Goal: Information Seeking & Learning: Learn about a topic

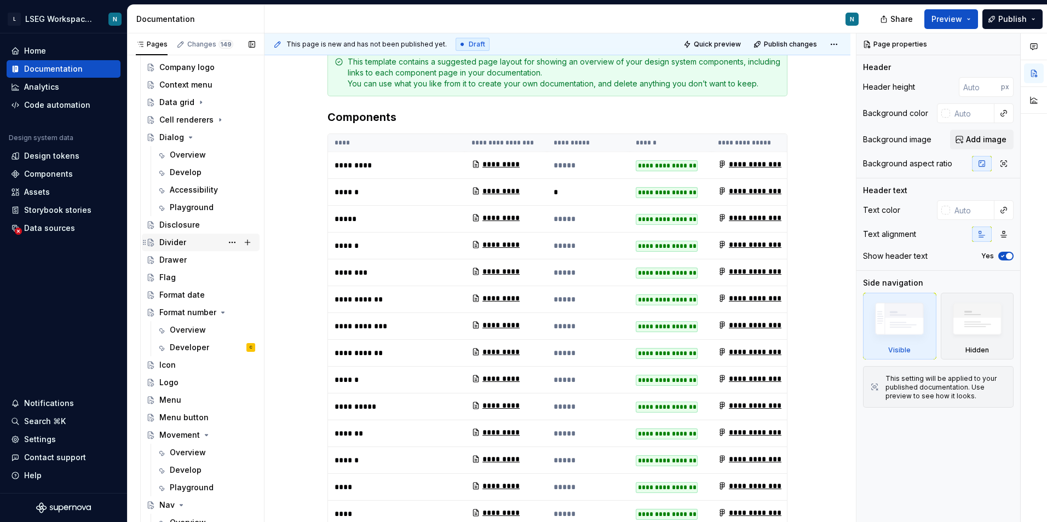
scroll to position [455, 0]
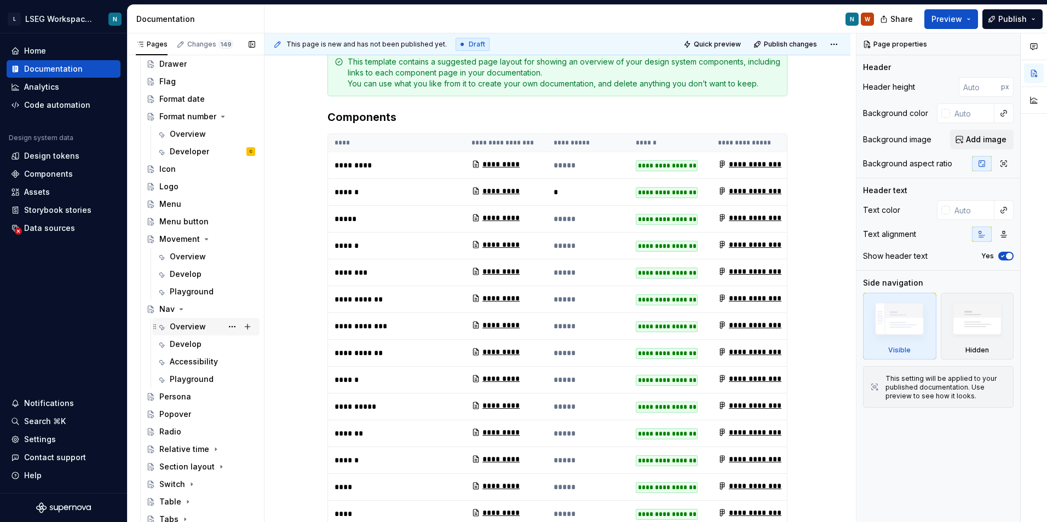
click at [195, 325] on div "Overview" at bounding box center [188, 326] width 36 height 11
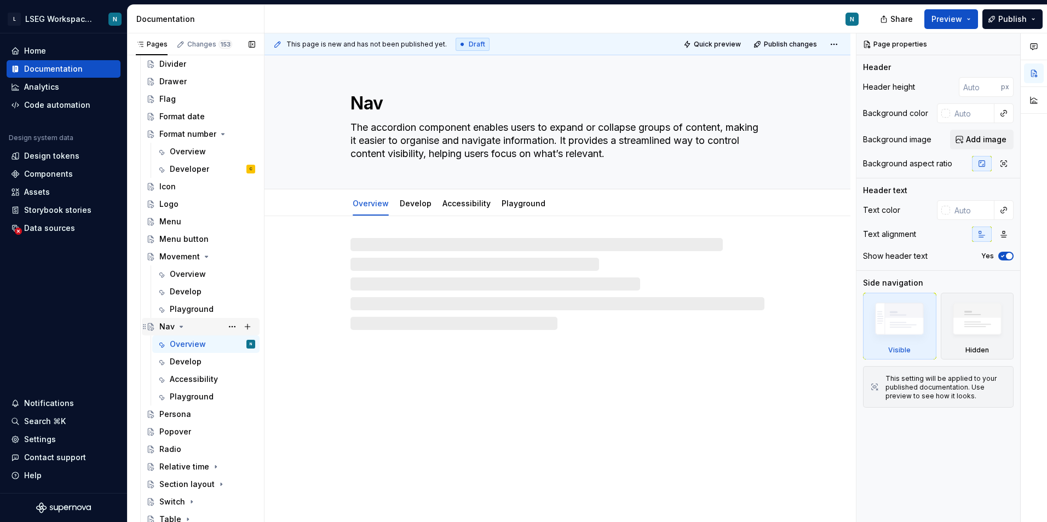
scroll to position [637, 0]
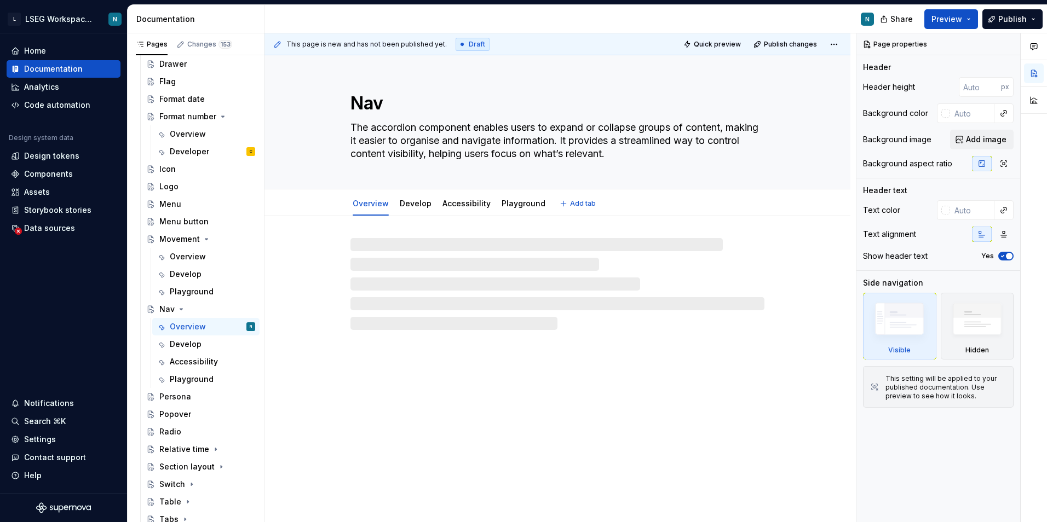
click at [539, 144] on textarea "The accordion component enables users to expand or collapse groups of content, …" at bounding box center [555, 141] width 414 height 44
type textarea "*"
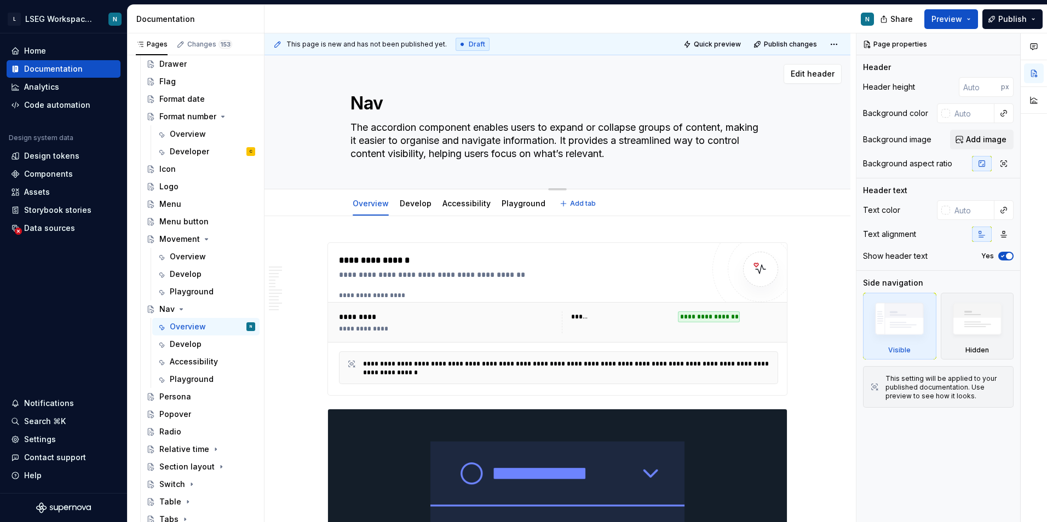
drag, startPoint x: 662, startPoint y: 155, endPoint x: 338, endPoint y: 123, distance: 325.7
click at [338, 123] on div "Nav The accordion component enables users to expand or collapse groups of conte…" at bounding box center [557, 122] width 498 height 134
paste textarea "navigation component provides a list of navigation items, allowing users to nav…"
type textarea "The navigation component provides a list of navigation items, allowing users to…"
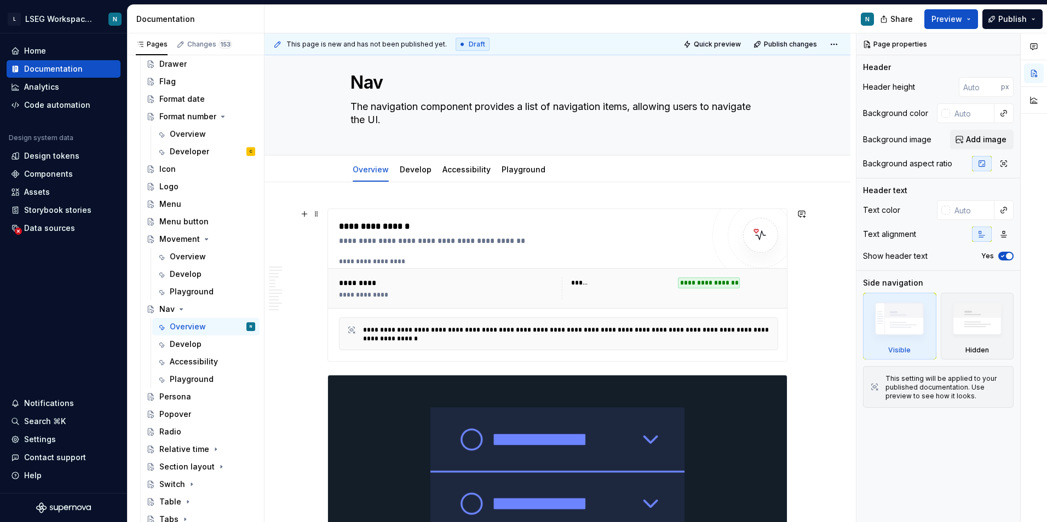
type textarea "*"
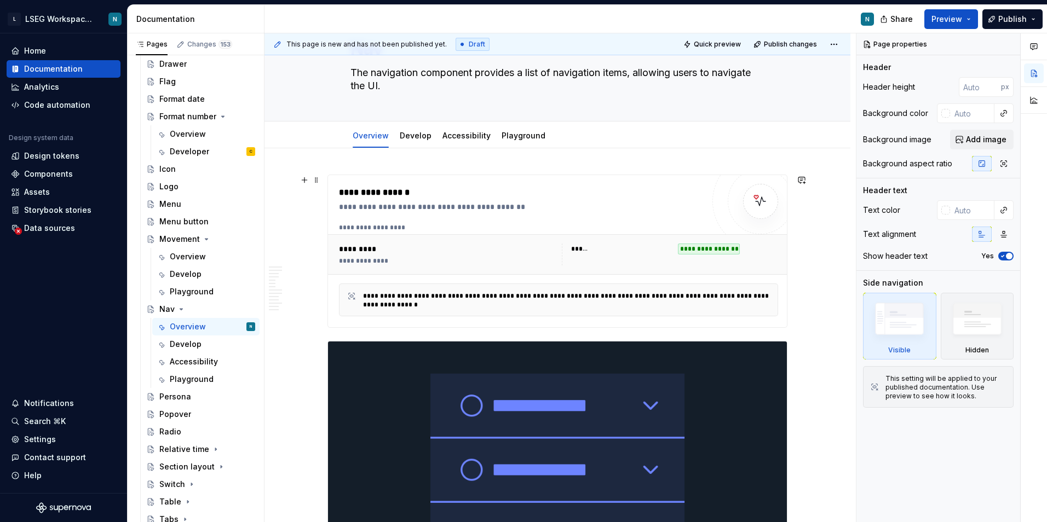
type textarea "The navigation component provides a list of navigation items, allowing users to…"
click at [700, 247] on div "**********" at bounding box center [709, 249] width 62 height 11
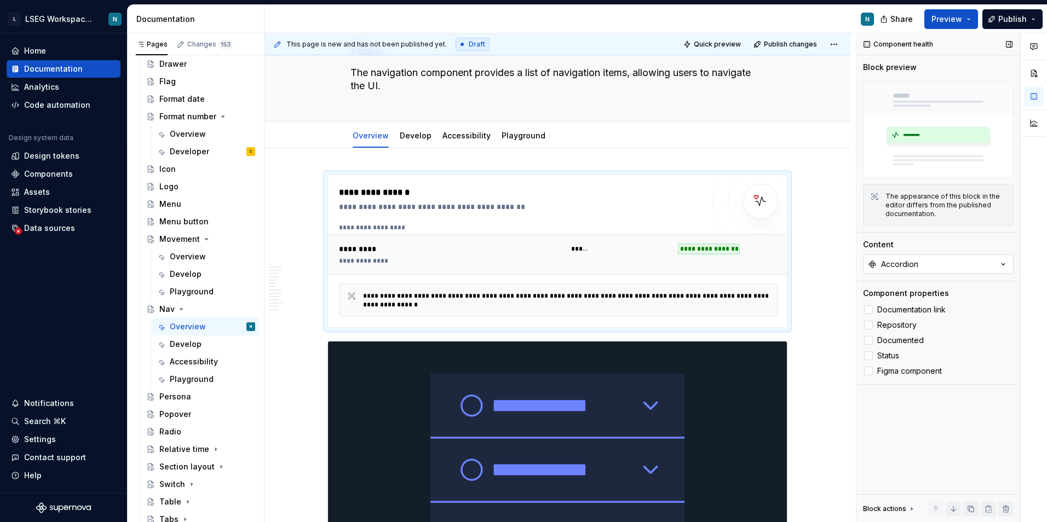
click at [890, 267] on div "Accordion" at bounding box center [899, 264] width 37 height 11
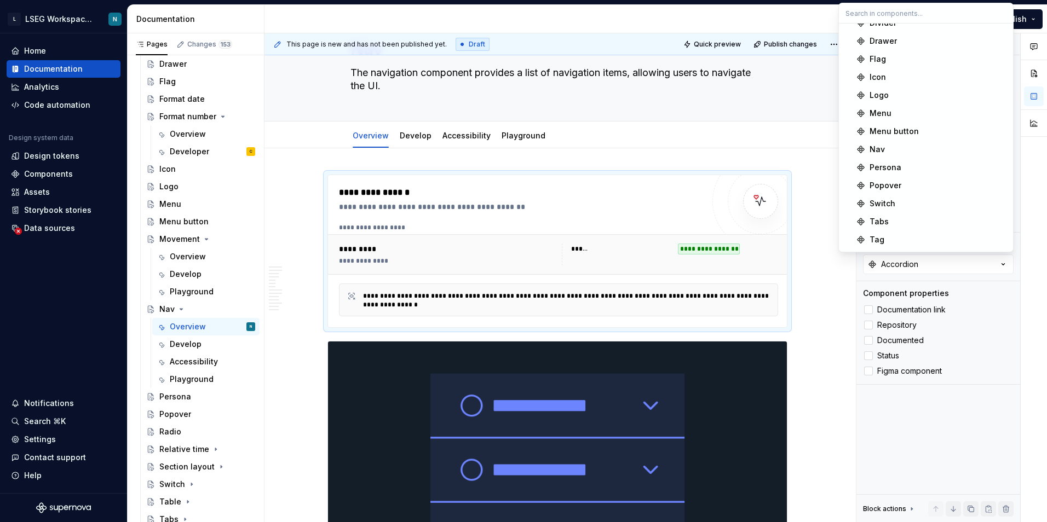
scroll to position [219, 0]
click at [890, 145] on div "Nav" at bounding box center [937, 140] width 137 height 11
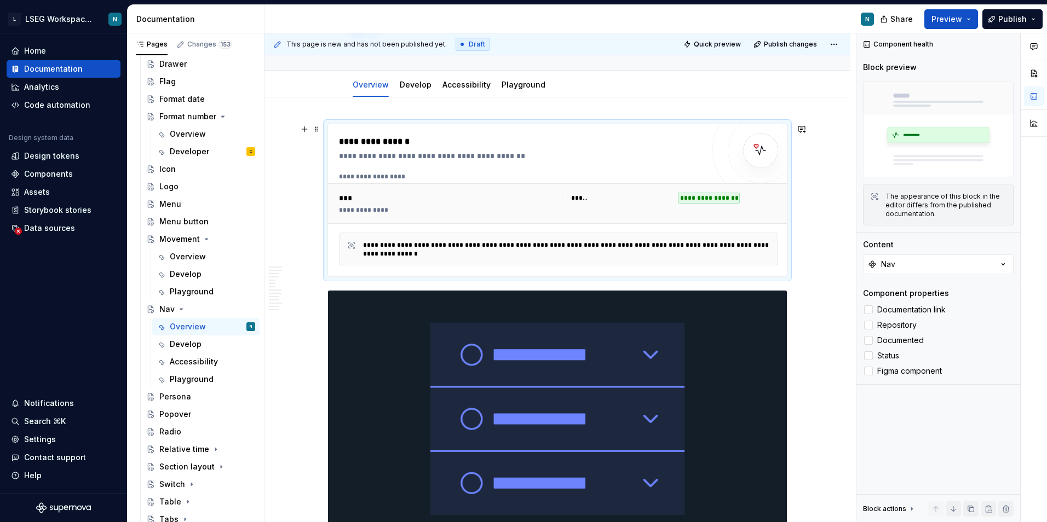
scroll to position [109, 0]
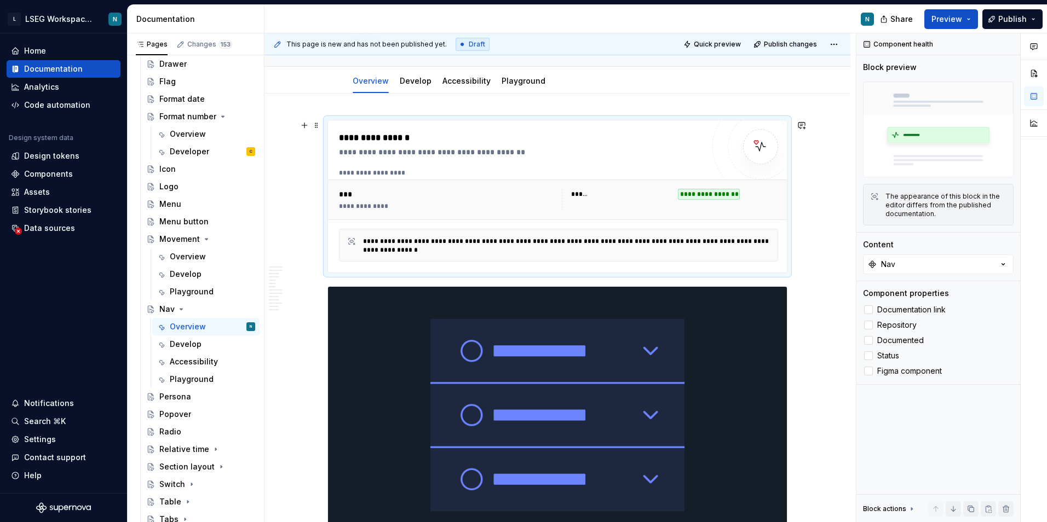
click at [711, 197] on div "**********" at bounding box center [709, 194] width 62 height 11
click at [700, 204] on div "**********" at bounding box center [670, 200] width 216 height 22
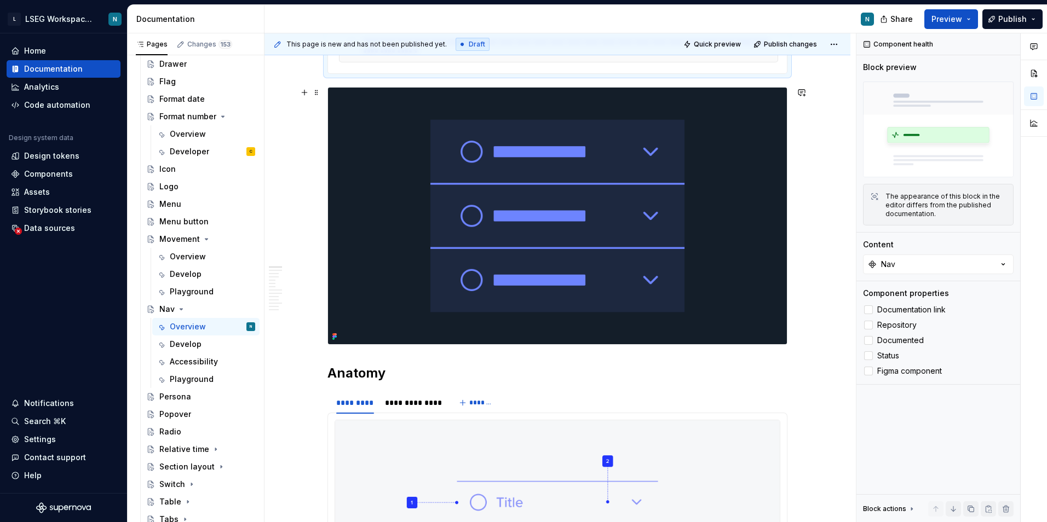
scroll to position [274, 0]
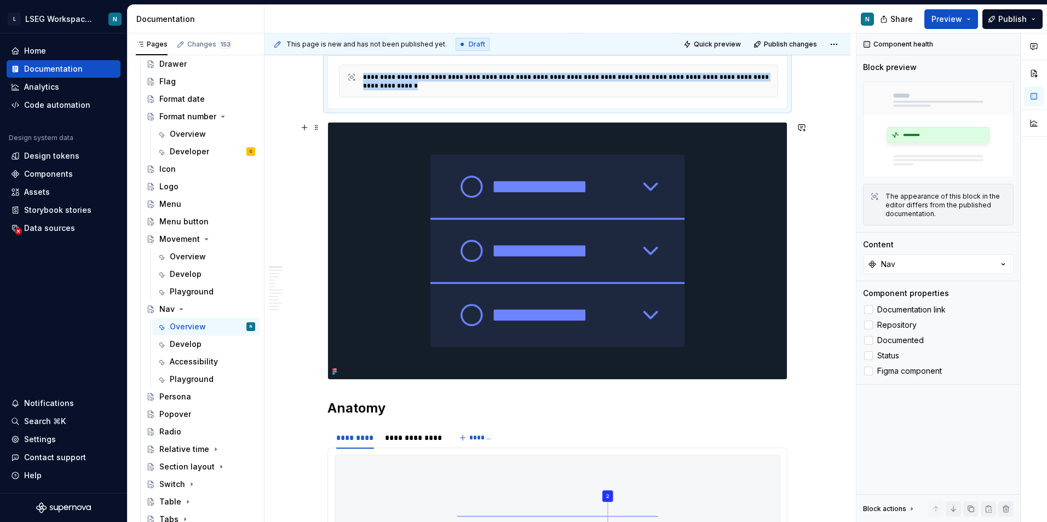
click at [714, 223] on img at bounding box center [557, 251] width 459 height 257
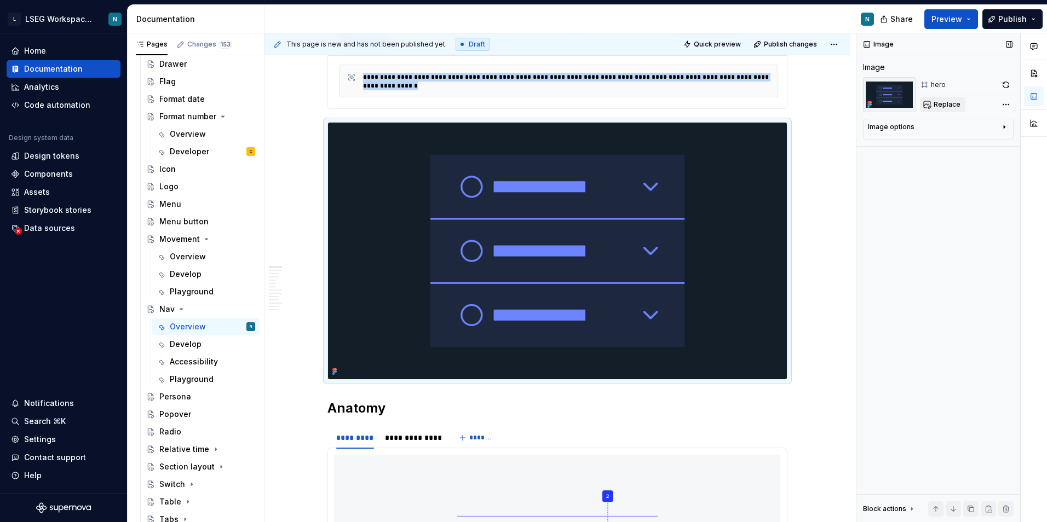
click at [943, 104] on span "Replace" at bounding box center [946, 104] width 27 height 9
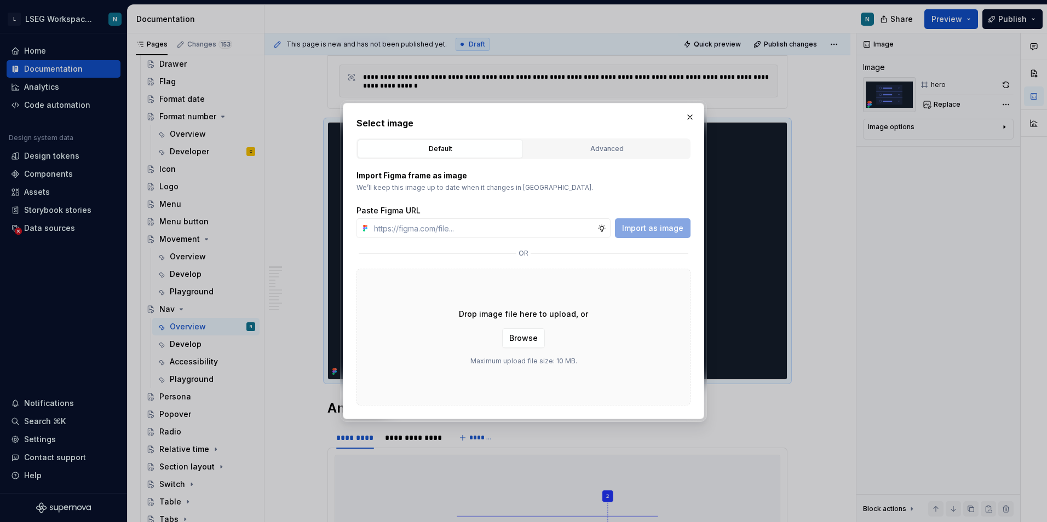
type textarea "*"
click at [637, 153] on div "Advanced" at bounding box center [607, 148] width 158 height 11
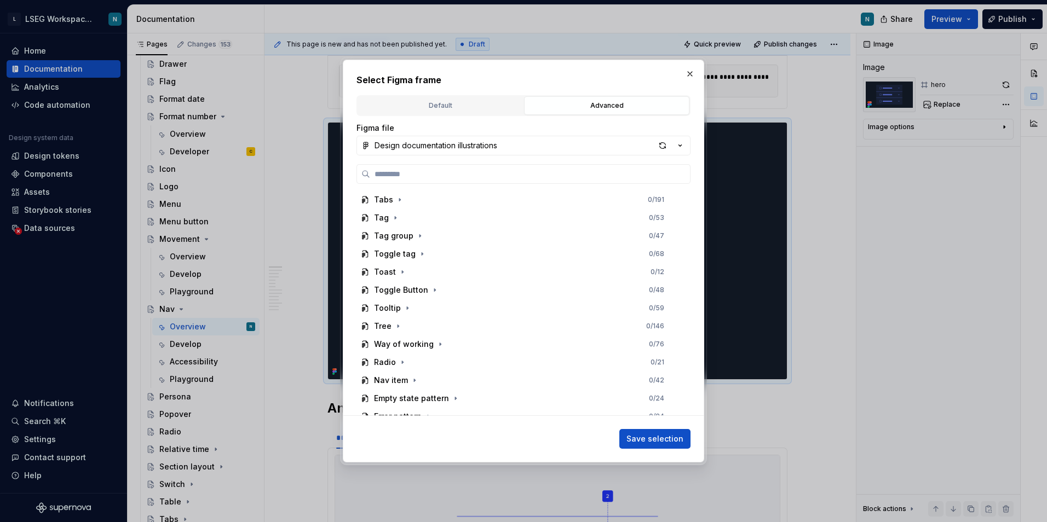
scroll to position [712, 0]
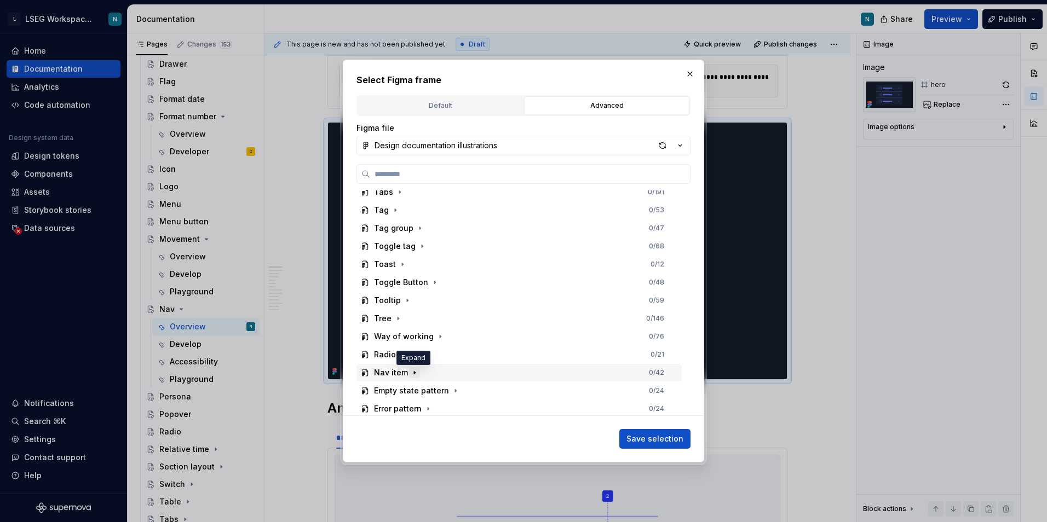
click at [412, 370] on icon "button" at bounding box center [414, 372] width 9 height 9
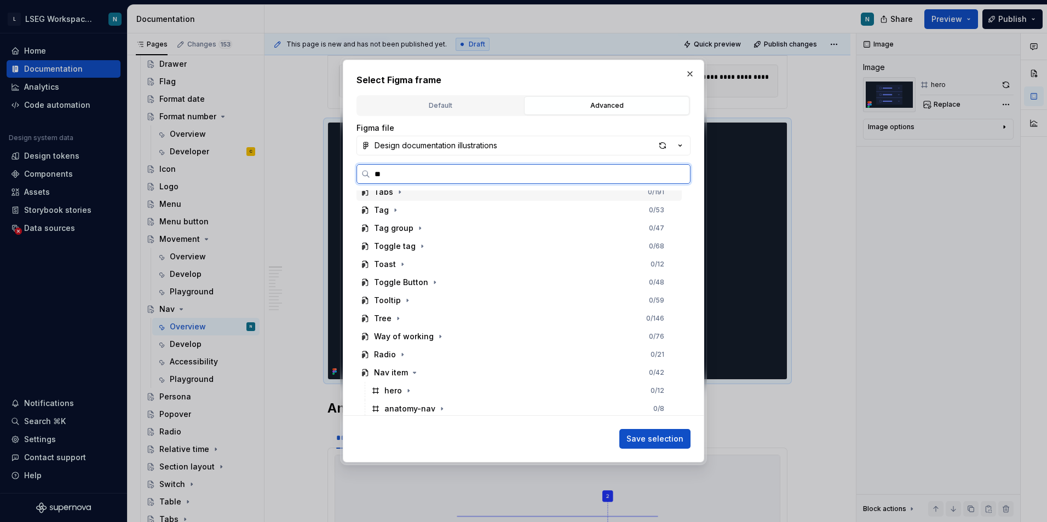
scroll to position [0, 0]
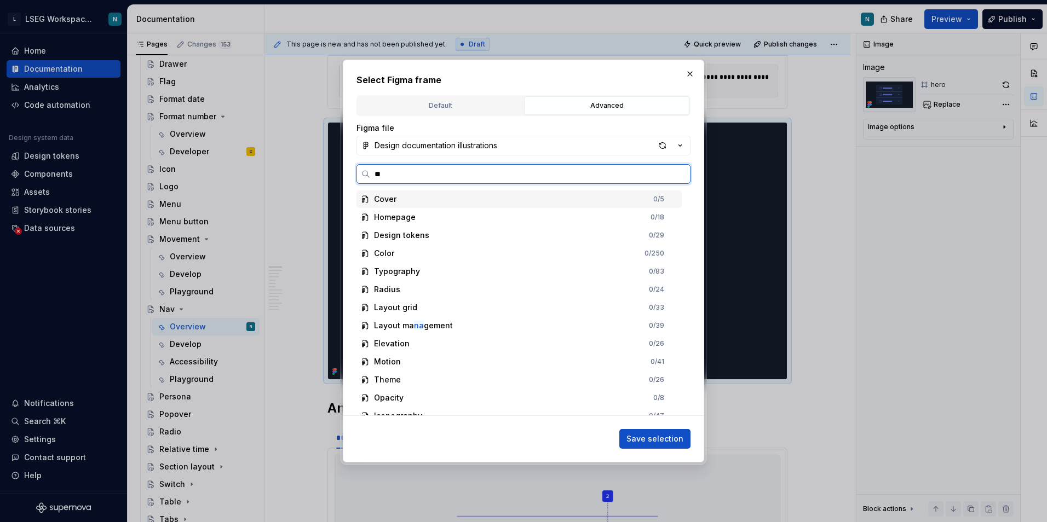
type input "***"
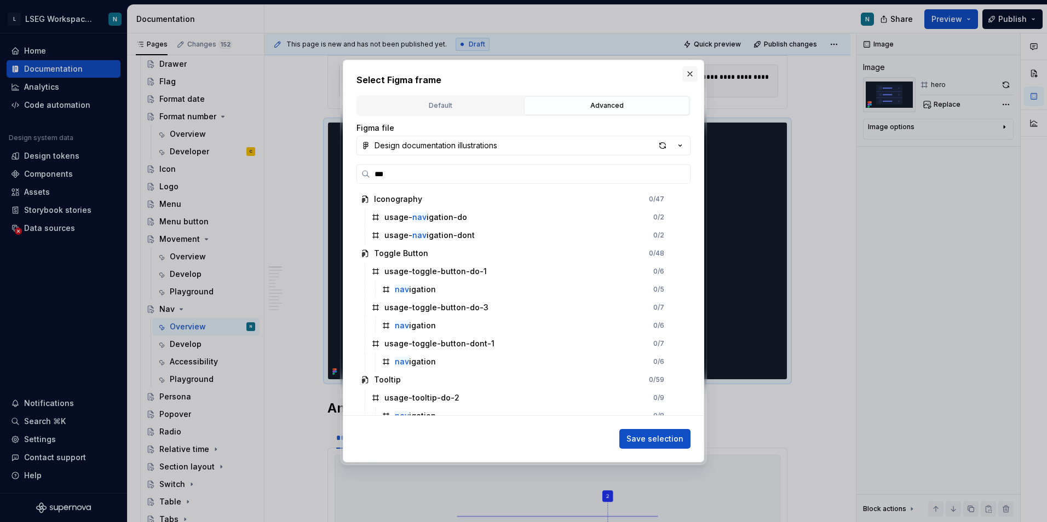
click at [689, 67] on button "button" at bounding box center [689, 73] width 15 height 15
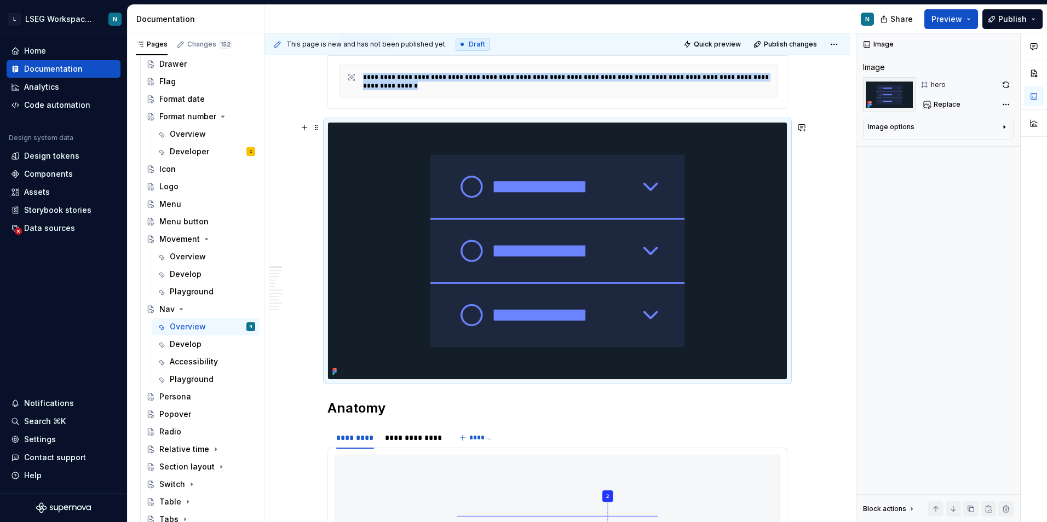
click at [635, 233] on img at bounding box center [557, 251] width 459 height 257
click at [999, 105] on div "Comments Open comments No comments yet Select ‘Comment’ from the block context …" at bounding box center [951, 277] width 191 height 489
type textarea "*"
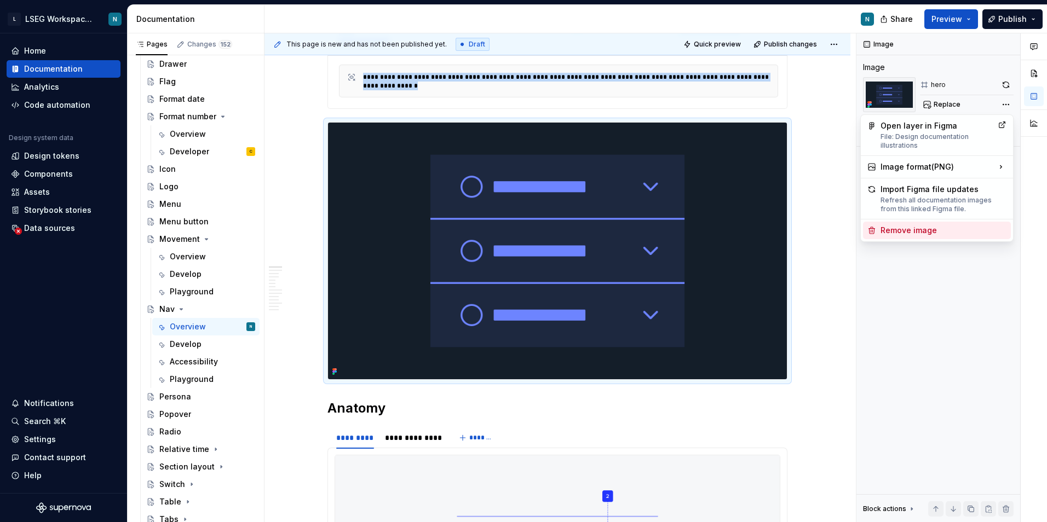
click at [908, 235] on div "Remove image" at bounding box center [943, 230] width 126 height 11
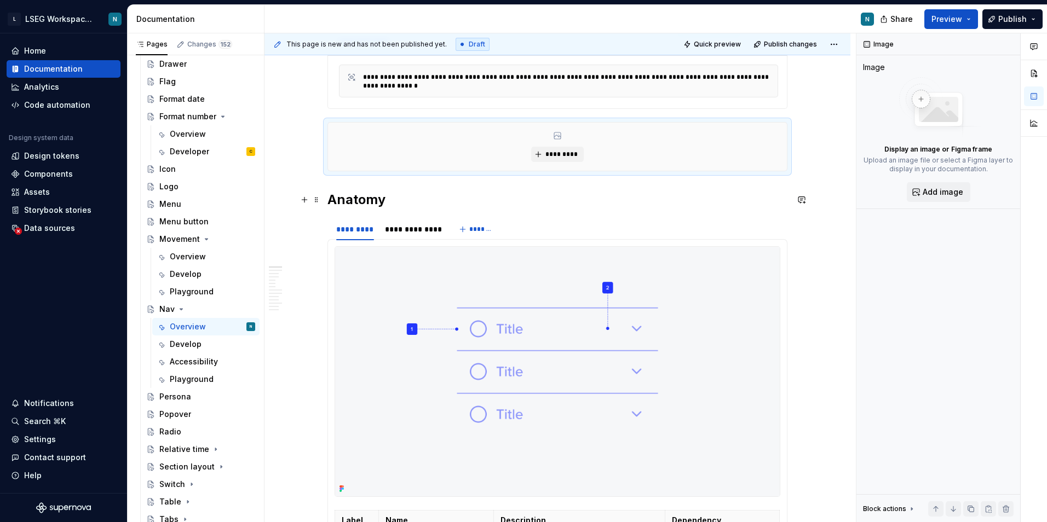
click at [384, 205] on h2 "Anatomy" at bounding box center [557, 200] width 460 height 18
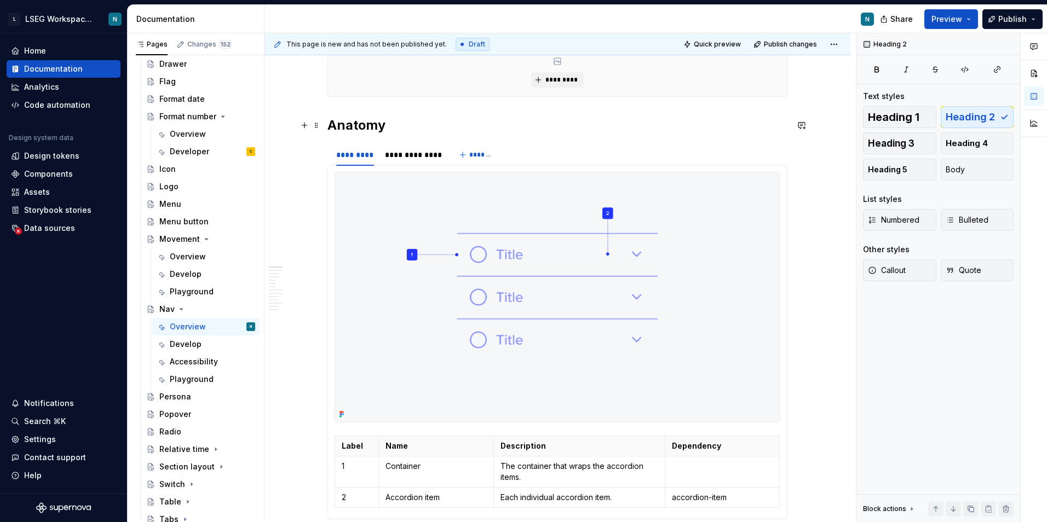
scroll to position [383, 0]
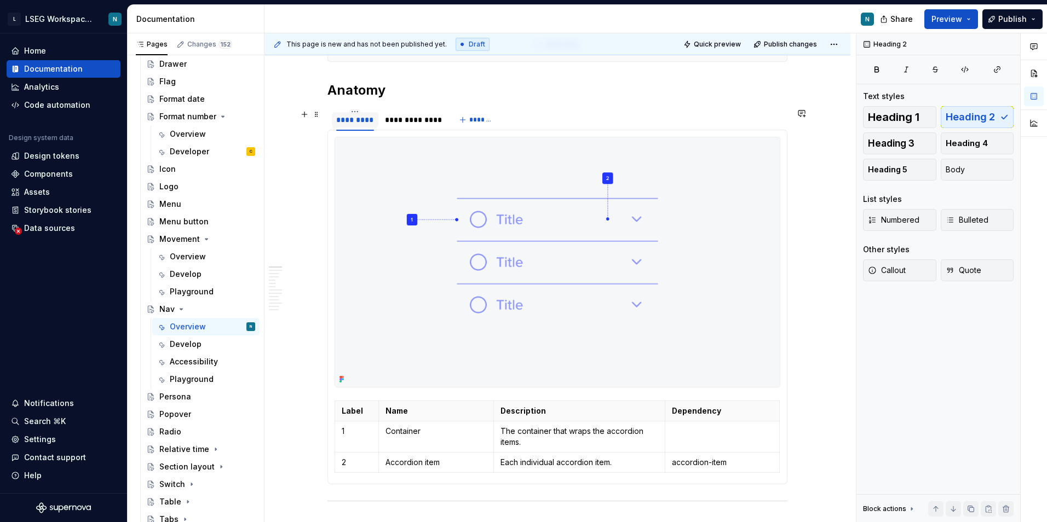
click at [360, 126] on div "*********" at bounding box center [355, 119] width 47 height 15
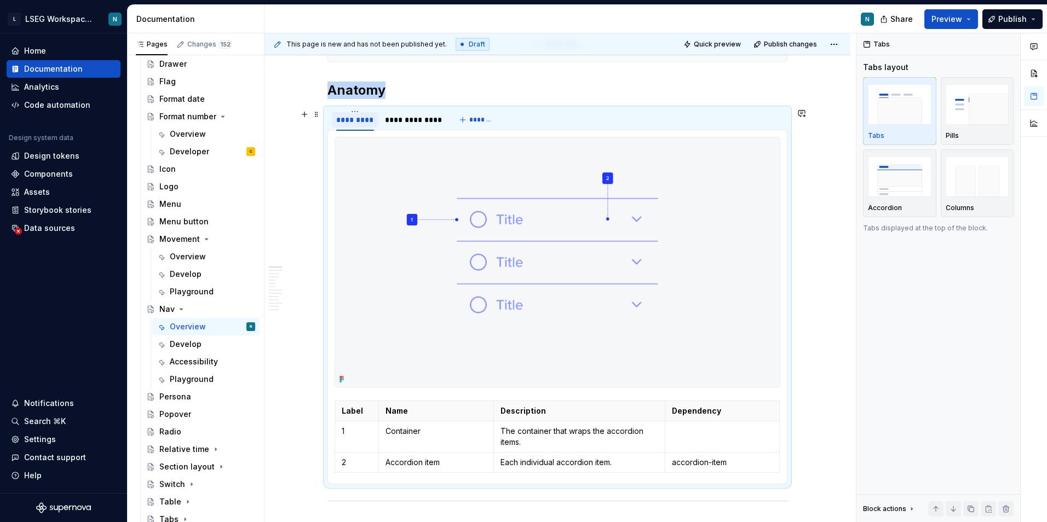
click at [351, 119] on div "*********" at bounding box center [355, 119] width 38 height 11
type input "***"
click at [573, 247] on img at bounding box center [557, 262] width 445 height 250
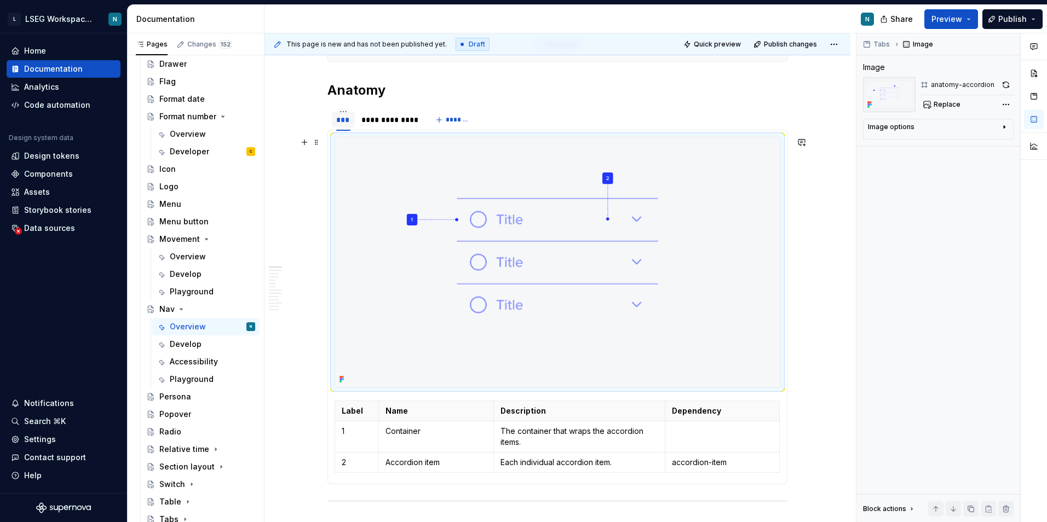
click at [573, 247] on img at bounding box center [557, 262] width 445 height 250
click at [626, 262] on img at bounding box center [557, 262] width 445 height 250
click at [924, 107] on button "Replace" at bounding box center [942, 104] width 45 height 15
type textarea "*"
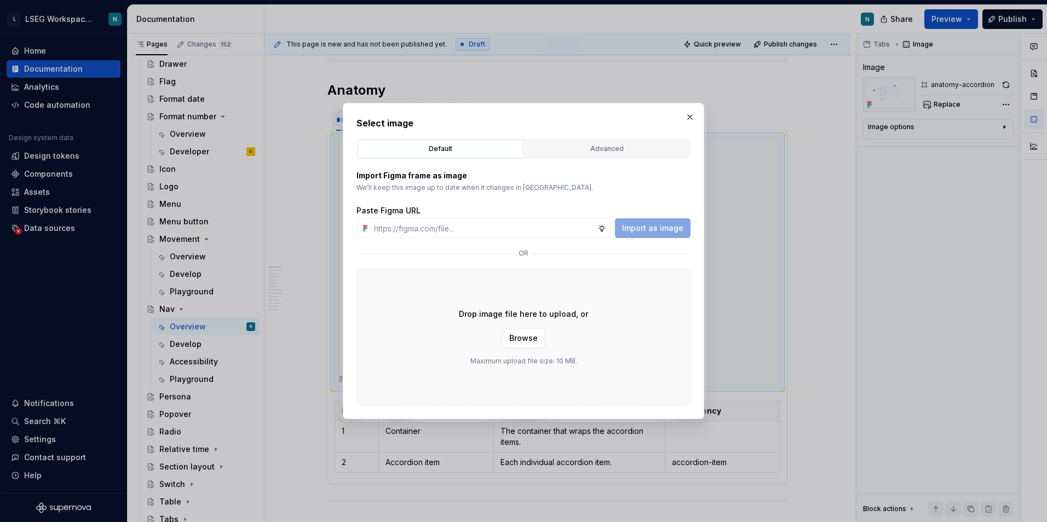
drag, startPoint x: 537, startPoint y: 148, endPoint x: 515, endPoint y: 180, distance: 38.3
click at [537, 149] on div "Advanced" at bounding box center [607, 148] width 158 height 11
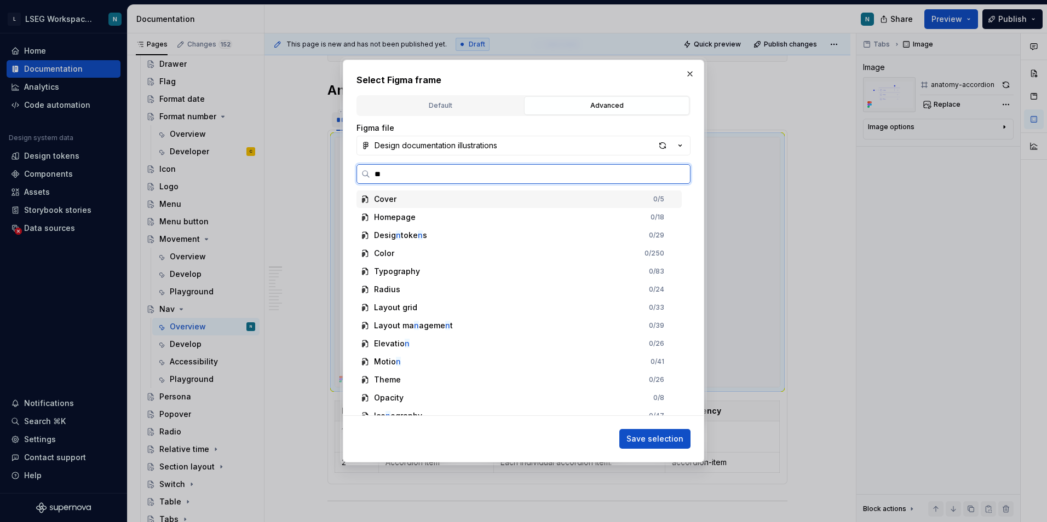
type input "***"
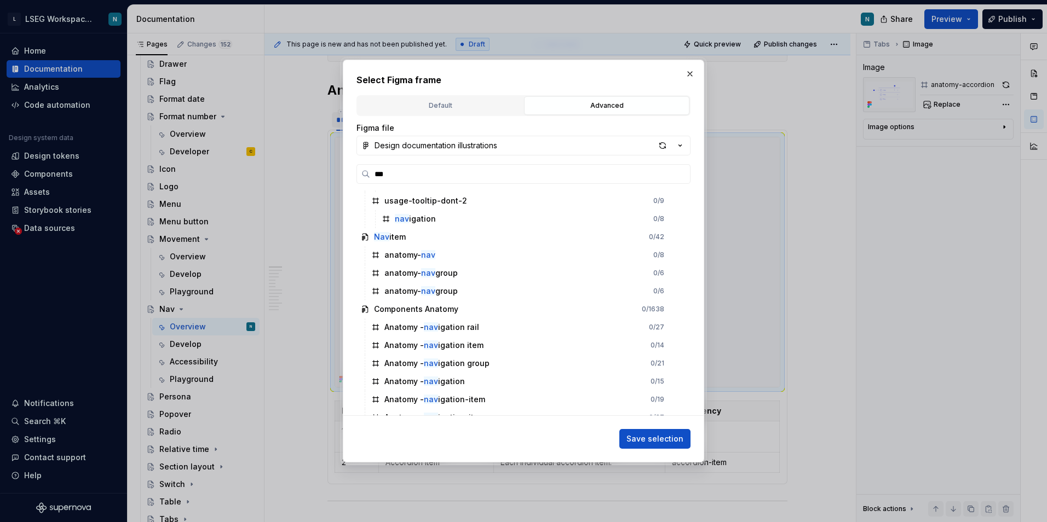
scroll to position [245, 0]
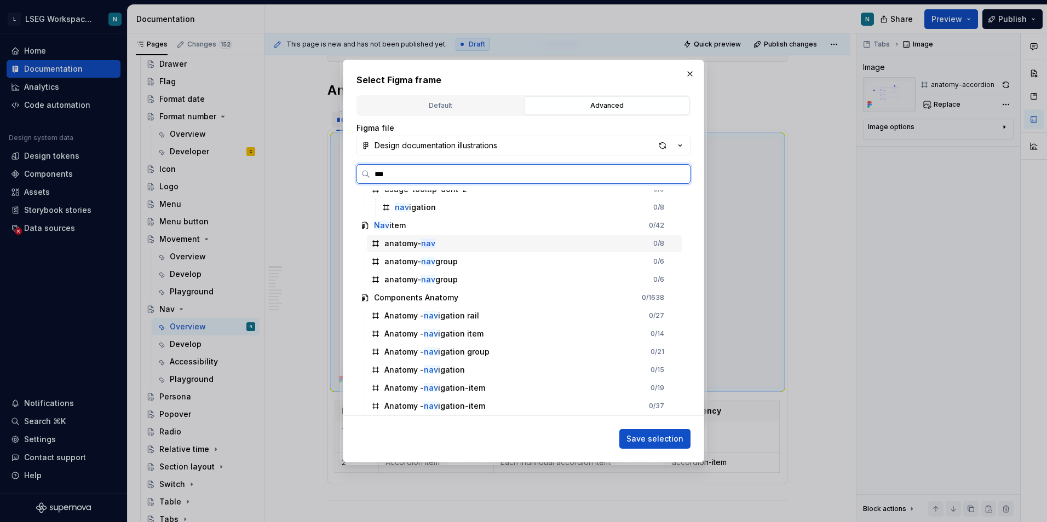
click at [467, 247] on div "anatomy- nav 0 / 8" at bounding box center [524, 244] width 315 height 18
click at [657, 435] on span "Save selection" at bounding box center [654, 439] width 57 height 11
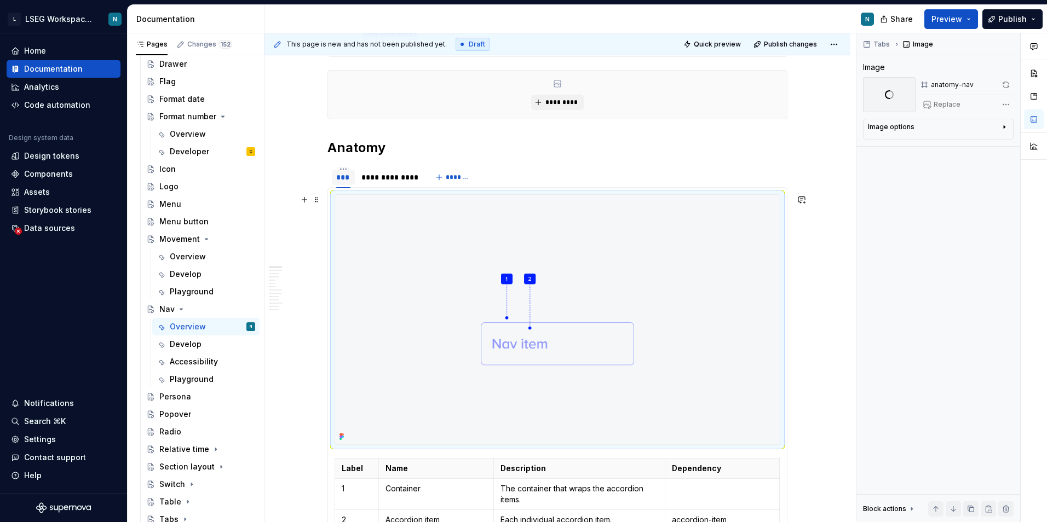
scroll to position [328, 0]
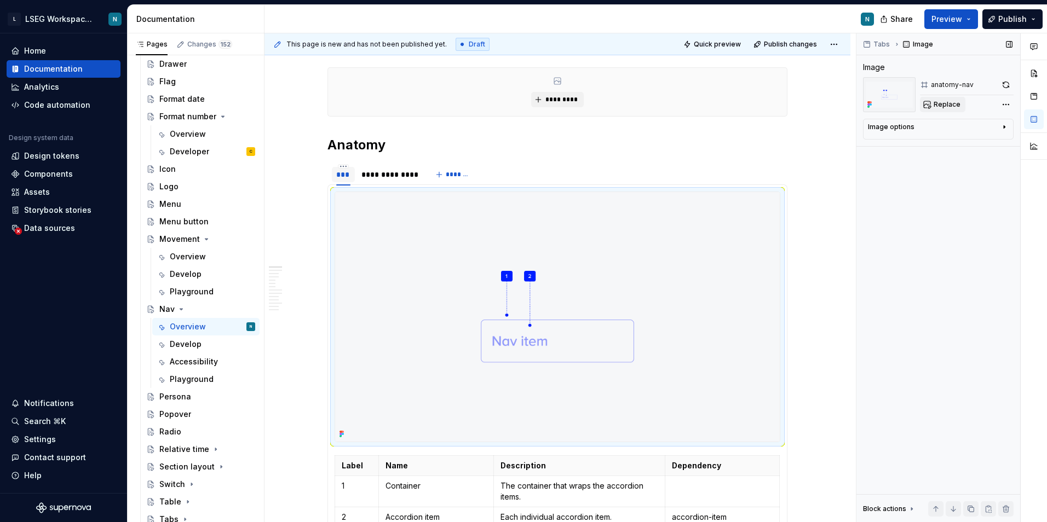
click at [947, 107] on span "Replace" at bounding box center [946, 104] width 27 height 9
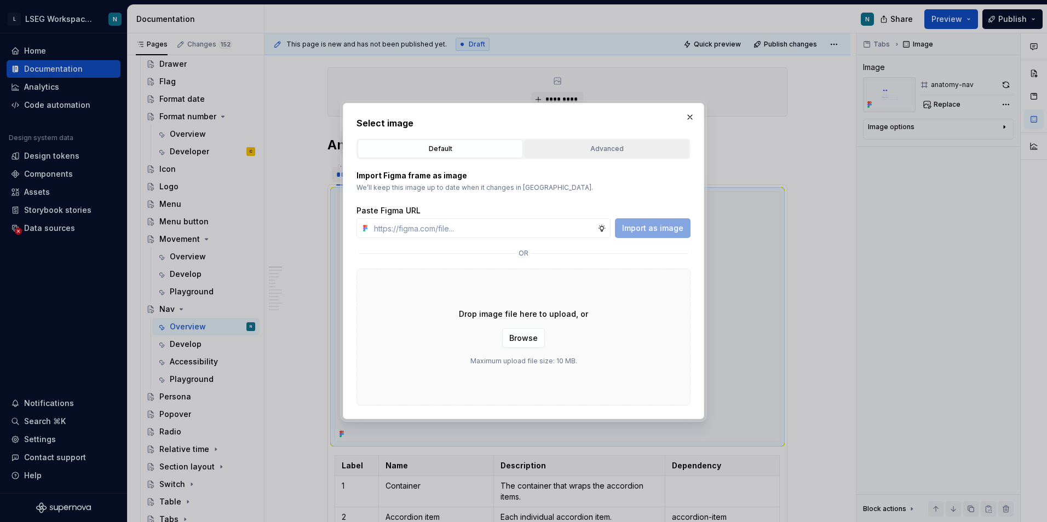
click at [595, 151] on div "Advanced" at bounding box center [607, 148] width 158 height 11
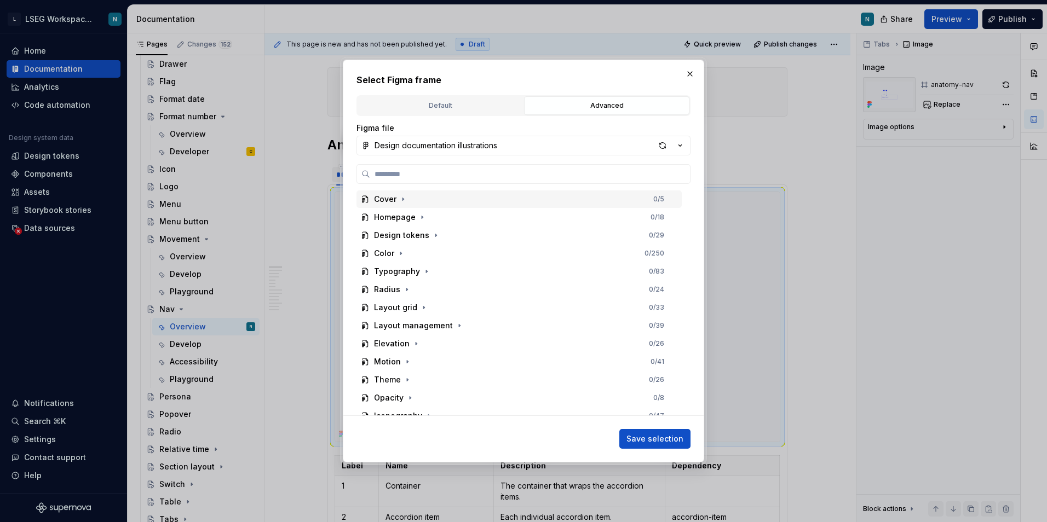
type textarea "*"
type input "*"
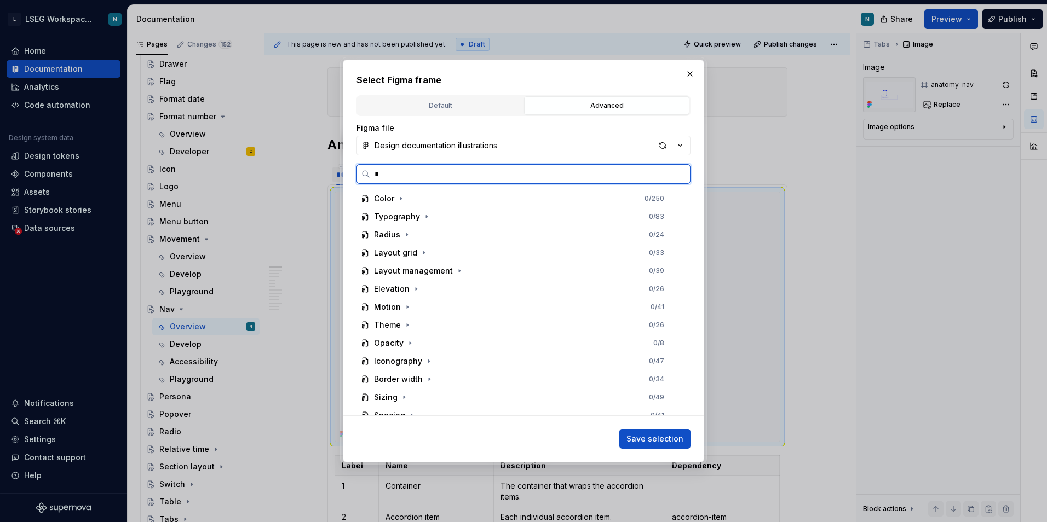
scroll to position [0, 0]
type input "***"
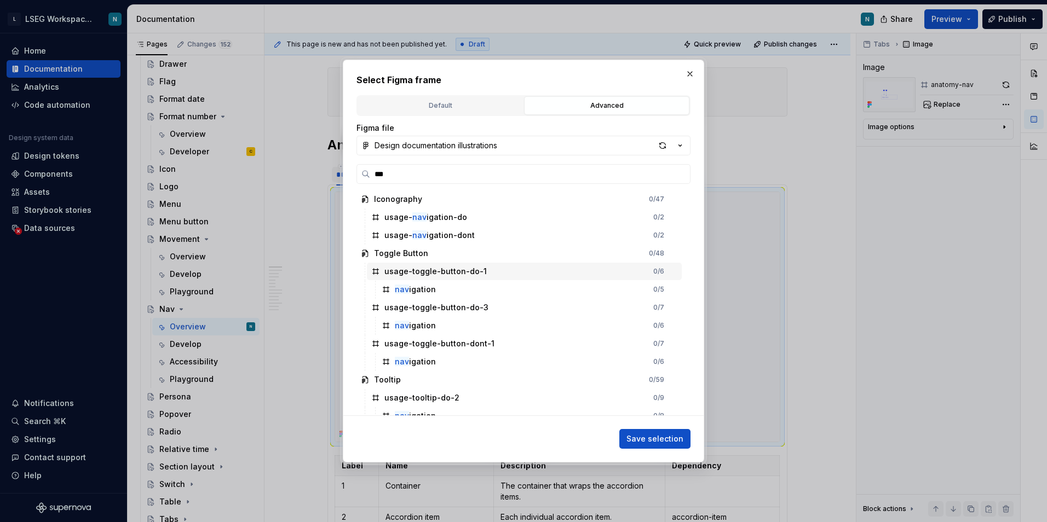
scroll to position [245, 0]
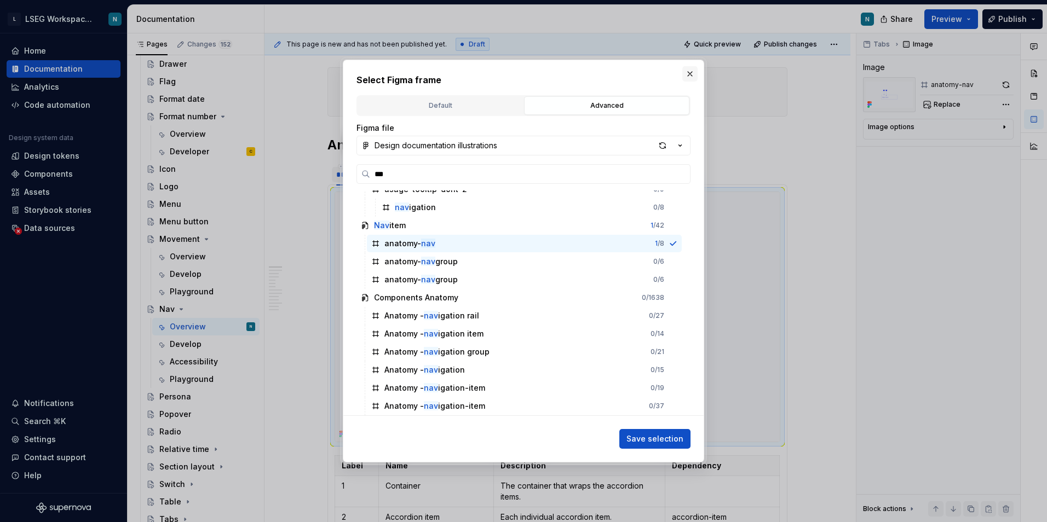
click at [690, 73] on button "button" at bounding box center [689, 73] width 15 height 15
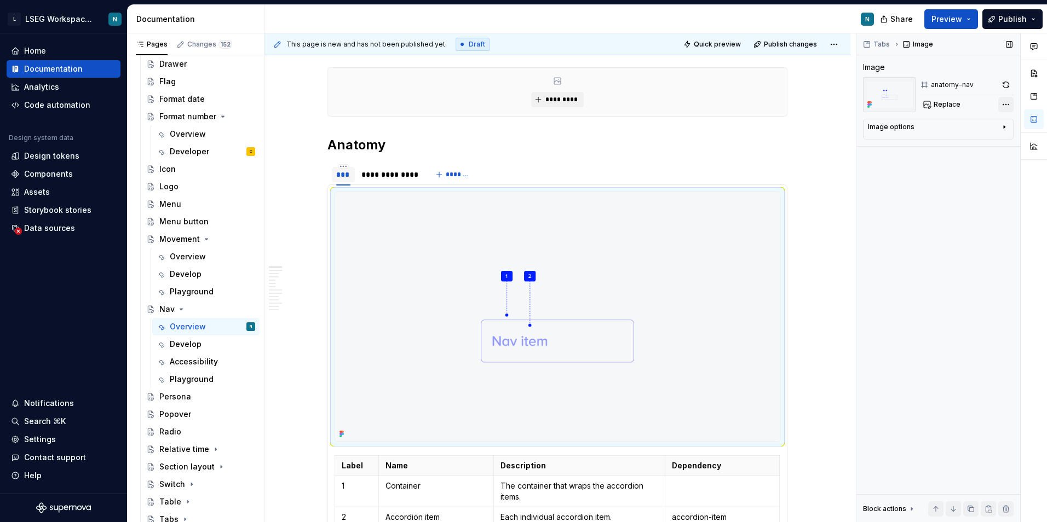
click at [1002, 103] on div "Comments Open comments No comments yet Select ‘Comment’ from the block context …" at bounding box center [951, 277] width 191 height 489
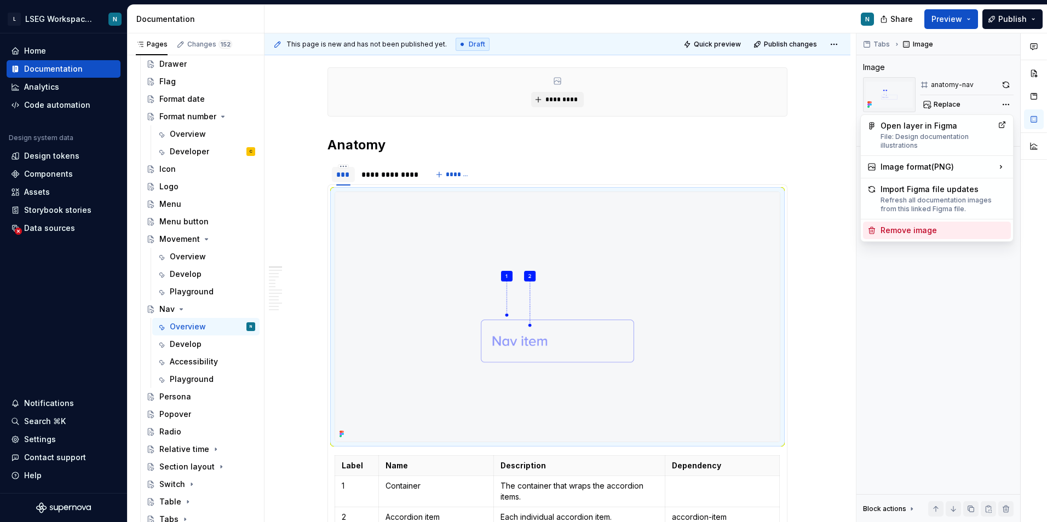
click at [936, 227] on div "Remove image" at bounding box center [943, 230] width 126 height 11
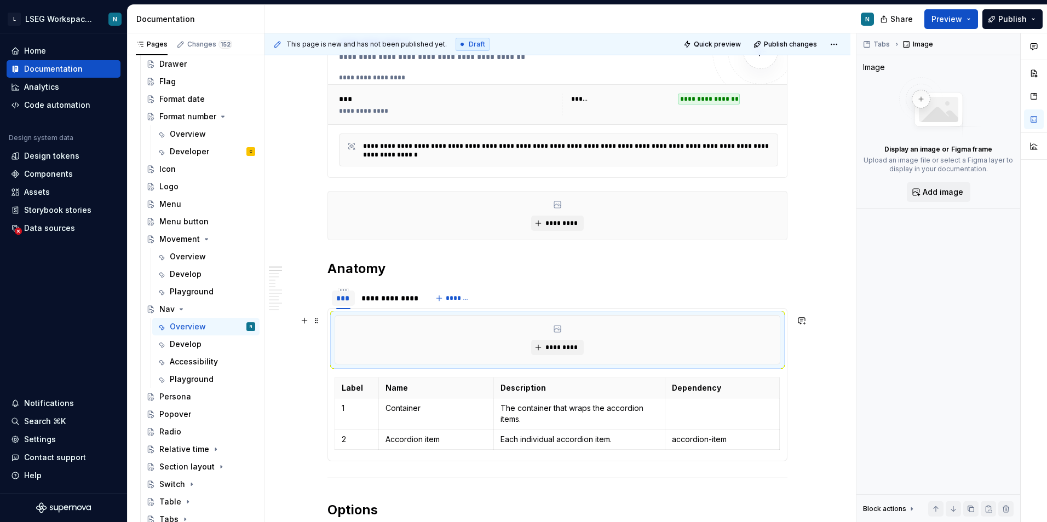
scroll to position [109, 0]
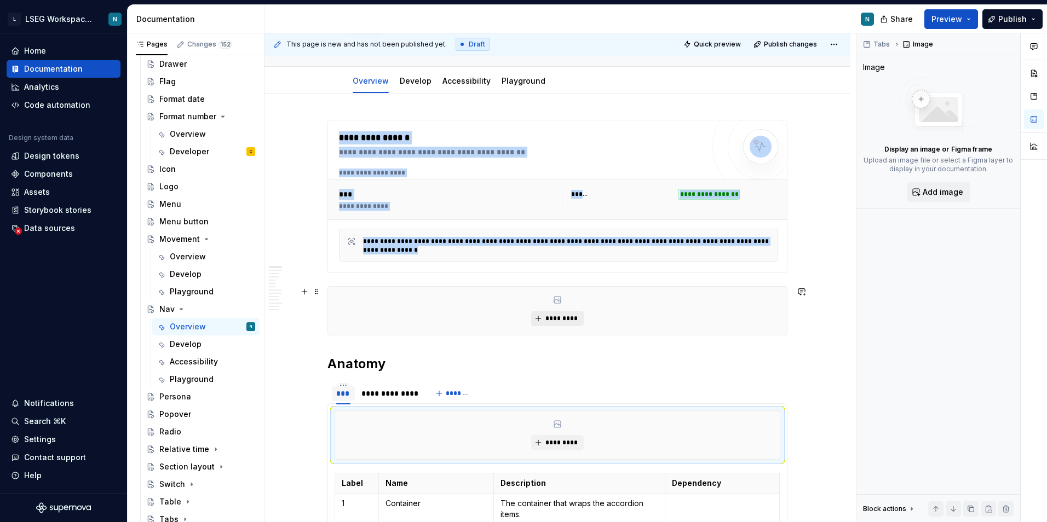
click at [564, 319] on span "*********" at bounding box center [561, 318] width 33 height 9
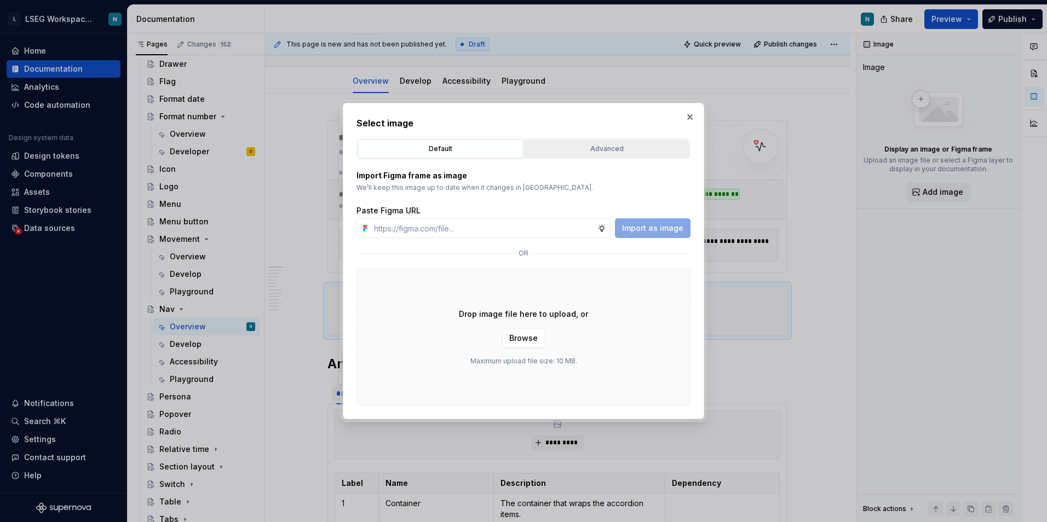
click at [624, 152] on div "Advanced" at bounding box center [607, 148] width 158 height 11
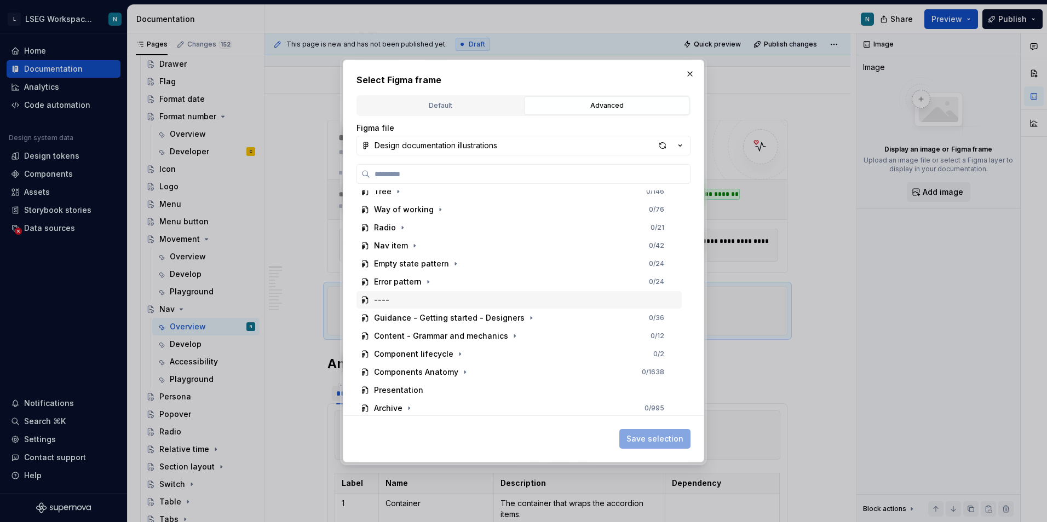
scroll to position [766, 0]
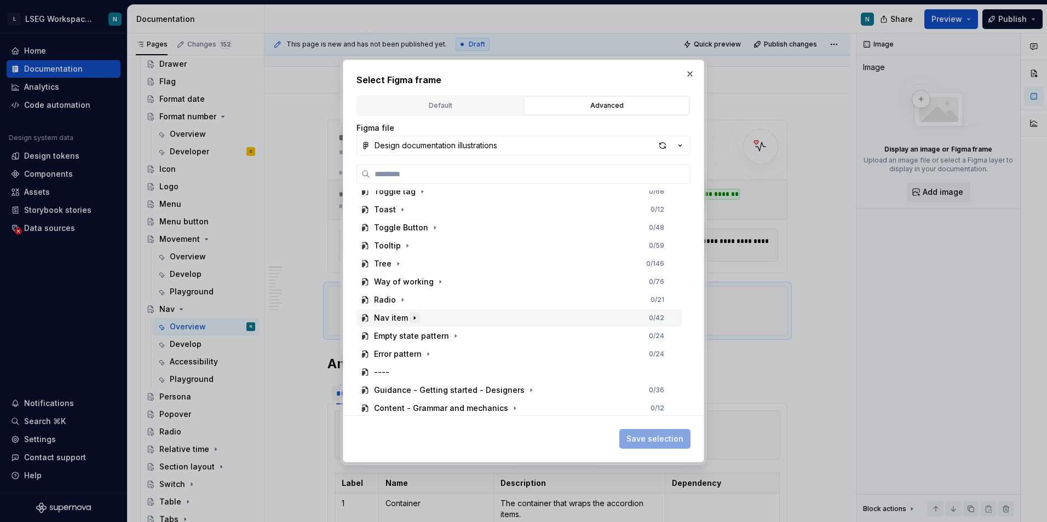
click at [415, 321] on icon "button" at bounding box center [414, 318] width 9 height 9
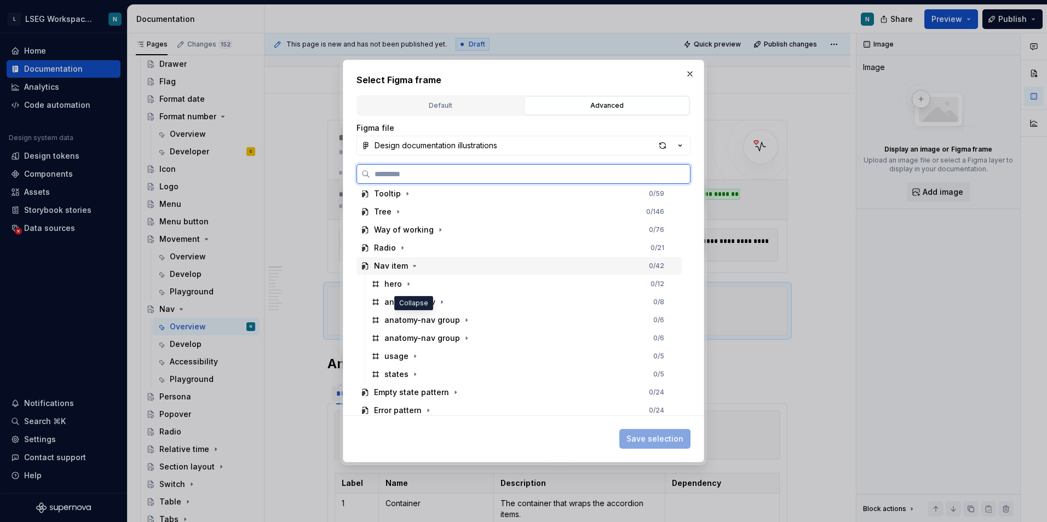
scroll to position [821, 0]
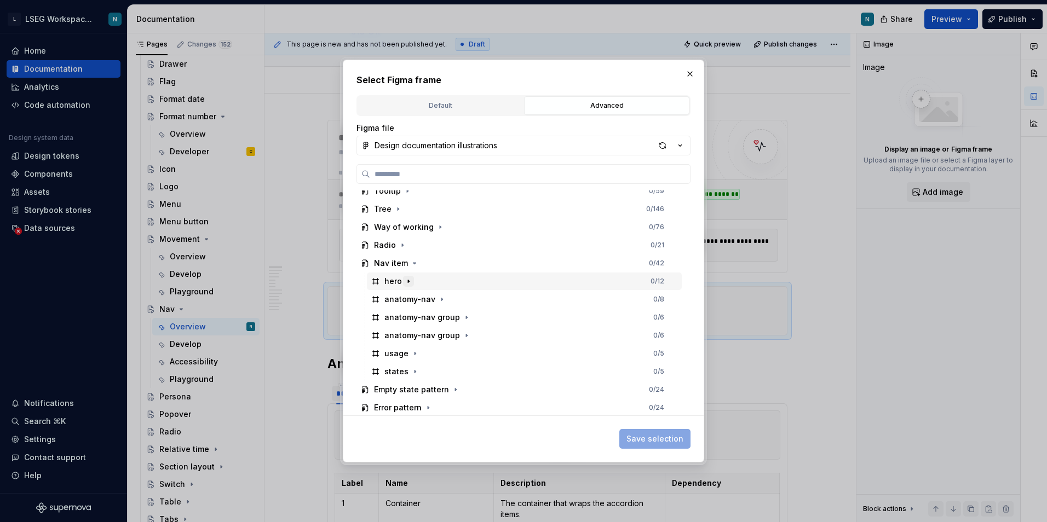
click at [406, 282] on icon "button" at bounding box center [408, 281] width 9 height 9
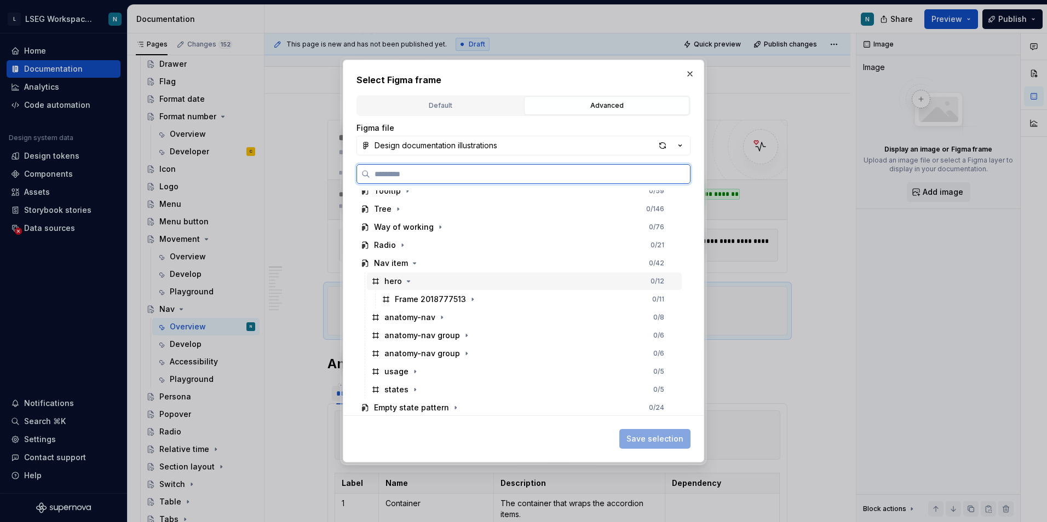
click at [388, 281] on div "hero" at bounding box center [393, 281] width 18 height 11
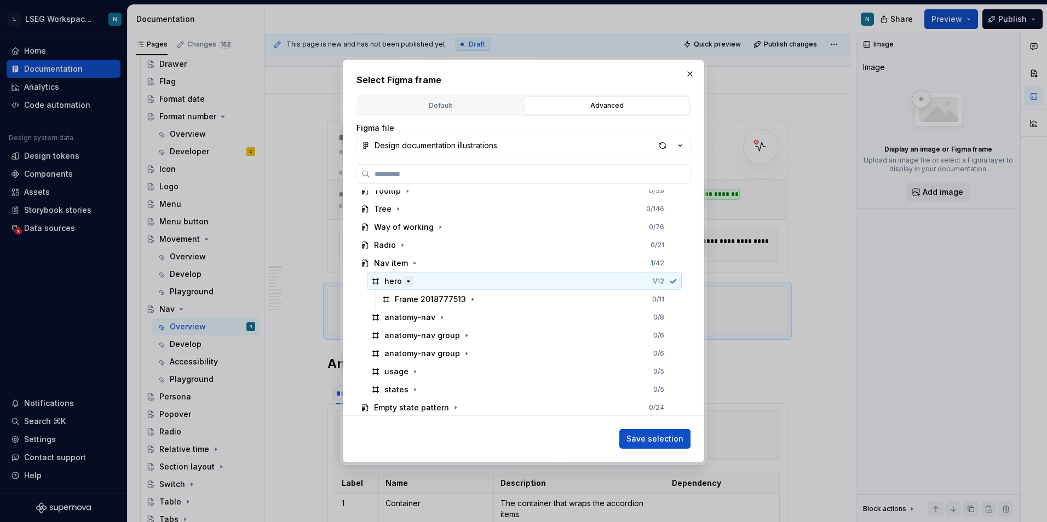
click at [409, 280] on icon "button" at bounding box center [408, 281] width 9 height 9
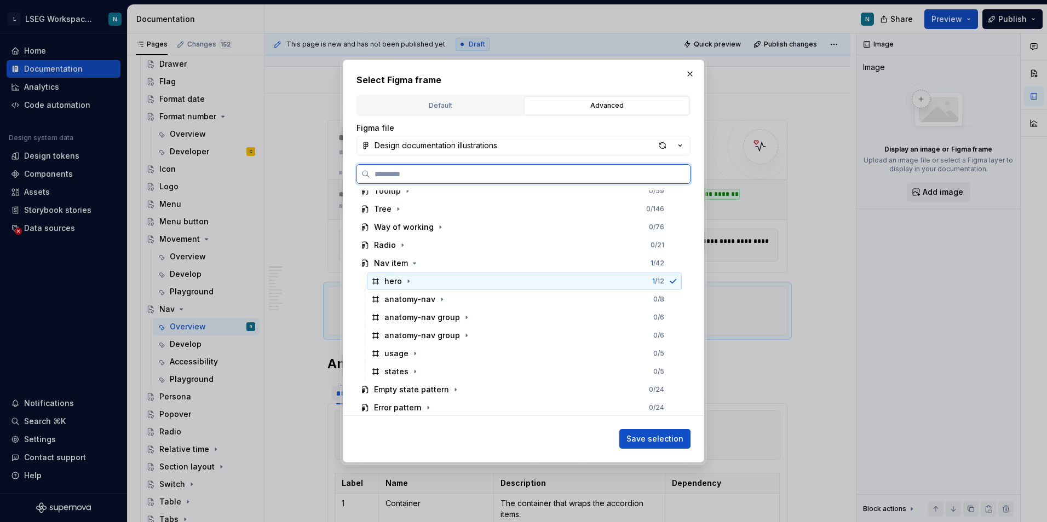
click at [457, 282] on div "hero 1 / 12" at bounding box center [524, 282] width 315 height 18
click at [678, 438] on span "Save selection" at bounding box center [654, 439] width 57 height 11
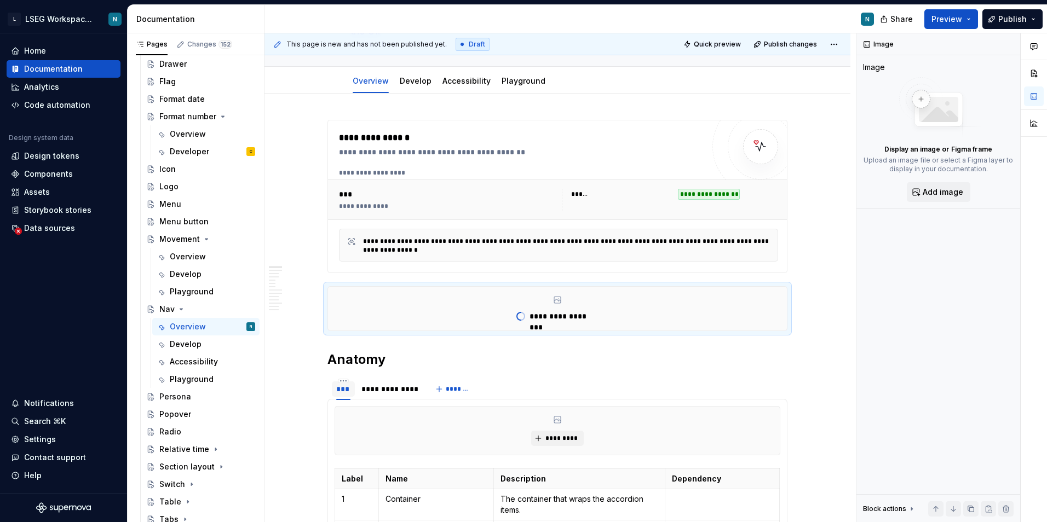
type textarea "*"
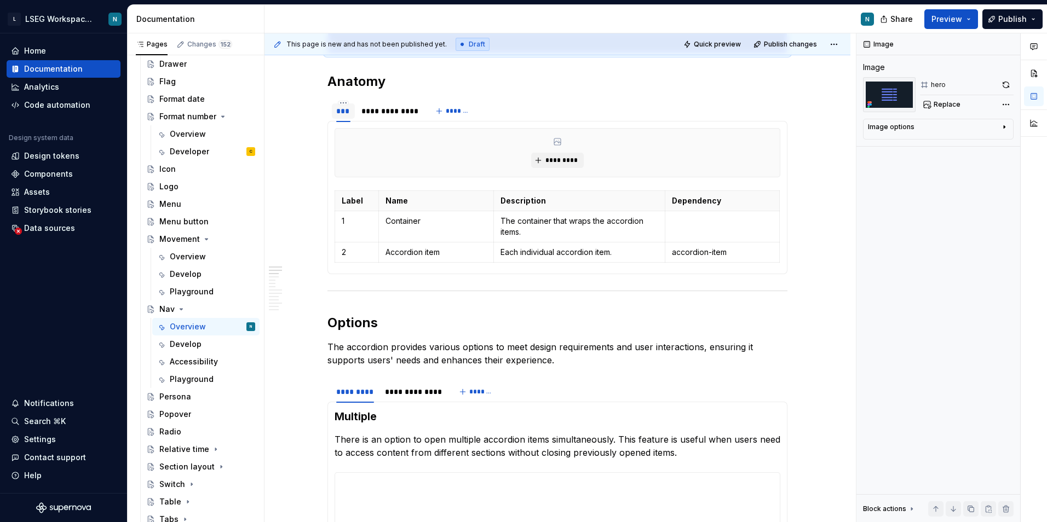
scroll to position [602, 0]
click at [384, 108] on div "**********" at bounding box center [388, 110] width 55 height 11
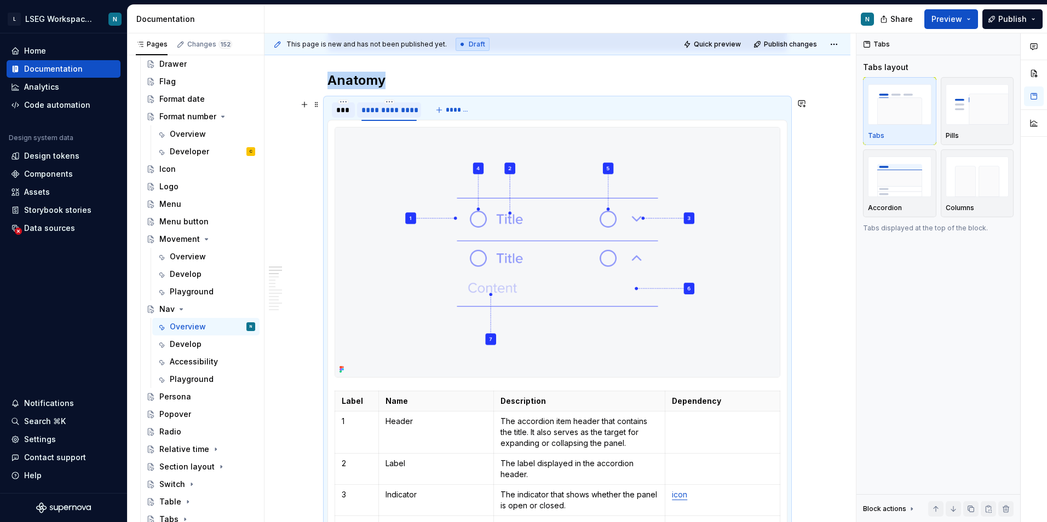
click at [384, 108] on div "**********" at bounding box center [388, 110] width 55 height 11
type input "********"
type textarea "*"
click at [382, 108] on div "********" at bounding box center [378, 110] width 34 height 11
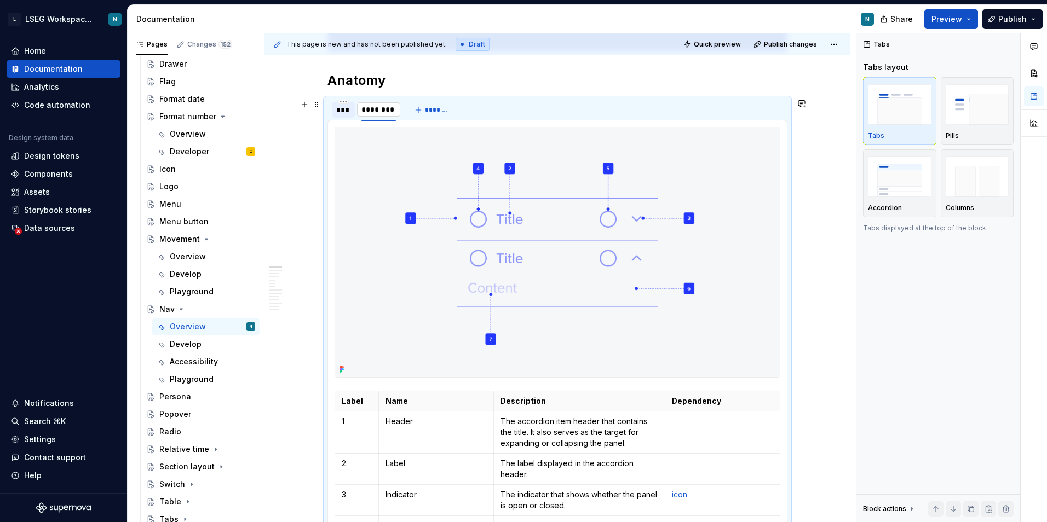
click at [388, 108] on input "********" at bounding box center [378, 110] width 43 height 20
type input "*********"
click at [438, 109] on span "*******" at bounding box center [441, 110] width 25 height 9
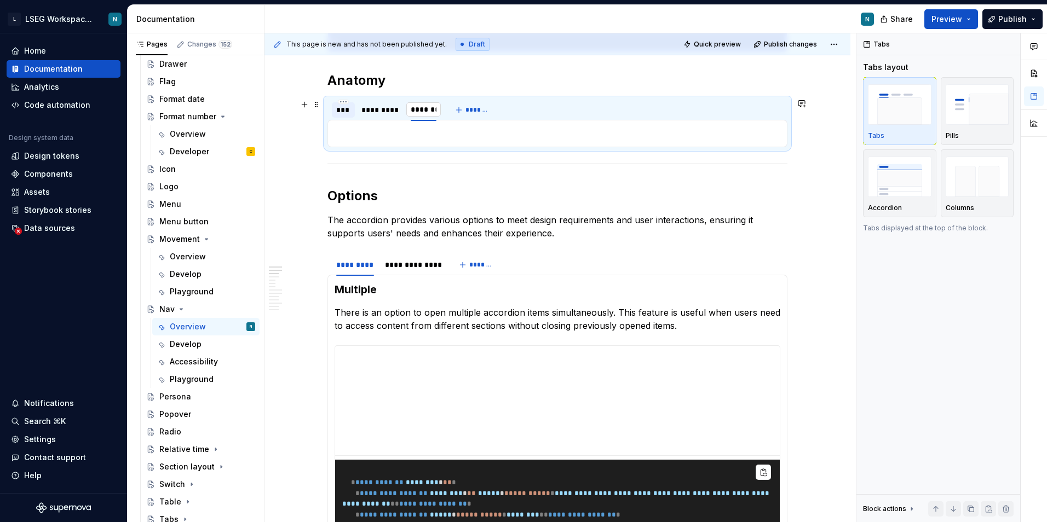
type input "********"
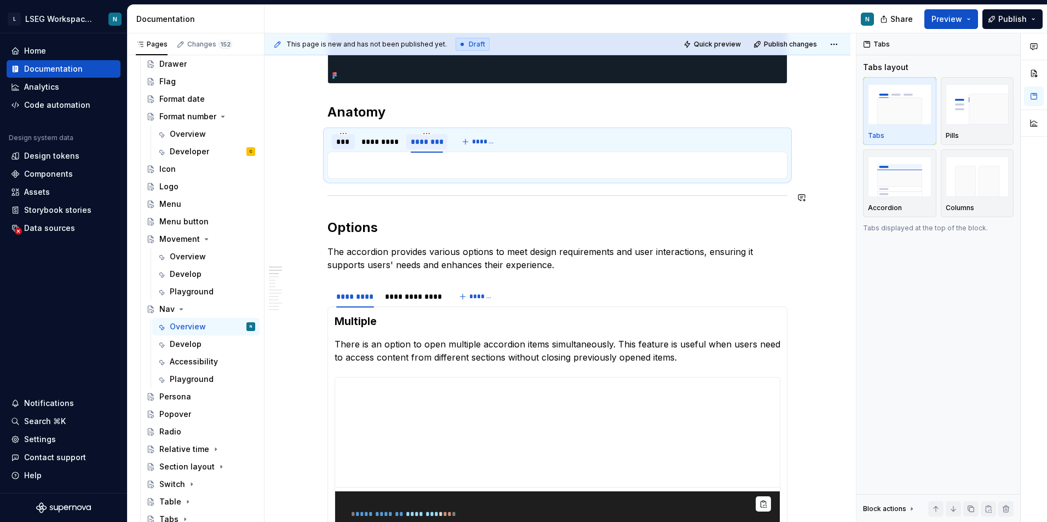
scroll to position [493, 0]
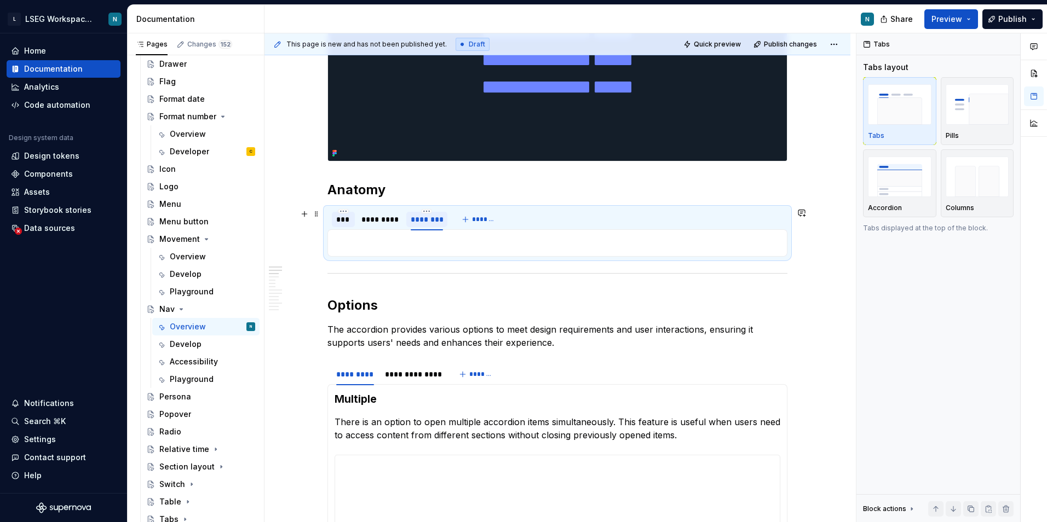
click at [343, 219] on div "***" at bounding box center [343, 219] width 14 height 11
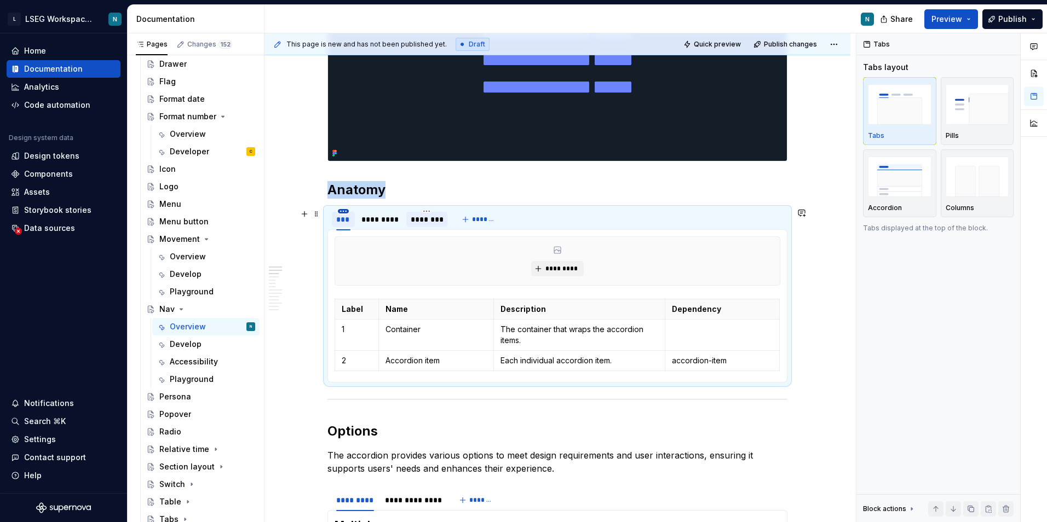
click at [342, 211] on html "L LSEG Workspace Design System N Home Documentation Analytics Code automation D…" at bounding box center [523, 261] width 1047 height 522
click at [370, 239] on div "Duplicate tab" at bounding box center [393, 244] width 71 height 11
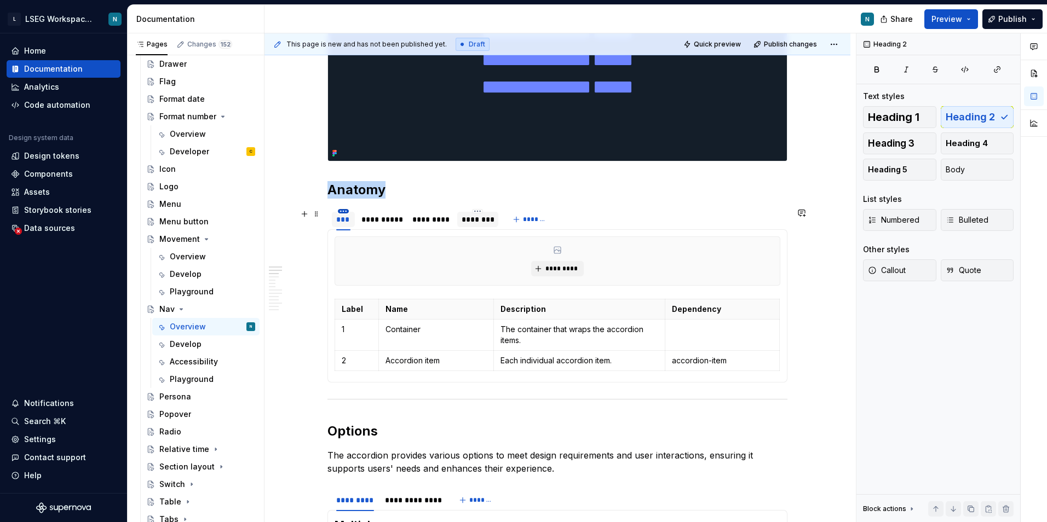
click at [347, 210] on html "L LSEG Workspace Design System N Home Documentation Analytics Code automation D…" at bounding box center [523, 261] width 1047 height 522
click at [383, 245] on div "Duplicate tab" at bounding box center [393, 244] width 71 height 11
click at [528, 211] on html "L LSEG Workspace Design System N Home Documentation Analytics Code automation D…" at bounding box center [523, 261] width 1047 height 522
click at [553, 301] on div "Delete tab" at bounding box center [579, 302] width 71 height 11
click at [484, 213] on html "L LSEG Workspace Design System N Home Documentation Analytics Code automation D…" at bounding box center [523, 261] width 1047 height 522
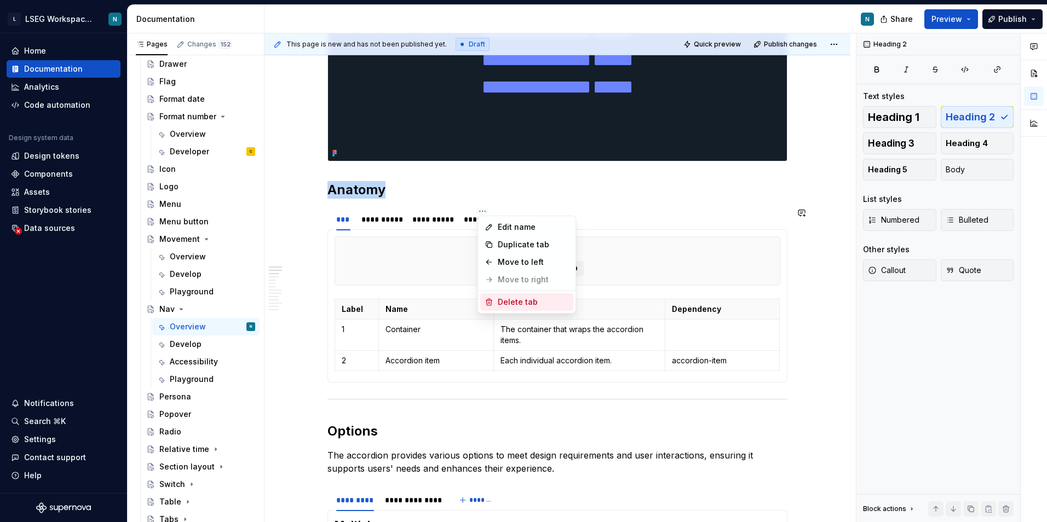
click at [502, 296] on div "Delete tab" at bounding box center [526, 302] width 93 height 18
click at [390, 217] on div "**********" at bounding box center [381, 219] width 40 height 11
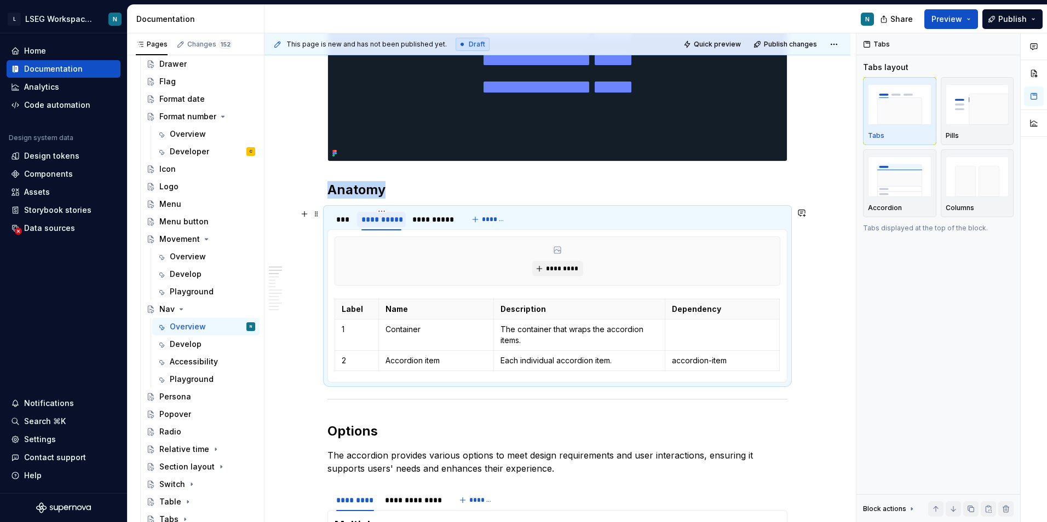
click at [390, 217] on div "**********" at bounding box center [381, 219] width 40 height 11
click at [391, 218] on input "**********" at bounding box center [381, 219] width 49 height 20
type input "*********"
click at [417, 218] on div "**********" at bounding box center [431, 219] width 40 height 11
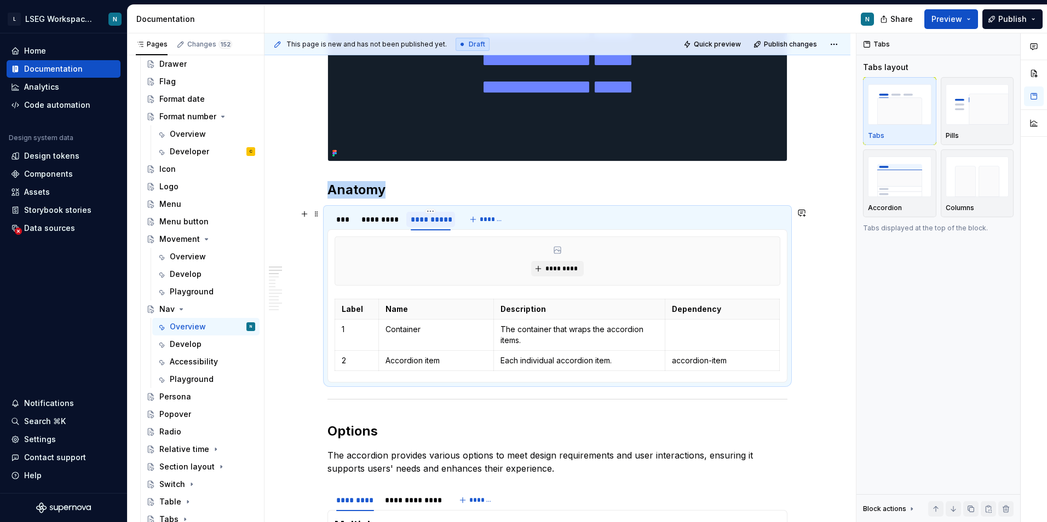
click at [417, 218] on div "**********" at bounding box center [431, 219] width 40 height 11
click at [426, 221] on input "**********" at bounding box center [430, 219] width 49 height 20
drag, startPoint x: 425, startPoint y: 221, endPoint x: 462, endPoint y: 221, distance: 36.7
click at [462, 221] on div "**********" at bounding box center [418, 220] width 182 height 22
type input "********"
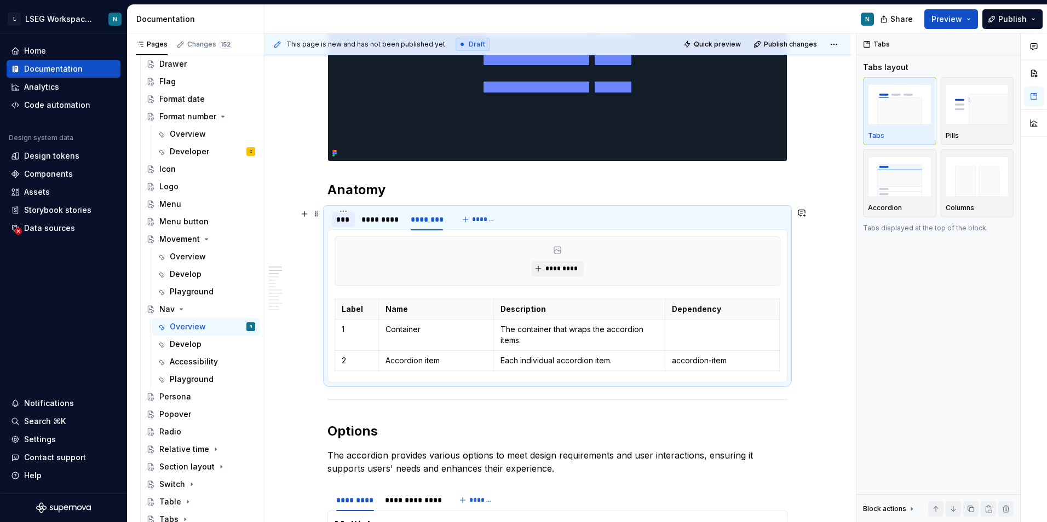
click at [344, 223] on div "***" at bounding box center [343, 219] width 14 height 11
click at [568, 266] on span "*********" at bounding box center [561, 268] width 33 height 9
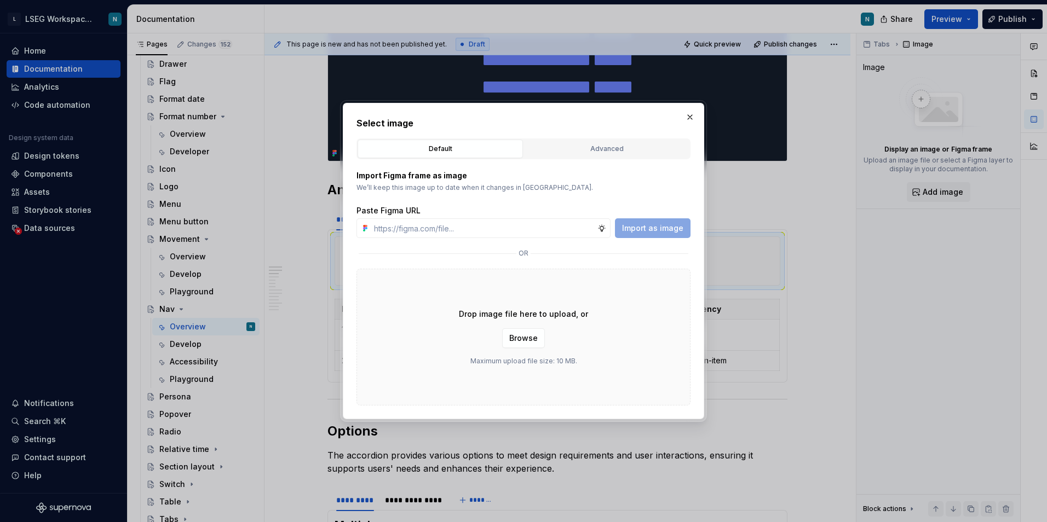
click at [654, 139] on div "Default Advanced" at bounding box center [523, 149] width 334 height 21
click at [649, 145] on div "Advanced" at bounding box center [607, 148] width 158 height 11
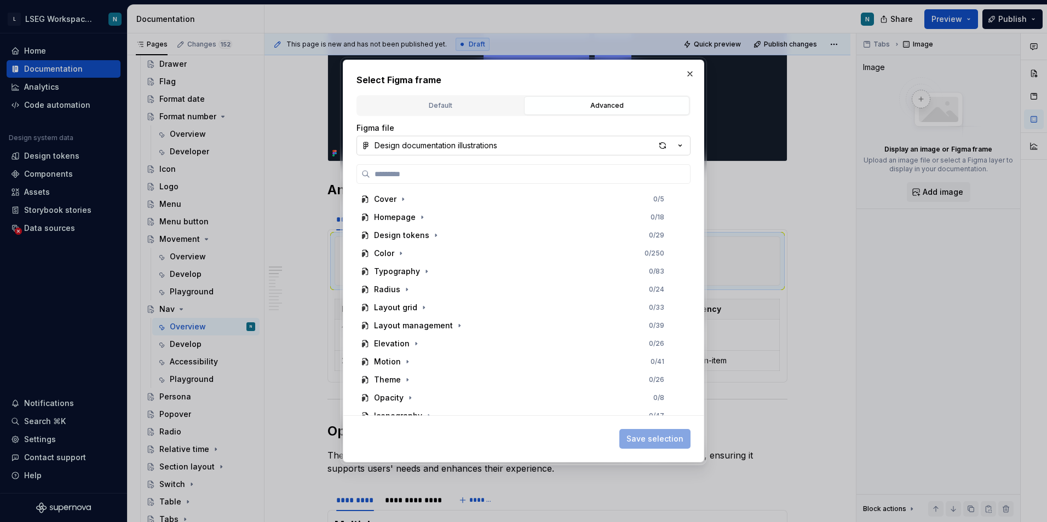
click at [515, 147] on button "Design documentation illustrations" at bounding box center [523, 146] width 334 height 20
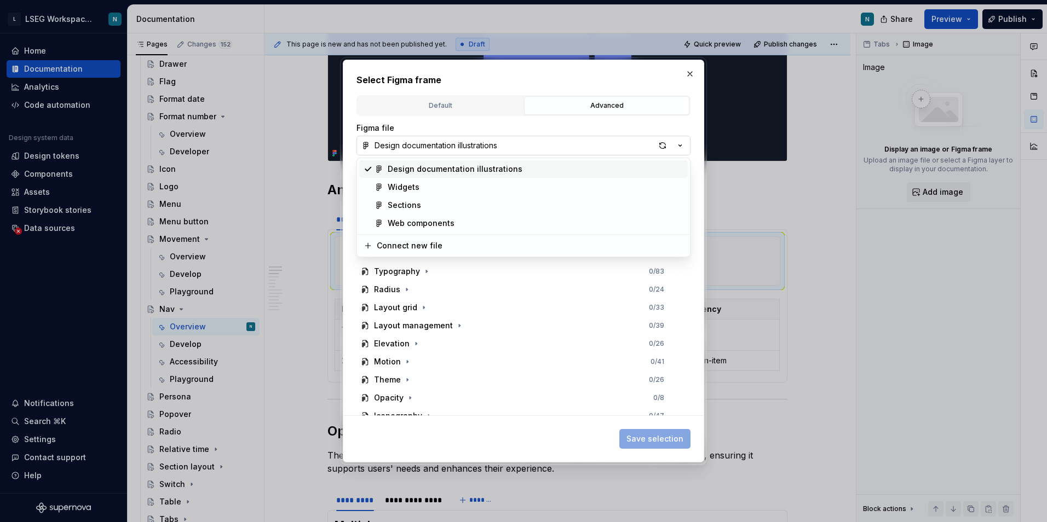
click at [515, 147] on div "Select Figma frame Default Advanced Import Figma frame as image We’ll keep this…" at bounding box center [523, 261] width 1047 height 522
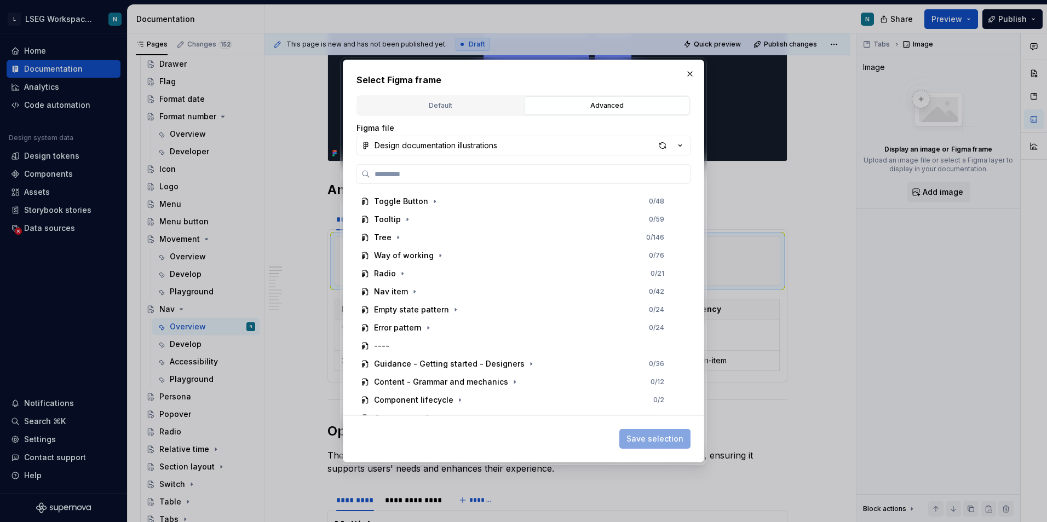
scroll to position [877, 0]
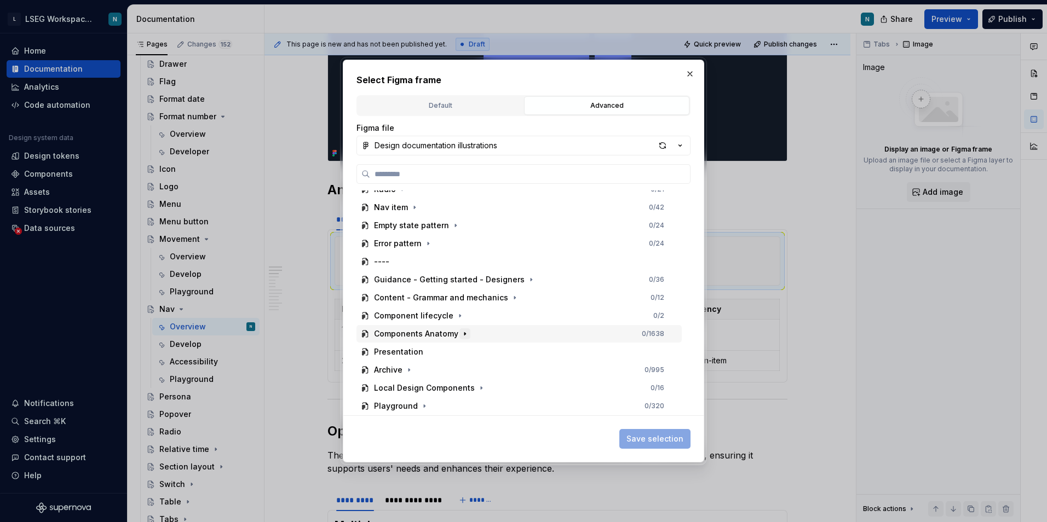
click at [460, 336] on icon "button" at bounding box center [464, 334] width 9 height 9
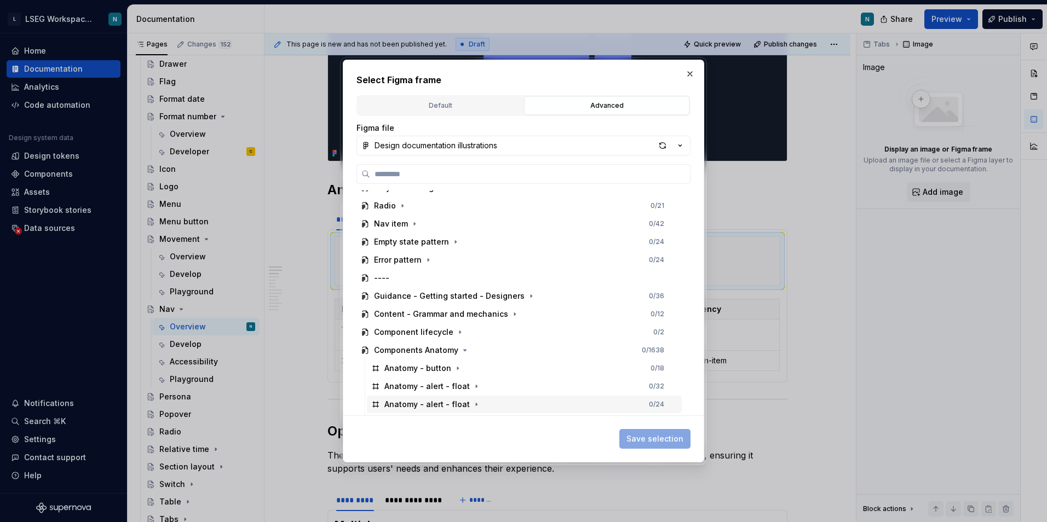
scroll to position [839, 0]
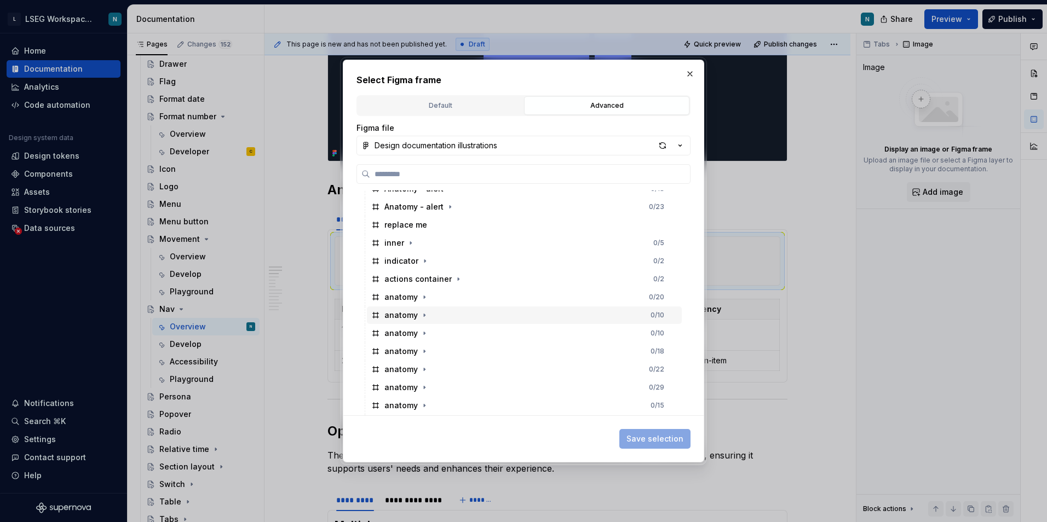
type textarea "*"
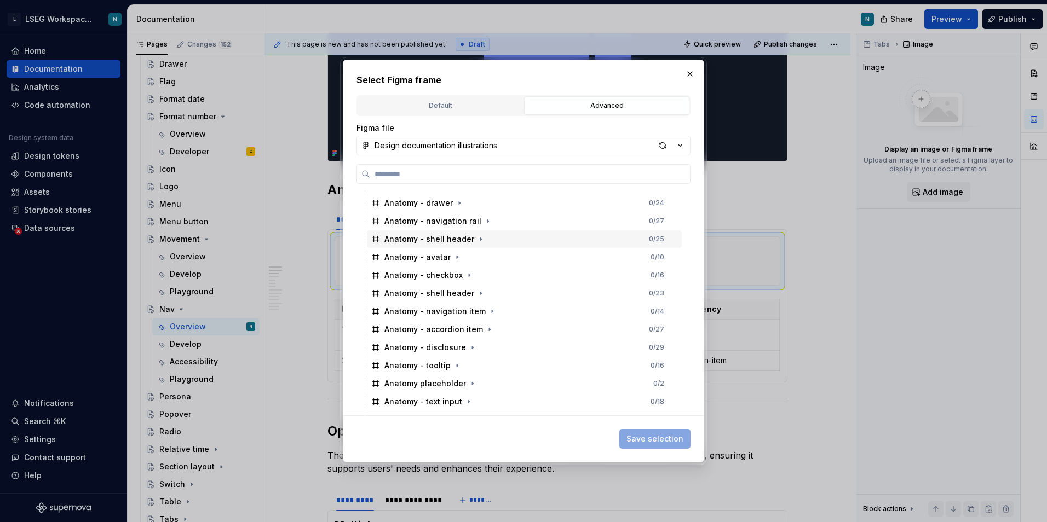
scroll to position [2043, 0]
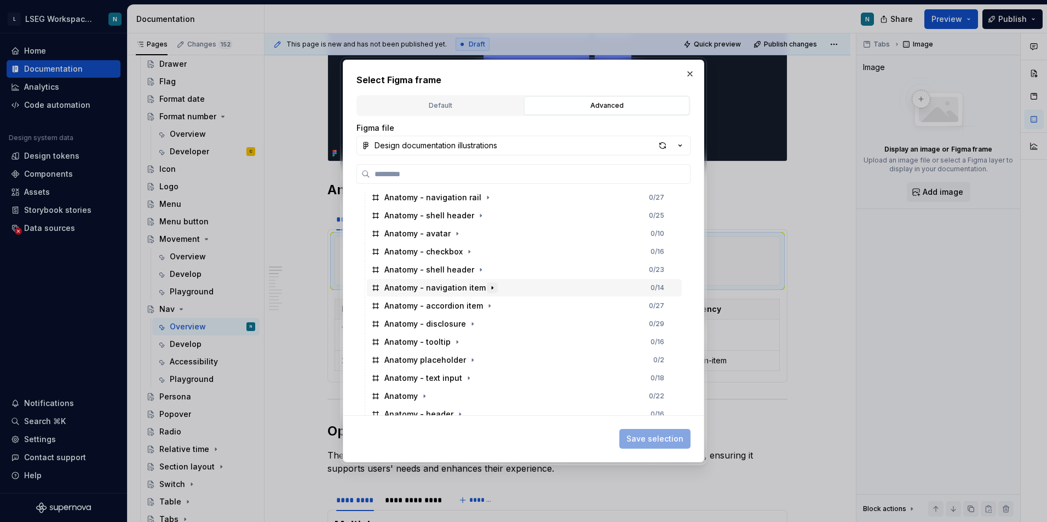
click at [488, 287] on icon "button" at bounding box center [492, 288] width 9 height 9
click at [488, 286] on icon "button" at bounding box center [492, 288] width 9 height 9
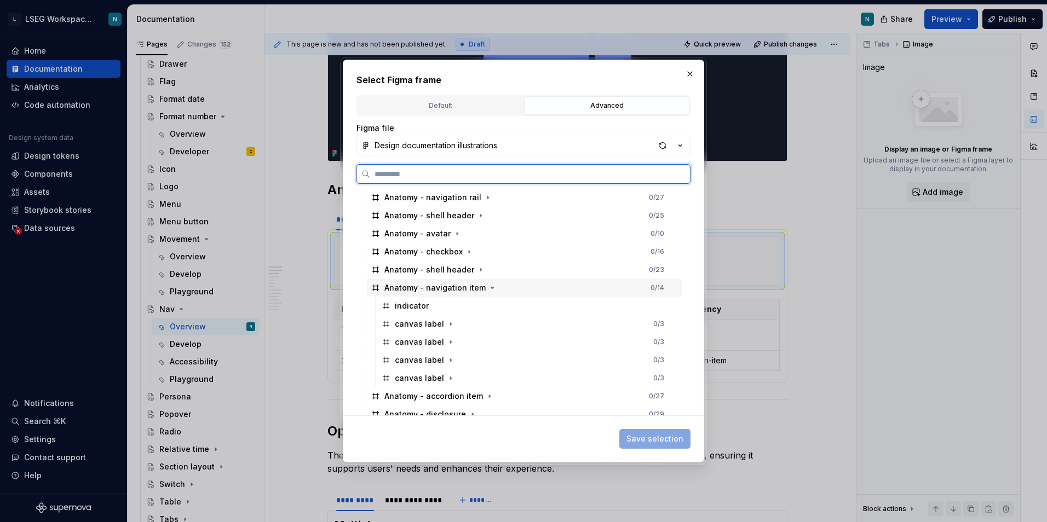
click at [420, 295] on div "Anatomy - navigation item 0 / 14" at bounding box center [524, 288] width 315 height 18
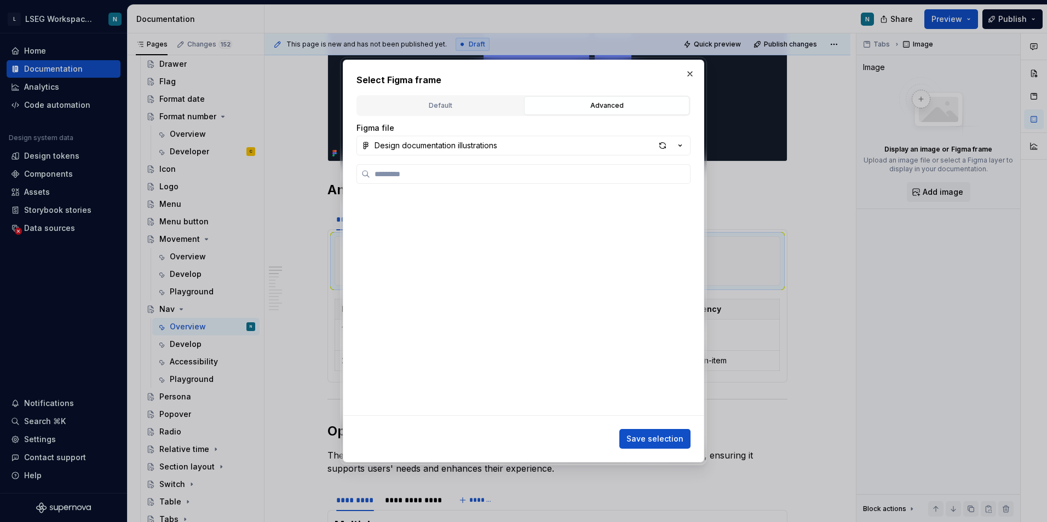
scroll to position [0, 0]
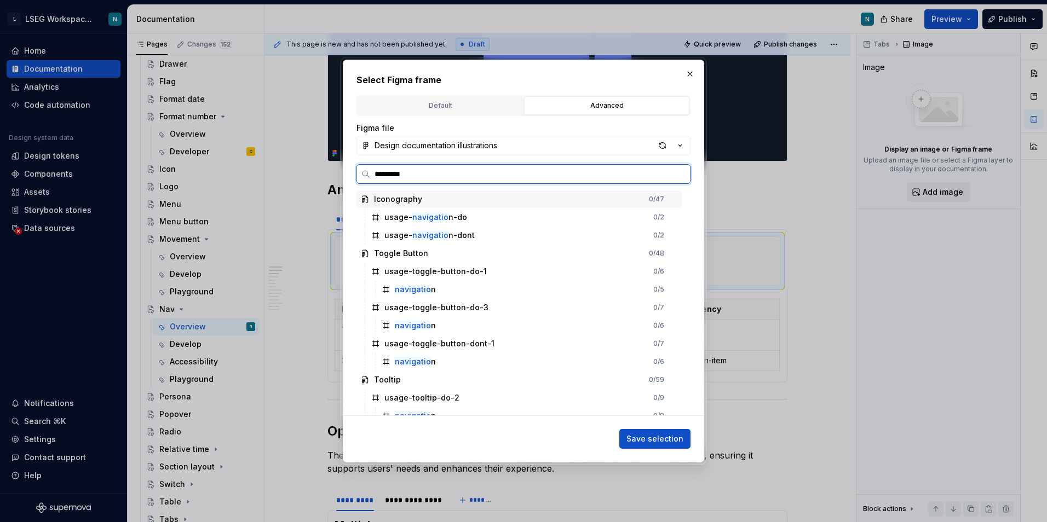
type input "**********"
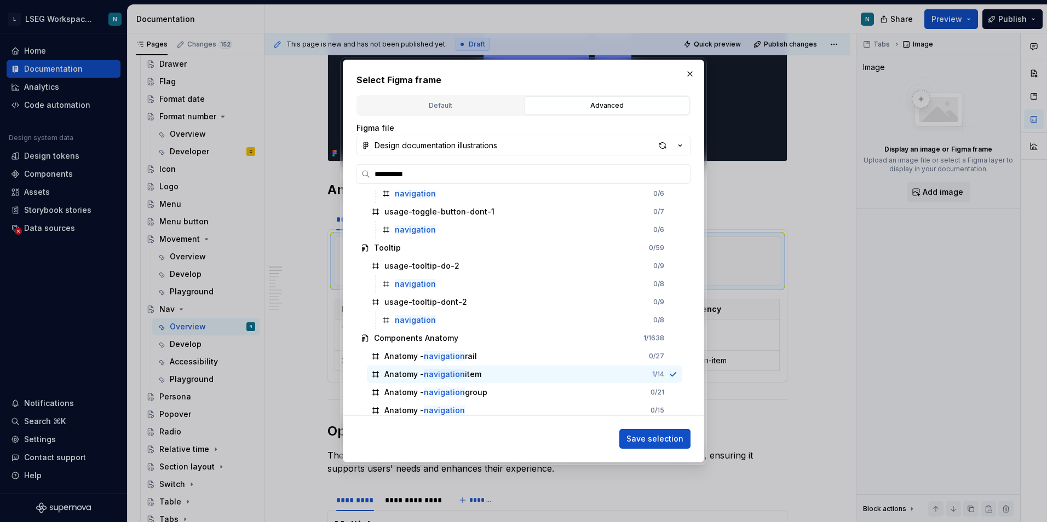
scroll to position [172, 0]
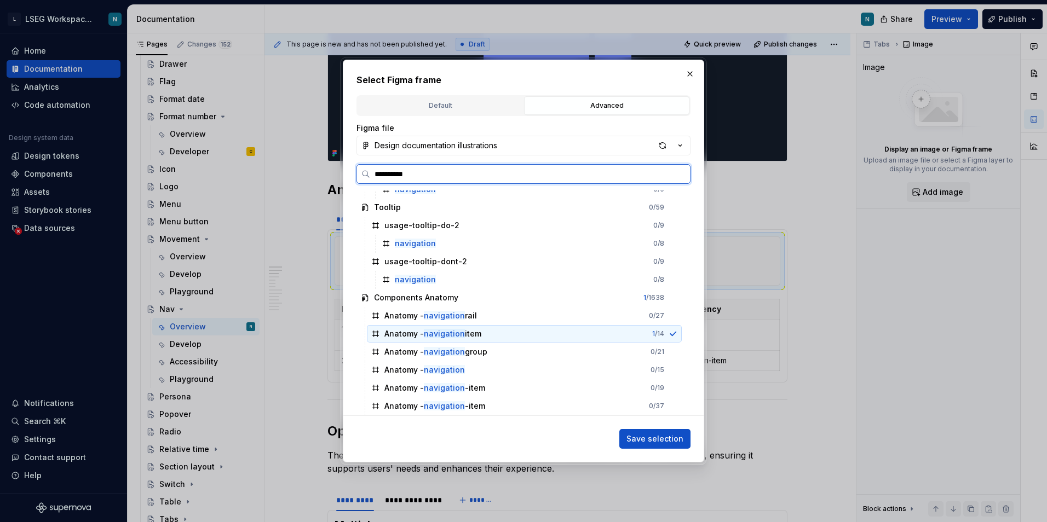
click at [379, 334] on icon at bounding box center [375, 334] width 9 height 9
click at [522, 369] on div "Anatomy - navigation 0 / 15" at bounding box center [524, 370] width 315 height 18
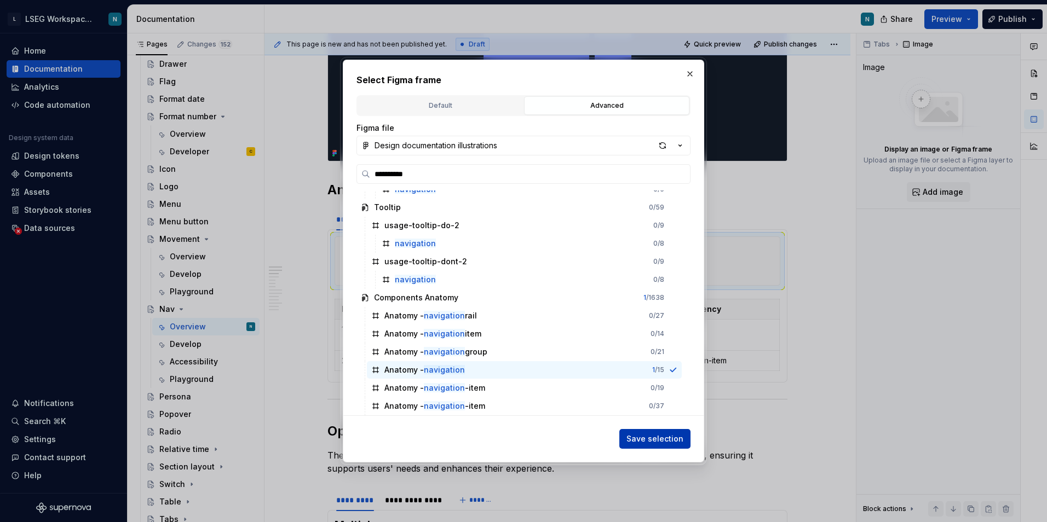
click at [658, 441] on span "Save selection" at bounding box center [654, 439] width 57 height 11
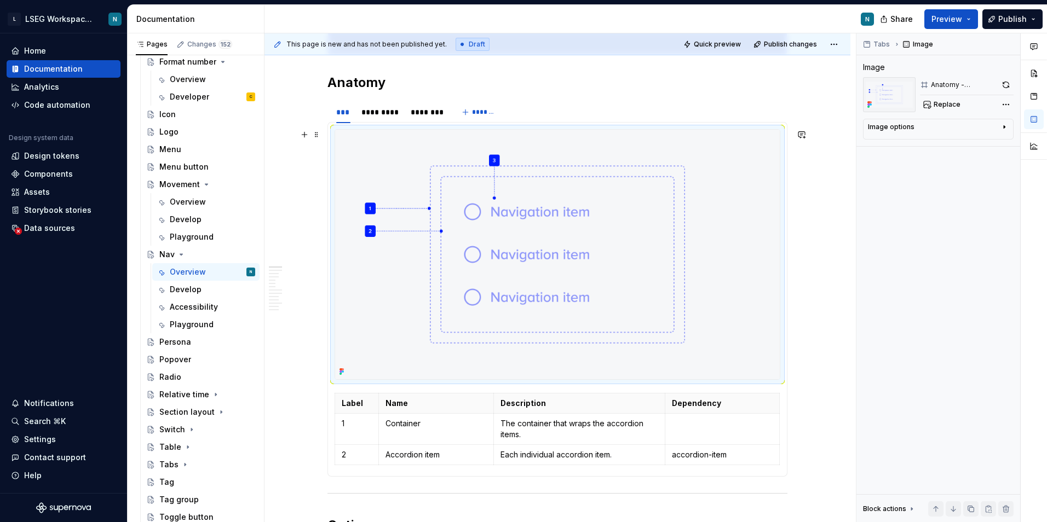
scroll to position [602, 0]
click at [952, 108] on span "Replace" at bounding box center [946, 104] width 27 height 9
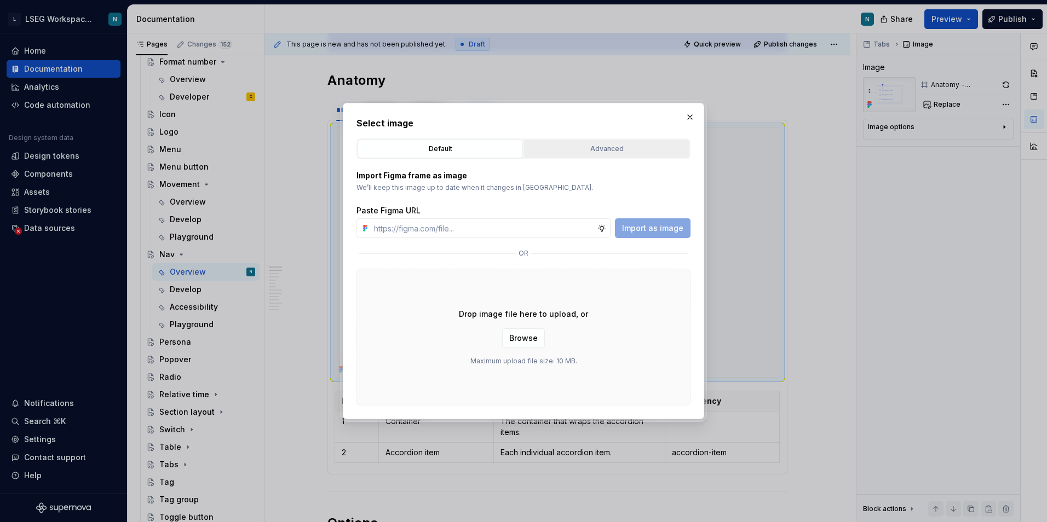
click at [598, 156] on button "Advanced" at bounding box center [606, 149] width 165 height 19
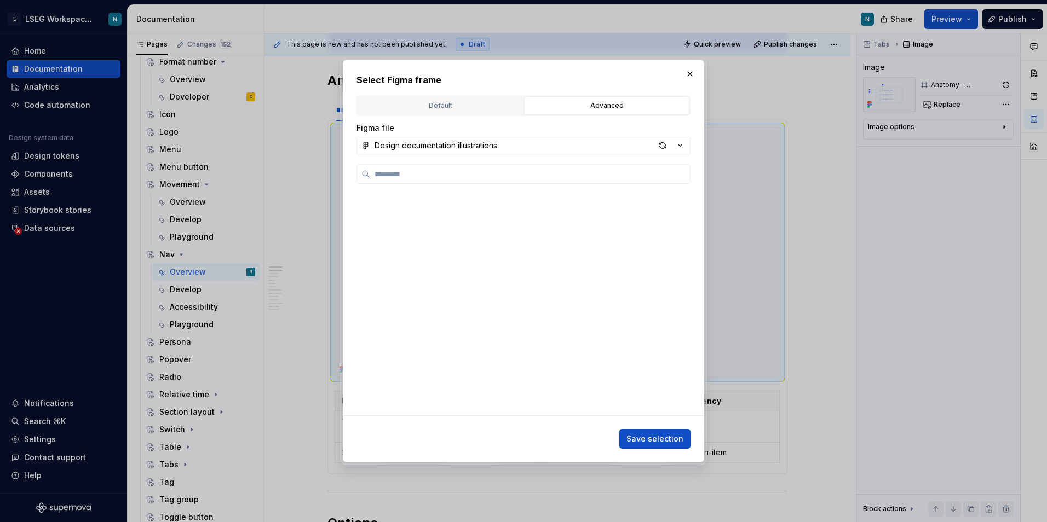
scroll to position [877, 0]
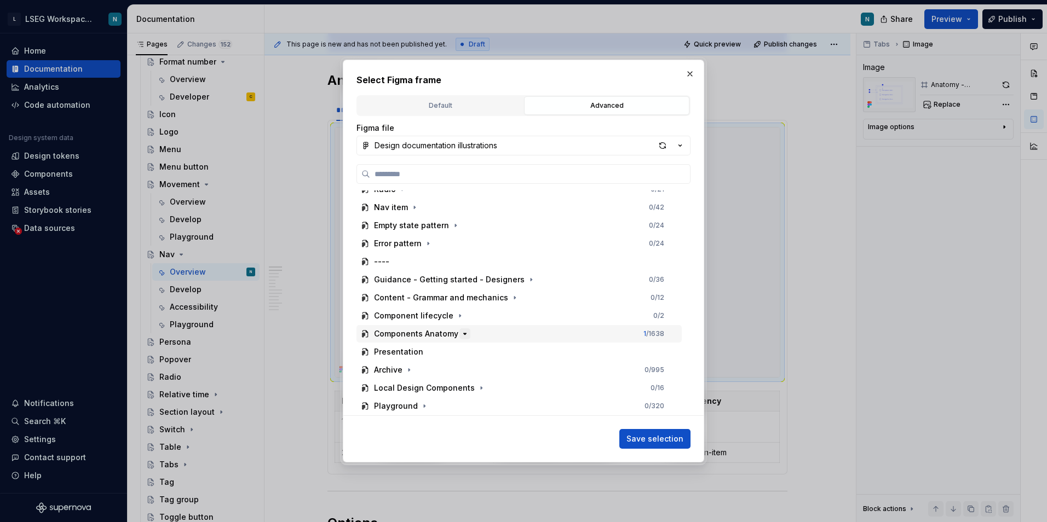
click at [462, 336] on icon "button" at bounding box center [464, 334] width 9 height 9
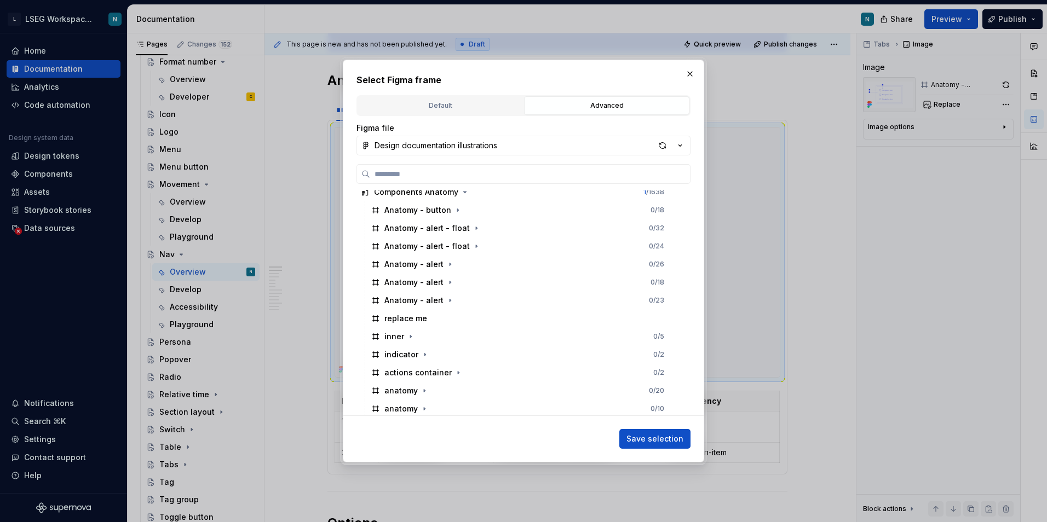
scroll to position [1011, 0]
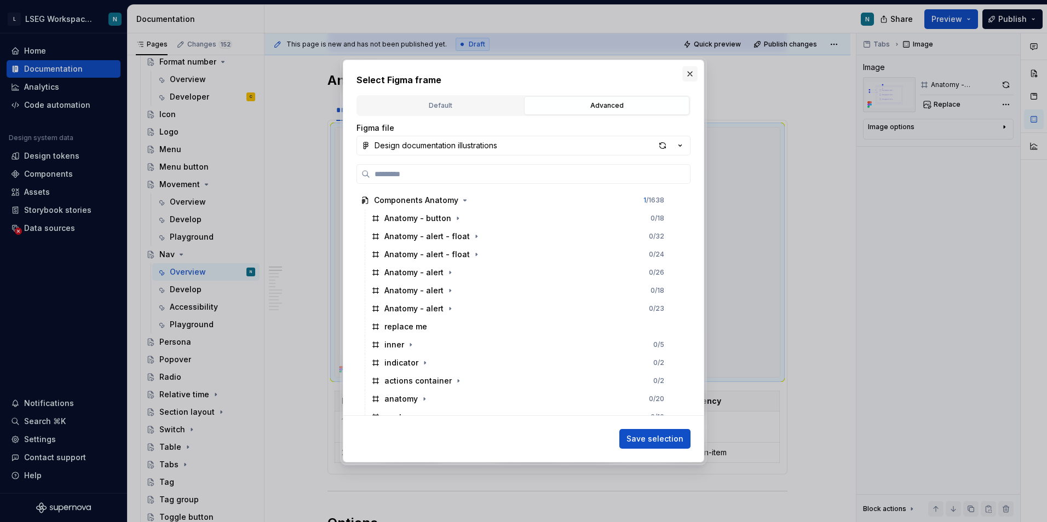
click at [690, 74] on button "button" at bounding box center [689, 73] width 15 height 15
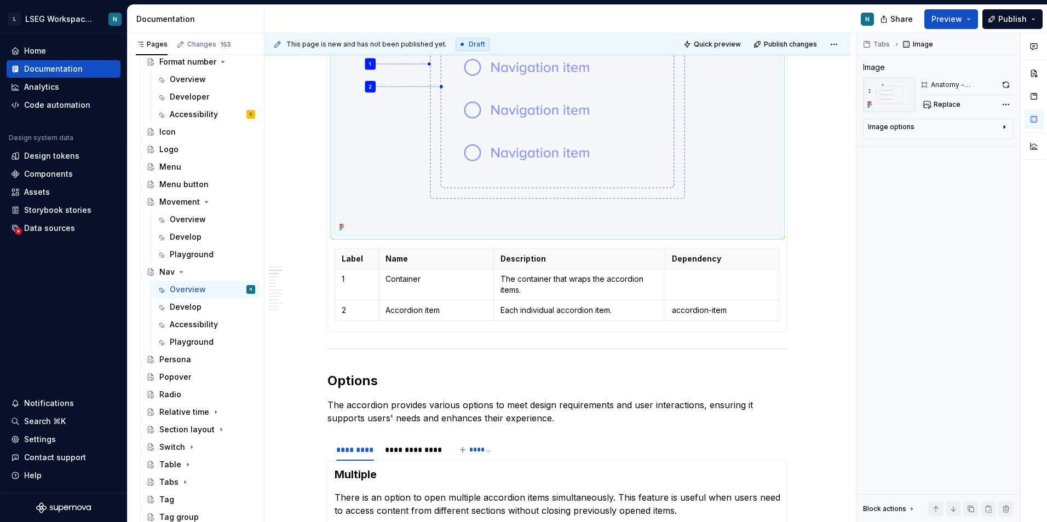
scroll to position [766, 0]
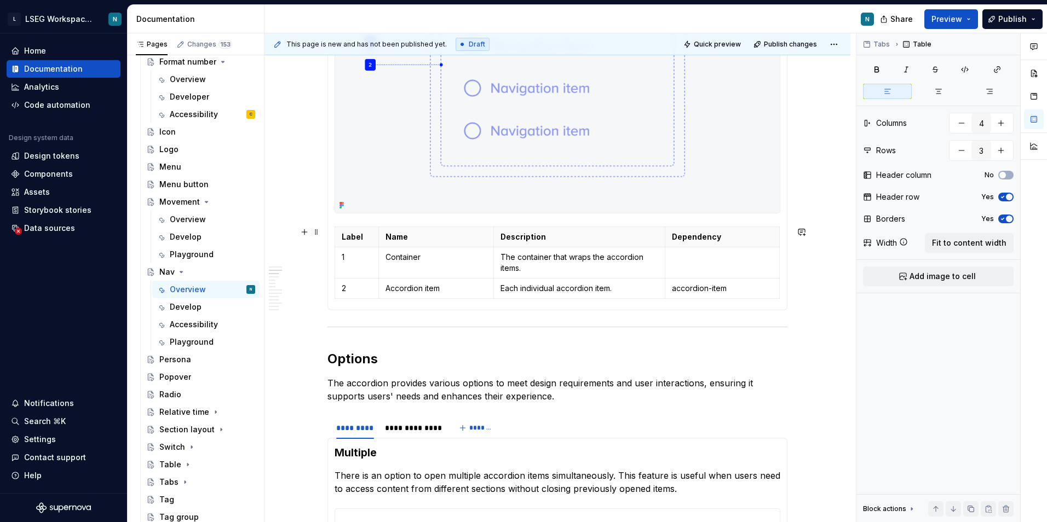
click at [331, 233] on div "Label Name Description Dependency 1 Container The container that wraps the acco…" at bounding box center [557, 133] width 460 height 355
type textarea "*"
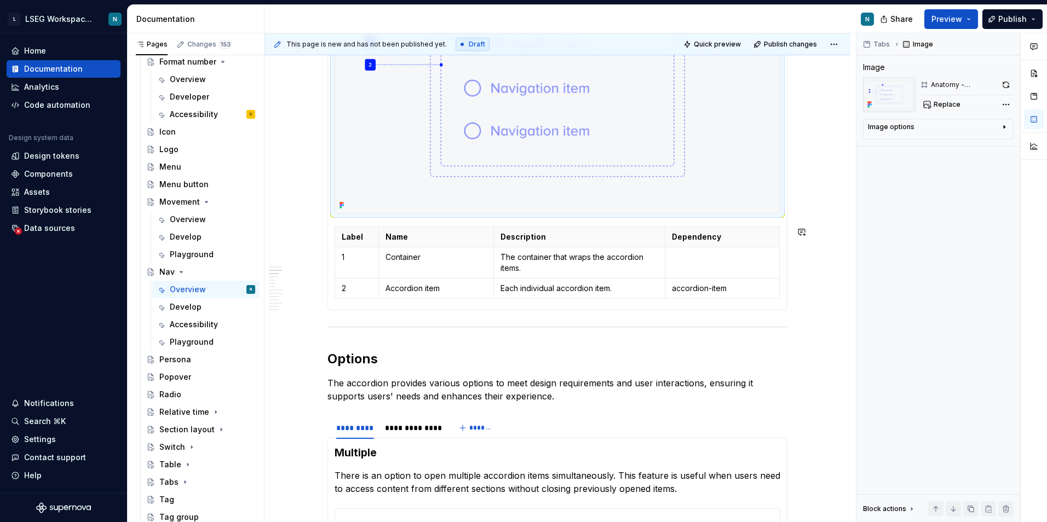
scroll to position [696, 0]
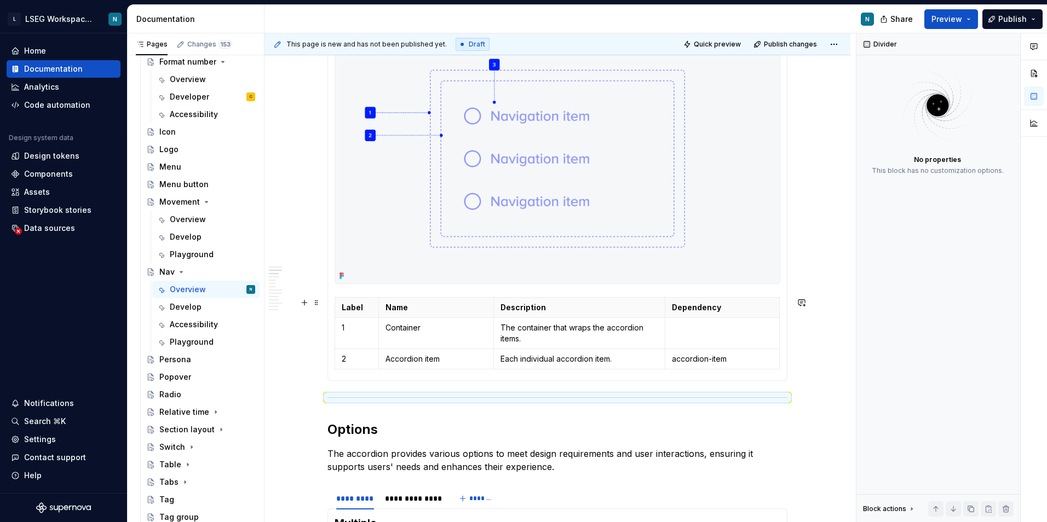
click at [354, 369] on div "Label Name Description Dependency 1 Container The container that wraps the acco…" at bounding box center [558, 335] width 446 height 77
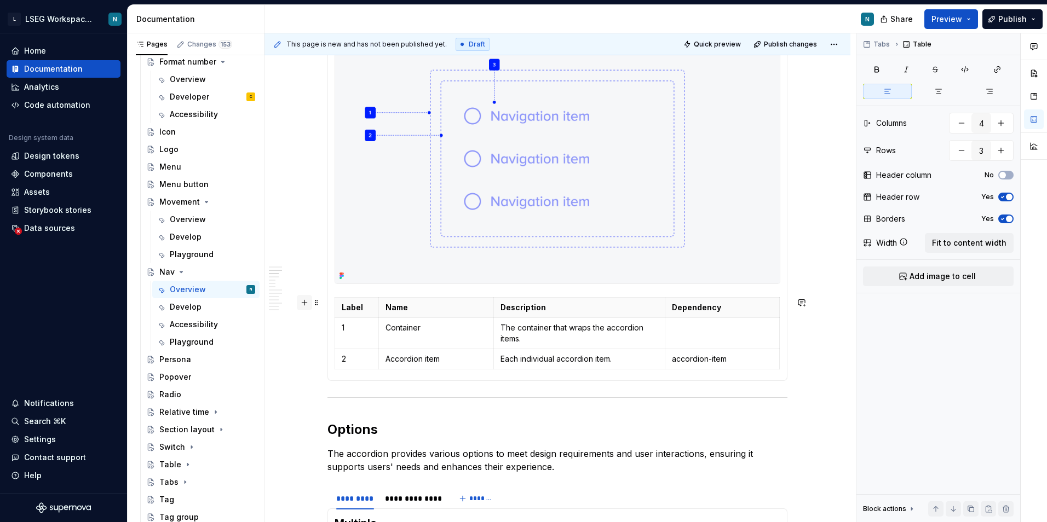
click at [307, 302] on button "button" at bounding box center [304, 302] width 15 height 15
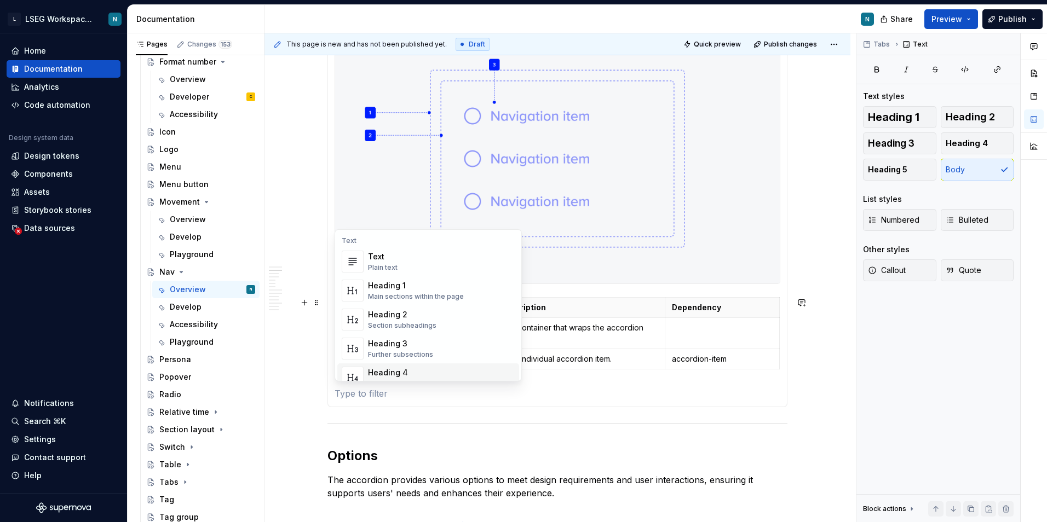
click at [349, 390] on p at bounding box center [558, 393] width 446 height 13
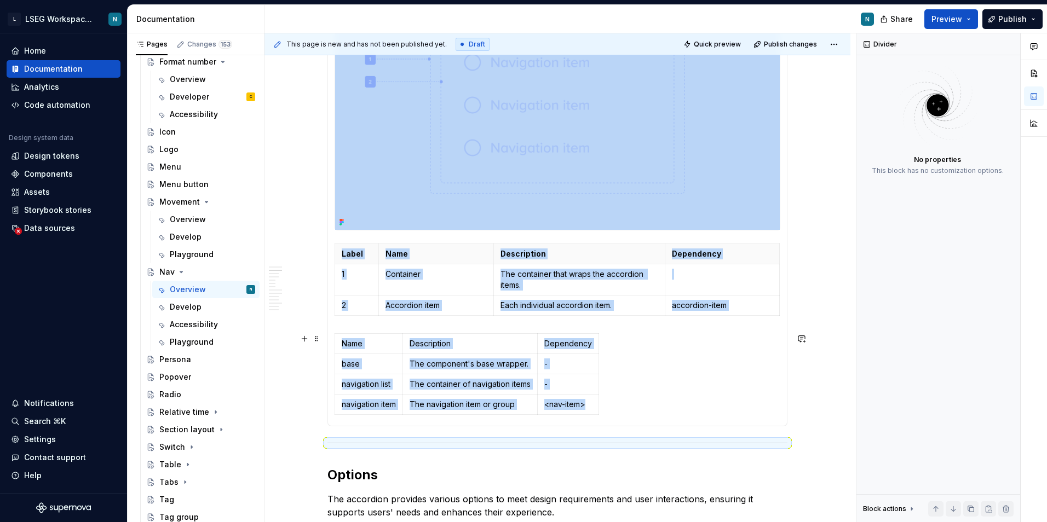
scroll to position [751, 0]
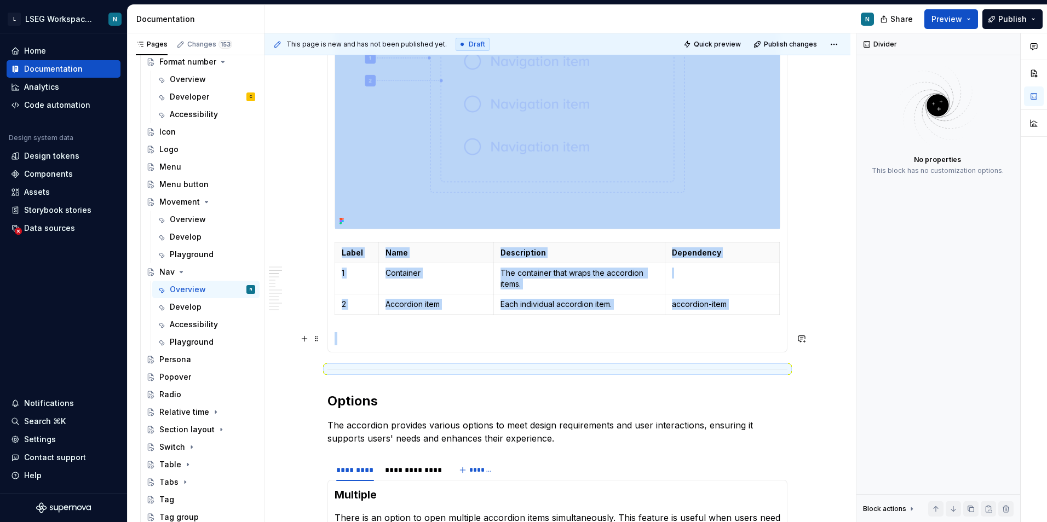
click at [353, 338] on p at bounding box center [558, 338] width 446 height 13
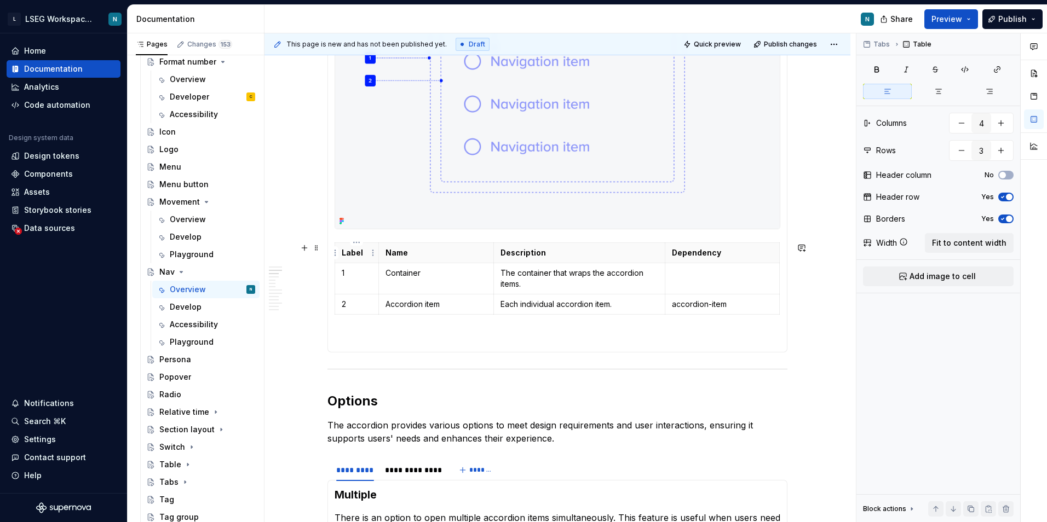
click at [342, 251] on p "Label" at bounding box center [357, 252] width 30 height 11
click at [358, 325] on section-item-column "Label Name Description Dependency 1 Container The container that wraps the acco…" at bounding box center [558, 162] width 446 height 367
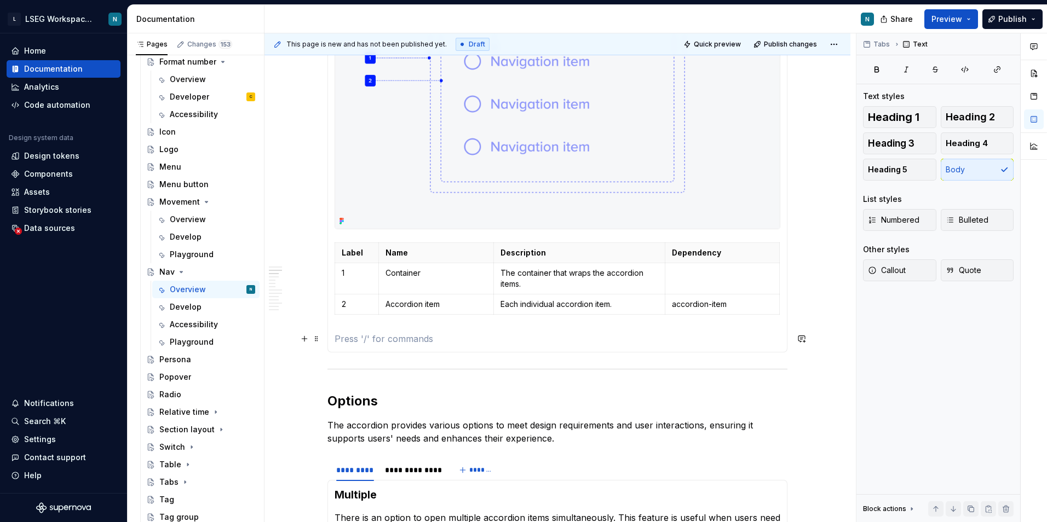
click at [422, 325] on section-item-column "Label Name Description Dependency 1 Container The container that wraps the acco…" at bounding box center [558, 162] width 446 height 367
click at [391, 331] on section-item-column "Label Name Description Dependency 1 Container The container that wraps the acco…" at bounding box center [558, 162] width 446 height 367
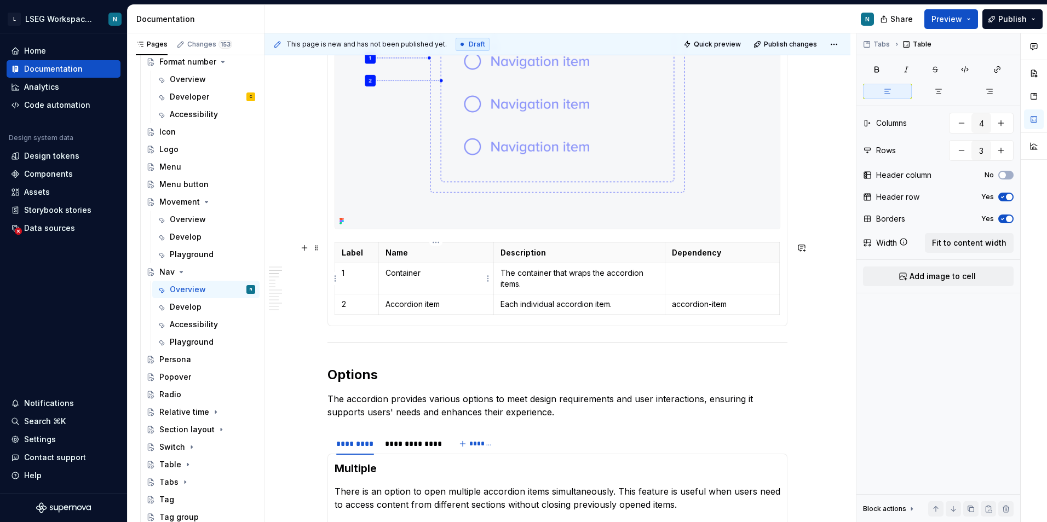
click at [412, 276] on p "Container" at bounding box center [435, 273] width 101 height 11
click at [412, 277] on p at bounding box center [435, 273] width 101 height 11
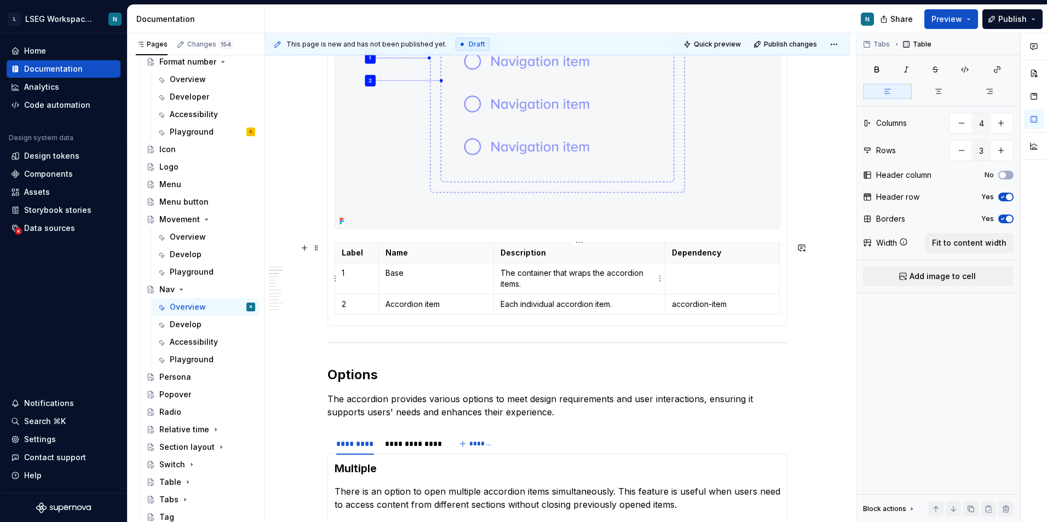
click at [523, 281] on p "The container that wraps the accordion items." at bounding box center [579, 279] width 158 height 22
click at [524, 281] on p "The container that wraps the accordion items." at bounding box center [579, 279] width 158 height 22
click at [424, 306] on p "Accordion item" at bounding box center [435, 304] width 101 height 11
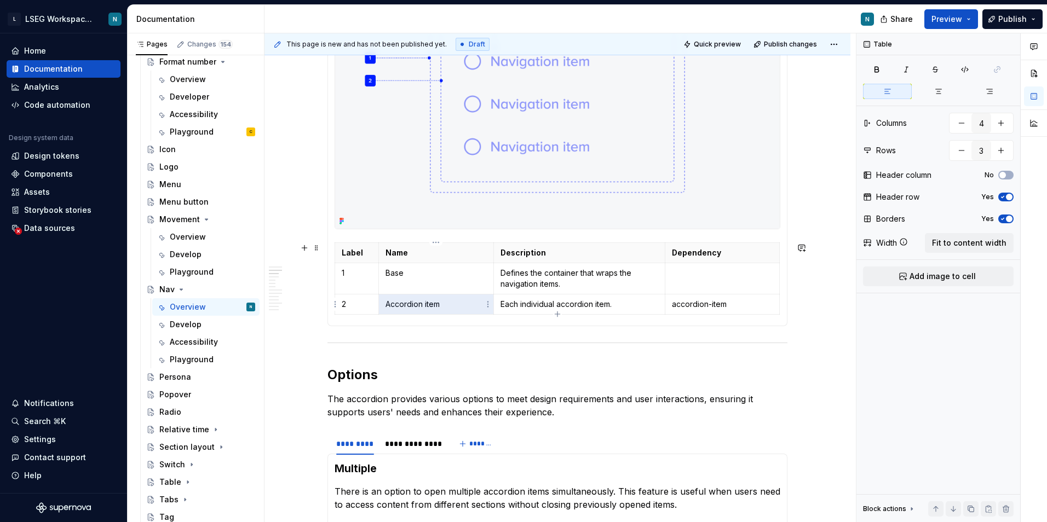
click at [424, 306] on p "Accordion item" at bounding box center [435, 304] width 101 height 11
click at [542, 307] on p "Each individual accordion item." at bounding box center [579, 304] width 158 height 11
type textarea "*"
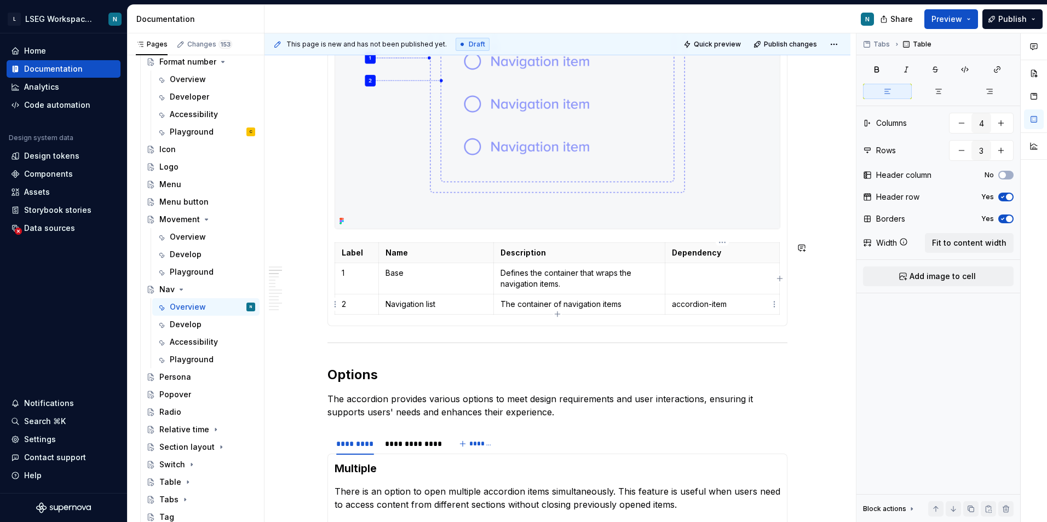
click at [701, 304] on p "accordion-item" at bounding box center [722, 304] width 101 height 11
click at [706, 306] on p at bounding box center [722, 304] width 101 height 11
type input "4"
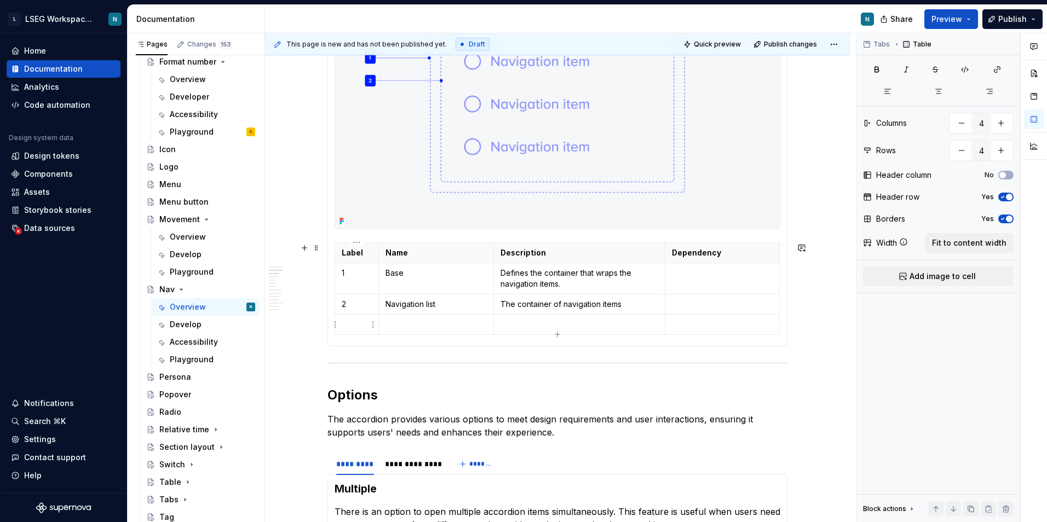
click at [362, 319] on p at bounding box center [357, 324] width 30 height 11
click at [412, 328] on p at bounding box center [435, 324] width 101 height 11
click at [527, 327] on p at bounding box center [579, 324] width 158 height 11
click at [728, 325] on p at bounding box center [722, 324] width 101 height 11
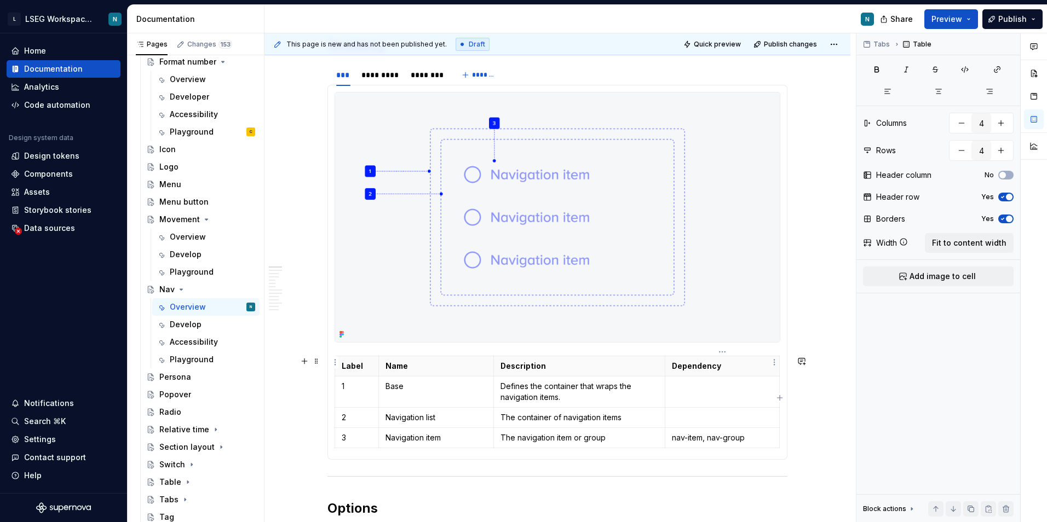
scroll to position [641, 0]
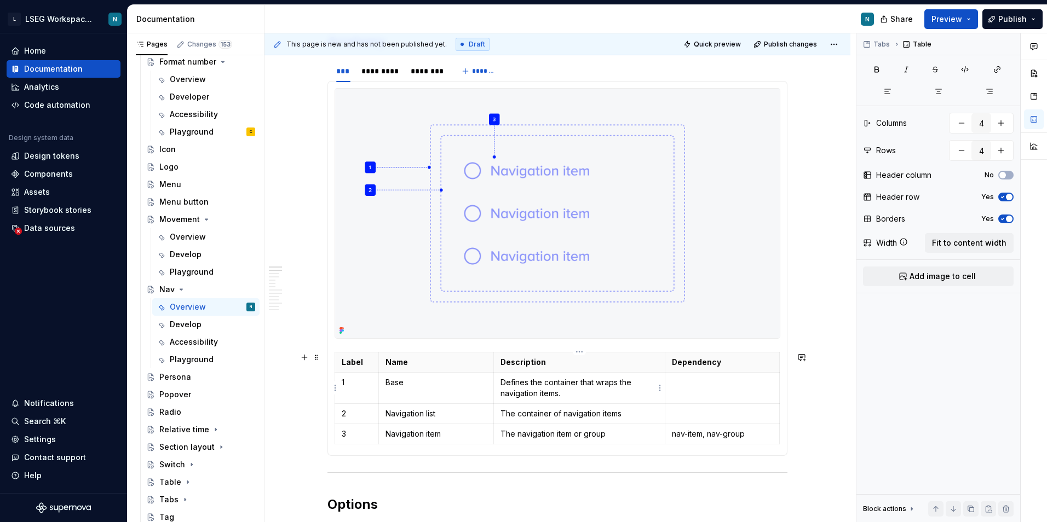
click at [579, 392] on p "Defines the container that wraps the navigation items." at bounding box center [579, 388] width 158 height 22
drag, startPoint x: 533, startPoint y: 384, endPoint x: 502, endPoint y: 377, distance: 31.5
click at [502, 377] on p "Defines the container that wraps the navigation items." at bounding box center [579, 388] width 158 height 22
click at [573, 393] on p "The container that wraps the navigation items." at bounding box center [579, 388] width 158 height 22
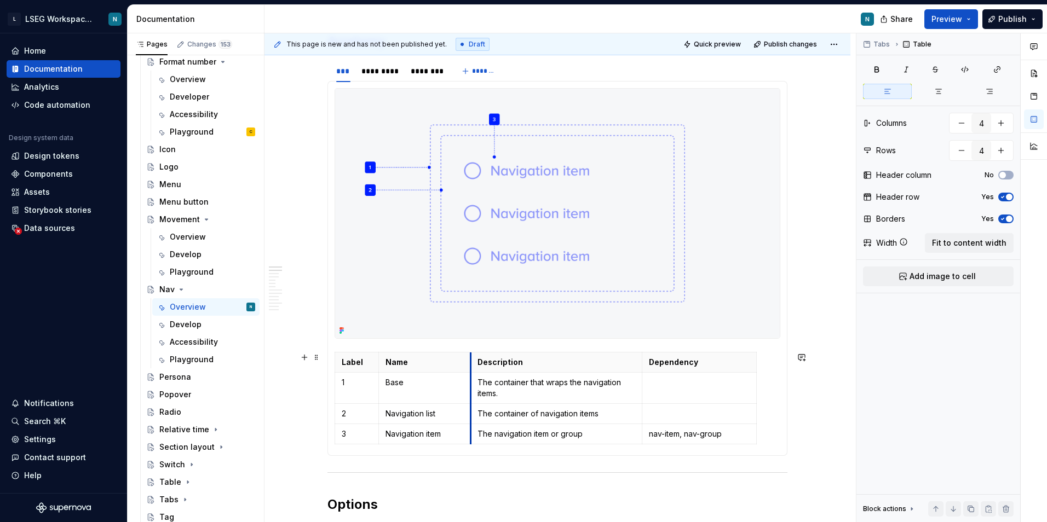
drag, startPoint x: 493, startPoint y: 358, endPoint x: 470, endPoint y: 359, distance: 23.0
click at [470, 359] on th "Description" at bounding box center [556, 362] width 172 height 20
click at [647, 364] on th "Dependency" at bounding box center [704, 362] width 114 height 20
drag, startPoint x: 759, startPoint y: 361, endPoint x: 775, endPoint y: 361, distance: 15.3
drag, startPoint x: 470, startPoint y: 364, endPoint x: 450, endPoint y: 364, distance: 20.3
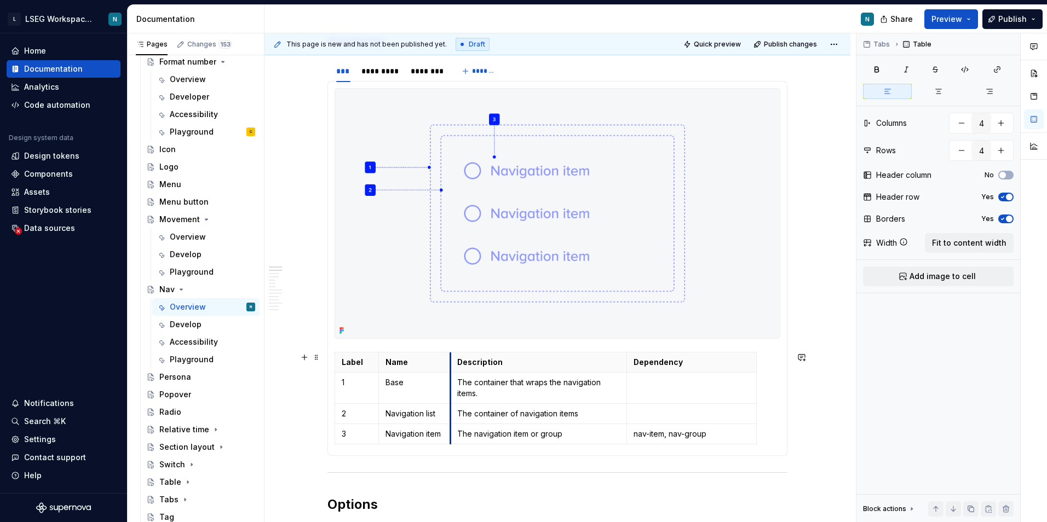
click at [450, 364] on th "Description" at bounding box center [538, 362] width 177 height 20
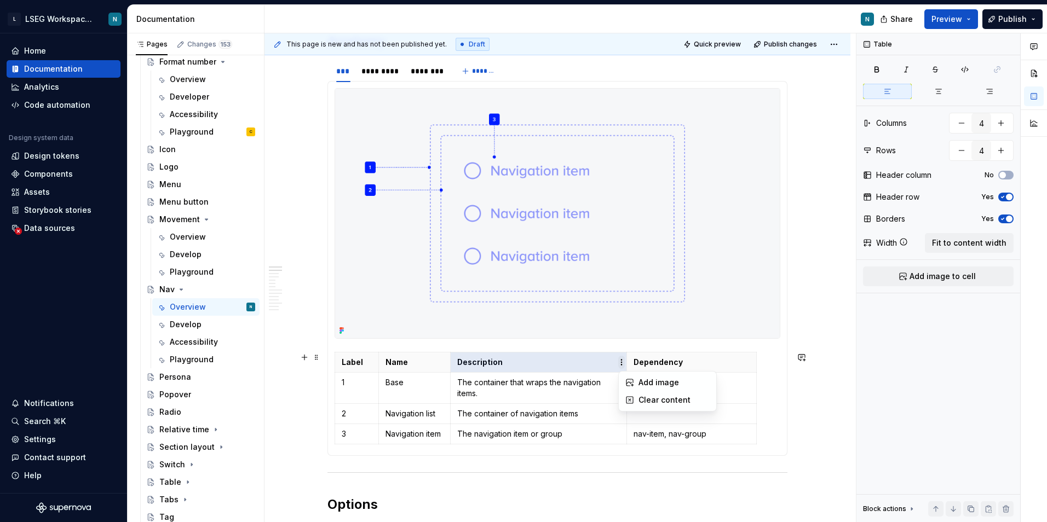
click at [624, 364] on html "L LSEG Workspace Design System N Home Documentation Analytics Code automation D…" at bounding box center [523, 261] width 1047 height 522
click at [579, 390] on html "L LSEG Workspace Design System N Home Documentation Analytics Code automation D…" at bounding box center [523, 261] width 1047 height 522
drag, startPoint x: 451, startPoint y: 361, endPoint x: 456, endPoint y: 362, distance: 5.6
click at [456, 362] on th "Description" at bounding box center [543, 362] width 177 height 20
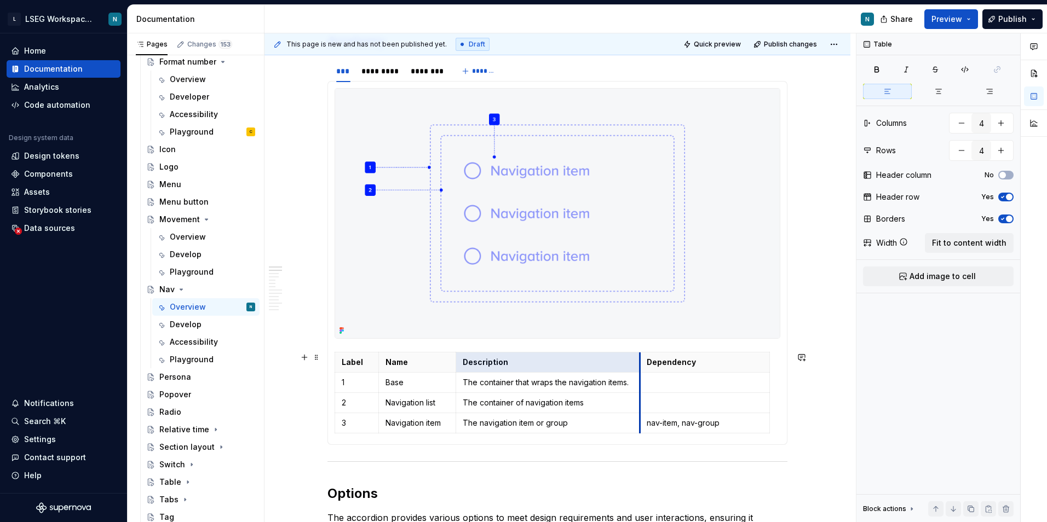
drag, startPoint x: 632, startPoint y: 362, endPoint x: 639, endPoint y: 363, distance: 6.7
click at [640, 362] on th "Dependency" at bounding box center [705, 362] width 130 height 20
click at [671, 387] on p at bounding box center [704, 382] width 116 height 11
drag, startPoint x: 769, startPoint y: 359, endPoint x: 779, endPoint y: 360, distance: 9.9
click at [662, 387] on p at bounding box center [709, 382] width 126 height 11
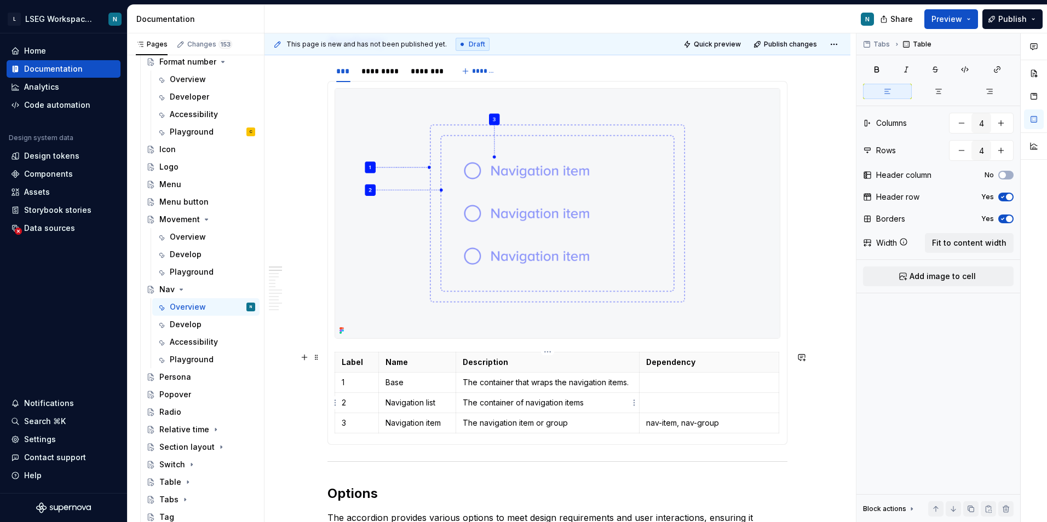
click at [606, 397] on p "The container of navigation items" at bounding box center [548, 402] width 170 height 11
click at [609, 379] on p "The container that wraps the navigation items." at bounding box center [548, 382] width 170 height 11
click at [665, 377] on p at bounding box center [709, 382] width 126 height 11
click at [672, 395] on td at bounding box center [709, 403] width 140 height 20
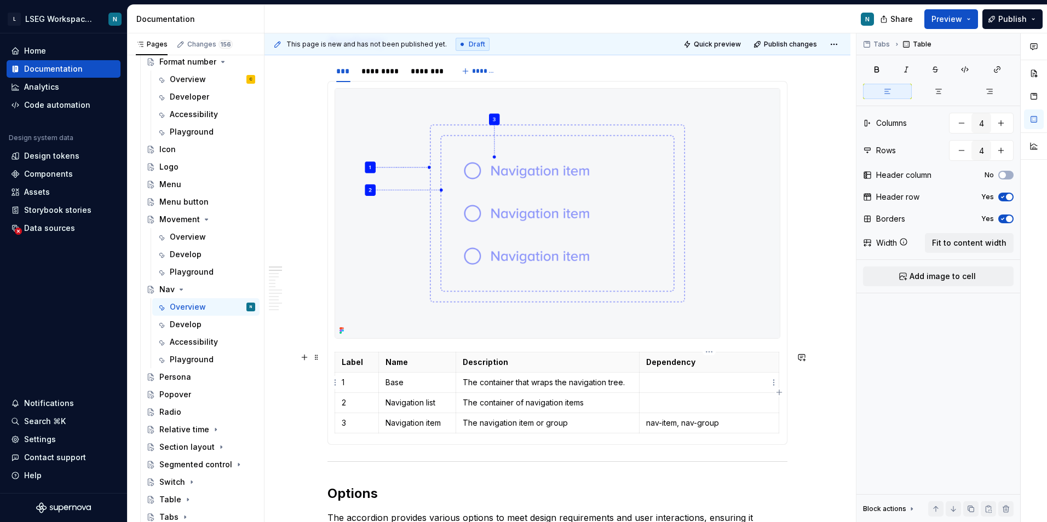
click at [674, 380] on p at bounding box center [709, 382] width 126 height 11
click at [668, 400] on p at bounding box center [709, 402] width 126 height 11
click at [674, 388] on td at bounding box center [709, 382] width 140 height 20
click at [662, 408] on p at bounding box center [709, 402] width 126 height 11
click at [668, 384] on p at bounding box center [709, 382] width 126 height 11
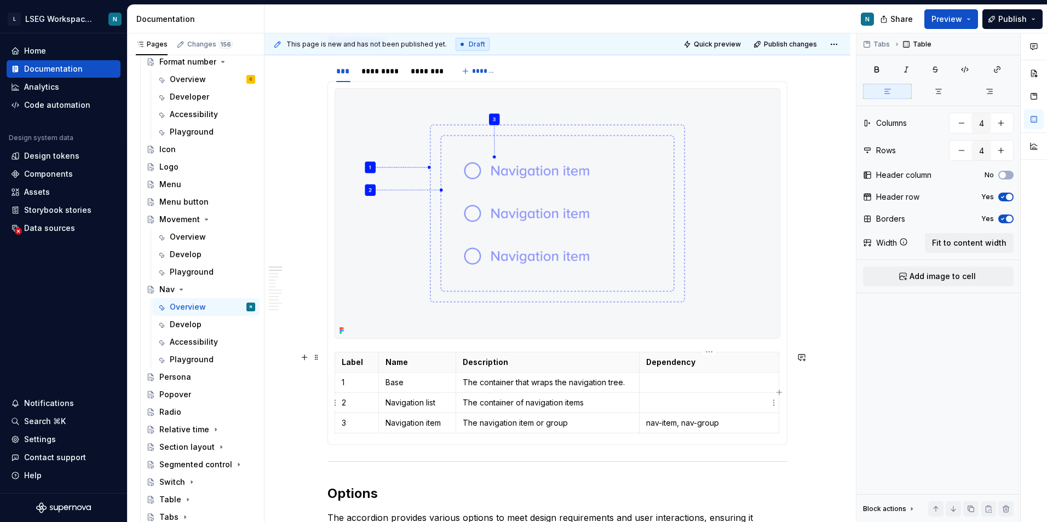
click at [664, 407] on p at bounding box center [709, 402] width 126 height 11
click at [665, 382] on p at bounding box center [709, 382] width 126 height 11
click at [592, 406] on p "The container of navigation items" at bounding box center [548, 402] width 170 height 11
click at [587, 425] on p "The navigation item or group" at bounding box center [548, 423] width 170 height 11
click at [691, 389] on td at bounding box center [709, 382] width 140 height 20
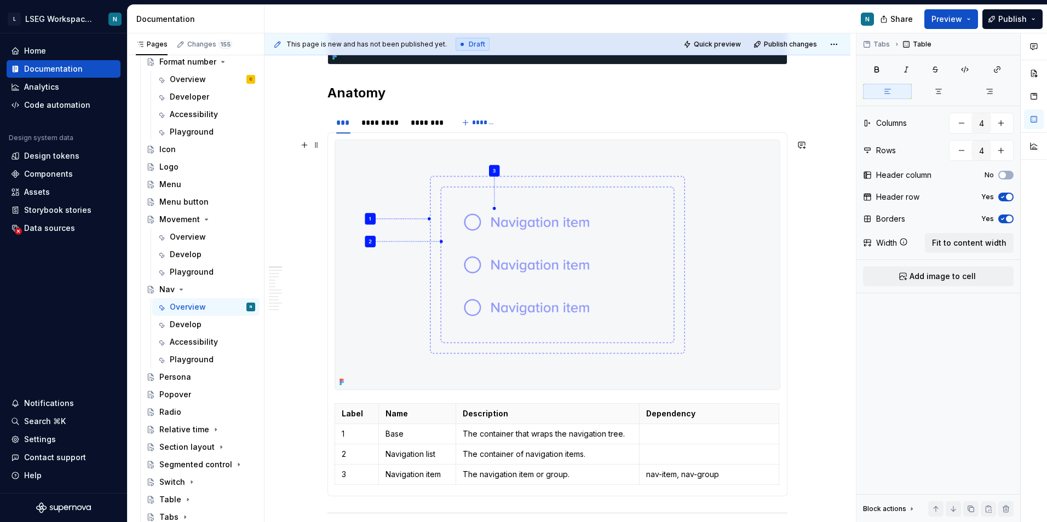
scroll to position [586, 0]
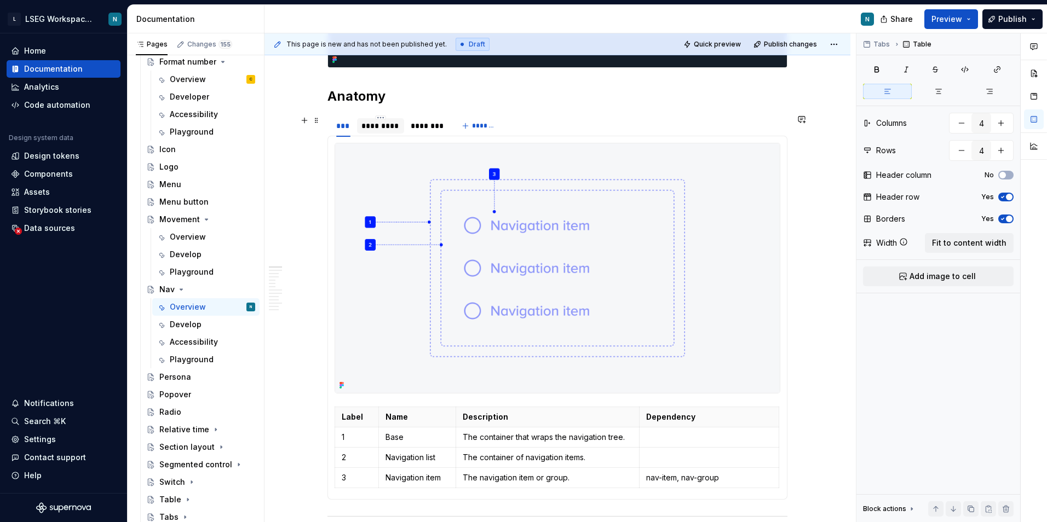
click at [379, 124] on div "*********" at bounding box center [380, 125] width 38 height 11
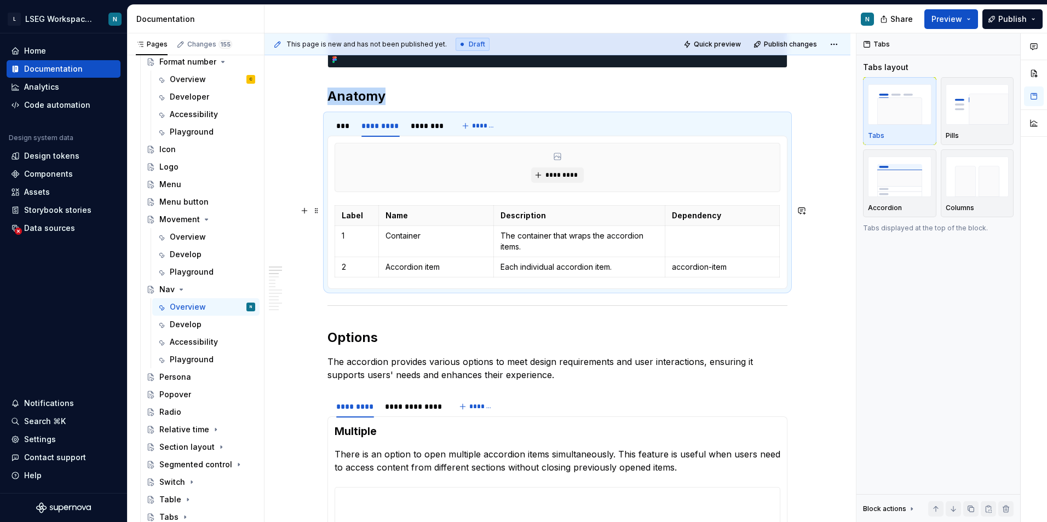
click at [470, 200] on section-item-column "********* Label Name Description Dependency 1 Container The container that wrap…" at bounding box center [558, 212] width 446 height 139
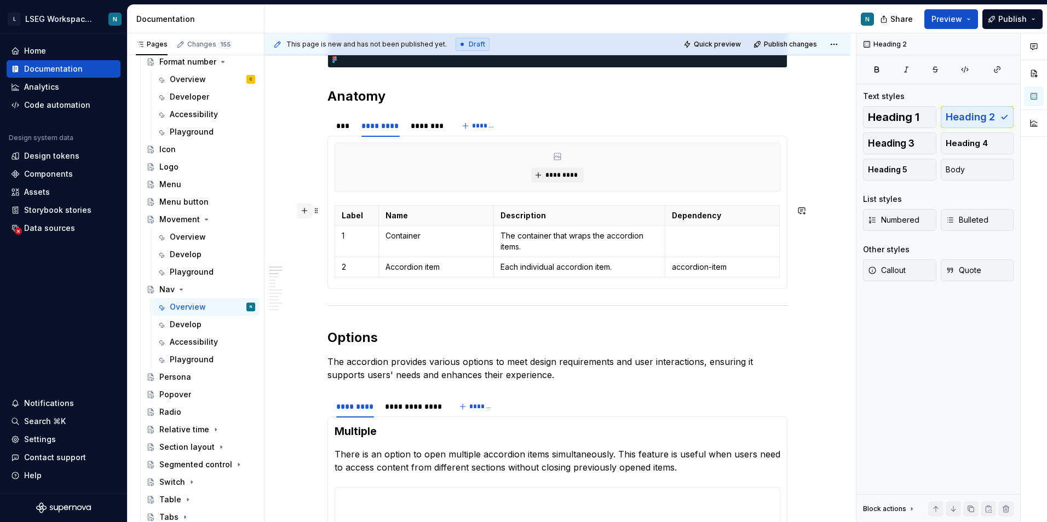
click at [308, 215] on button "button" at bounding box center [304, 210] width 15 height 15
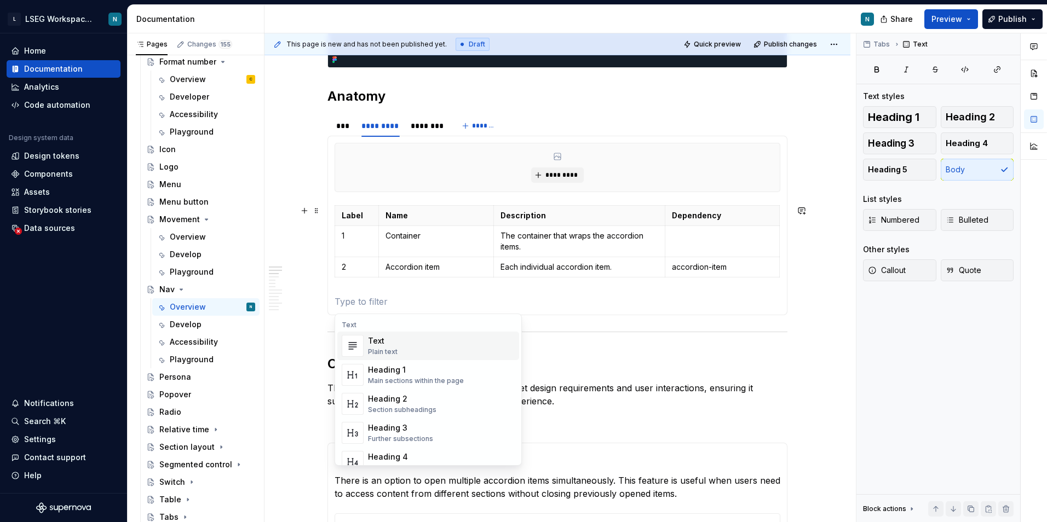
click at [371, 301] on p at bounding box center [558, 301] width 446 height 13
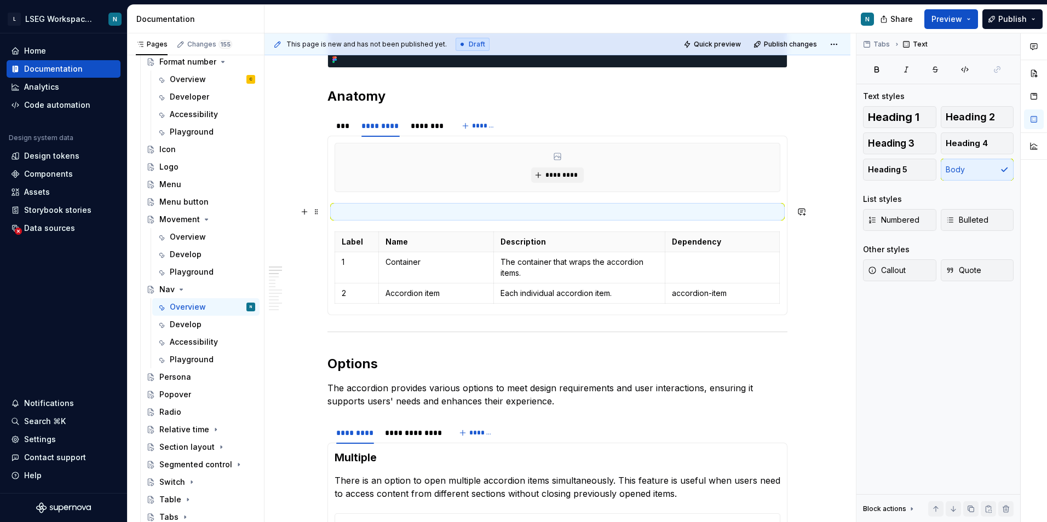
click at [362, 212] on p at bounding box center [558, 211] width 446 height 13
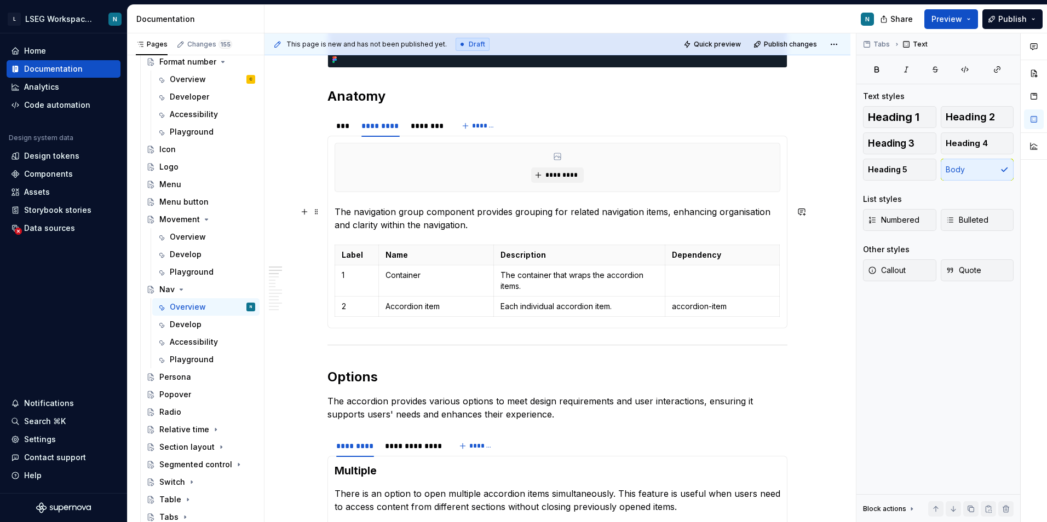
click at [508, 230] on p "The navigation group component provides grouping for related navigation items, …" at bounding box center [558, 218] width 446 height 26
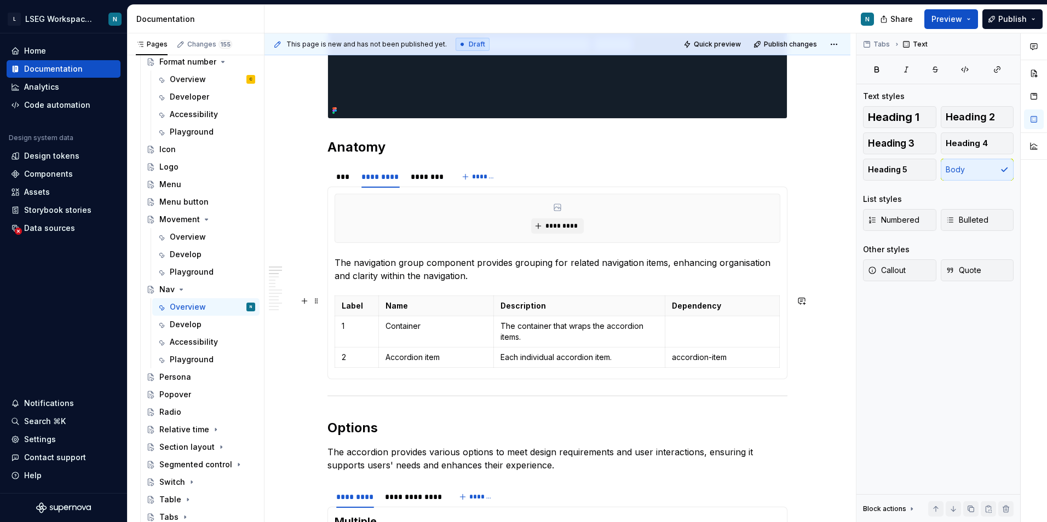
scroll to position [532, 0]
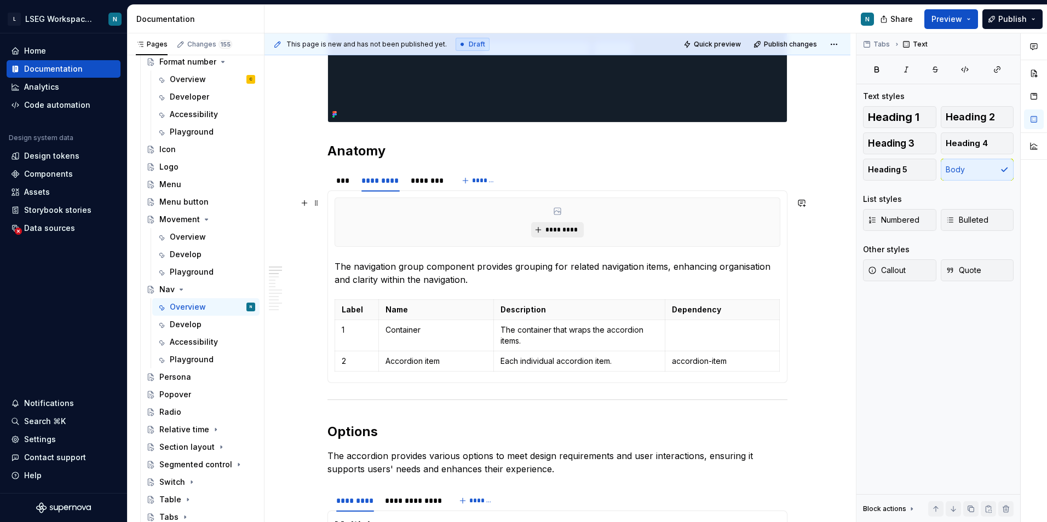
click at [575, 223] on button "*********" at bounding box center [557, 229] width 52 height 15
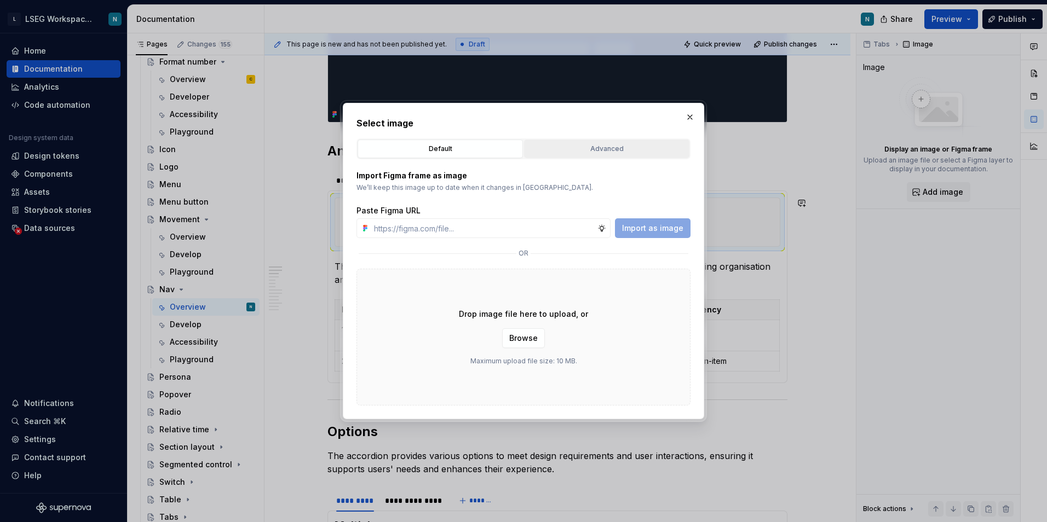
click at [639, 152] on div "Advanced" at bounding box center [607, 148] width 158 height 11
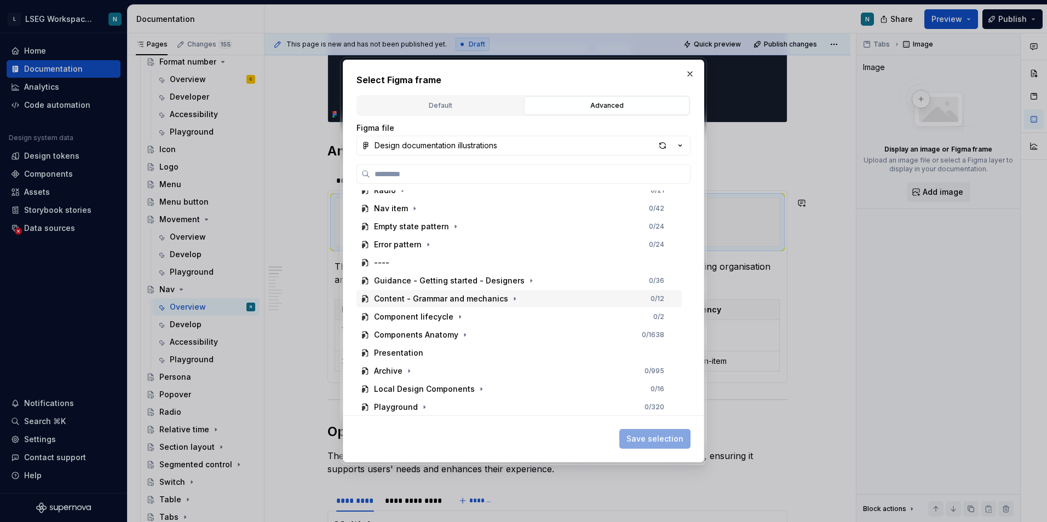
scroll to position [877, 0]
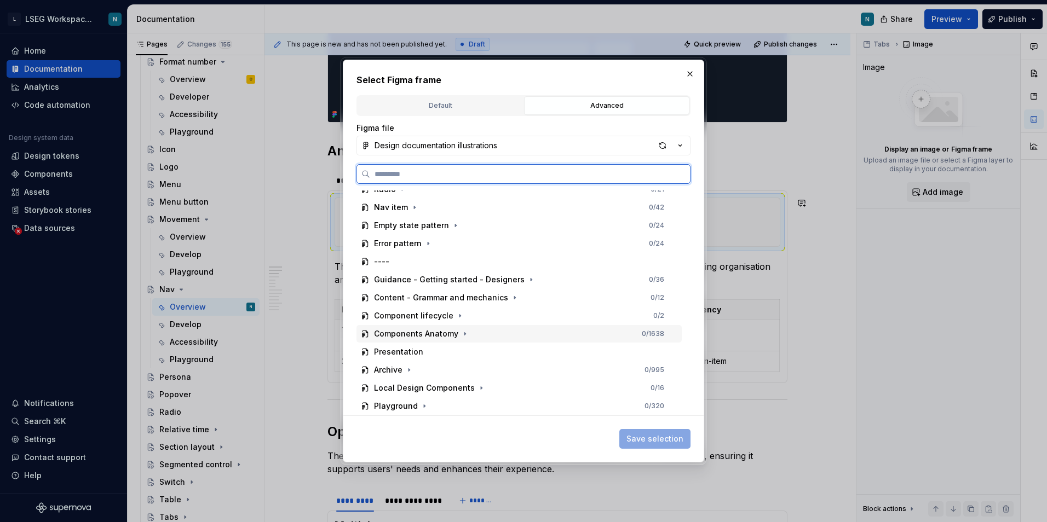
click at [451, 333] on div "Components Anatomy" at bounding box center [416, 333] width 84 height 11
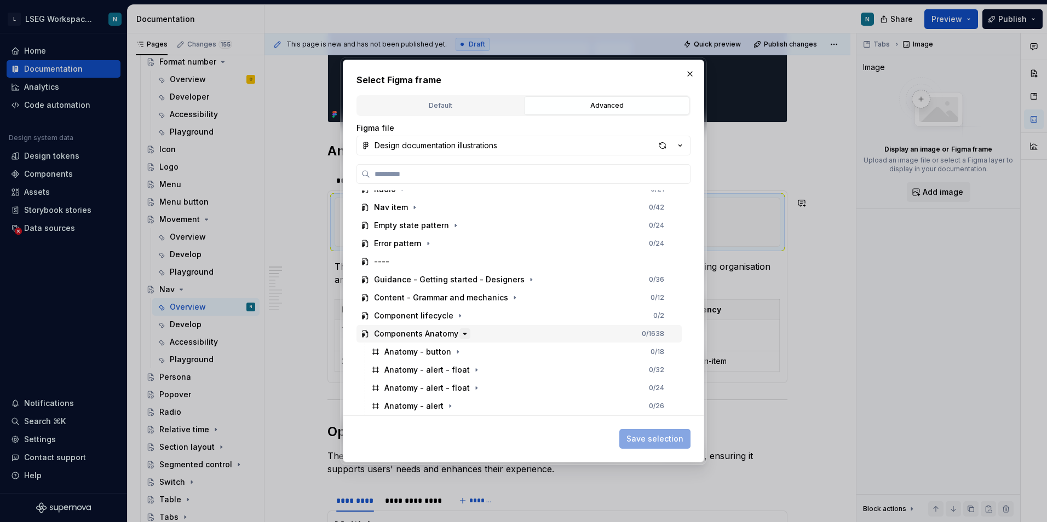
click at [460, 332] on icon "button" at bounding box center [464, 334] width 9 height 9
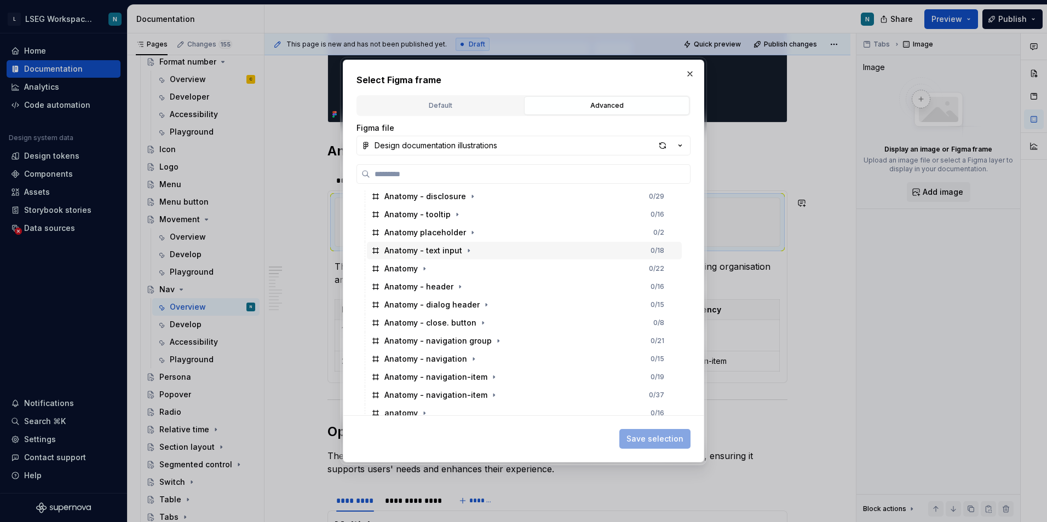
scroll to position [2136, 0]
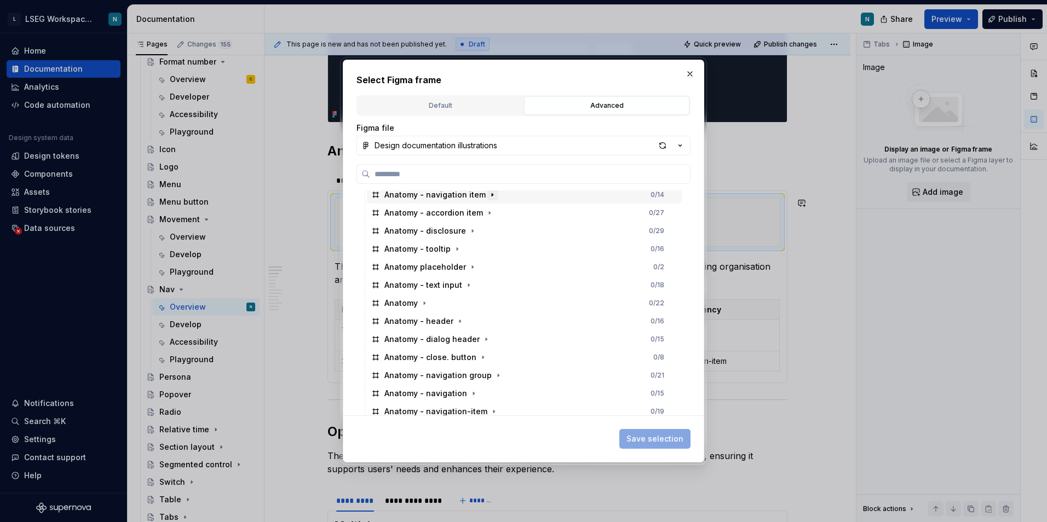
click at [488, 194] on icon "button" at bounding box center [492, 195] width 9 height 9
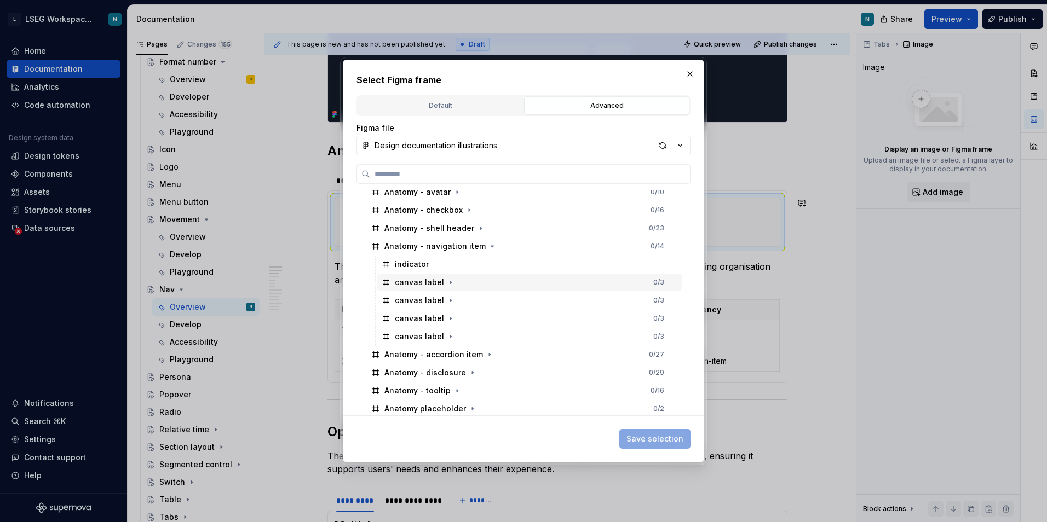
scroll to position [2081, 0]
click at [488, 248] on icon "button" at bounding box center [492, 249] width 9 height 9
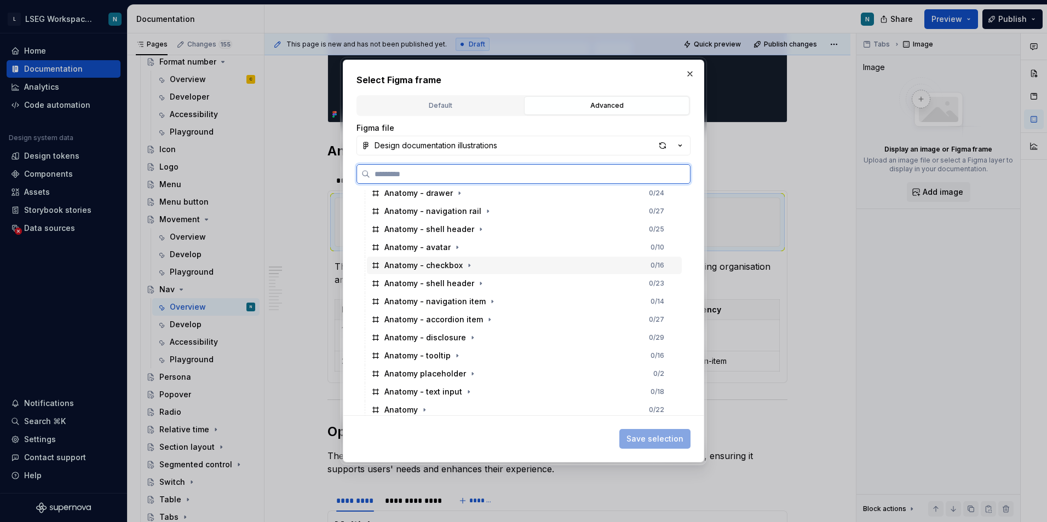
scroll to position [2027, 0]
click at [531, 308] on div "Anatomy - navigation item 0 / 14" at bounding box center [524, 305] width 315 height 18
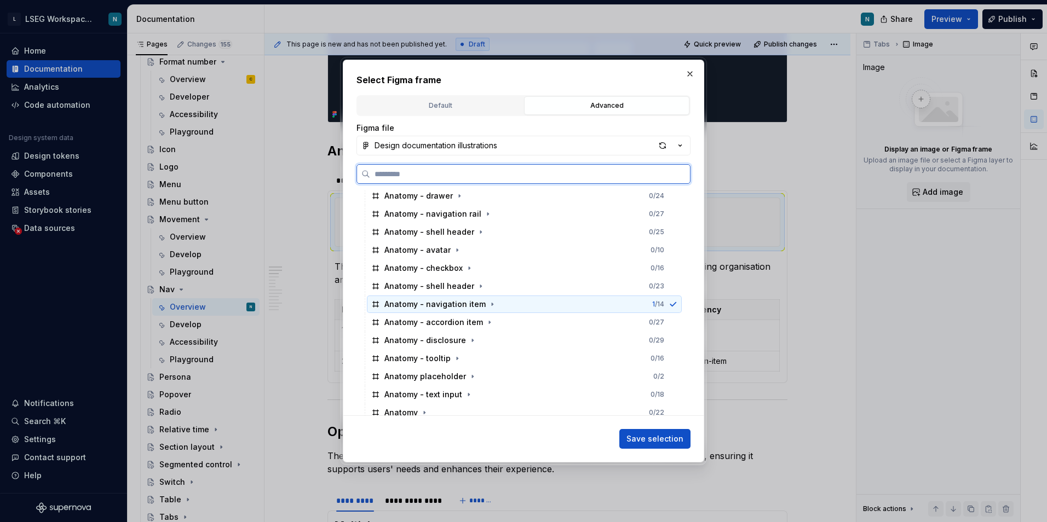
click at [503, 305] on div "Anatomy - navigation item 1 / 14" at bounding box center [524, 305] width 315 height 18
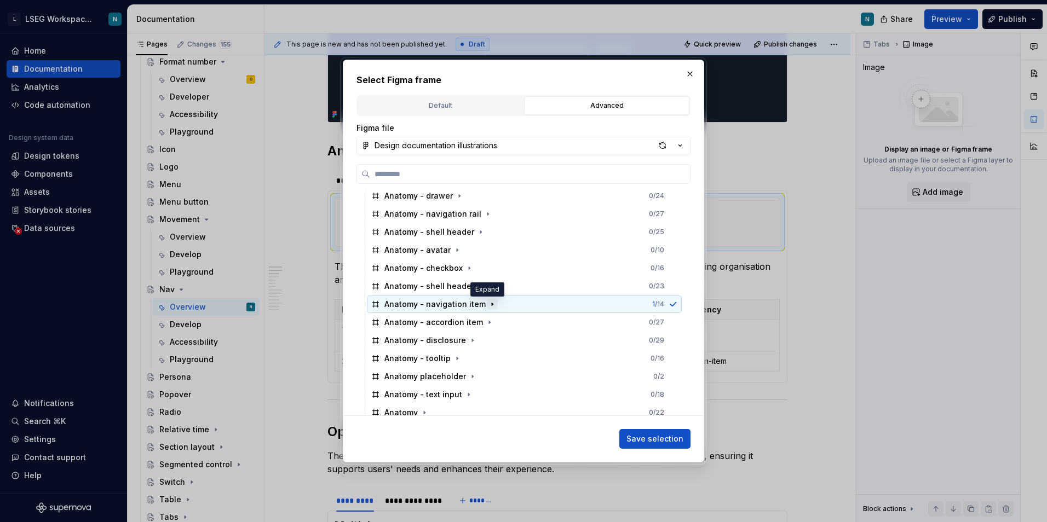
click at [488, 307] on icon "button" at bounding box center [492, 304] width 9 height 9
click at [488, 303] on icon "button" at bounding box center [492, 304] width 9 height 9
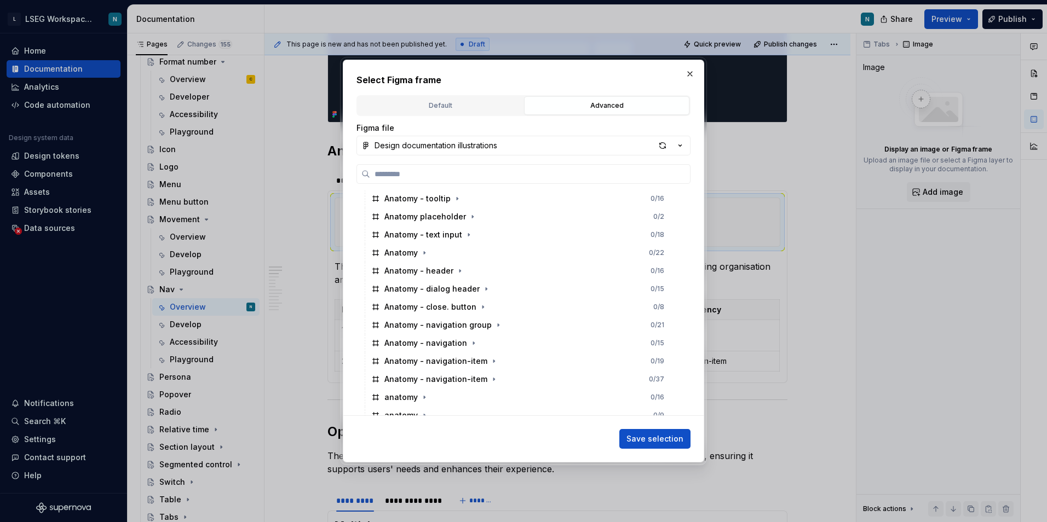
scroll to position [2191, 0]
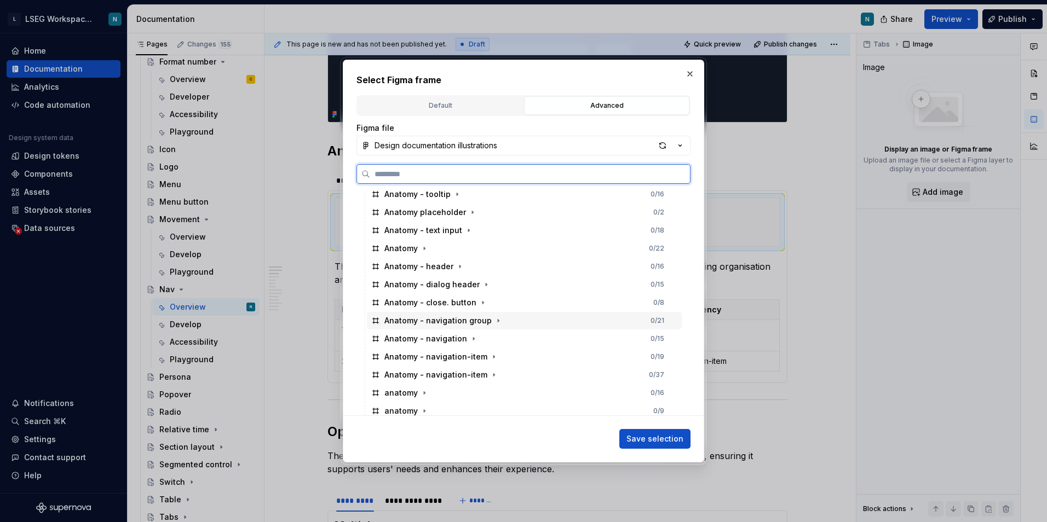
click at [504, 315] on div "Anatomy - navigation group 0 / 21" at bounding box center [524, 321] width 315 height 18
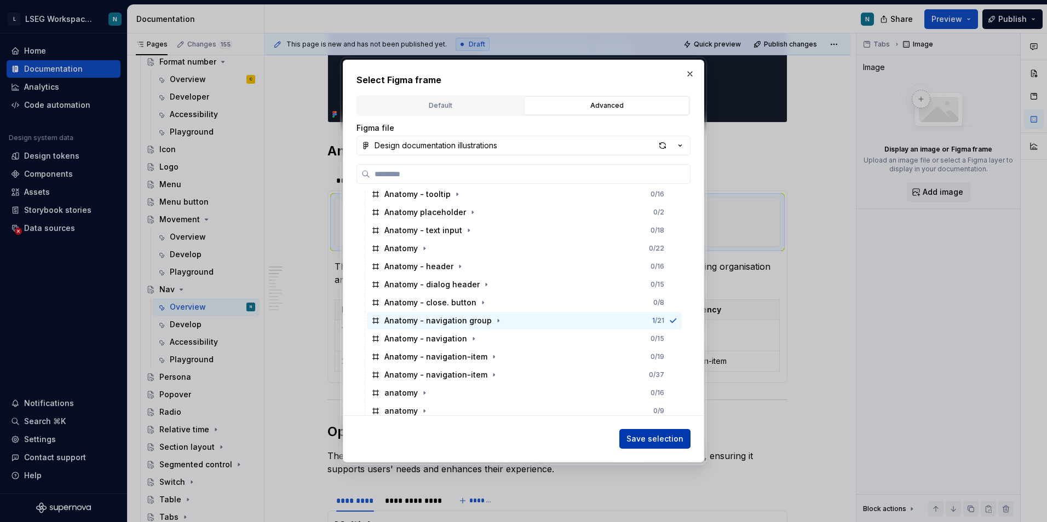
click at [653, 442] on span "Save selection" at bounding box center [654, 439] width 57 height 11
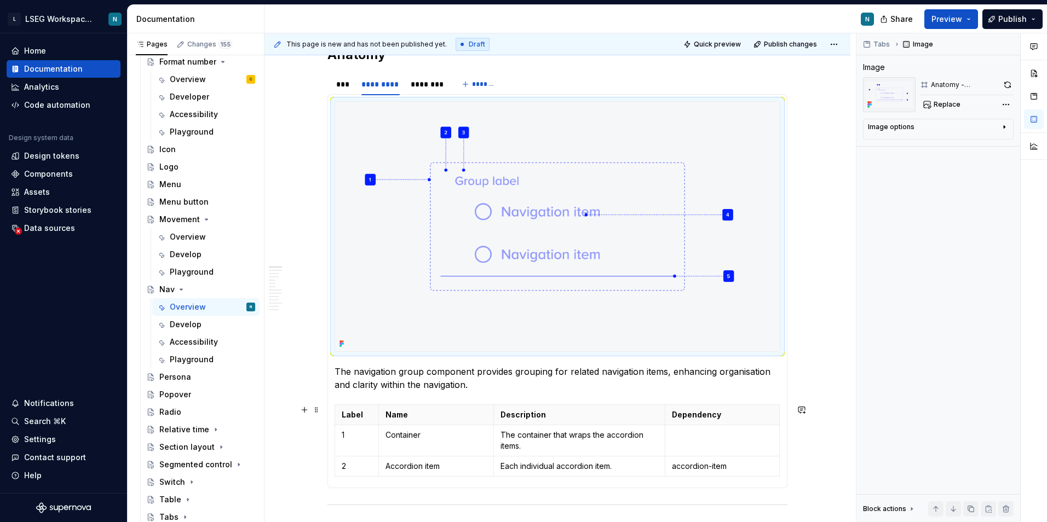
scroll to position [641, 0]
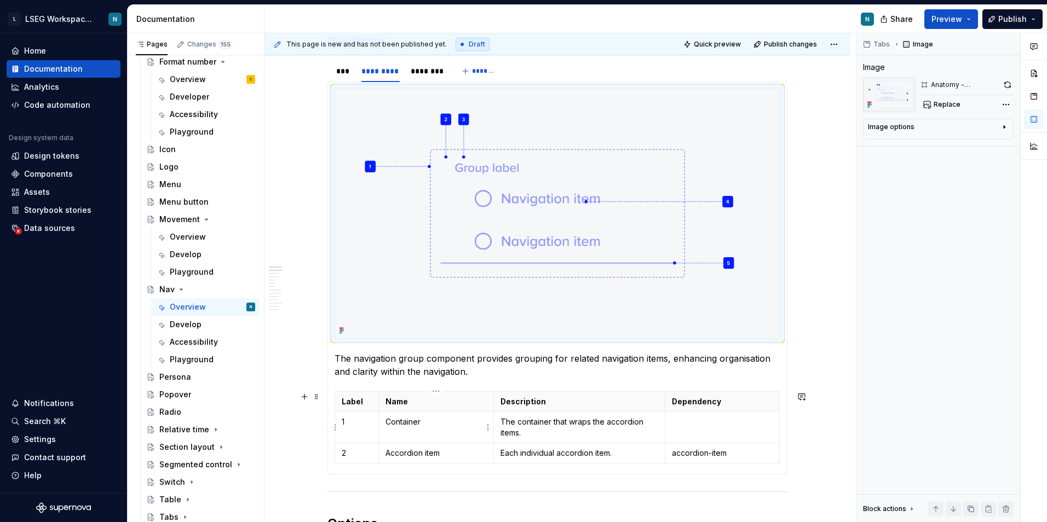
click at [395, 417] on p "Container" at bounding box center [435, 422] width 101 height 11
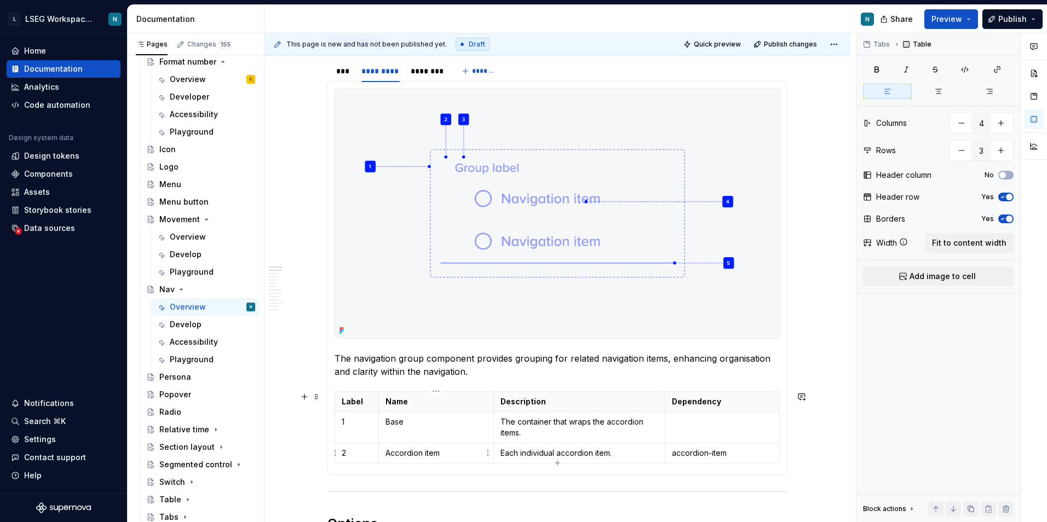
click at [429, 454] on p "Accordion item" at bounding box center [435, 453] width 101 height 11
click at [607, 424] on p "The container that wraps the accordion items." at bounding box center [579, 428] width 158 height 22
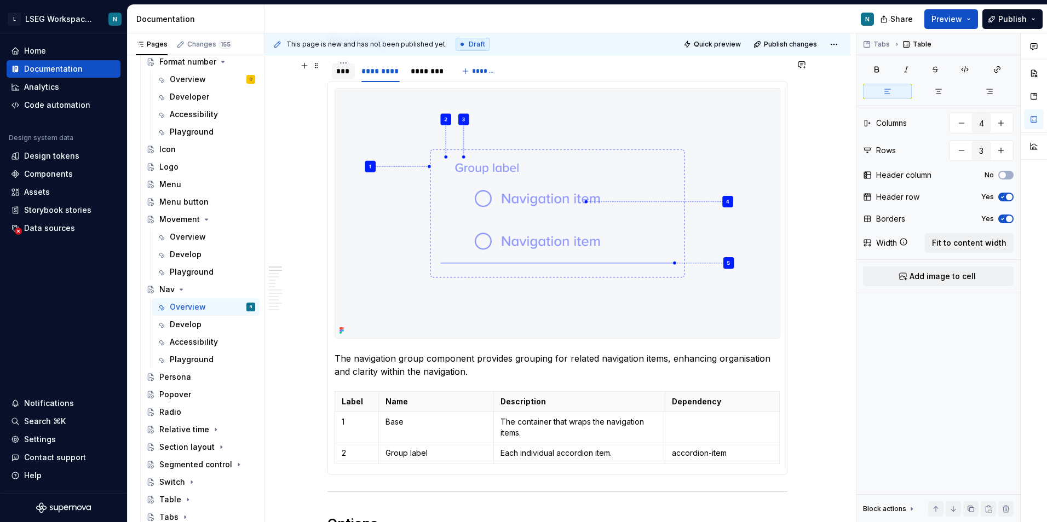
click at [345, 70] on div "***" at bounding box center [343, 71] width 14 height 11
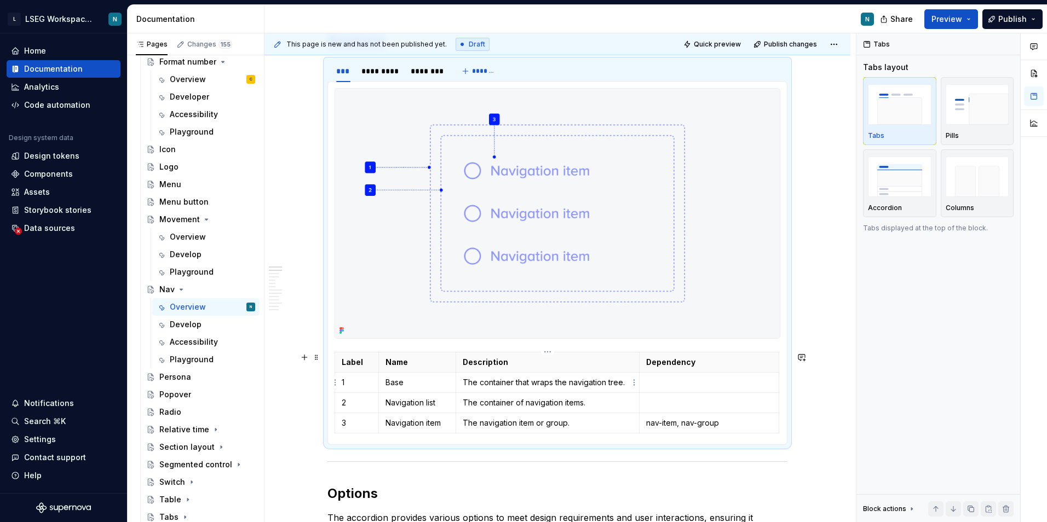
click at [617, 383] on p "The container that wraps the navigation tree." at bounding box center [548, 382] width 170 height 11
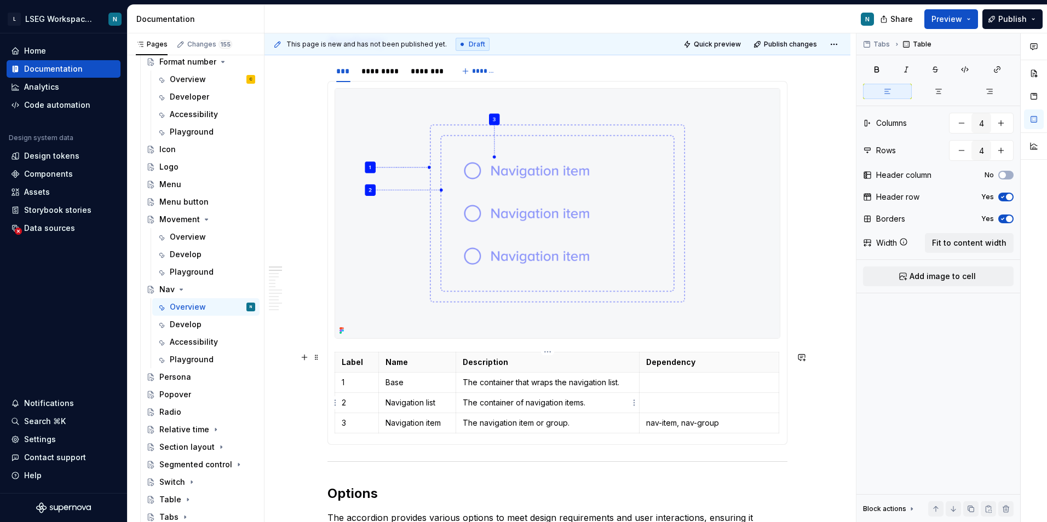
click at [625, 401] on p "The container of navigation items." at bounding box center [548, 402] width 170 height 11
click at [374, 67] on div "*********" at bounding box center [380, 71] width 38 height 11
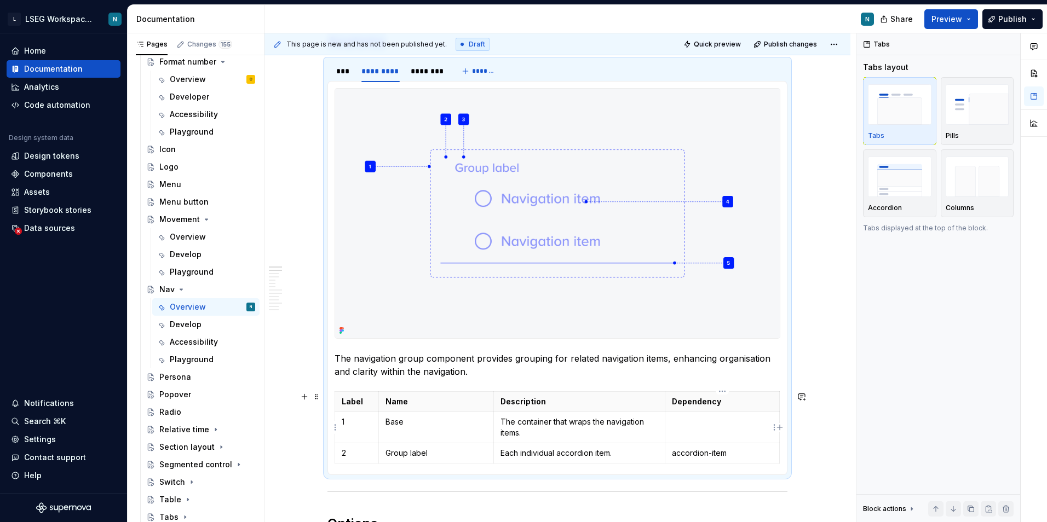
click at [684, 425] on p at bounding box center [722, 422] width 101 height 11
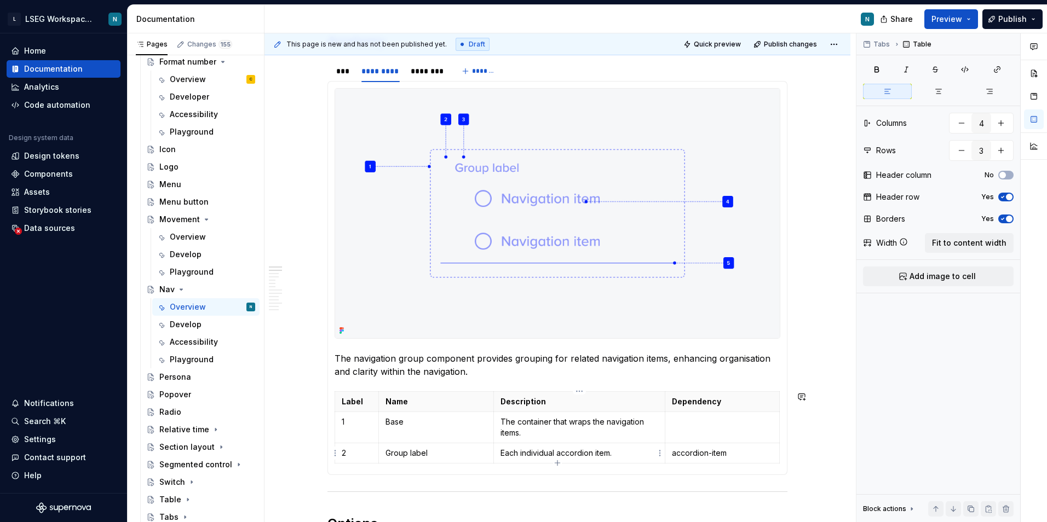
click at [545, 459] on td "Each individual accordion item." at bounding box center [579, 453] width 172 height 20
click at [309, 398] on button "button" at bounding box center [304, 396] width 15 height 15
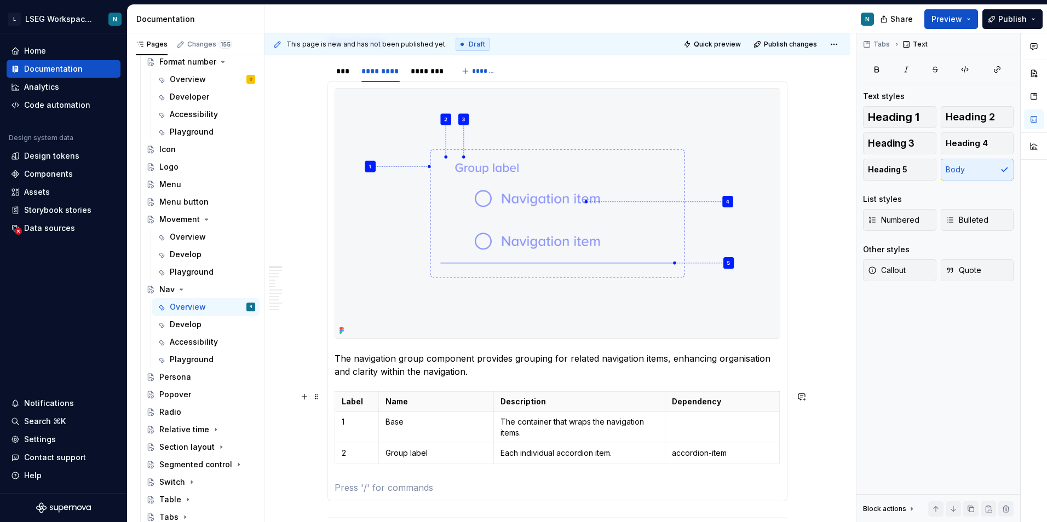
click at [378, 486] on p at bounding box center [558, 487] width 446 height 13
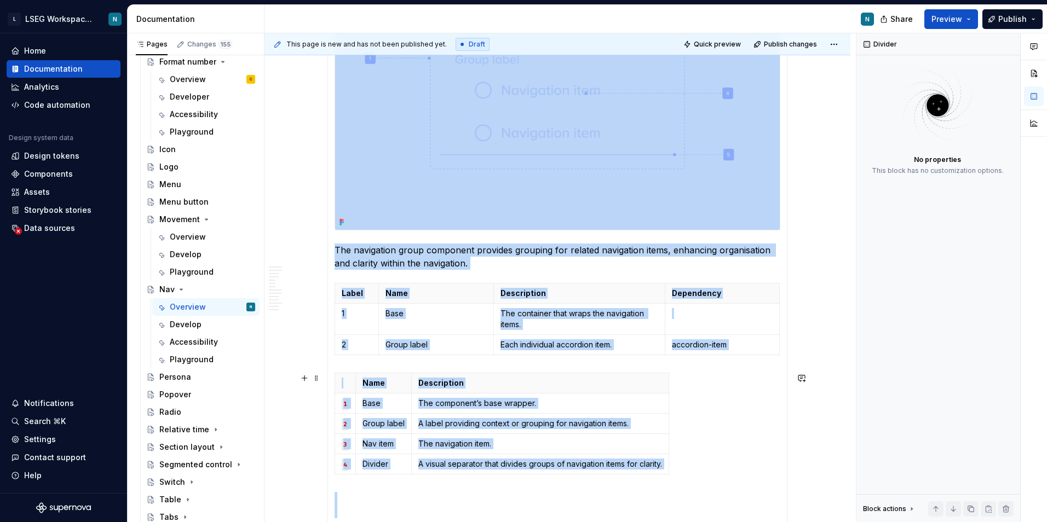
scroll to position [751, 0]
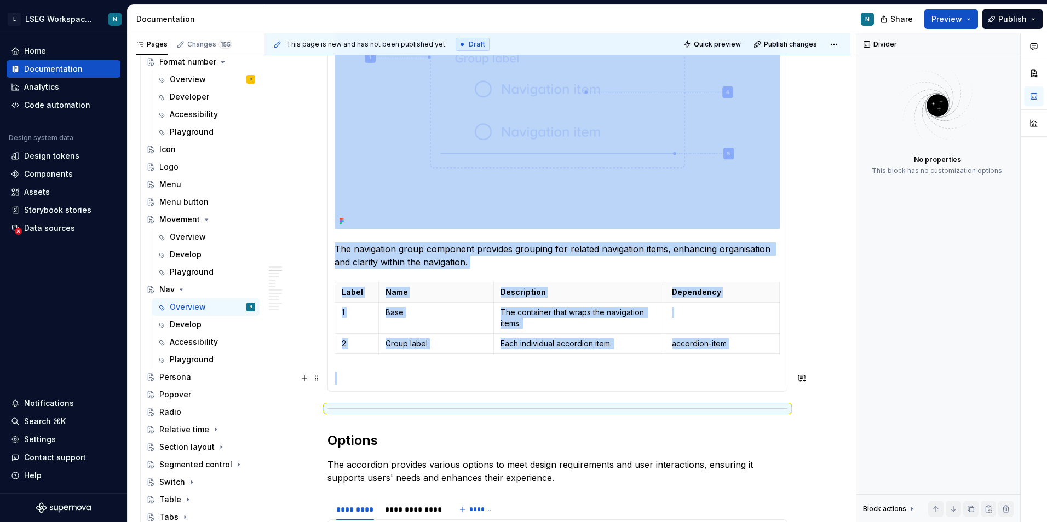
click at [397, 359] on section-item-column "The navigation group component provides grouping for related navigation items, …" at bounding box center [558, 182] width 446 height 406
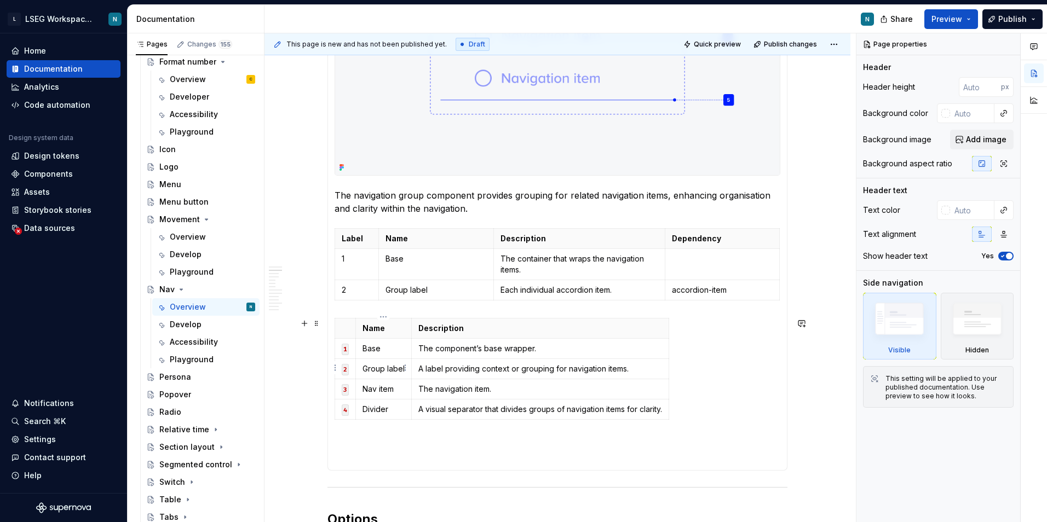
scroll to position [805, 0]
click at [348, 332] on html "L LSEG Workspace Design System N Home Documentation Analytics Code automation D…" at bounding box center [523, 261] width 1047 height 522
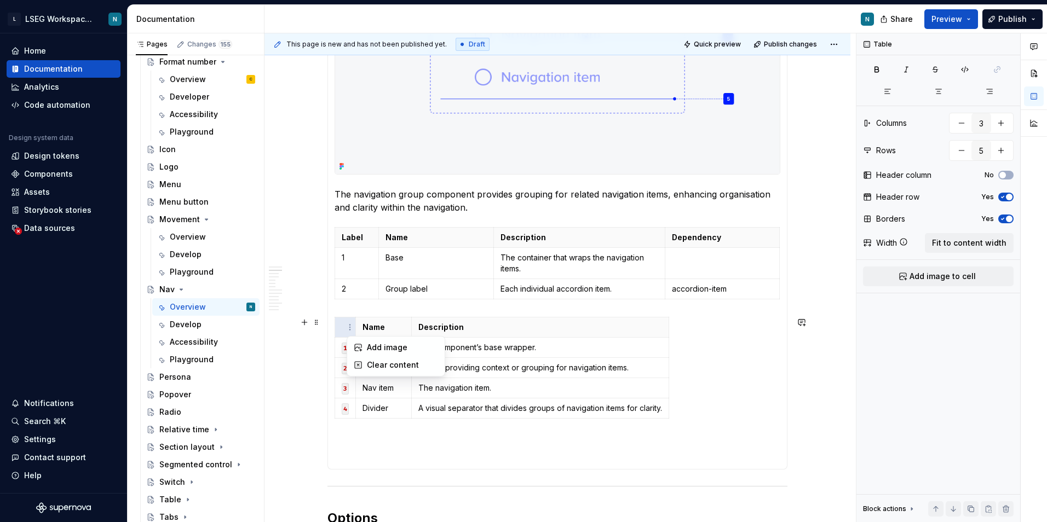
click at [340, 328] on html "L LSEG Workspace Design System N Home Documentation Analytics Code automation D…" at bounding box center [523, 261] width 1047 height 522
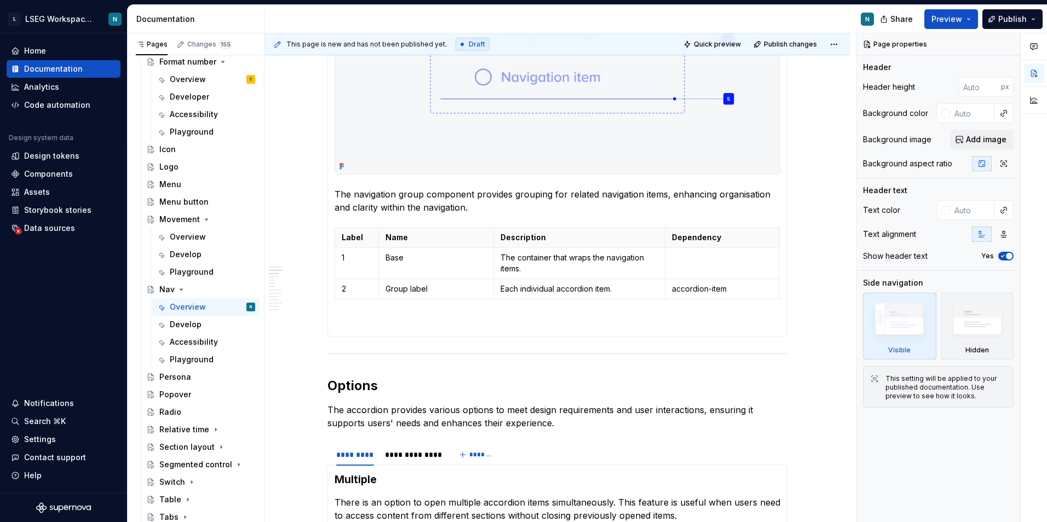
click at [371, 327] on p at bounding box center [558, 323] width 446 height 13
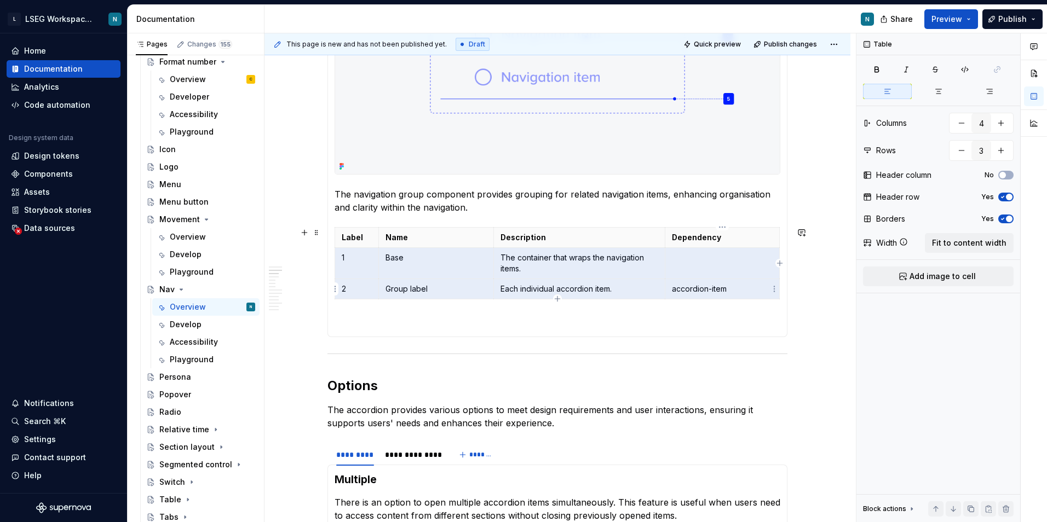
drag, startPoint x: 343, startPoint y: 262, endPoint x: 715, endPoint y: 285, distance: 373.0
click at [715, 285] on tbody "Label Name Description Dependency 1 Base The container that wraps the navigatio…" at bounding box center [557, 263] width 445 height 72
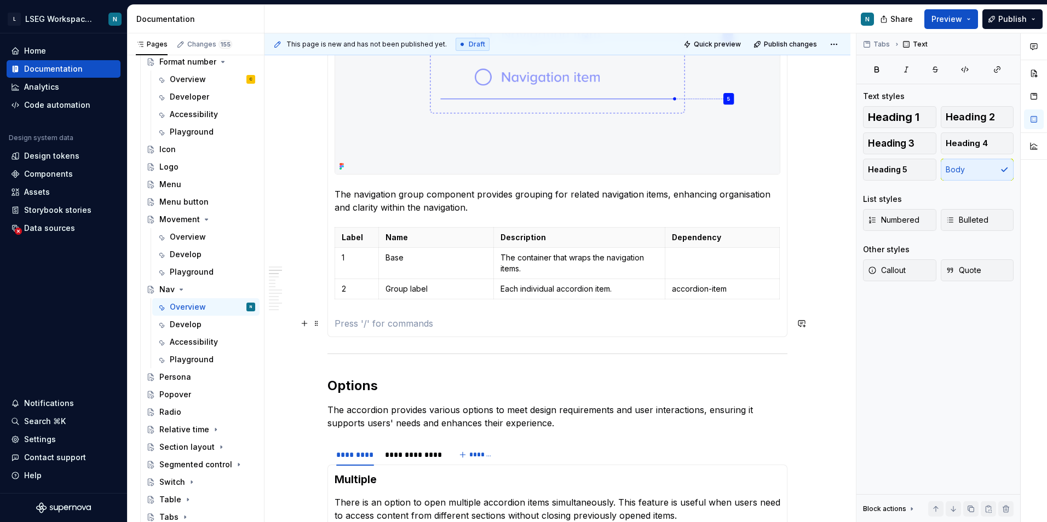
click at [342, 308] on section-item-column "The navigation group component provides grouping for related navigation items, …" at bounding box center [558, 127] width 446 height 406
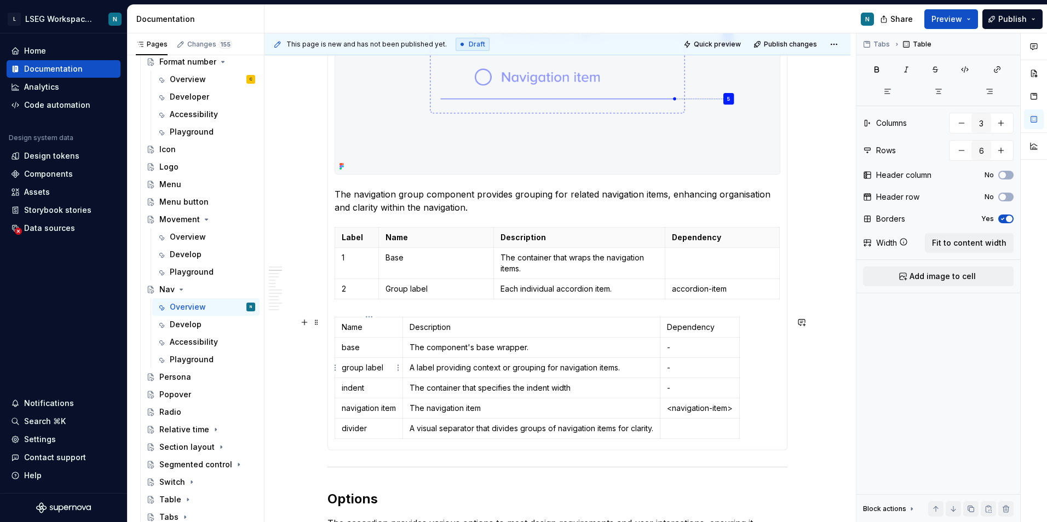
click at [355, 372] on p "group label" at bounding box center [369, 367] width 54 height 11
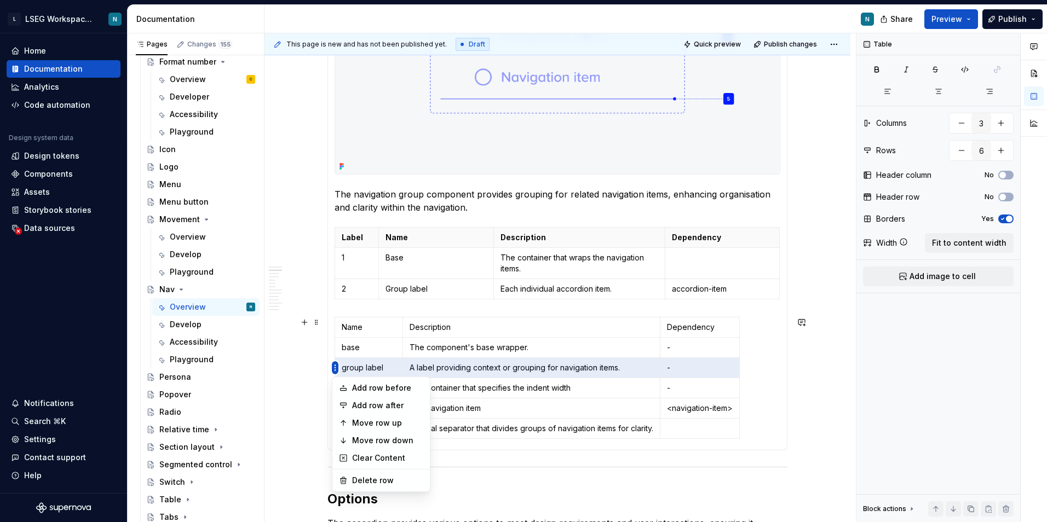
click at [337, 359] on html "L LSEG Workspace Design System N Home Documentation Analytics Code automation D…" at bounding box center [523, 261] width 1047 height 522
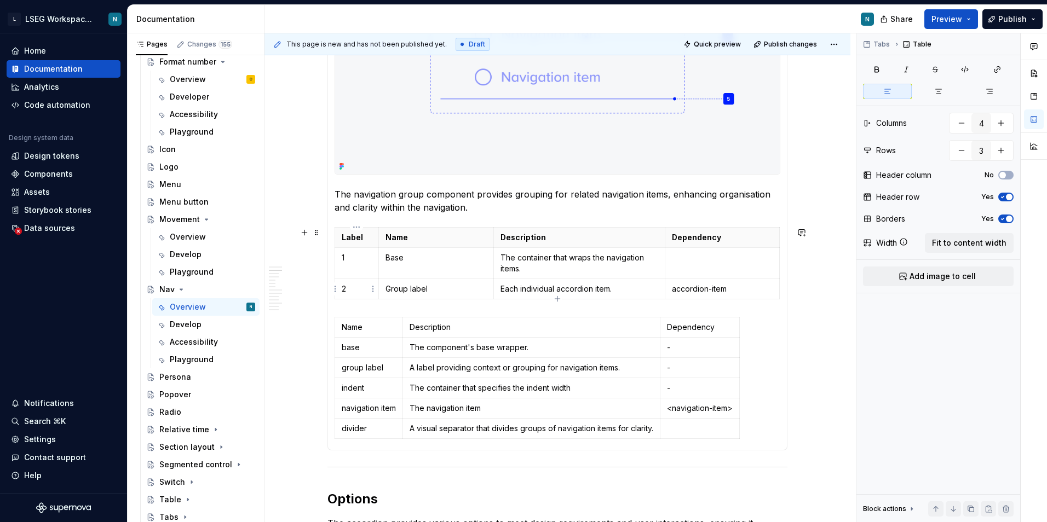
drag, startPoint x: 337, startPoint y: 368, endPoint x: 343, endPoint y: 316, distance: 51.9
click at [346, 308] on html "L LSEG Workspace Design System N Home Documentation Analytics Code automation D…" at bounding box center [523, 261] width 1047 height 522
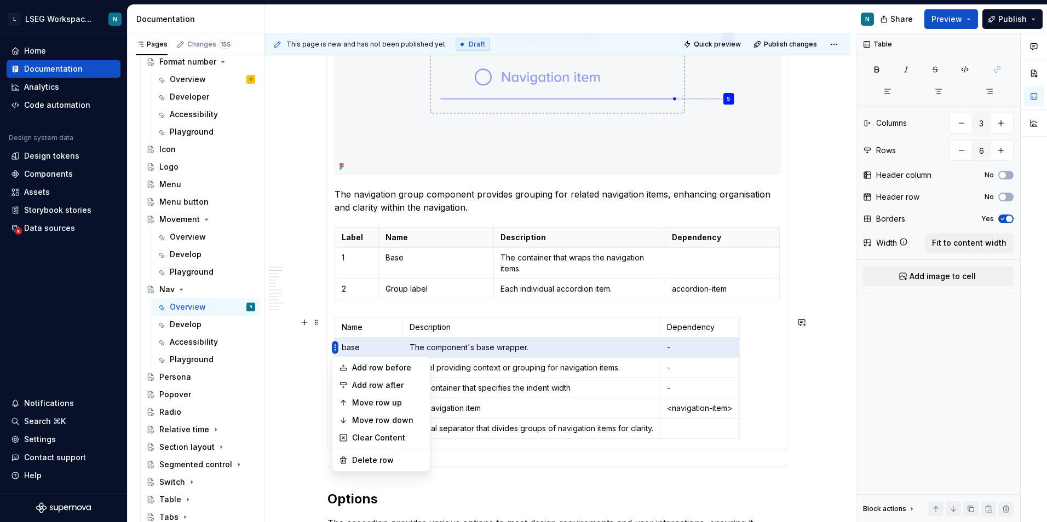
click at [407, 267] on html "L LSEG Workspace Design System N Home Documentation Analytics Code automation D…" at bounding box center [523, 261] width 1047 height 522
click at [472, 349] on html "L LSEG Workspace Design System N Home Documentation Analytics Code automation D…" at bounding box center [523, 261] width 1047 height 522
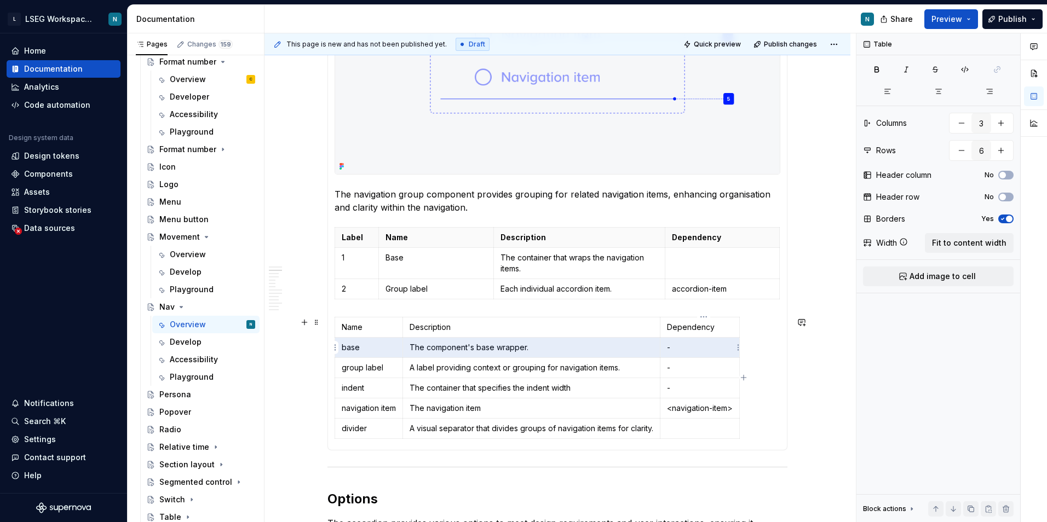
drag, startPoint x: 342, startPoint y: 349, endPoint x: 712, endPoint y: 351, distance: 370.1
click at [712, 351] on tr "base The component's base wrapper. -" at bounding box center [537, 347] width 405 height 20
type textarea "*"
type input "4"
type input "3"
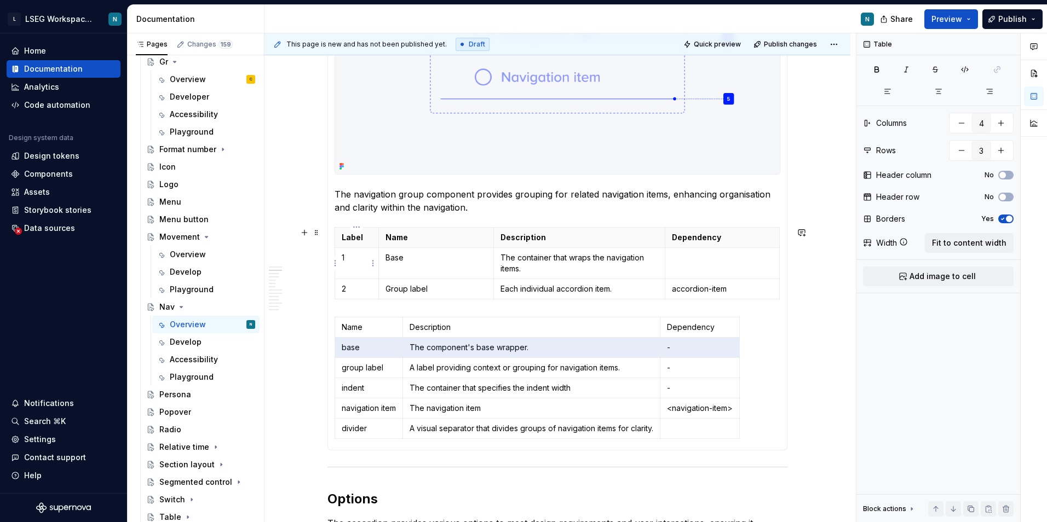
click at [345, 260] on p "1" at bounding box center [357, 257] width 30 height 11
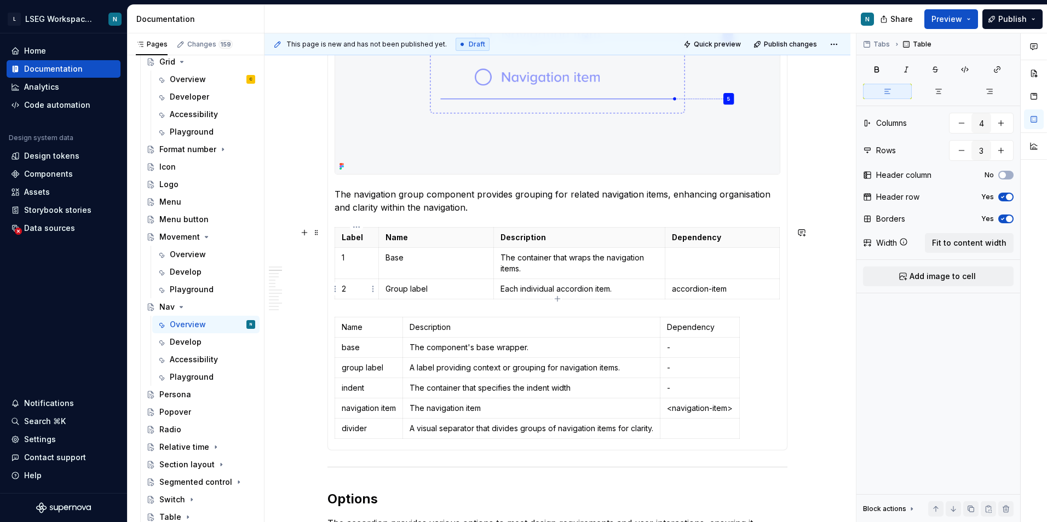
click at [348, 282] on td "2" at bounding box center [357, 289] width 44 height 20
click at [712, 262] on p at bounding box center [722, 257] width 101 height 11
type input "3"
type input "6"
drag, startPoint x: 413, startPoint y: 368, endPoint x: 632, endPoint y: 361, distance: 218.6
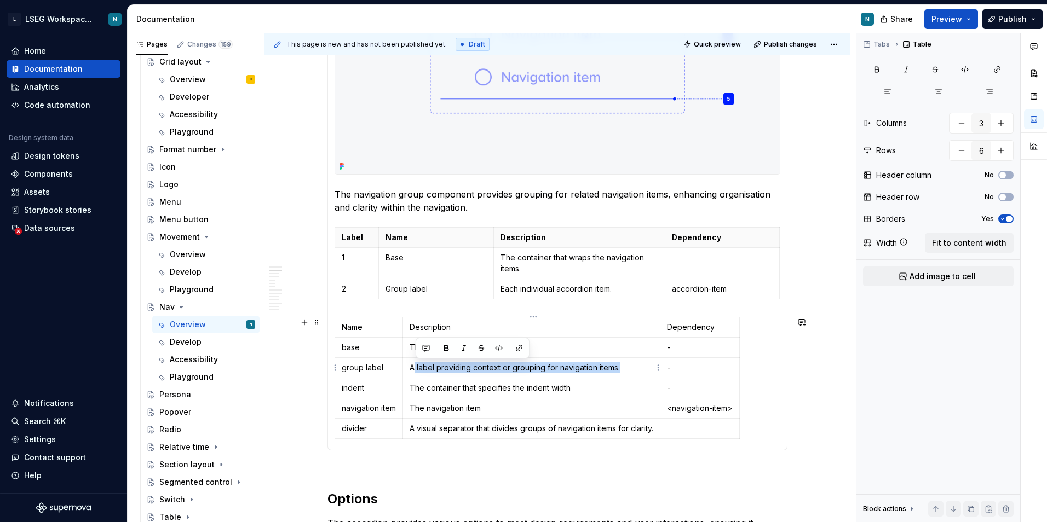
click at [632, 361] on td "A label providing context or grouping for navigation items." at bounding box center [531, 367] width 257 height 20
click at [596, 370] on p "A label providing context or grouping for navigation items." at bounding box center [532, 367] width 244 height 11
type input "4"
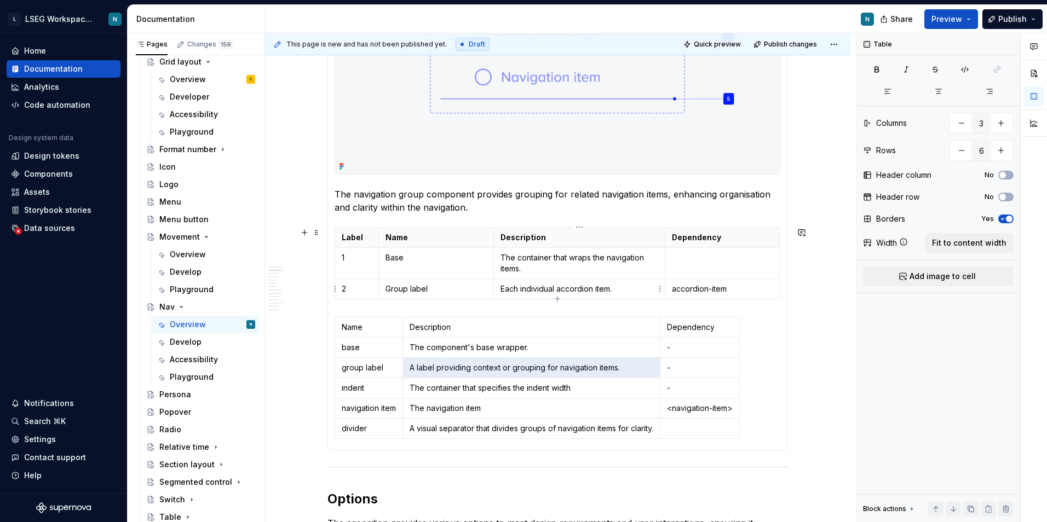
type input "3"
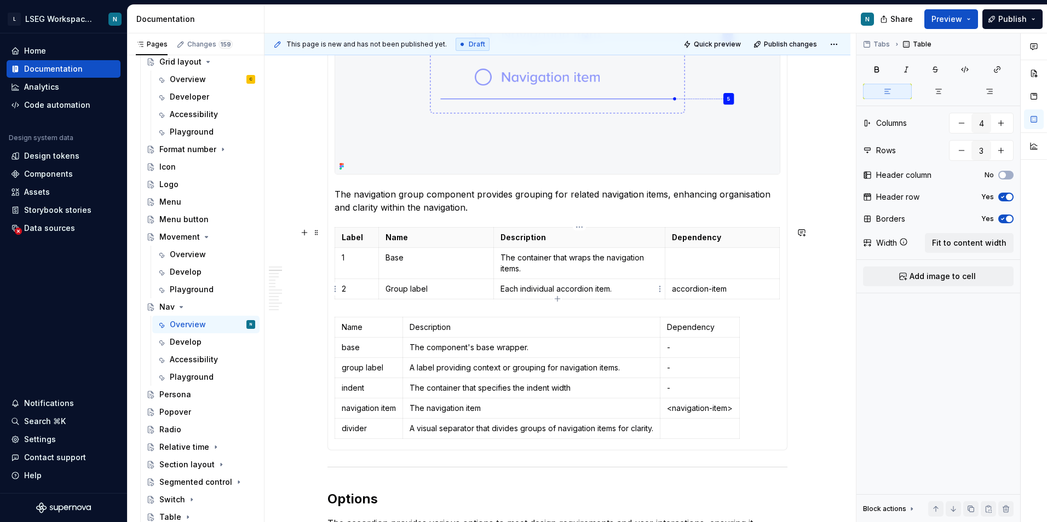
click at [569, 291] on p "Each individual accordion item." at bounding box center [579, 289] width 158 height 11
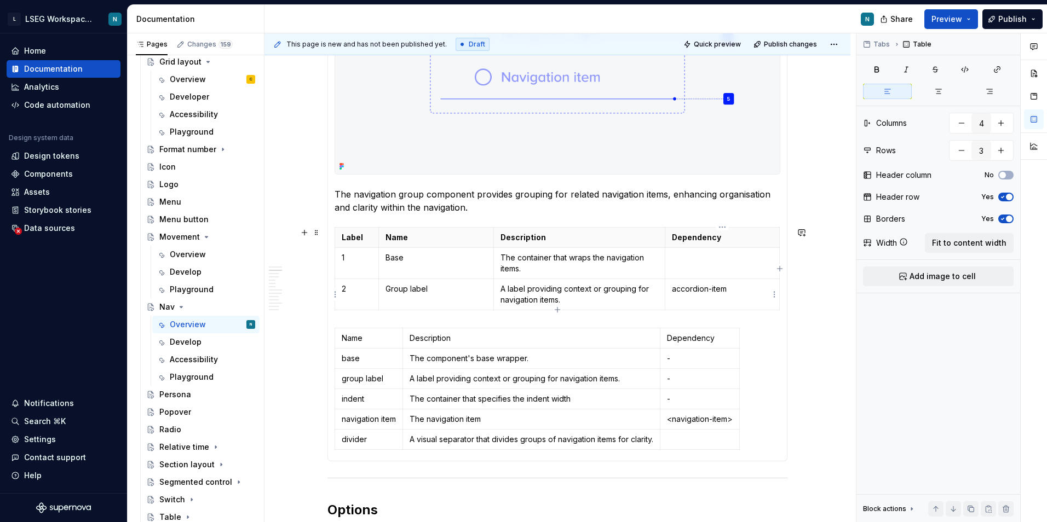
click at [696, 297] on td "accordion-item" at bounding box center [722, 294] width 114 height 31
type input "3"
type input "6"
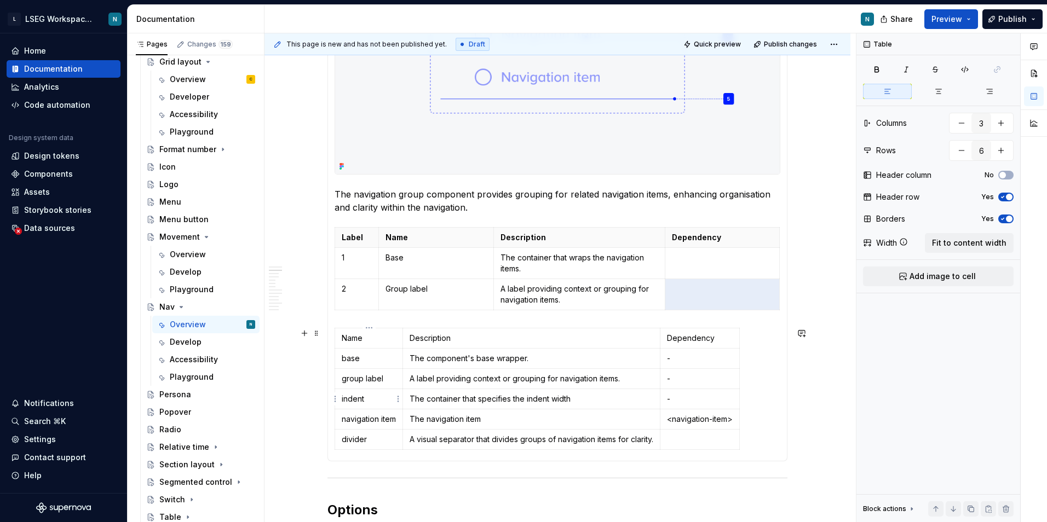
click at [360, 400] on p "indent" at bounding box center [369, 399] width 54 height 11
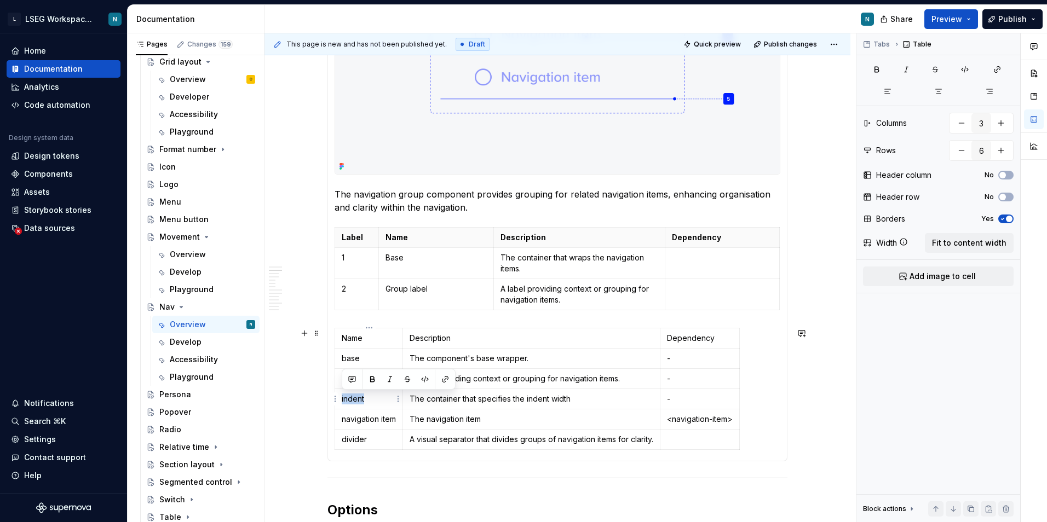
click at [360, 400] on p "indent" at bounding box center [369, 399] width 54 height 11
copy p "indent"
type input "4"
click at [698, 299] on td at bounding box center [722, 294] width 114 height 31
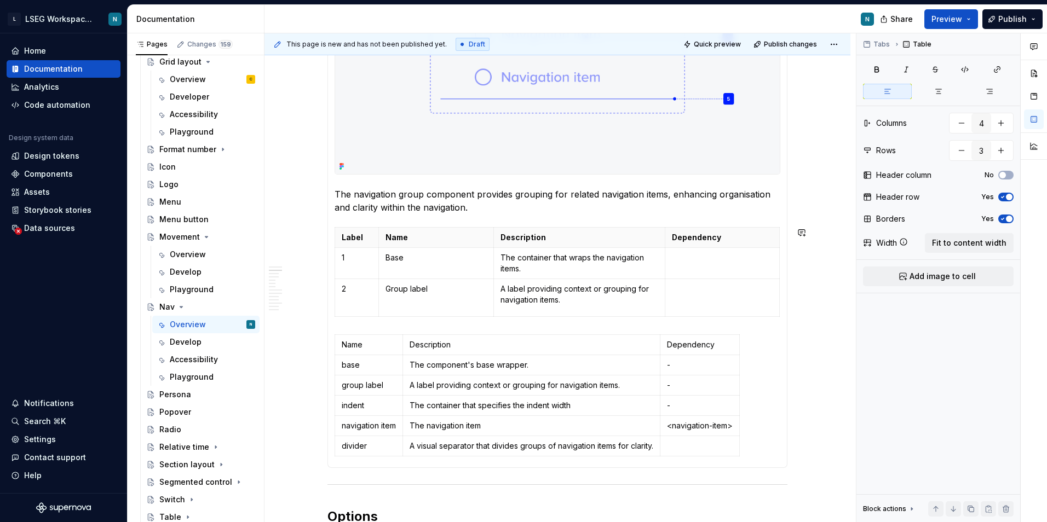
type input "4"
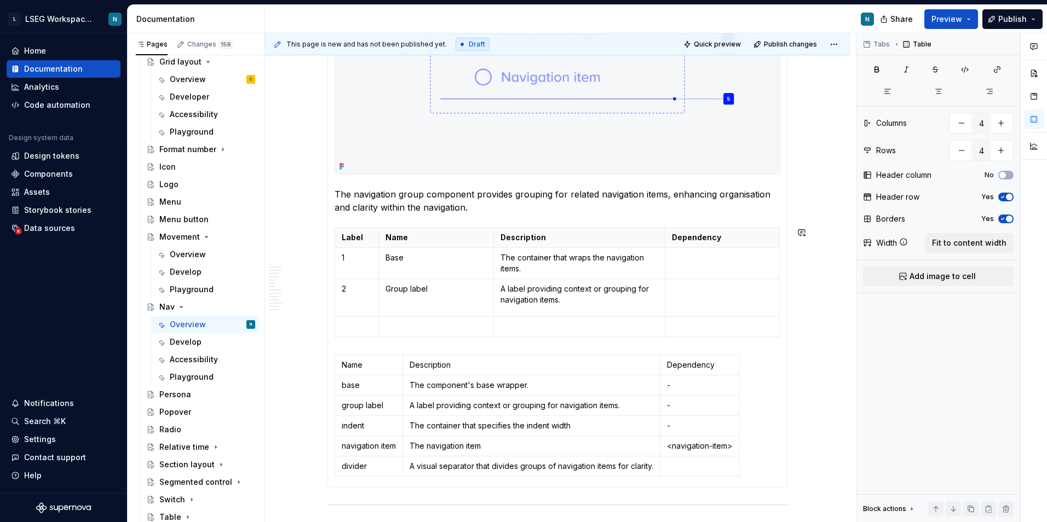
click at [698, 300] on td at bounding box center [722, 298] width 114 height 38
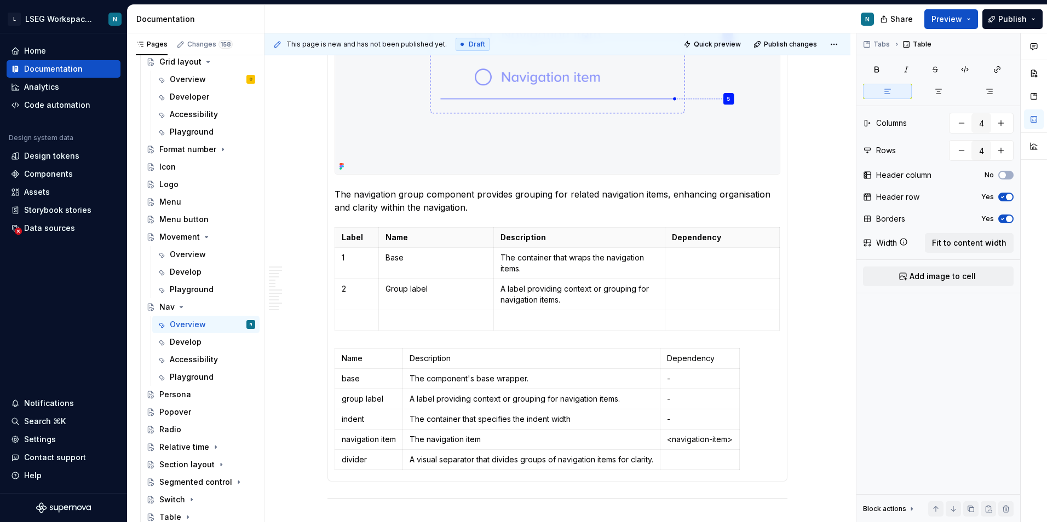
type textarea "*"
click at [369, 320] on p at bounding box center [357, 320] width 30 height 11
type input "3"
type input "6"
click at [418, 421] on p "The container that specifies the indent width" at bounding box center [532, 419] width 244 height 11
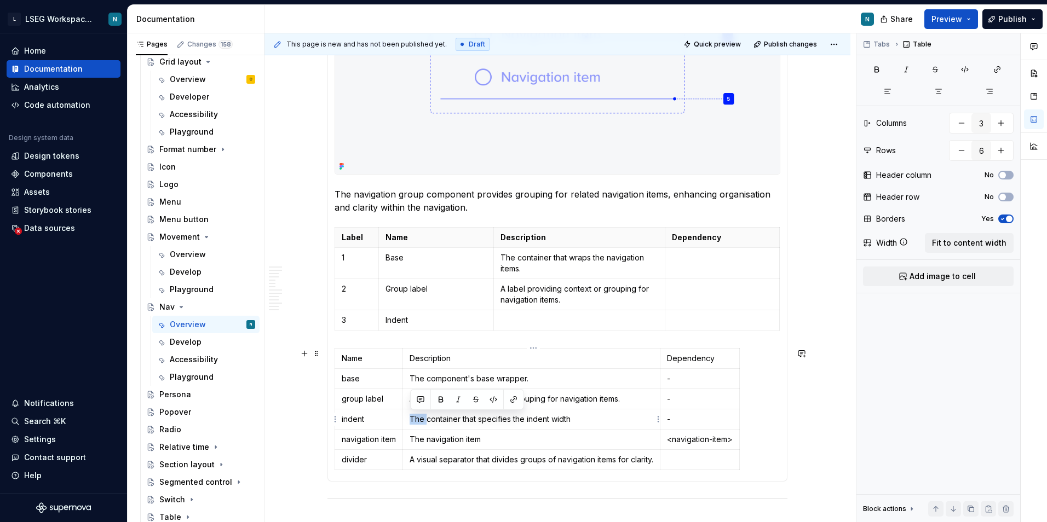
click at [418, 421] on p "The container that specifies the indent width" at bounding box center [532, 419] width 244 height 11
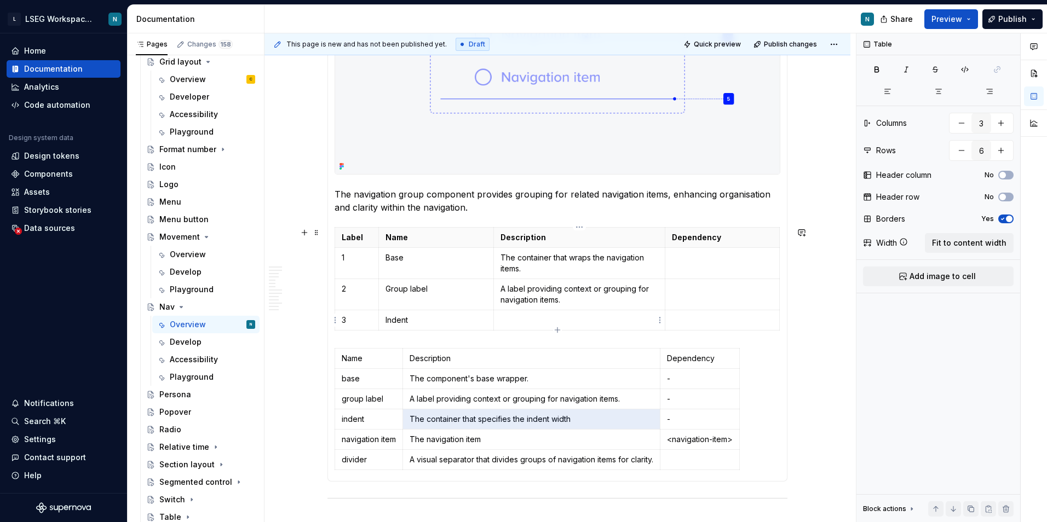
type input "4"
click at [521, 320] on p at bounding box center [579, 320] width 158 height 11
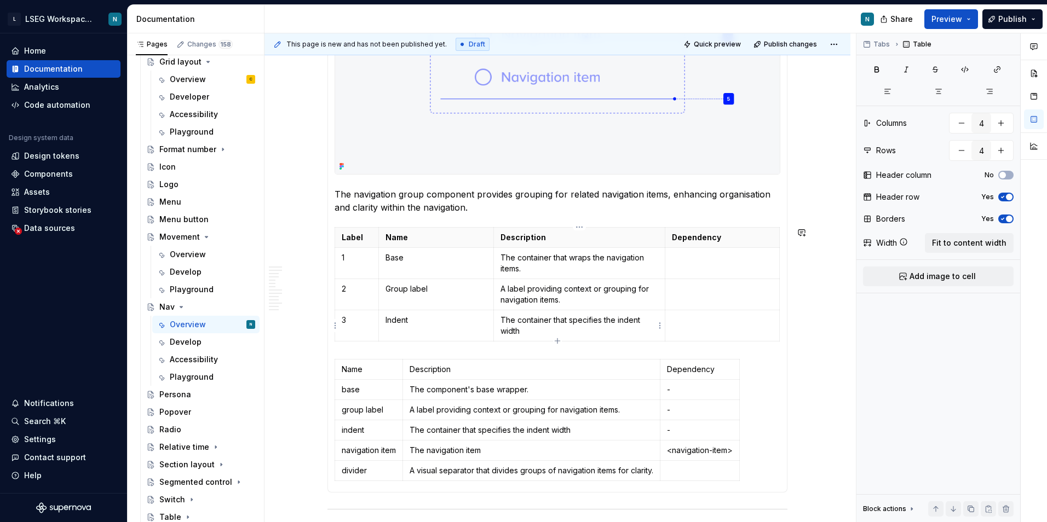
type input "5"
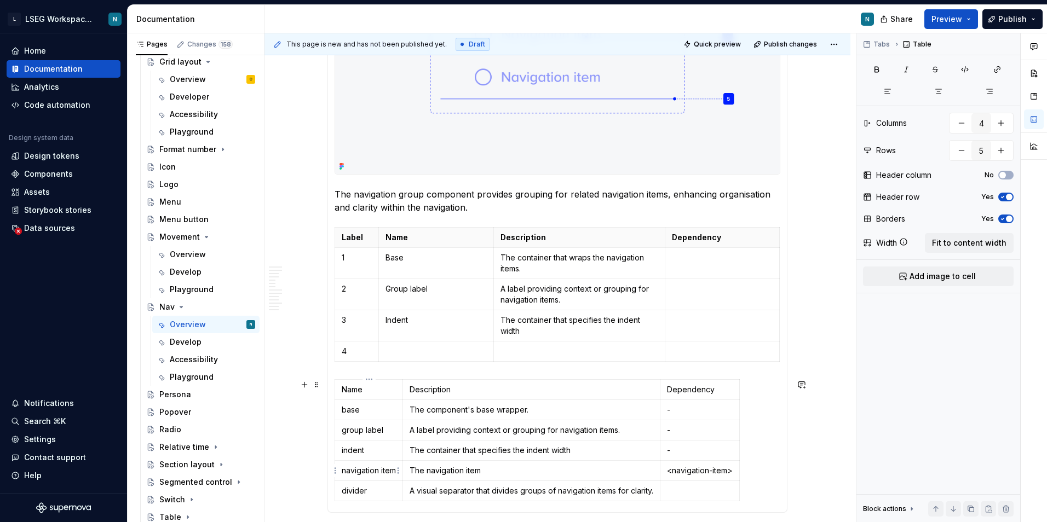
type input "3"
type input "6"
click at [342, 466] on p "navigation item" at bounding box center [369, 470] width 54 height 11
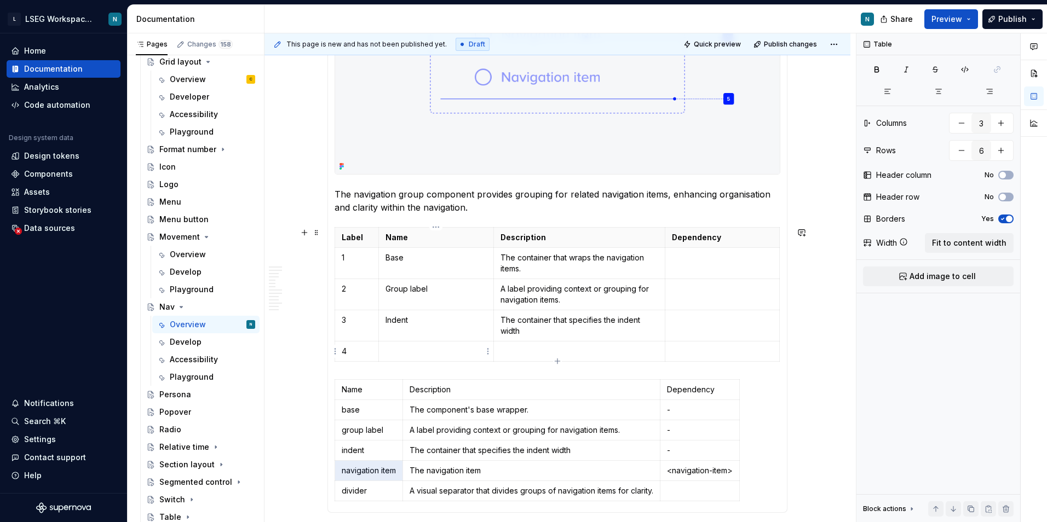
type input "4"
type input "5"
click at [415, 347] on p at bounding box center [435, 351] width 101 height 11
click at [389, 353] on p "navigation item" at bounding box center [435, 351] width 101 height 11
type input "3"
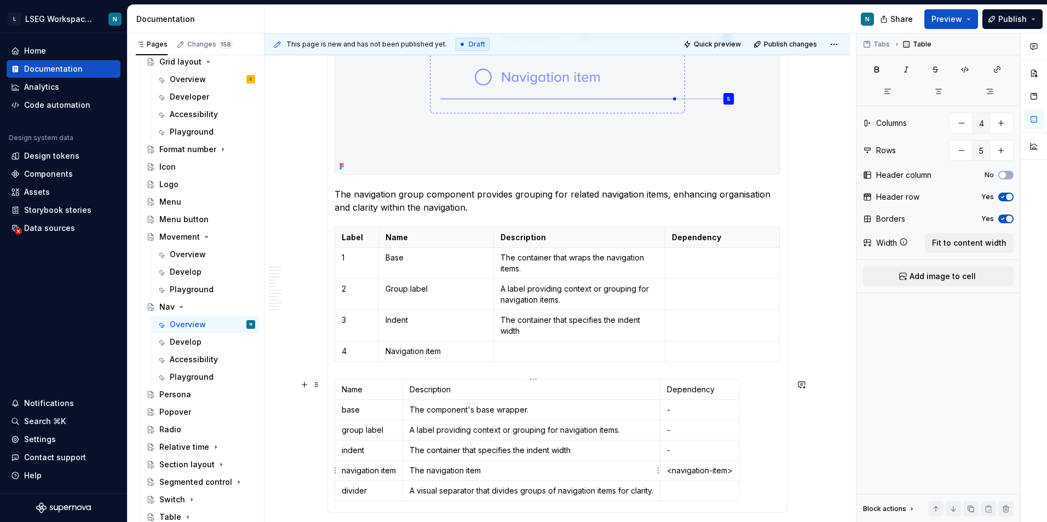
type input "6"
click at [459, 471] on p "The navigation item" at bounding box center [532, 470] width 244 height 11
type input "4"
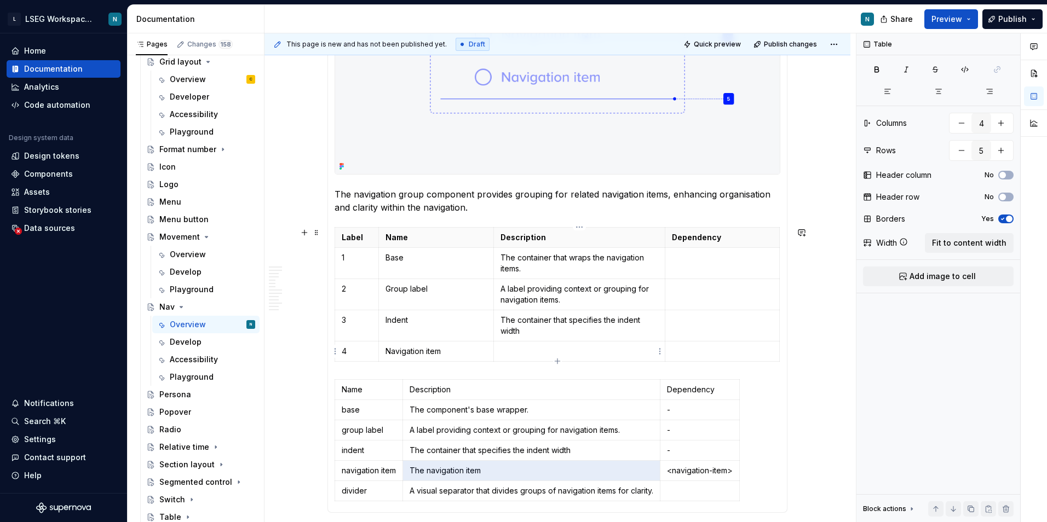
click at [550, 356] on p at bounding box center [579, 351] width 158 height 11
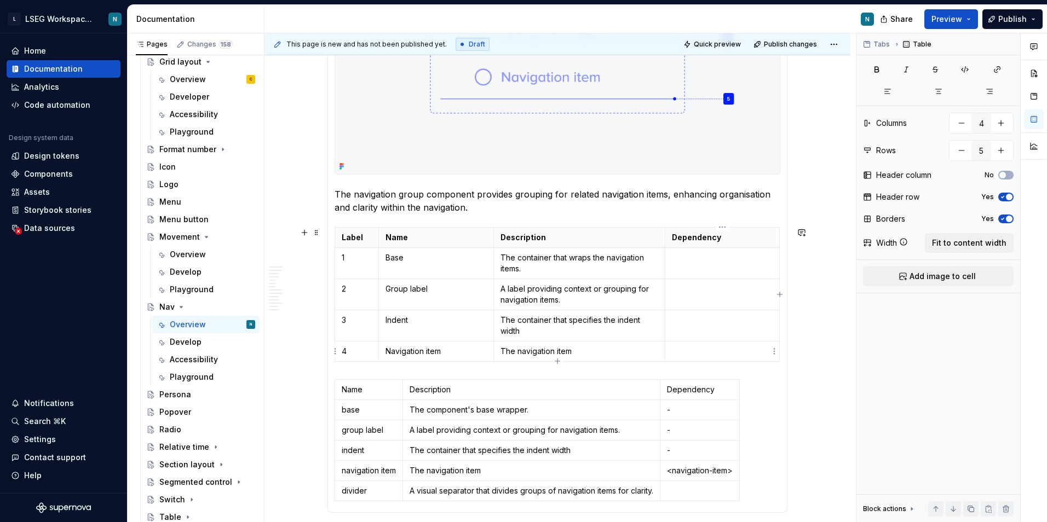
click at [714, 342] on td at bounding box center [722, 351] width 114 height 20
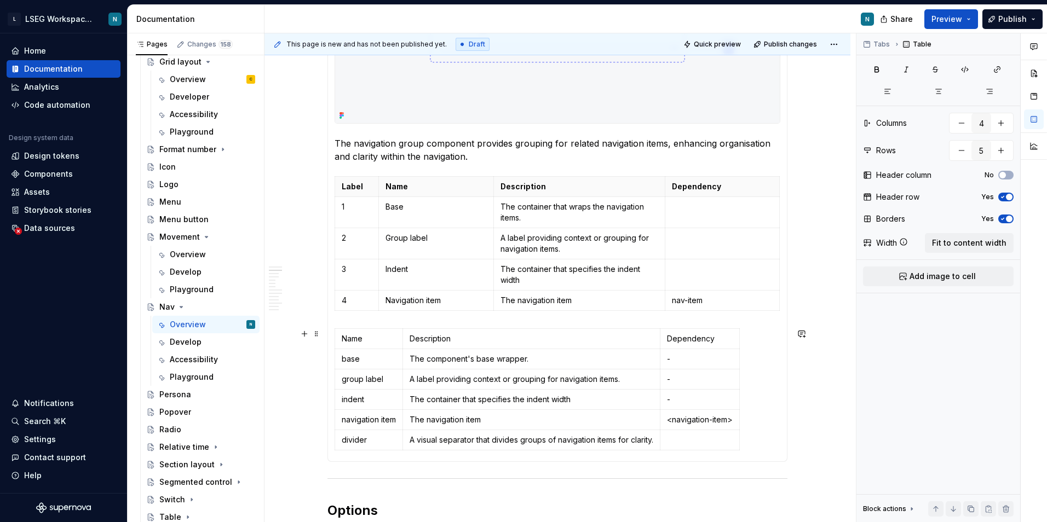
scroll to position [860, 0]
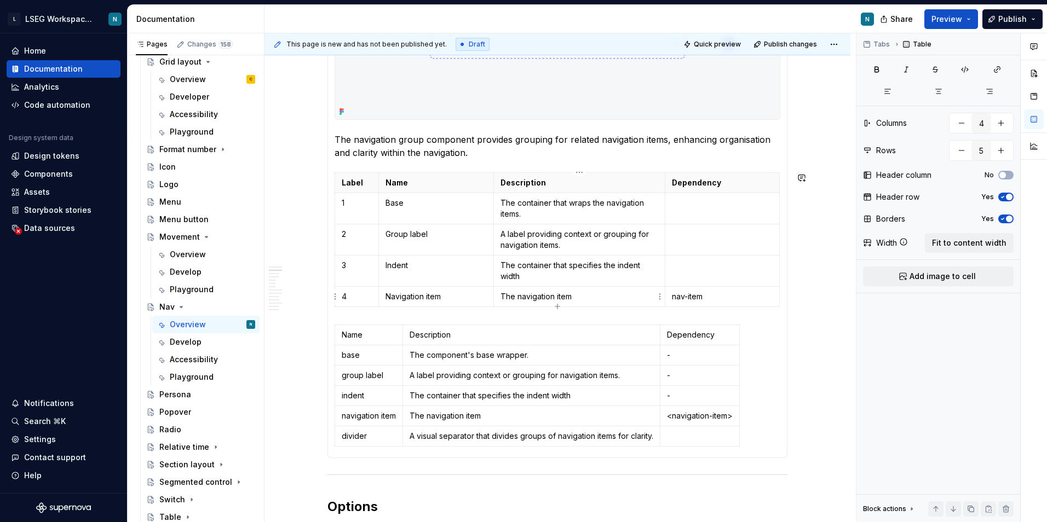
type input "6"
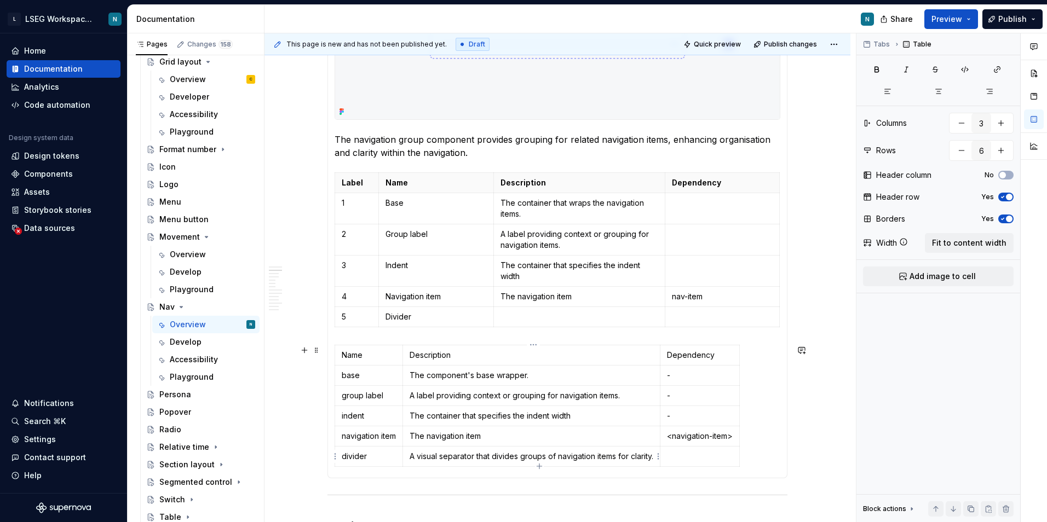
click at [460, 449] on td "A visual separator that divides groups of navigation items for clarity." at bounding box center [531, 456] width 257 height 20
click at [534, 316] on p at bounding box center [579, 317] width 158 height 11
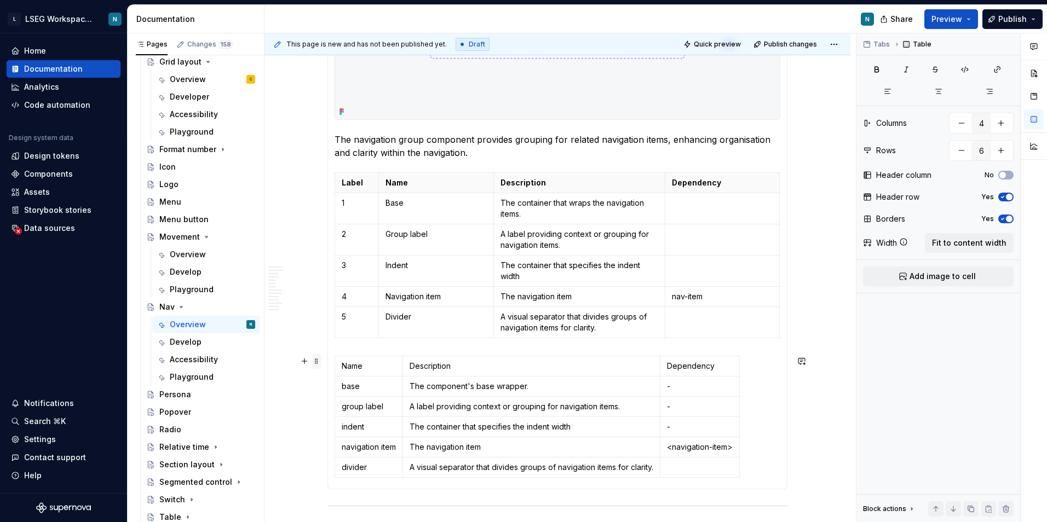
click at [320, 361] on span at bounding box center [316, 361] width 9 height 15
type input "3"
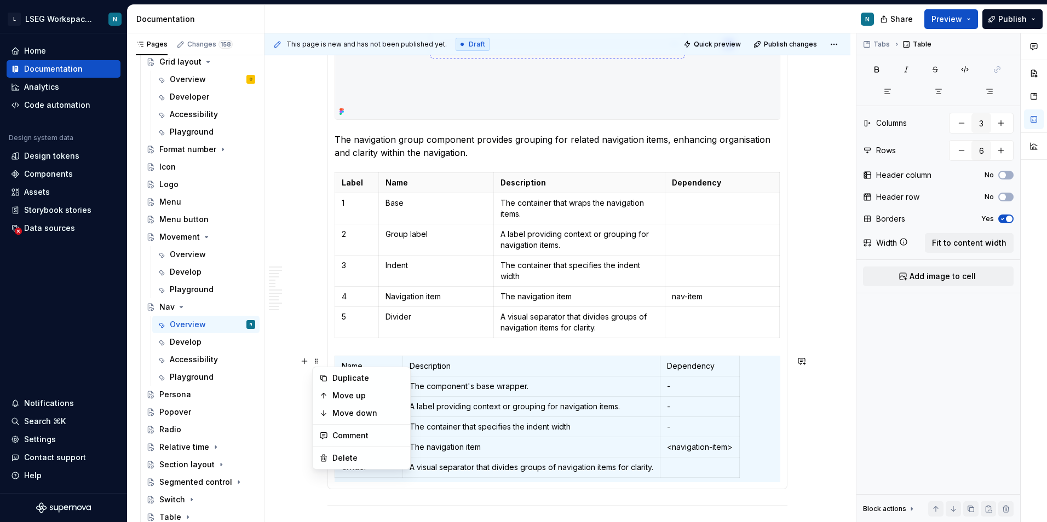
click at [337, 448] on div "Duplicate Move up Move down Comment Delete" at bounding box center [361, 418] width 99 height 103
click at [394, 463] on div "Delete" at bounding box center [367, 458] width 71 height 11
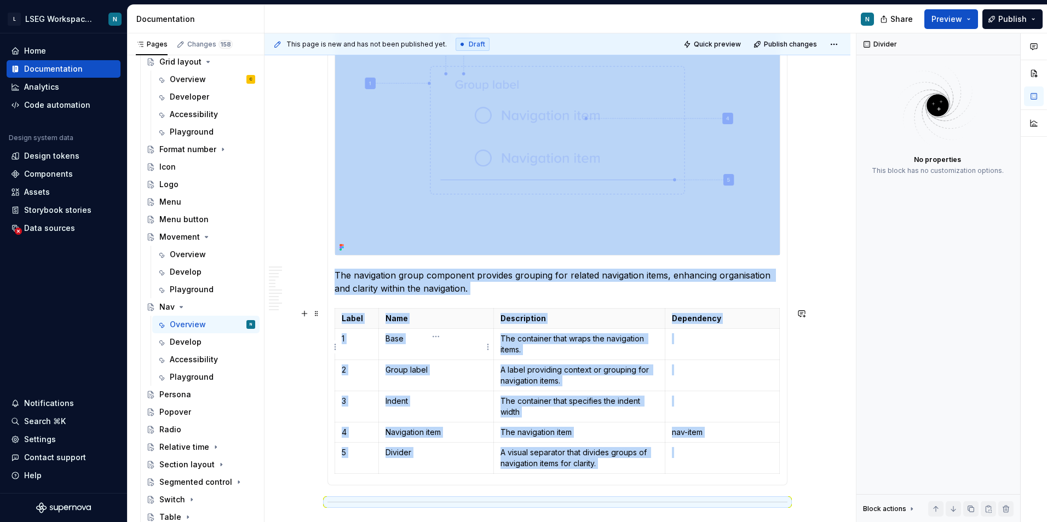
scroll to position [696, 0]
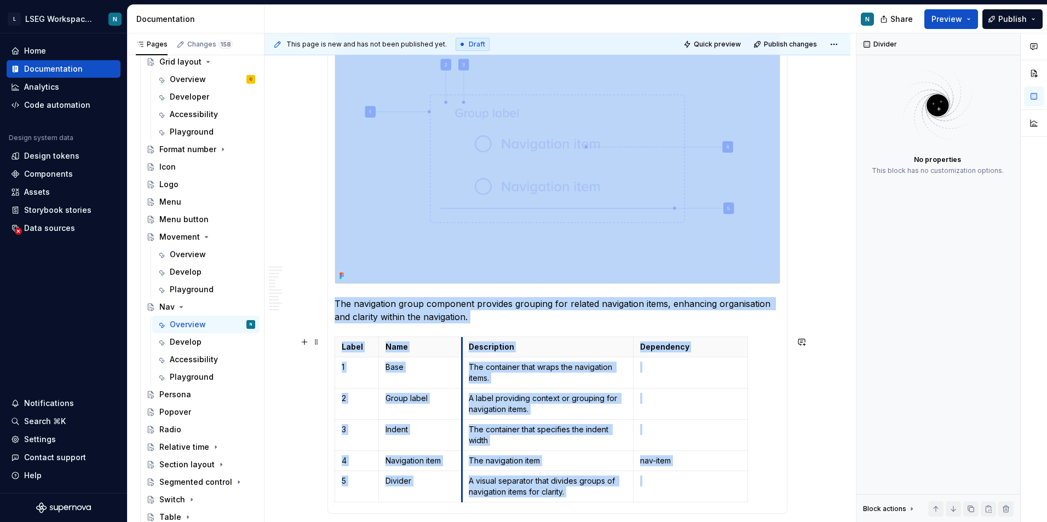
drag, startPoint x: 493, startPoint y: 347, endPoint x: 462, endPoint y: 359, distance: 34.0
click at [462, 359] on tbody "Label Name Description Dependency 1 Base The container that wraps the navigatio…" at bounding box center [541, 419] width 413 height 165
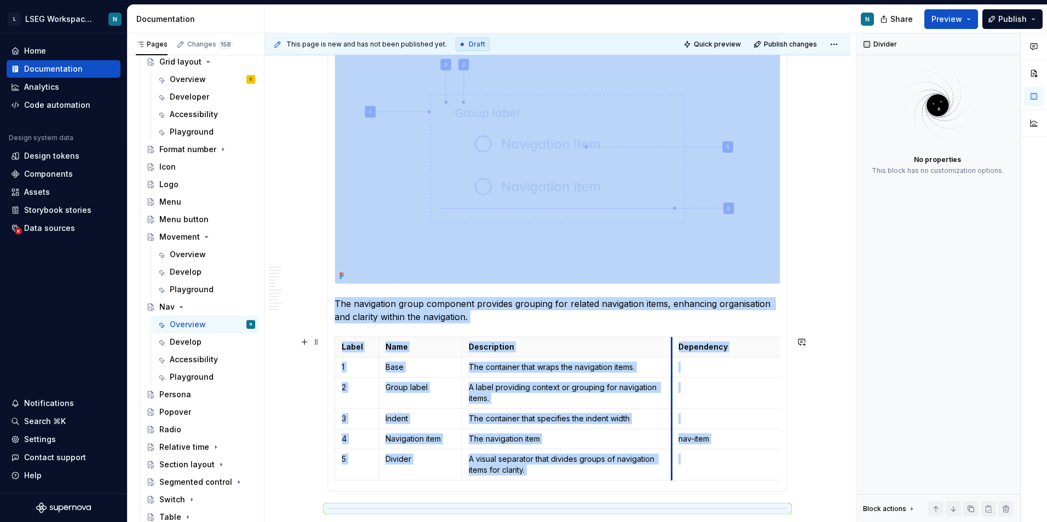
drag, startPoint x: 631, startPoint y: 353, endPoint x: 670, endPoint y: 348, distance: 38.6
drag, startPoint x: 670, startPoint y: 347, endPoint x: 693, endPoint y: 351, distance: 22.9
drag, startPoint x: 775, startPoint y: 349, endPoint x: 735, endPoint y: 353, distance: 40.7
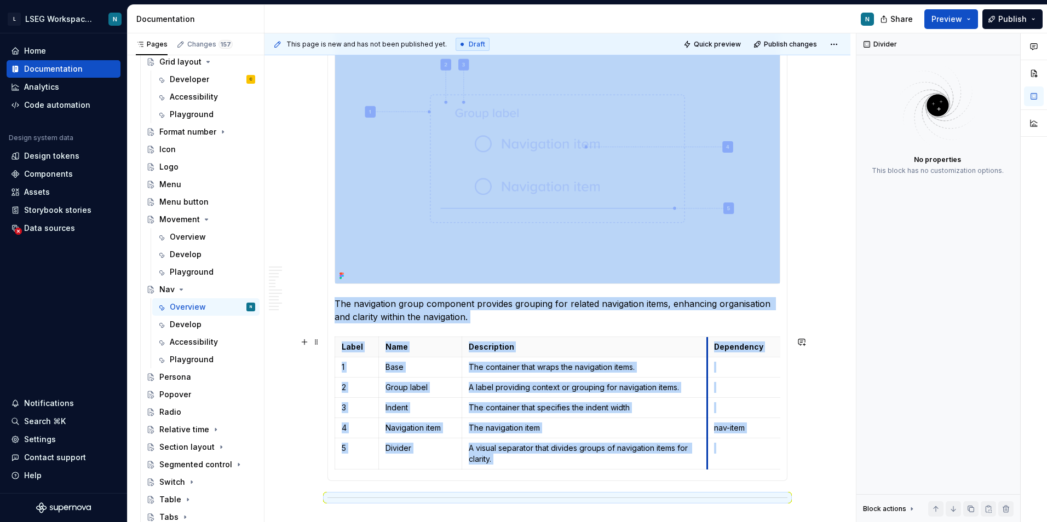
drag, startPoint x: 661, startPoint y: 350, endPoint x: 706, endPoint y: 349, distance: 44.9
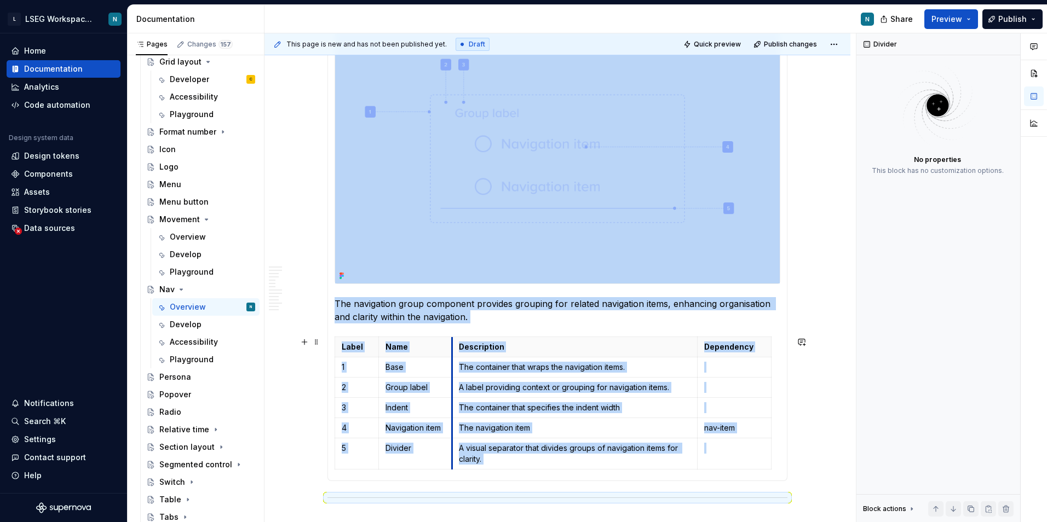
drag, startPoint x: 462, startPoint y: 349, endPoint x: 452, endPoint y: 349, distance: 9.9
click at [452, 349] on th "Description" at bounding box center [574, 347] width 245 height 20
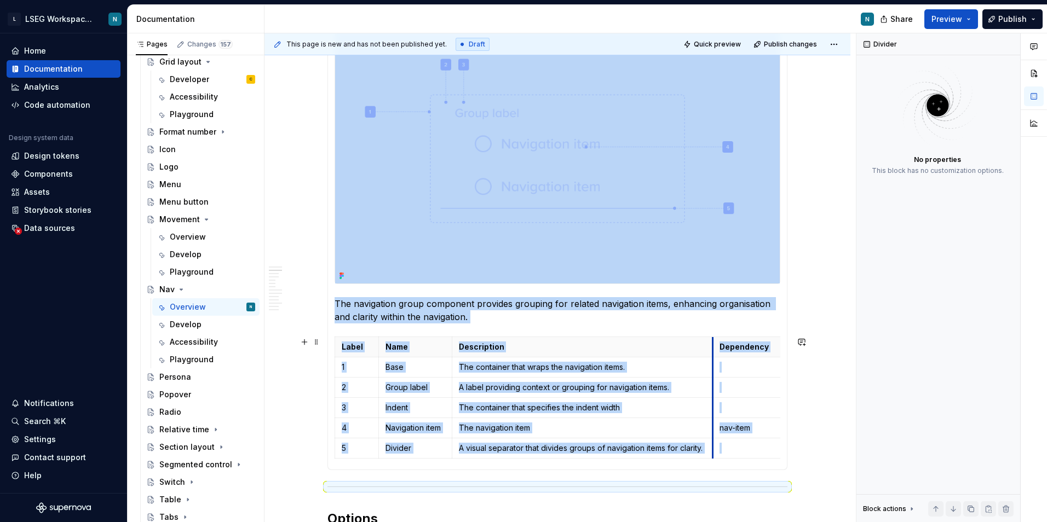
drag, startPoint x: 696, startPoint y: 345, endPoint x: 712, endPoint y: 351, distance: 16.7
drag, startPoint x: 780, startPoint y: 352, endPoint x: 772, endPoint y: 356, distance: 8.1
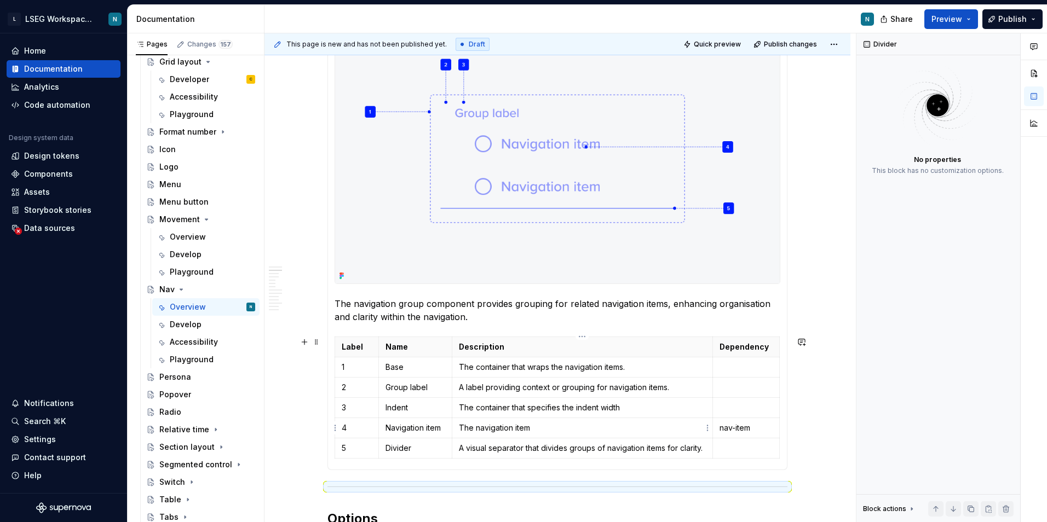
click at [630, 425] on p "The navigation item" at bounding box center [582, 428] width 247 height 11
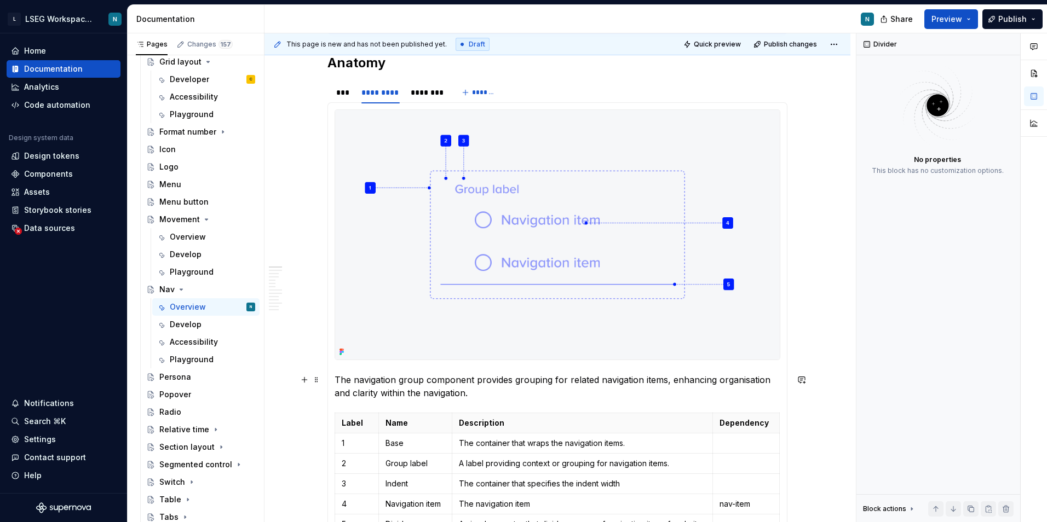
scroll to position [586, 0]
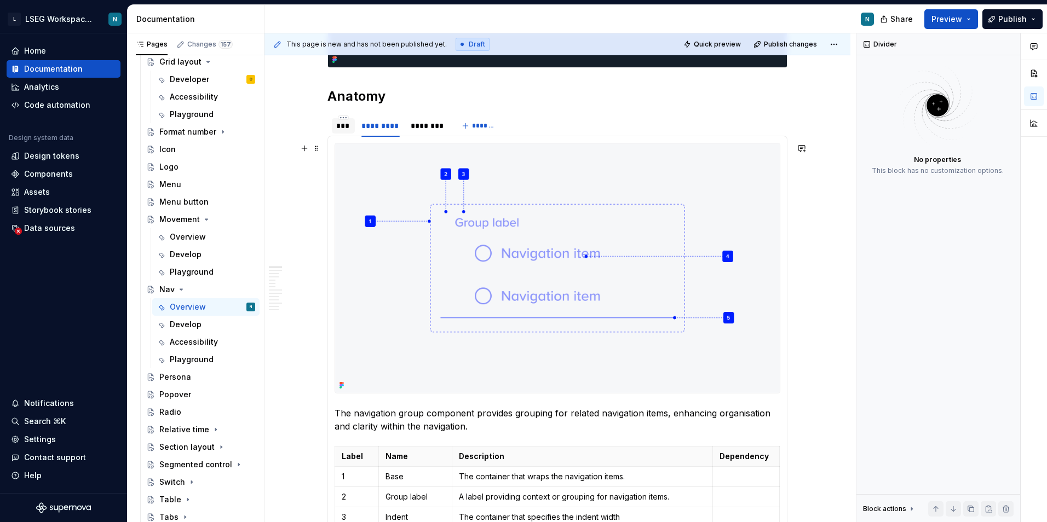
click at [350, 135] on div at bounding box center [343, 135] width 23 height 1
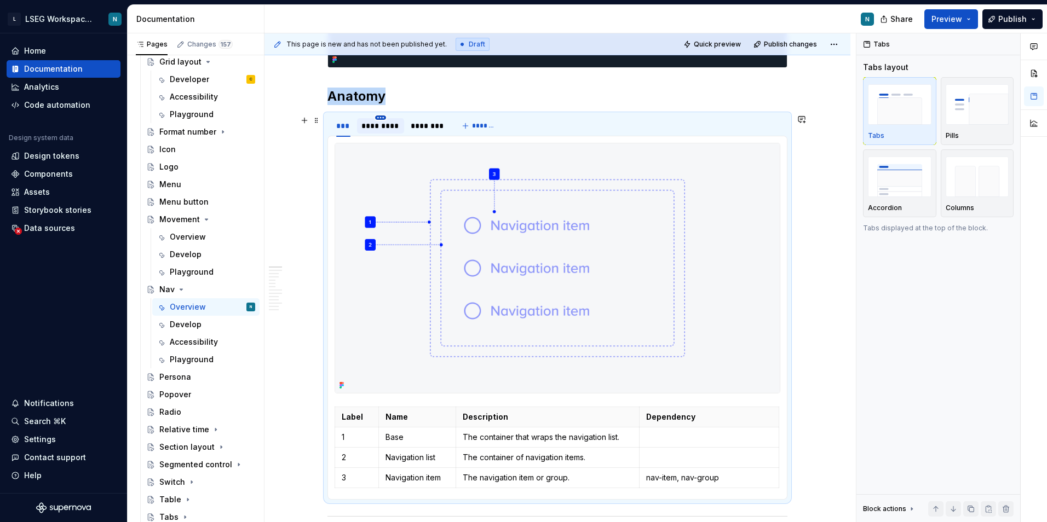
click at [382, 118] on html "L LSEG Workspace Design System N Home Documentation Analytics Code automation D…" at bounding box center [523, 261] width 1047 height 522
click at [399, 313] on html "L LSEG Workspace Design System N Home Documentation Analytics Code automation D…" at bounding box center [523, 261] width 1047 height 522
click at [184, 222] on div "Movement" at bounding box center [179, 219] width 41 height 11
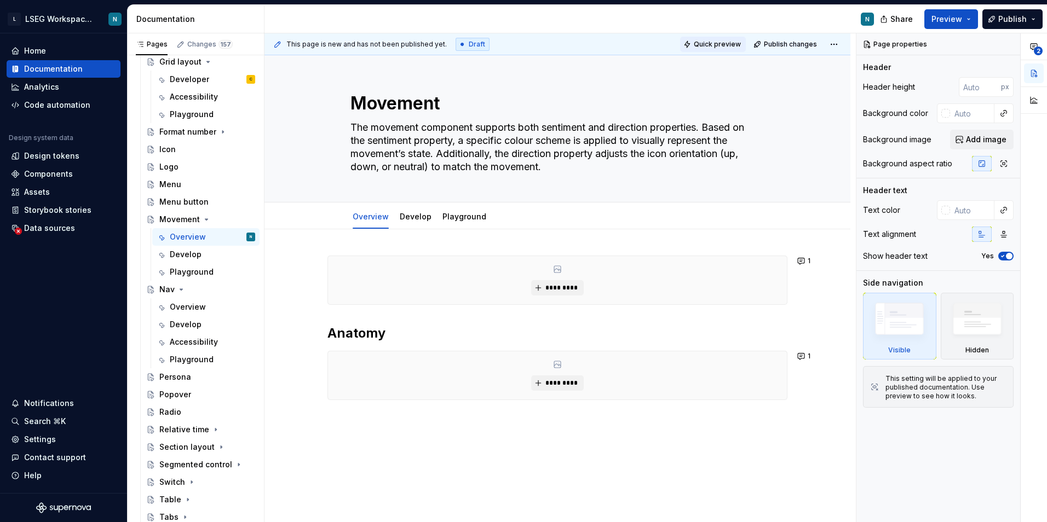
click at [703, 46] on span "Quick preview" at bounding box center [717, 44] width 47 height 9
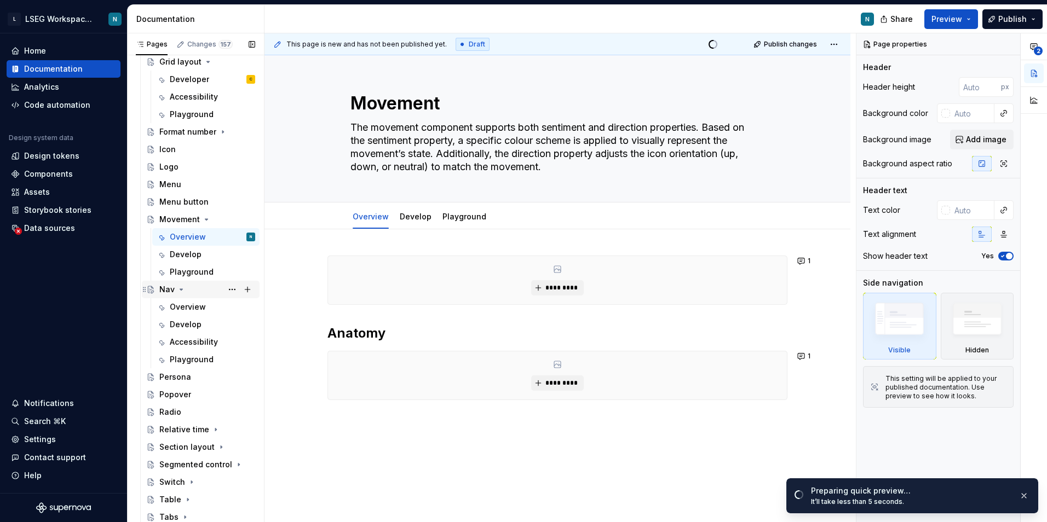
click at [165, 288] on div "Nav" at bounding box center [166, 289] width 15 height 11
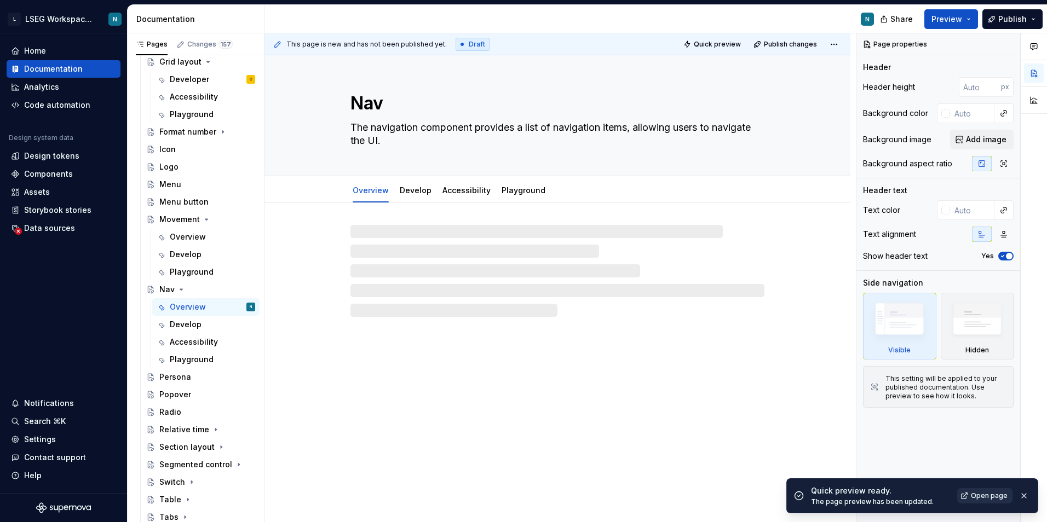
click at [975, 500] on span "Open page" at bounding box center [989, 496] width 37 height 9
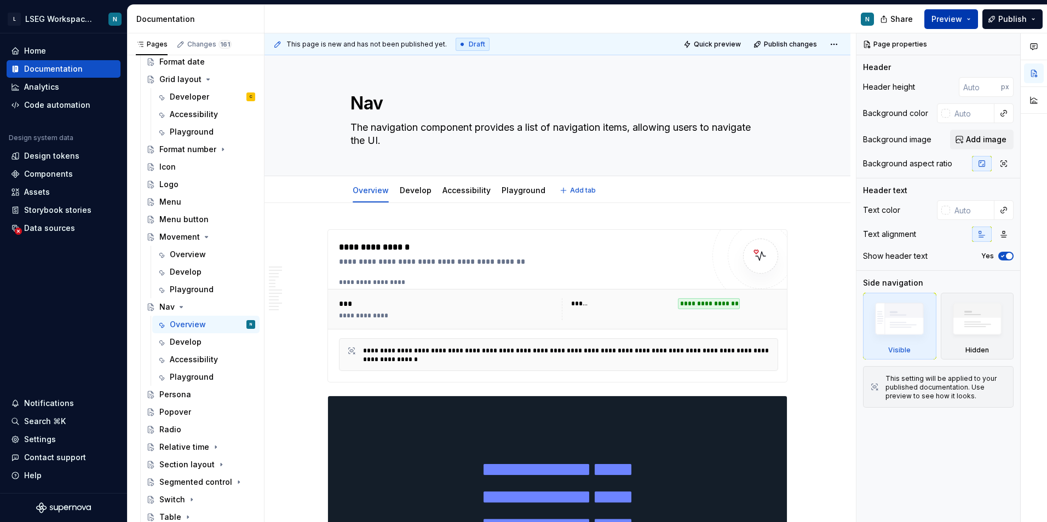
scroll to position [674, 0]
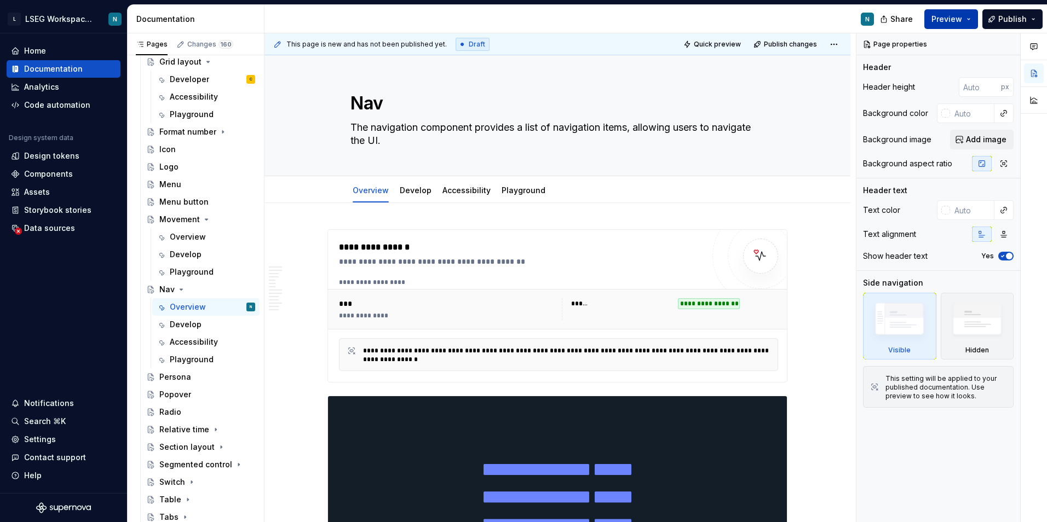
click at [947, 15] on span "Preview" at bounding box center [946, 19] width 31 height 11
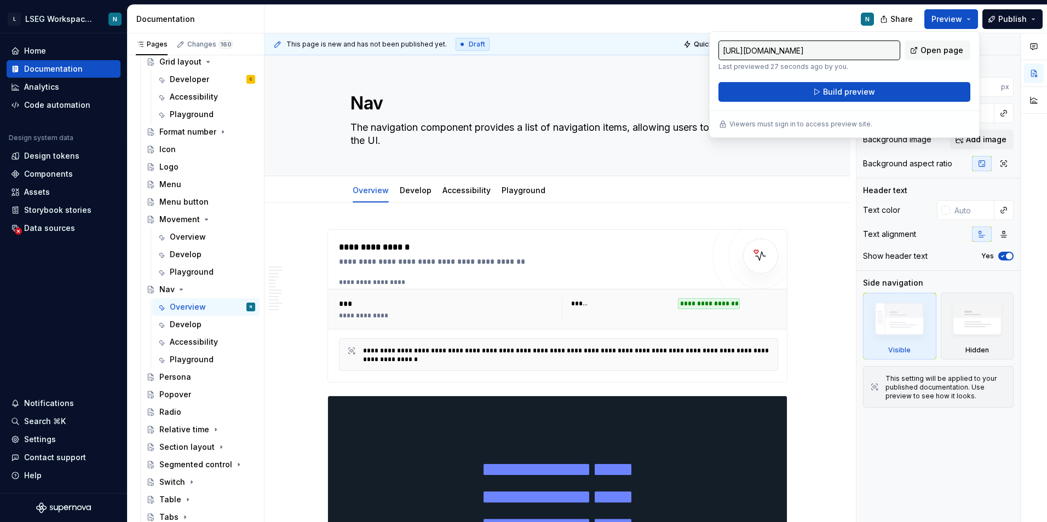
click at [712, 13] on div "N" at bounding box center [573, 19] width 618 height 28
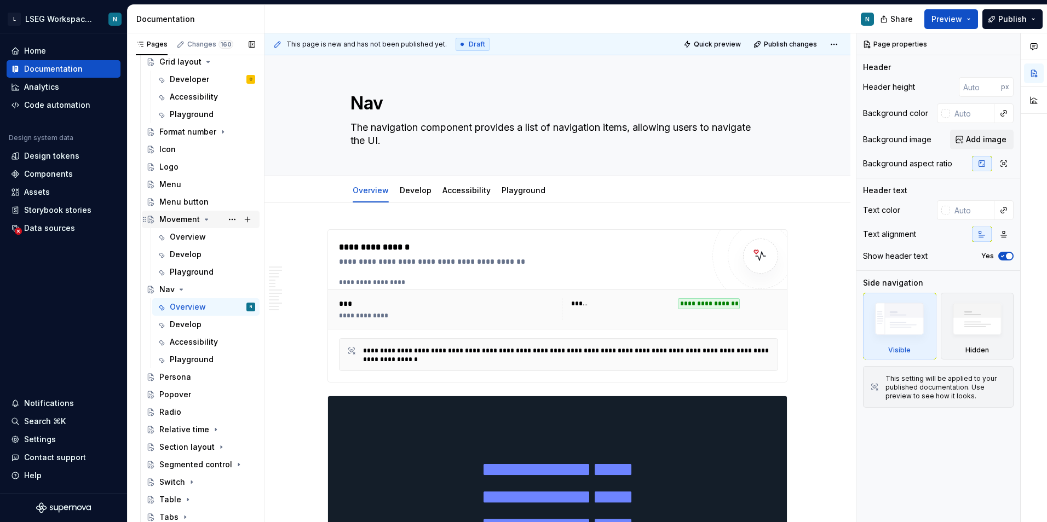
click at [187, 220] on div "Movement" at bounding box center [179, 219] width 41 height 11
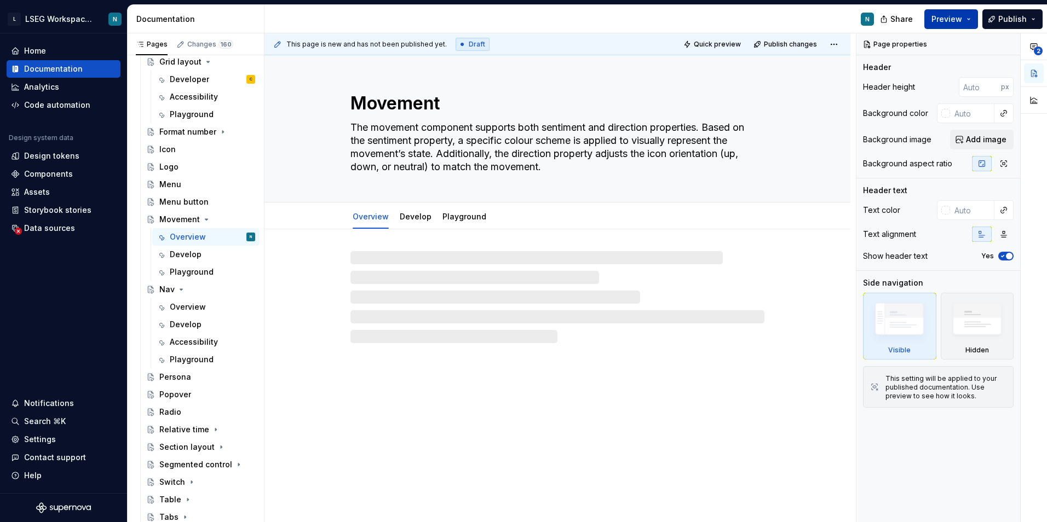
click at [949, 24] on span "Preview" at bounding box center [946, 19] width 31 height 11
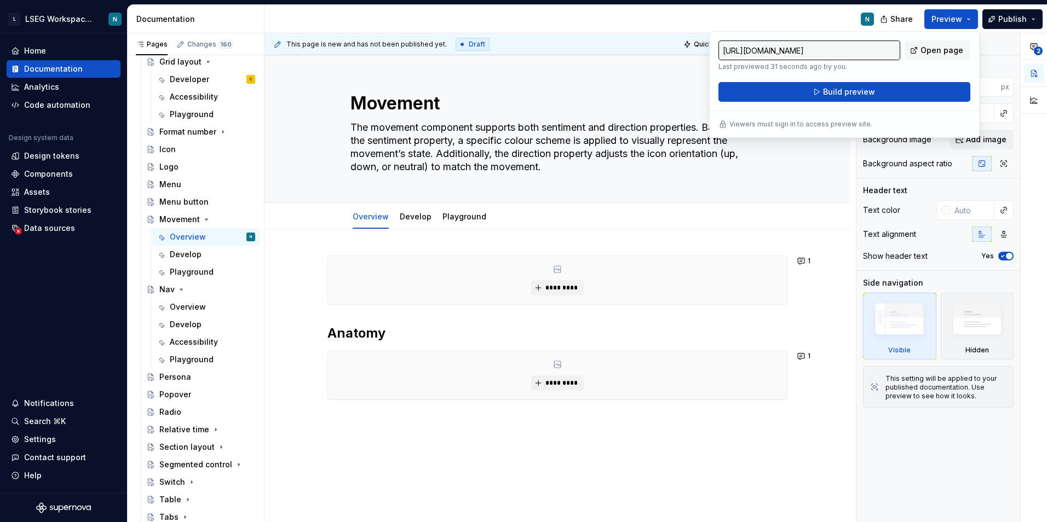
click at [631, 20] on div "N" at bounding box center [573, 19] width 618 height 28
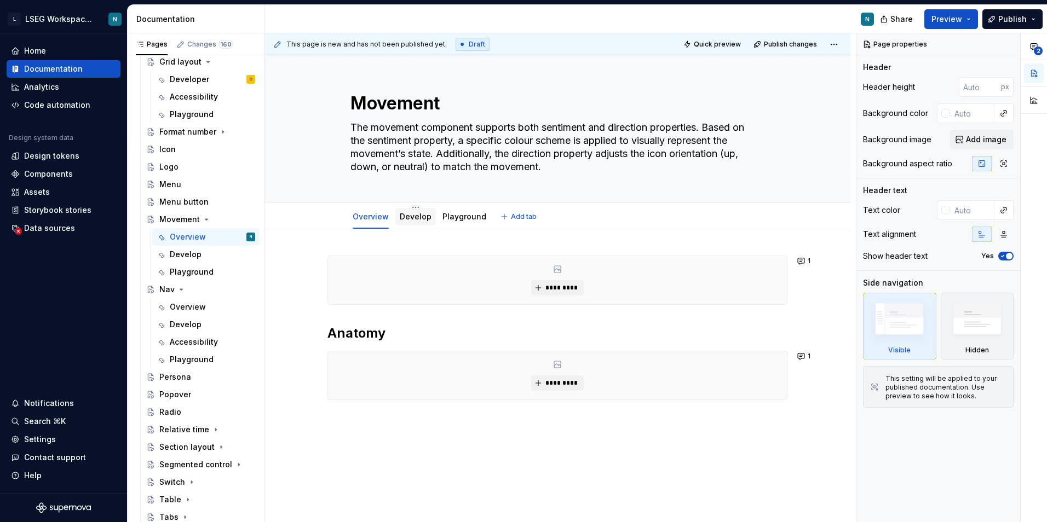
click at [408, 223] on div "Develop" at bounding box center [416, 216] width 32 height 13
click at [422, 220] on link "Develop" at bounding box center [416, 216] width 32 height 9
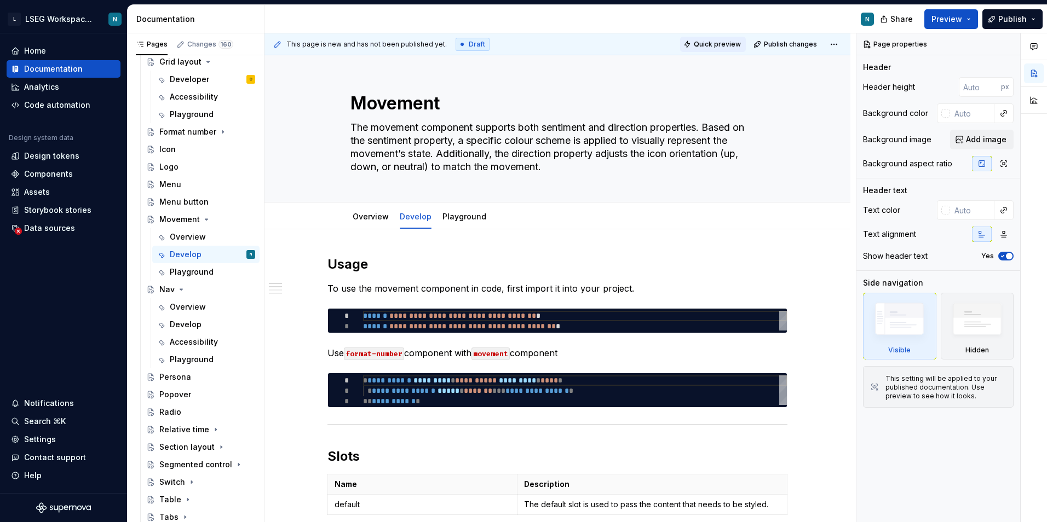
click at [694, 41] on button "Quick preview" at bounding box center [713, 44] width 66 height 15
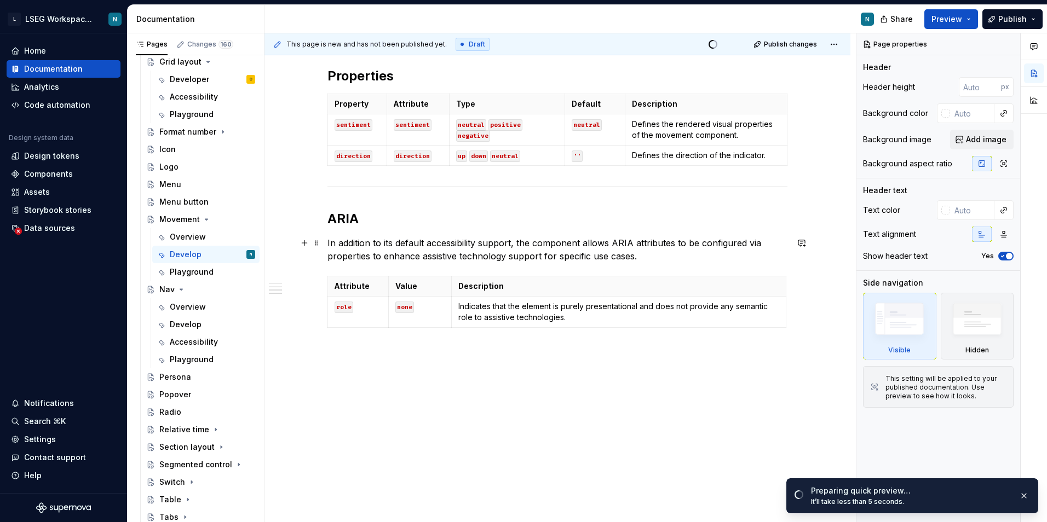
scroll to position [493, 0]
click at [976, 492] on span "Open page" at bounding box center [989, 496] width 37 height 9
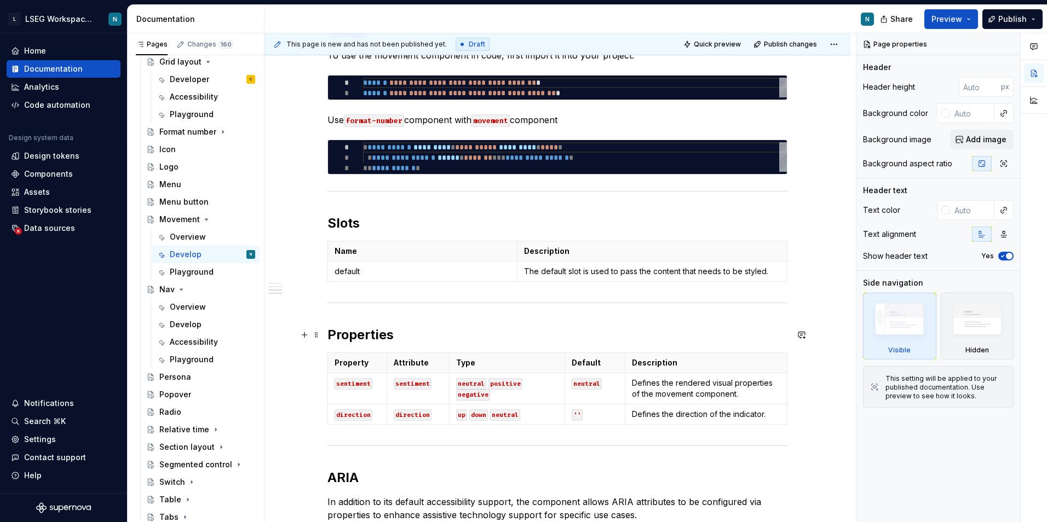
scroll to position [219, 0]
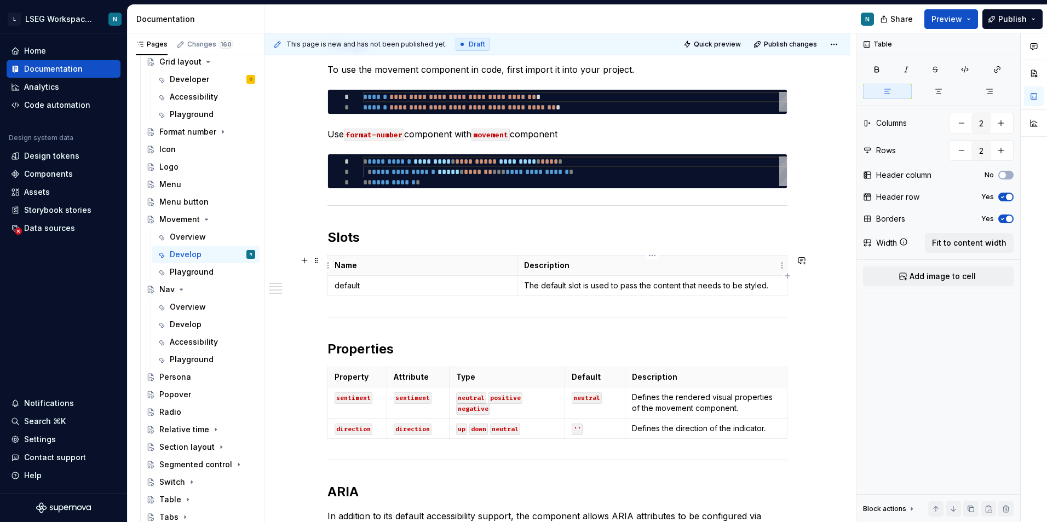
click at [625, 273] on th "Description" at bounding box center [652, 266] width 270 height 20
click at [950, 240] on span "Fit to content width" at bounding box center [969, 243] width 74 height 11
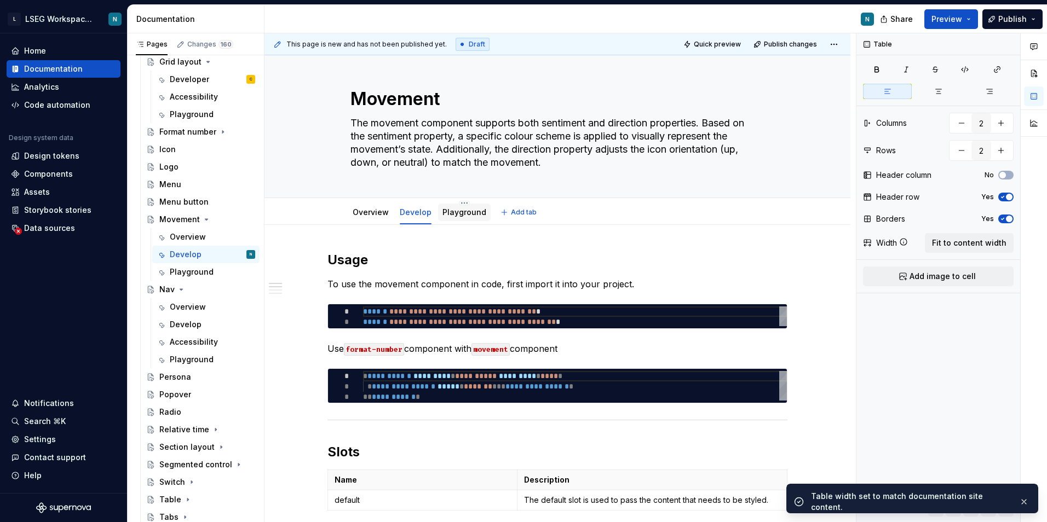
scroll to position [0, 0]
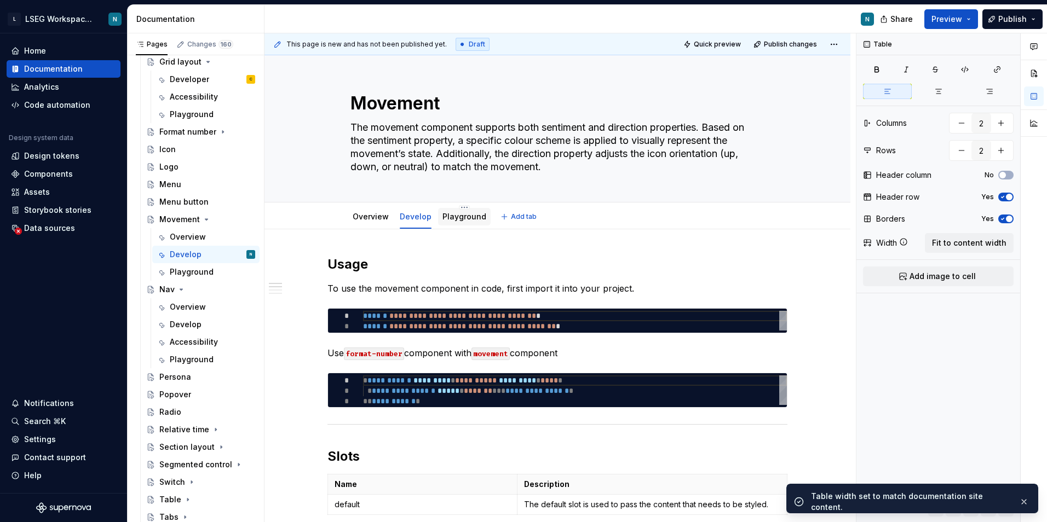
click at [464, 218] on link "Playground" at bounding box center [464, 216] width 44 height 9
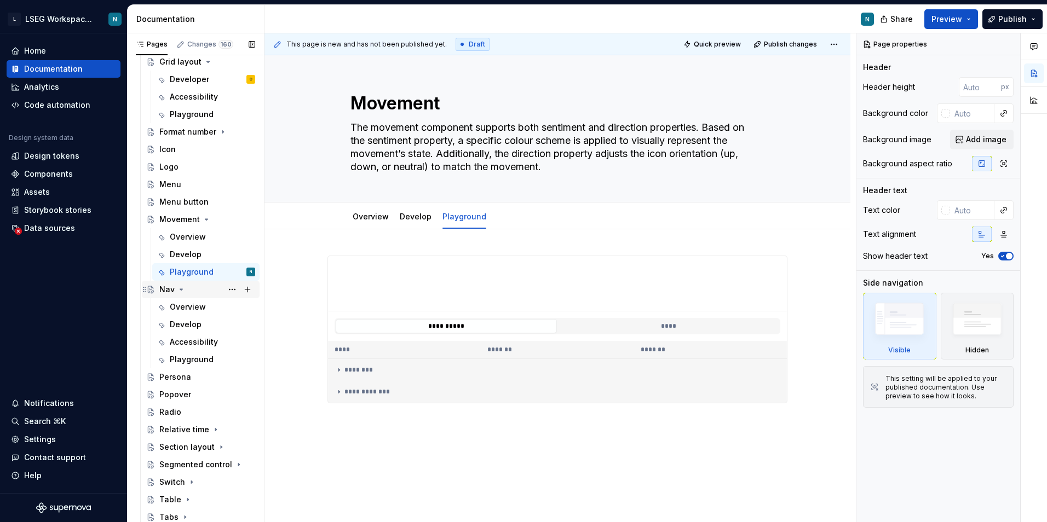
click at [172, 295] on div "Nav" at bounding box center [166, 289] width 15 height 11
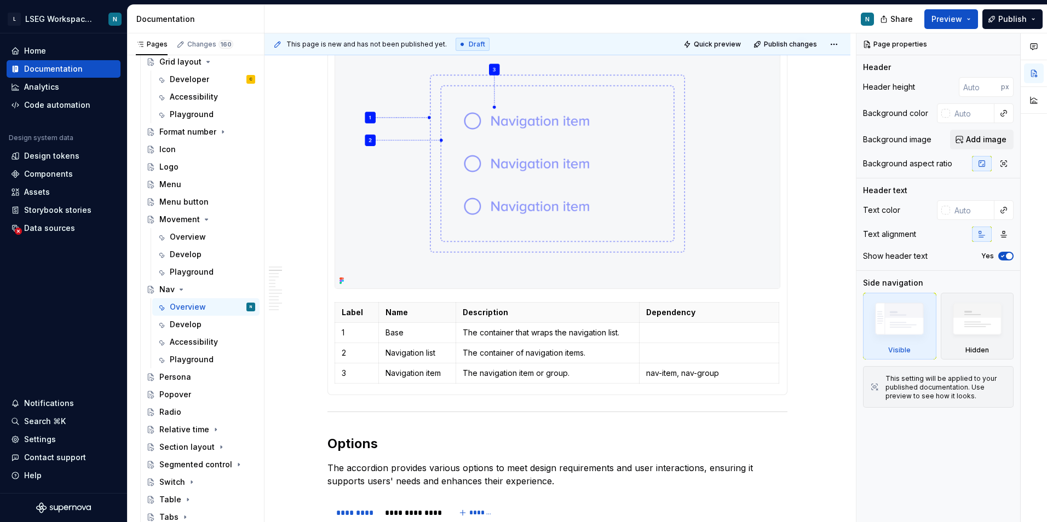
scroll to position [602, 0]
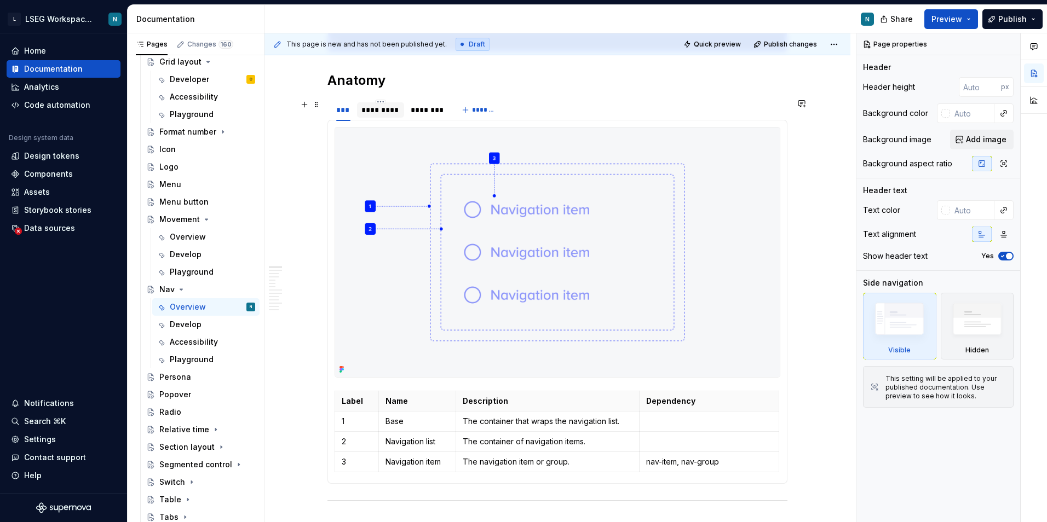
type textarea "*"
click at [381, 119] on div at bounding box center [380, 119] width 47 height 1
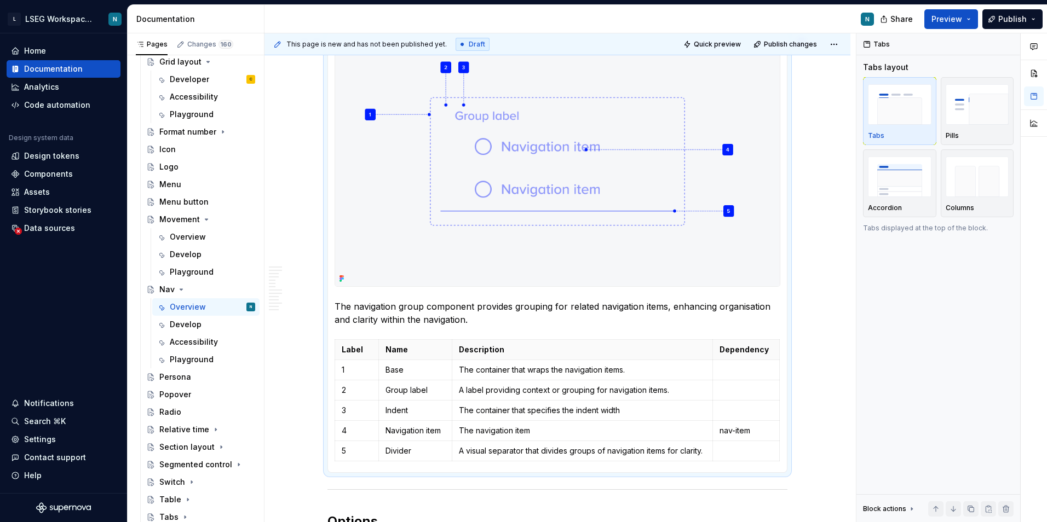
scroll to position [712, 0]
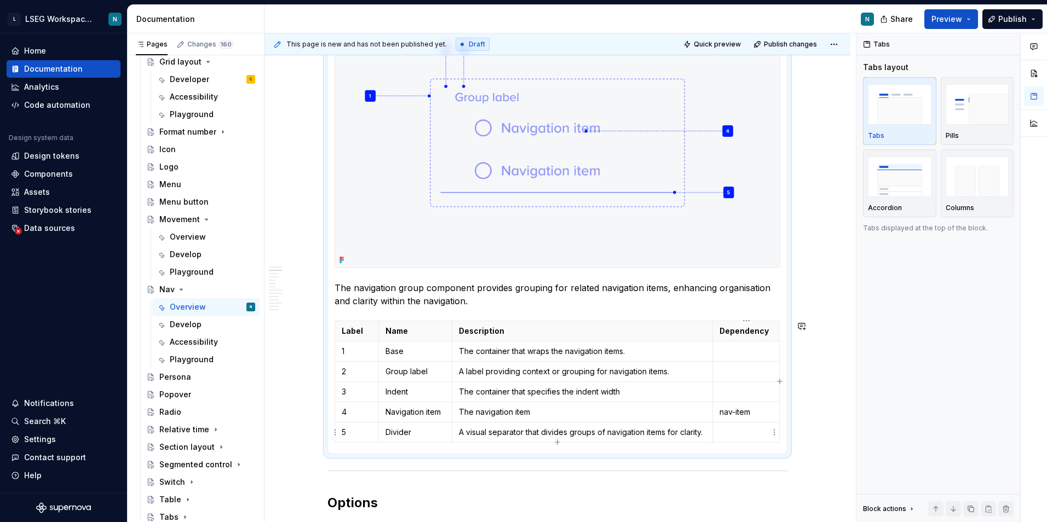
click at [749, 441] on td at bounding box center [746, 432] width 67 height 20
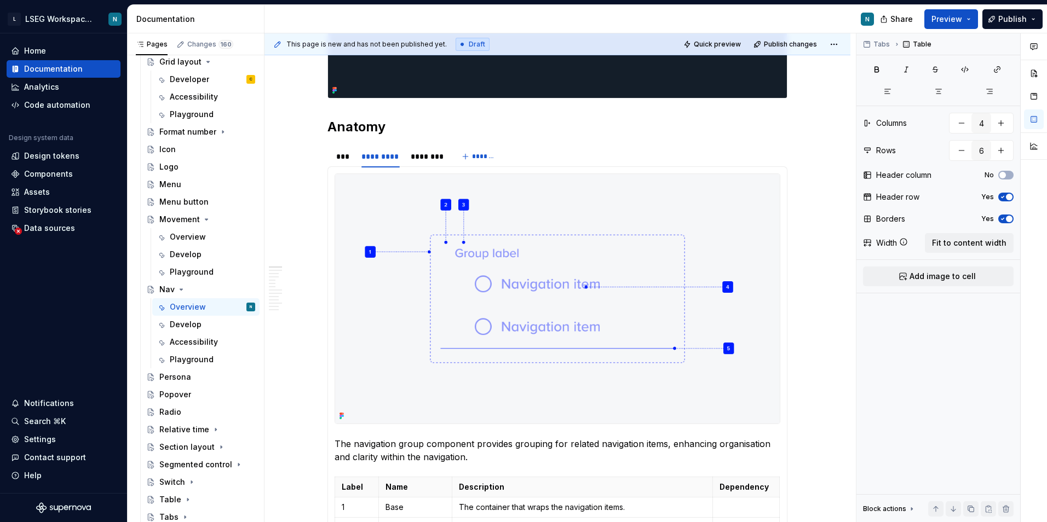
scroll to position [547, 0]
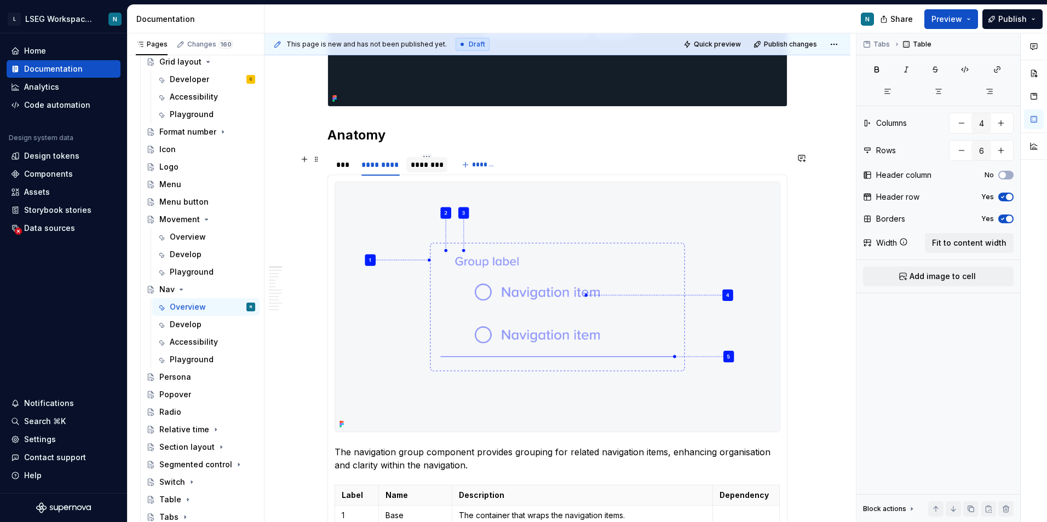
click at [424, 163] on div "********" at bounding box center [427, 164] width 32 height 11
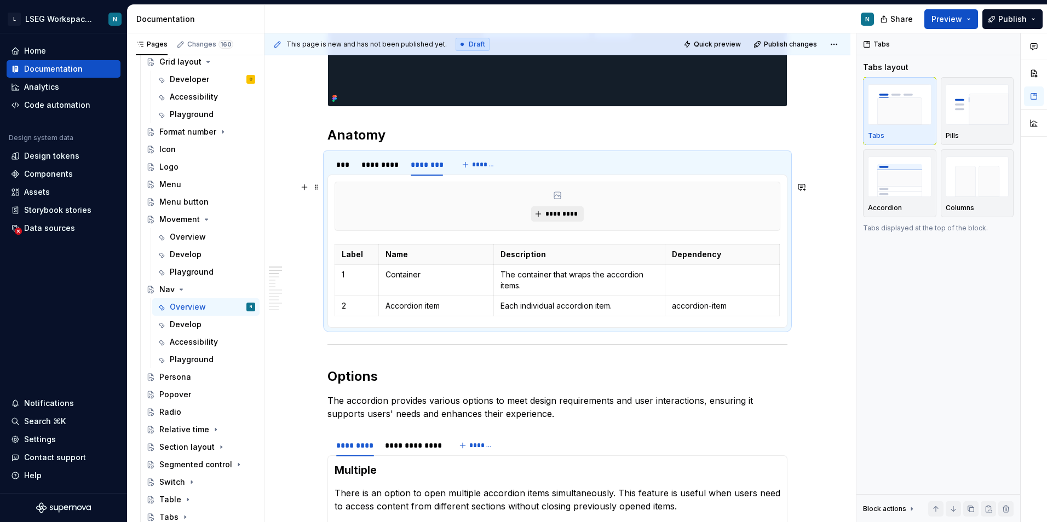
click at [569, 214] on span "*********" at bounding box center [561, 214] width 33 height 9
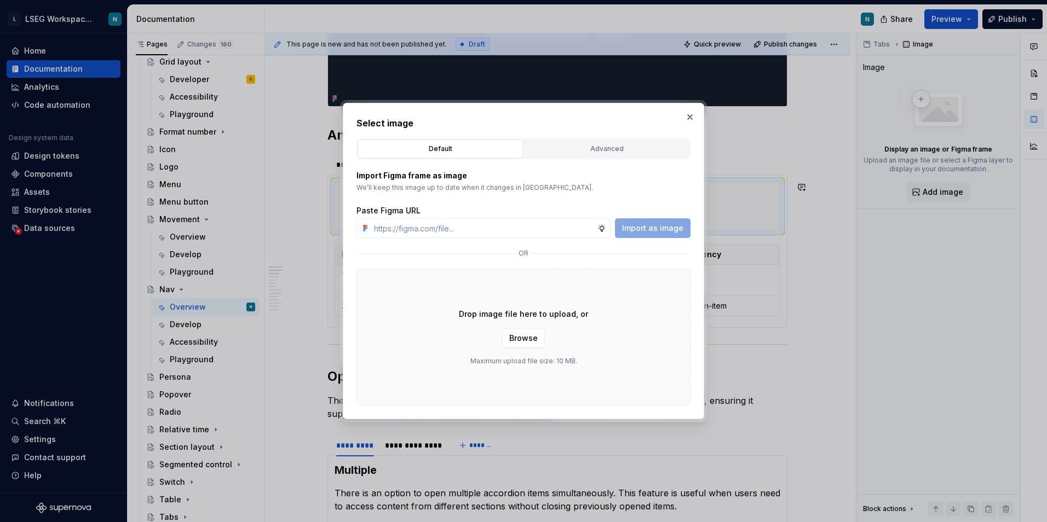
click at [585, 159] on div "Import Figma frame as image We’ll keep this image up to date when it changes in…" at bounding box center [523, 282] width 334 height 246
click at [585, 152] on div "Advanced" at bounding box center [607, 148] width 158 height 11
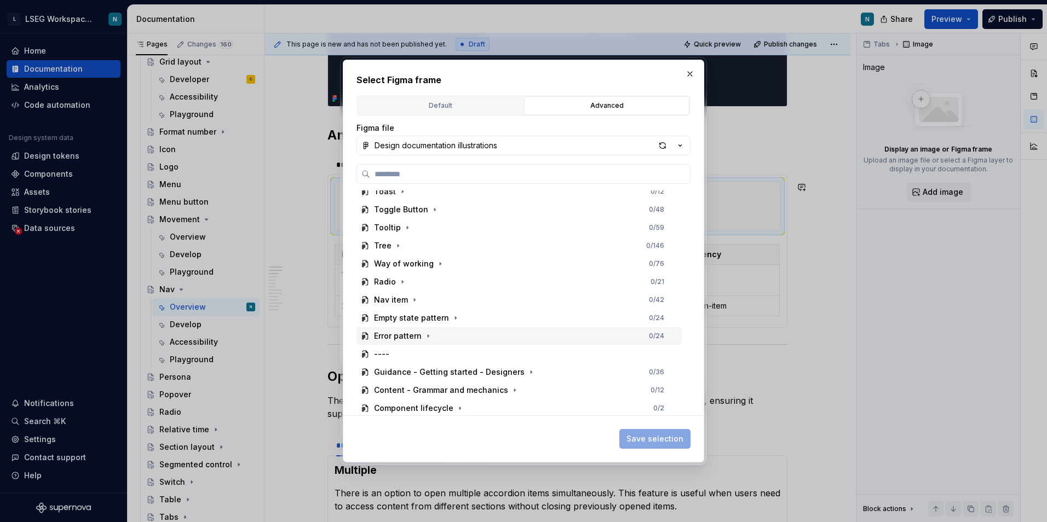
scroll to position [877, 0]
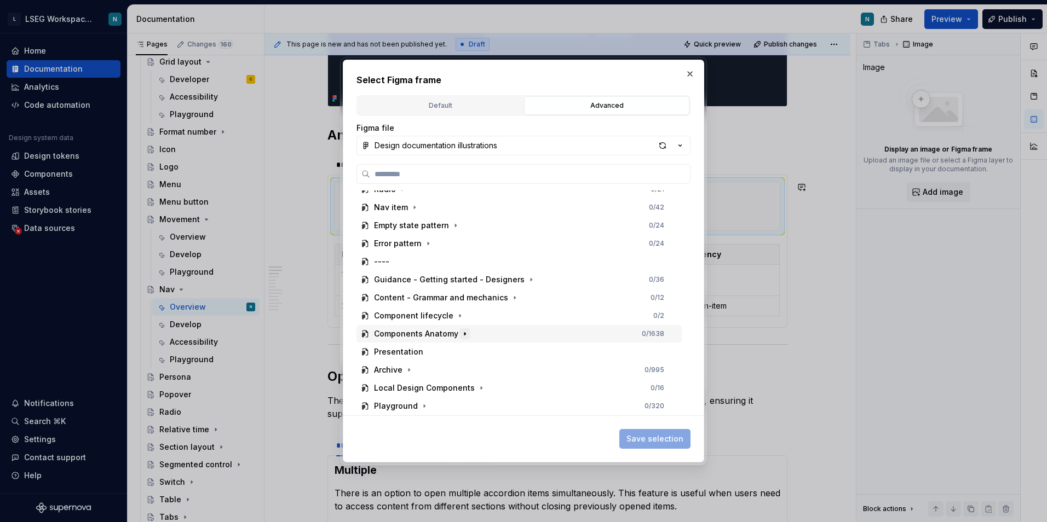
click at [459, 337] on button "button" at bounding box center [464, 333] width 11 height 11
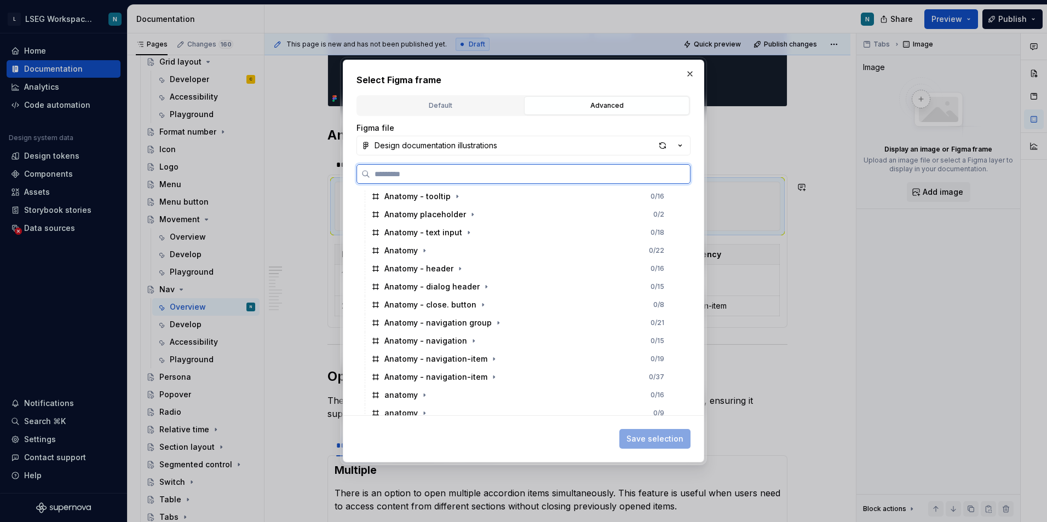
scroll to position [2191, 0]
click at [515, 374] on div "Anatomy - navigation-item 0 / 37" at bounding box center [524, 375] width 315 height 18
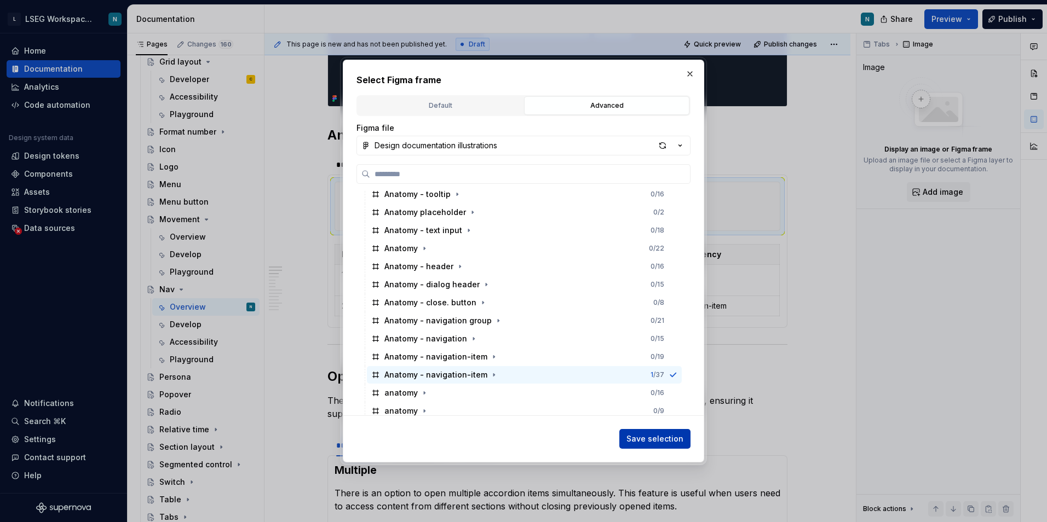
click at [675, 442] on span "Save selection" at bounding box center [654, 439] width 57 height 11
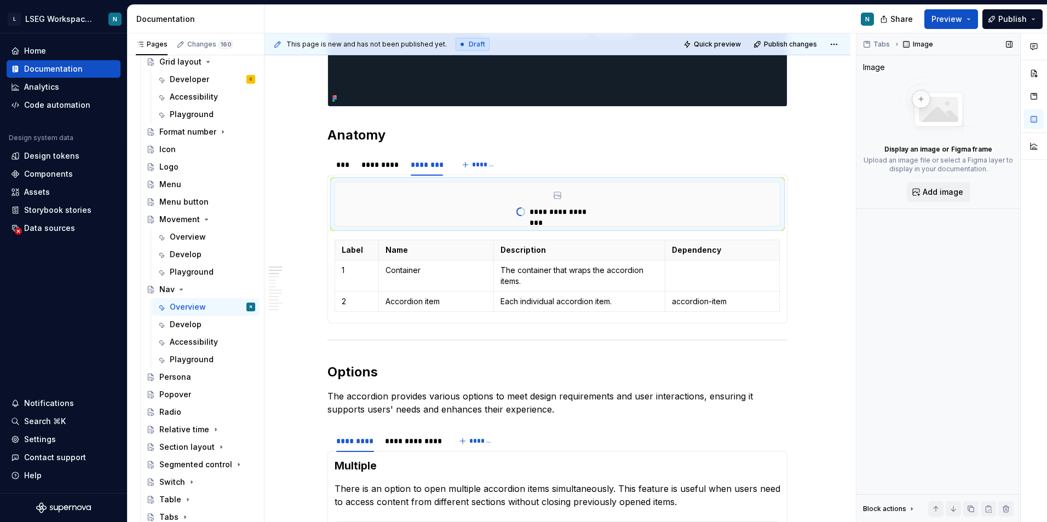
type textarea "*"
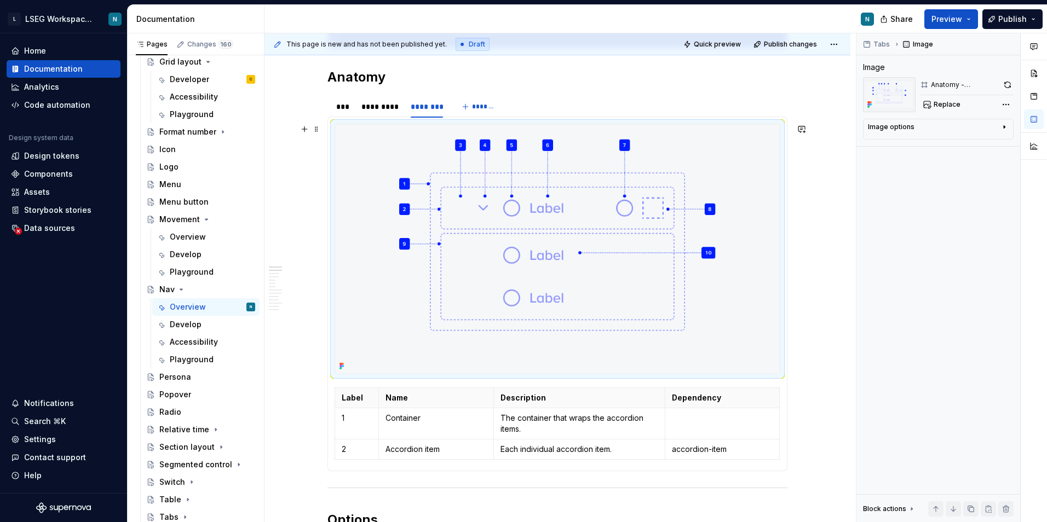
scroll to position [602, 0]
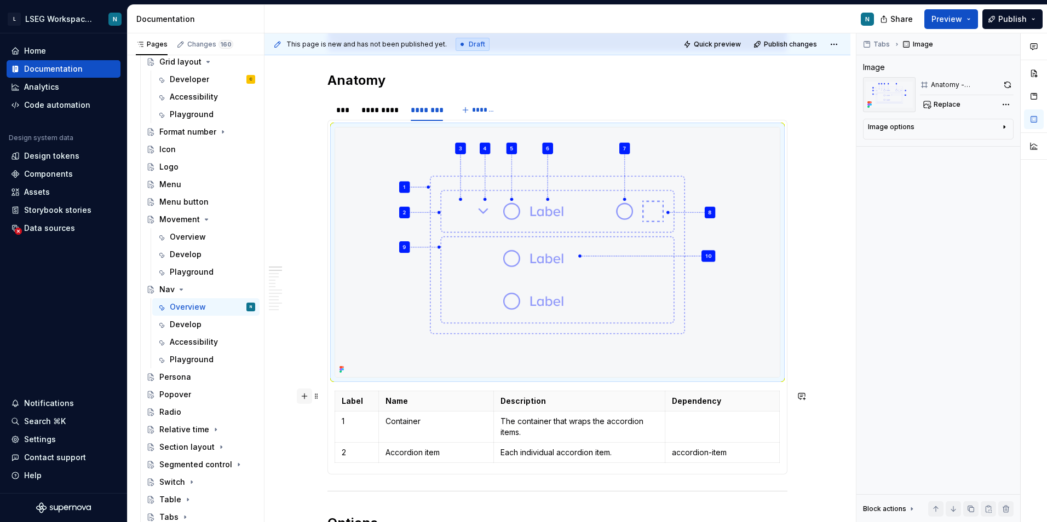
click at [309, 401] on button "button" at bounding box center [304, 396] width 15 height 15
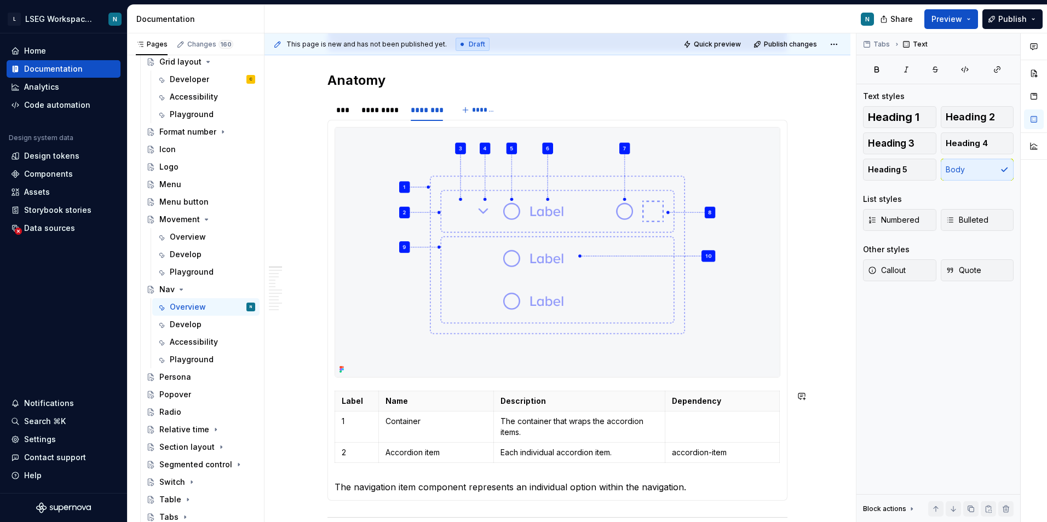
click at [356, 487] on p "The navigation item component represents an individual option within the naviga…" at bounding box center [558, 487] width 446 height 13
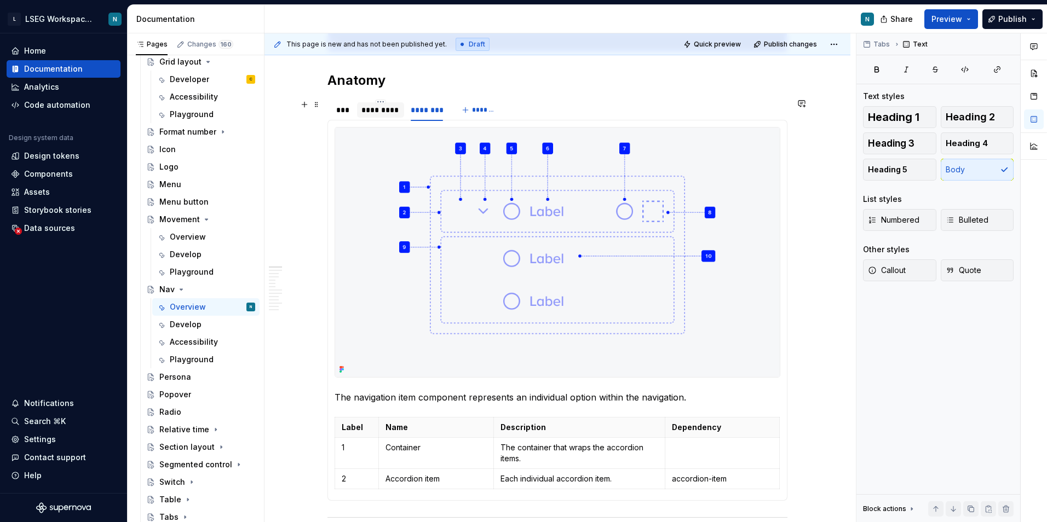
click at [382, 112] on div "*********" at bounding box center [380, 110] width 38 height 11
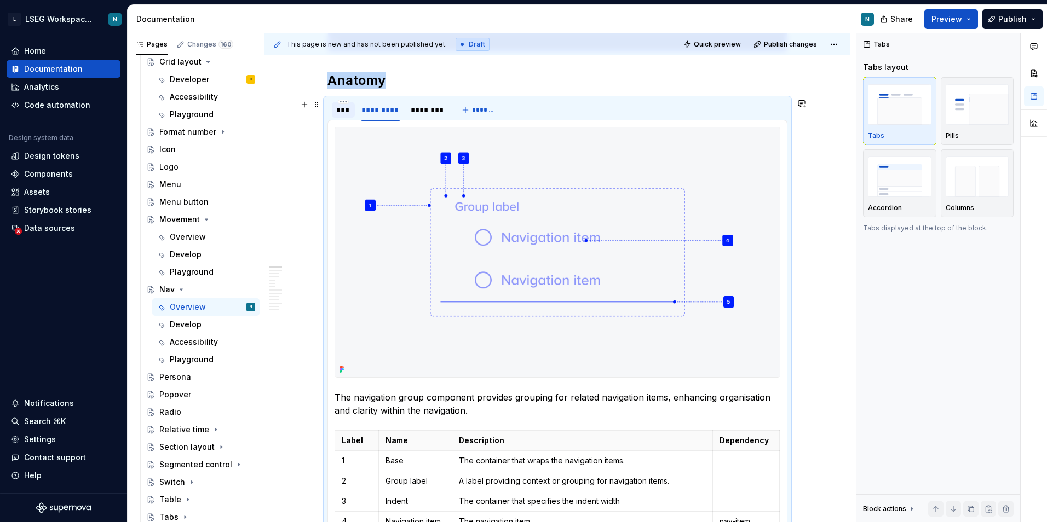
click at [341, 109] on div "***" at bounding box center [343, 110] width 14 height 11
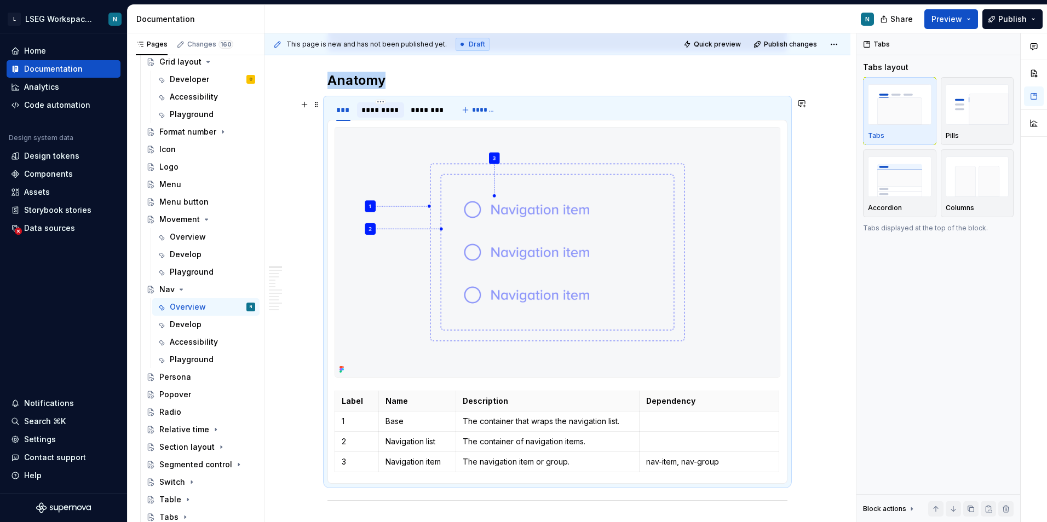
click at [376, 105] on div "*********" at bounding box center [380, 110] width 38 height 11
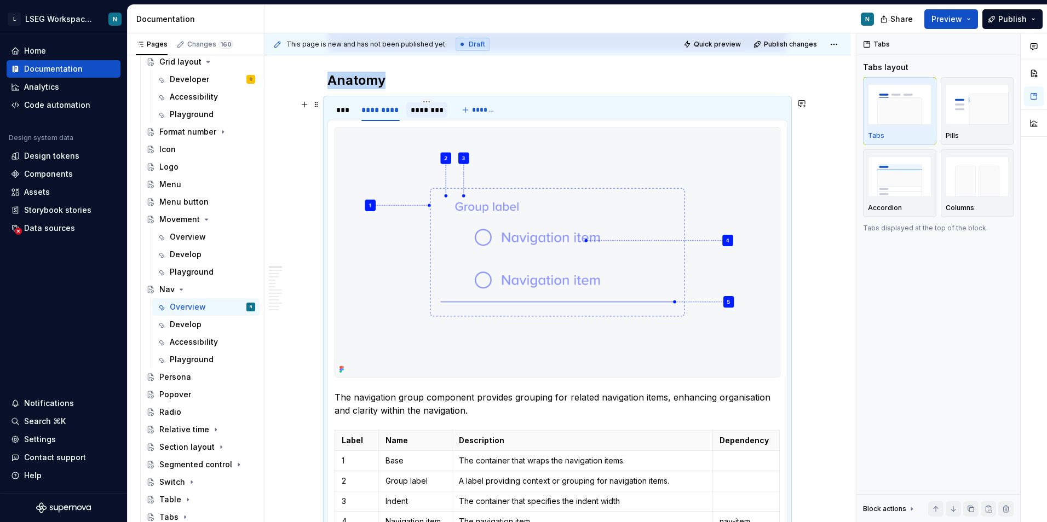
click at [418, 108] on div "********" at bounding box center [427, 110] width 32 height 11
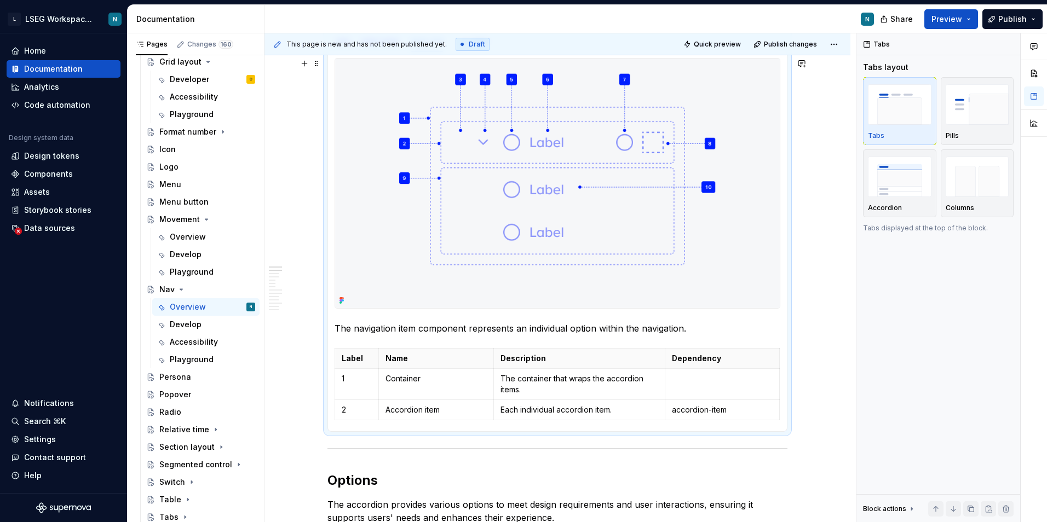
scroll to position [712, 0]
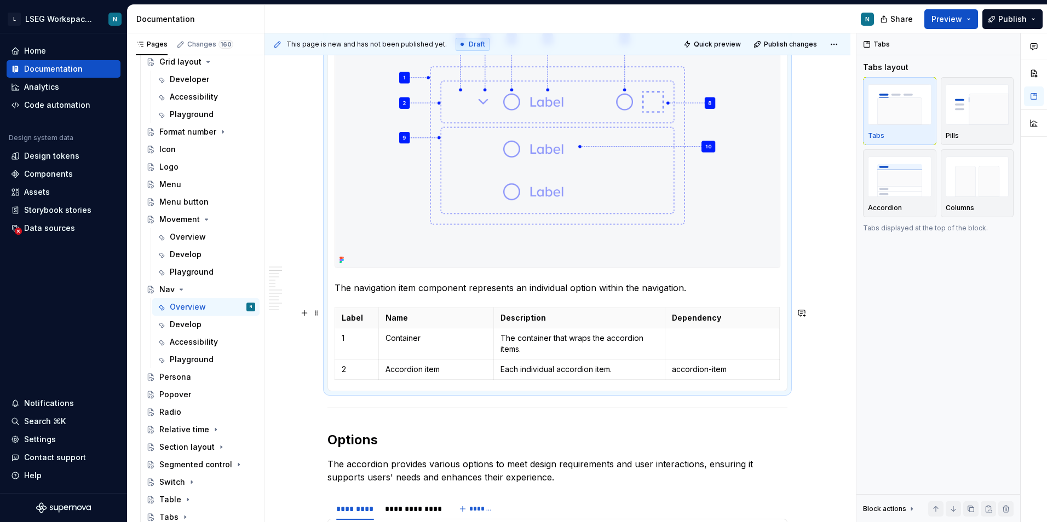
click at [346, 383] on div "Label Name Description Dependency 1 Container The container that wraps the acco…" at bounding box center [558, 346] width 446 height 77
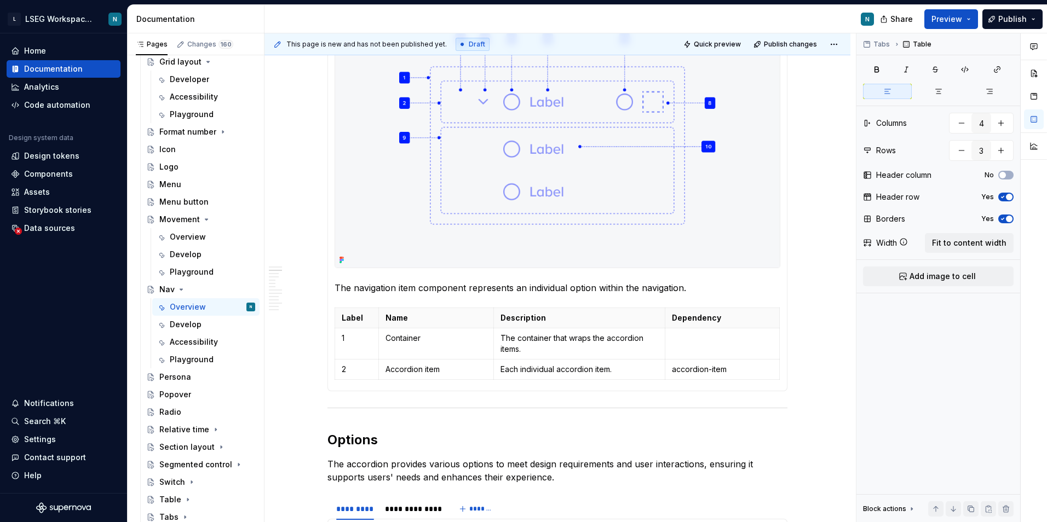
click at [337, 387] on div "Label Name Description Dependency 1 Base The container that wraps the navigatio…" at bounding box center [557, 200] width 460 height 381
click at [783, 373] on div "Label Name Description Dependency 1 Base The container that wraps the navigatio…" at bounding box center [557, 200] width 460 height 381
click at [301, 317] on button "button" at bounding box center [304, 312] width 15 height 15
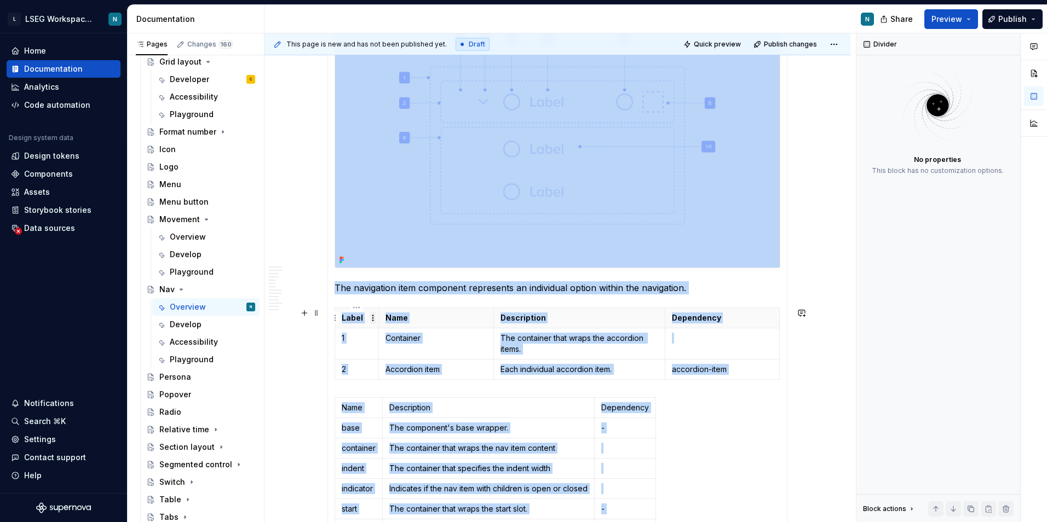
click at [374, 323] on html "L LSEG Workspace Design System N Home Documentation Analytics Code automation D…" at bounding box center [523, 261] width 1047 height 522
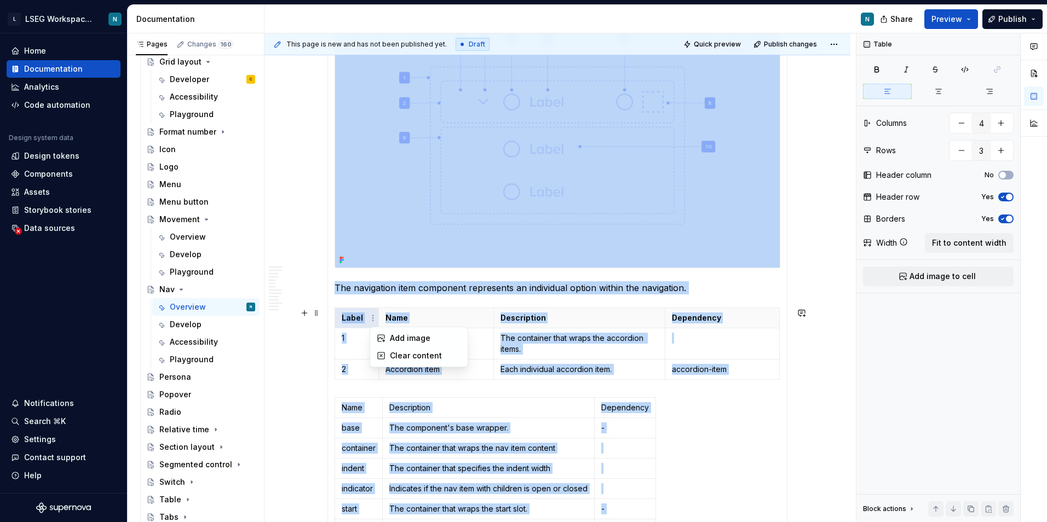
click at [364, 408] on html "L LSEG Workspace Design System N Home Documentation Analytics Code automation D…" at bounding box center [523, 261] width 1047 height 522
type input "3"
type input "11"
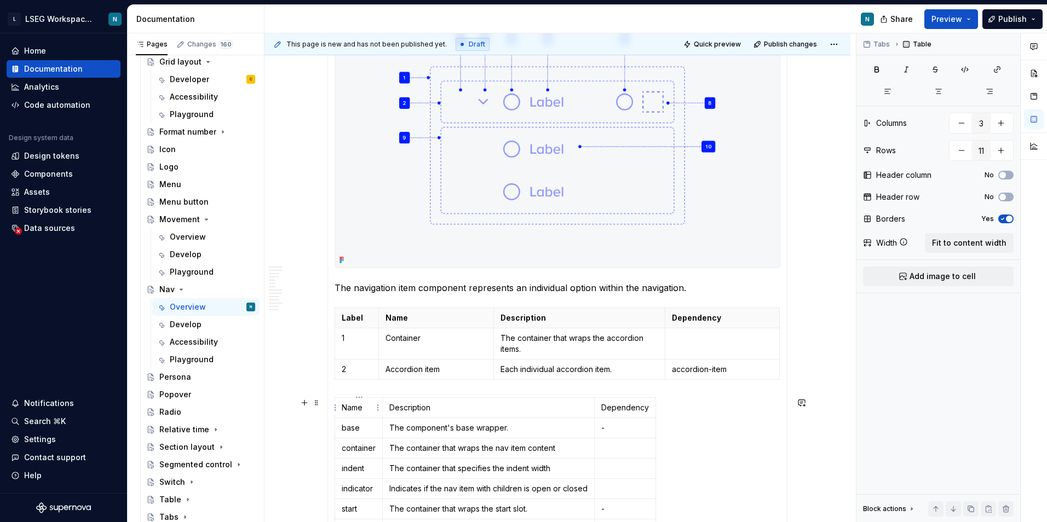
click at [366, 408] on p "Name" at bounding box center [359, 407] width 34 height 11
click at [1002, 193] on button "No" at bounding box center [1005, 197] width 15 height 9
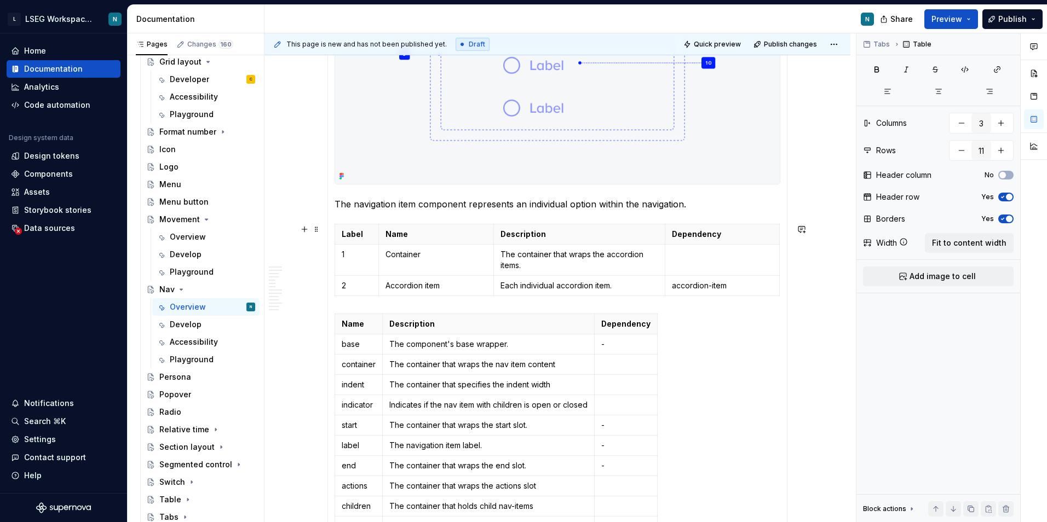
scroll to position [821, 0]
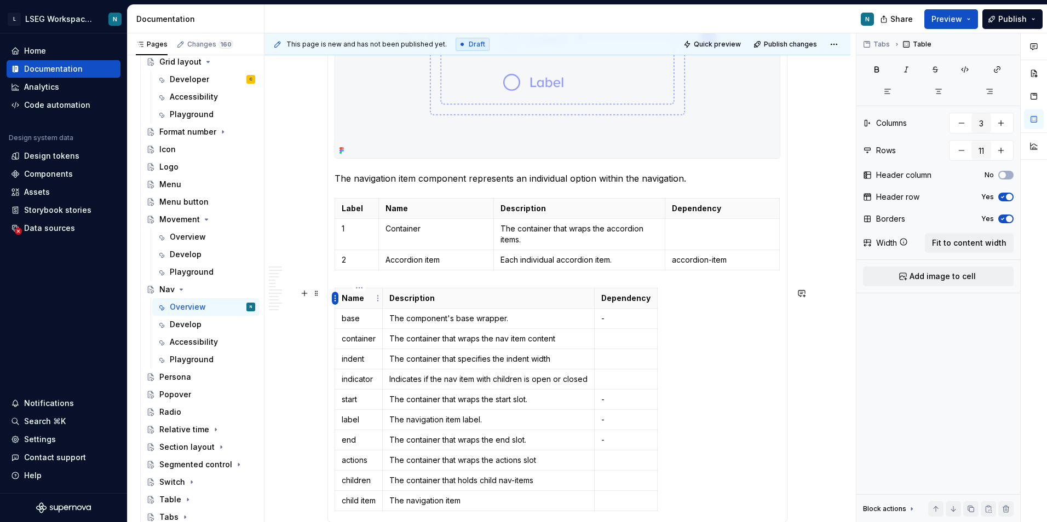
click at [336, 299] on html "L LSEG Workspace Design System N Home Documentation Analytics Code automation D…" at bounding box center [523, 261] width 1047 height 522
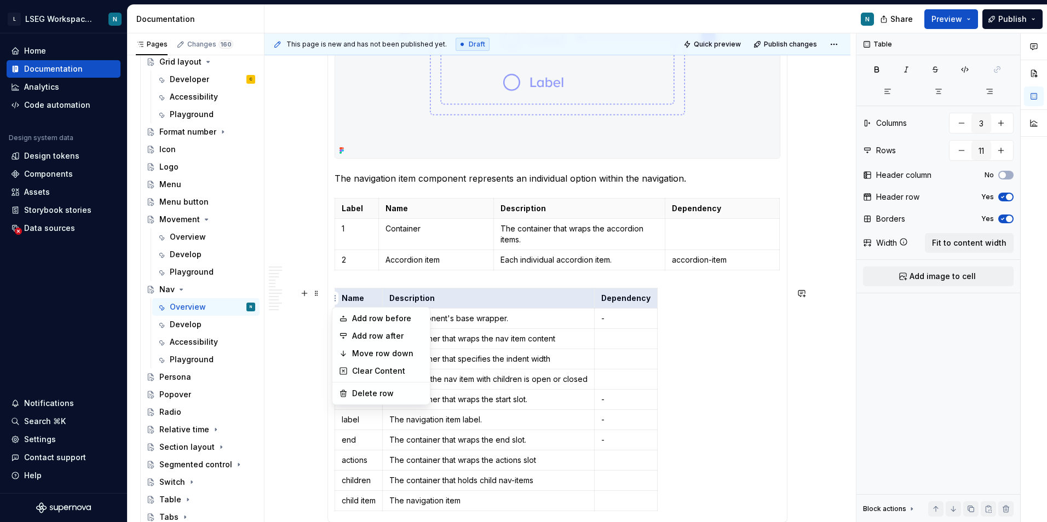
click at [355, 296] on html "L LSEG Workspace Design System N Home Documentation Analytics Code automation D…" at bounding box center [523, 261] width 1047 height 522
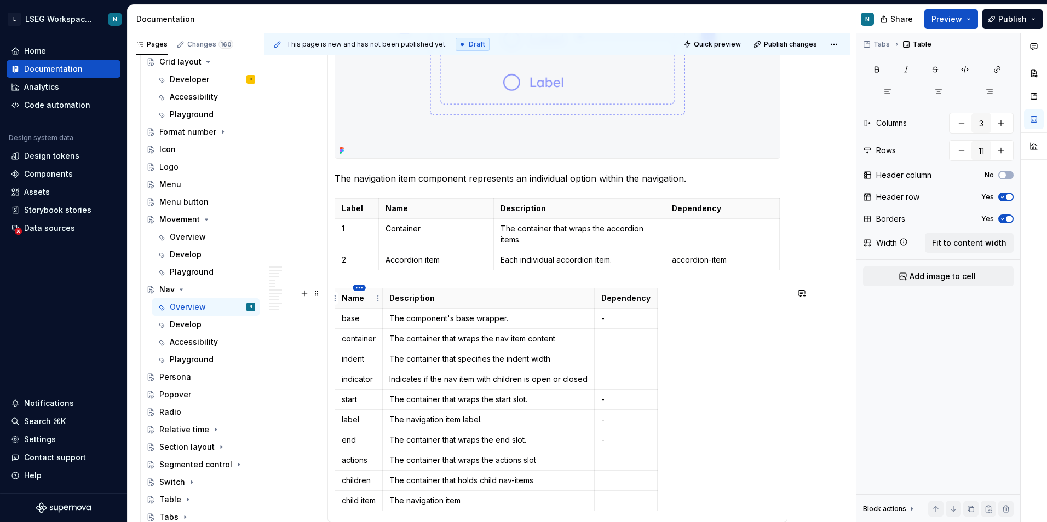
click at [359, 288] on html "L LSEG Workspace Design System N Home Documentation Analytics Code automation D…" at bounding box center [523, 261] width 1047 height 522
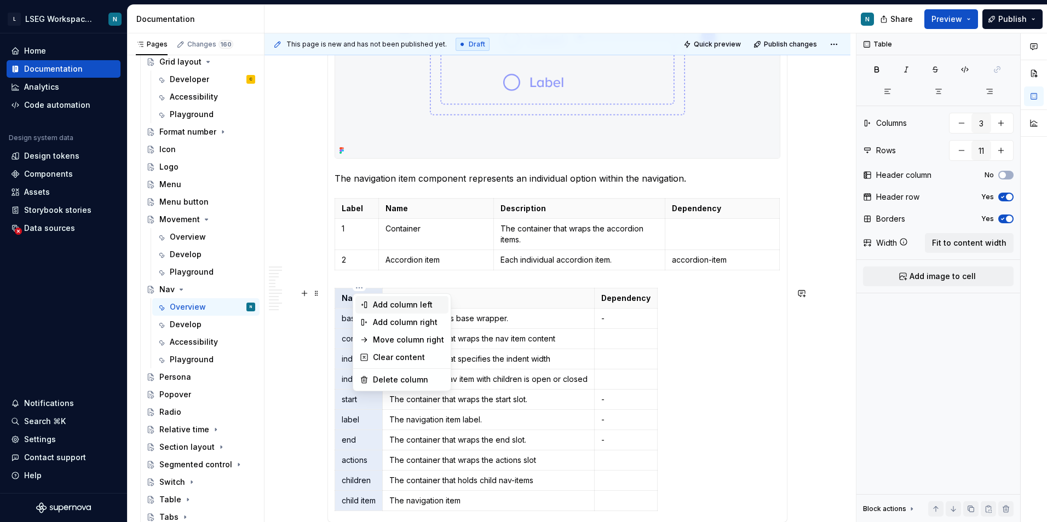
click at [416, 307] on div "Add column left" at bounding box center [408, 304] width 71 height 11
type input "4"
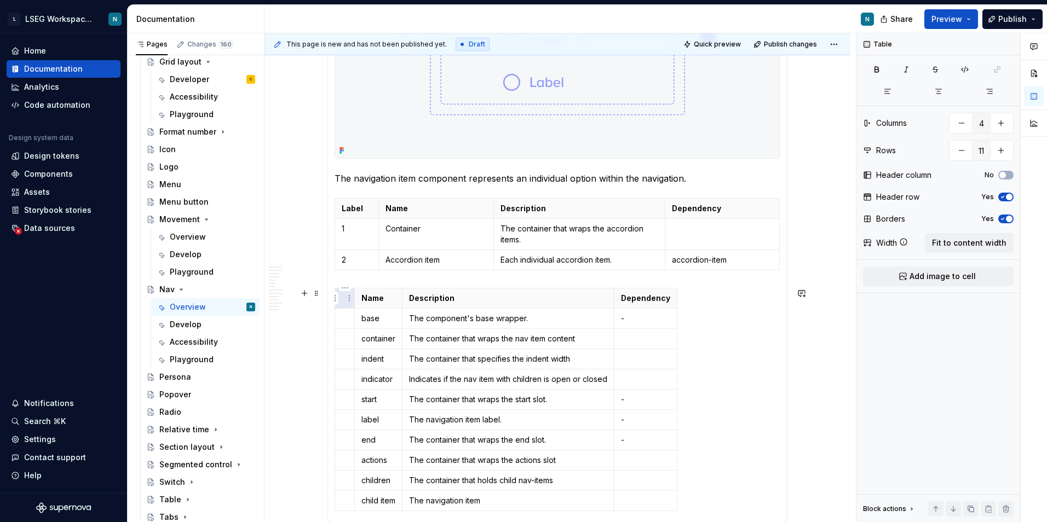
click at [345, 303] on p at bounding box center [345, 298] width 6 height 11
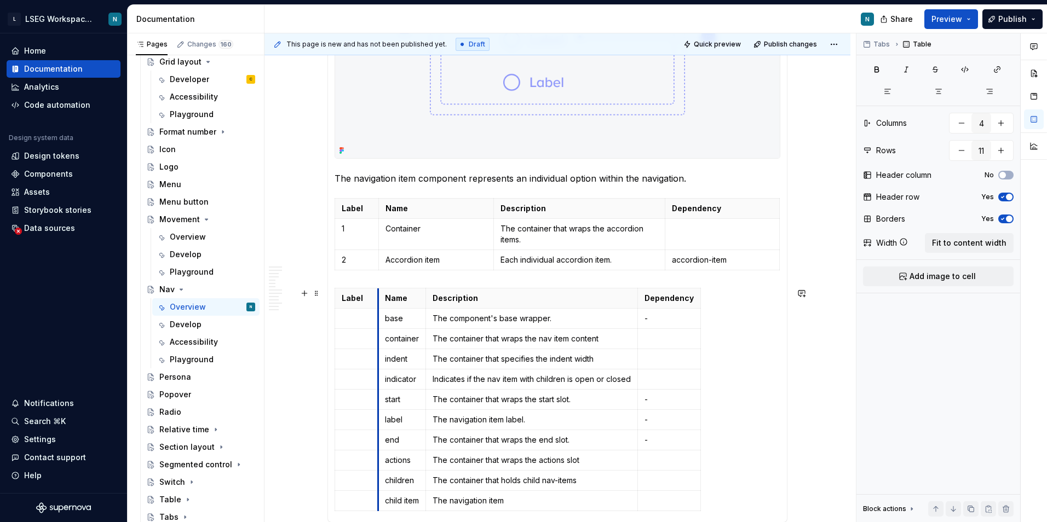
drag, startPoint x: 367, startPoint y: 295, endPoint x: 376, endPoint y: 293, distance: 9.6
click at [358, 316] on p at bounding box center [357, 318] width 30 height 11
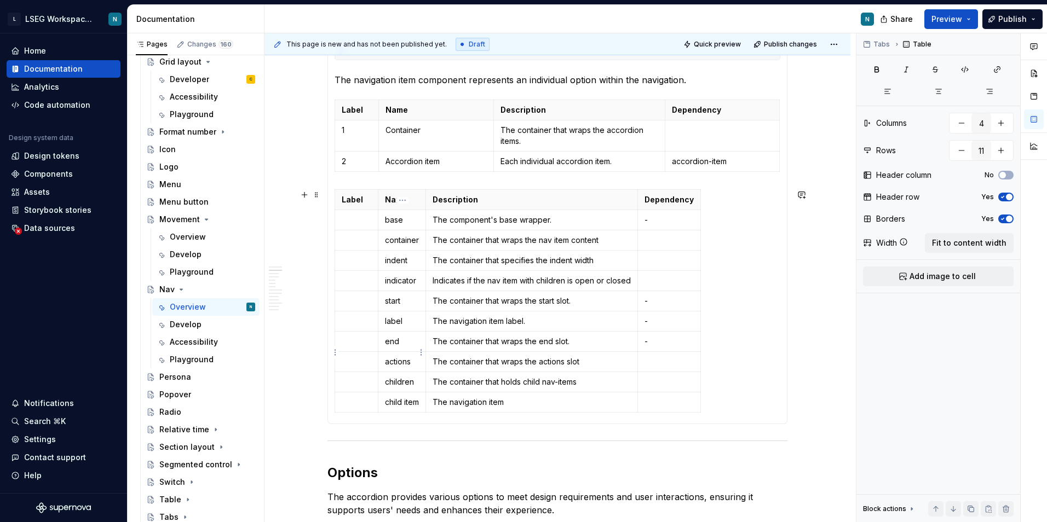
scroll to position [931, 0]
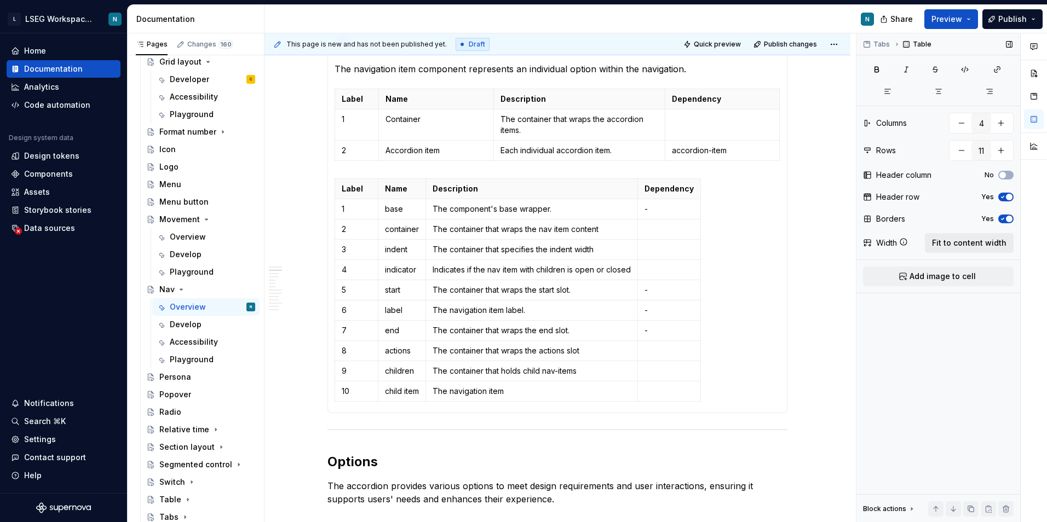
click at [957, 243] on span "Fit to content width" at bounding box center [969, 243] width 74 height 11
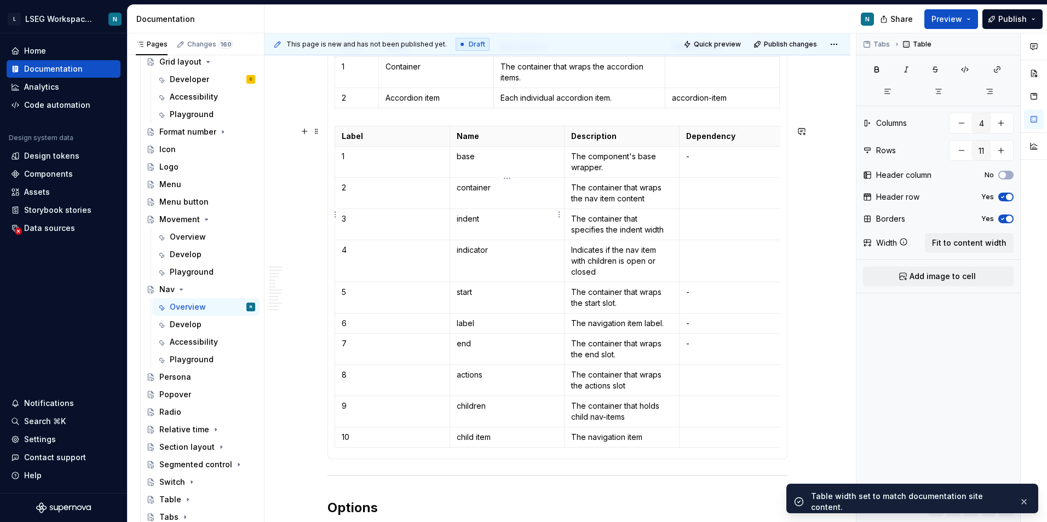
scroll to position [985, 0]
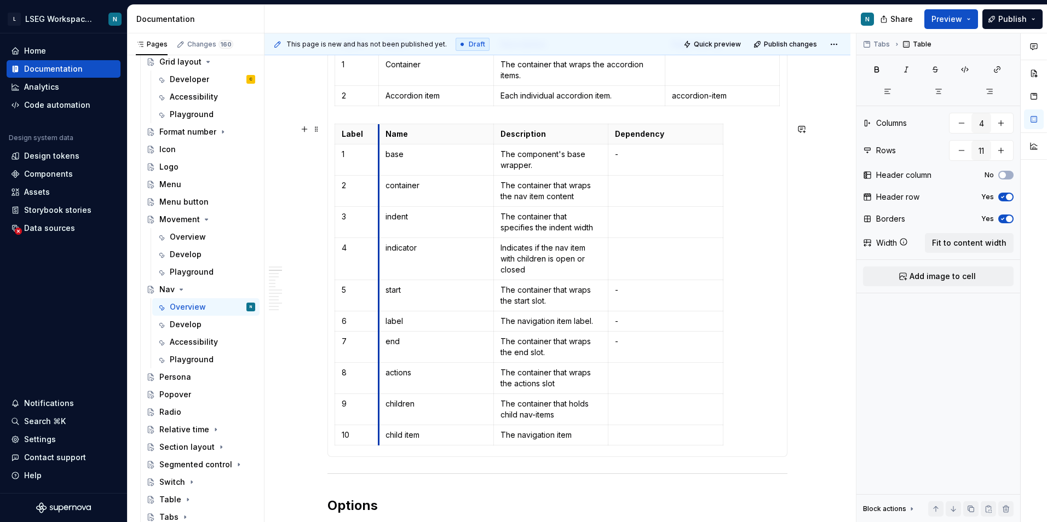
drag, startPoint x: 449, startPoint y: 138, endPoint x: 378, endPoint y: 138, distance: 71.2
click at [434, 141] on th "Name" at bounding box center [435, 134] width 115 height 20
click at [387, 155] on p "base" at bounding box center [435, 154] width 101 height 11
click at [385, 248] on p "indicator" at bounding box center [435, 248] width 101 height 11
type textarea "*"
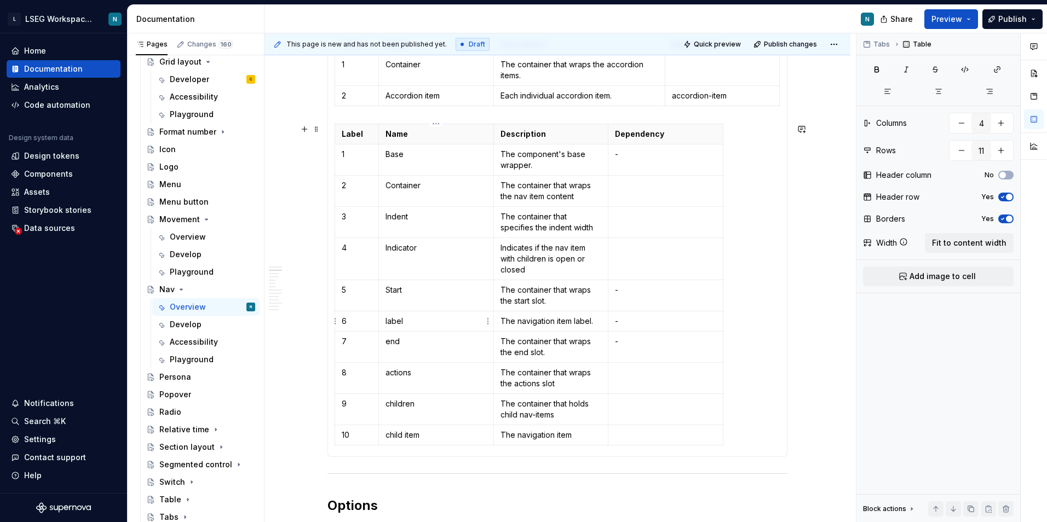
click at [387, 321] on p "label" at bounding box center [435, 321] width 101 height 11
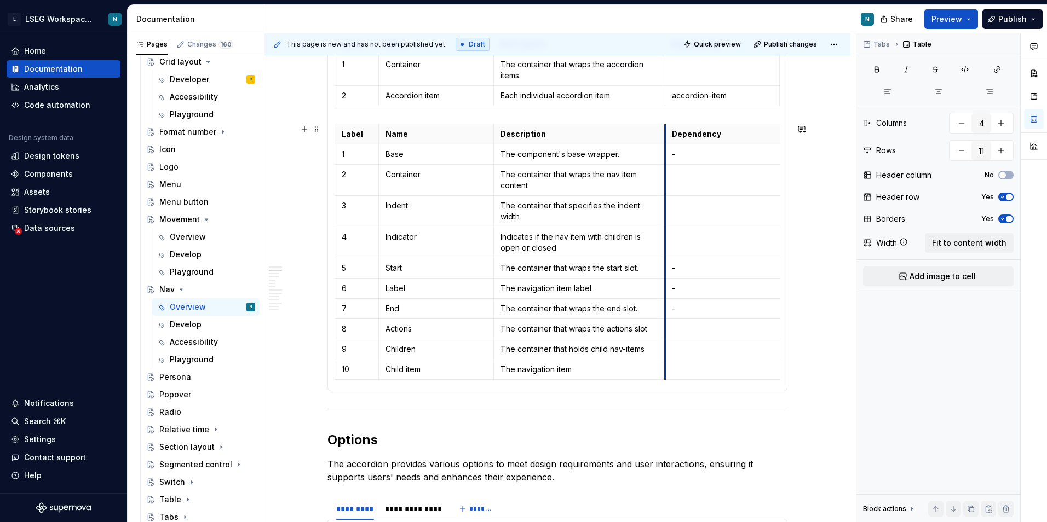
drag, startPoint x: 608, startPoint y: 129, endPoint x: 665, endPoint y: 127, distance: 57.0
click at [665, 127] on th "Dependency" at bounding box center [722, 134] width 115 height 20
click at [707, 158] on p "-" at bounding box center [722, 154] width 101 height 11
click at [701, 269] on p "-" at bounding box center [722, 268] width 101 height 11
click at [697, 287] on p "-" at bounding box center [722, 288] width 101 height 11
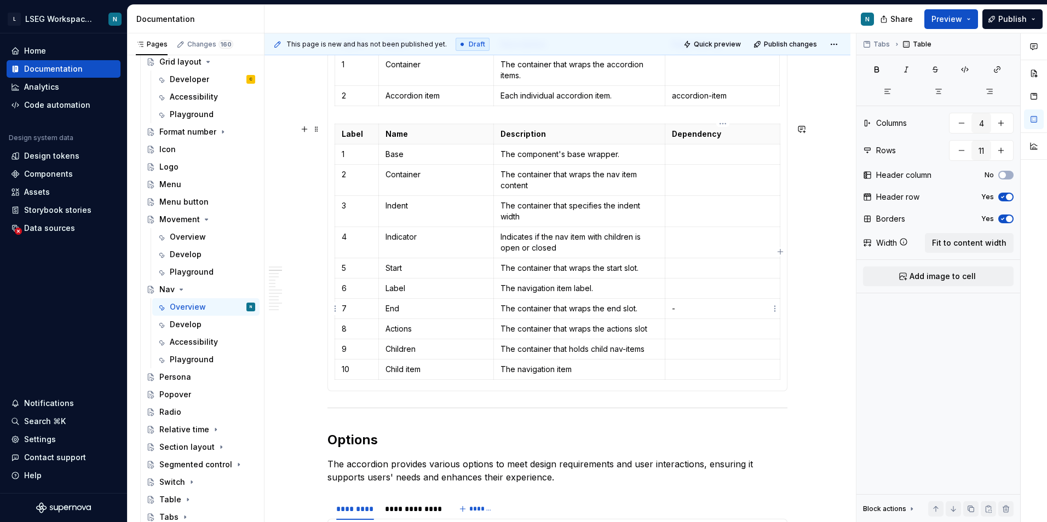
click at [691, 307] on p "-" at bounding box center [722, 308] width 101 height 11
click at [691, 250] on td at bounding box center [722, 242] width 115 height 31
click at [689, 318] on td at bounding box center [722, 308] width 115 height 20
click at [689, 324] on p at bounding box center [722, 329] width 101 height 11
click at [683, 370] on p at bounding box center [722, 369] width 101 height 11
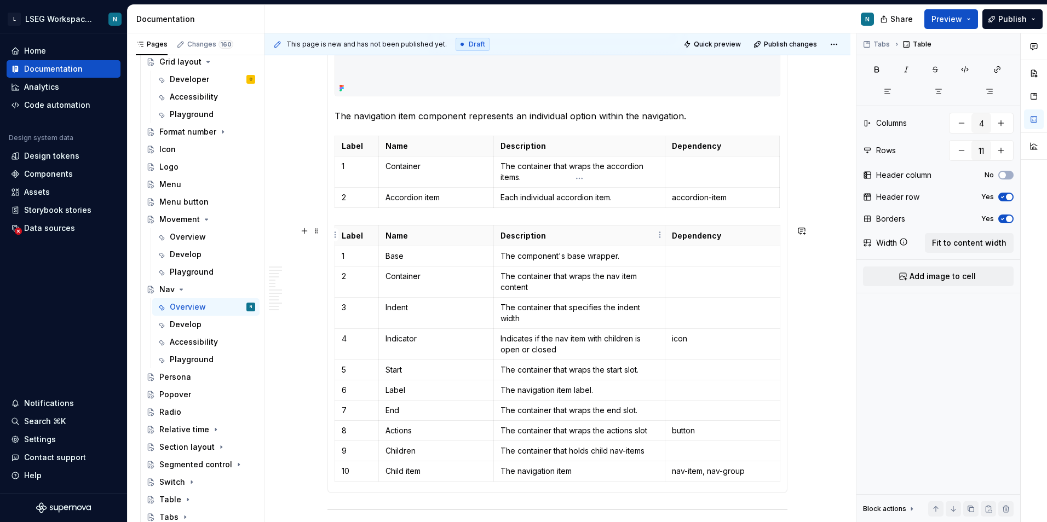
scroll to position [876, 0]
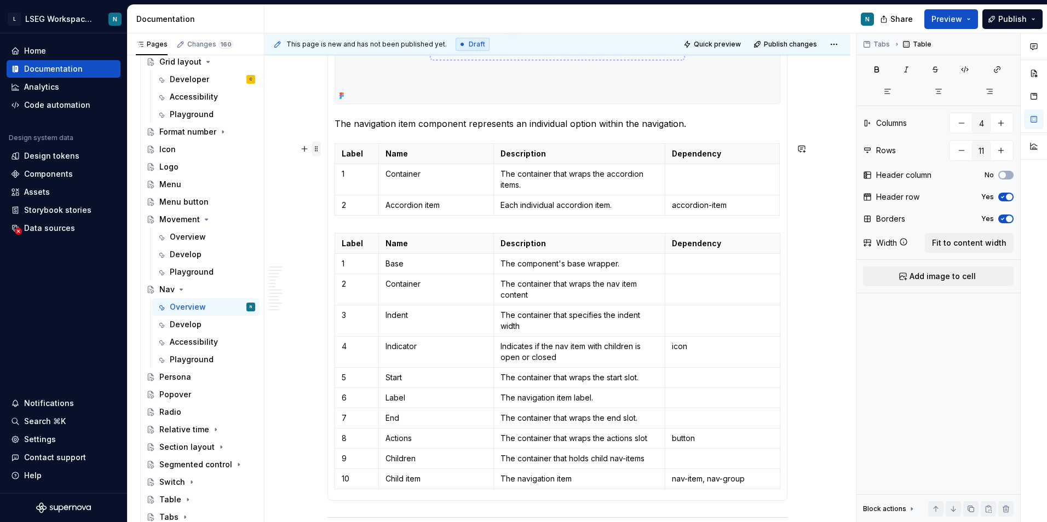
click at [315, 151] on span at bounding box center [316, 148] width 9 height 15
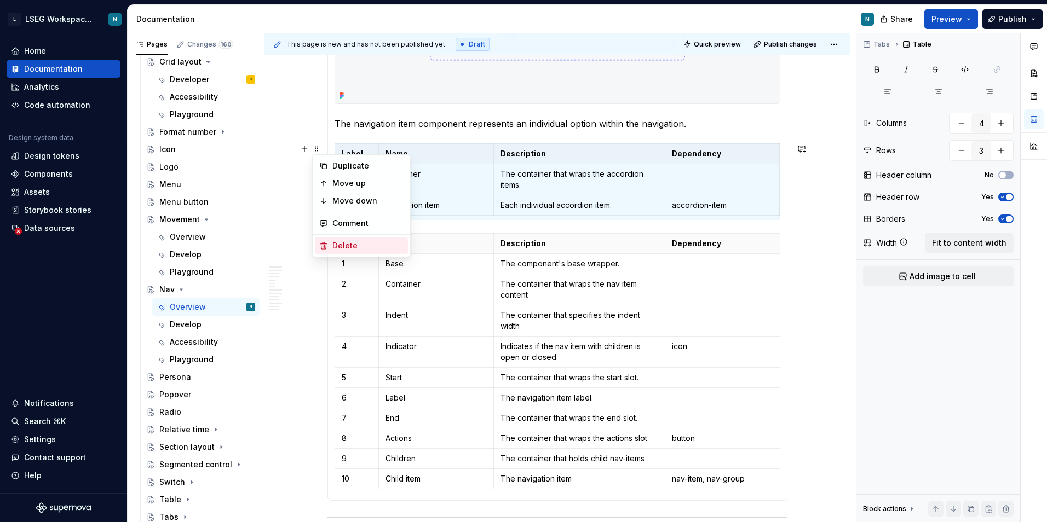
click at [350, 240] on div "Delete" at bounding box center [361, 246] width 93 height 18
type input "11"
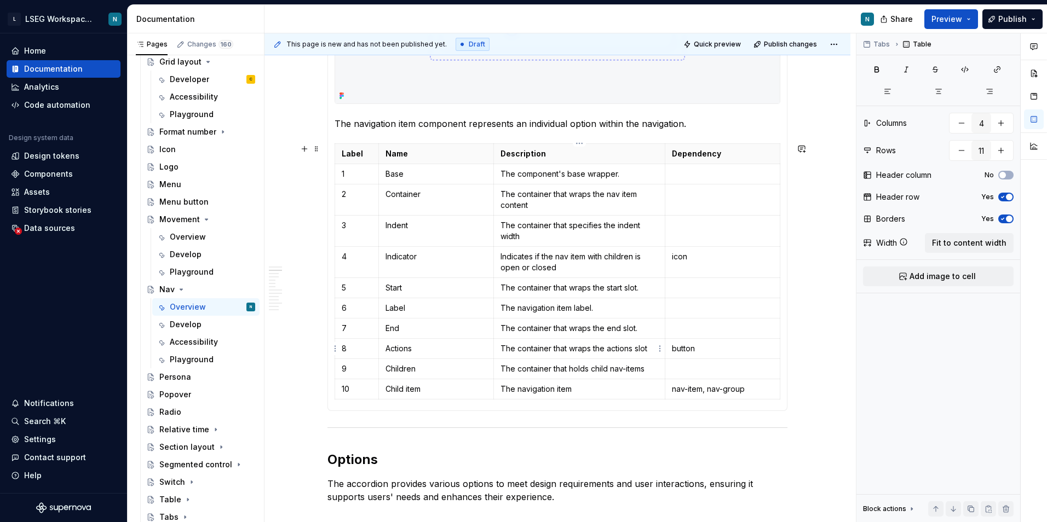
click at [636, 343] on p "The container that wraps the actions slot" at bounding box center [579, 348] width 158 height 11
click at [558, 209] on p "The container that wraps the nav item content" at bounding box center [579, 200] width 158 height 22
click at [560, 233] on p "The container that specifies the indent width" at bounding box center [579, 231] width 158 height 22
click at [573, 268] on p "Indicates if the nav item with children is open or closed" at bounding box center [579, 262] width 158 height 22
click at [651, 353] on p "The container that wraps the actions slot" at bounding box center [579, 348] width 158 height 11
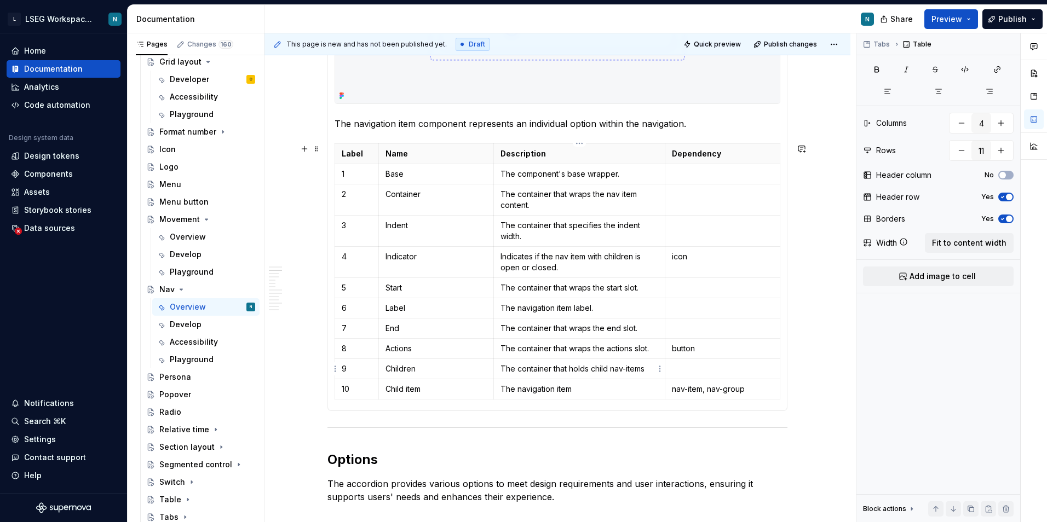
click at [648, 366] on p "The container that holds child nav-items" at bounding box center [579, 369] width 158 height 11
click at [597, 386] on p "The navigation item" at bounding box center [579, 389] width 158 height 11
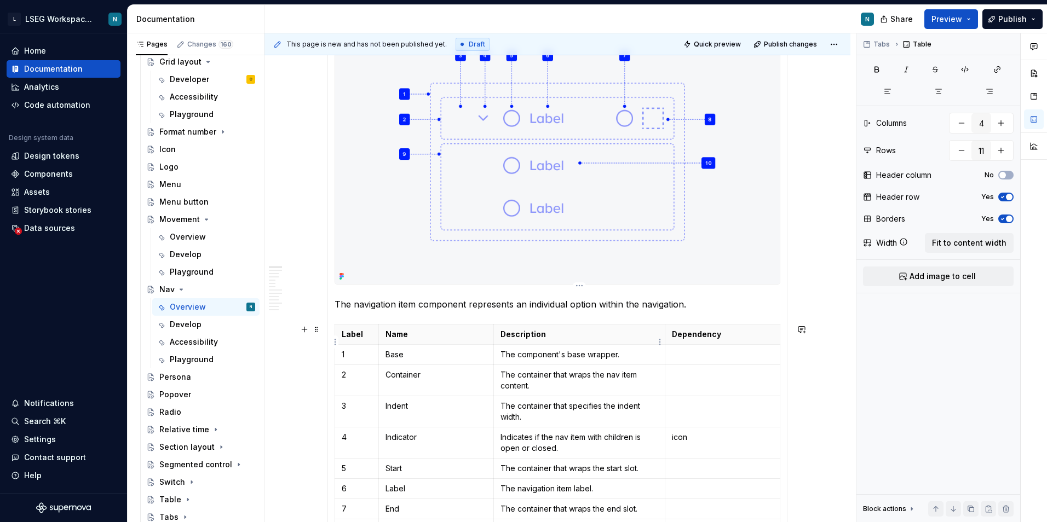
scroll to position [602, 0]
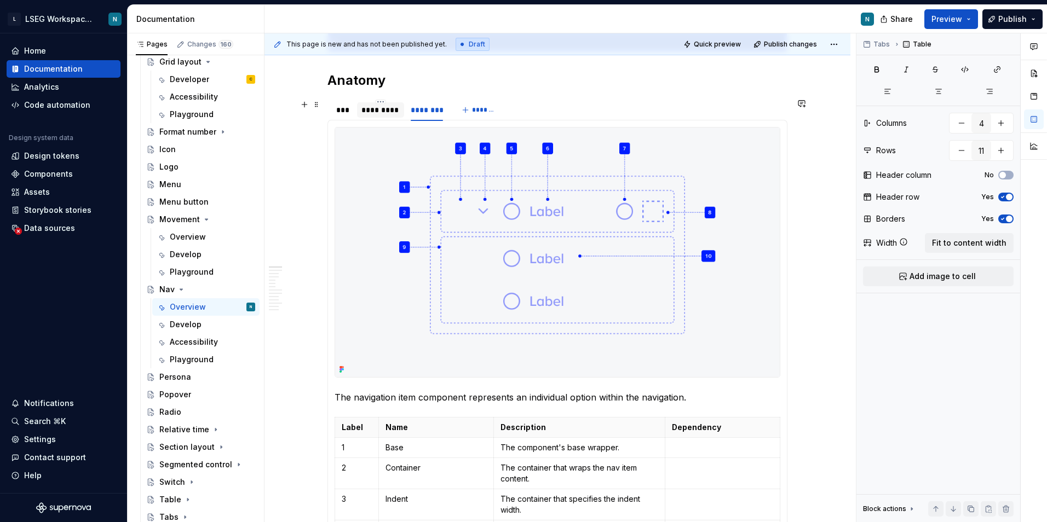
click at [385, 117] on div "*********" at bounding box center [380, 109] width 47 height 15
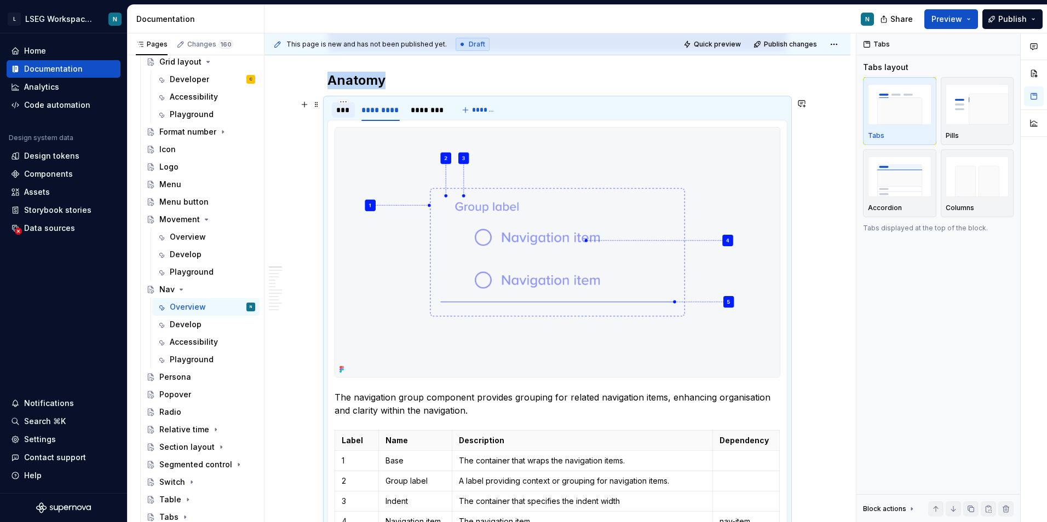
click at [345, 113] on div "***" at bounding box center [343, 110] width 14 height 11
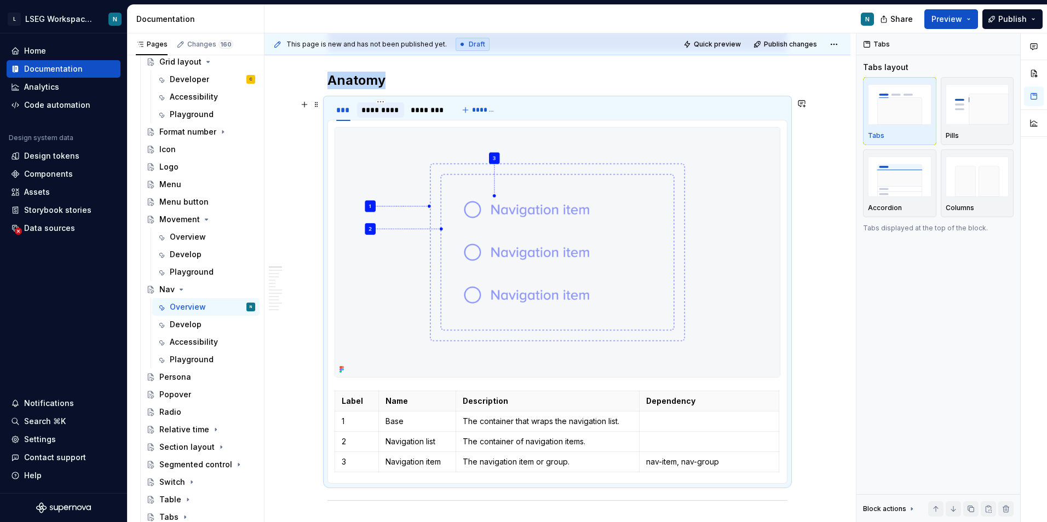
click at [391, 112] on div "*********" at bounding box center [380, 110] width 38 height 11
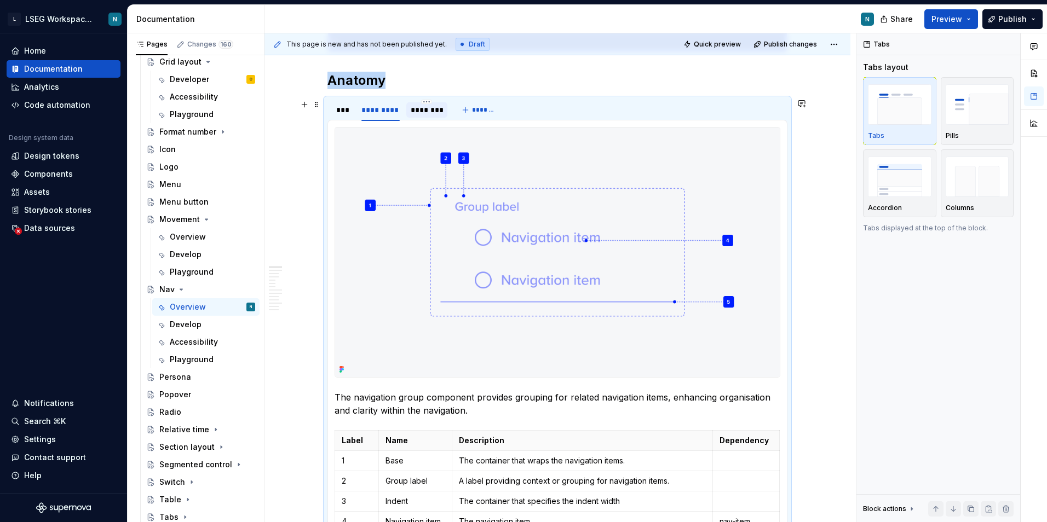
click at [413, 109] on div "********" at bounding box center [427, 110] width 32 height 11
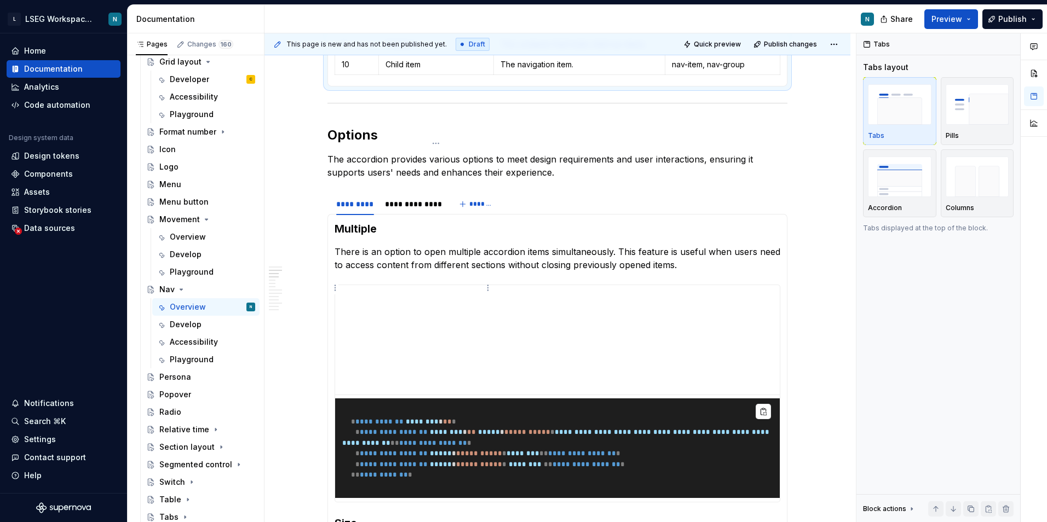
scroll to position [1204, 0]
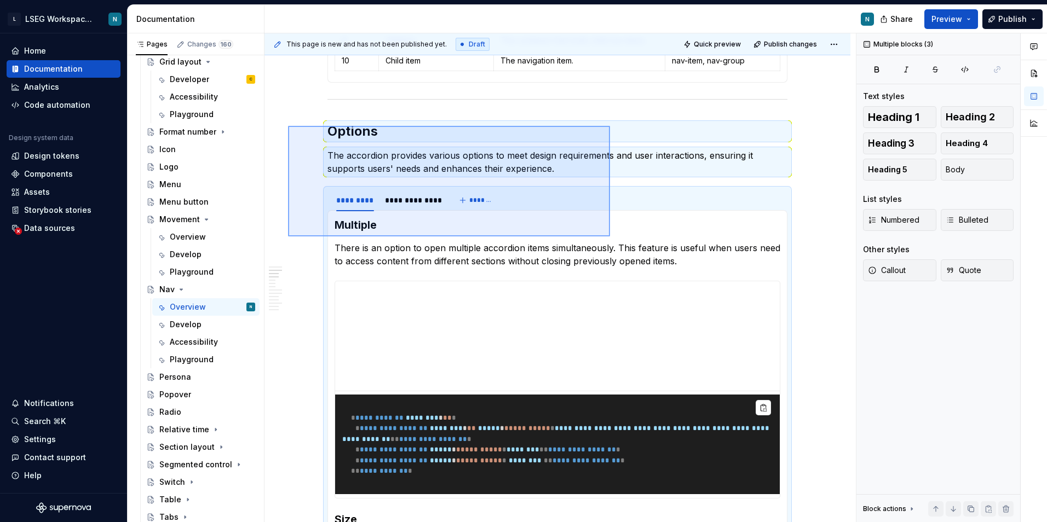
click at [610, 237] on div "**********" at bounding box center [559, 277] width 591 height 489
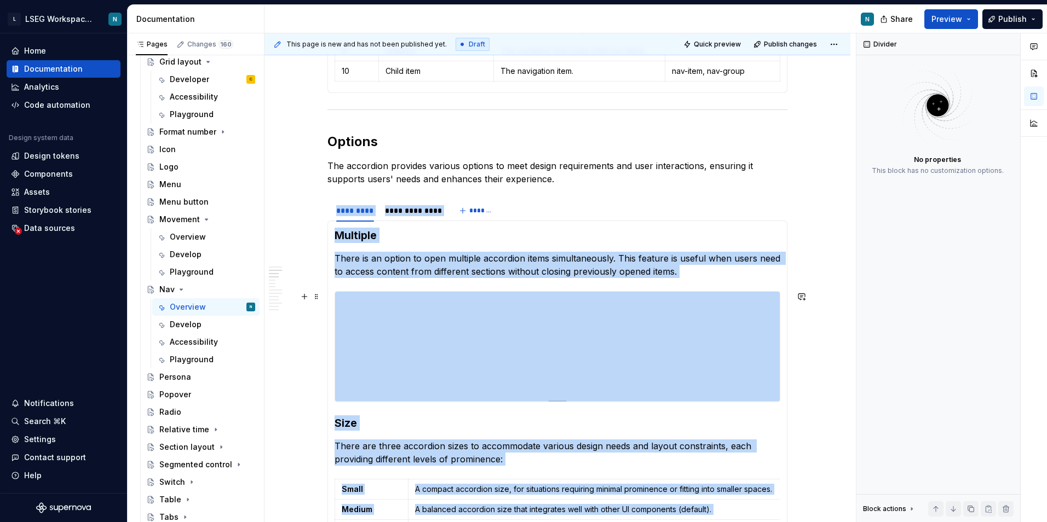
scroll to position [1165, 0]
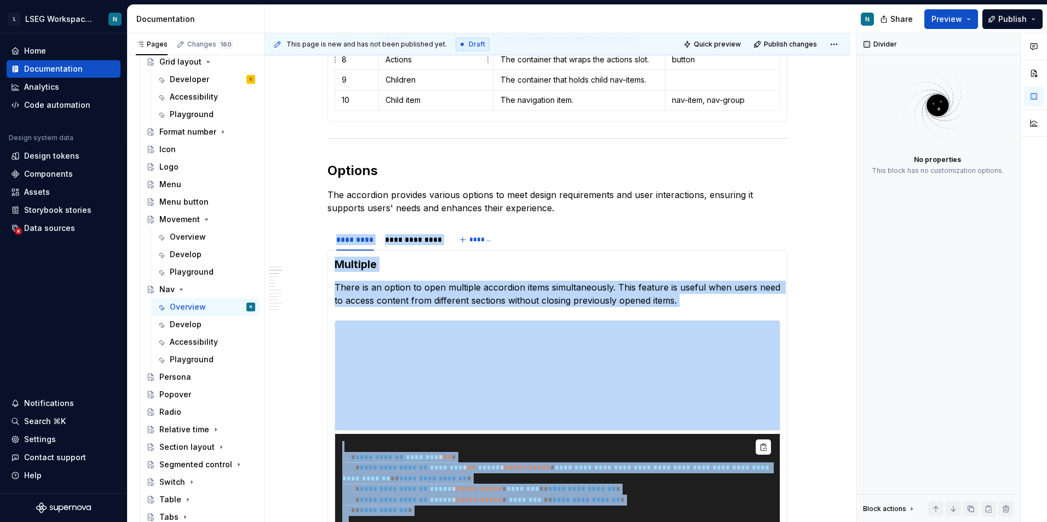
type textarea "*"
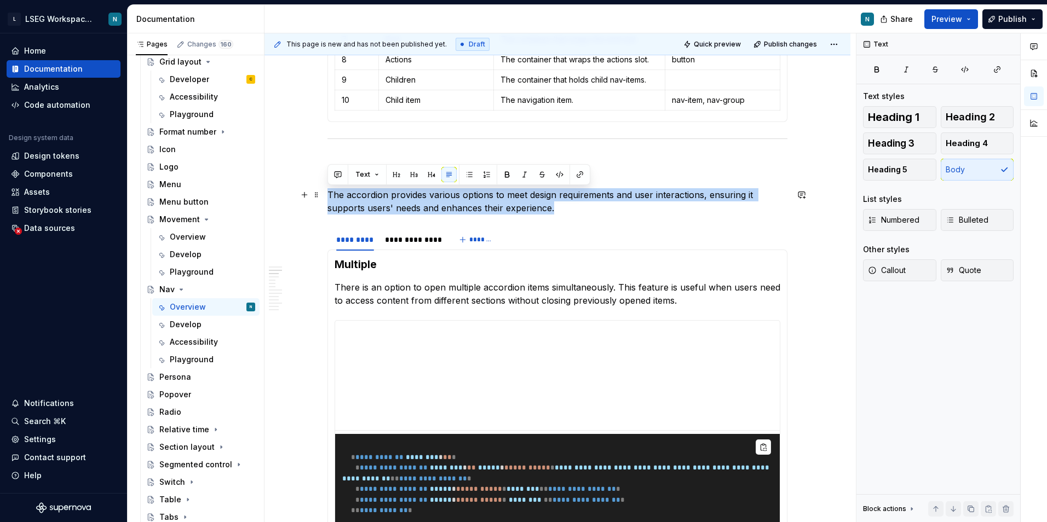
drag, startPoint x: 330, startPoint y: 194, endPoint x: 569, endPoint y: 205, distance: 238.9
click at [569, 205] on p "The accordion provides various options to meet design requirements and user int…" at bounding box center [557, 201] width 460 height 26
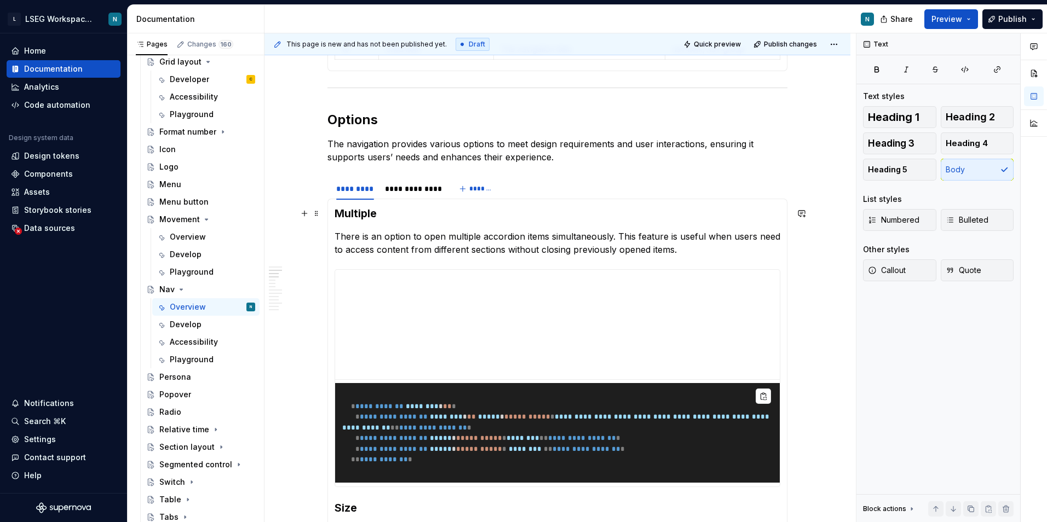
scroll to position [1220, 0]
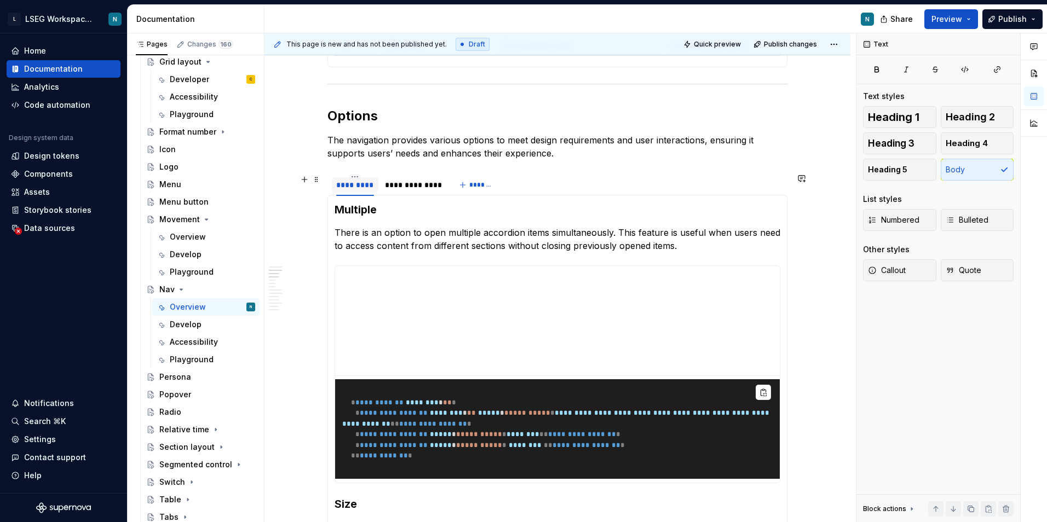
click at [354, 189] on div "*********" at bounding box center [355, 185] width 38 height 11
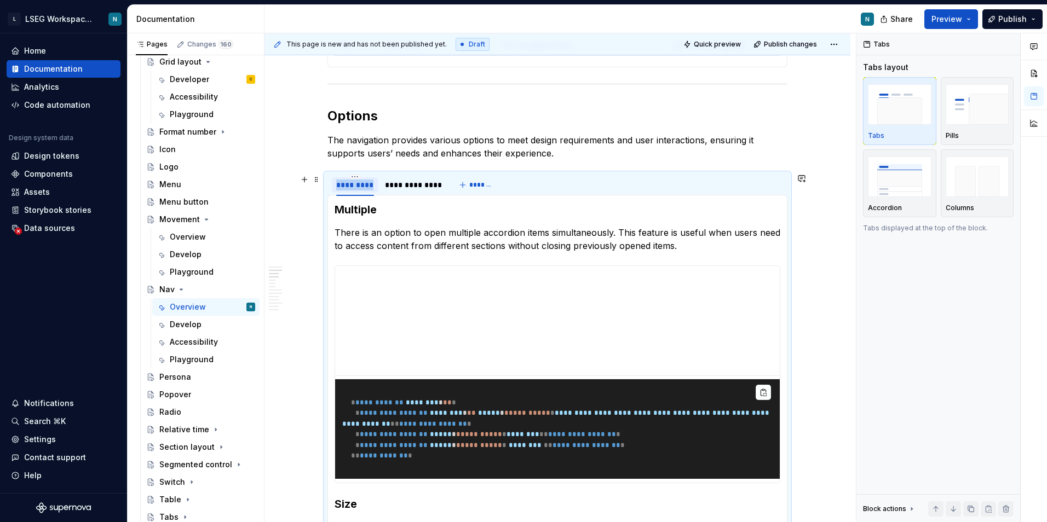
click at [354, 189] on div "*********" at bounding box center [355, 185] width 38 height 11
type input "***"
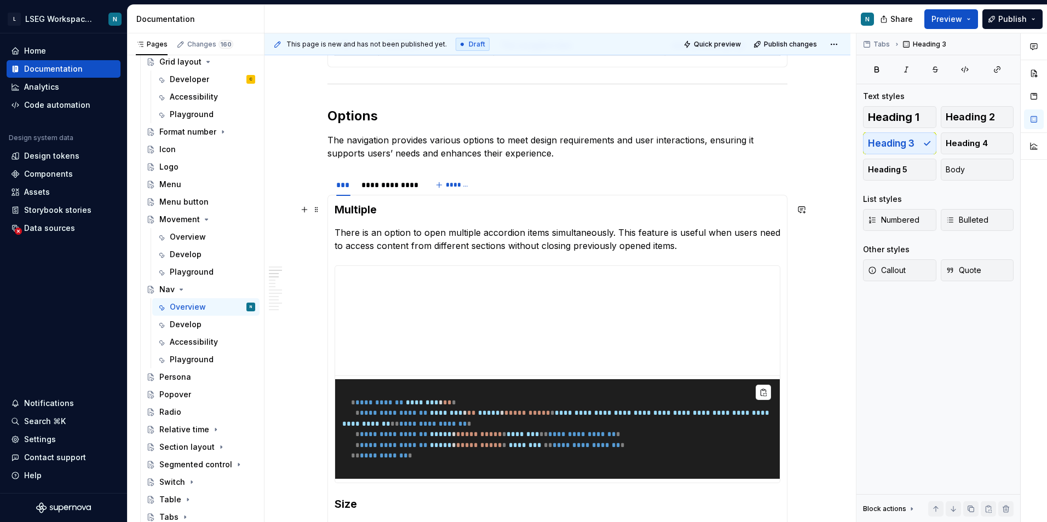
click at [357, 209] on h3 "Multiple" at bounding box center [558, 209] width 446 height 15
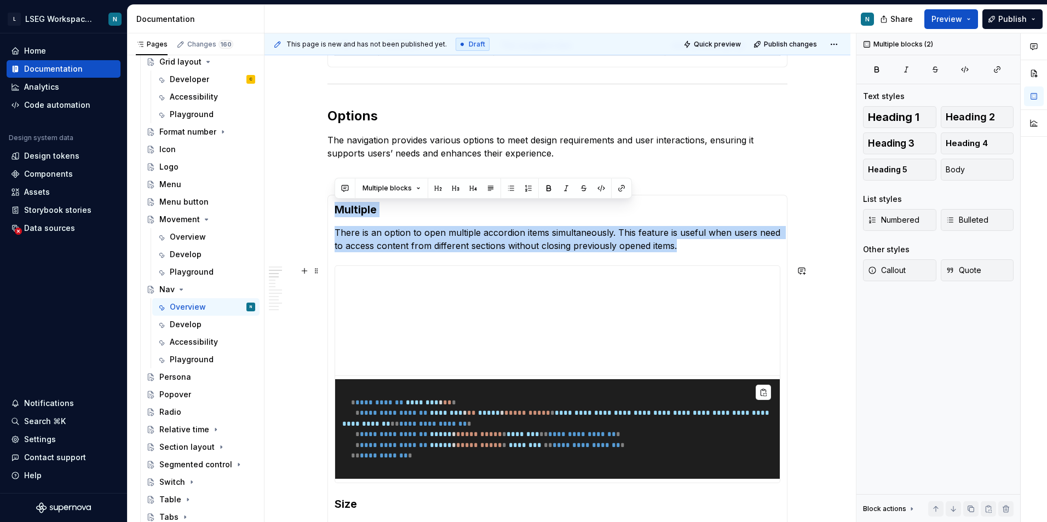
drag, startPoint x: 339, startPoint y: 212, endPoint x: 515, endPoint y: 377, distance: 240.5
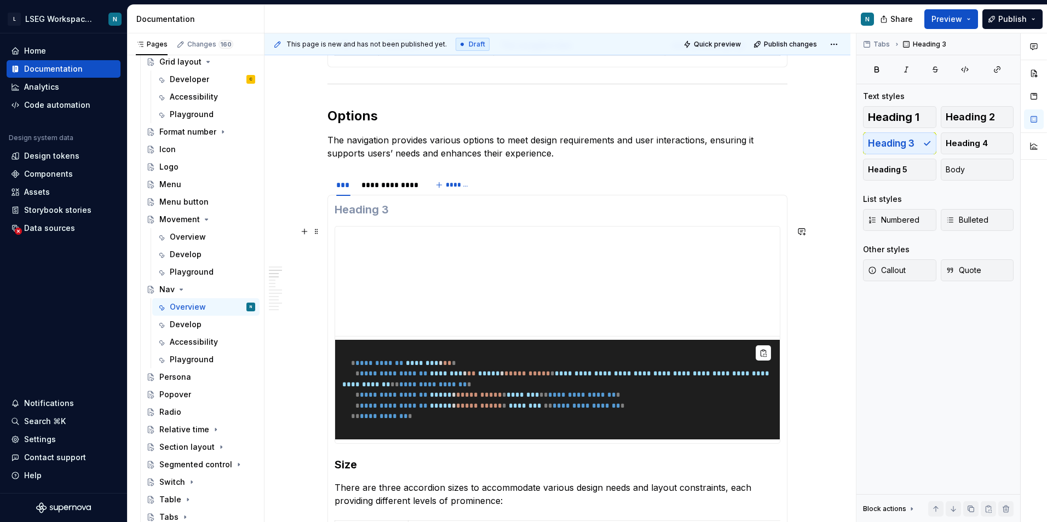
click at [321, 233] on div "**********" at bounding box center [559, 277] width 591 height 489
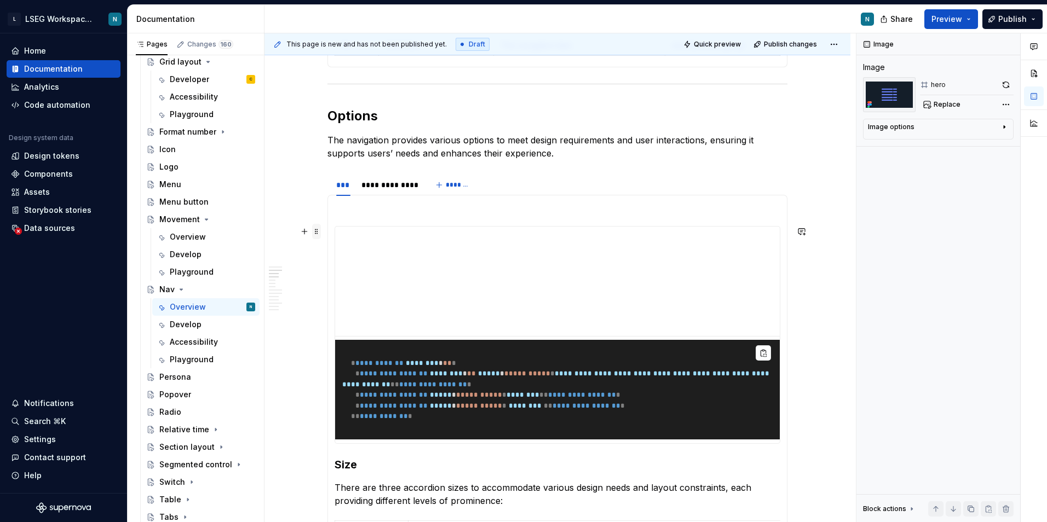
click at [318, 233] on span at bounding box center [316, 231] width 9 height 15
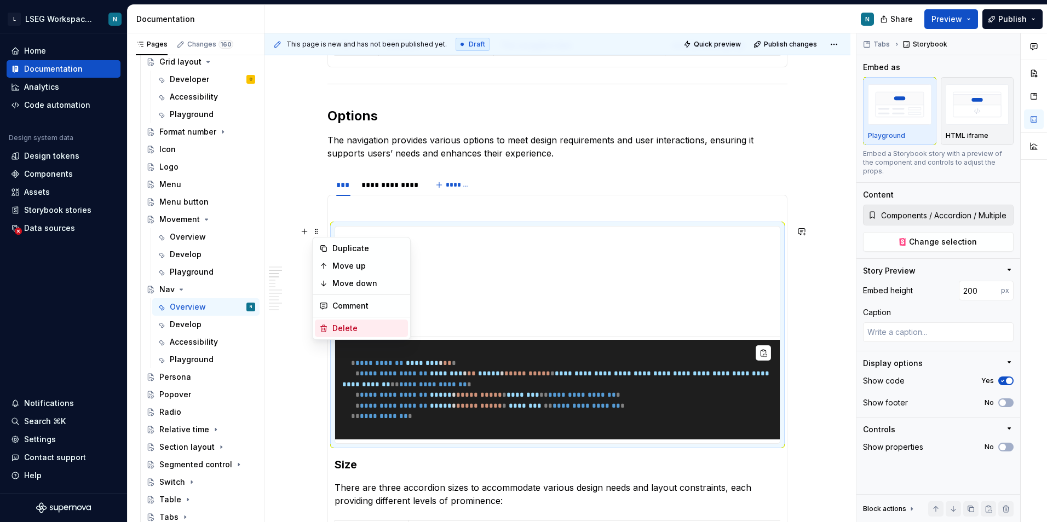
click at [355, 330] on div "Delete" at bounding box center [367, 328] width 71 height 11
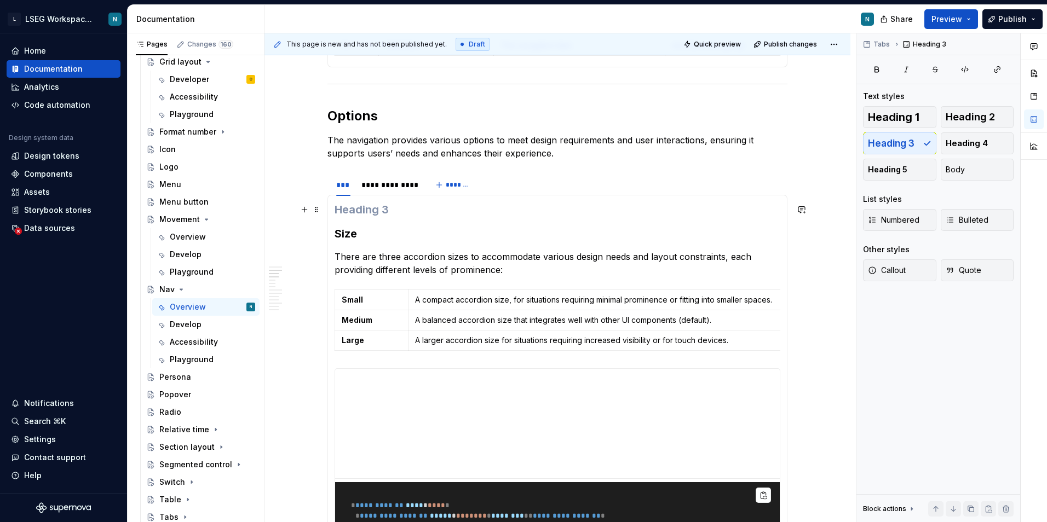
click at [377, 214] on h3 at bounding box center [558, 209] width 446 height 15
click at [316, 211] on span at bounding box center [316, 209] width 9 height 15
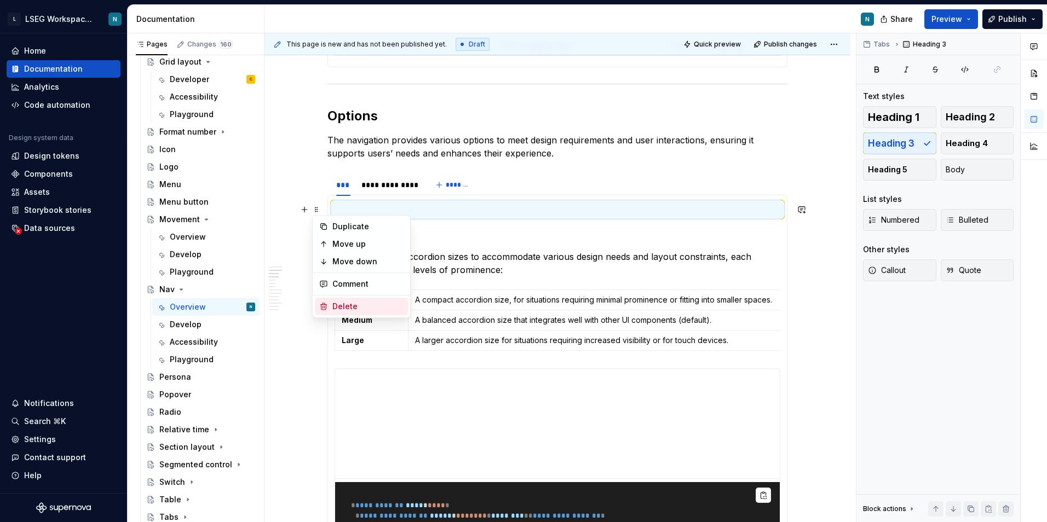
click at [347, 301] on div "Delete" at bounding box center [361, 307] width 93 height 18
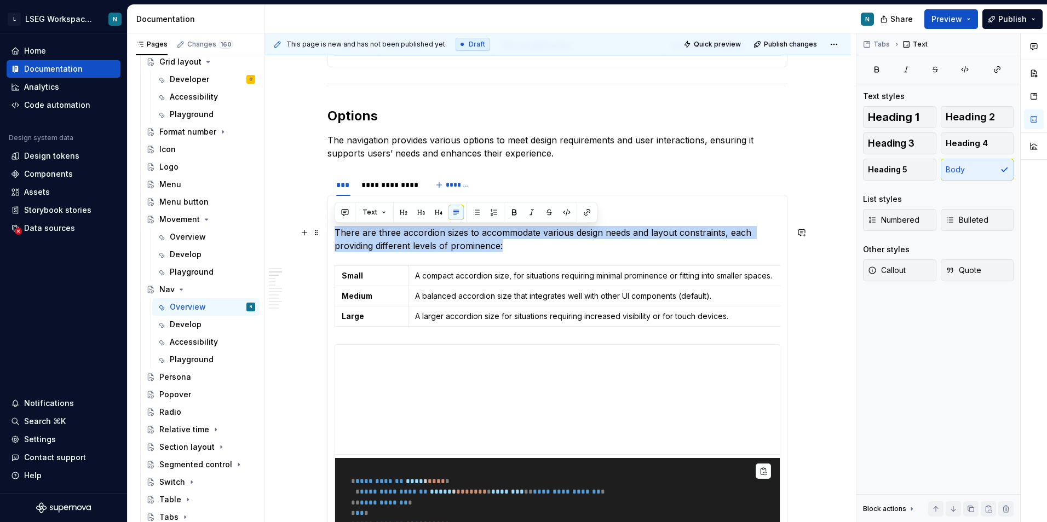
drag, startPoint x: 336, startPoint y: 230, endPoint x: 520, endPoint y: 245, distance: 184.0
click at [520, 245] on p "There are three accordion sizes to accommodate various design needs and layout …" at bounding box center [558, 239] width 446 height 26
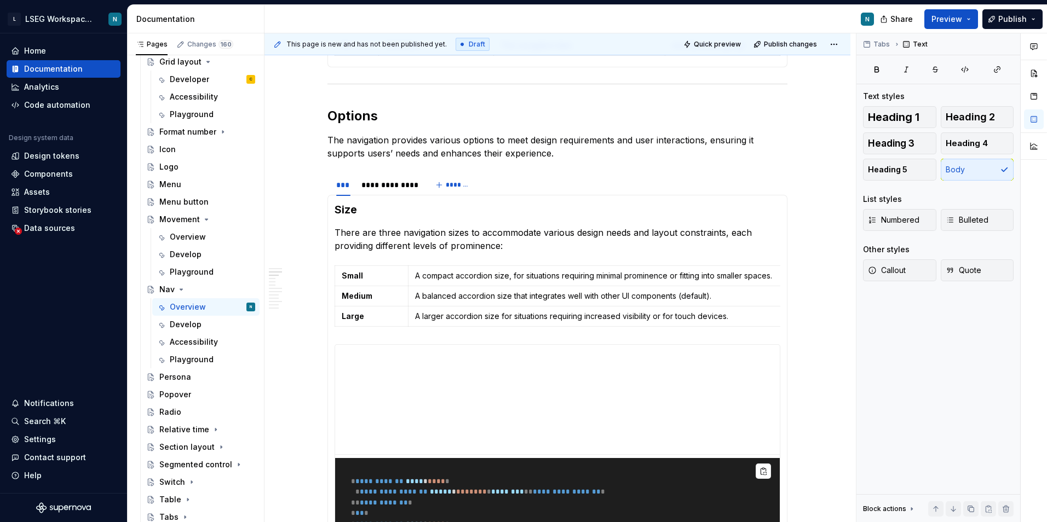
type textarea "*"
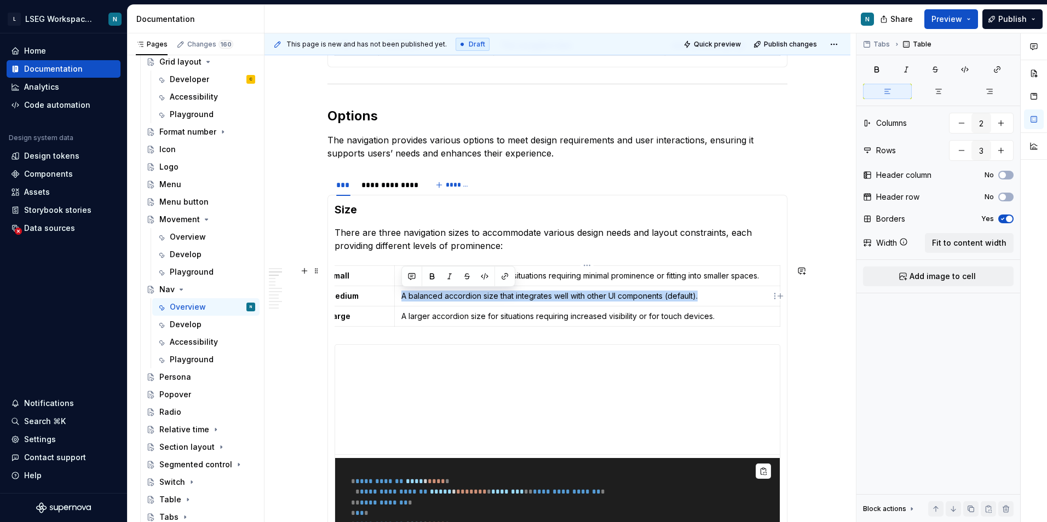
drag, startPoint x: 400, startPoint y: 298, endPoint x: 728, endPoint y: 298, distance: 327.9
click at [728, 298] on td "A balanced accordion size that integrates well with other UI components (defaul…" at bounding box center [586, 296] width 385 height 20
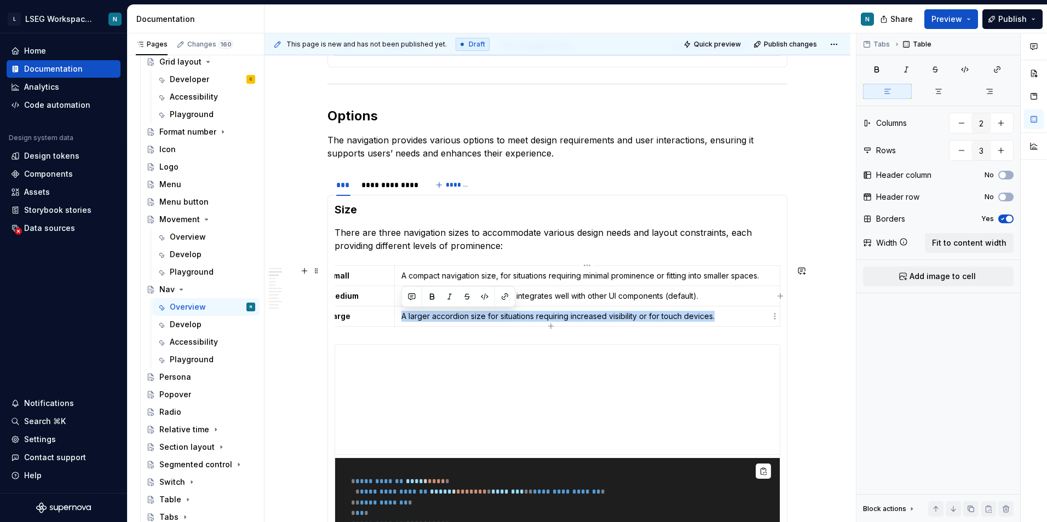
drag, startPoint x: 400, startPoint y: 317, endPoint x: 770, endPoint y: 319, distance: 369.5
click at [770, 319] on td "A larger accordion size for situations requiring increased visibility or for to…" at bounding box center [586, 316] width 385 height 20
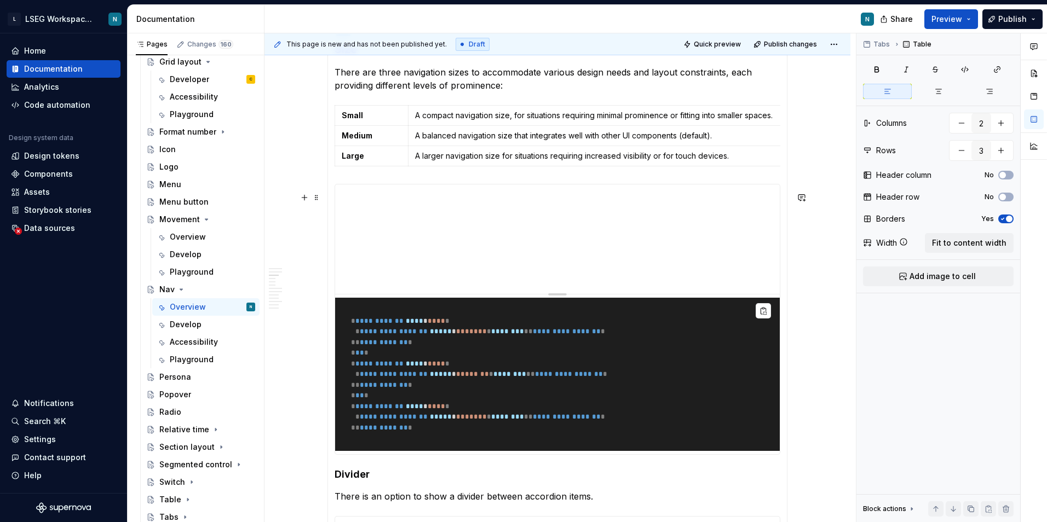
scroll to position [1384, 0]
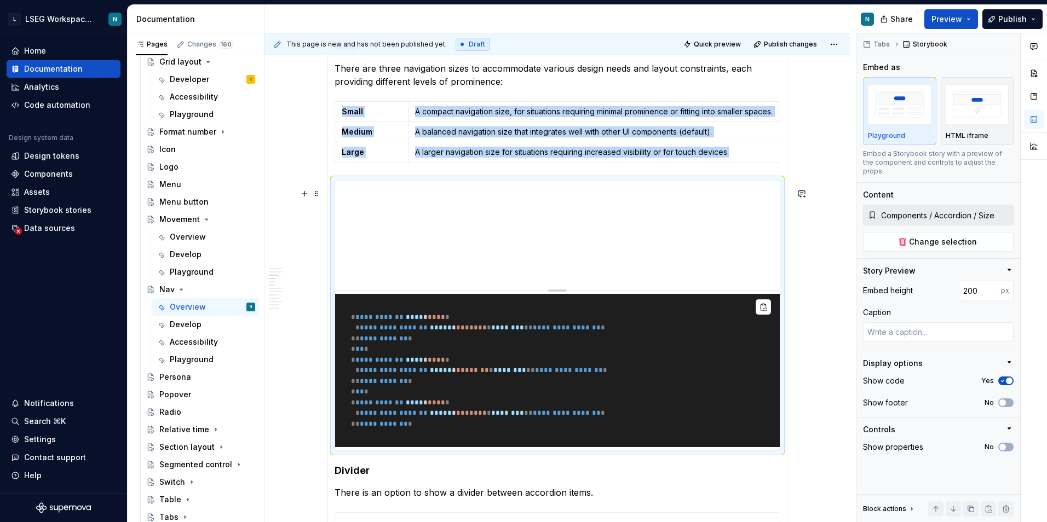
click at [747, 313] on pre "**********" at bounding box center [557, 370] width 445 height 153
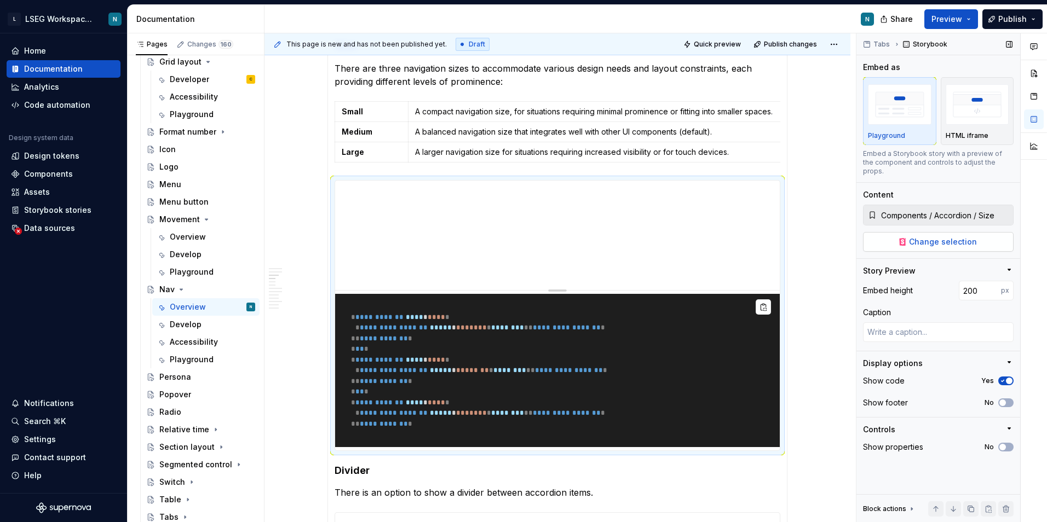
click at [867, 237] on button "Change selection" at bounding box center [938, 242] width 151 height 20
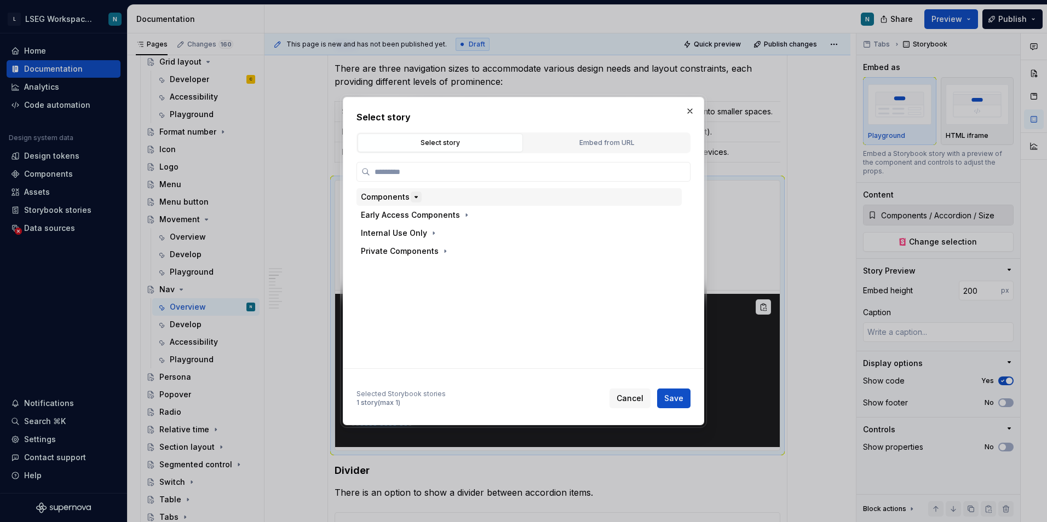
click at [416, 200] on icon "button" at bounding box center [416, 197] width 9 height 9
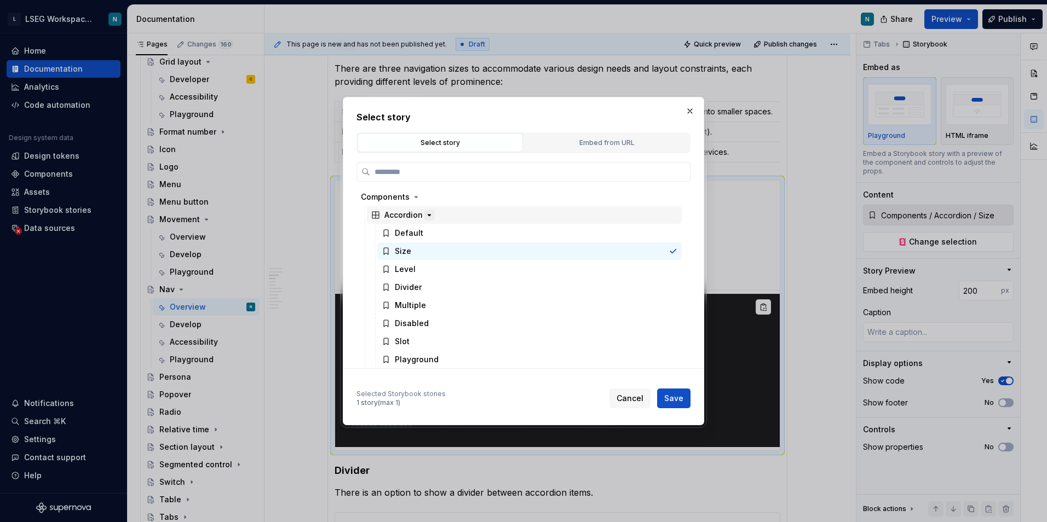
click at [430, 217] on icon "button" at bounding box center [429, 215] width 9 height 9
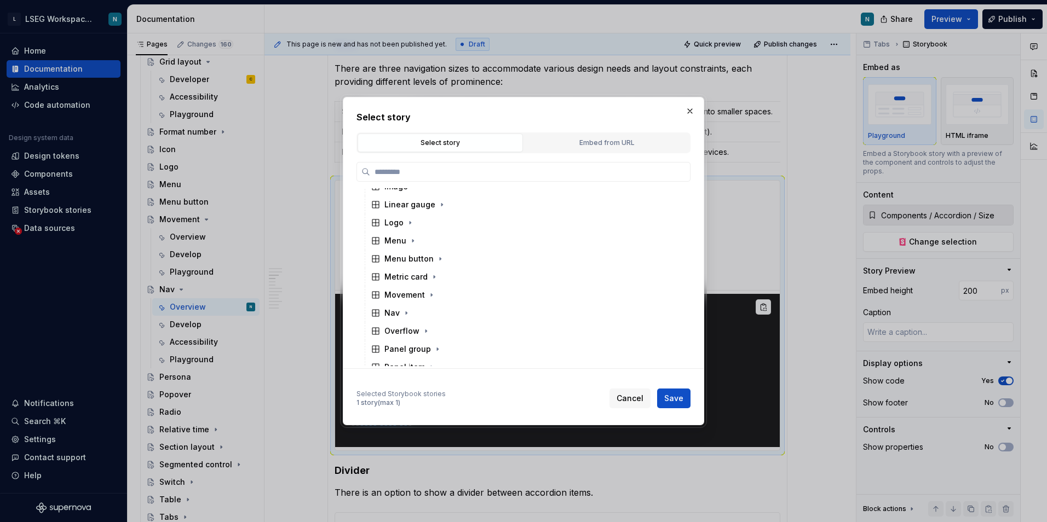
scroll to position [493, 0]
click at [402, 298] on icon "button" at bounding box center [406, 300] width 9 height 9
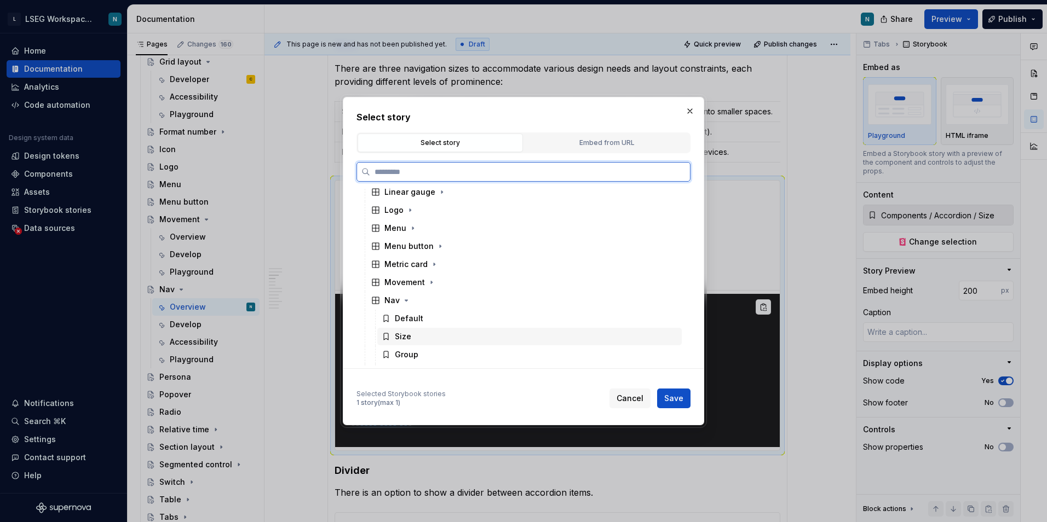
click at [406, 338] on div "Size" at bounding box center [403, 336] width 16 height 11
click at [668, 394] on span "Save" at bounding box center [673, 398] width 19 height 11
type textarea "*"
type input "Components / Nav / Size"
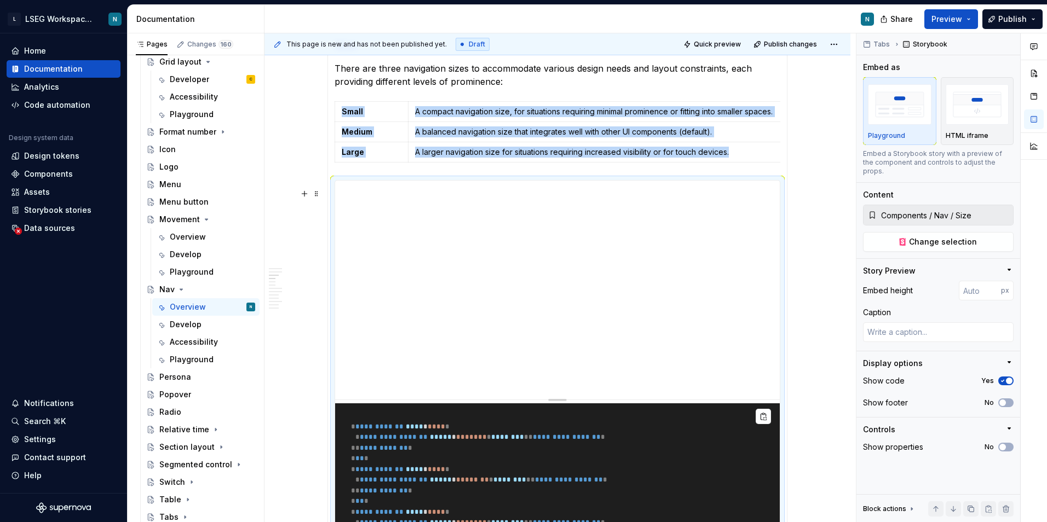
scroll to position [1430, 0]
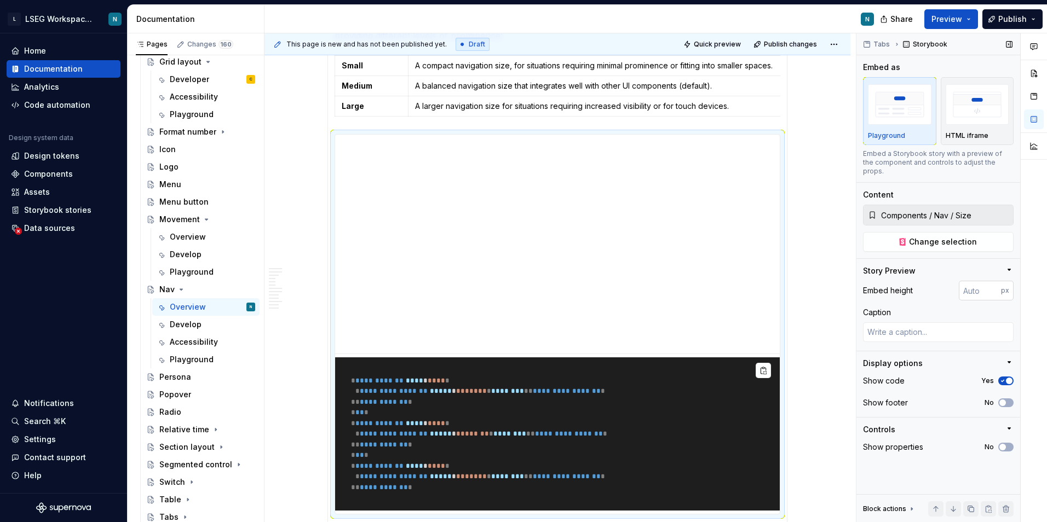
type textarea "*"
click at [964, 281] on input "number" at bounding box center [980, 291] width 42 height 20
type input "200"
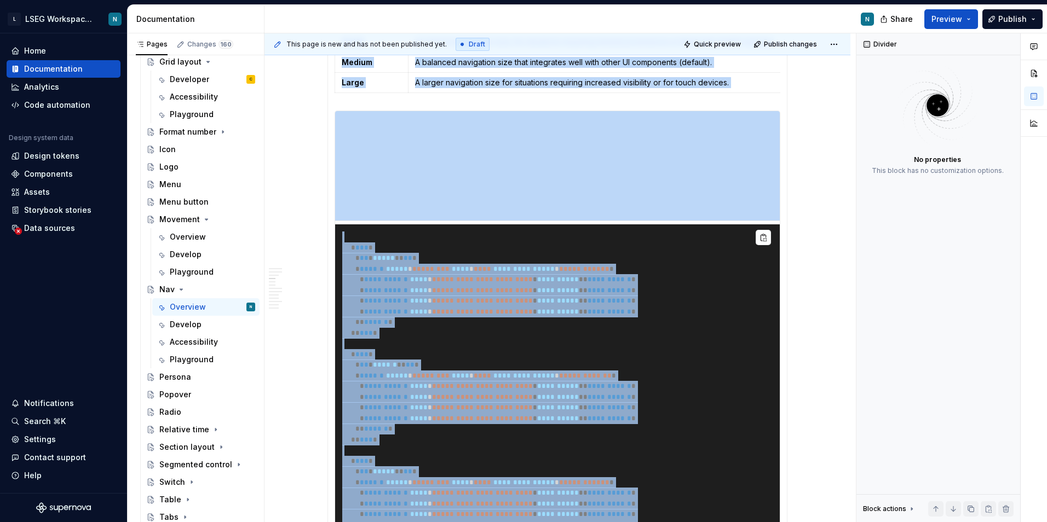
scroll to position [1428, 0]
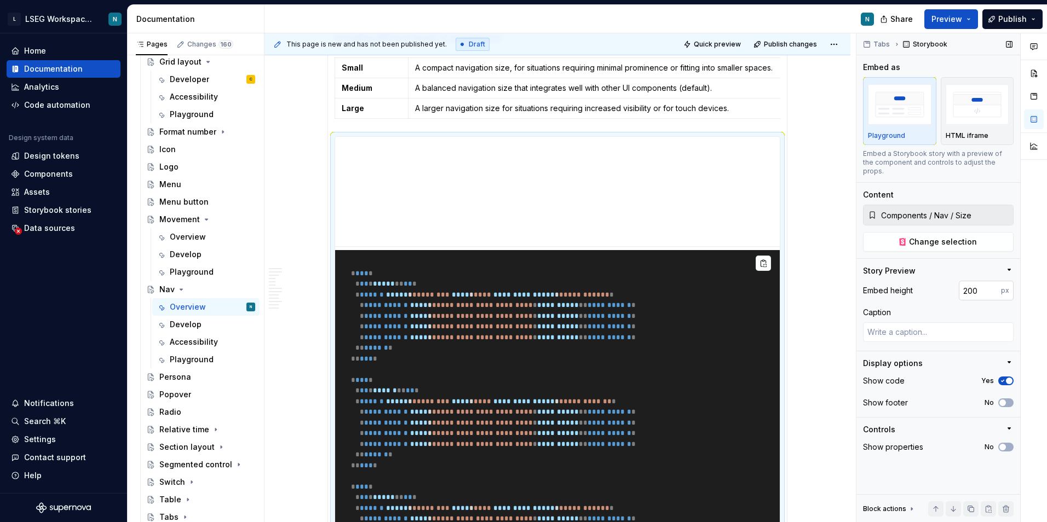
type textarea "*"
click at [965, 283] on input "200" at bounding box center [980, 291] width 42 height 20
type input "300"
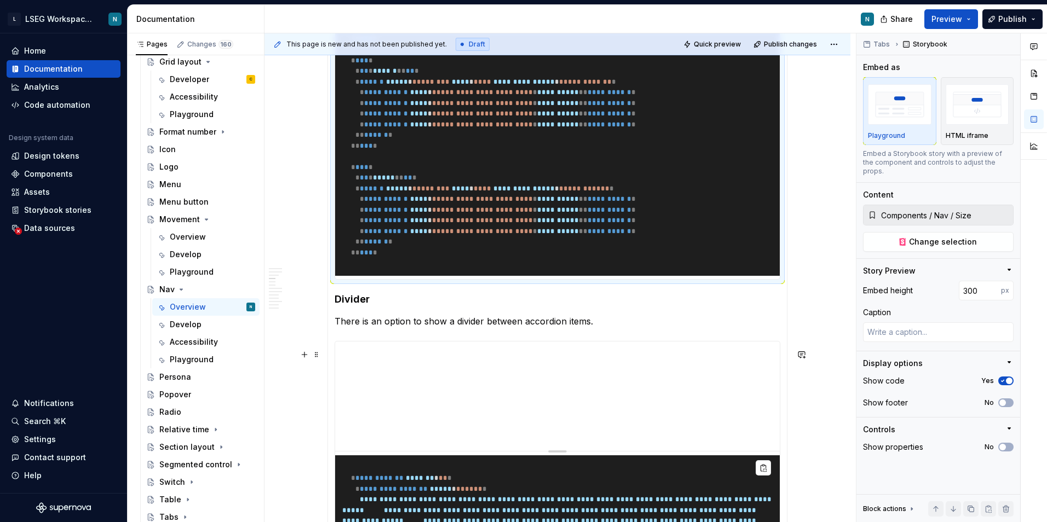
scroll to position [1811, 0]
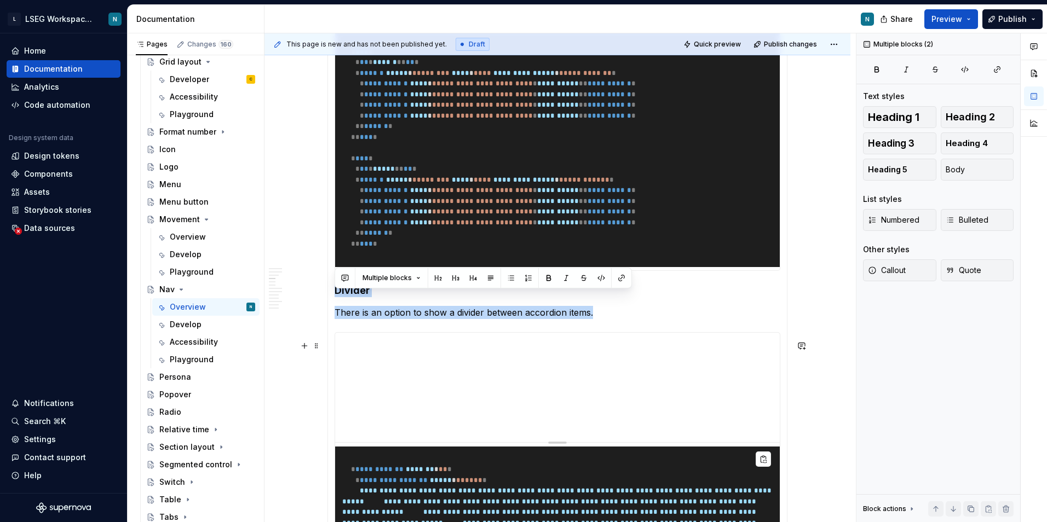
drag, startPoint x: 331, startPoint y: 298, endPoint x: 548, endPoint y: 436, distance: 256.7
click at [551, 437] on div "**********" at bounding box center [557, 166] width 460 height 1125
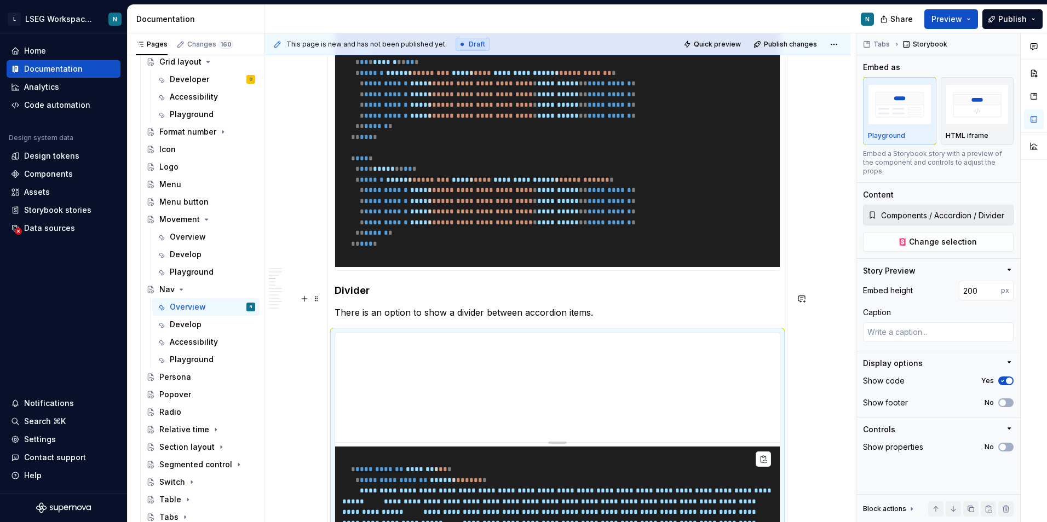
click at [321, 301] on div "**********" at bounding box center [557, 444] width 586 height 4104
click at [315, 301] on span at bounding box center [316, 298] width 9 height 15
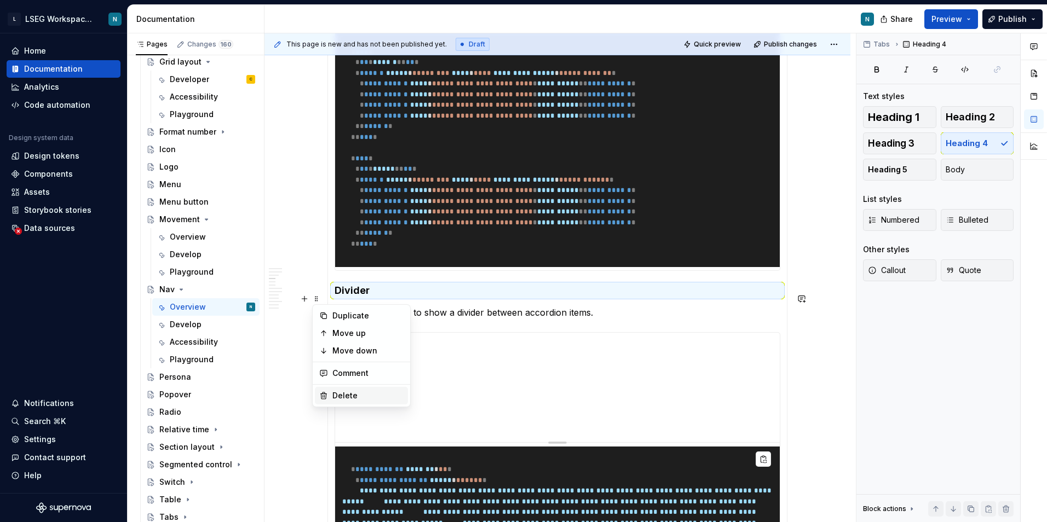
click at [335, 395] on div "Delete" at bounding box center [367, 395] width 71 height 11
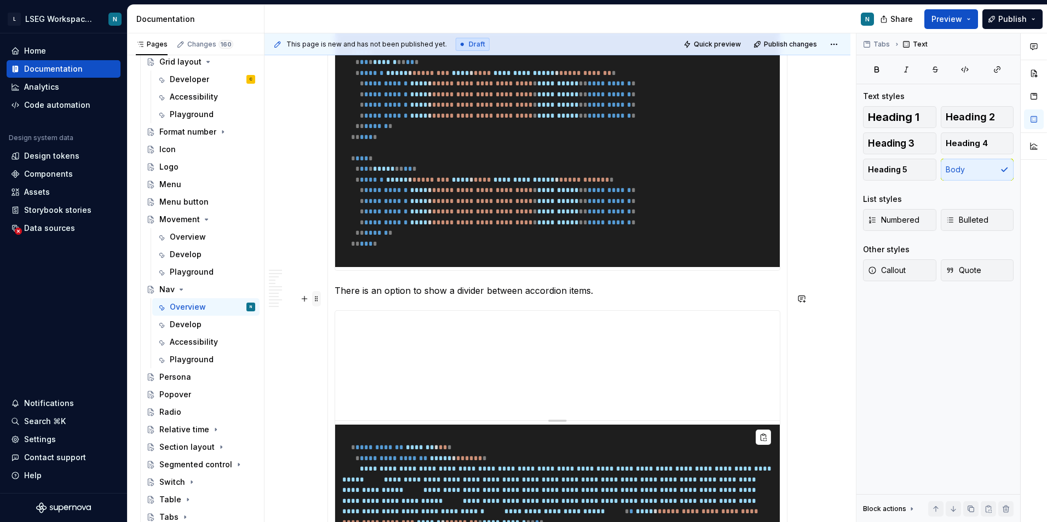
click at [318, 302] on span at bounding box center [316, 298] width 9 height 15
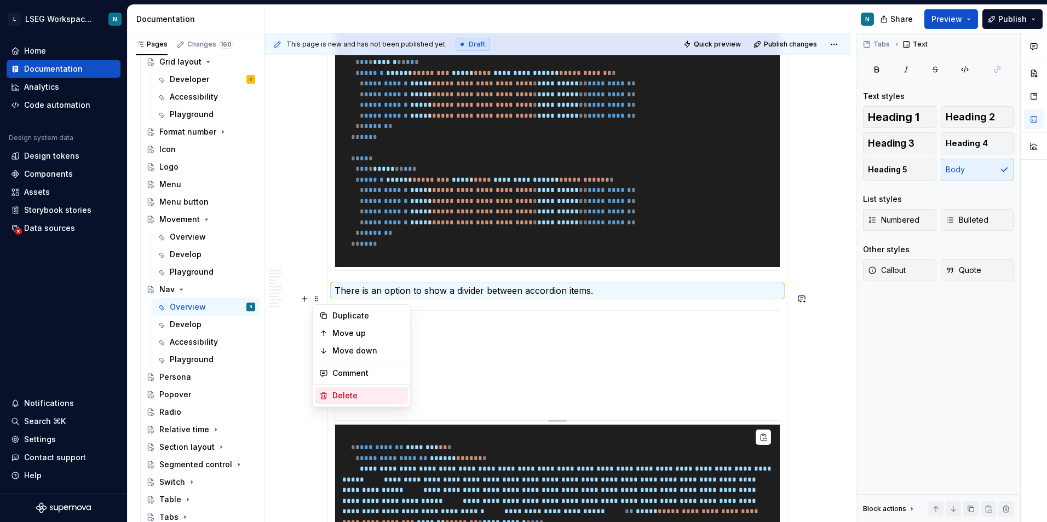
click at [343, 394] on div "Delete" at bounding box center [367, 395] width 71 height 11
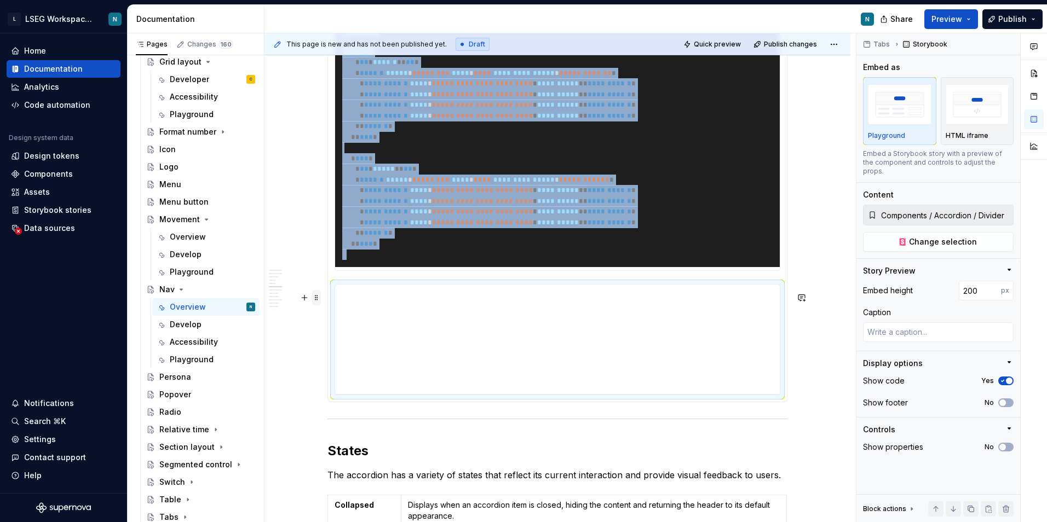
click at [319, 303] on span at bounding box center [316, 297] width 9 height 15
click at [356, 396] on div "Delete" at bounding box center [367, 394] width 71 height 11
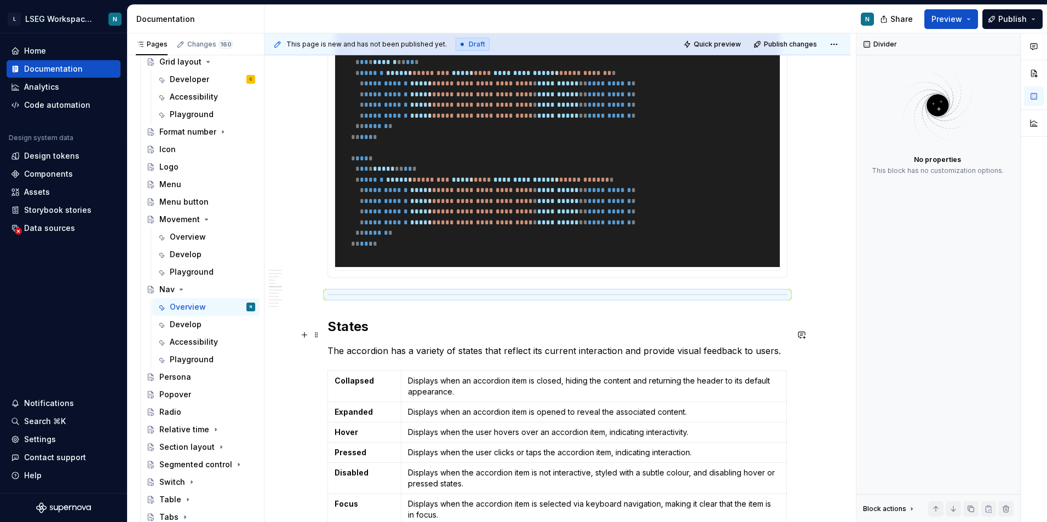
click at [606, 336] on h2 "States" at bounding box center [557, 327] width 460 height 18
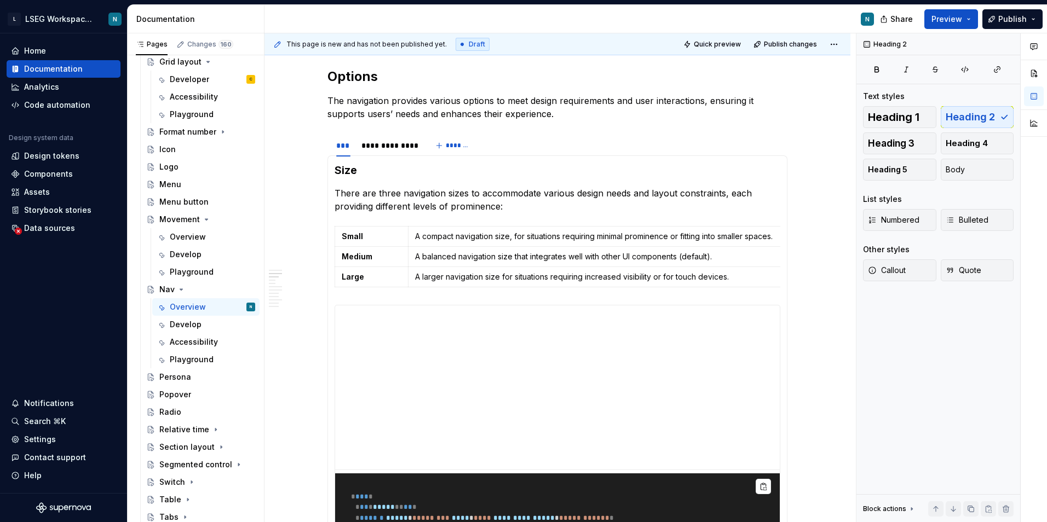
scroll to position [1264, 0]
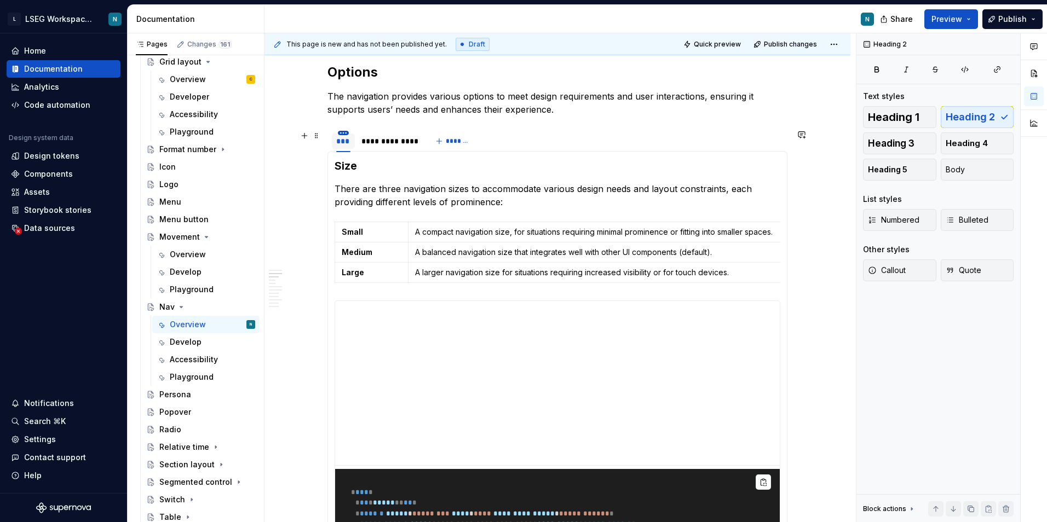
click at [341, 132] on html "L LSEG Workspace Design System N Home Documentation Analytics Code automation D…" at bounding box center [523, 261] width 1047 height 522
click at [382, 163] on div "Duplicate tab" at bounding box center [393, 166] width 71 height 11
click at [427, 144] on div "**********" at bounding box center [439, 141] width 55 height 11
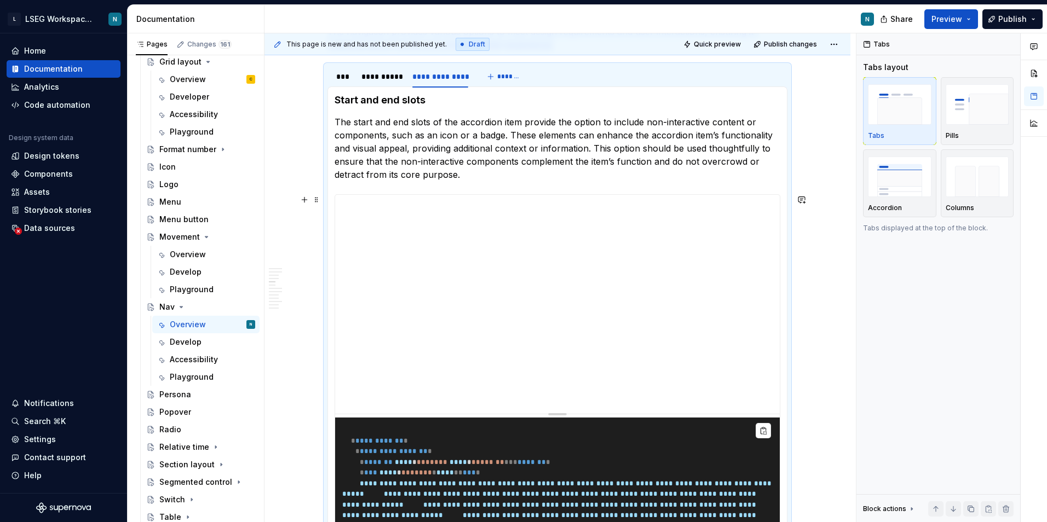
scroll to position [1318, 0]
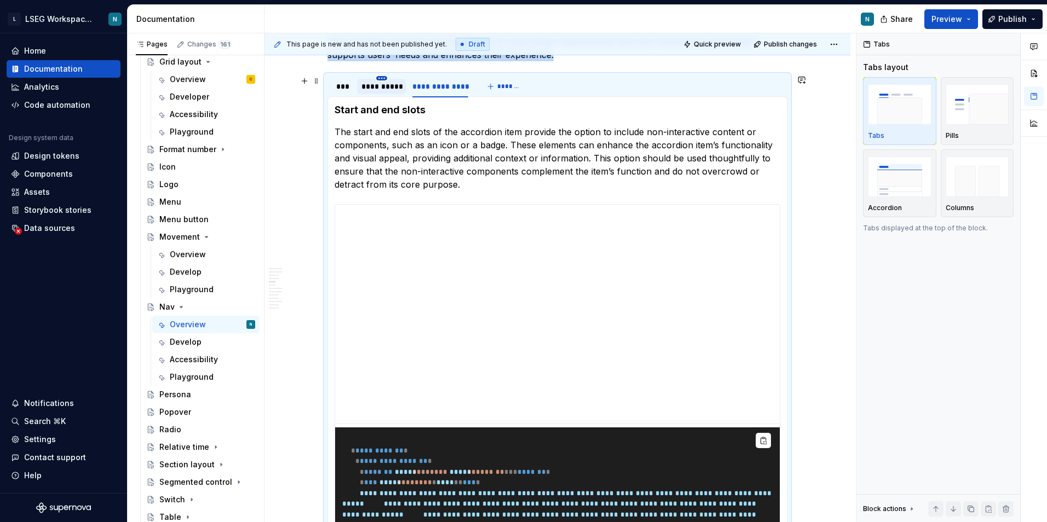
click at [379, 79] on html "L LSEG Workspace Design System N Home Documentation Analytics Code automation D…" at bounding box center [523, 261] width 1047 height 522
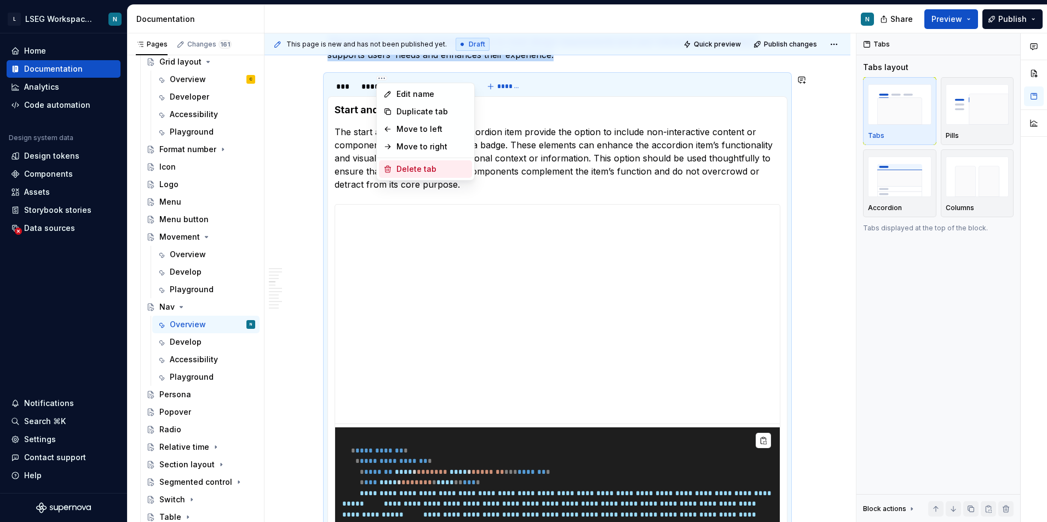
click at [389, 170] on icon at bounding box center [387, 169] width 9 height 9
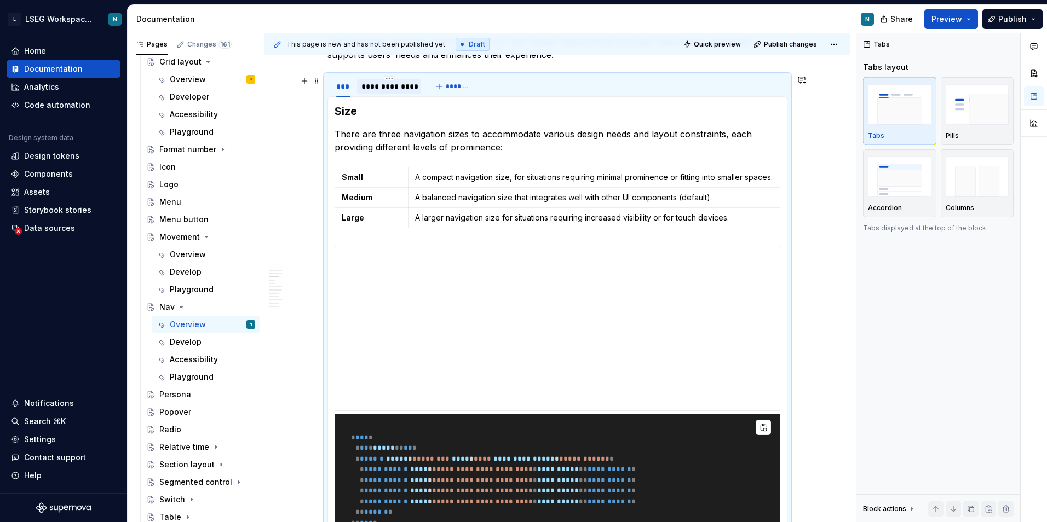
click at [380, 91] on div "**********" at bounding box center [388, 86] width 55 height 11
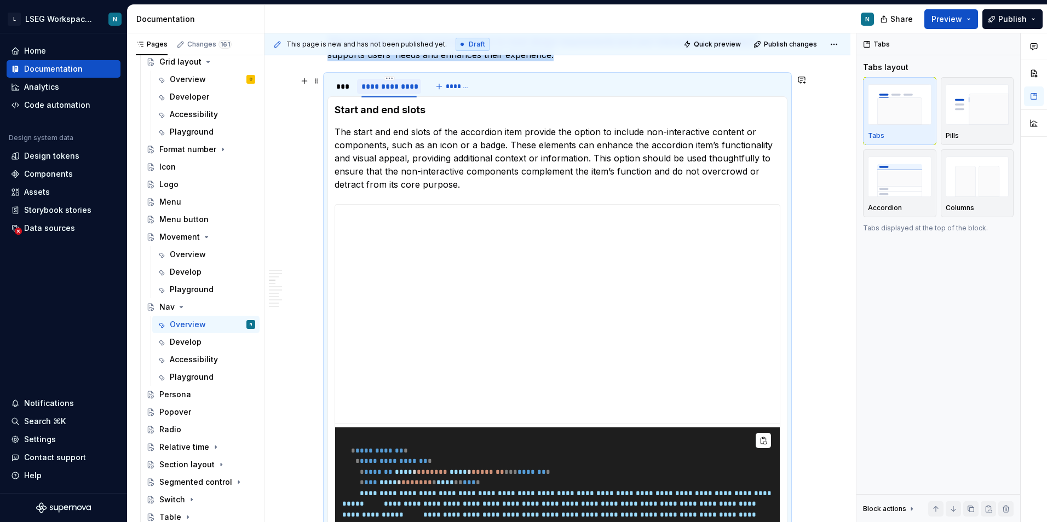
click at [380, 91] on div "**********" at bounding box center [388, 86] width 55 height 11
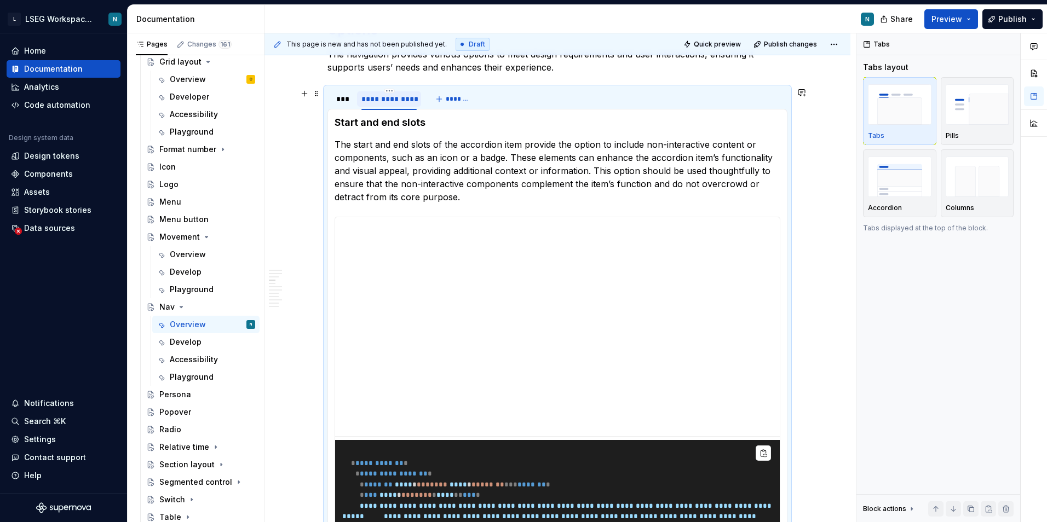
type textarea "*"
click at [378, 97] on input "**********" at bounding box center [389, 99] width 64 height 20
type input "********"
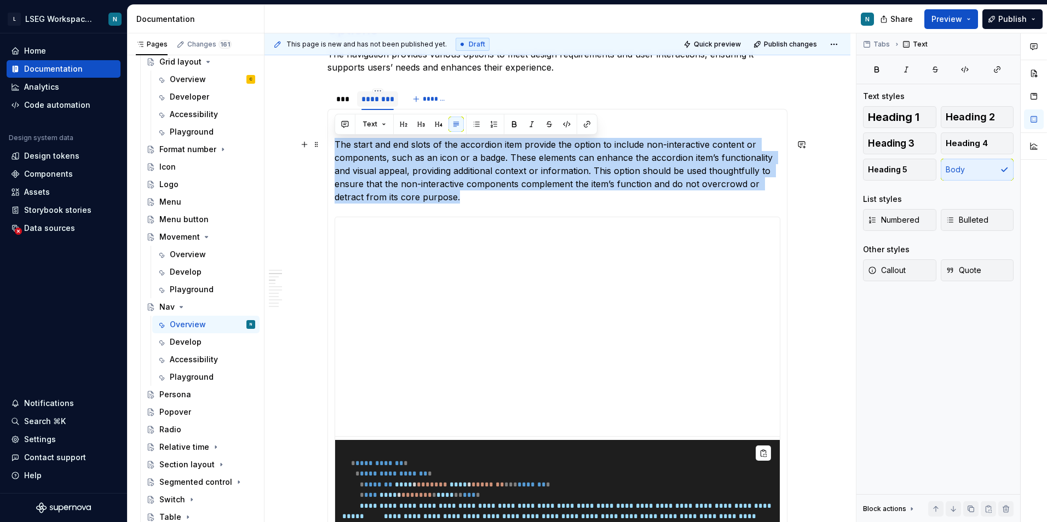
drag, startPoint x: 335, startPoint y: 145, endPoint x: 474, endPoint y: 195, distance: 147.7
click at [474, 195] on p "The start and end slots of the accordion item provide the option to include non…" at bounding box center [558, 171] width 446 height 66
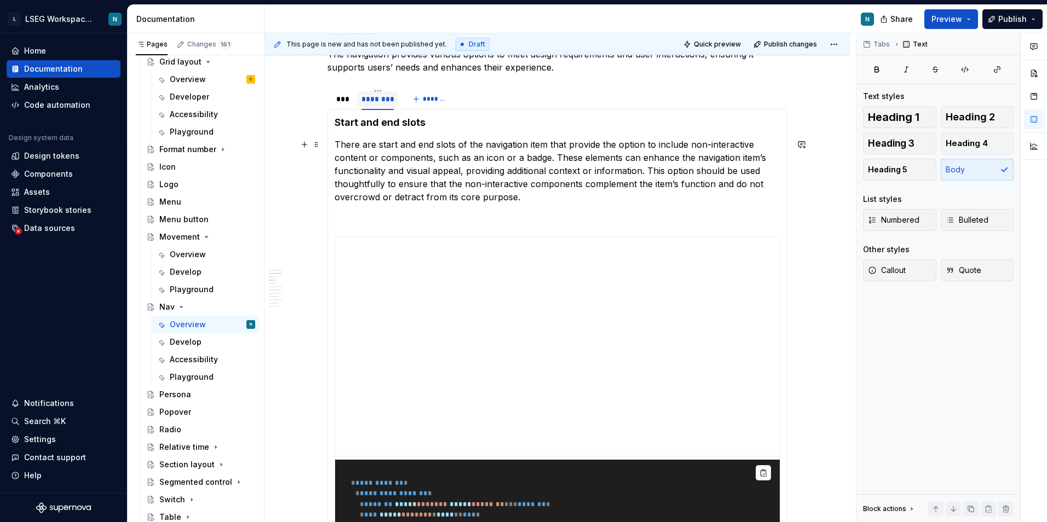
click at [415, 119] on h4 "Start and end slots" at bounding box center [558, 122] width 446 height 13
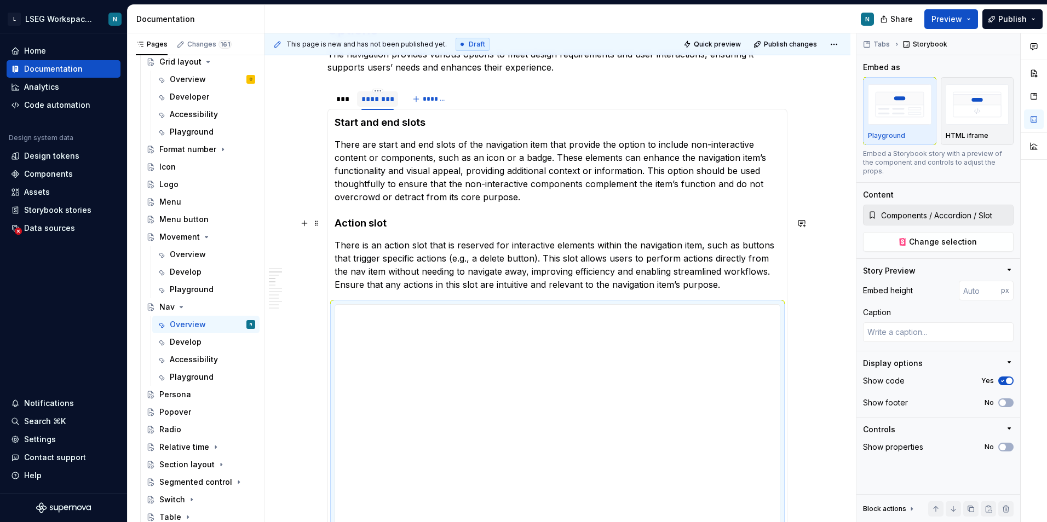
click at [376, 224] on h4 "Action slot" at bounding box center [558, 223] width 446 height 13
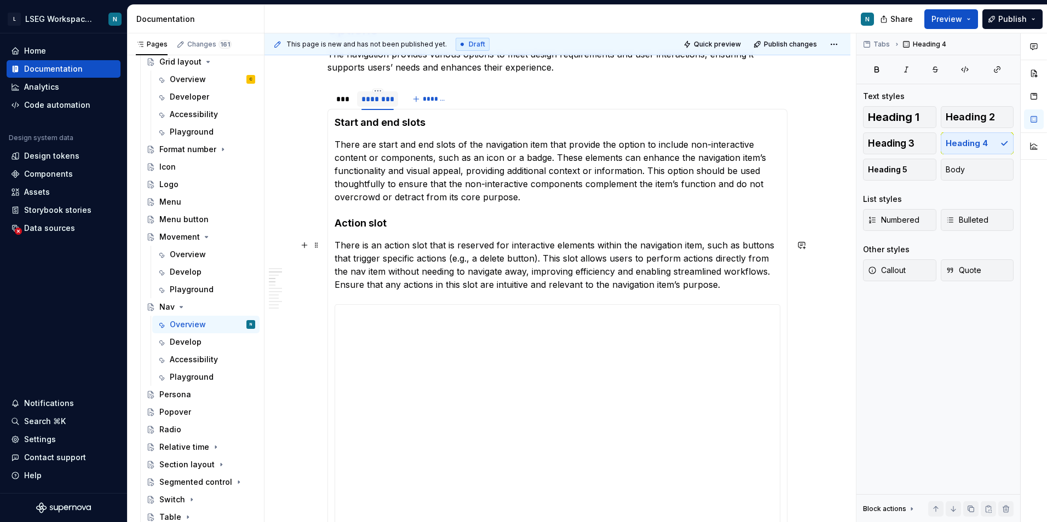
click at [384, 274] on p "There is an action slot that is reserved for interactive elements within the na…" at bounding box center [558, 265] width 446 height 53
click at [451, 178] on p "There are start and end slots of the navigation item that provide the option to…" at bounding box center [558, 171] width 446 height 66
click at [457, 295] on section-item-column "**********" at bounding box center [558, 406] width 446 height 581
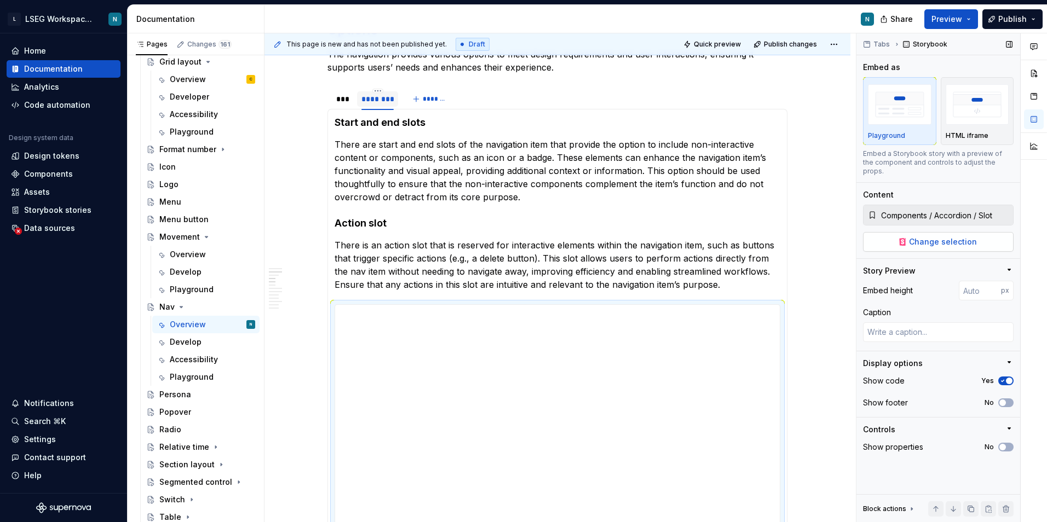
click at [897, 238] on button "Change selection" at bounding box center [938, 242] width 151 height 20
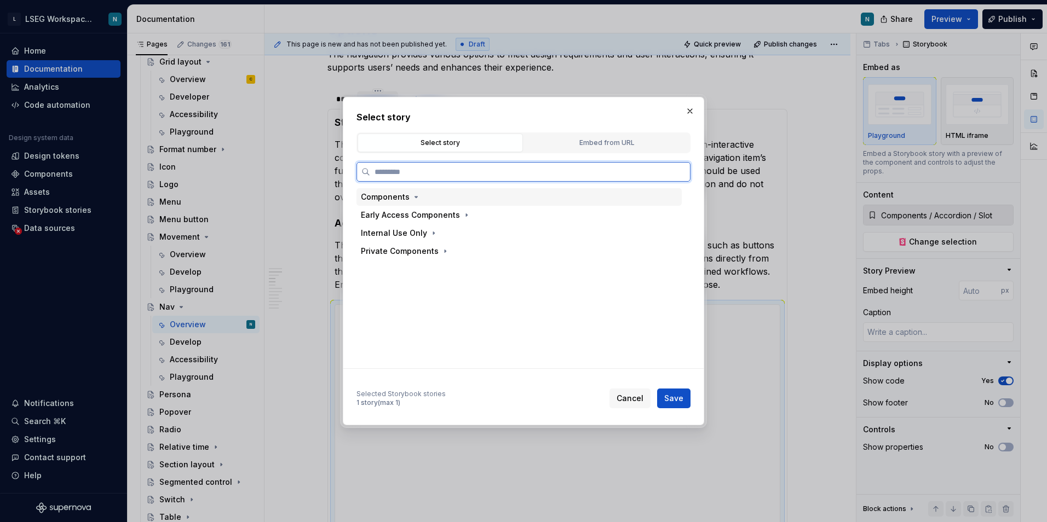
click at [405, 198] on div "Components" at bounding box center [385, 197] width 49 height 11
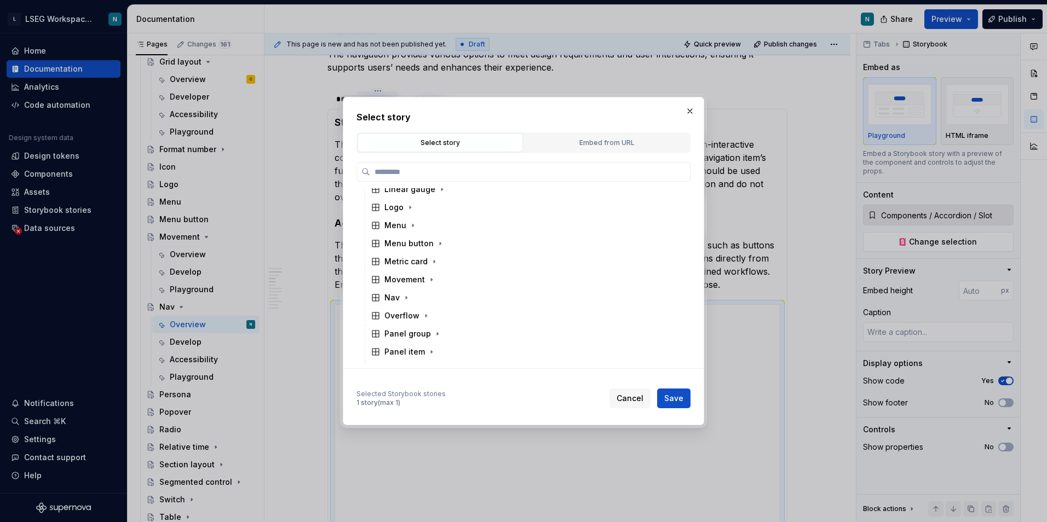
scroll to position [657, 0]
click at [405, 278] on icon "button" at bounding box center [406, 280] width 9 height 9
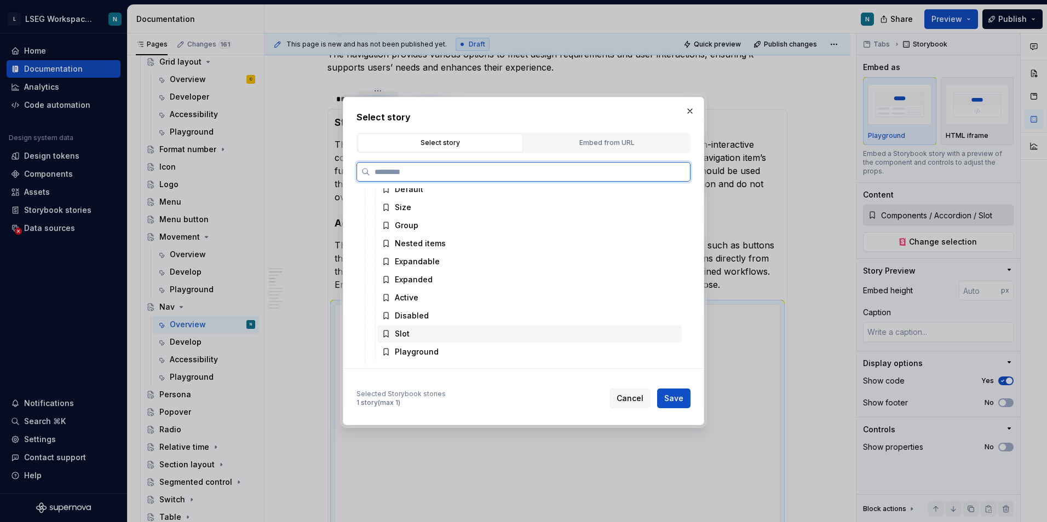
click at [455, 341] on div "Slot" at bounding box center [529, 334] width 304 height 18
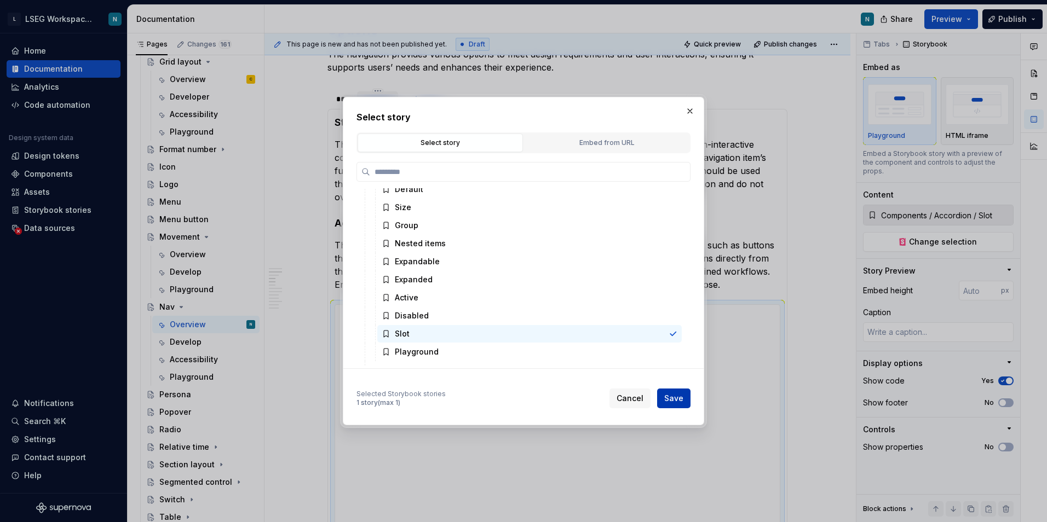
click at [664, 396] on button "Save" at bounding box center [673, 399] width 33 height 20
type textarea "*"
type input "Components / Nav / Slot"
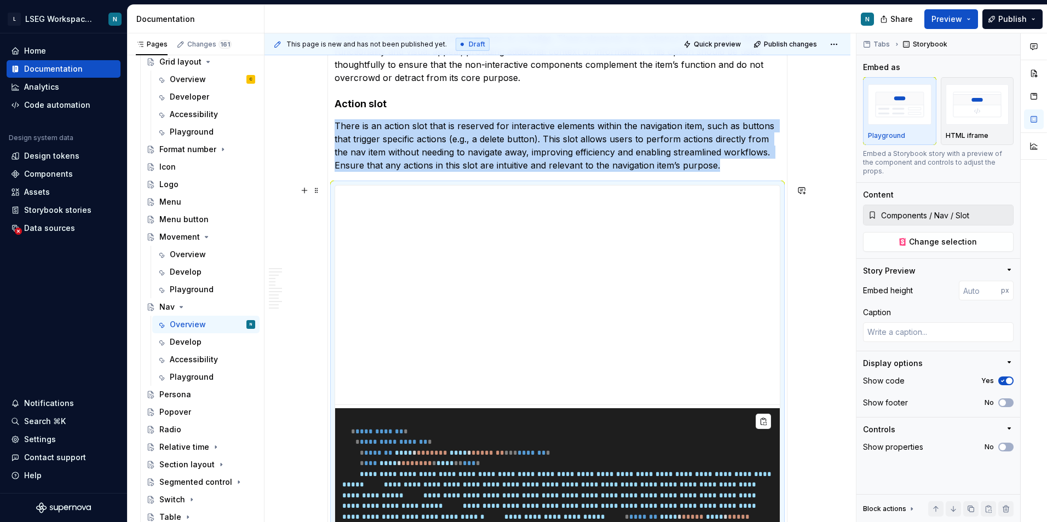
scroll to position [1412, 0]
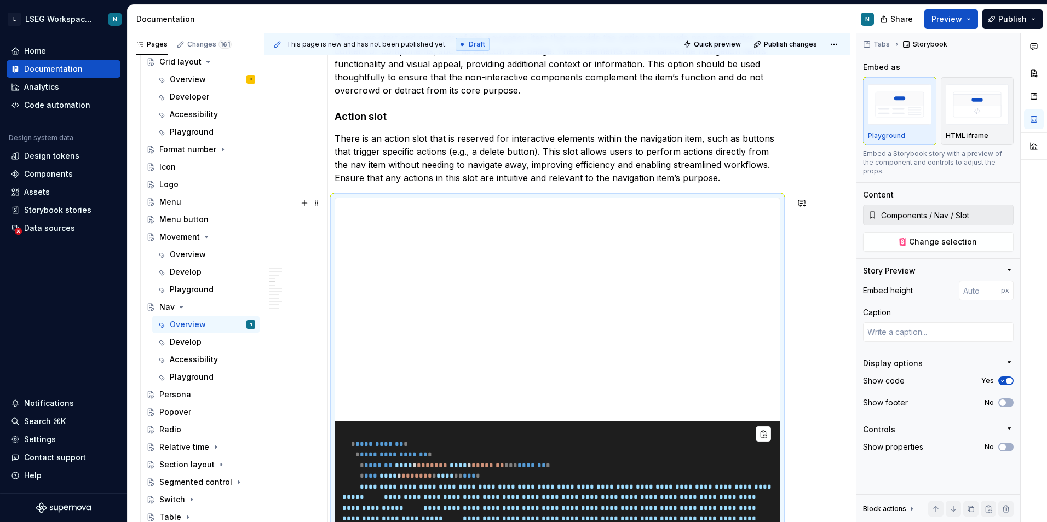
type textarea "*"
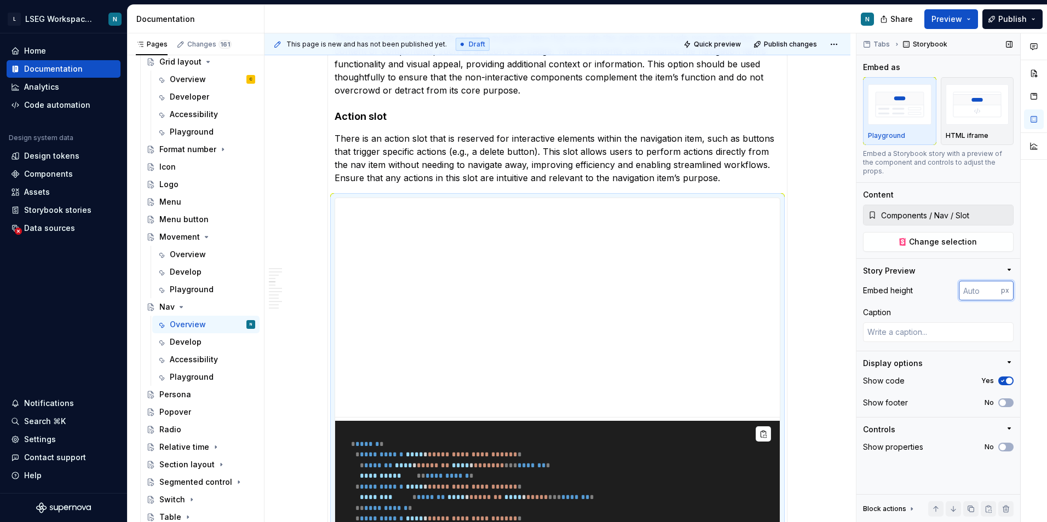
click at [973, 285] on input "number" at bounding box center [980, 291] width 42 height 20
type input "200"
click at [829, 280] on div "**********" at bounding box center [559, 277] width 591 height 489
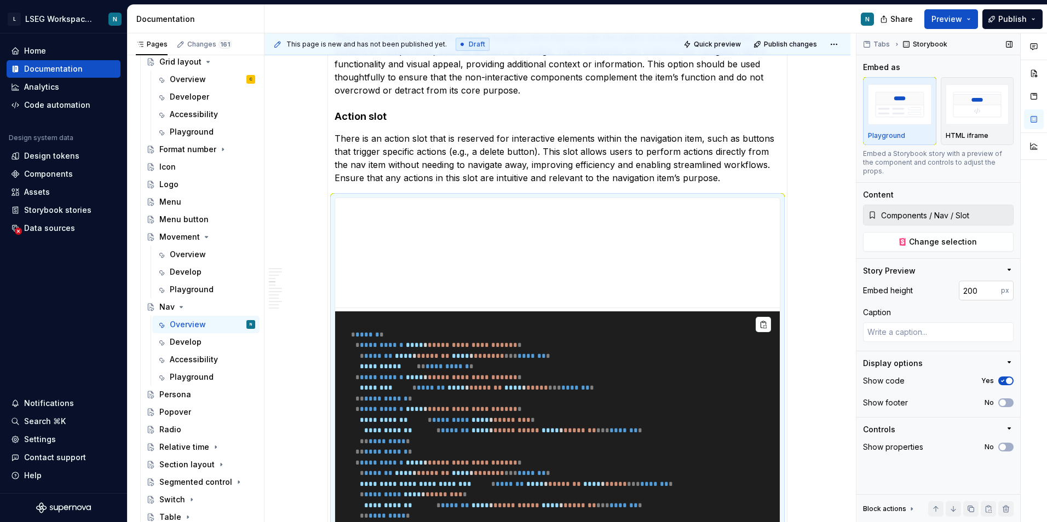
type textarea "*"
click at [963, 283] on input "200" at bounding box center [980, 291] width 42 height 20
type input "100"
type textarea "*"
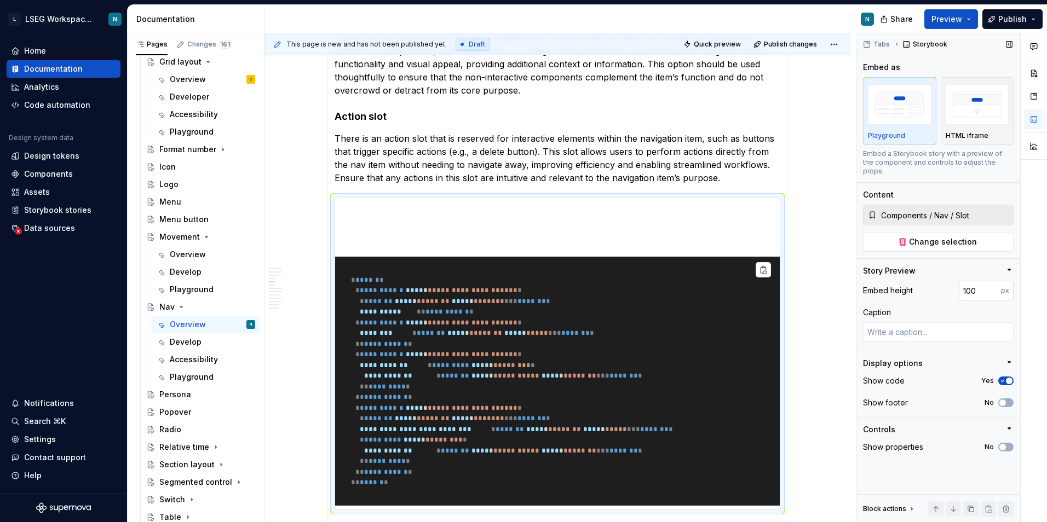
click at [966, 287] on input "100" at bounding box center [980, 291] width 42 height 20
type input "200"
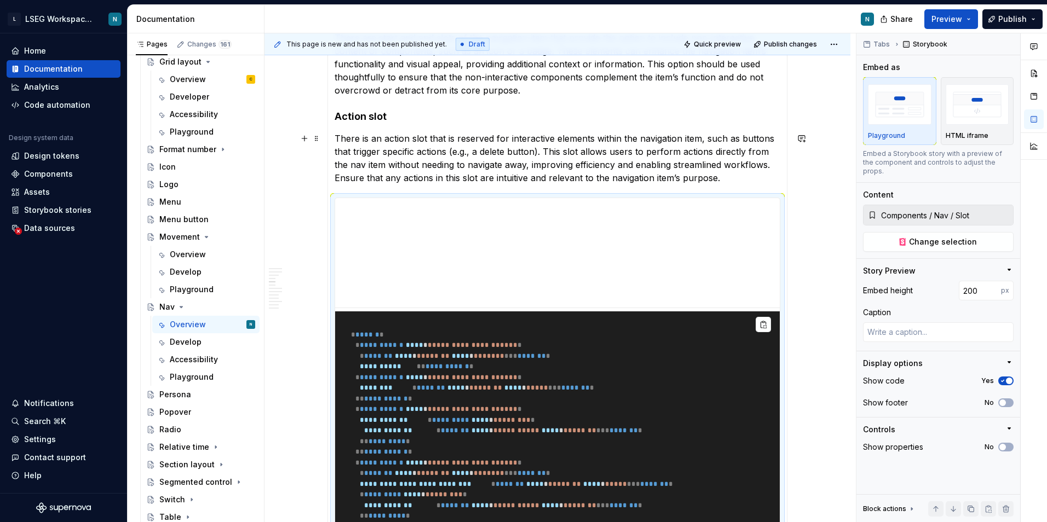
click at [510, 128] on section-item-column "**********" at bounding box center [558, 373] width 446 height 728
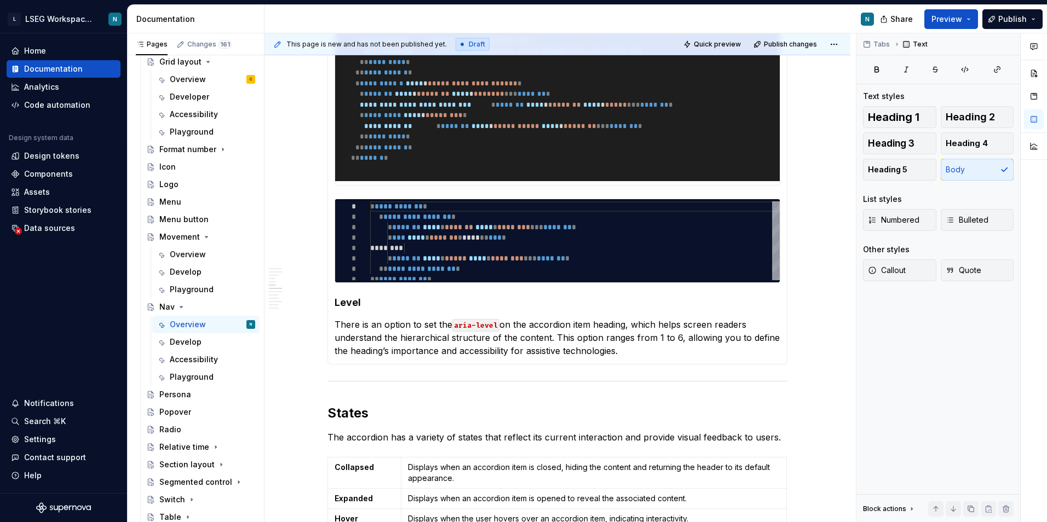
scroll to position [1796, 0]
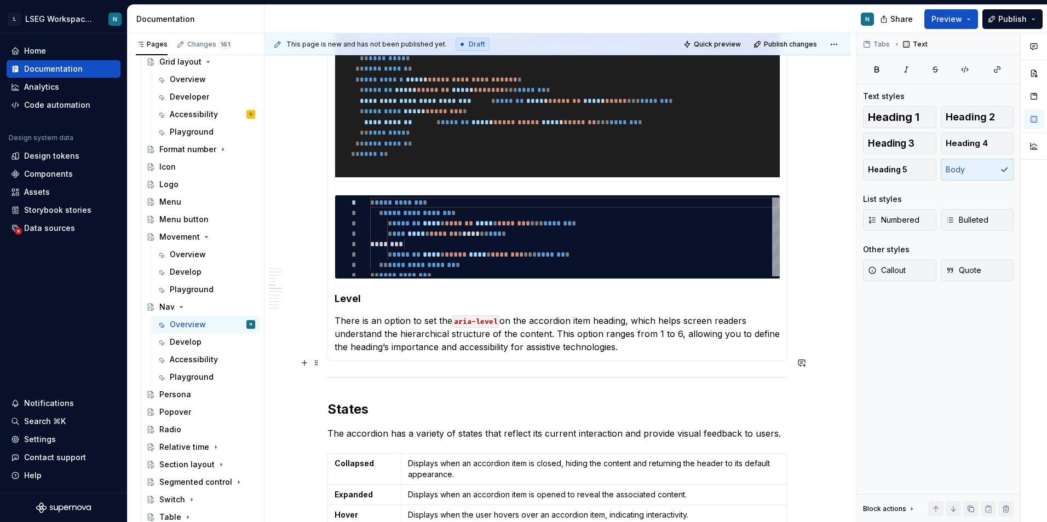
click at [376, 305] on h4 "Level" at bounding box center [558, 298] width 446 height 13
click at [316, 365] on span at bounding box center [316, 362] width 9 height 15
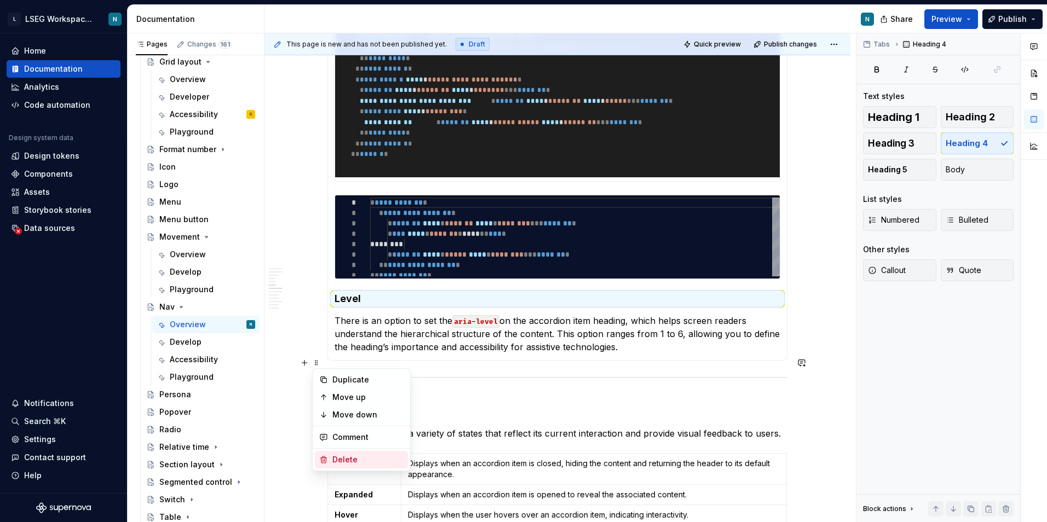
click at [360, 457] on div "Delete" at bounding box center [367, 459] width 71 height 11
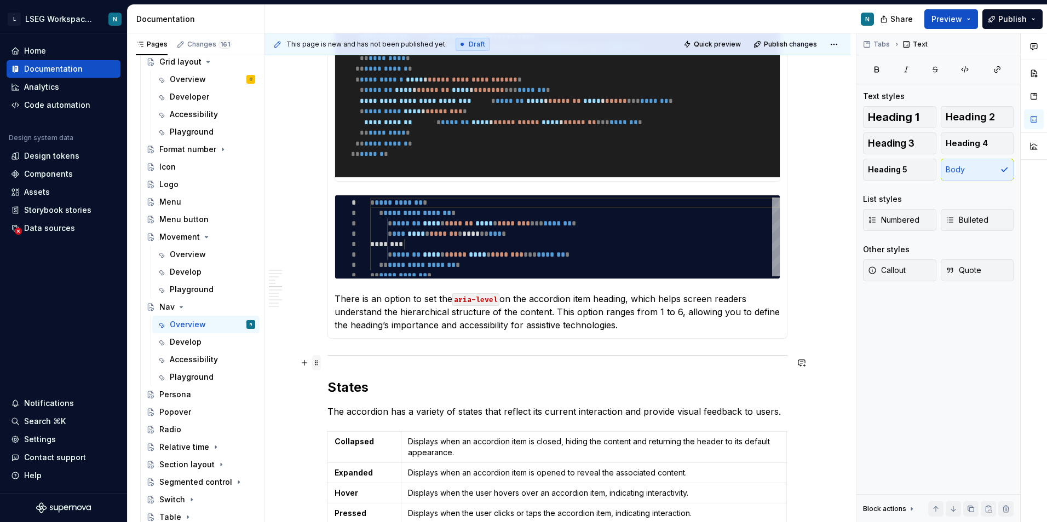
click at [320, 362] on span at bounding box center [316, 362] width 9 height 15
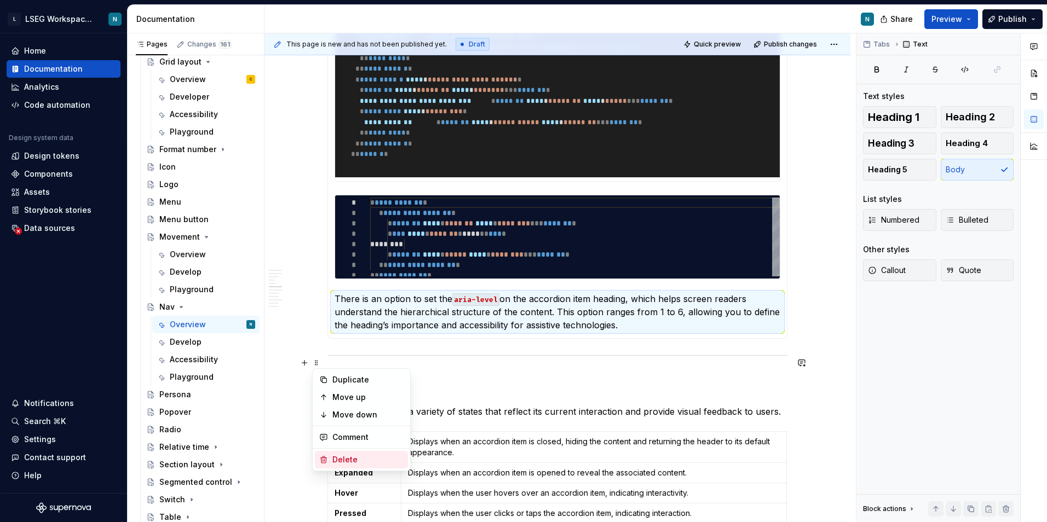
click at [337, 458] on div "Delete" at bounding box center [367, 459] width 71 height 11
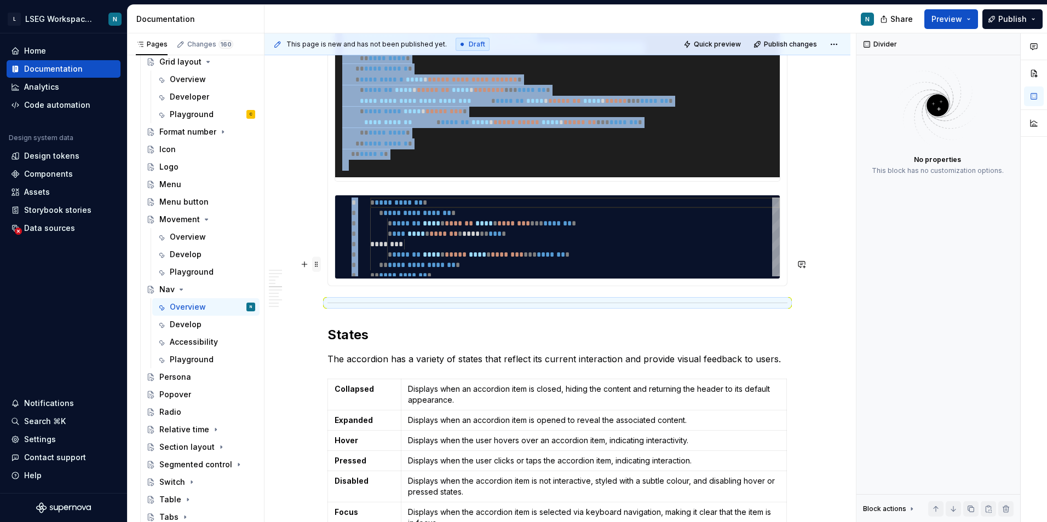
click at [320, 266] on span at bounding box center [316, 264] width 9 height 15
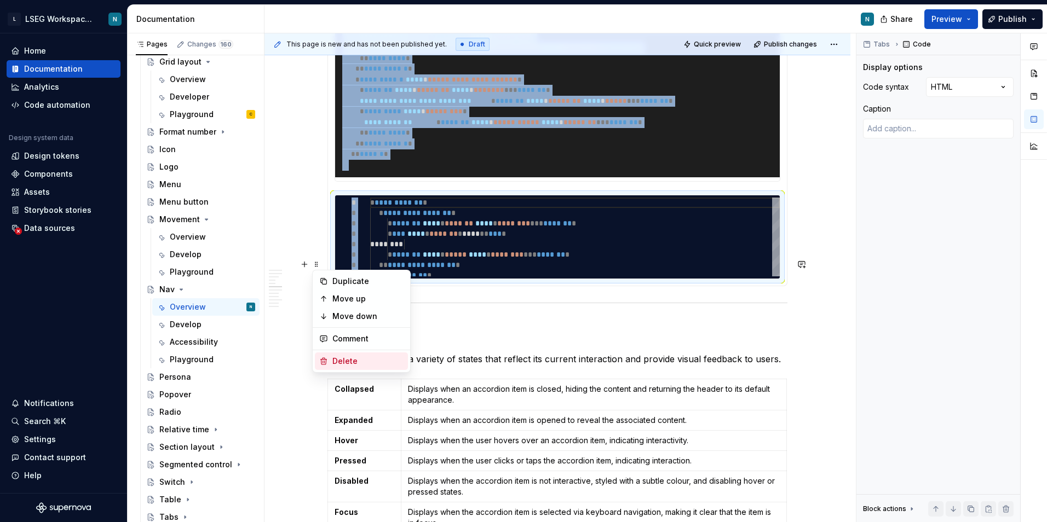
click at [363, 366] on div "Delete" at bounding box center [367, 361] width 71 height 11
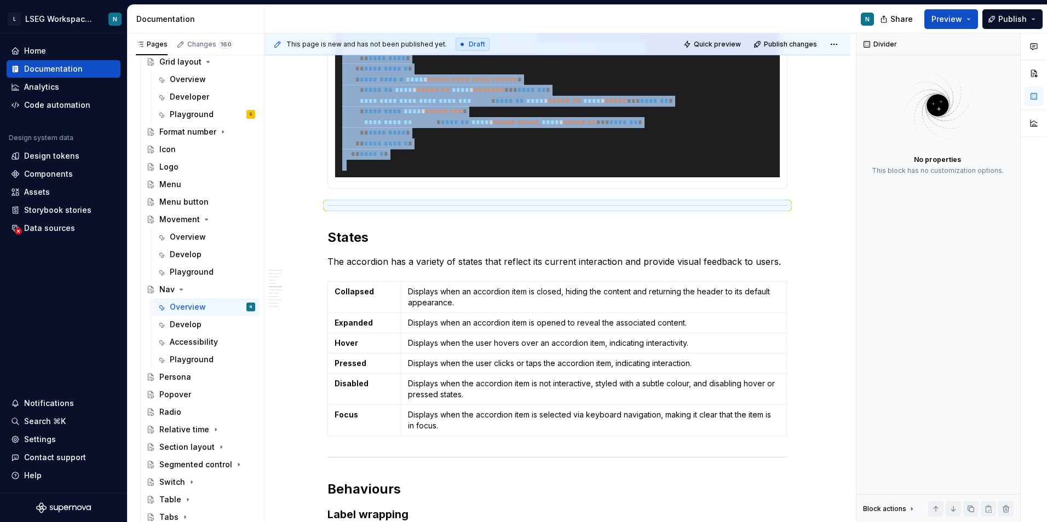
scroll to position [1850, 0]
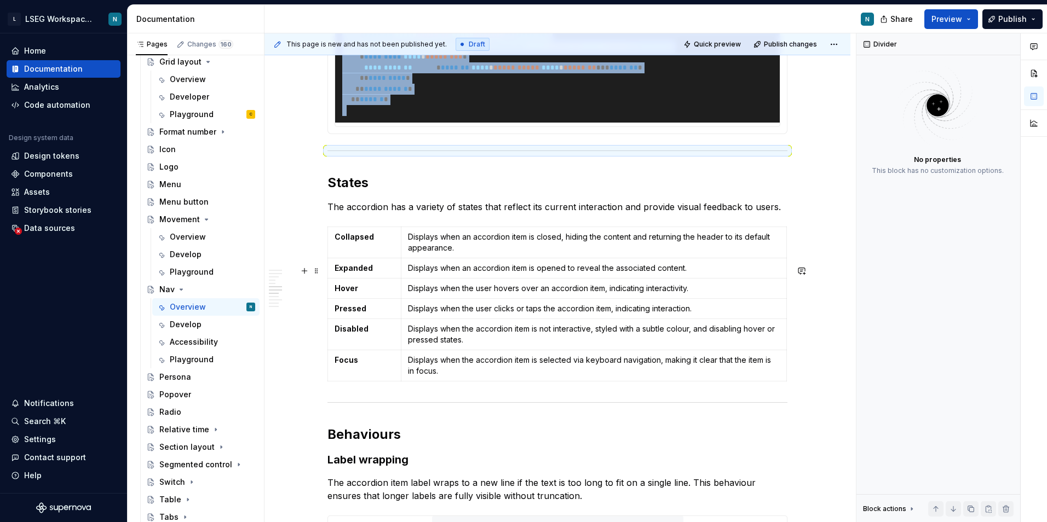
type textarea "*"
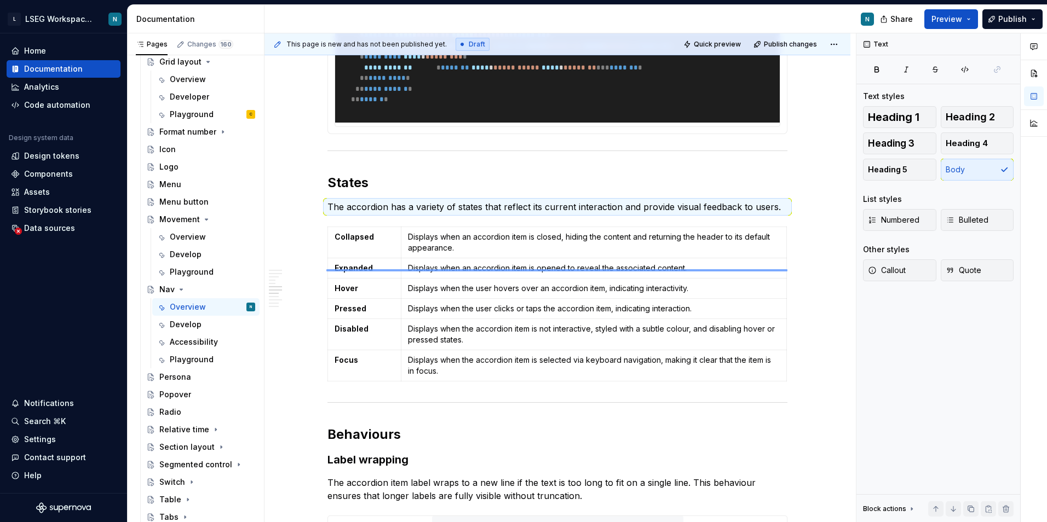
drag, startPoint x: 326, startPoint y: 272, endPoint x: 778, endPoint y: 272, distance: 451.7
click at [778, 272] on div "**********" at bounding box center [559, 277] width 591 height 489
paste div
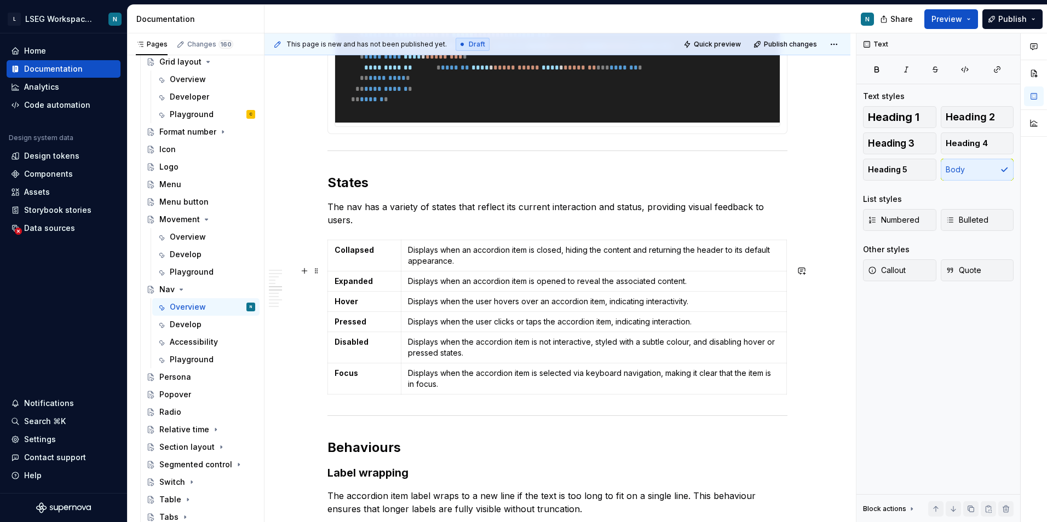
click at [361, 227] on p "The nav has a variety of states that reflect its current interaction and status…" at bounding box center [557, 213] width 460 height 26
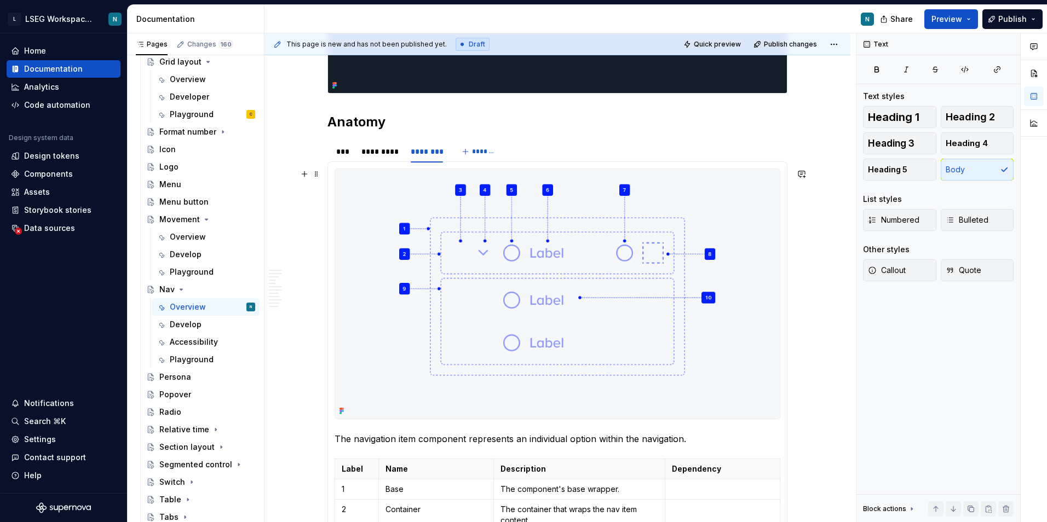
scroll to position [547, 0]
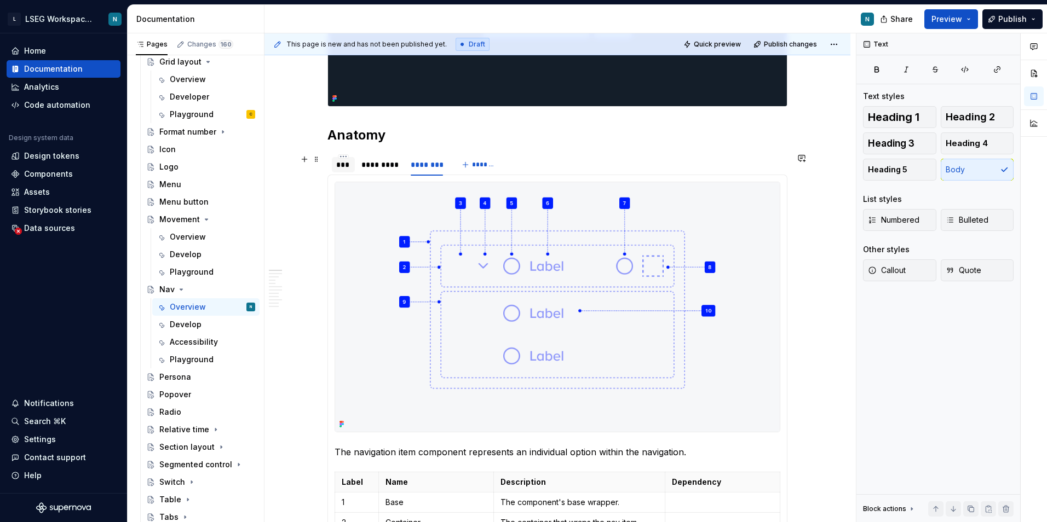
click at [342, 166] on div "***" at bounding box center [343, 164] width 14 height 11
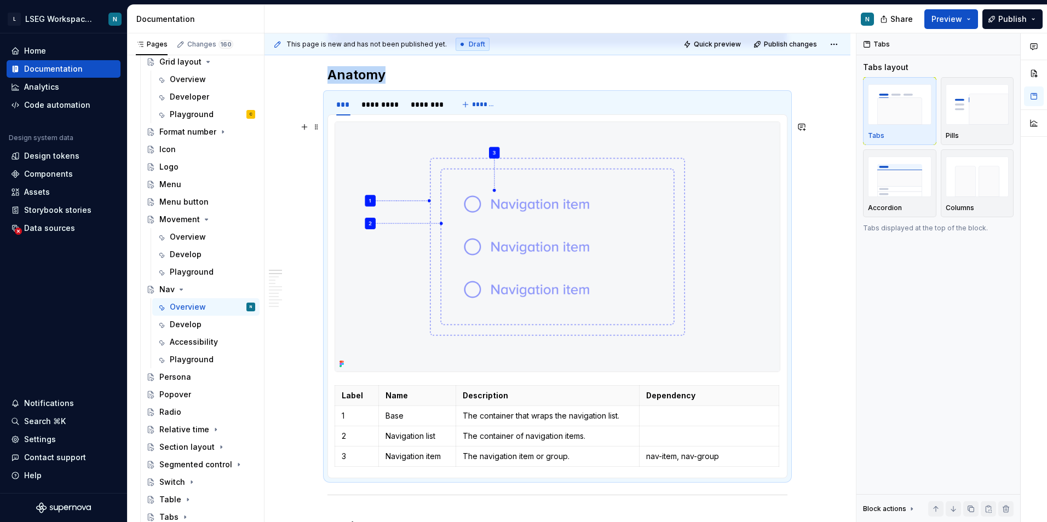
scroll to position [602, 0]
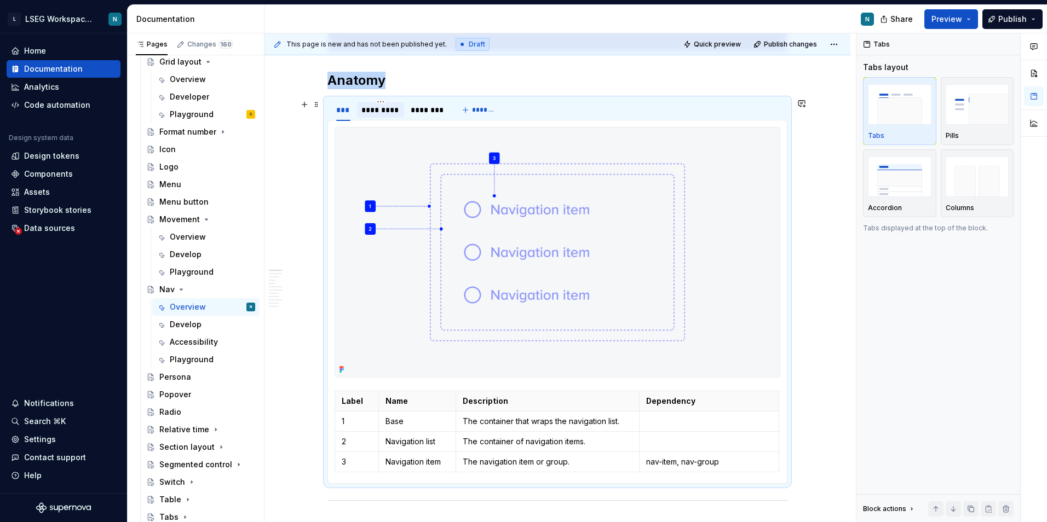
click at [376, 113] on div "*********" at bounding box center [380, 110] width 38 height 11
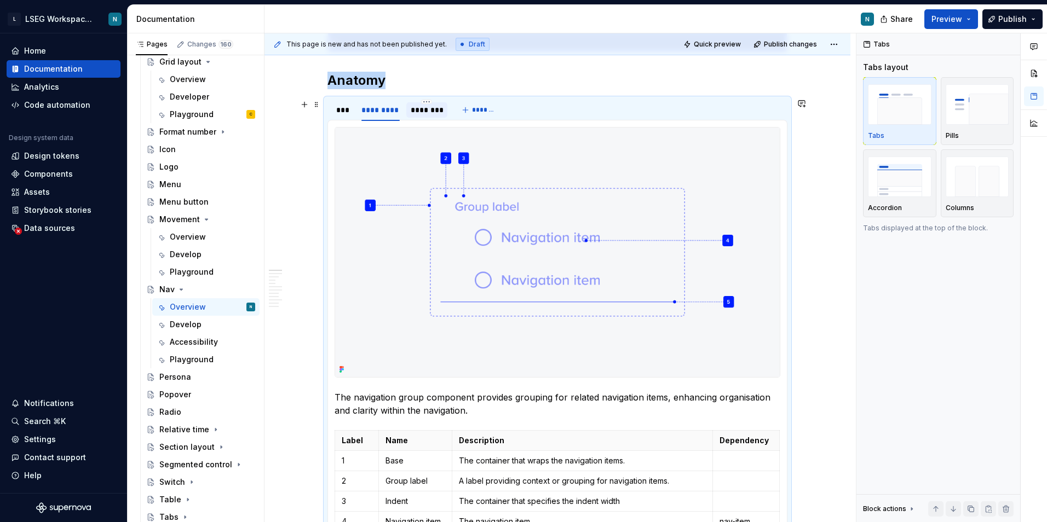
click at [422, 113] on div "********" at bounding box center [427, 110] width 32 height 11
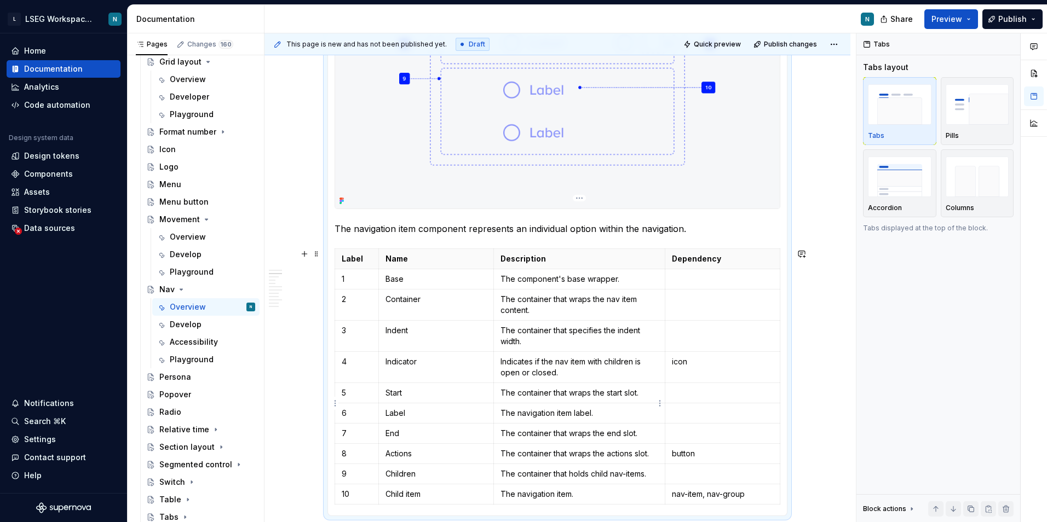
scroll to position [766, 0]
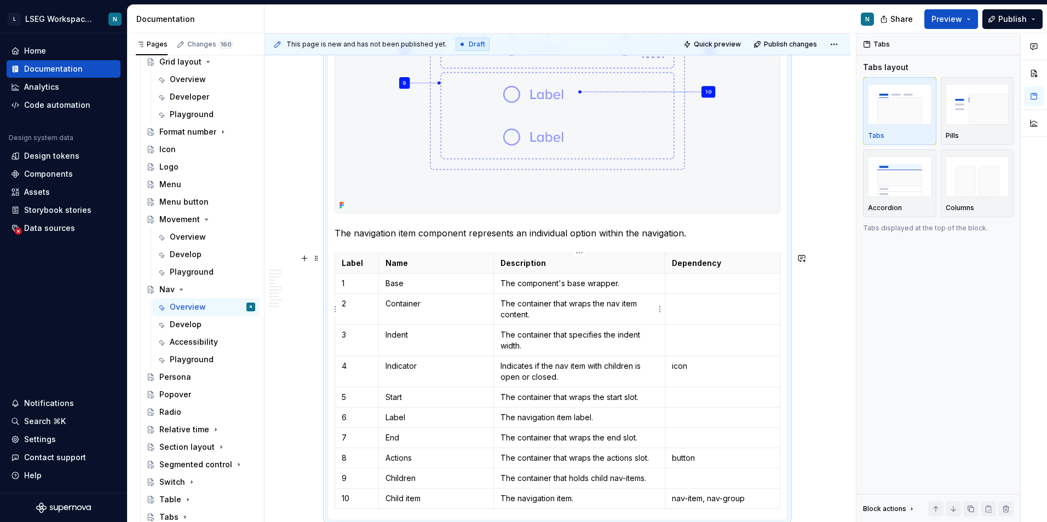
click at [541, 310] on p "The container that wraps the nav item content." at bounding box center [579, 309] width 158 height 22
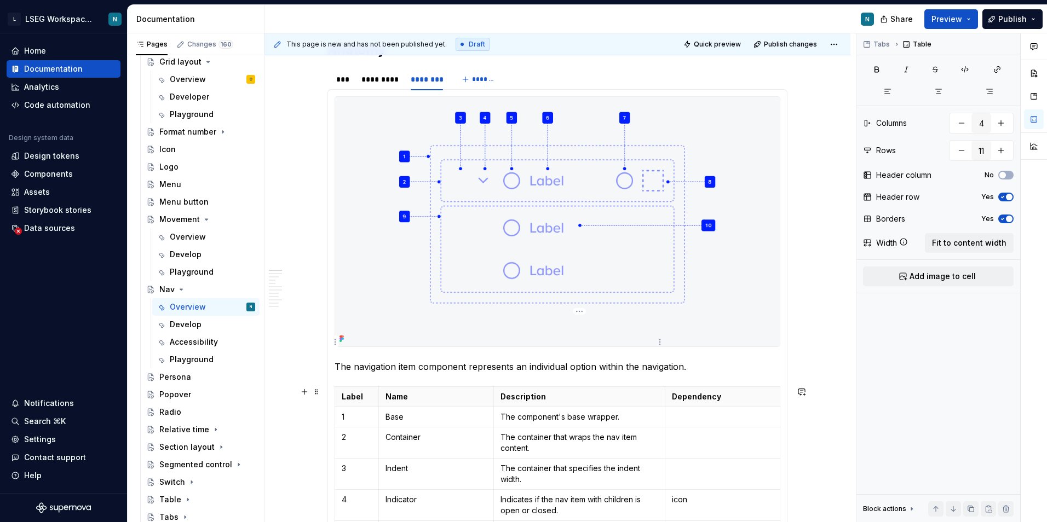
scroll to position [602, 0]
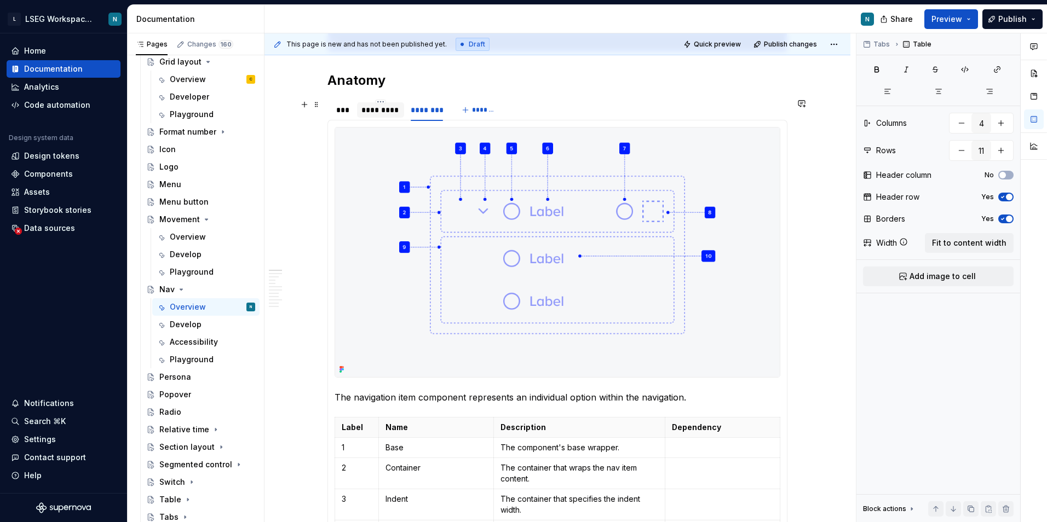
click at [389, 107] on div "*********" at bounding box center [380, 110] width 38 height 11
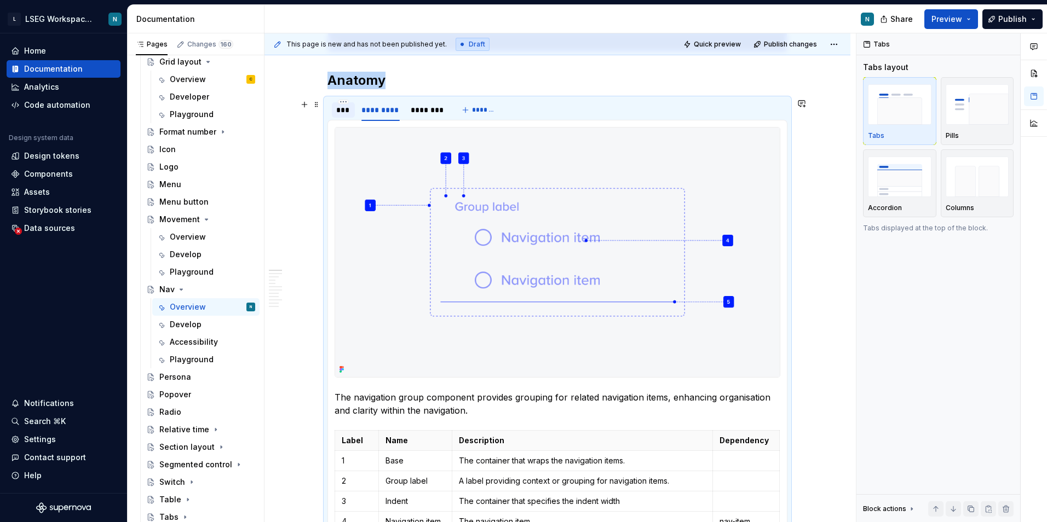
click at [348, 115] on div "***" at bounding box center [343, 110] width 14 height 11
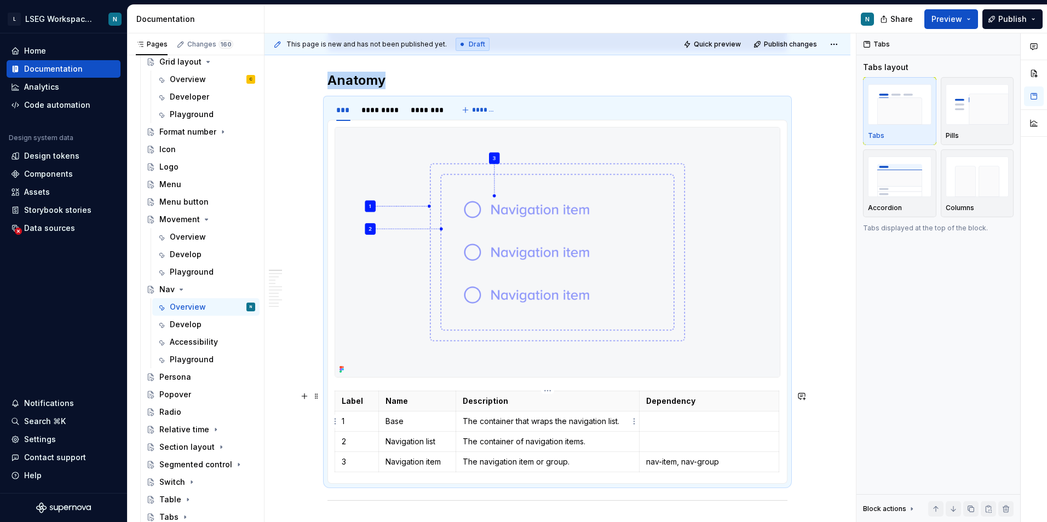
click at [485, 422] on p "The container that wraps the navigation list." at bounding box center [548, 421] width 170 height 11
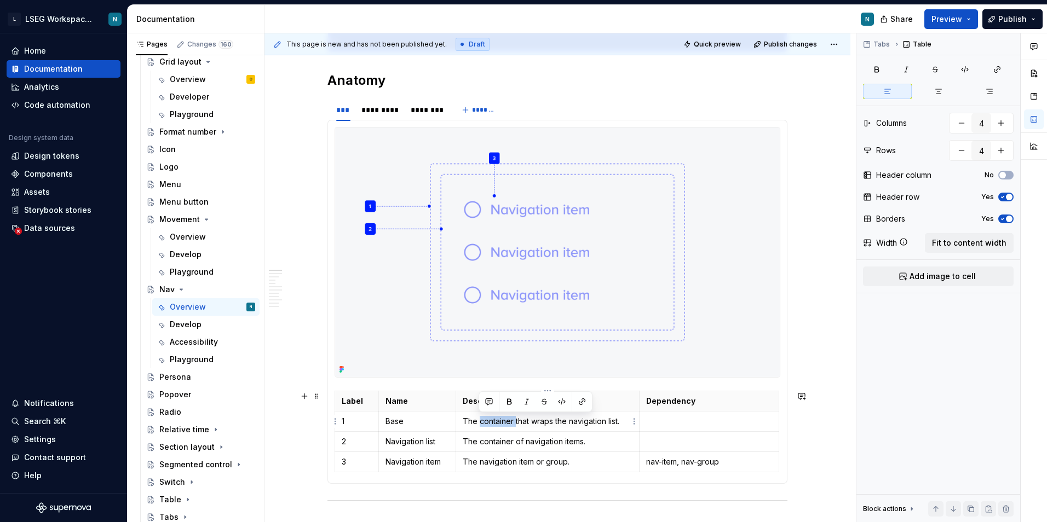
click at [485, 422] on p "The container that wraps the navigation list." at bounding box center [548, 421] width 170 height 11
click at [396, 108] on div "*********" at bounding box center [380, 110] width 38 height 11
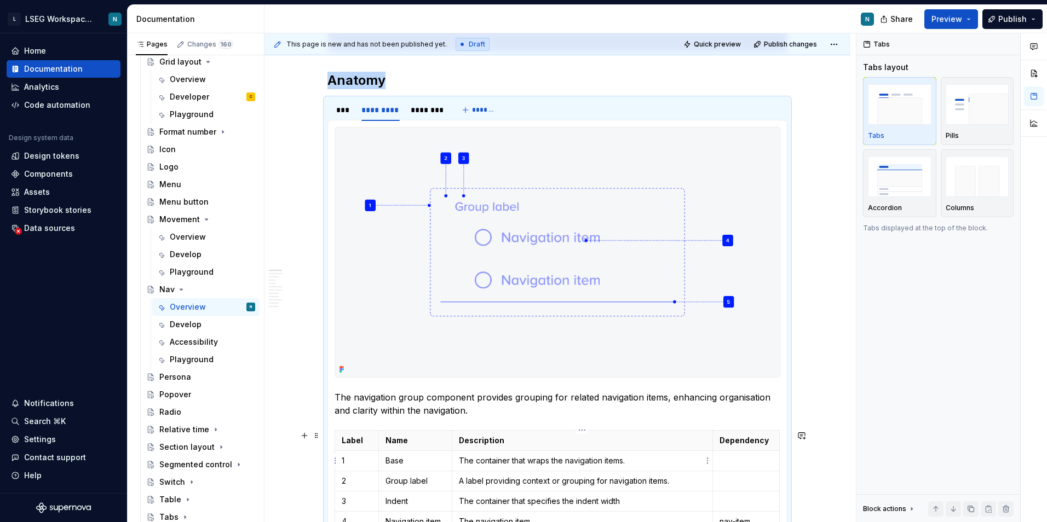
click at [515, 462] on p "The container that wraps the navigation items." at bounding box center [582, 460] width 247 height 11
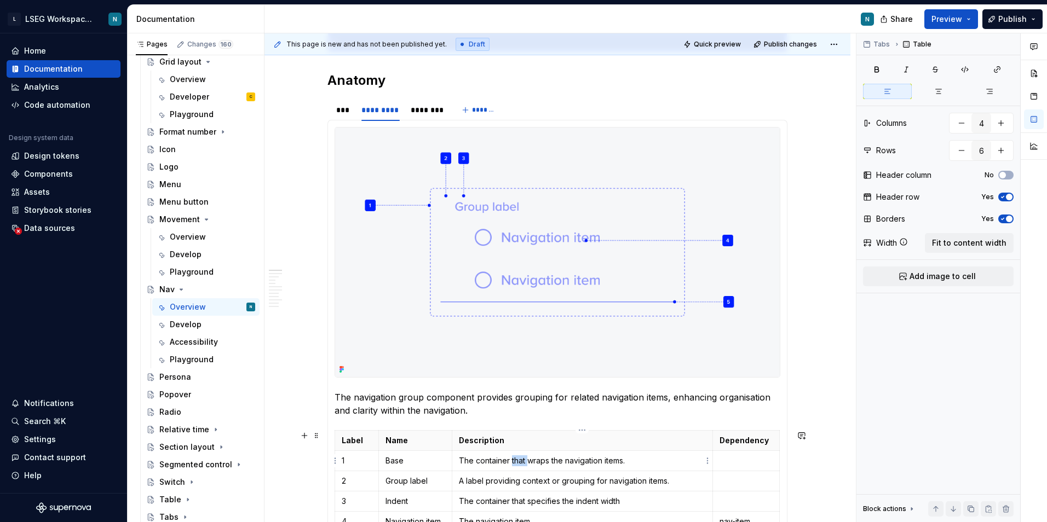
click at [515, 462] on p "The container that wraps the navigation items." at bounding box center [582, 460] width 247 height 11
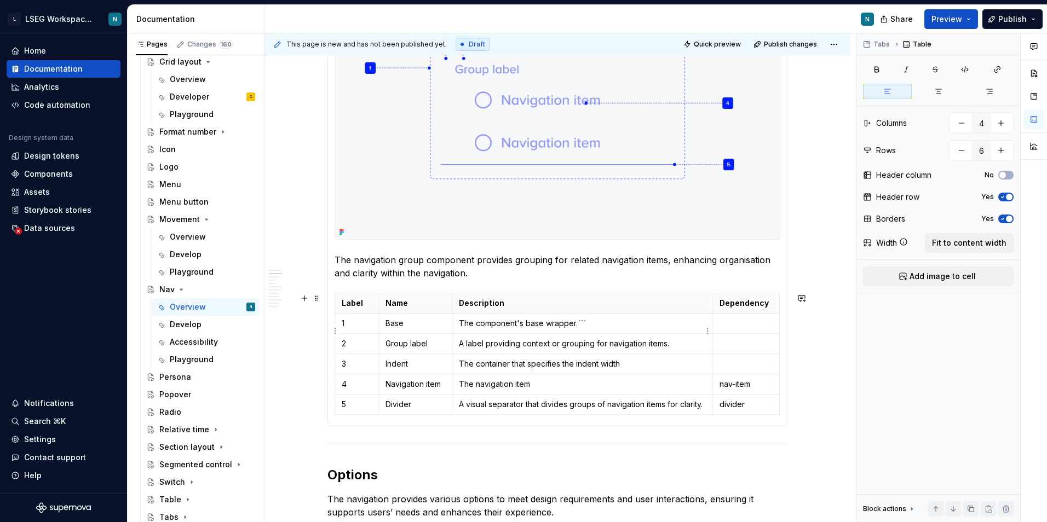
scroll to position [766, 0]
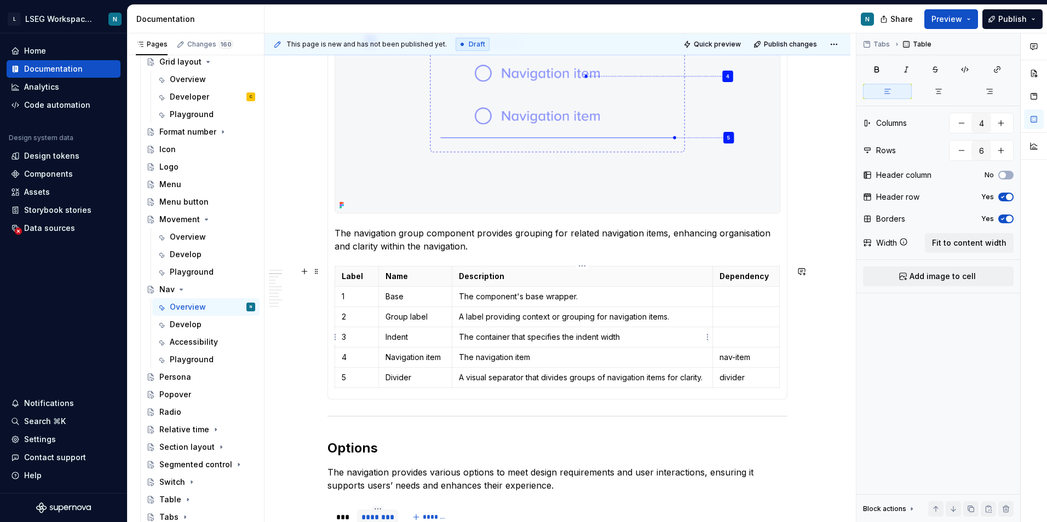
click at [652, 333] on p "The container that specifies the indent width" at bounding box center [582, 337] width 247 height 11
click at [606, 360] on p "The navigation item" at bounding box center [582, 357] width 247 height 11
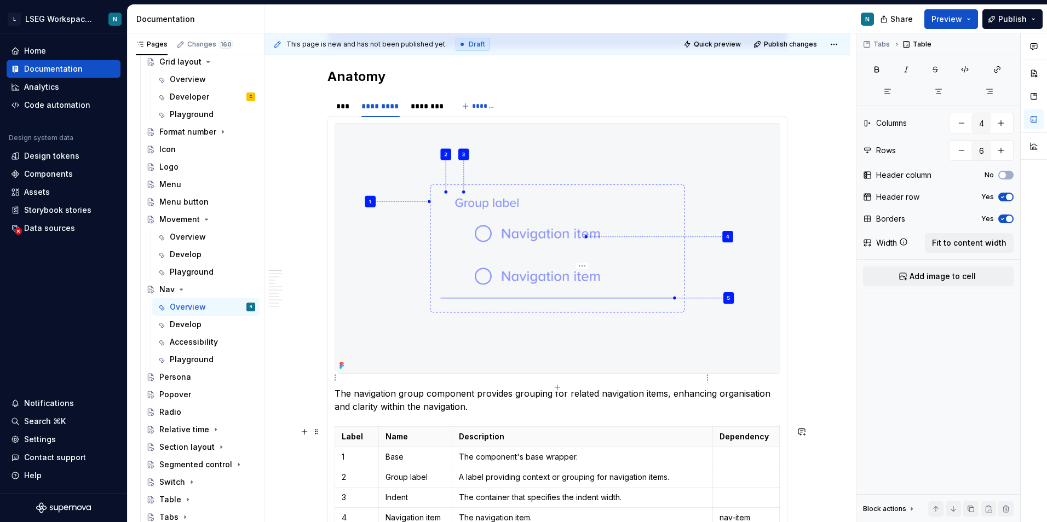
scroll to position [602, 0]
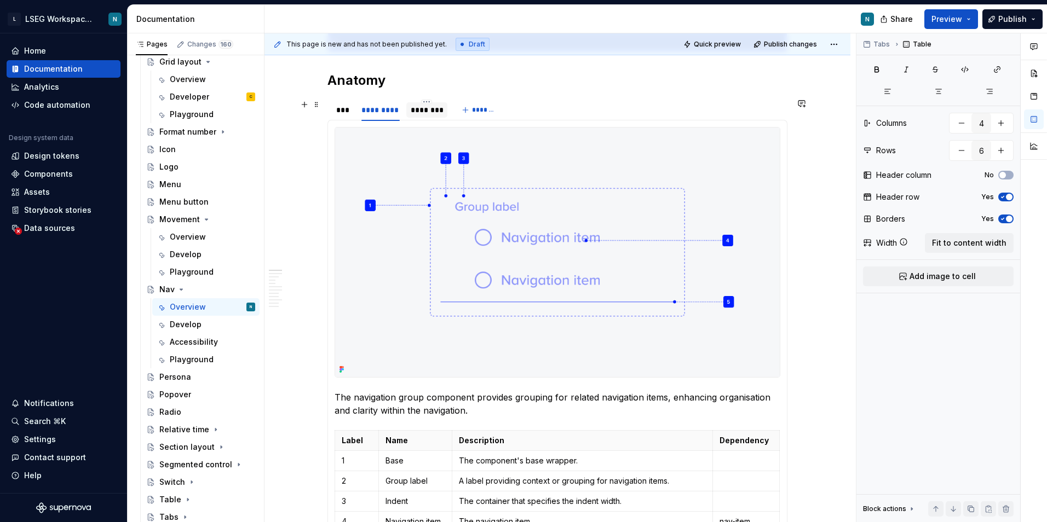
click at [435, 118] on div "********" at bounding box center [426, 109] width 41 height 15
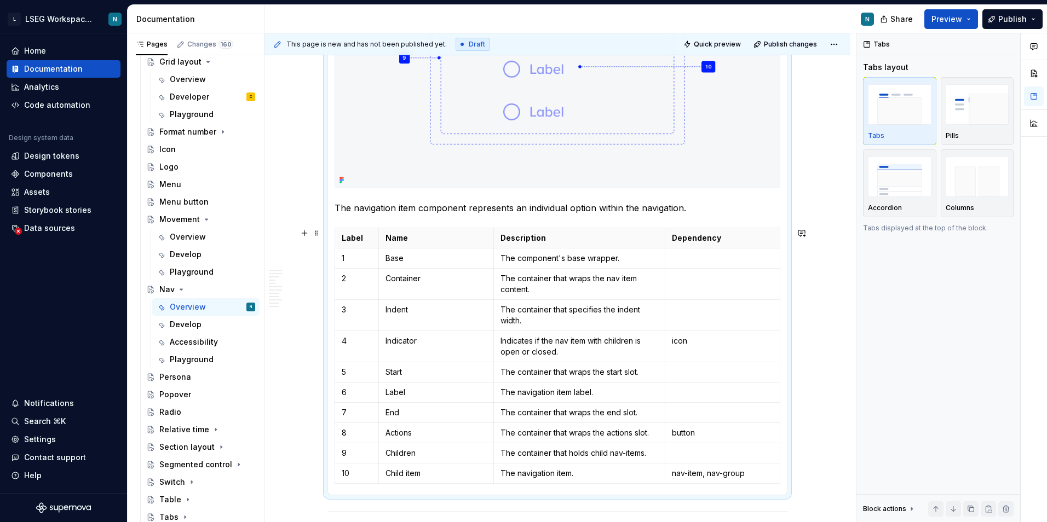
scroll to position [821, 0]
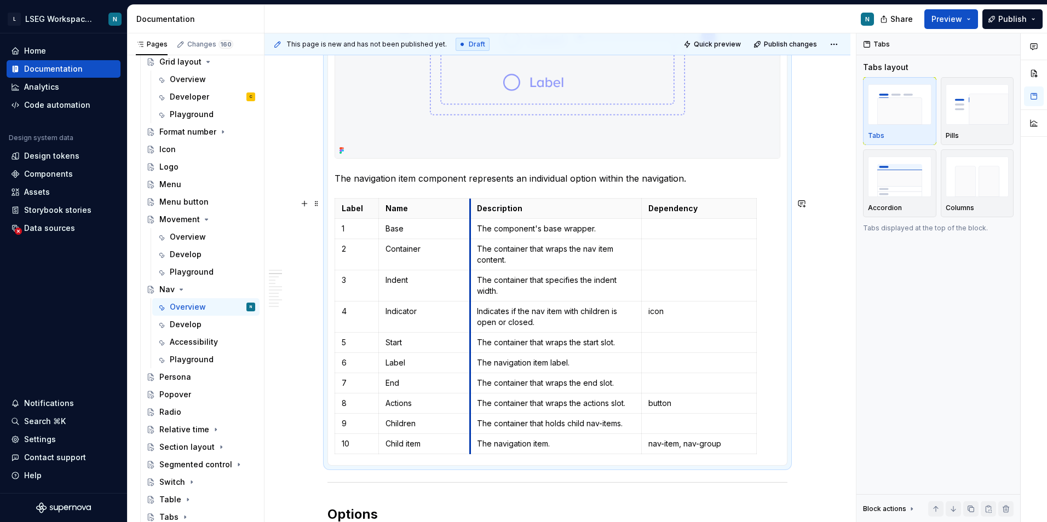
drag, startPoint x: 493, startPoint y: 205, endPoint x: 470, endPoint y: 205, distance: 23.5
click at [470, 205] on th "Description" at bounding box center [556, 208] width 172 height 20
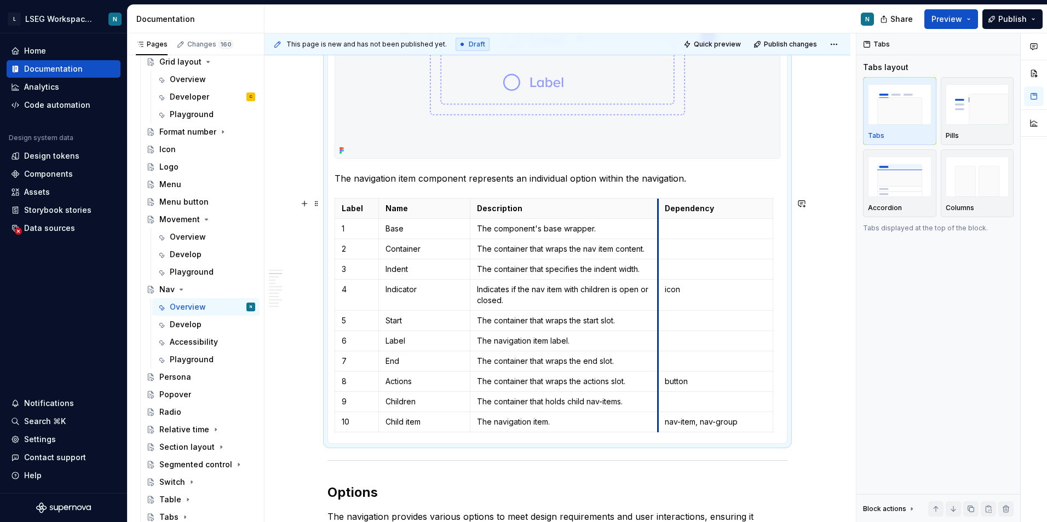
drag, startPoint x: 641, startPoint y: 207, endPoint x: 658, endPoint y: 209, distance: 16.5
click at [658, 209] on th "Dependency" at bounding box center [715, 208] width 115 height 20
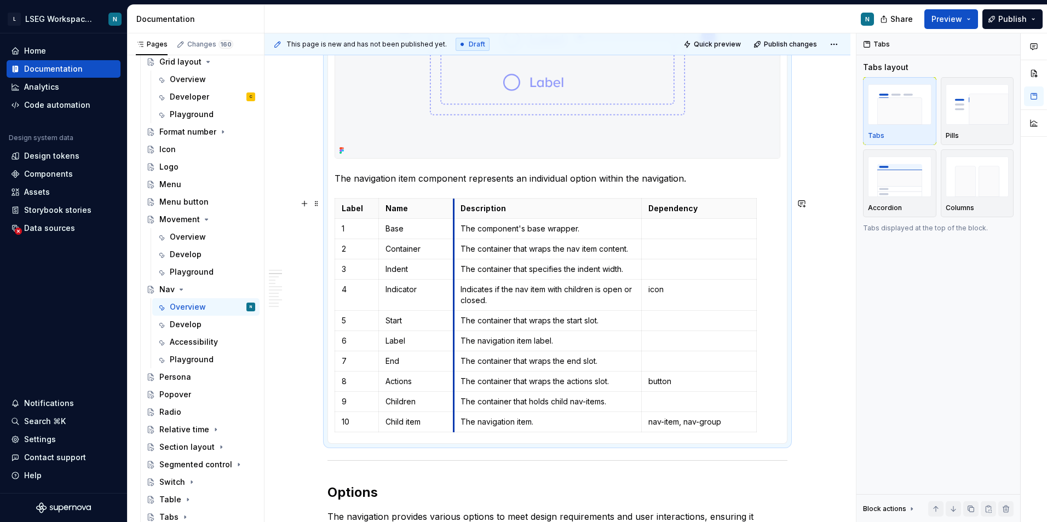
drag, startPoint x: 470, startPoint y: 209, endPoint x: 453, endPoint y: 209, distance: 17.0
click at [453, 209] on th "Description" at bounding box center [547, 208] width 188 height 20
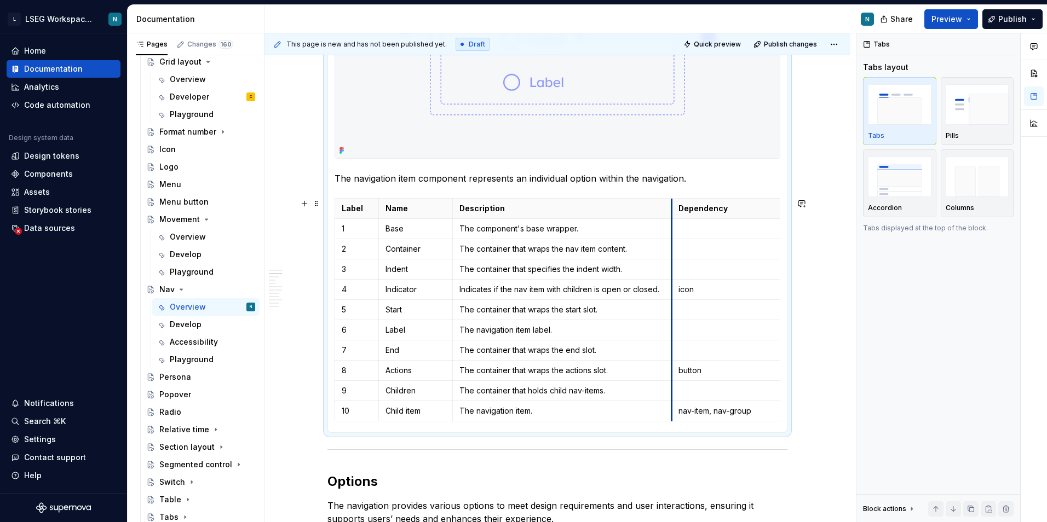
drag, startPoint x: 638, startPoint y: 209, endPoint x: 670, endPoint y: 210, distance: 31.2
drag, startPoint x: 778, startPoint y: 209, endPoint x: 770, endPoint y: 211, distance: 8.0
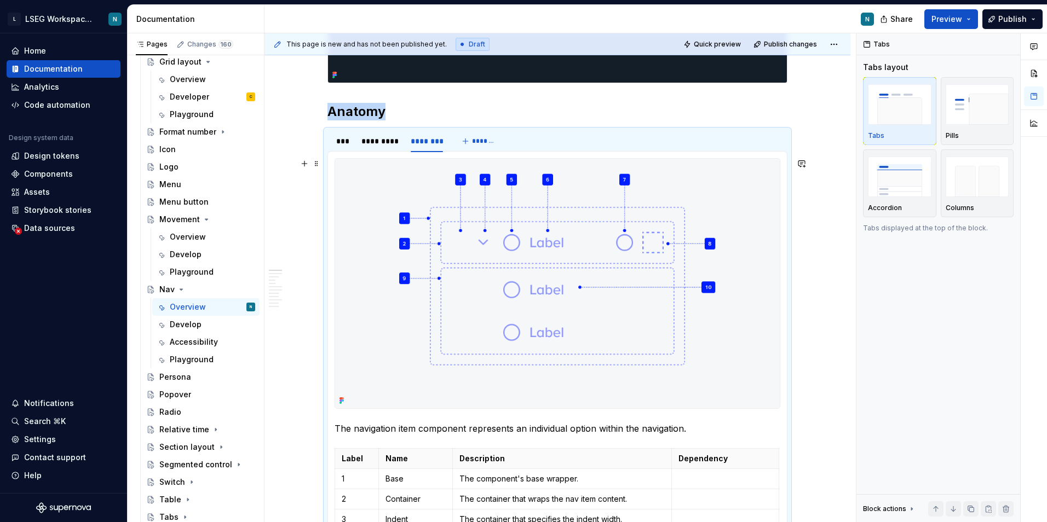
scroll to position [547, 0]
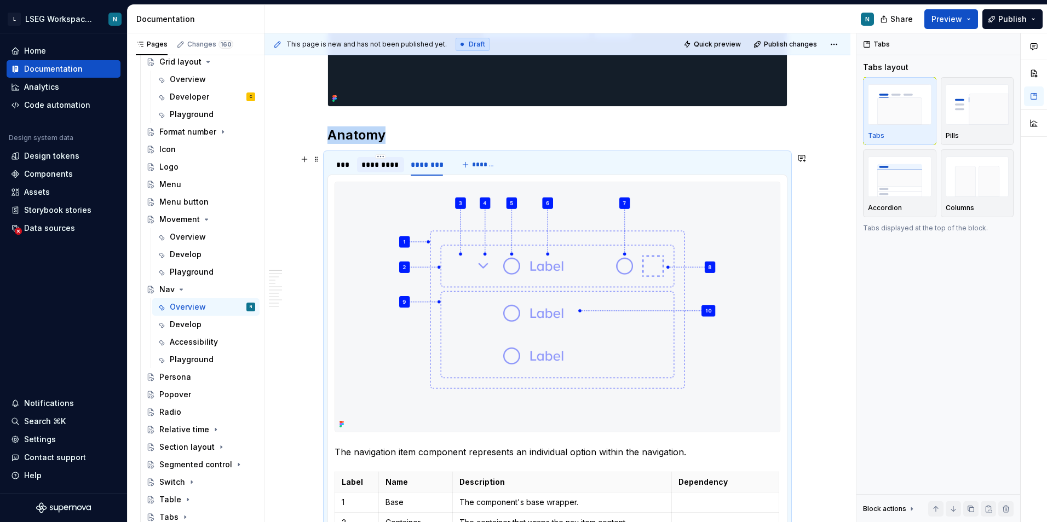
click at [378, 164] on div "*********" at bounding box center [380, 164] width 38 height 11
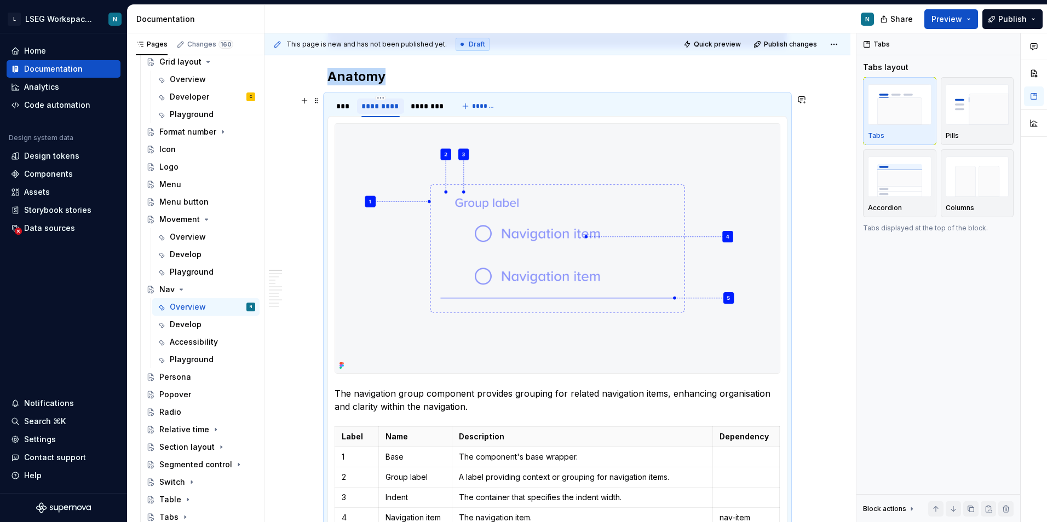
scroll to position [602, 0]
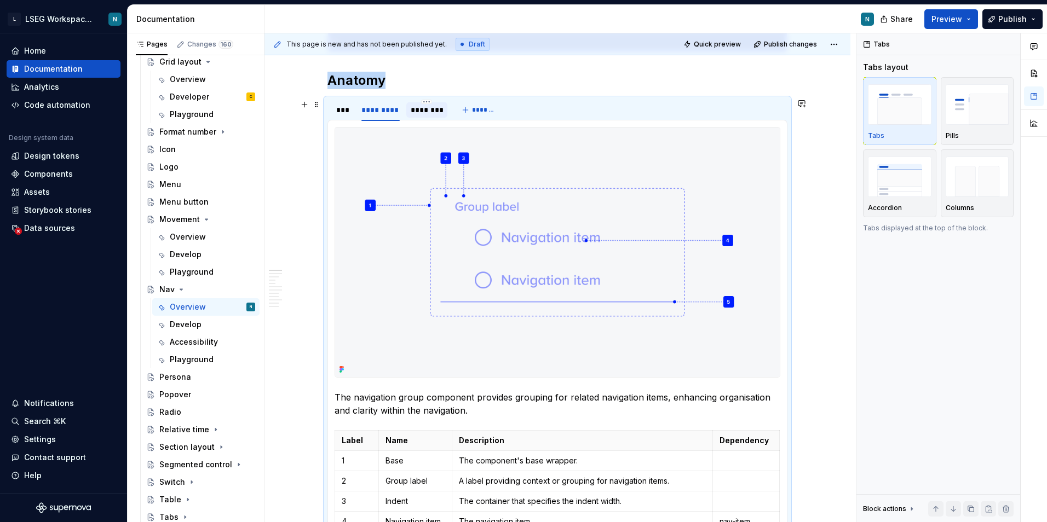
click at [418, 113] on div "********" at bounding box center [427, 110] width 32 height 11
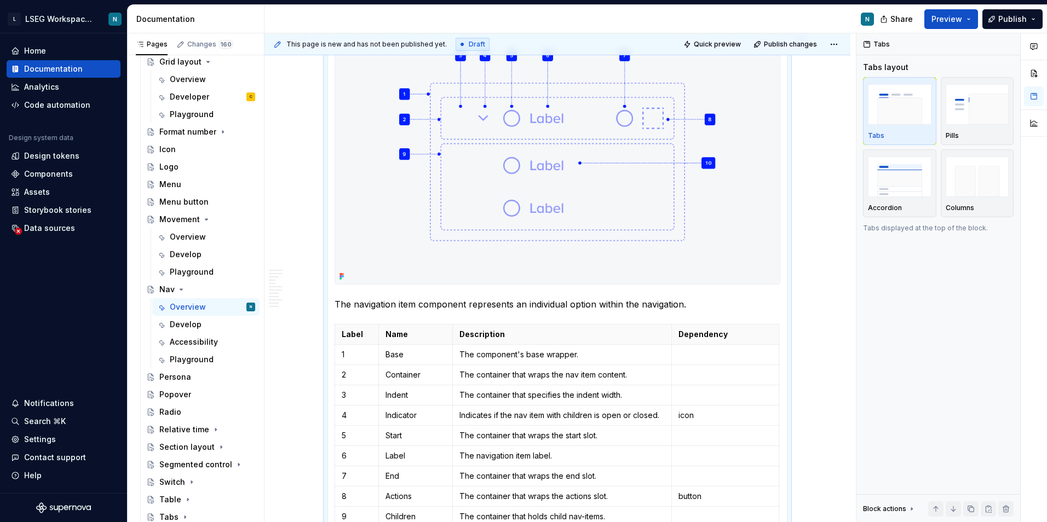
scroll to position [766, 0]
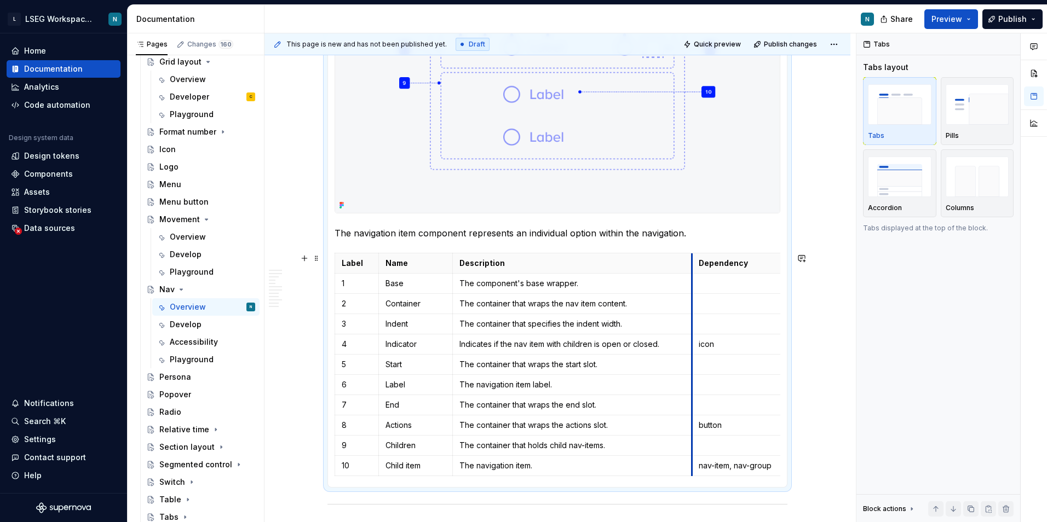
drag, startPoint x: 670, startPoint y: 266, endPoint x: 691, endPoint y: 264, distance: 20.8
drag, startPoint x: 778, startPoint y: 256, endPoint x: 758, endPoint y: 264, distance: 21.6
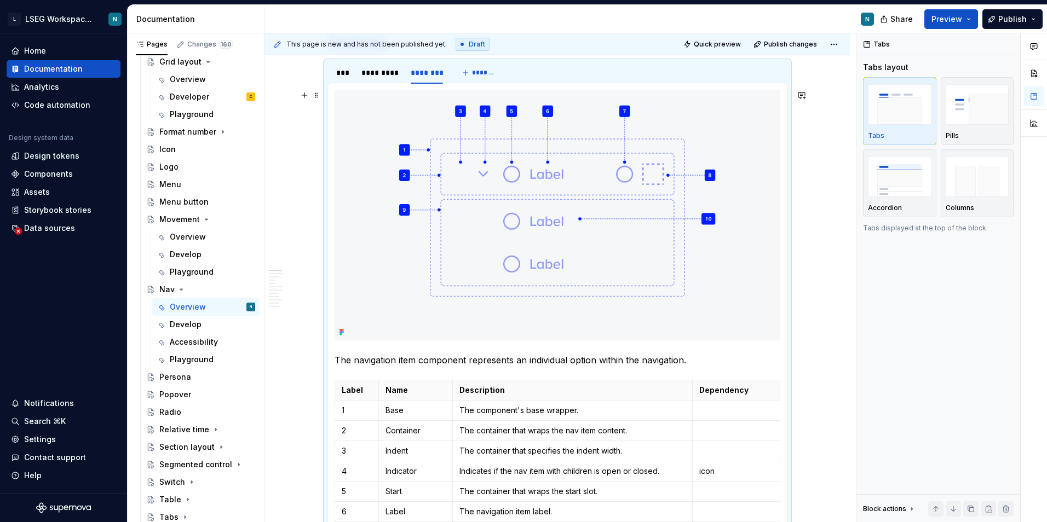
scroll to position [547, 0]
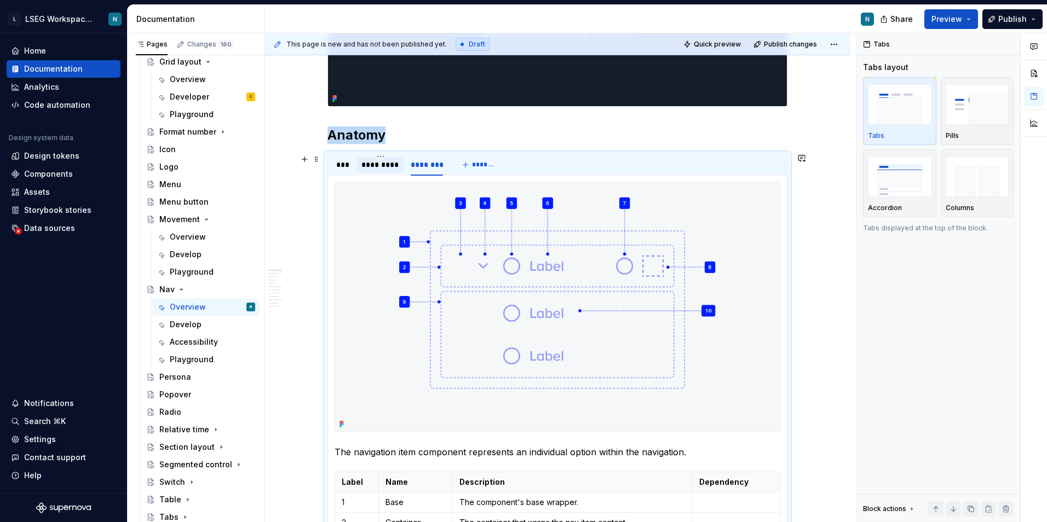
click at [385, 168] on div "*********" at bounding box center [380, 164] width 38 height 11
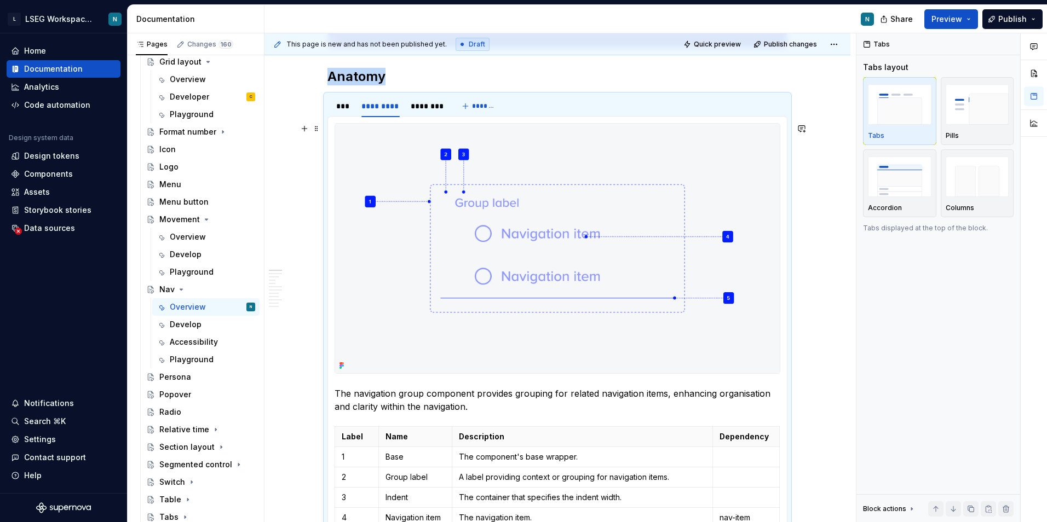
scroll to position [602, 0]
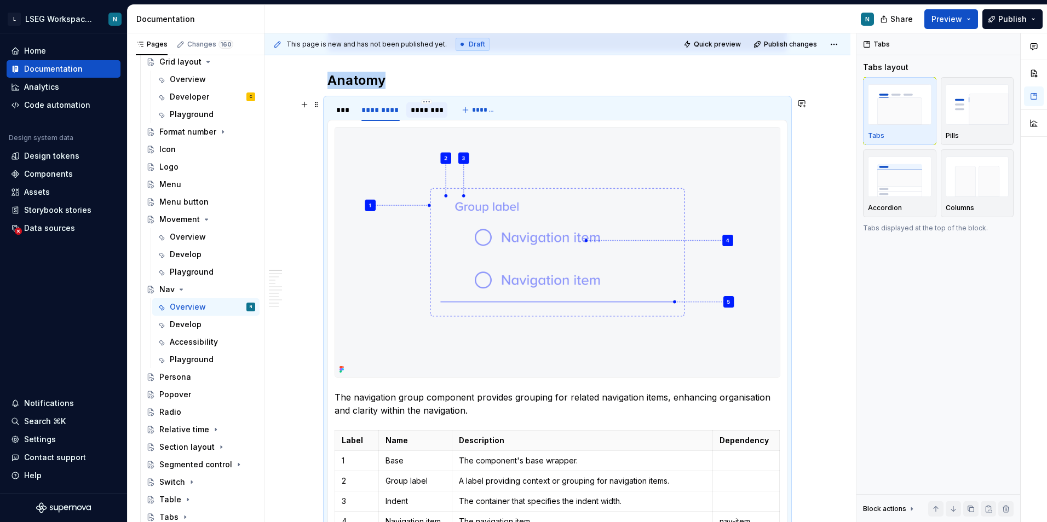
click at [431, 108] on div "********" at bounding box center [427, 110] width 32 height 11
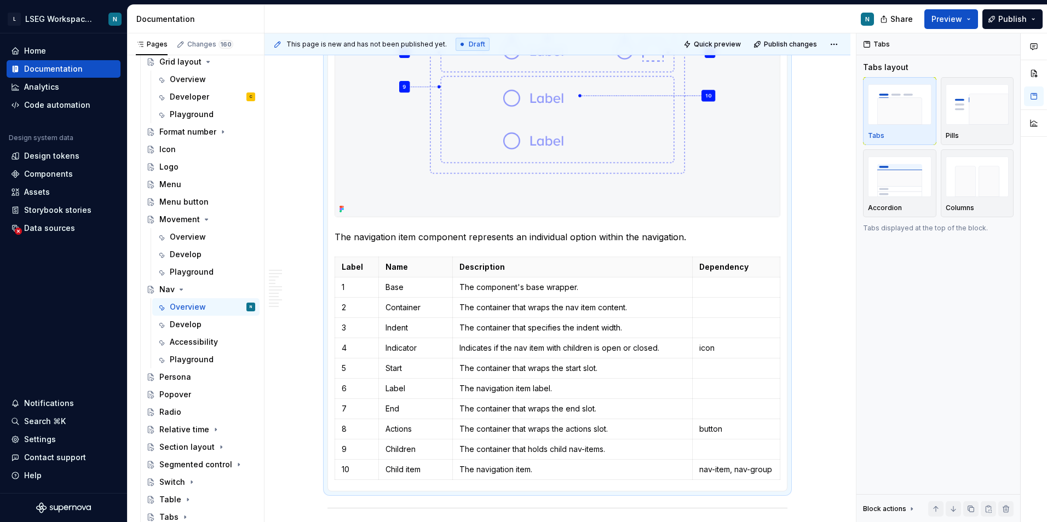
scroll to position [766, 0]
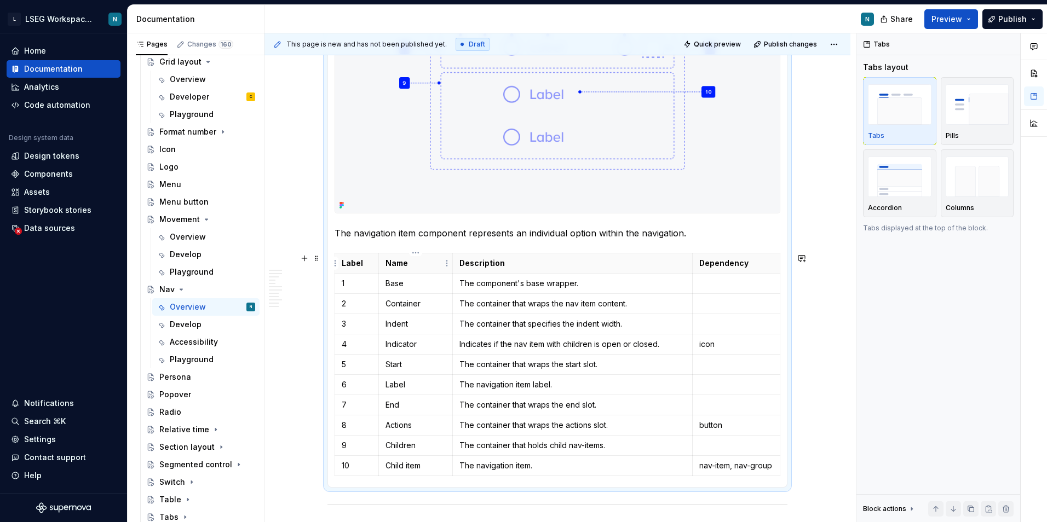
click at [450, 261] on th "Name" at bounding box center [415, 263] width 74 height 20
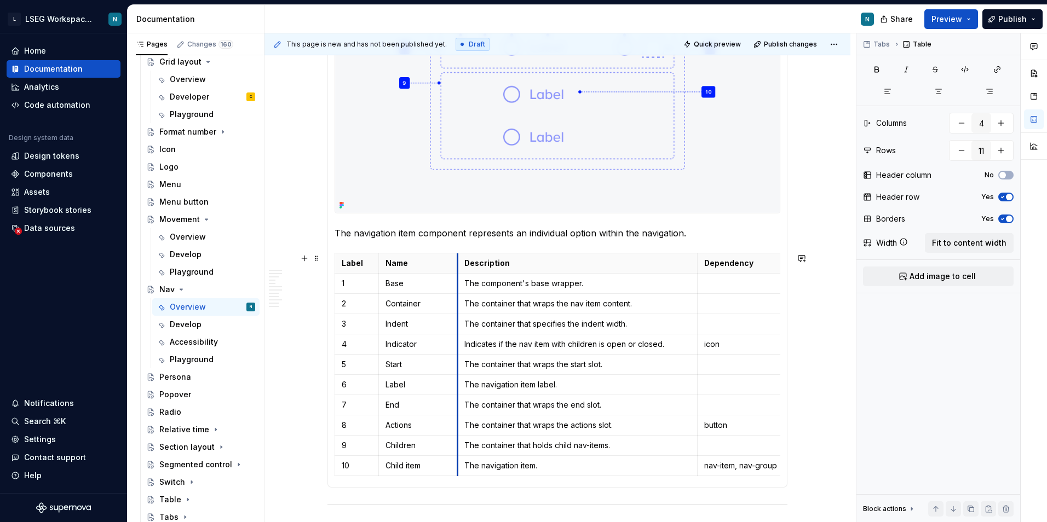
click at [457, 258] on th "Description" at bounding box center [577, 263] width 240 height 20
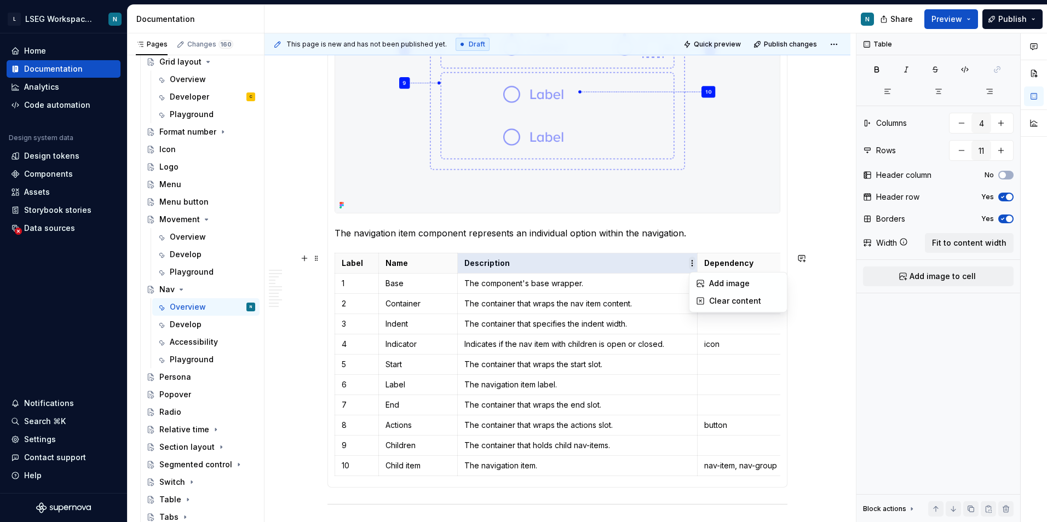
click at [694, 266] on html "L LSEG Workspace Design System N Home Documentation Analytics Code automation D…" at bounding box center [523, 261] width 1047 height 522
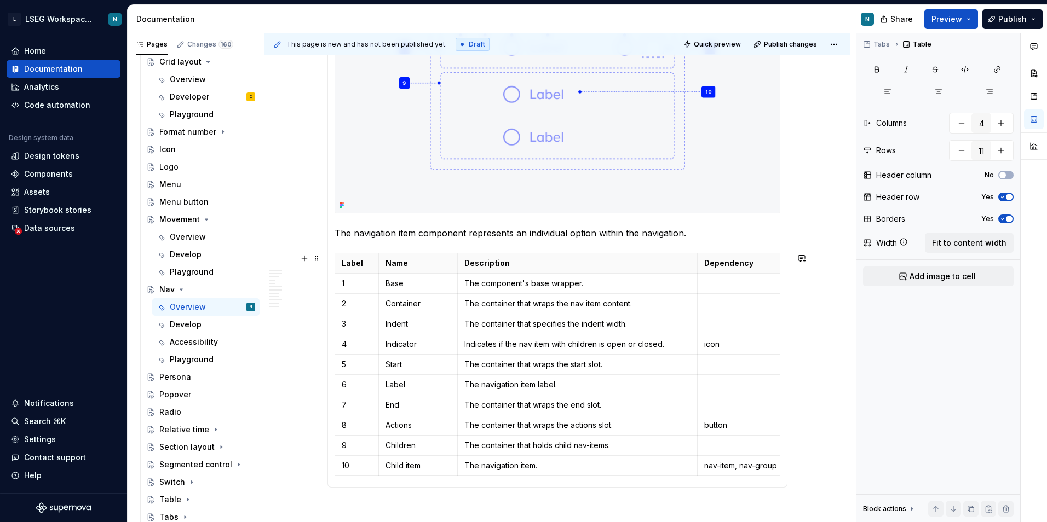
click at [696, 264] on html "L LSEG Workspace Design System N Home Documentation Analytics Code automation D…" at bounding box center [523, 261] width 1047 height 522
drag, startPoint x: 697, startPoint y: 263, endPoint x: 692, endPoint y: 264, distance: 5.6
click at [692, 264] on th "Dependency" at bounding box center [736, 263] width 88 height 20
click at [800, 319] on div "**********" at bounding box center [559, 277] width 591 height 489
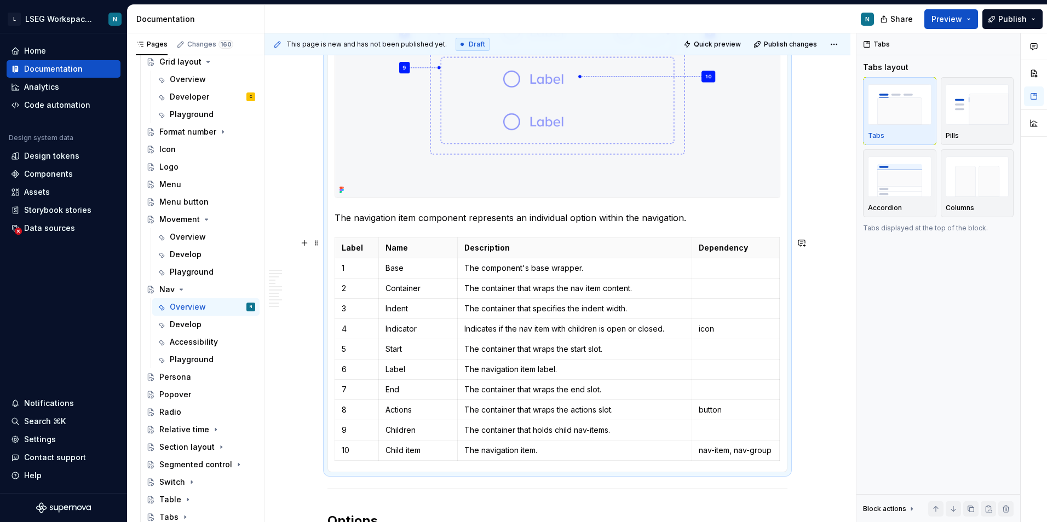
scroll to position [786, 0]
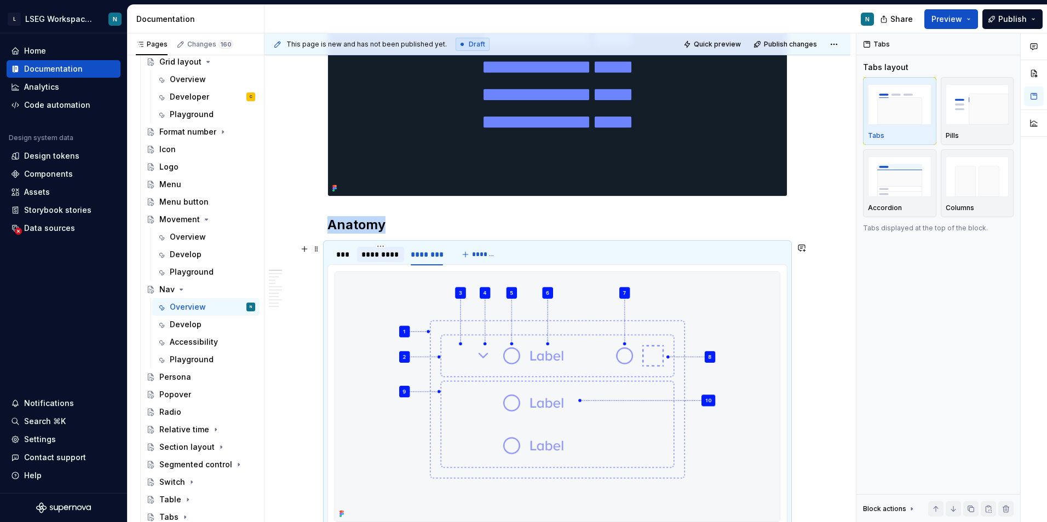
click at [374, 255] on div "*********" at bounding box center [380, 254] width 38 height 11
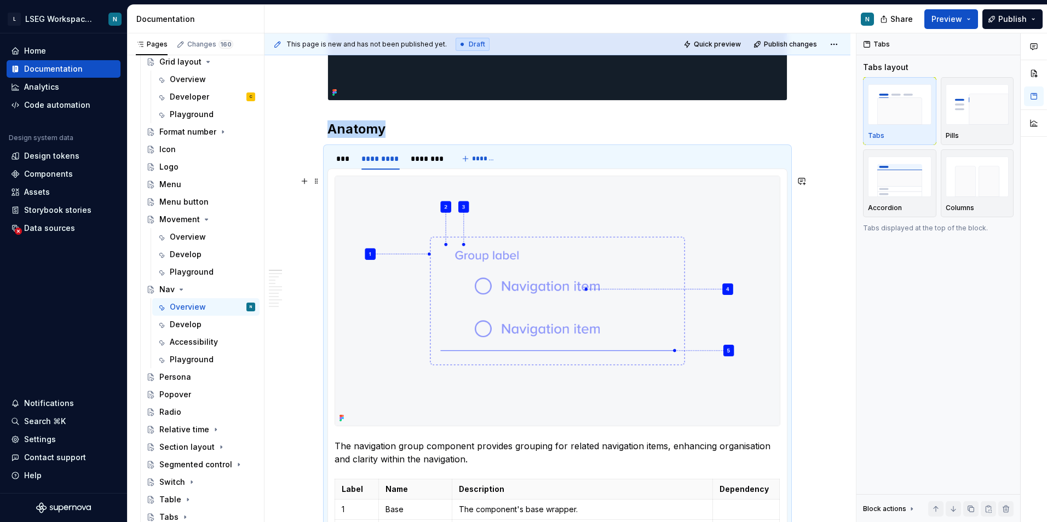
scroll to position [567, 0]
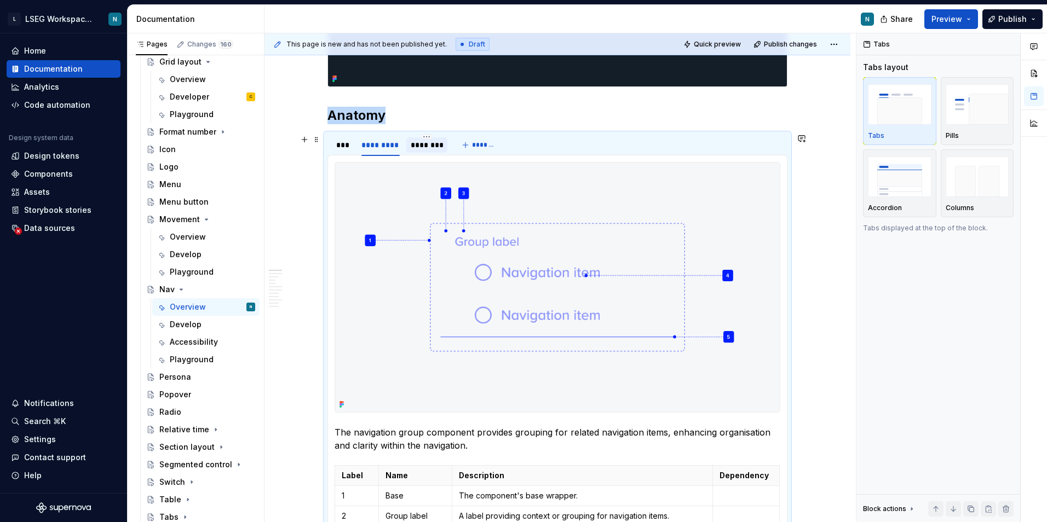
click at [421, 154] on div at bounding box center [426, 154] width 41 height 1
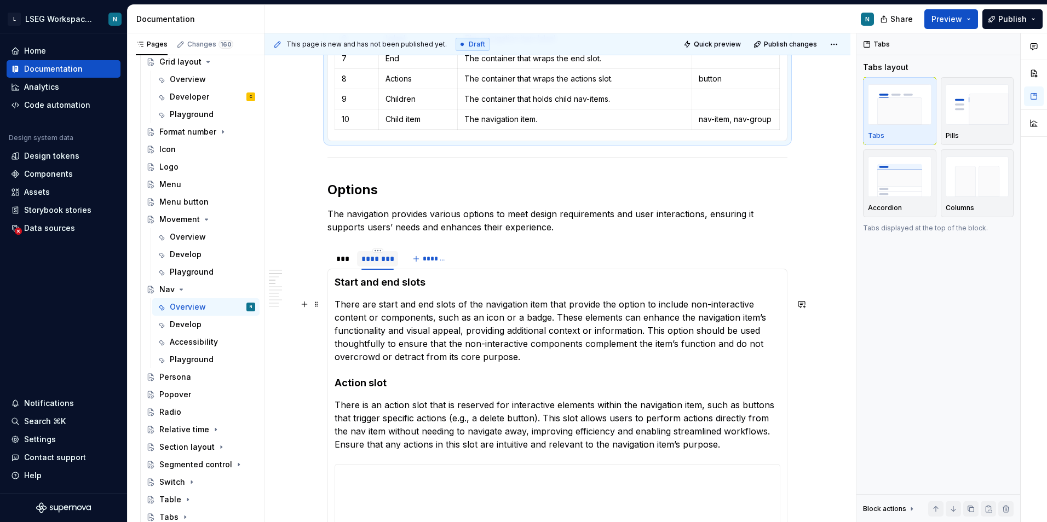
scroll to position [1115, 0]
click at [529, 315] on p "There are start and end slots of the navigation item that provide the option to…" at bounding box center [558, 329] width 446 height 66
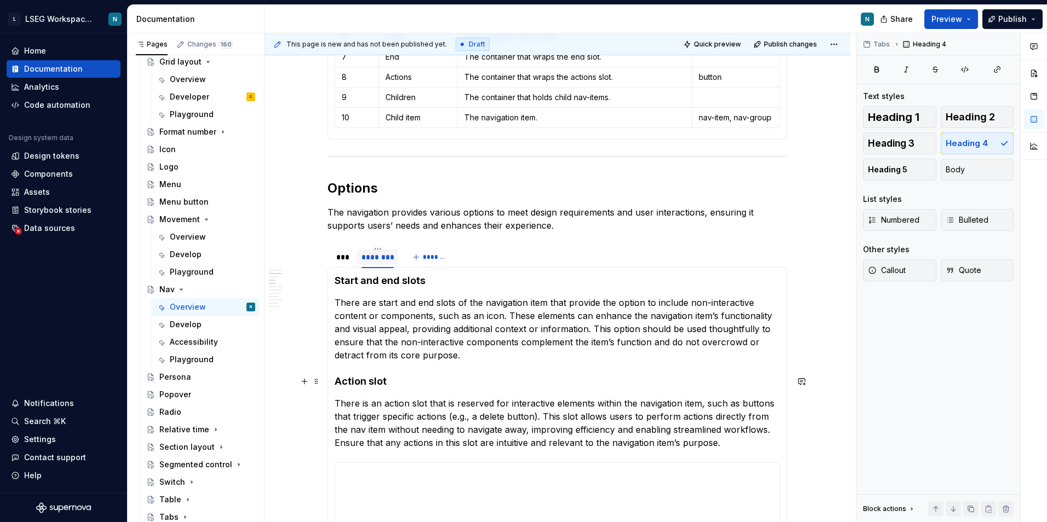
click at [523, 356] on p "There are start and end slots of the navigation item that provide the option to…" at bounding box center [558, 329] width 446 height 66
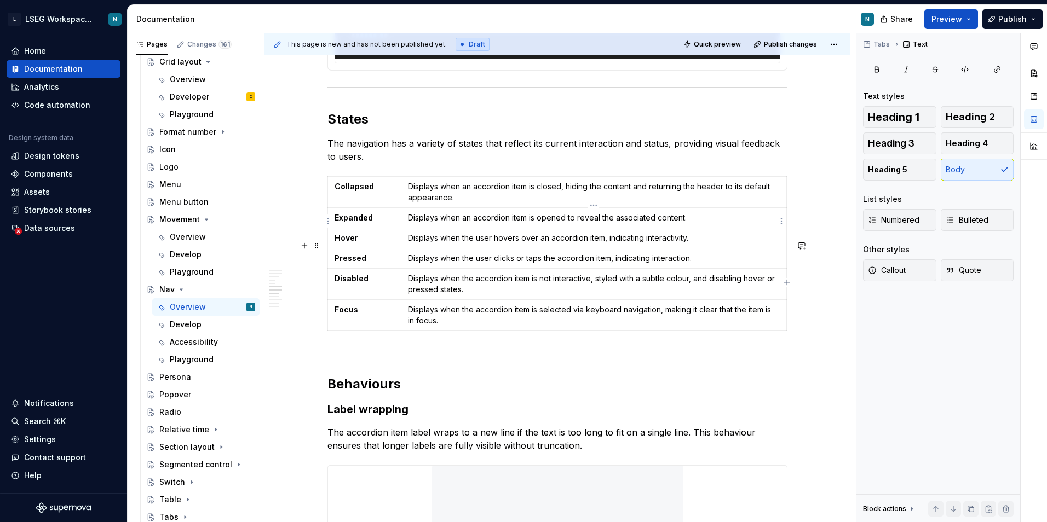
scroll to position [1936, 0]
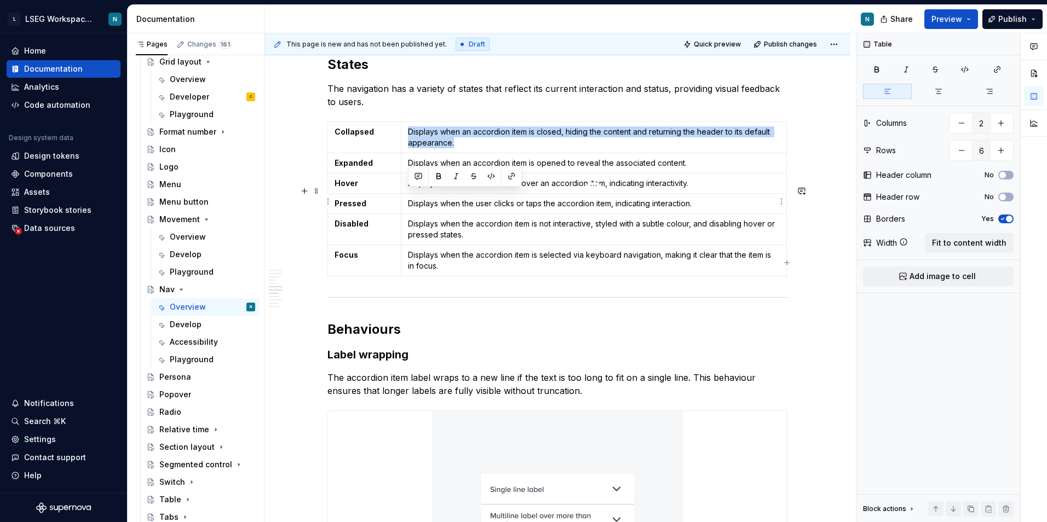
drag, startPoint x: 408, startPoint y: 196, endPoint x: 465, endPoint y: 212, distance: 58.6
click at [465, 148] on p "Displays when an accordion item is closed, hiding the content and returning the…" at bounding box center [594, 137] width 372 height 22
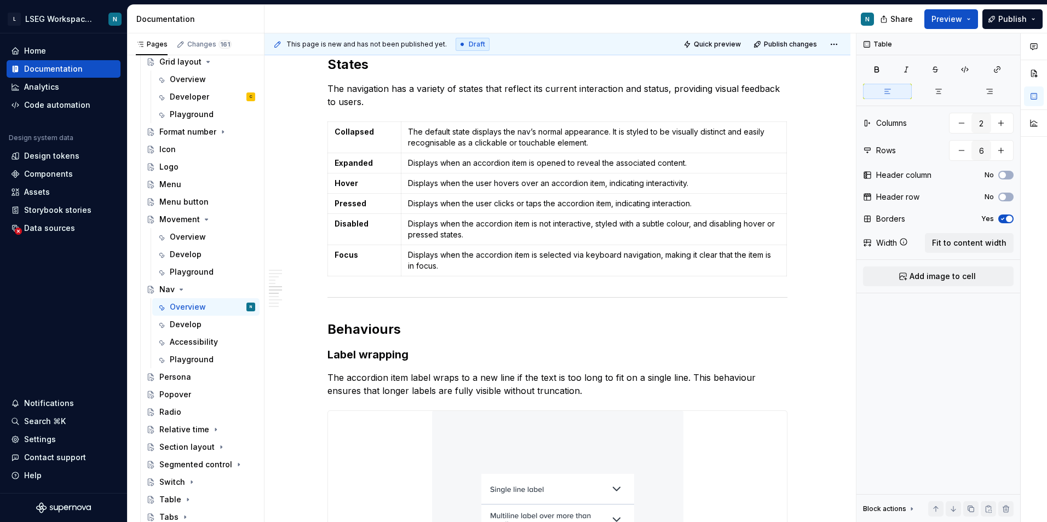
type textarea "*"
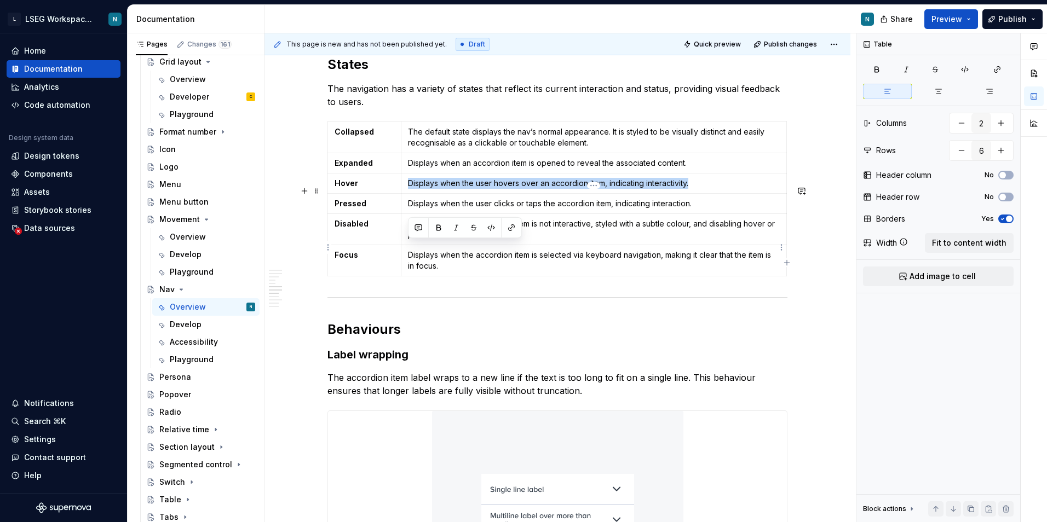
drag, startPoint x: 406, startPoint y: 246, endPoint x: 722, endPoint y: 244, distance: 315.3
click at [722, 193] on td "Displays when the user hovers over an accordion item, indicating interactivity." at bounding box center [593, 183] width 385 height 20
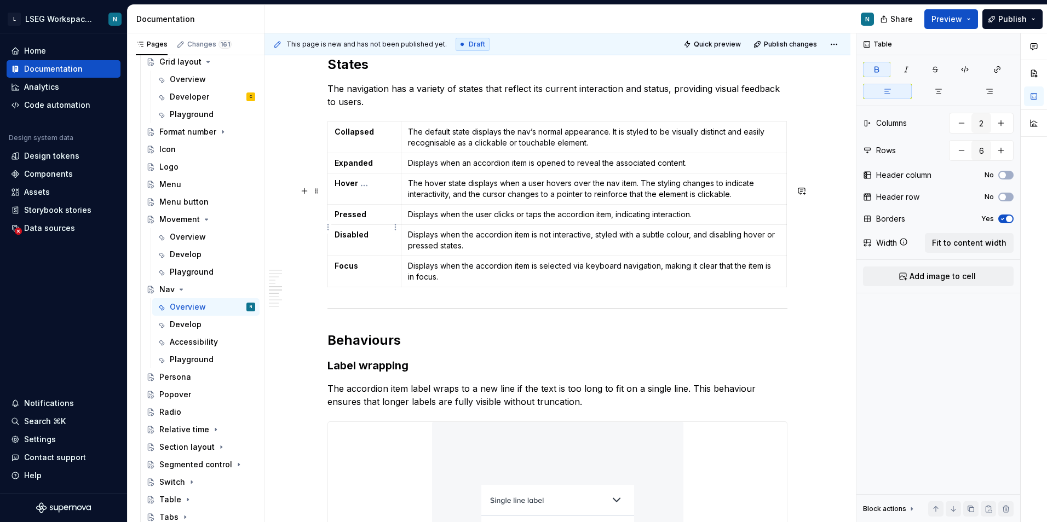
click at [334, 173] on td "Expanded" at bounding box center [364, 163] width 73 height 20
click at [328, 227] on html "L LSEG Workspace Design System N Home Documentation Analytics Code automation D…" at bounding box center [523, 261] width 1047 height 522
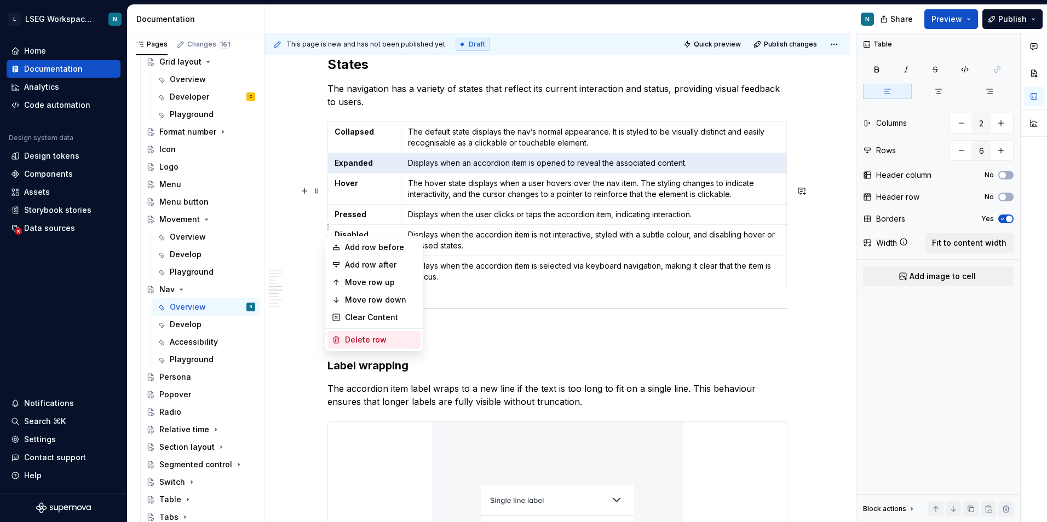
click at [378, 336] on div "Delete row" at bounding box center [380, 340] width 71 height 11
type input "5"
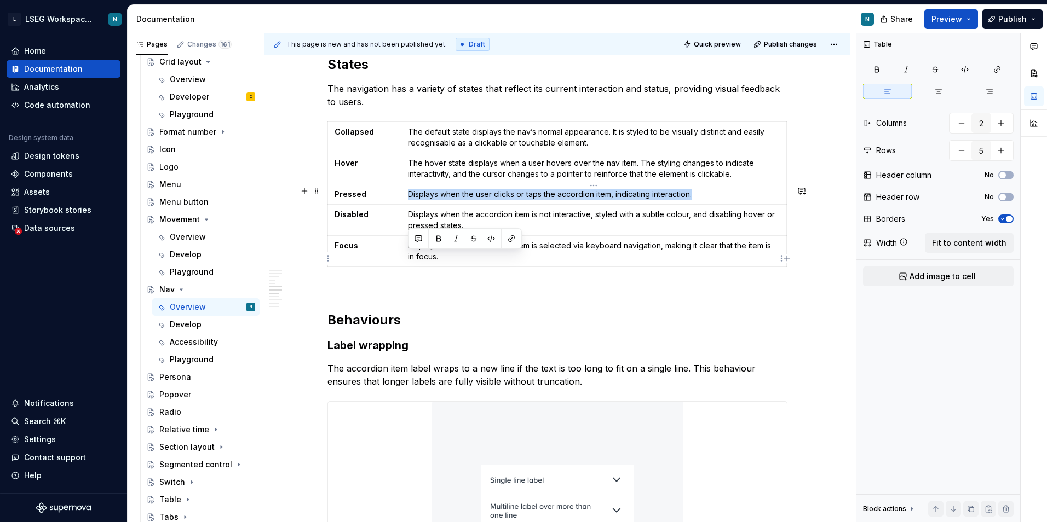
drag, startPoint x: 409, startPoint y: 256, endPoint x: 739, endPoint y: 261, distance: 329.6
click at [739, 200] on p "Displays when the user clicks or taps the accordion item, indicating interactio…" at bounding box center [594, 194] width 372 height 11
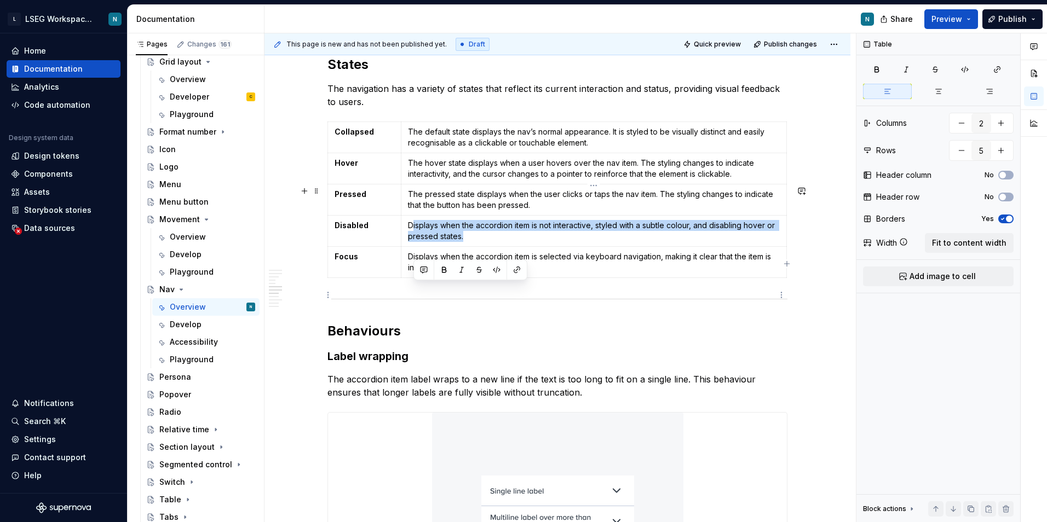
drag, startPoint x: 411, startPoint y: 290, endPoint x: 474, endPoint y: 303, distance: 63.7
click at [474, 242] on p "Displays when the accordion item is not interactive, styled with a subtle colou…" at bounding box center [594, 231] width 372 height 22
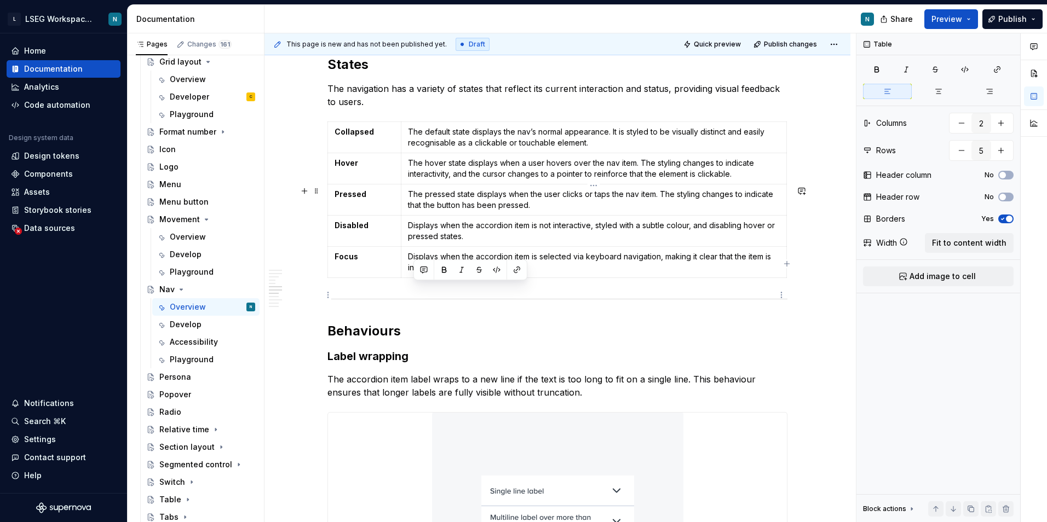
click at [474, 242] on p "Displays when the accordion item is not interactive, styled with a subtle colou…" at bounding box center [594, 231] width 372 height 22
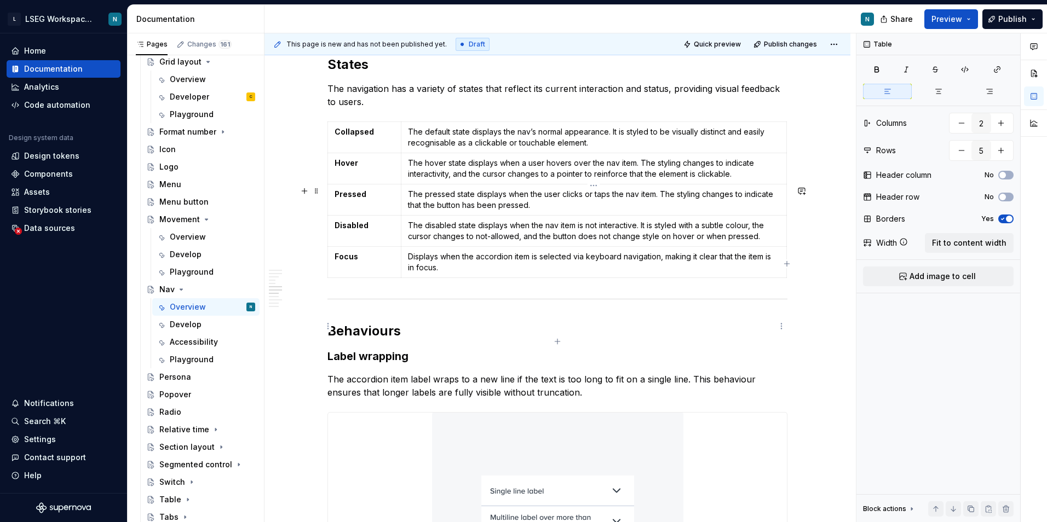
click at [463, 273] on p "Displays when the accordion item is selected via keyboard navigation, making it…" at bounding box center [594, 262] width 372 height 22
click at [619, 180] on p "The hover state displays when a user hovers over the nav item. The styling chan…" at bounding box center [594, 169] width 372 height 22
click at [639, 211] on p "The pressed state displays when the user clicks or taps the nav item. The styli…" at bounding box center [594, 200] width 372 height 22
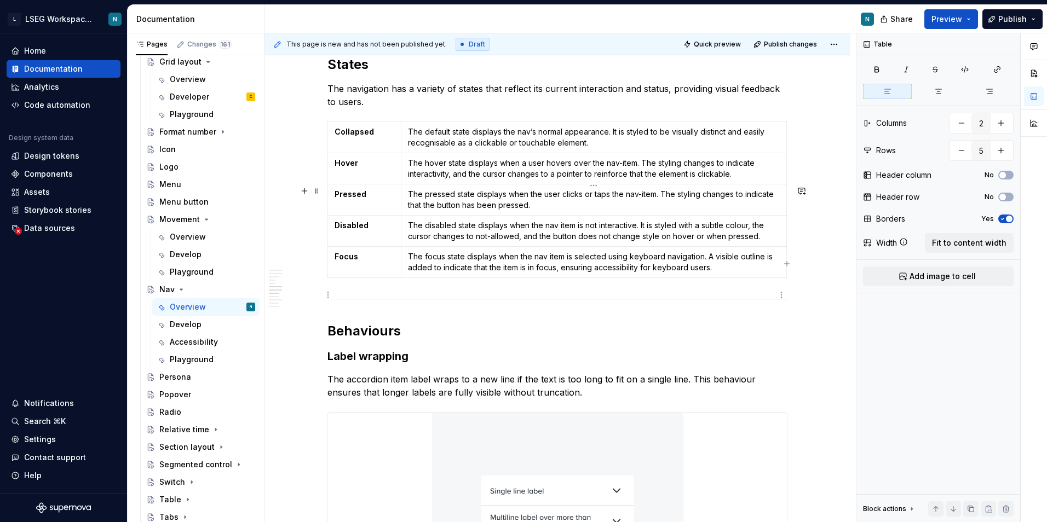
click at [558, 242] on p "The disabled state displays when the nav item is not interactive. It is styled …" at bounding box center [594, 231] width 372 height 22
click at [547, 273] on p "The focus state displays when the nav item is selected using keyboard navigatio…" at bounding box center [594, 262] width 372 height 22
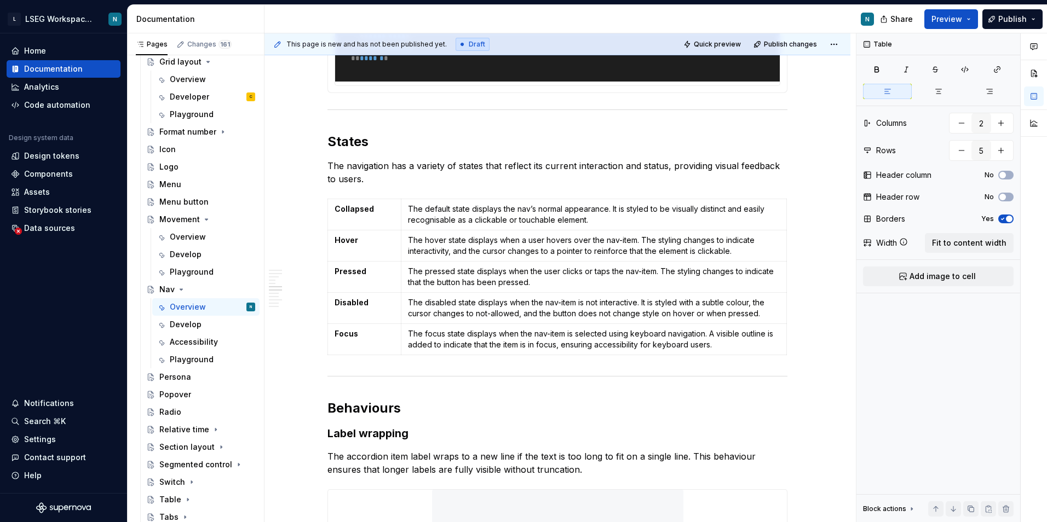
scroll to position [1881, 0]
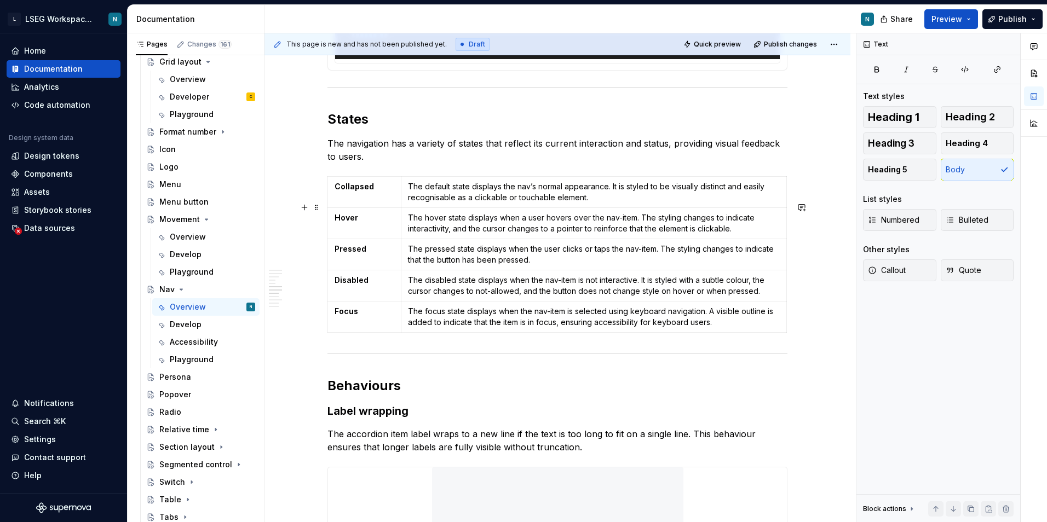
click at [388, 163] on p "The navigation has a variety of states that reflect its current interaction and…" at bounding box center [557, 150] width 460 height 26
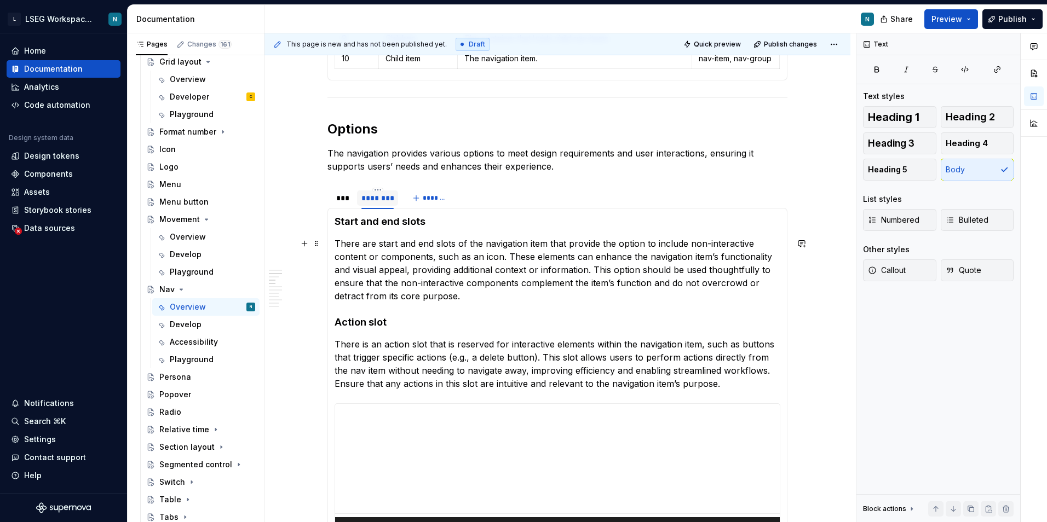
scroll to position [1169, 0]
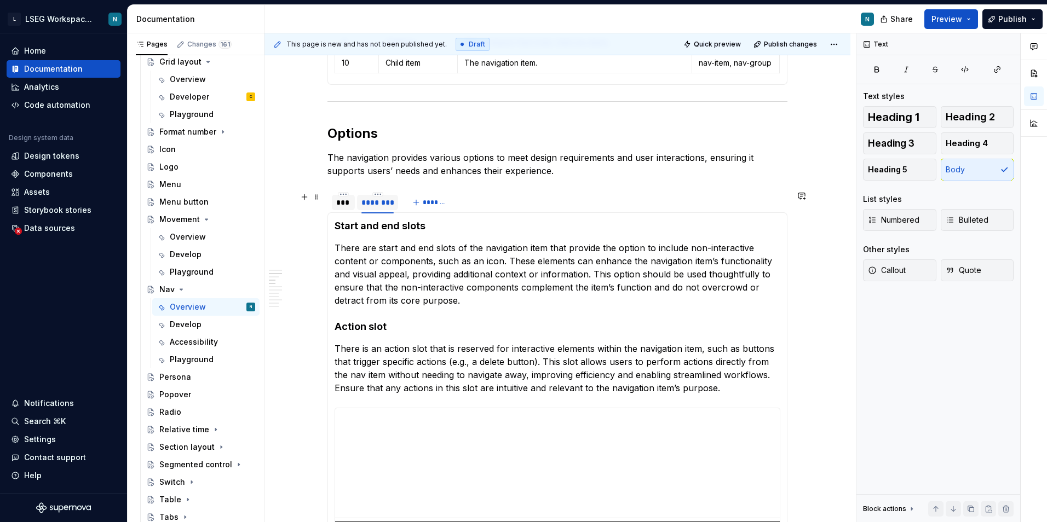
click at [352, 209] on div "***" at bounding box center [343, 202] width 23 height 15
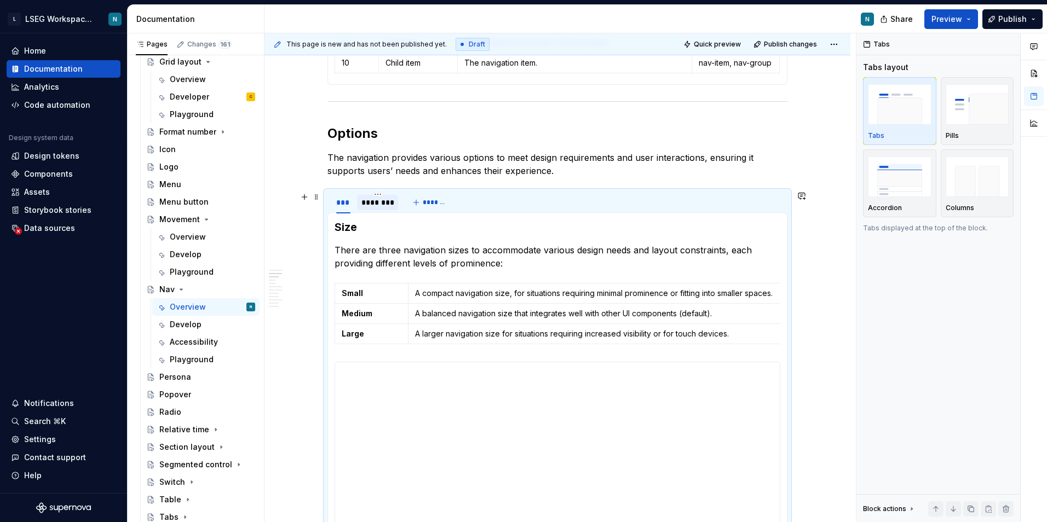
click at [379, 201] on div "********" at bounding box center [377, 202] width 32 height 11
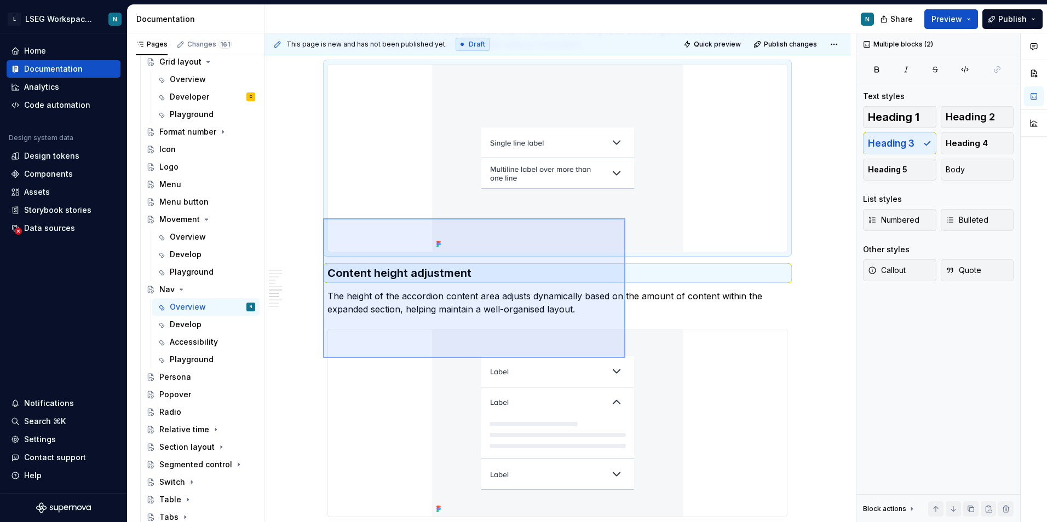
scroll to position [2319, 0]
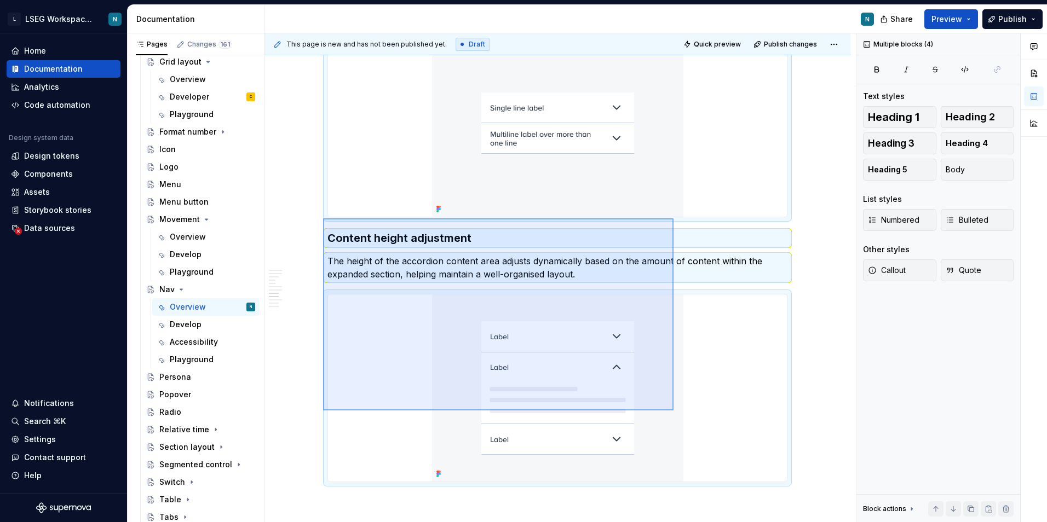
drag, startPoint x: 323, startPoint y: 218, endPoint x: 673, endPoint y: 411, distance: 399.6
click at [673, 411] on div "**********" at bounding box center [559, 277] width 591 height 489
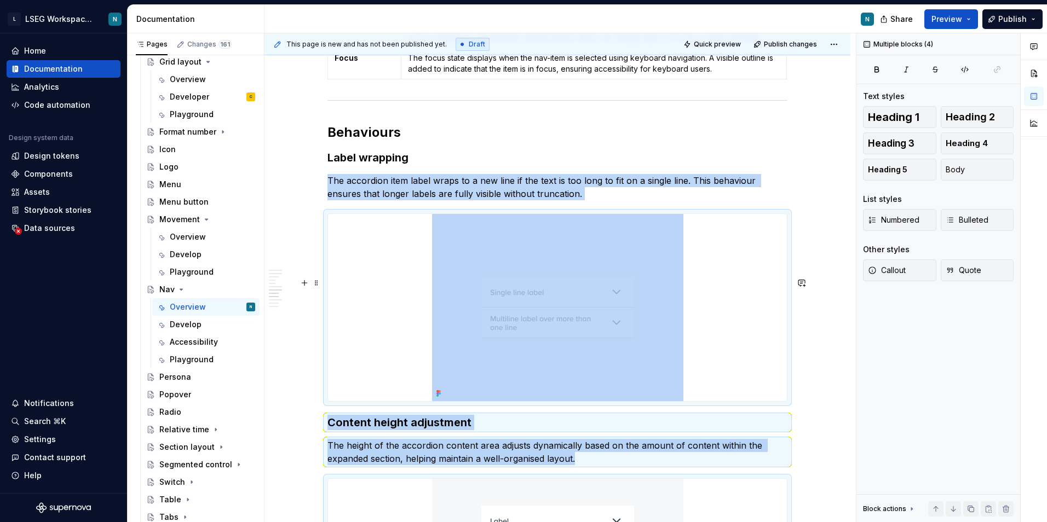
scroll to position [2124, 0]
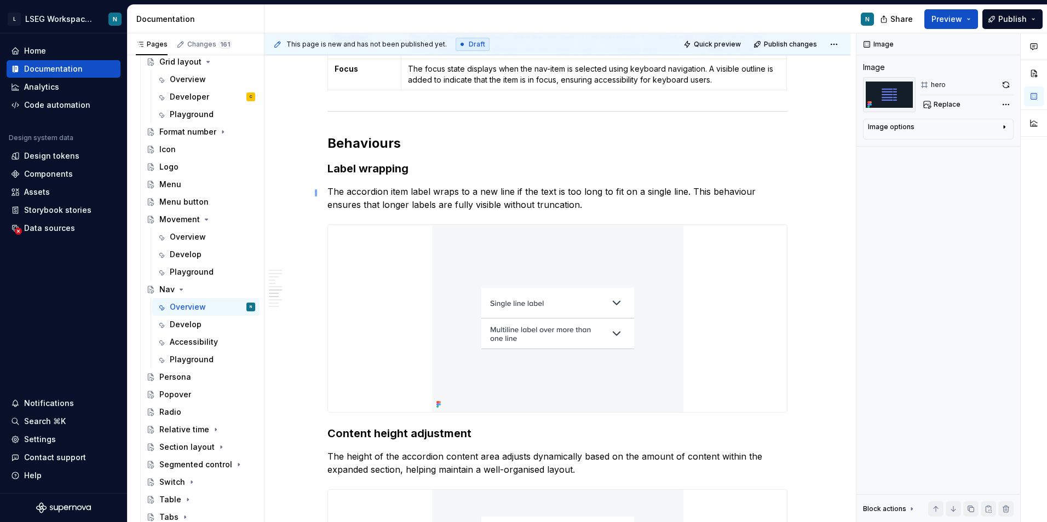
click at [317, 189] on div "**********" at bounding box center [559, 277] width 591 height 489
click at [306, 206] on div "**********" at bounding box center [559, 277] width 591 height 489
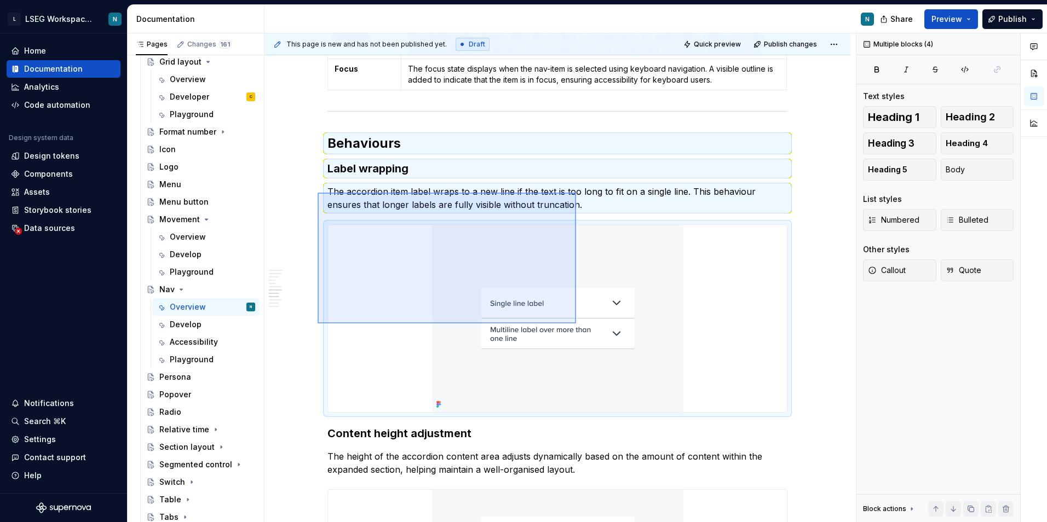
click at [576, 324] on div "**********" at bounding box center [559, 277] width 591 height 489
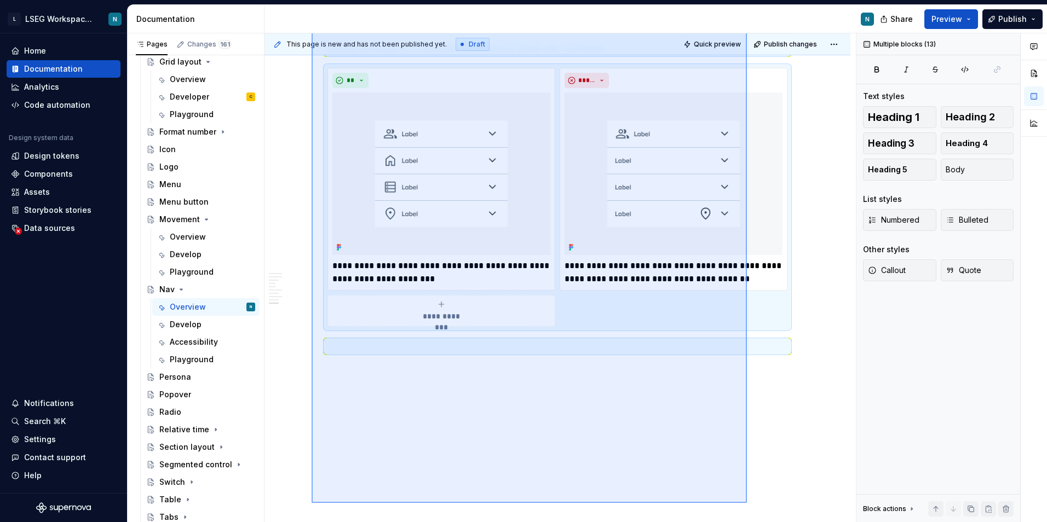
scroll to position [2961, 0]
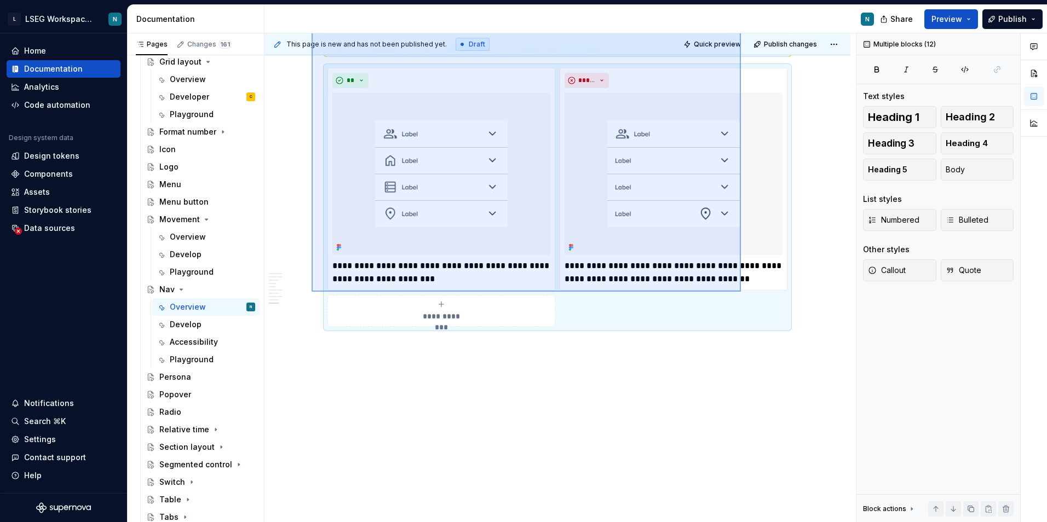
drag, startPoint x: 312, startPoint y: 191, endPoint x: 741, endPoint y: 292, distance: 440.9
click at [741, 292] on div "**********" at bounding box center [559, 277] width 591 height 489
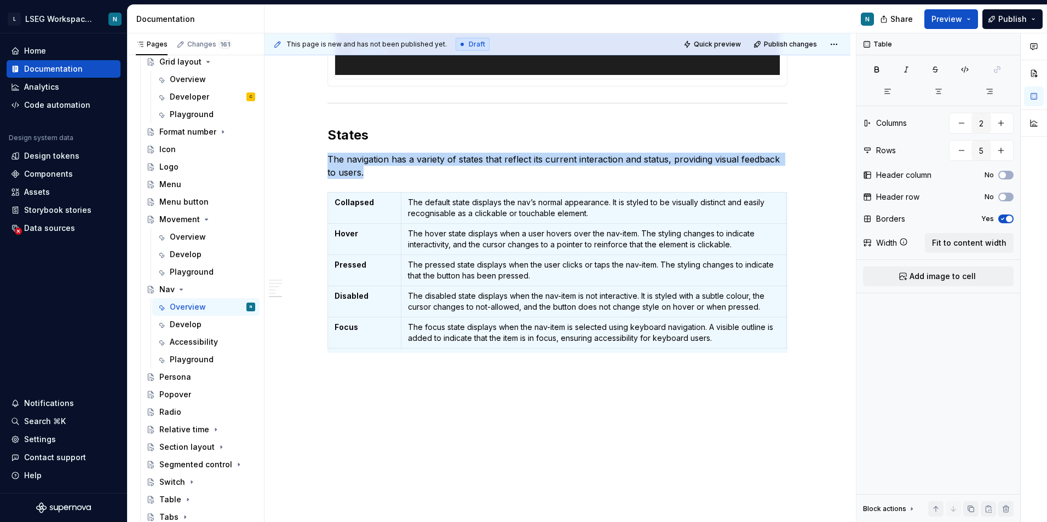
scroll to position [1938, 0]
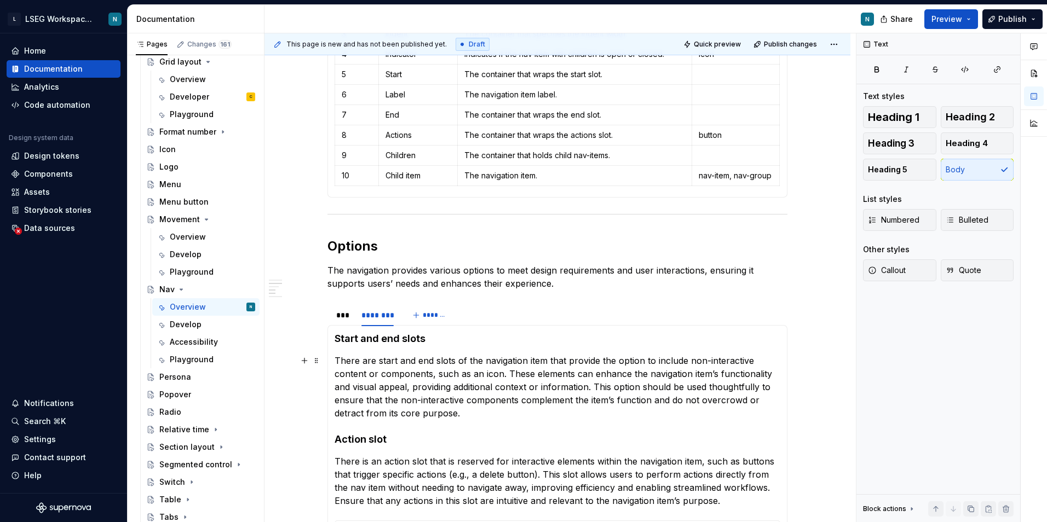
scroll to position [1116, 0]
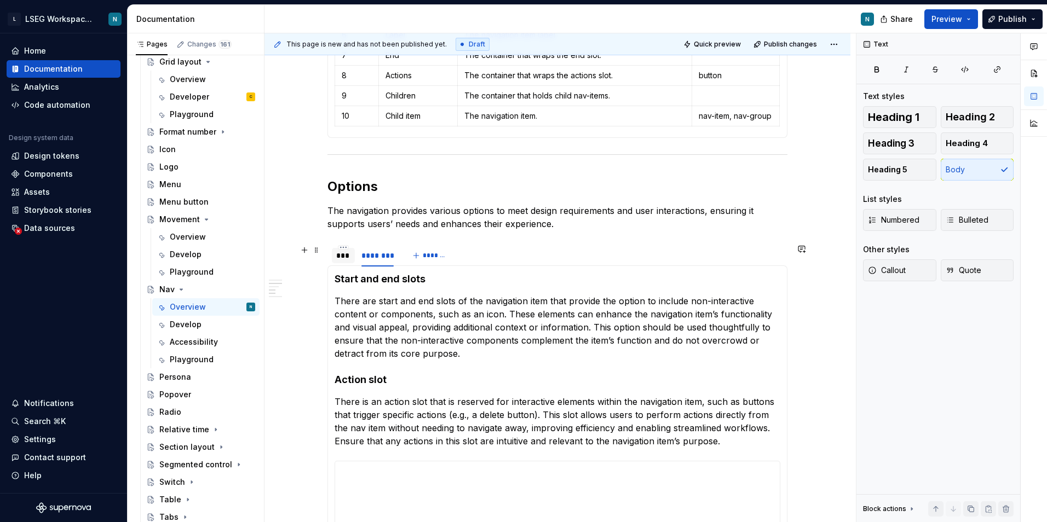
click at [336, 257] on div "***" at bounding box center [343, 255] width 14 height 11
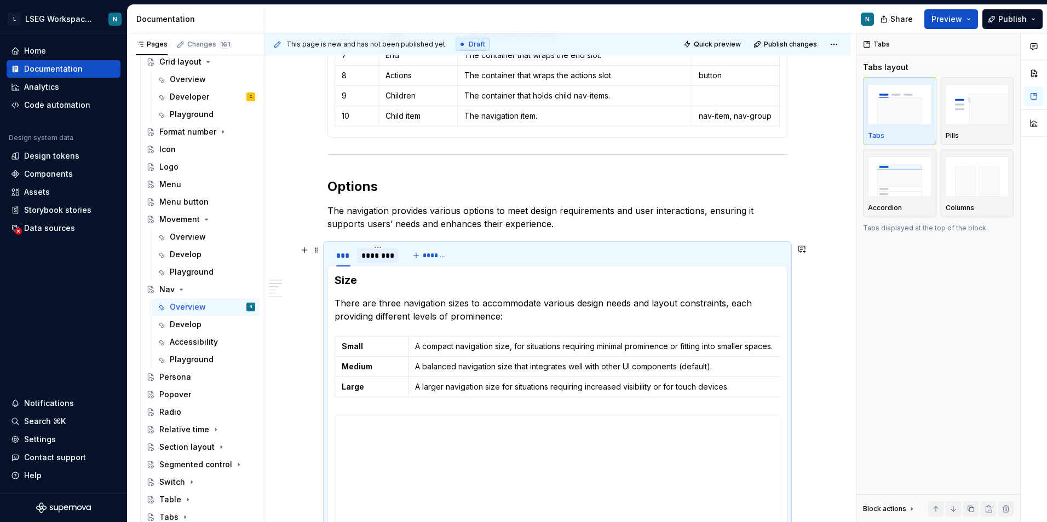
click at [384, 252] on div "********" at bounding box center [377, 255] width 32 height 11
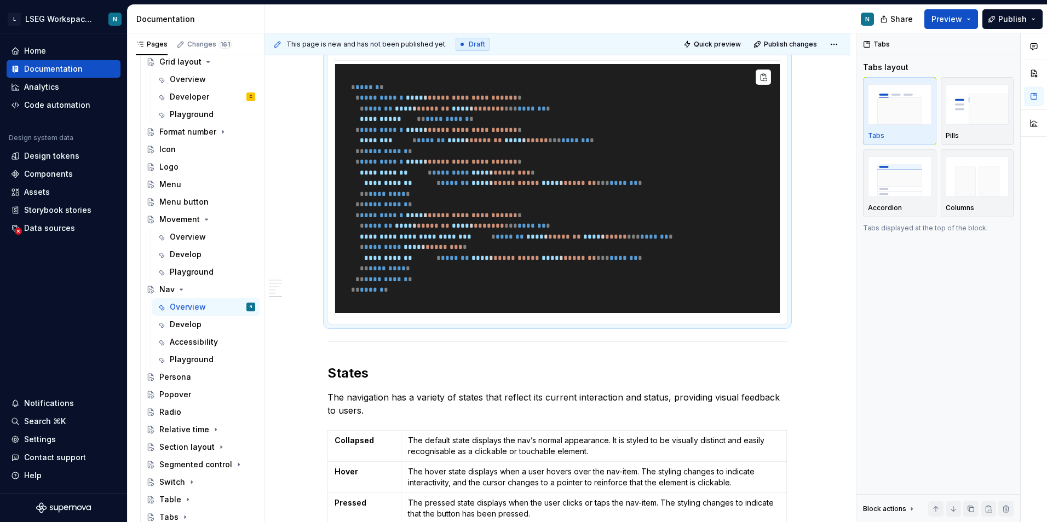
click at [434, 229] on span "******" at bounding box center [433, 225] width 24 height 7
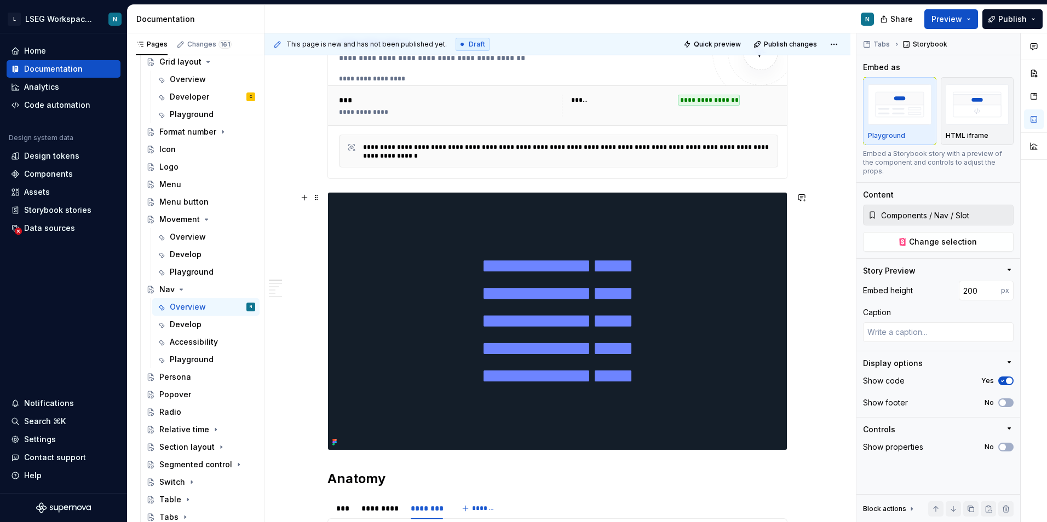
scroll to position [0, 0]
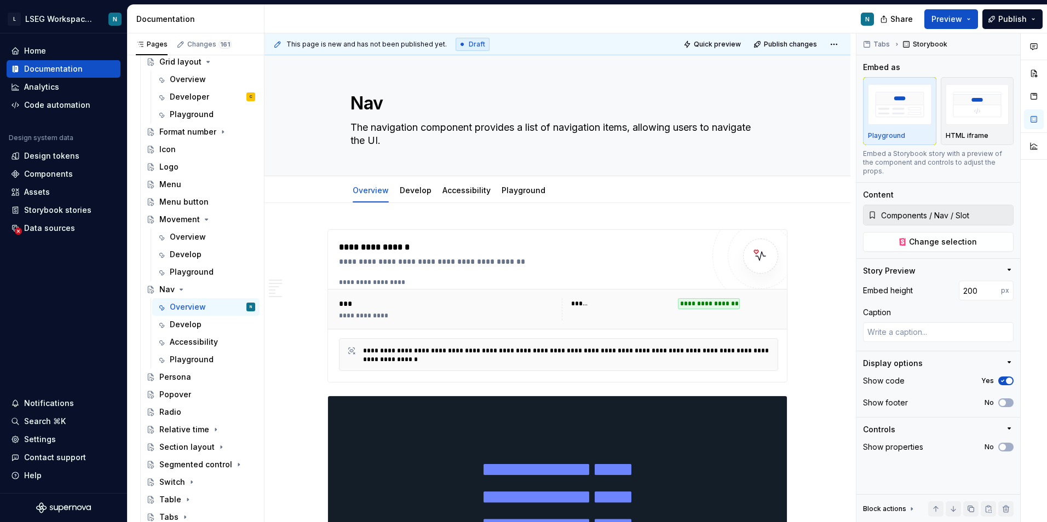
click at [719, 47] on span "Quick preview" at bounding box center [717, 44] width 47 height 9
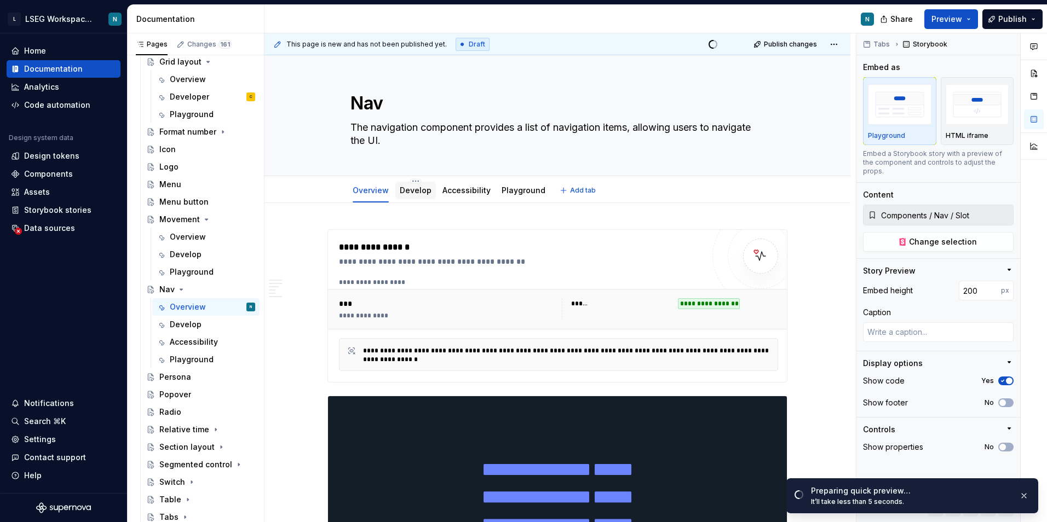
click at [420, 195] on div "Develop" at bounding box center [416, 190] width 32 height 11
click at [971, 488] on link "Open page" at bounding box center [984, 495] width 55 height 15
click at [416, 192] on link "Develop" at bounding box center [416, 190] width 32 height 9
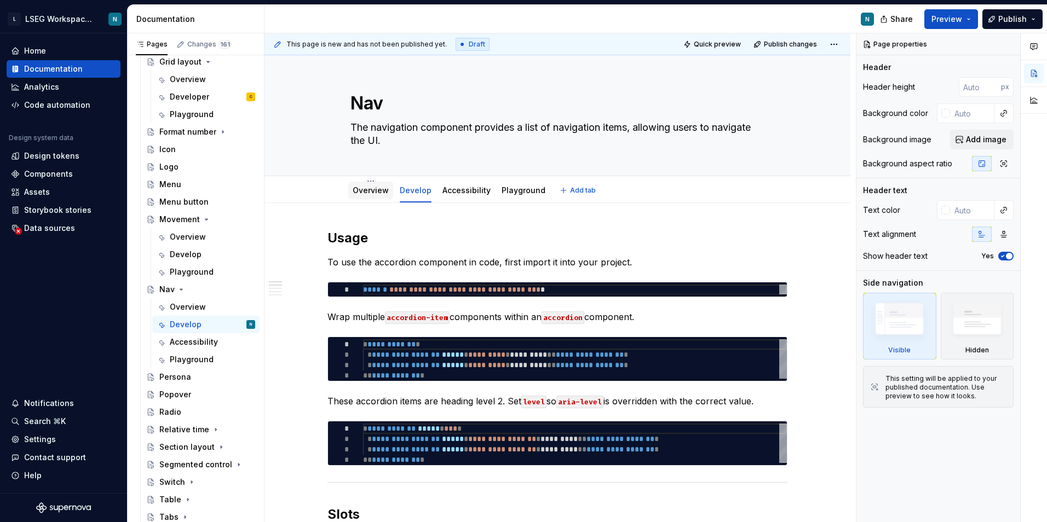
click at [374, 200] on div at bounding box center [370, 200] width 45 height 1
drag, startPoint x: 374, startPoint y: 200, endPoint x: 361, endPoint y: 186, distance: 19.4
click at [361, 186] on link "Overview" at bounding box center [371, 190] width 36 height 9
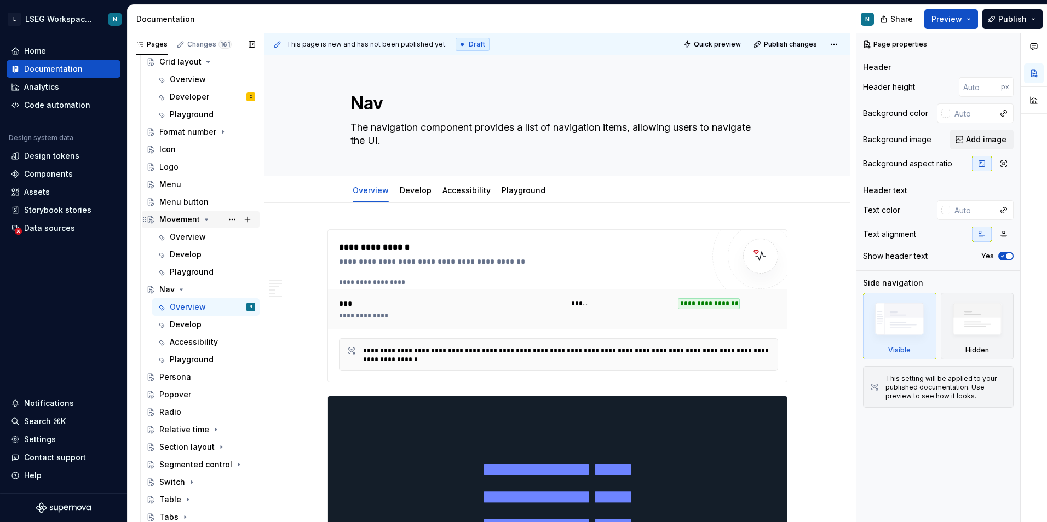
click at [189, 218] on div "Movement" at bounding box center [179, 219] width 41 height 11
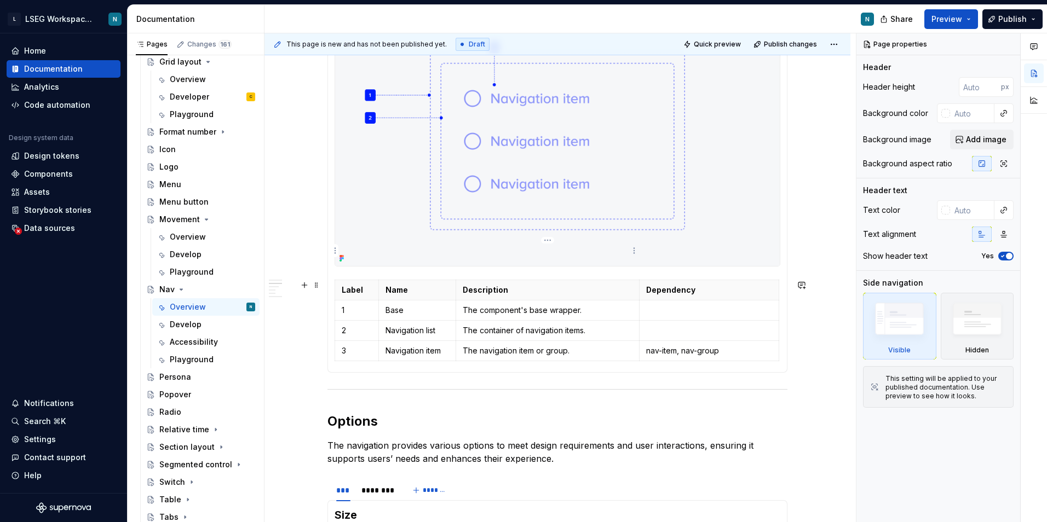
scroll to position [766, 0]
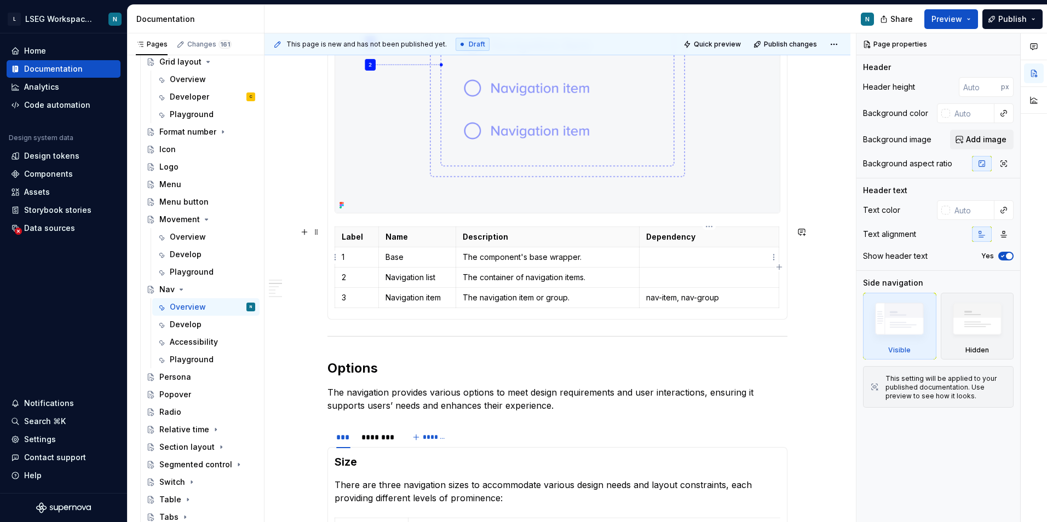
click at [730, 260] on p at bounding box center [709, 257] width 126 height 11
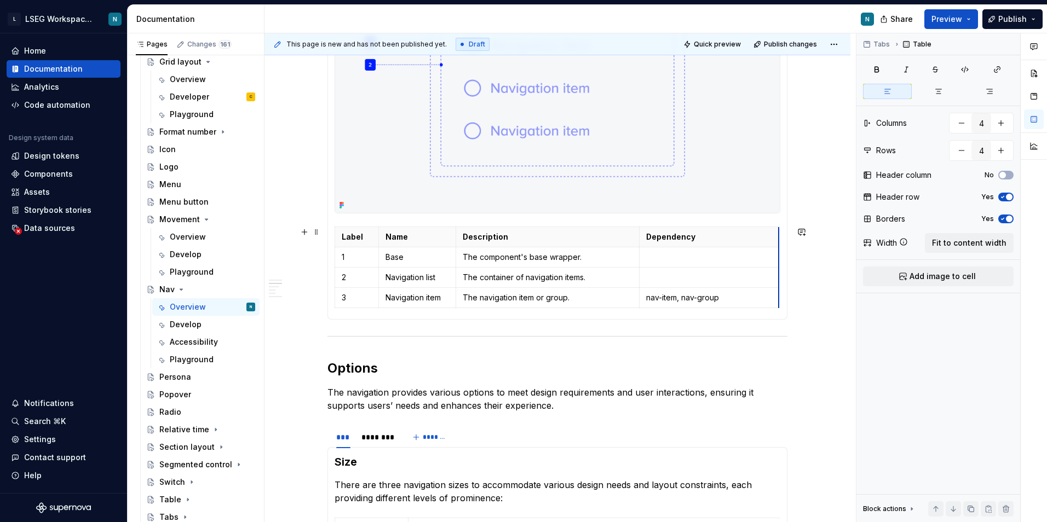
click at [779, 232] on th "Dependency" at bounding box center [709, 237] width 140 height 20
drag, startPoint x: 777, startPoint y: 232, endPoint x: 771, endPoint y: 229, distance: 6.9
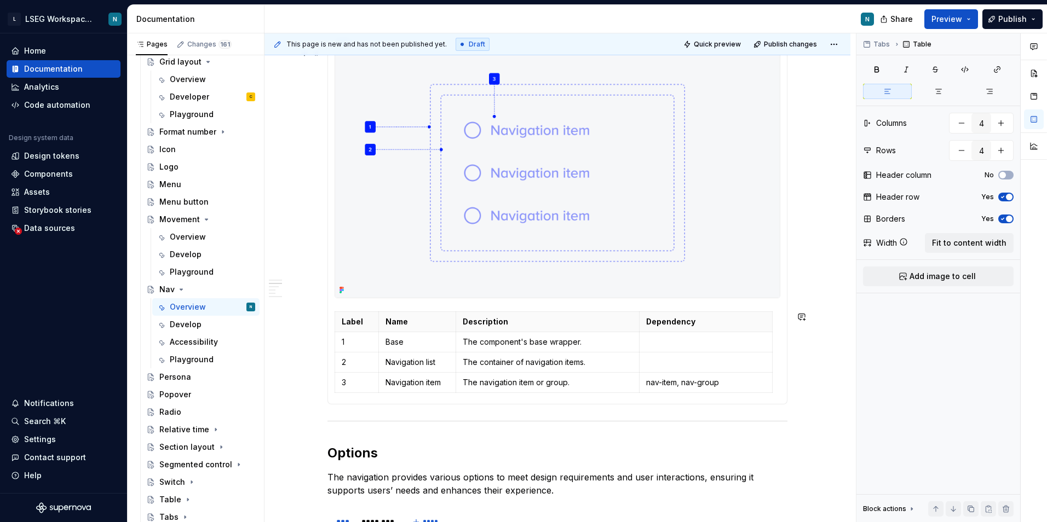
scroll to position [547, 0]
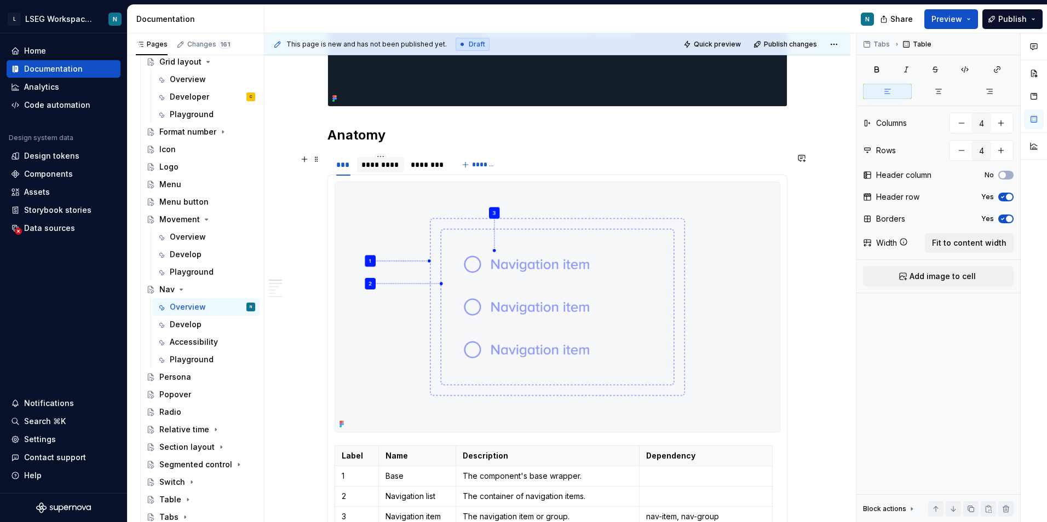
click at [386, 167] on div "*********" at bounding box center [380, 164] width 38 height 11
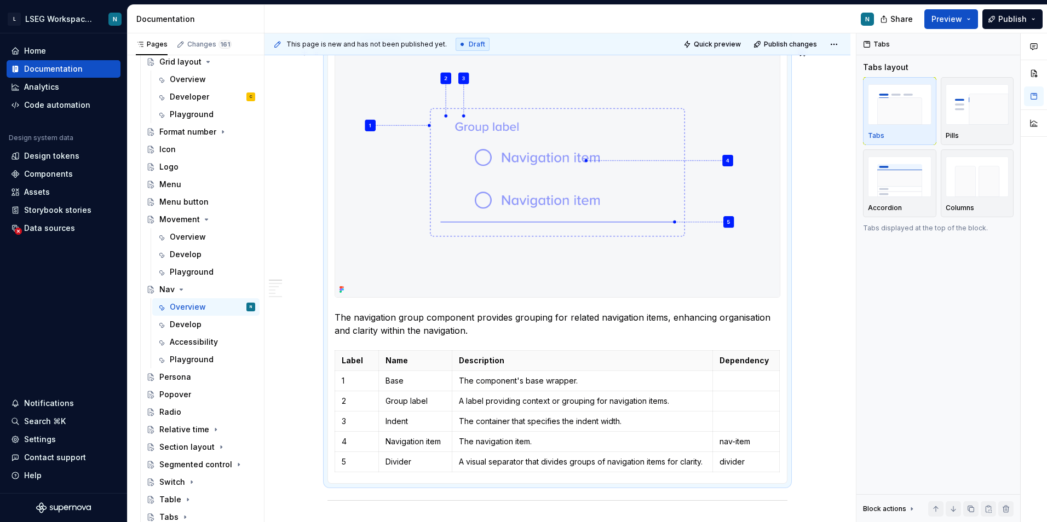
scroll to position [712, 0]
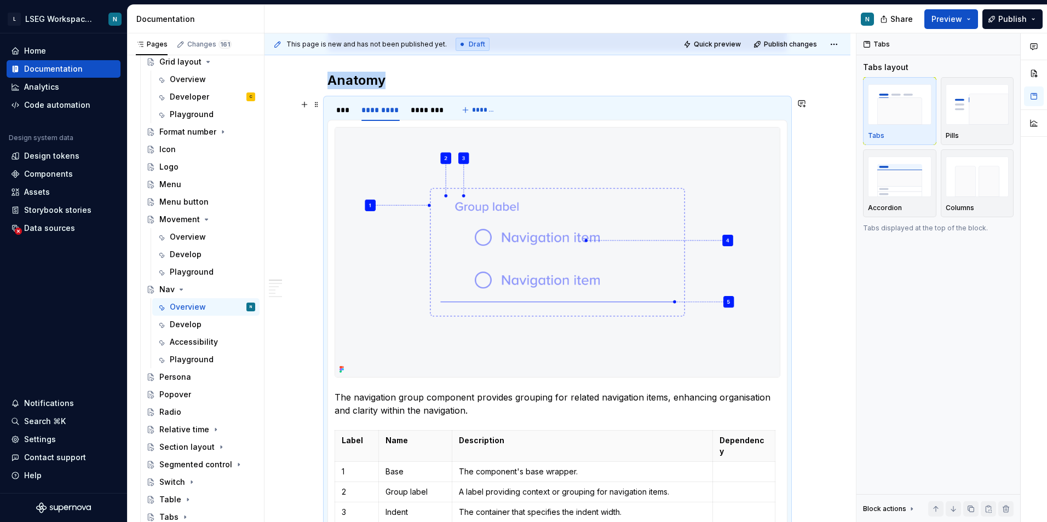
drag, startPoint x: 422, startPoint y: 114, endPoint x: 541, endPoint y: 187, distance: 139.8
click at [421, 114] on div "********" at bounding box center [427, 110] width 32 height 11
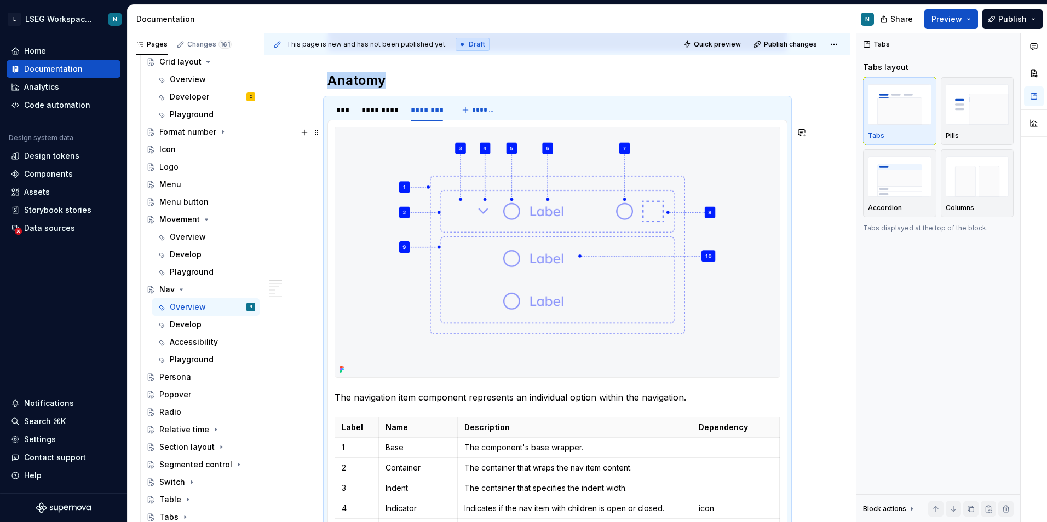
scroll to position [766, 0]
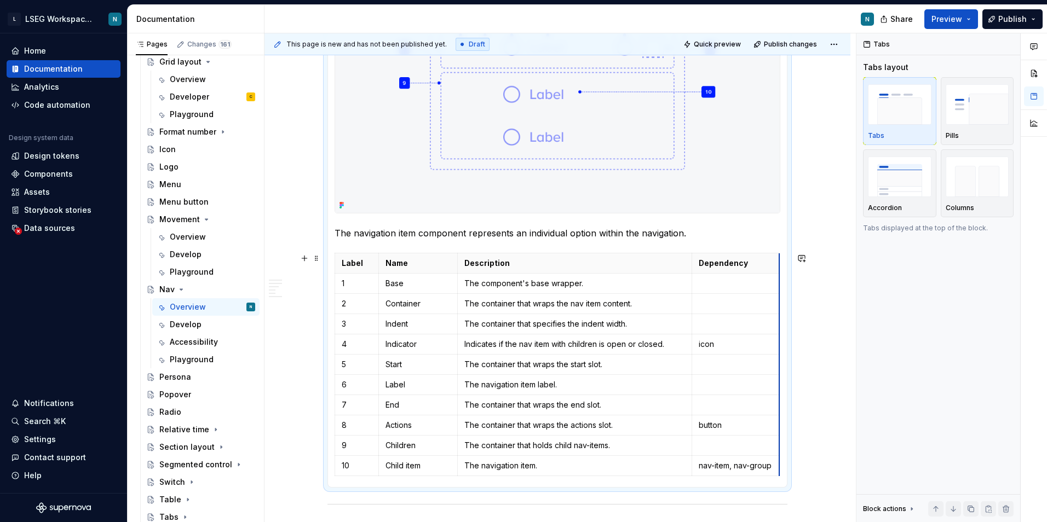
click at [777, 262] on th "Dependency" at bounding box center [736, 263] width 88 height 20
drag, startPoint x: 693, startPoint y: 265, endPoint x: 688, endPoint y: 266, distance: 5.5
click at [688, 266] on th "Dependency" at bounding box center [731, 263] width 88 height 20
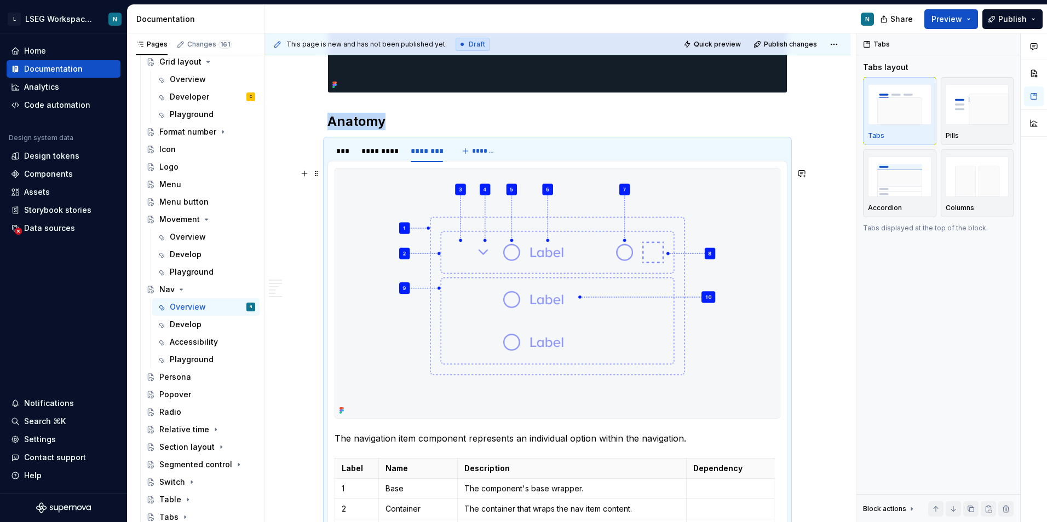
scroll to position [547, 0]
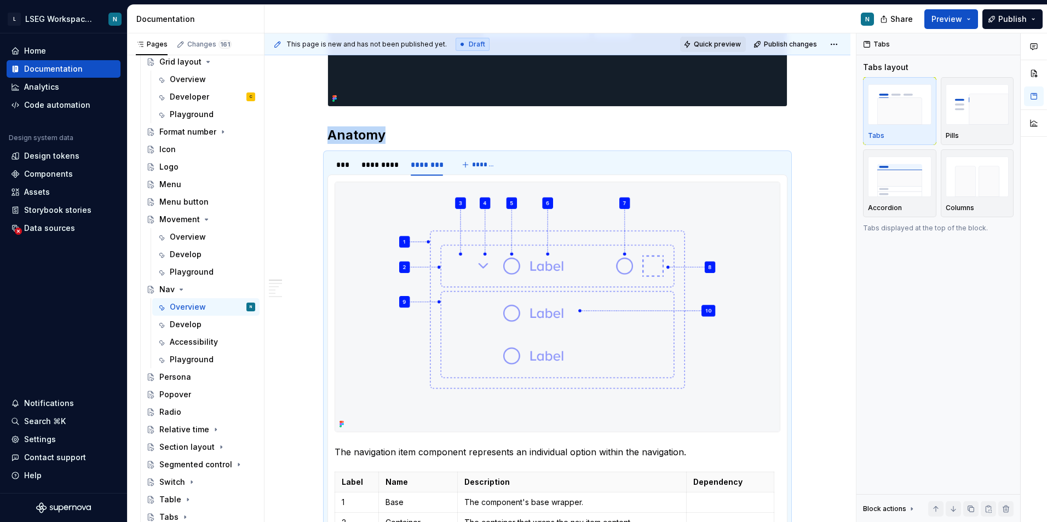
click at [698, 46] on span "Quick preview" at bounding box center [717, 44] width 47 height 9
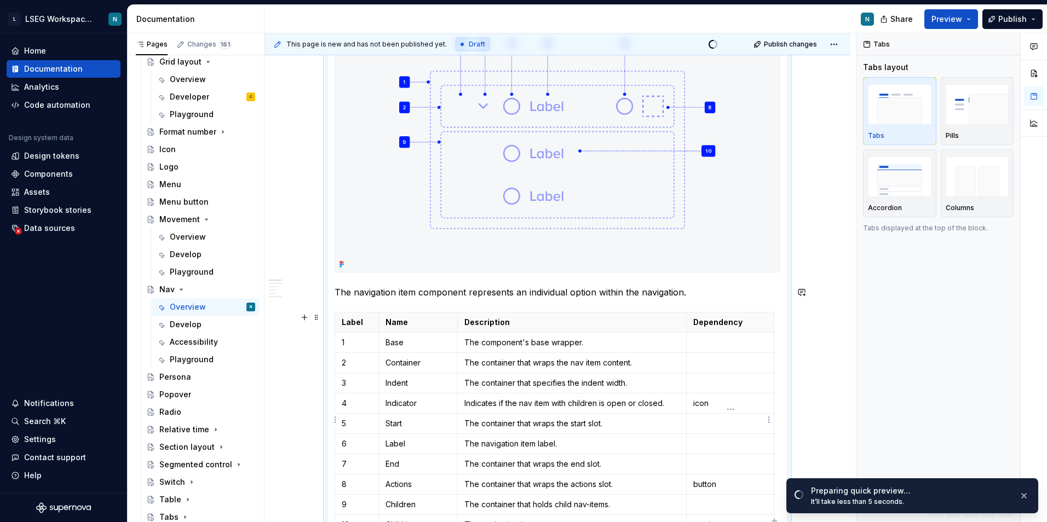
scroll to position [766, 0]
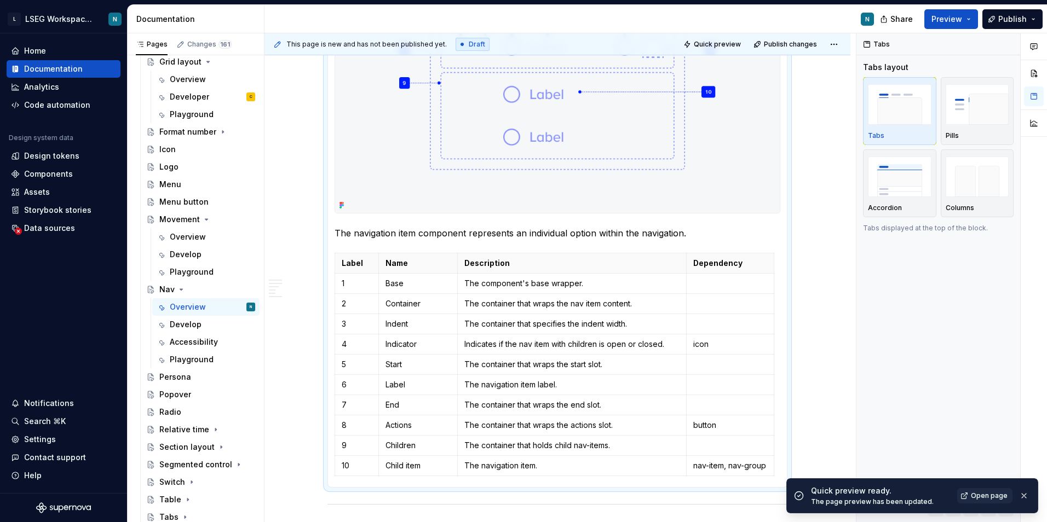
click at [973, 488] on div "Quick preview ready. The page preview has been updated. Open page" at bounding box center [921, 496] width 220 height 21
click at [977, 492] on span "Open page" at bounding box center [989, 496] width 37 height 9
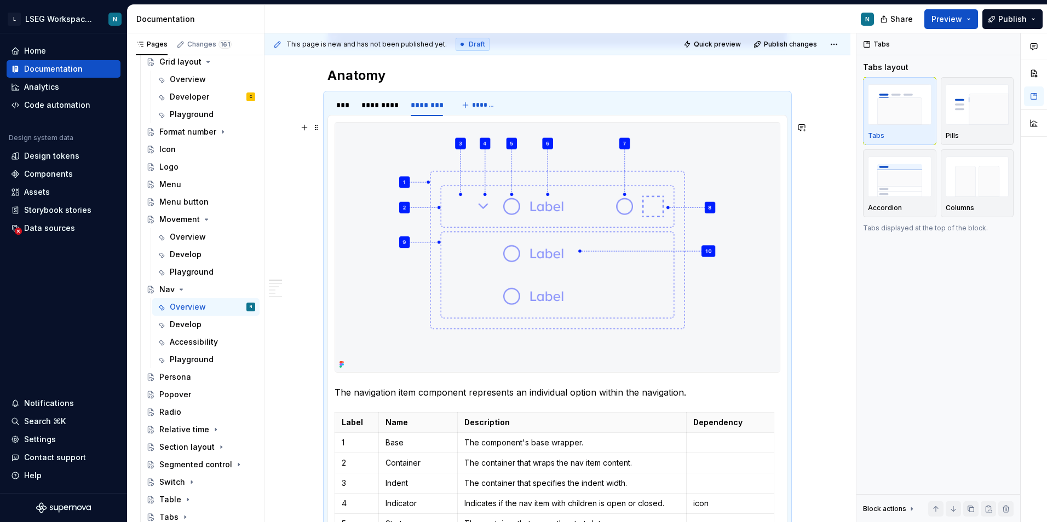
scroll to position [602, 0]
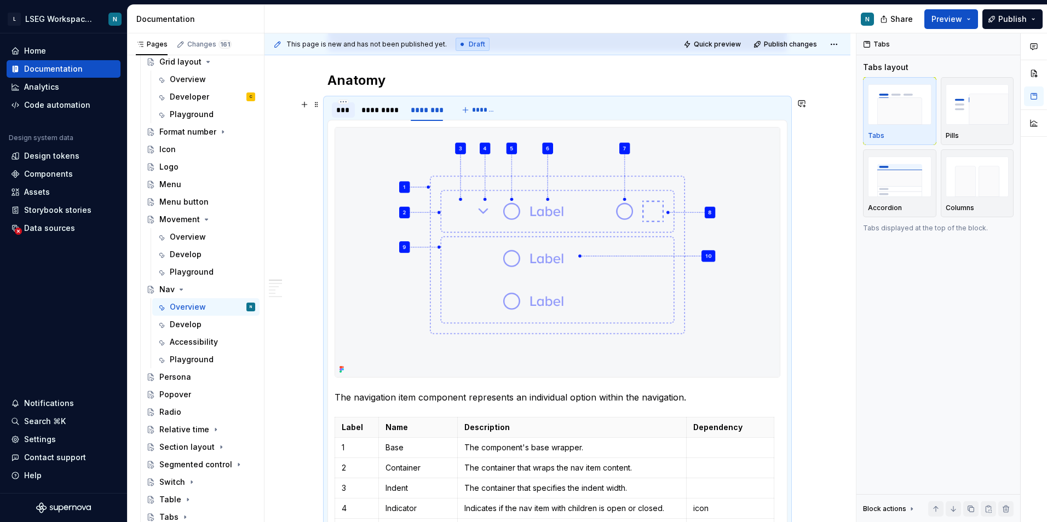
click at [348, 107] on div "***" at bounding box center [343, 110] width 14 height 11
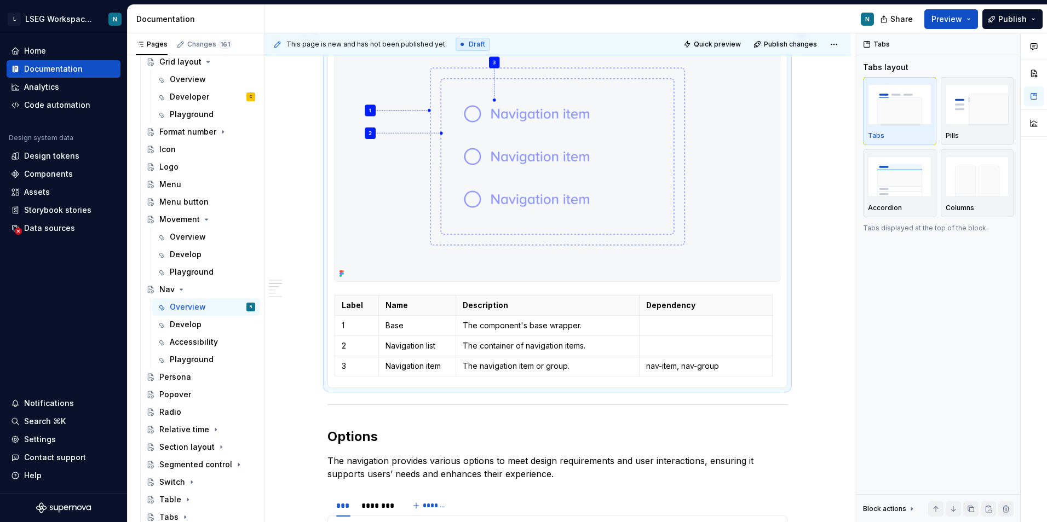
scroll to position [712, 0]
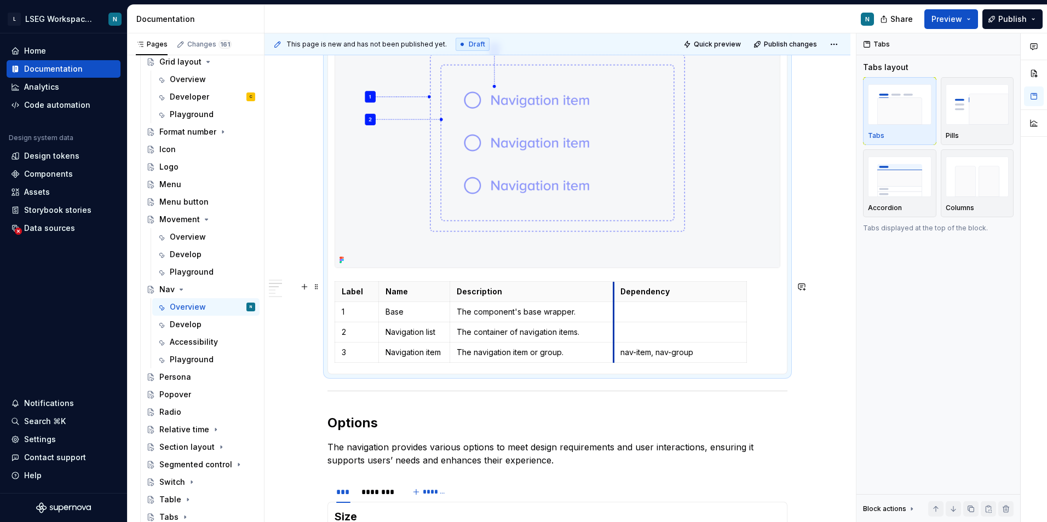
drag, startPoint x: 631, startPoint y: 294, endPoint x: 610, endPoint y: 295, distance: 20.8
drag, startPoint x: 743, startPoint y: 291, endPoint x: 701, endPoint y: 296, distance: 43.0
click at [739, 320] on div "Label Name Description Dependency 1 Base The component's base wrapper. 2 Naviga…" at bounding box center [558, 324] width 446 height 86
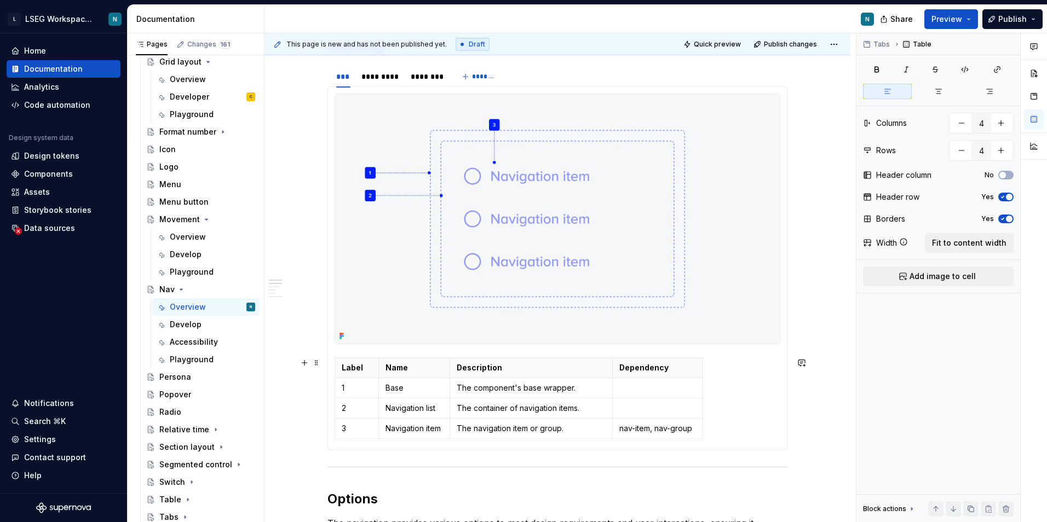
scroll to position [602, 0]
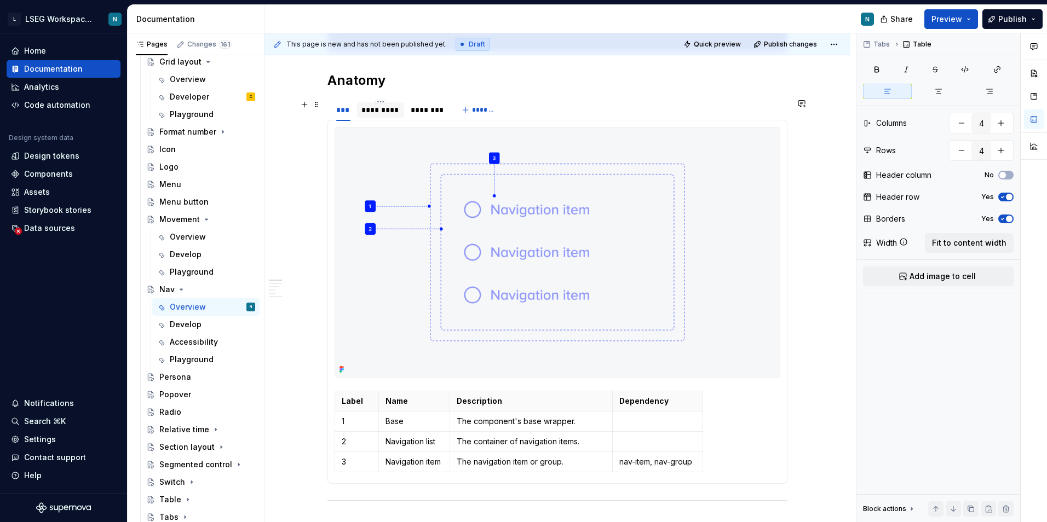
click at [375, 108] on div "*********" at bounding box center [380, 110] width 38 height 11
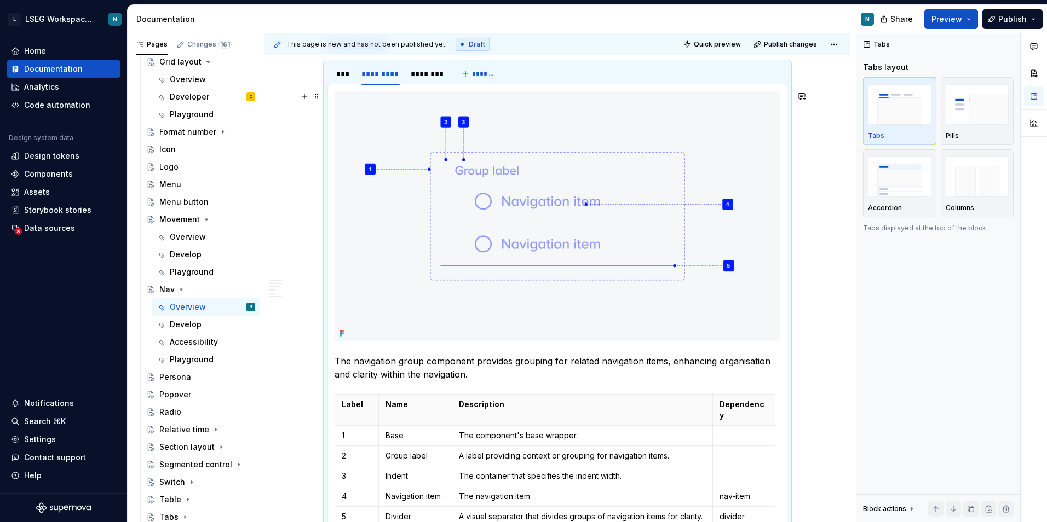
scroll to position [766, 0]
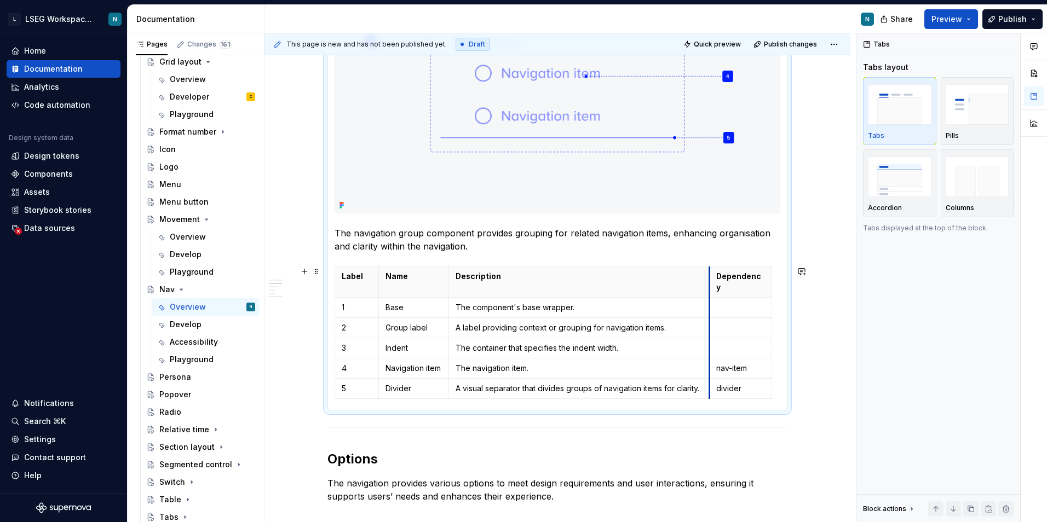
click at [708, 282] on th "Description" at bounding box center [578, 281] width 261 height 31
click at [451, 275] on th "Description" at bounding box center [581, 281] width 261 height 31
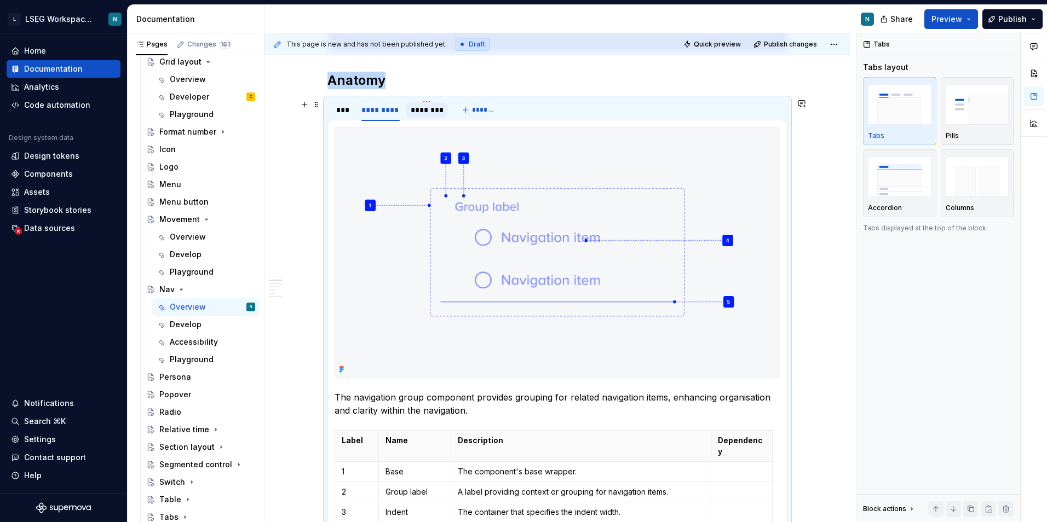
click at [416, 117] on div "********" at bounding box center [426, 109] width 41 height 15
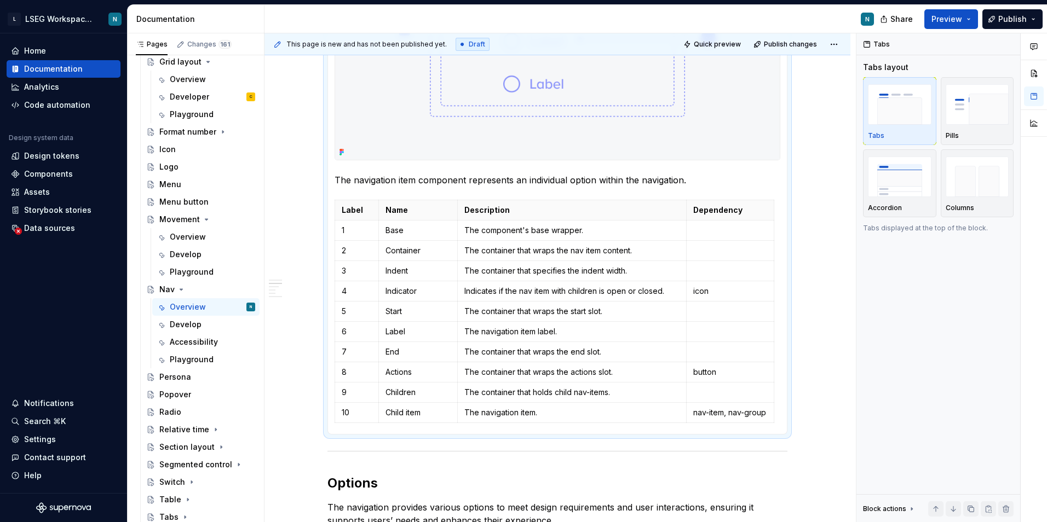
scroll to position [821, 0]
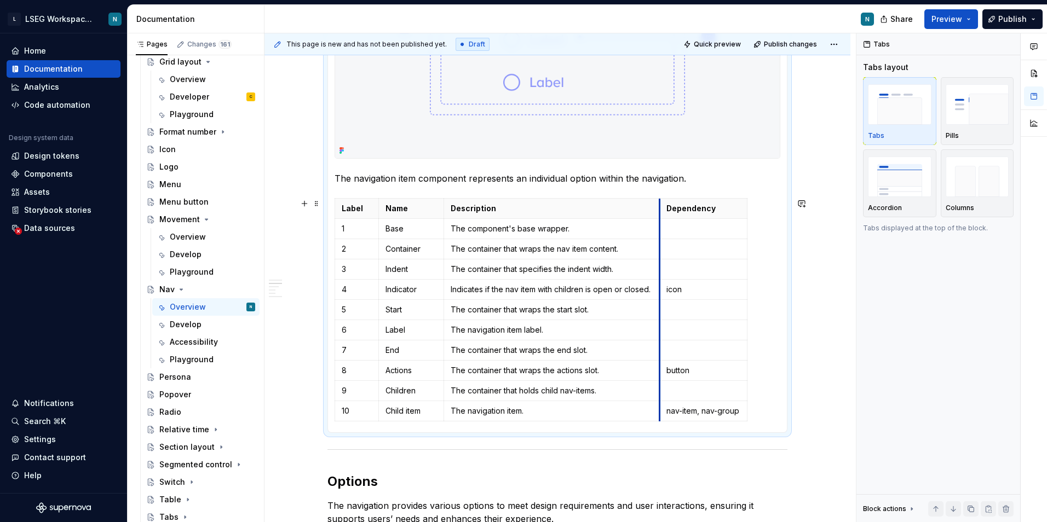
drag, startPoint x: 673, startPoint y: 217, endPoint x: 659, endPoint y: 220, distance: 14.0
click at [659, 220] on tbody "Label Name Description Dependency 1 Base The component's base wrapper. 2 Contai…" at bounding box center [541, 309] width 412 height 223
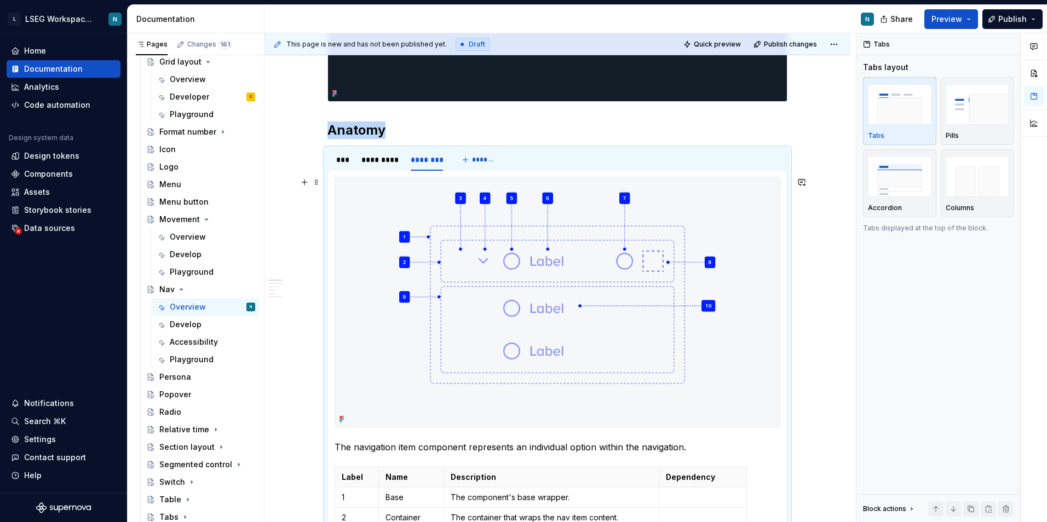
scroll to position [547, 0]
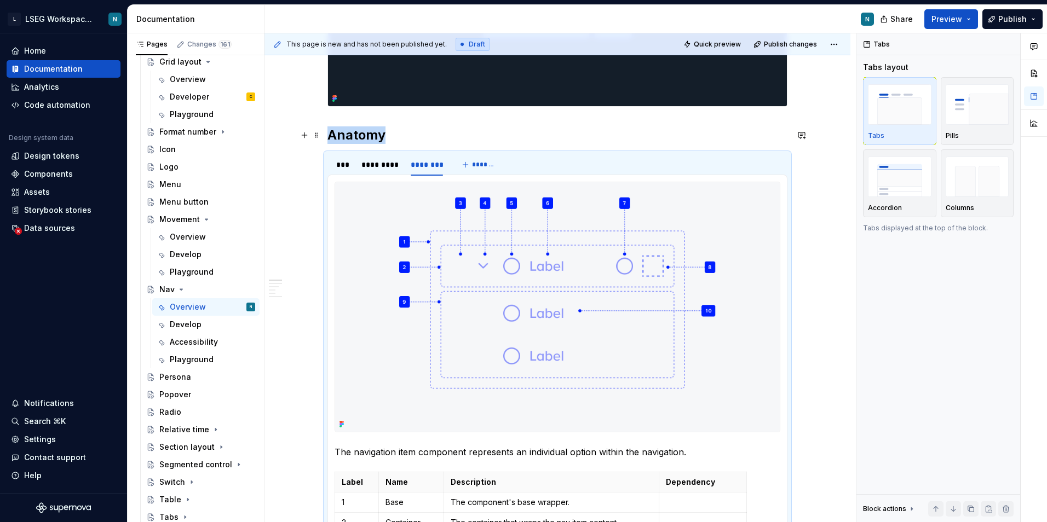
click at [545, 131] on h2 "Anatomy" at bounding box center [557, 135] width 460 height 18
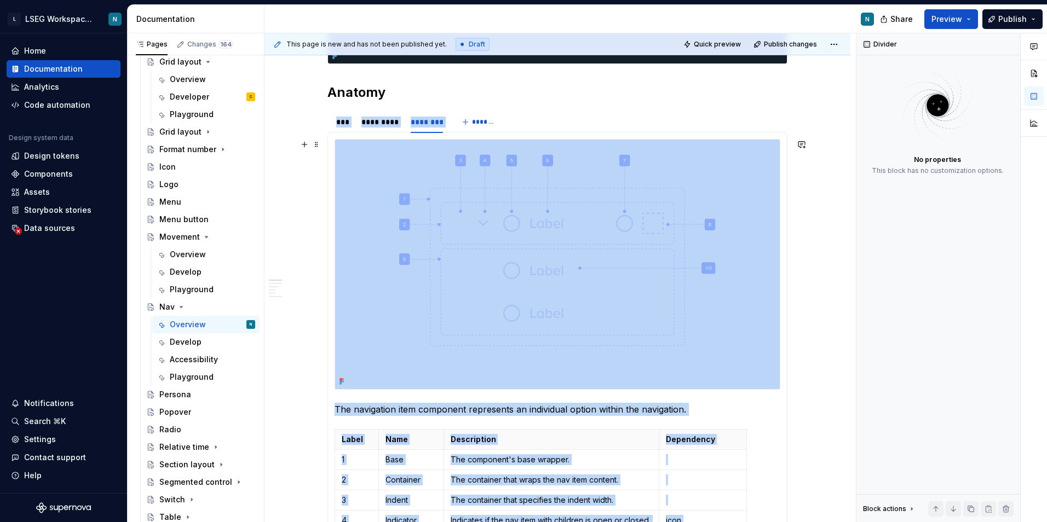
scroll to position [587, 0]
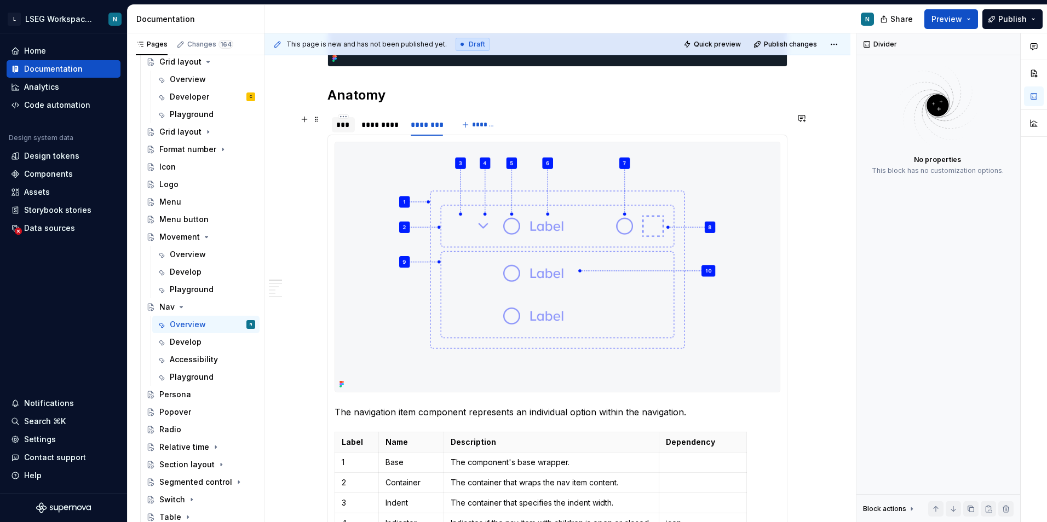
click at [342, 125] on div "***" at bounding box center [343, 124] width 14 height 11
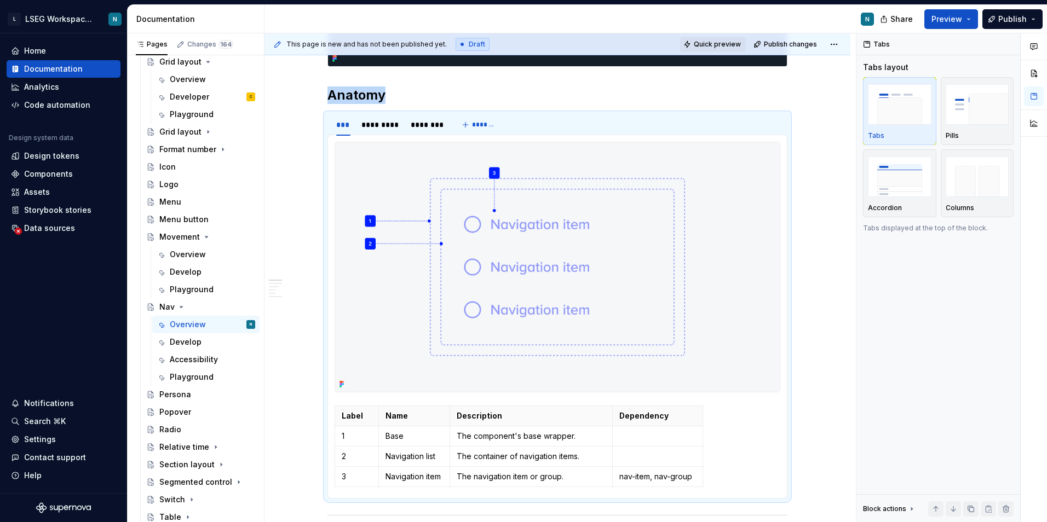
click at [713, 47] on span "Quick preview" at bounding box center [717, 44] width 47 height 9
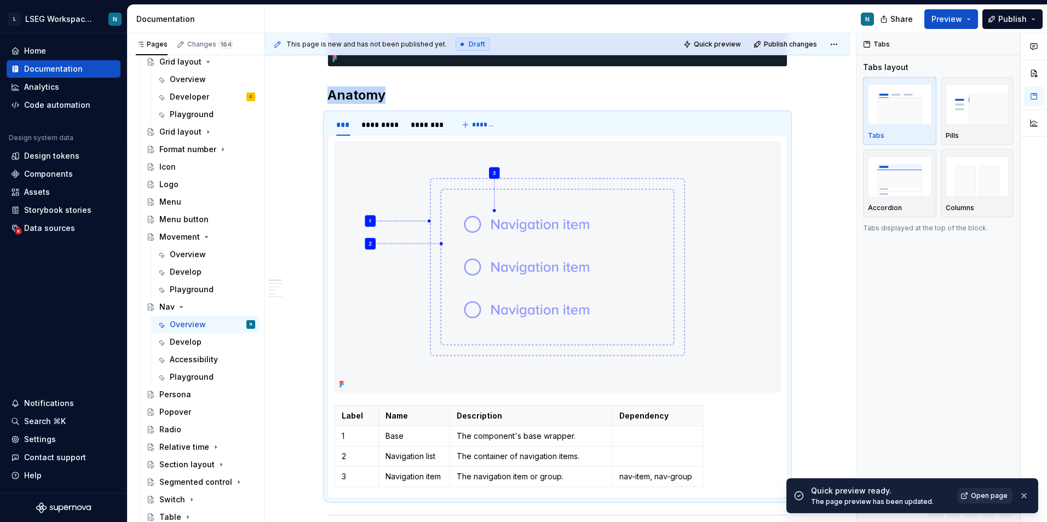
click at [1000, 493] on span "Open page" at bounding box center [989, 496] width 37 height 9
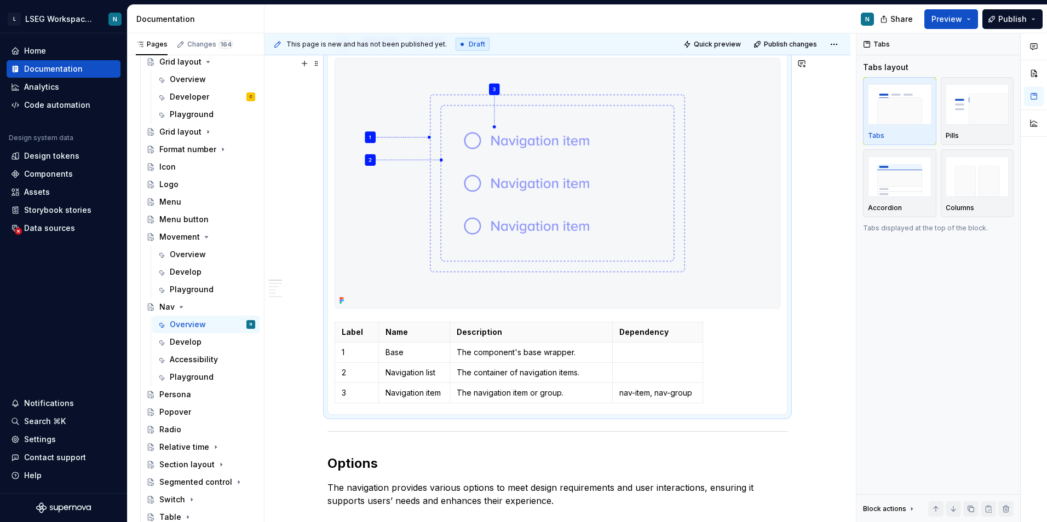
scroll to position [697, 0]
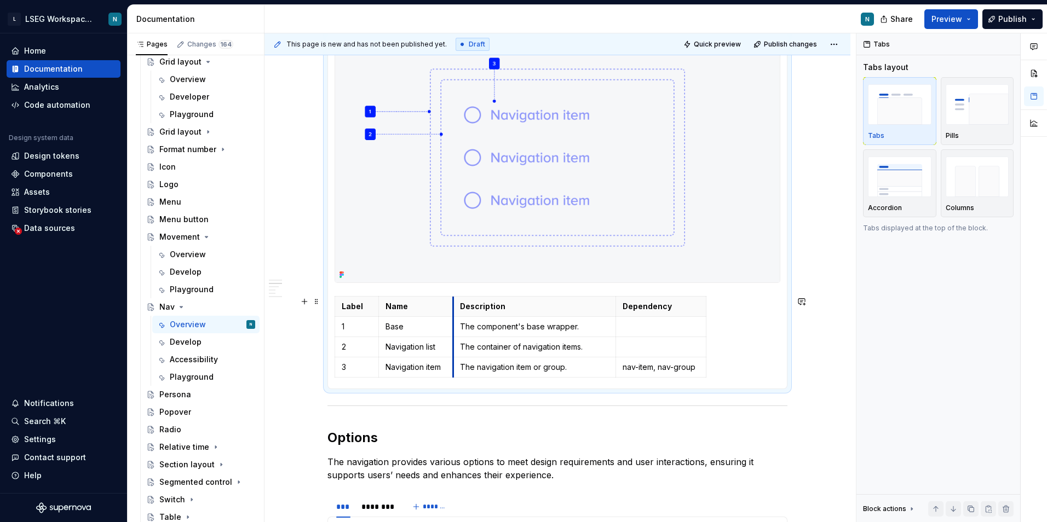
drag, startPoint x: 451, startPoint y: 304, endPoint x: 590, endPoint y: 316, distance: 139.6
click at [462, 305] on th "Description" at bounding box center [534, 306] width 163 height 20
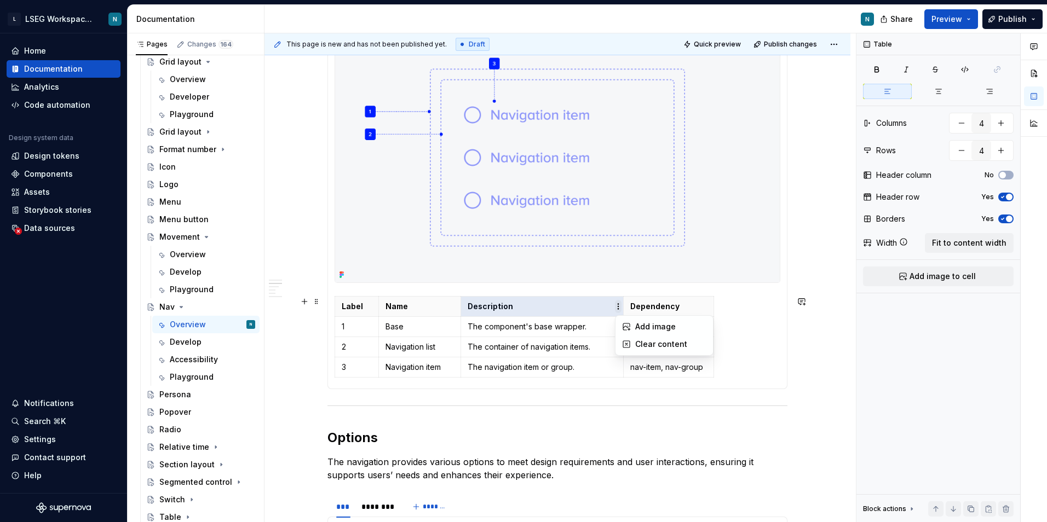
click at [626, 303] on html "L LSEG Workspace Design System N Home Documentation Analytics Code automation D…" at bounding box center [523, 261] width 1047 height 522
click at [622, 304] on html "L LSEG Workspace Design System N Home Documentation Analytics Code automation D…" at bounding box center [523, 261] width 1047 height 522
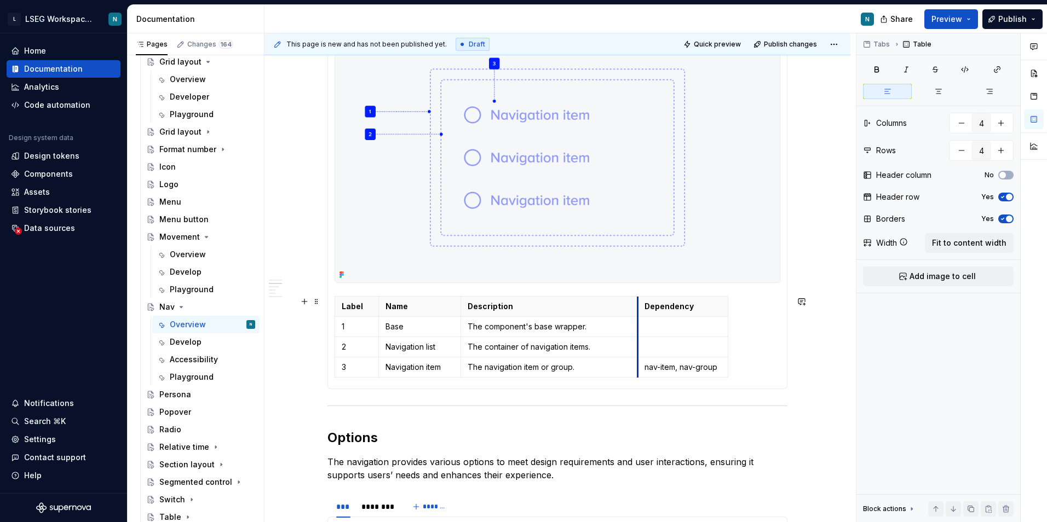
drag, startPoint x: 622, startPoint y: 303, endPoint x: 637, endPoint y: 305, distance: 14.3
drag, startPoint x: 636, startPoint y: 306, endPoint x: 727, endPoint y: 307, distance: 90.9
drag, startPoint x: 751, startPoint y: 302, endPoint x: 777, endPoint y: 303, distance: 26.3
drag, startPoint x: 776, startPoint y: 303, endPoint x: 770, endPoint y: 304, distance: 6.2
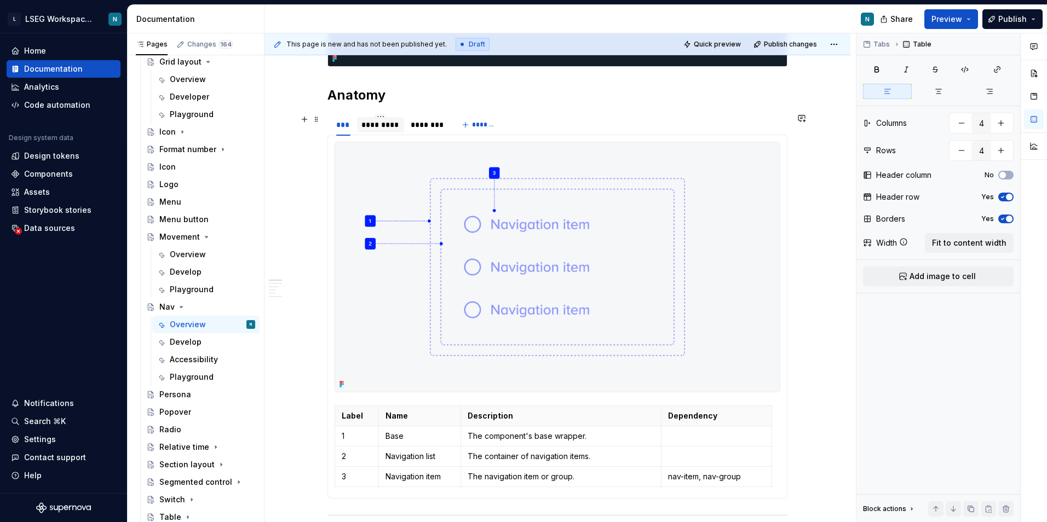
click at [379, 127] on div "*********" at bounding box center [380, 124] width 38 height 11
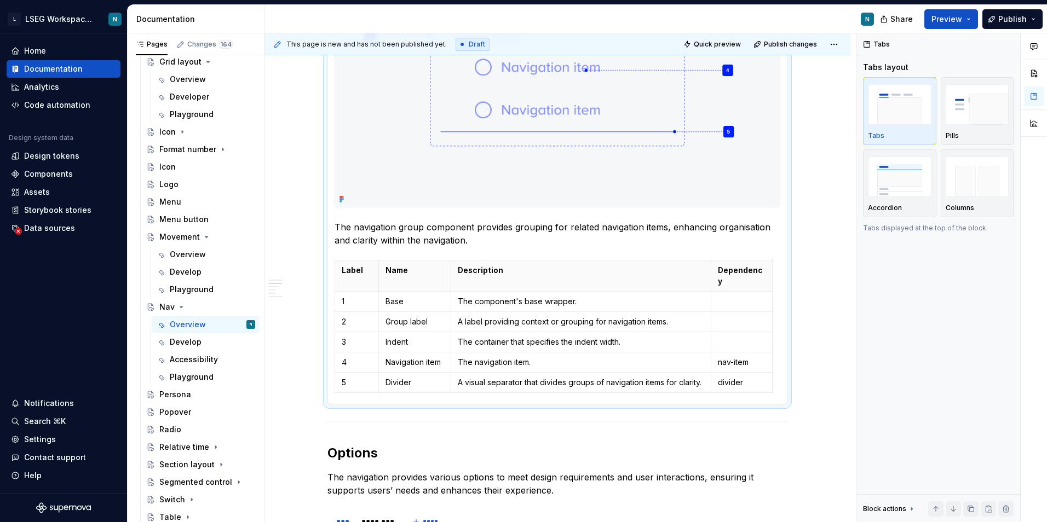
scroll to position [806, 0]
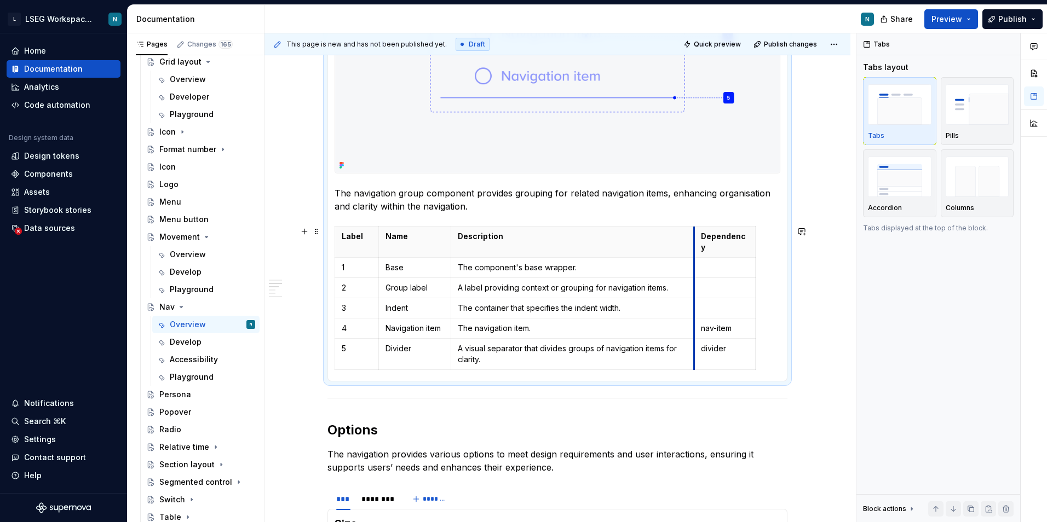
drag, startPoint x: 706, startPoint y: 236, endPoint x: 693, endPoint y: 241, distance: 14.0
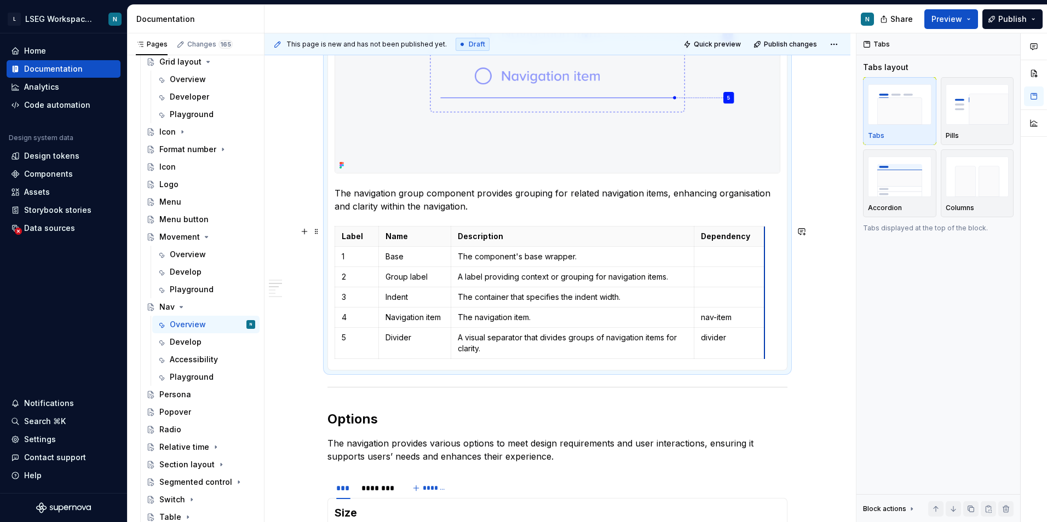
drag, startPoint x: 754, startPoint y: 234, endPoint x: 764, endPoint y: 233, distance: 9.3
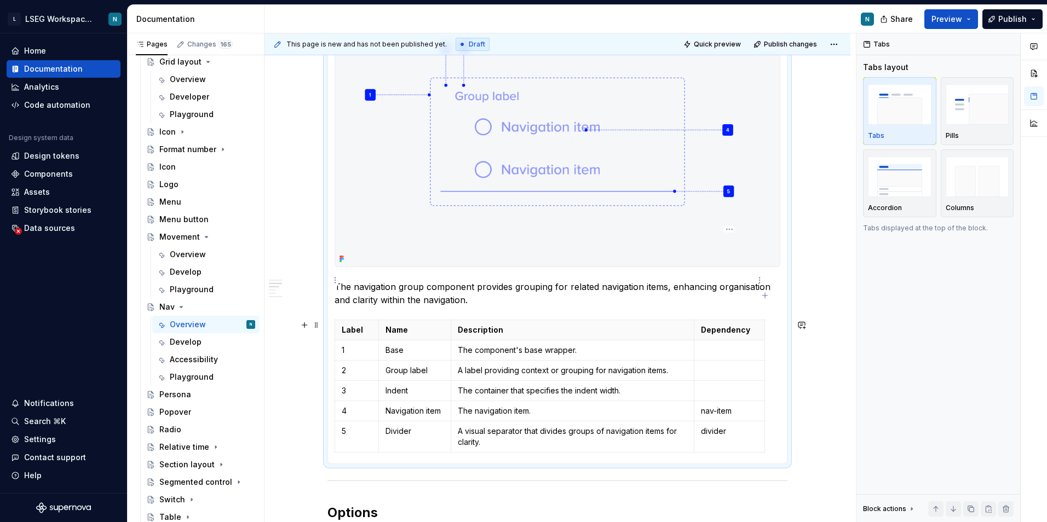
scroll to position [697, 0]
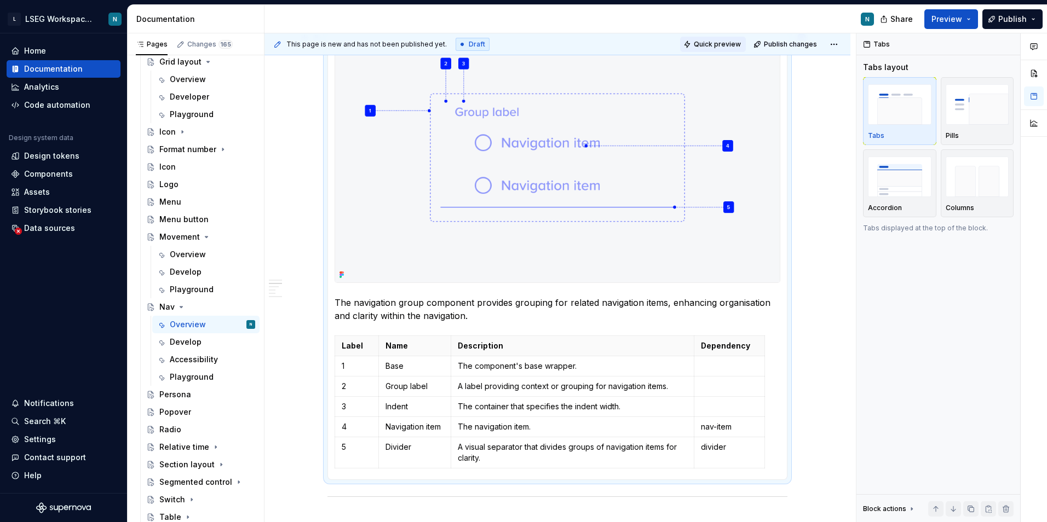
click at [702, 49] on button "Quick preview" at bounding box center [713, 44] width 66 height 15
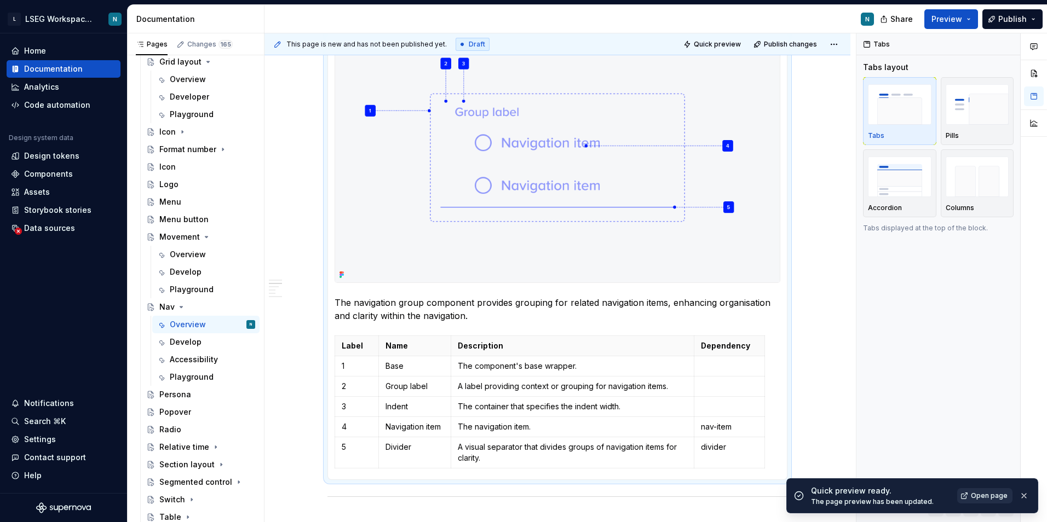
click at [969, 498] on link "Open page" at bounding box center [984, 495] width 55 height 15
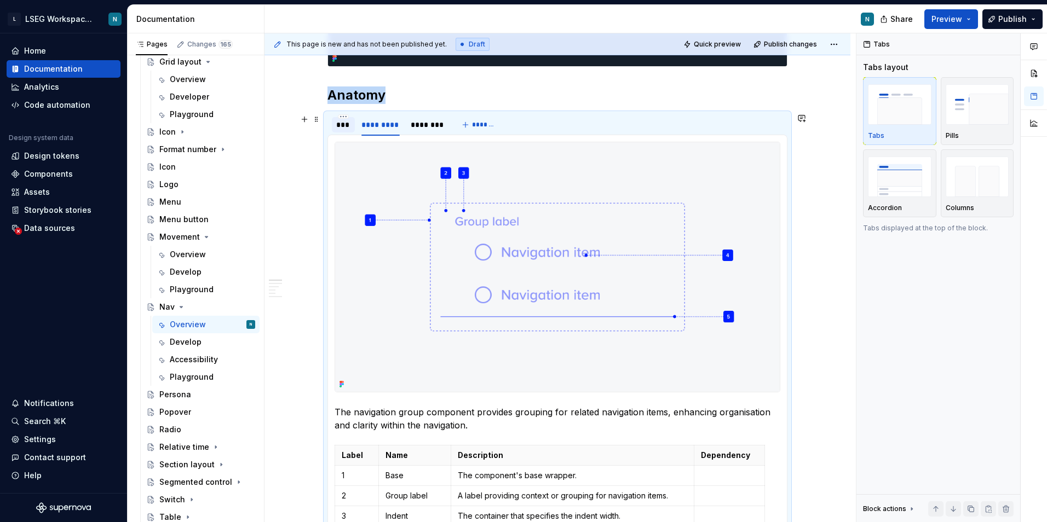
click at [349, 125] on div "***" at bounding box center [343, 124] width 14 height 11
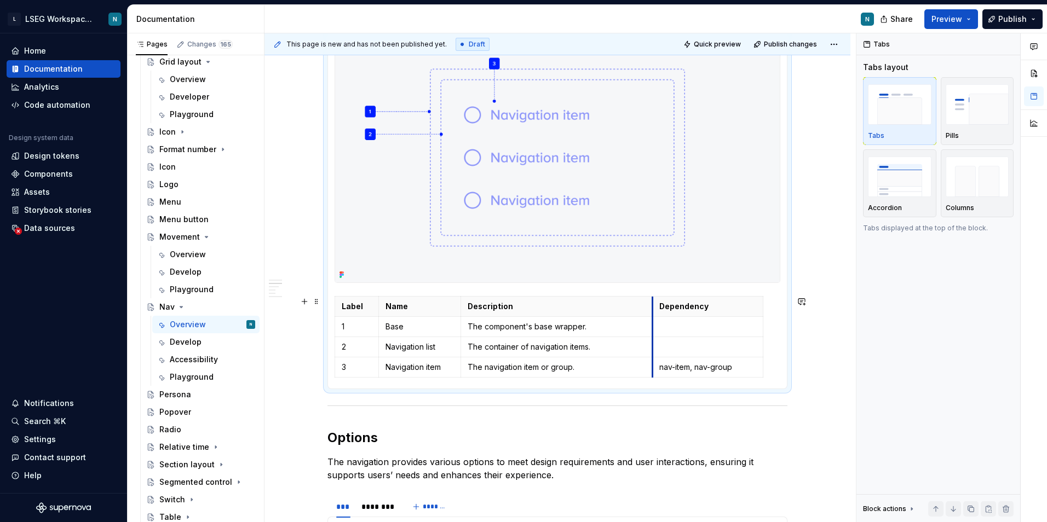
drag, startPoint x: 661, startPoint y: 309, endPoint x: 652, endPoint y: 309, distance: 9.3
click at [653, 309] on th "Dependency" at bounding box center [708, 306] width 111 height 20
drag, startPoint x: 761, startPoint y: 307, endPoint x: 794, endPoint y: 318, distance: 34.8
click at [721, 46] on span "Quick preview" at bounding box center [717, 44] width 47 height 9
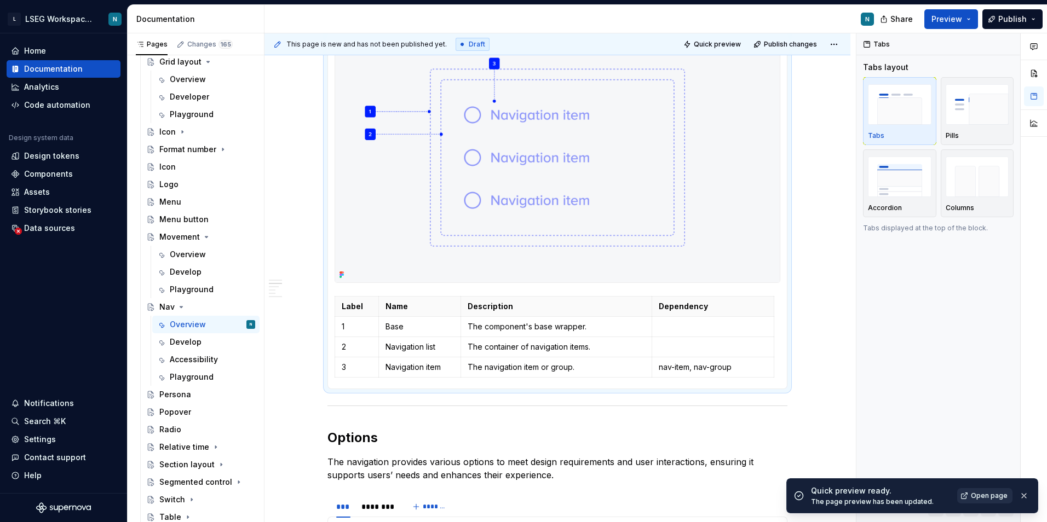
click at [973, 495] on span "Open page" at bounding box center [989, 496] width 37 height 9
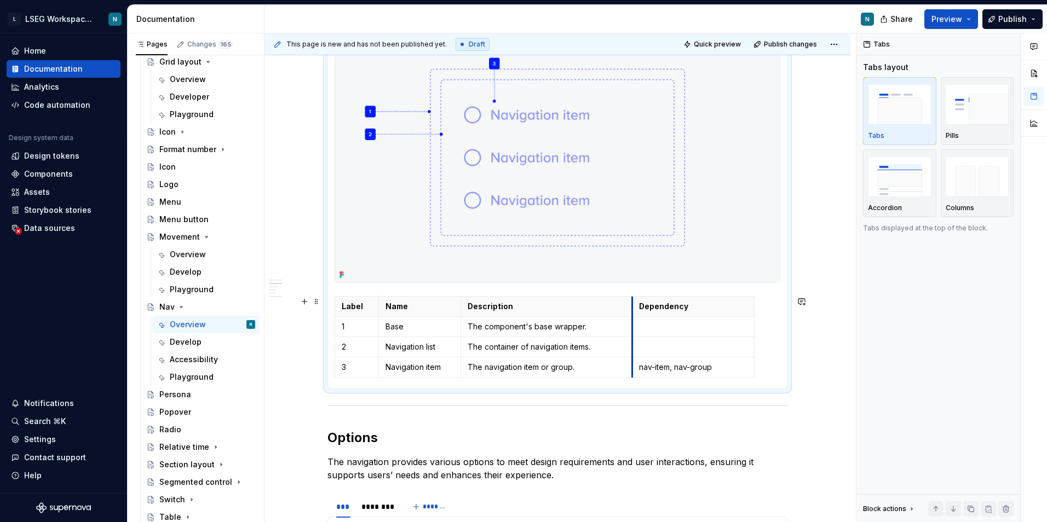
drag, startPoint x: 653, startPoint y: 303, endPoint x: 633, endPoint y: 308, distance: 20.2
click at [633, 308] on th "Dependency" at bounding box center [693, 306] width 122 height 20
drag, startPoint x: 753, startPoint y: 300, endPoint x: 765, endPoint y: 303, distance: 12.5
click at [710, 45] on span "Quick preview" at bounding box center [717, 44] width 47 height 9
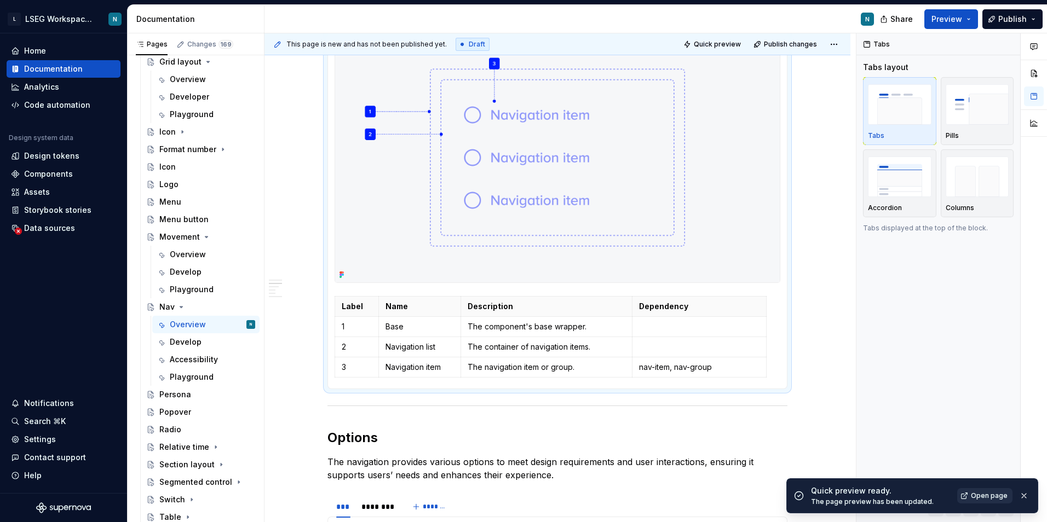
click at [964, 494] on link "Open page" at bounding box center [984, 495] width 55 height 15
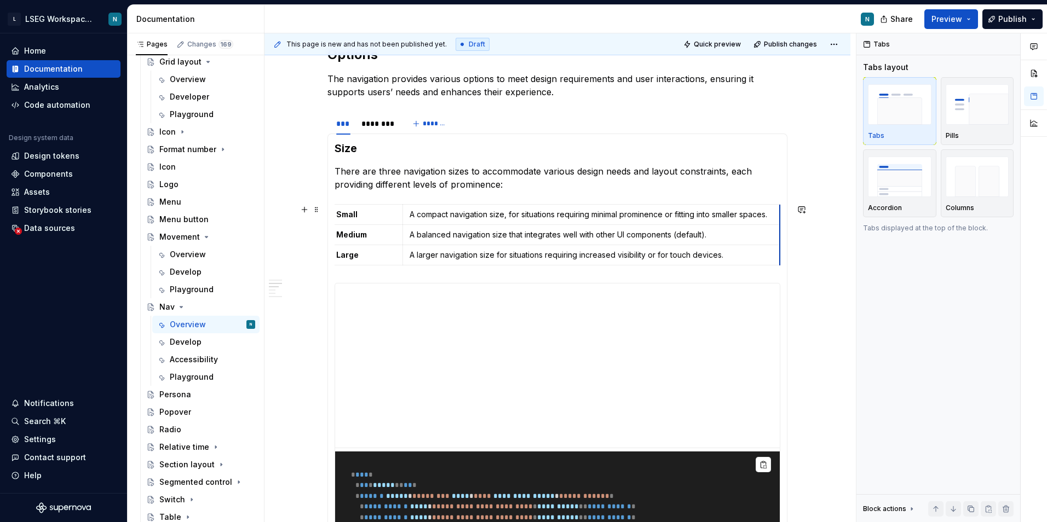
scroll to position [0, 4]
drag, startPoint x: 779, startPoint y: 211, endPoint x: 772, endPoint y: 215, distance: 7.8
drag, startPoint x: 404, startPoint y: 213, endPoint x: 392, endPoint y: 214, distance: 12.1
click at [712, 43] on span "Quick preview" at bounding box center [717, 44] width 47 height 9
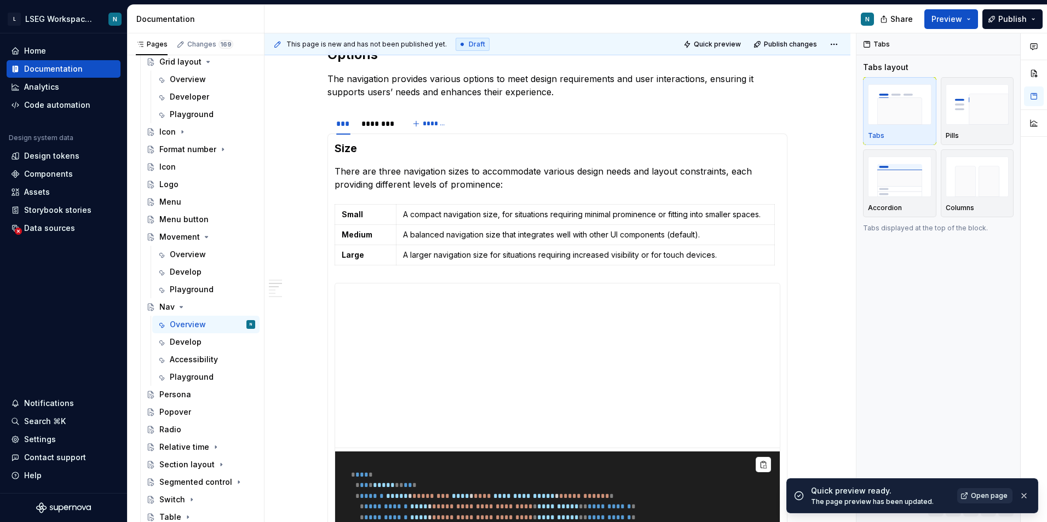
click at [976, 501] on link "Open page" at bounding box center [984, 495] width 55 height 15
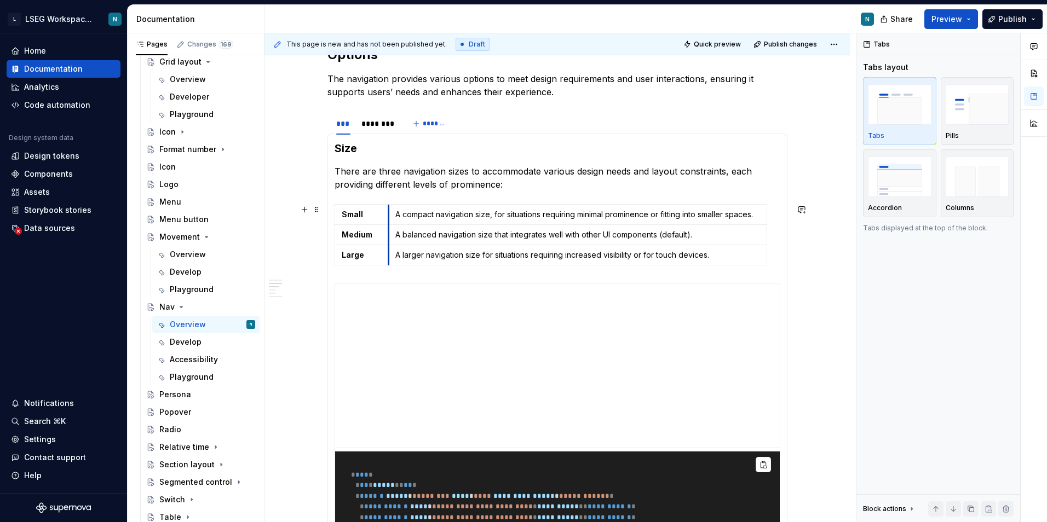
drag, startPoint x: 396, startPoint y: 218, endPoint x: 389, endPoint y: 218, distance: 7.7
click at [389, 218] on td "A compact navigation size, for situations requiring minimal prominence or fitti…" at bounding box center [577, 214] width 378 height 20
click at [811, 207] on div "**********" at bounding box center [557, 197] width 586 height 2148
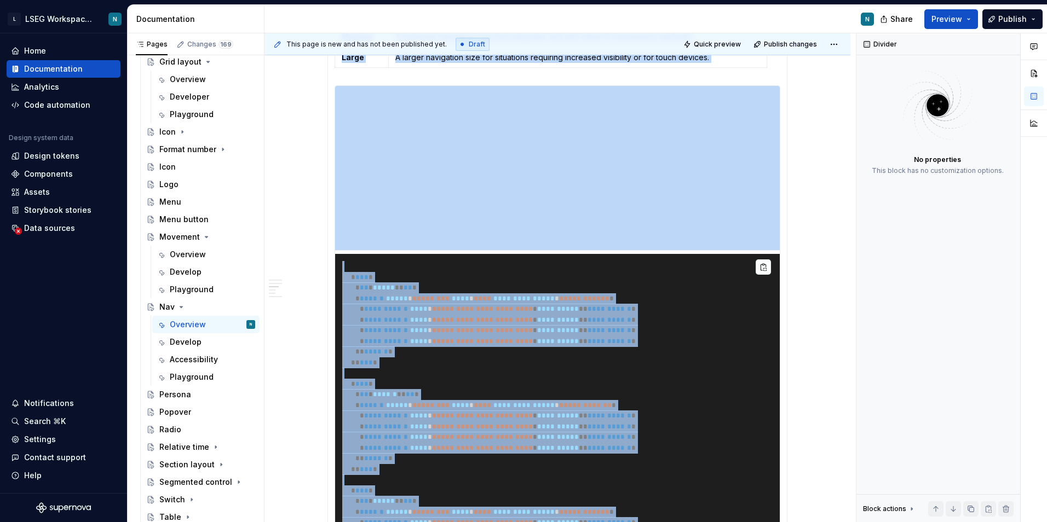
scroll to position [1167, 0]
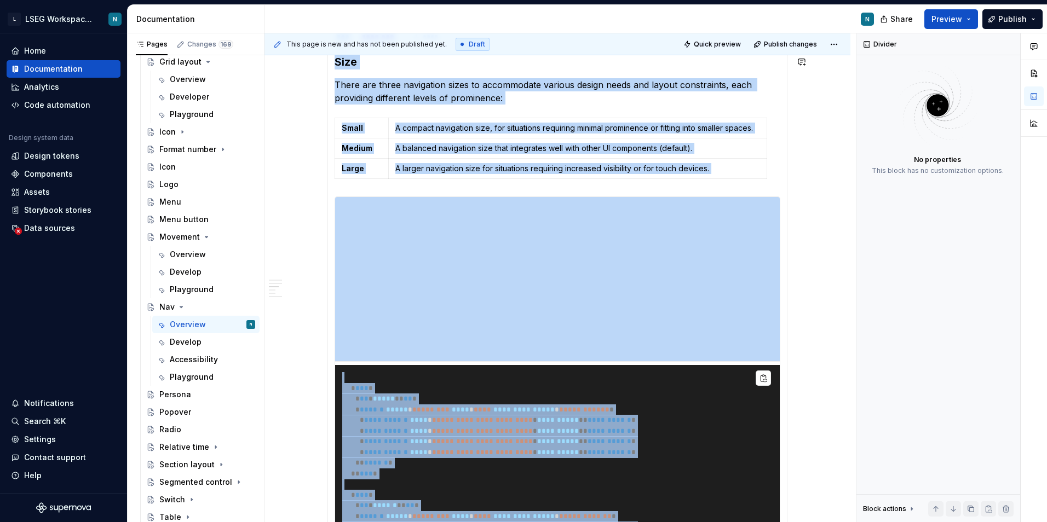
click at [696, 45] on button "Quick preview" at bounding box center [713, 44] width 66 height 15
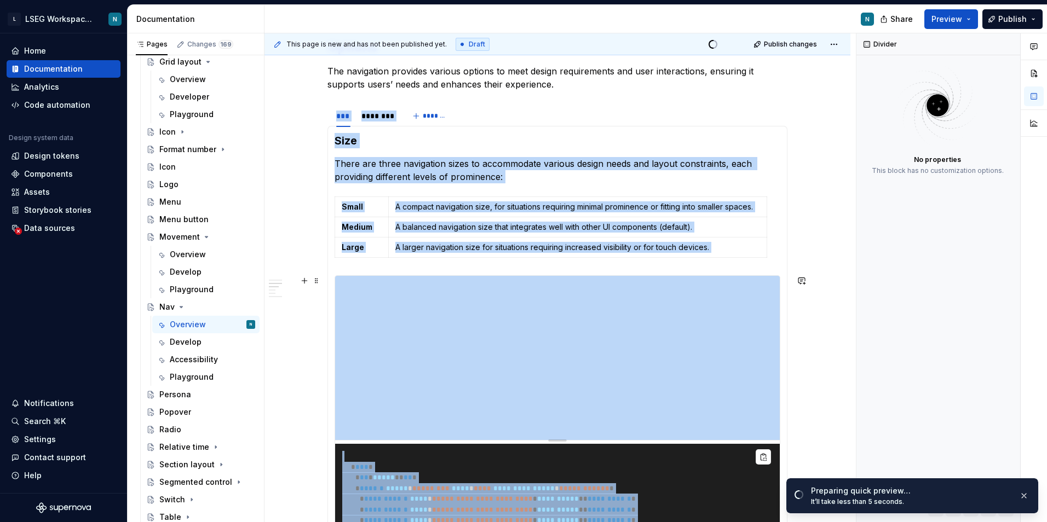
scroll to position [1002, 0]
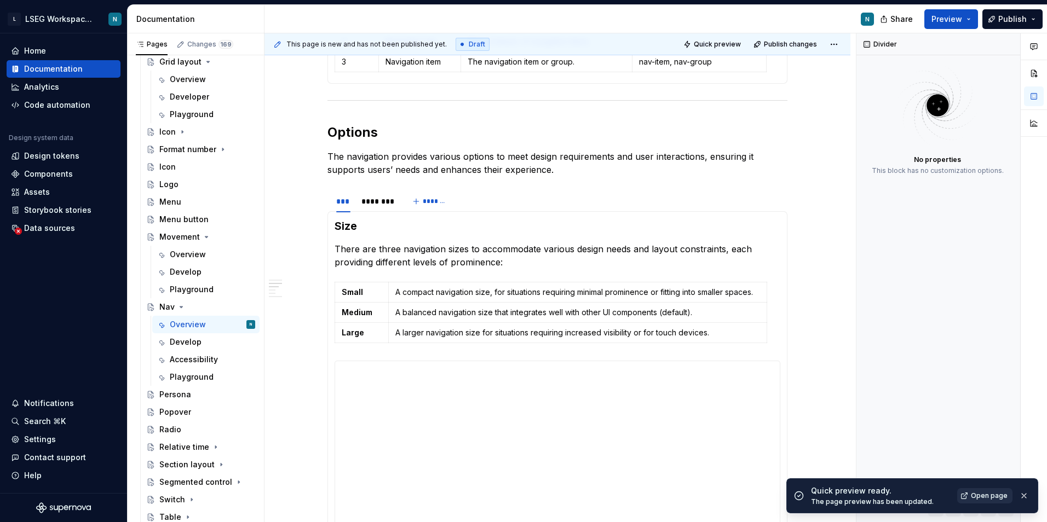
click at [965, 488] on div "Quick preview ready. The page preview has been updated. Open page" at bounding box center [921, 496] width 220 height 21
click at [965, 489] on link "Open page" at bounding box center [984, 495] width 55 height 15
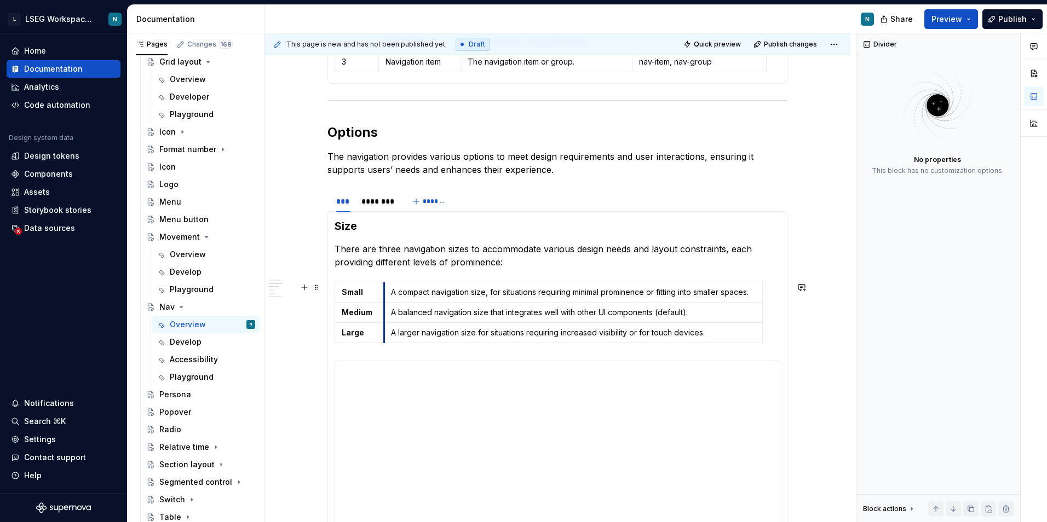
click at [384, 296] on td "A compact navigation size, for situations requiring minimal prominence or fitti…" at bounding box center [573, 292] width 378 height 20
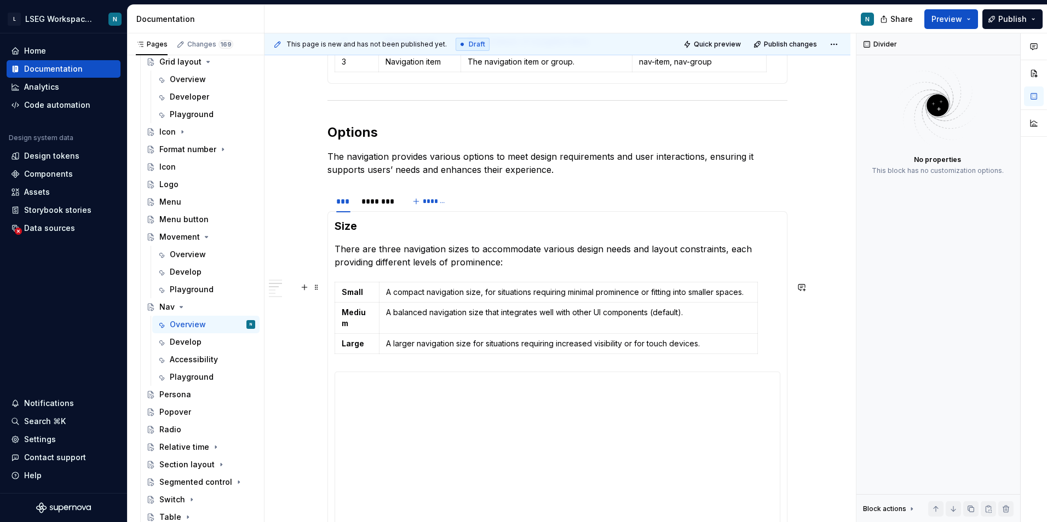
click at [768, 340] on div "Small A compact navigation size, for situations requiring minimal prominence or…" at bounding box center [558, 320] width 446 height 77
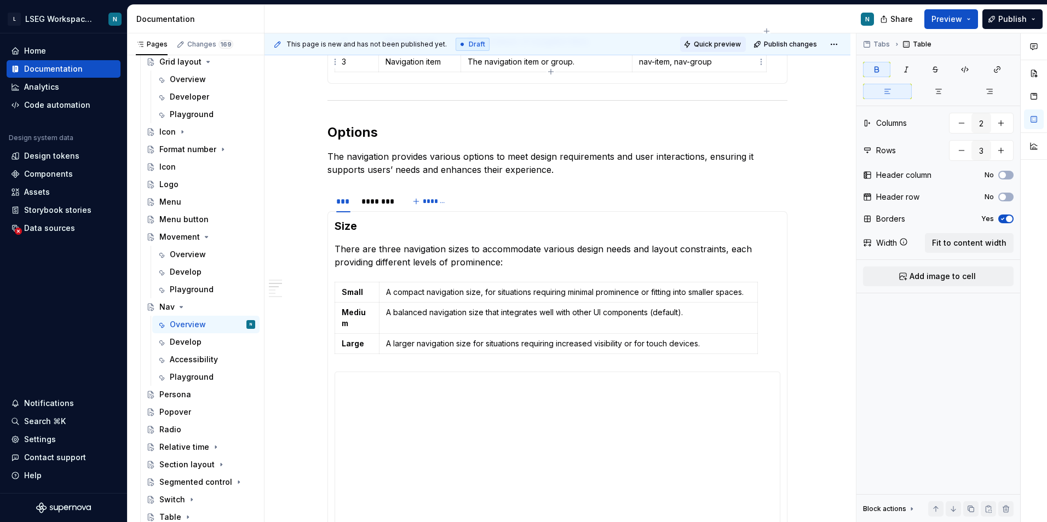
click at [724, 46] on span "Quick preview" at bounding box center [717, 44] width 47 height 9
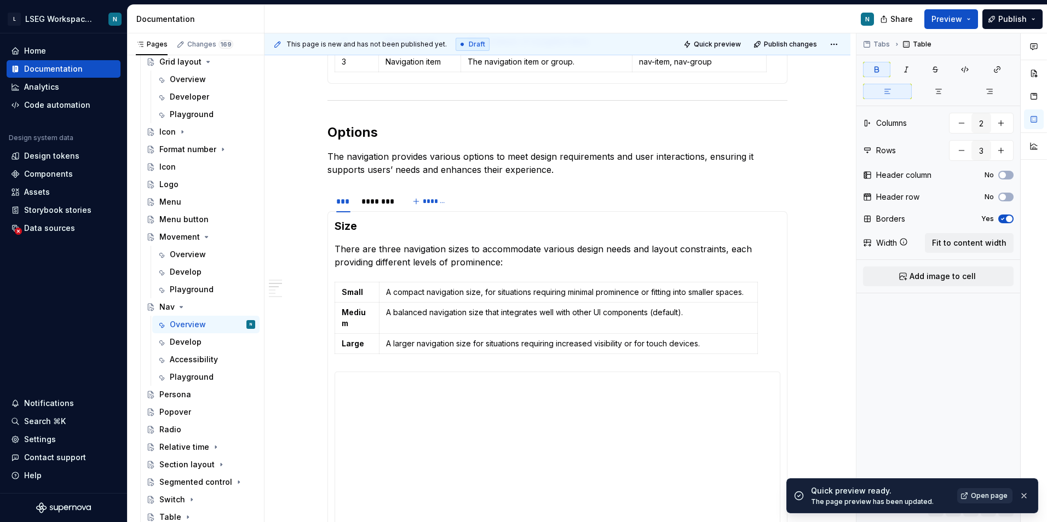
click at [991, 492] on span "Open page" at bounding box center [989, 496] width 37 height 9
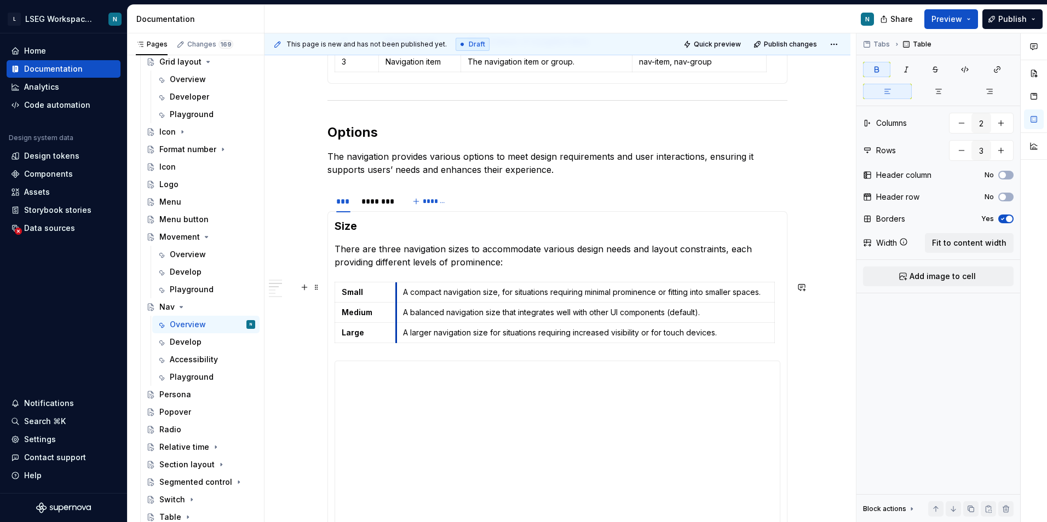
drag, startPoint x: 378, startPoint y: 295, endPoint x: 395, endPoint y: 294, distance: 17.0
click at [426, 256] on p "There are three navigation sizes to accommodate various design needs and layout…" at bounding box center [558, 256] width 446 height 26
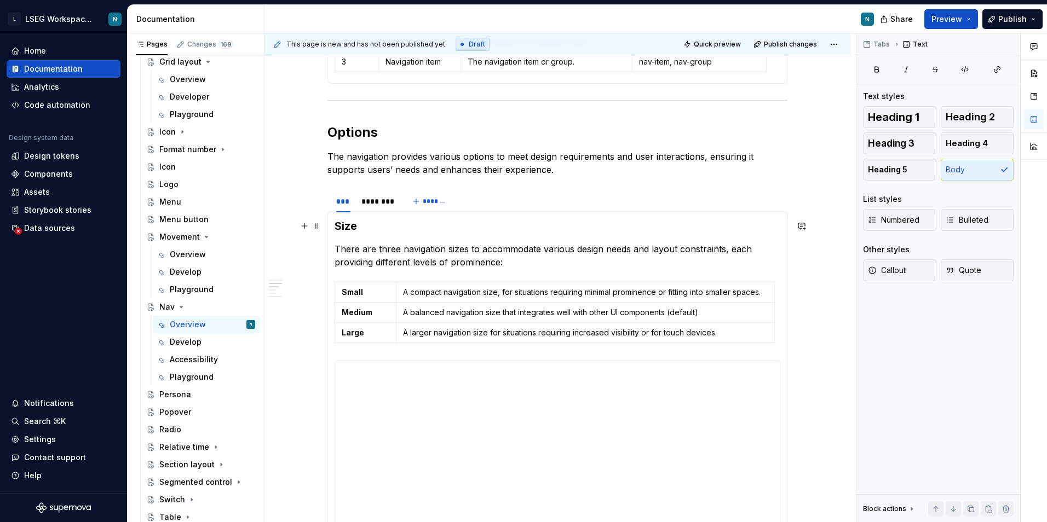
click at [529, 220] on h3 "Size" at bounding box center [558, 225] width 446 height 15
click at [708, 45] on span "Quick preview" at bounding box center [717, 44] width 47 height 9
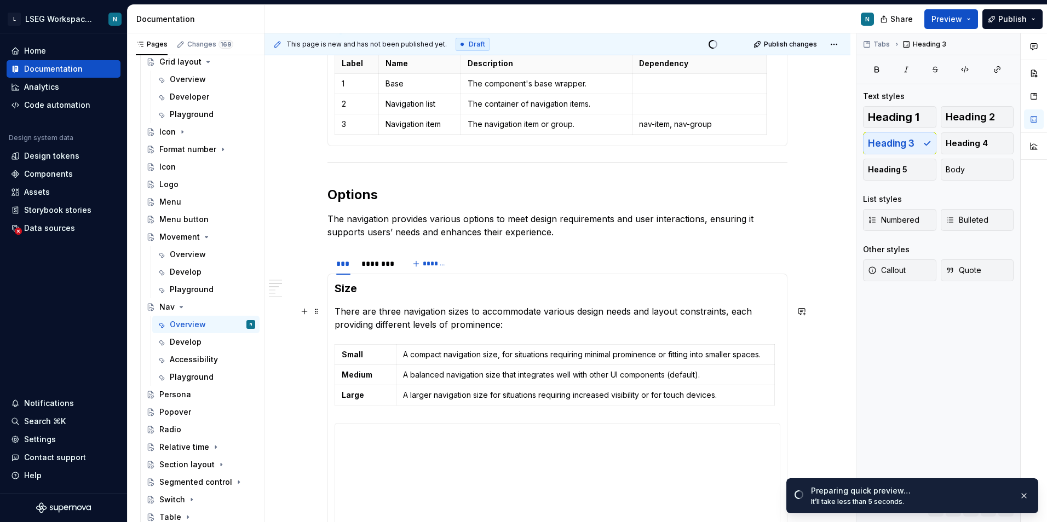
scroll to position [948, 0]
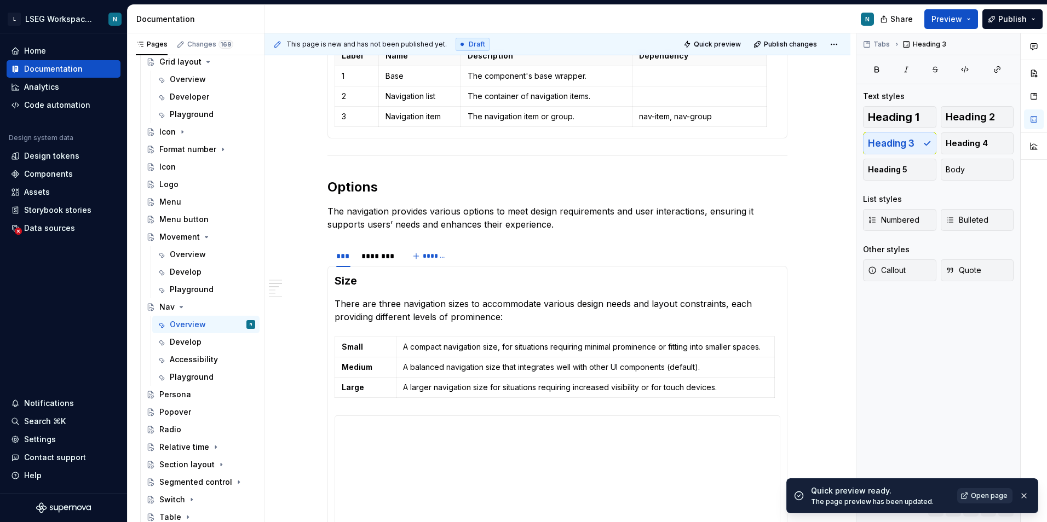
click at [979, 501] on link "Open page" at bounding box center [984, 495] width 55 height 15
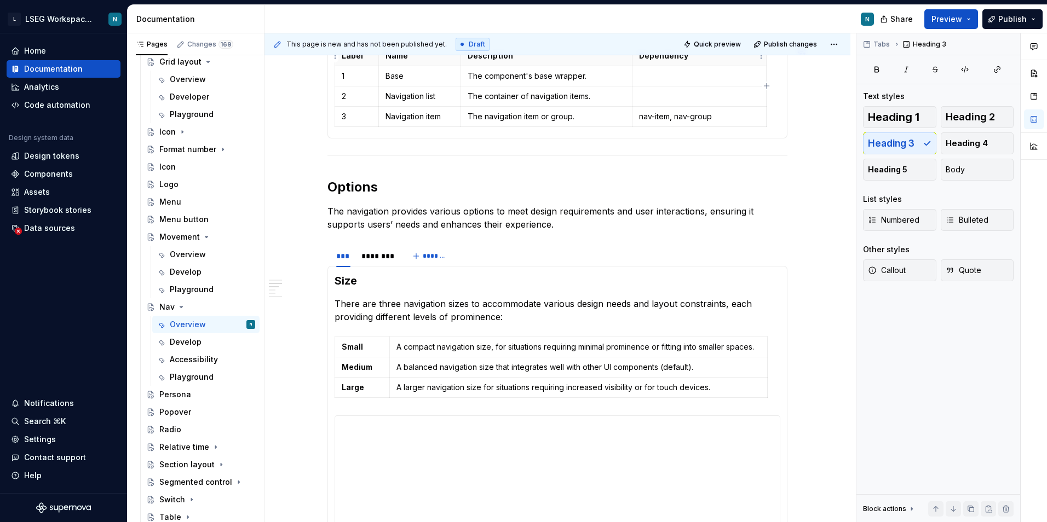
click at [725, 46] on span "Quick preview" at bounding box center [717, 44] width 47 height 9
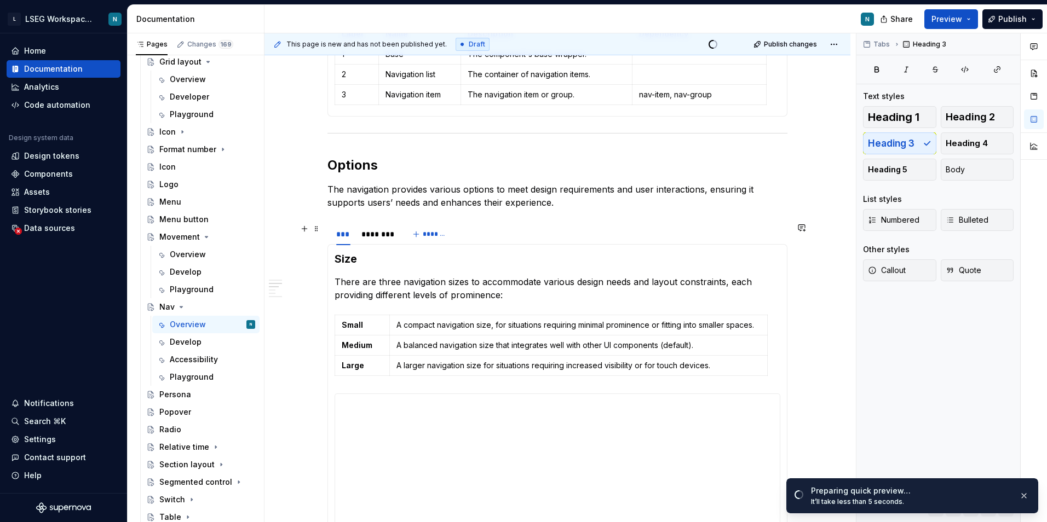
scroll to position [1057, 0]
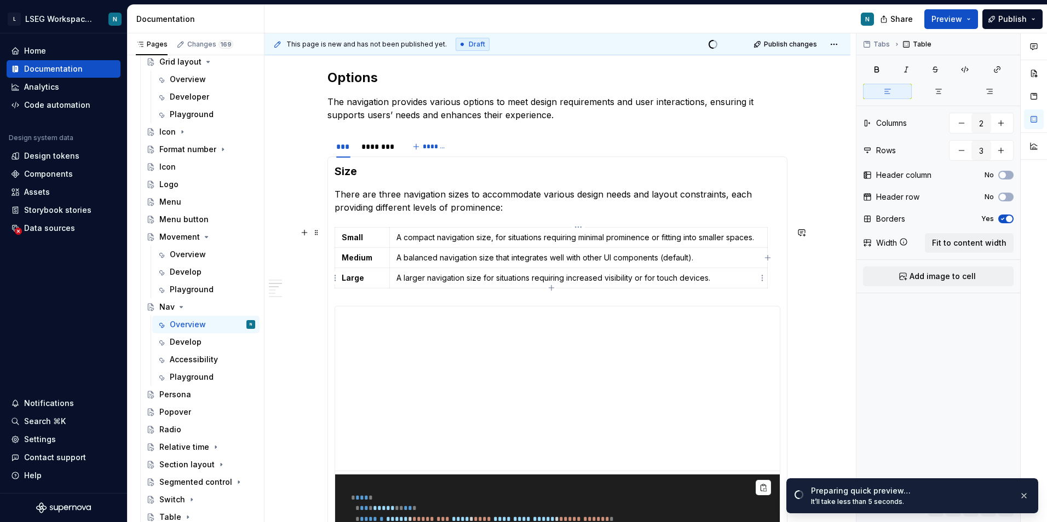
click at [735, 280] on p "A larger navigation size for situations requiring increased visibility or for t…" at bounding box center [578, 278] width 364 height 11
click at [980, 499] on span "Open page" at bounding box center [989, 496] width 37 height 9
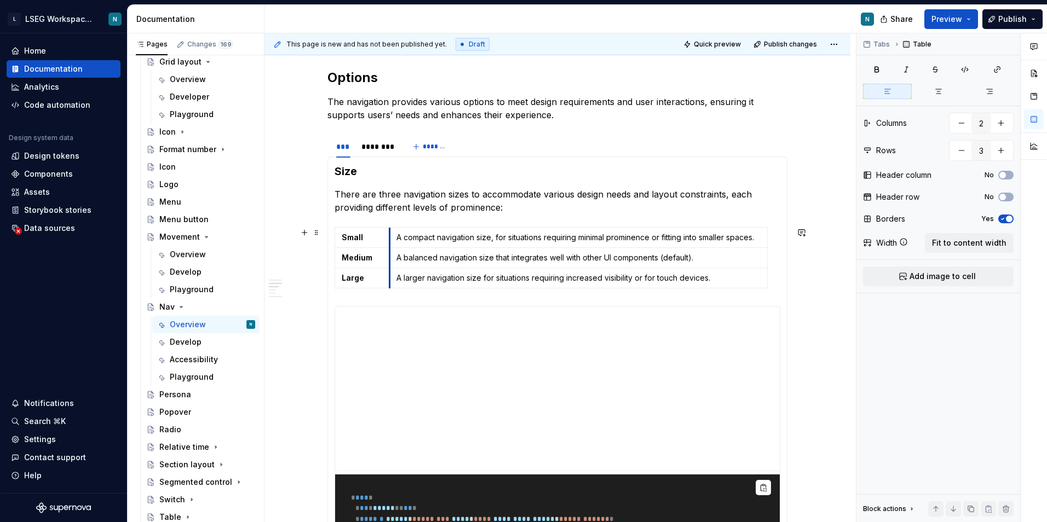
click at [389, 241] on td "A compact navigation size, for situations requiring minimal prominence or fitti…" at bounding box center [578, 237] width 378 height 20
click at [758, 194] on p "There are three navigation sizes to accommodate various design needs and layout…" at bounding box center [558, 201] width 446 height 26
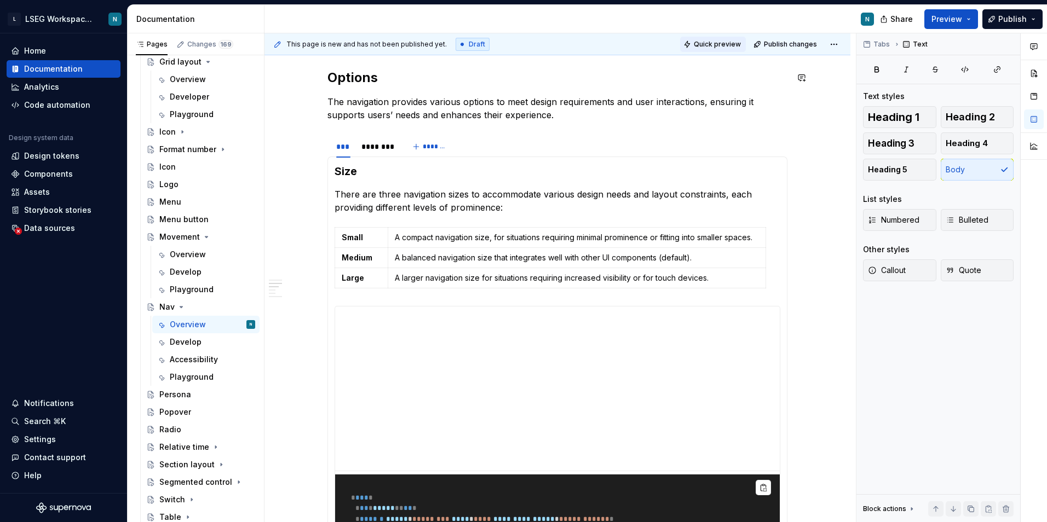
click at [702, 47] on span "Quick preview" at bounding box center [717, 44] width 47 height 9
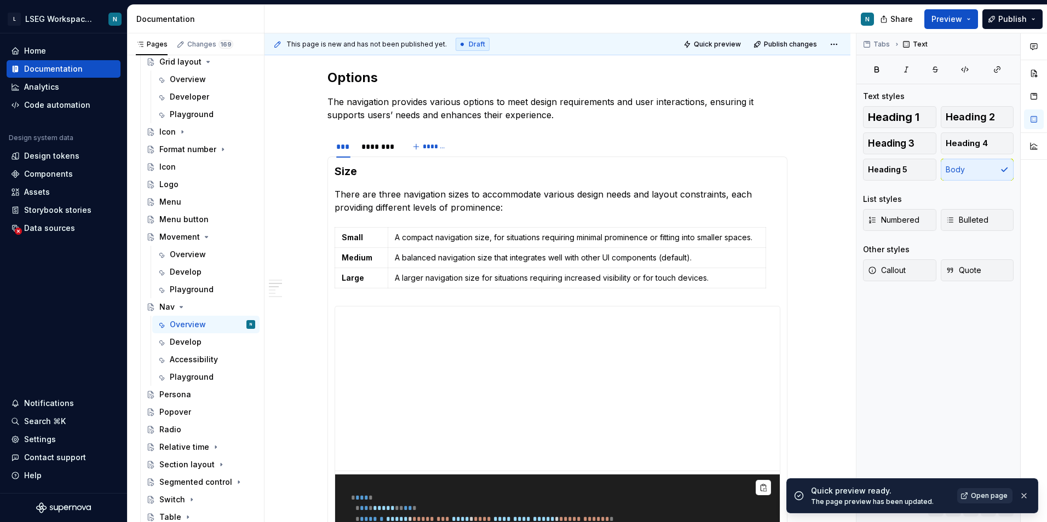
click at [960, 490] on link "Open page" at bounding box center [984, 495] width 55 height 15
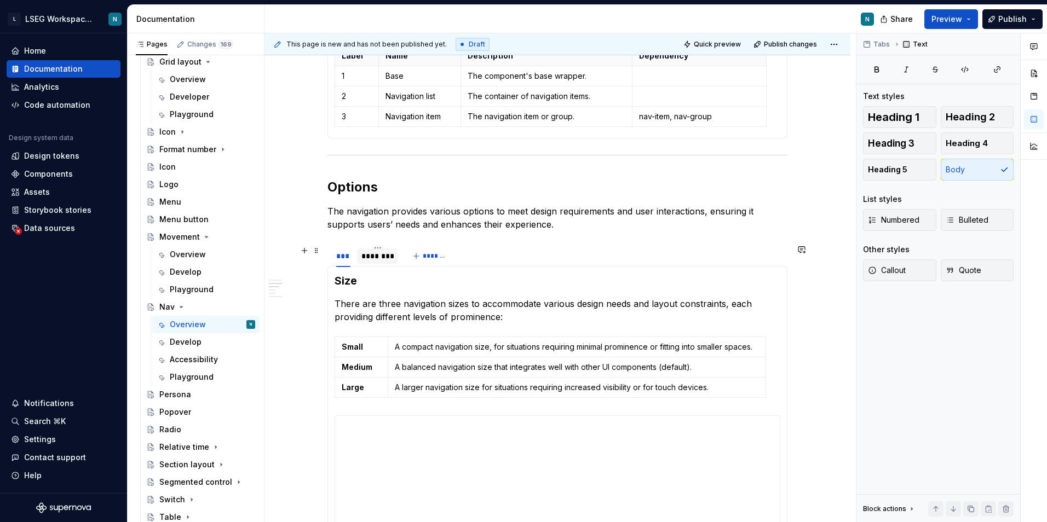
click at [379, 258] on div "********" at bounding box center [377, 256] width 32 height 11
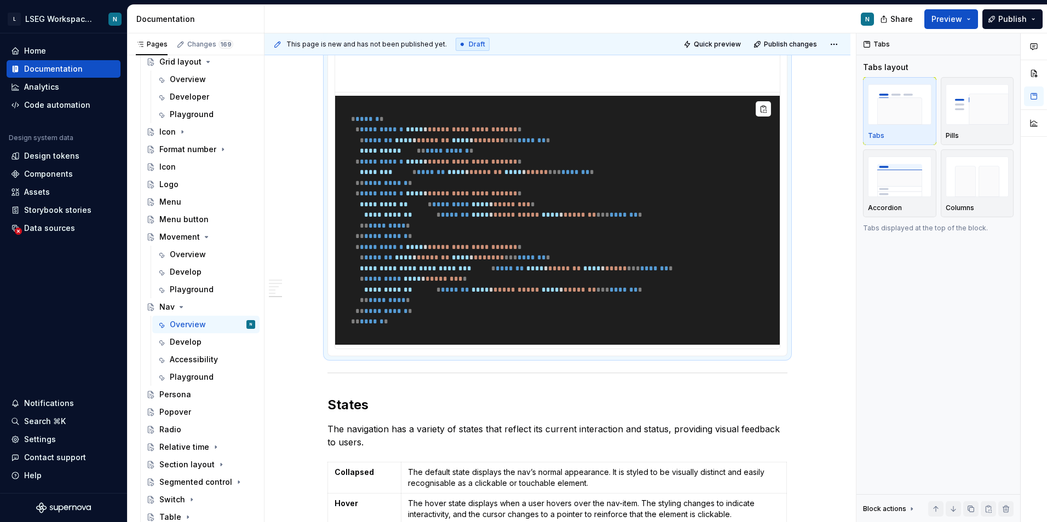
scroll to position [1605, 0]
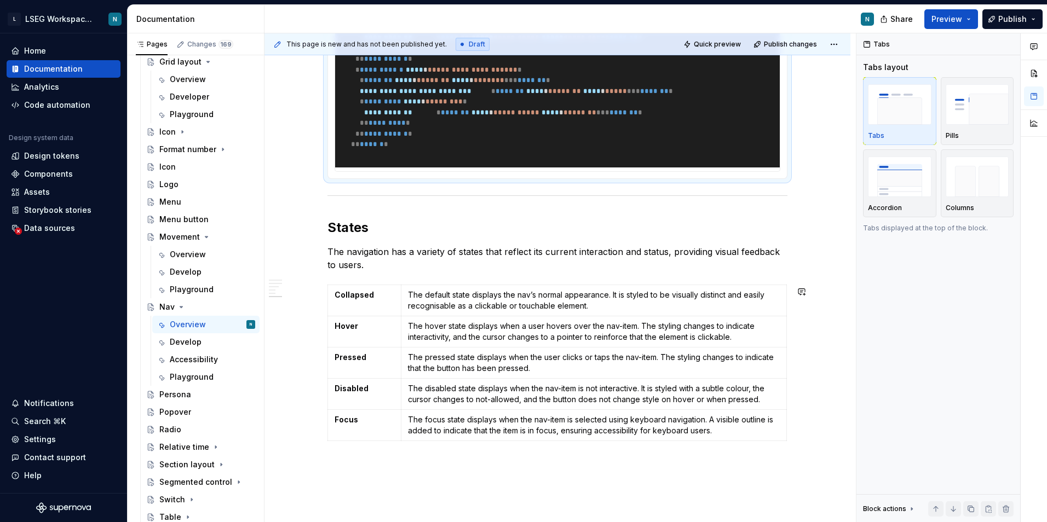
click at [449, 168] on pre "**********" at bounding box center [557, 42] width 445 height 249
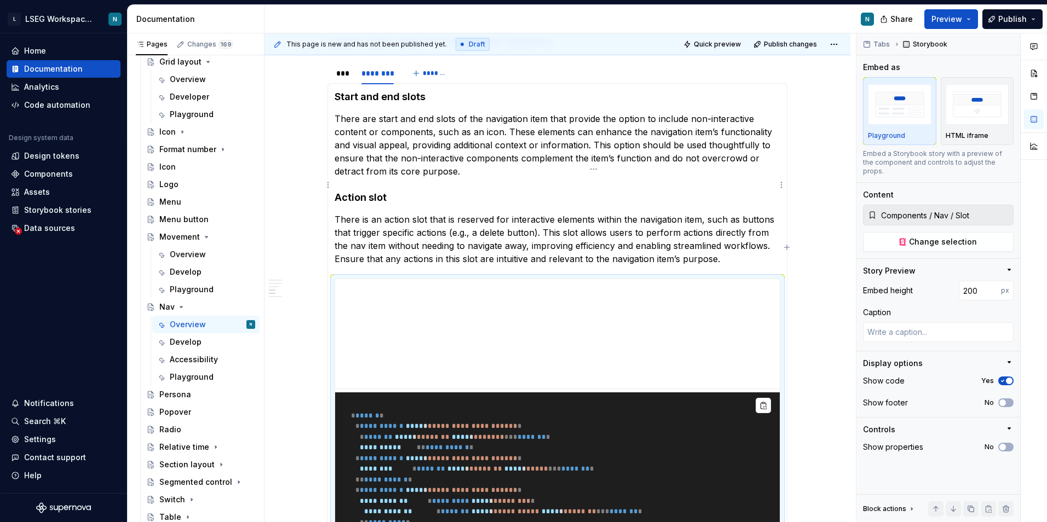
scroll to position [857, 0]
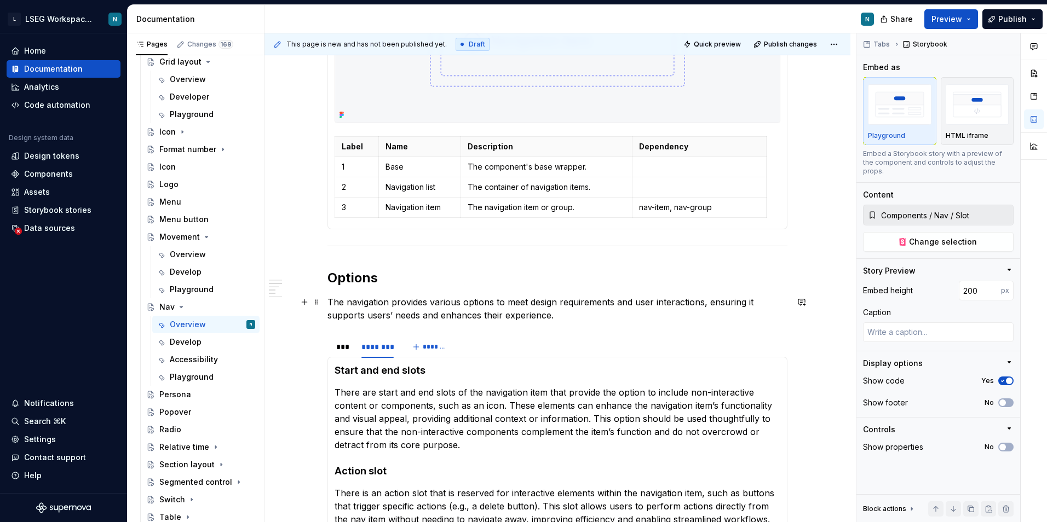
click at [512, 307] on p "The navigation provides various options to meet design requirements and user in…" at bounding box center [557, 309] width 460 height 26
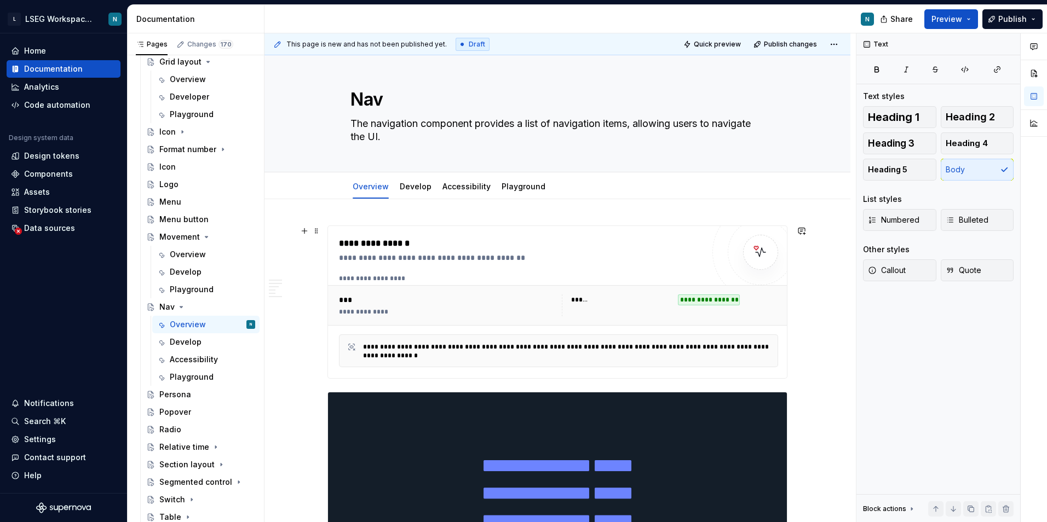
scroll to position [0, 0]
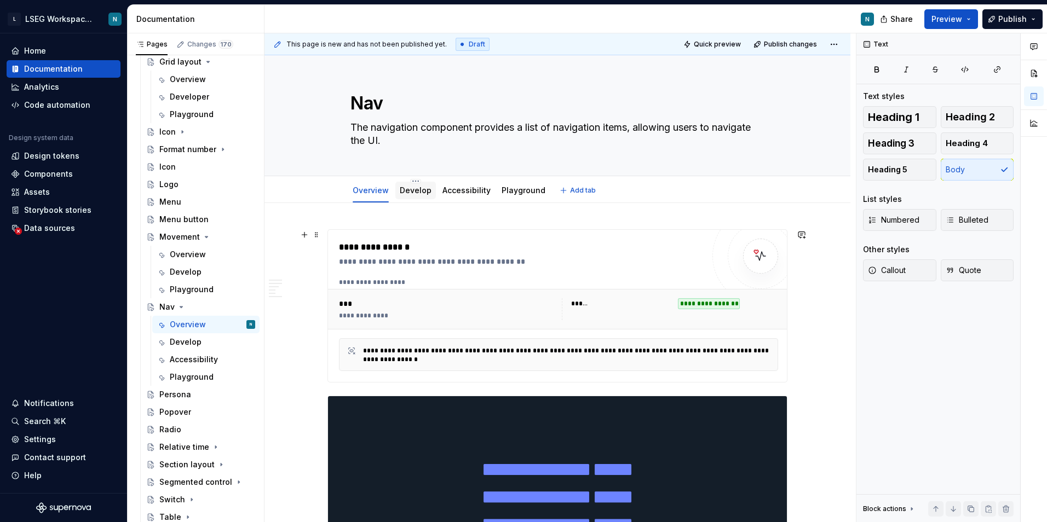
click at [407, 189] on link "Develop" at bounding box center [416, 190] width 32 height 9
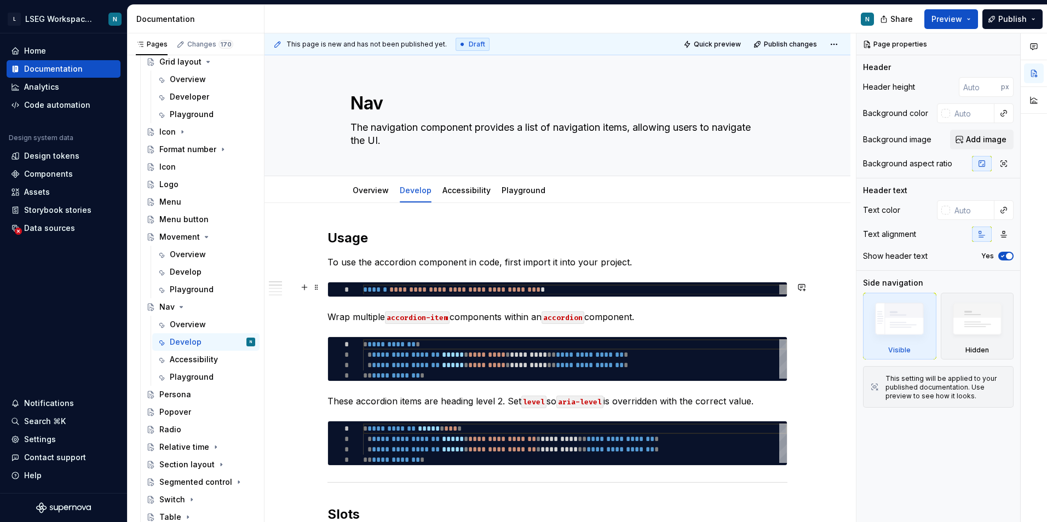
type textarea "*"
type textarea "**********"
click at [374, 292] on div "**********" at bounding box center [575, 290] width 424 height 10
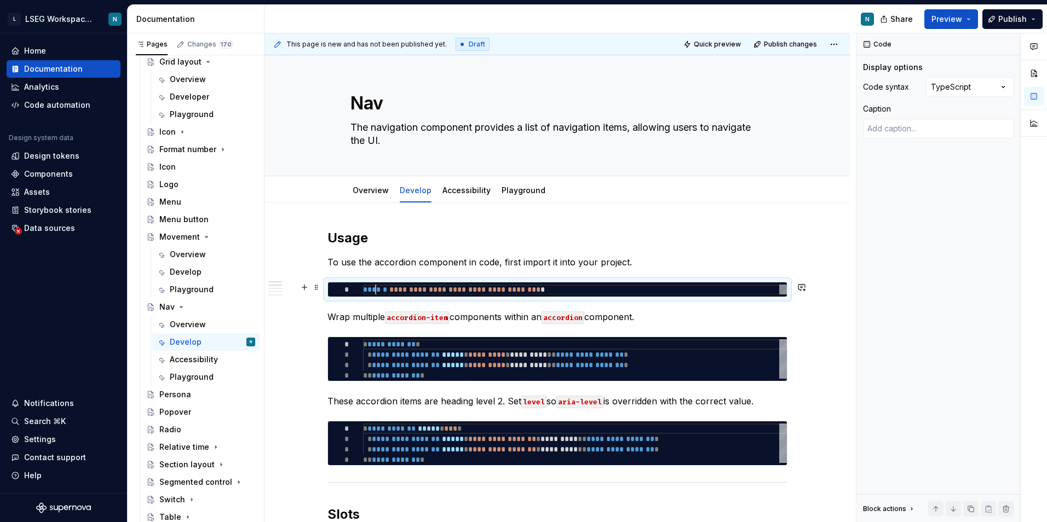
scroll to position [0, 193]
click at [374, 292] on div "**********" at bounding box center [575, 290] width 424 height 10
type textarea "*"
type textarea "**********"
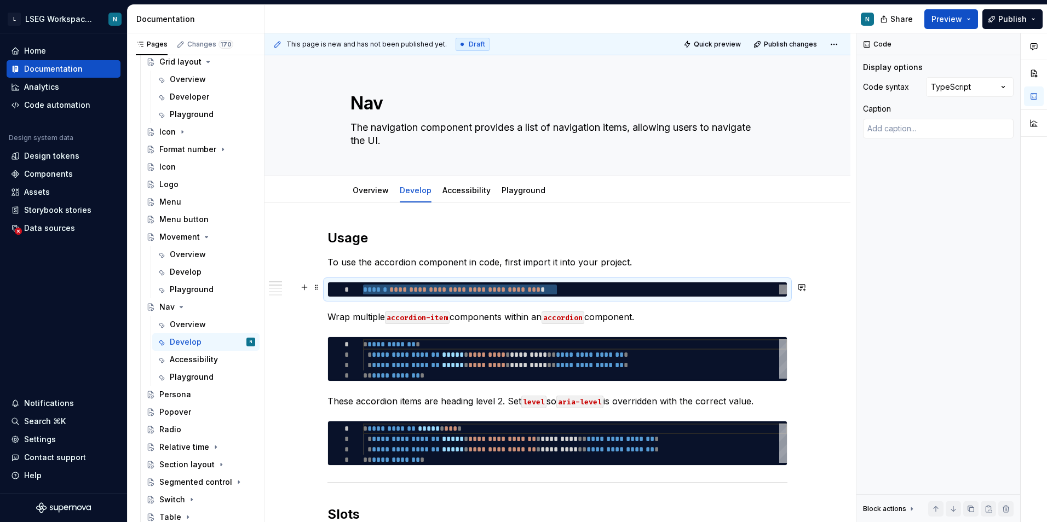
scroll to position [0, 168]
type textarea "*"
click at [409, 319] on code "accordion-item" at bounding box center [417, 318] width 65 height 13
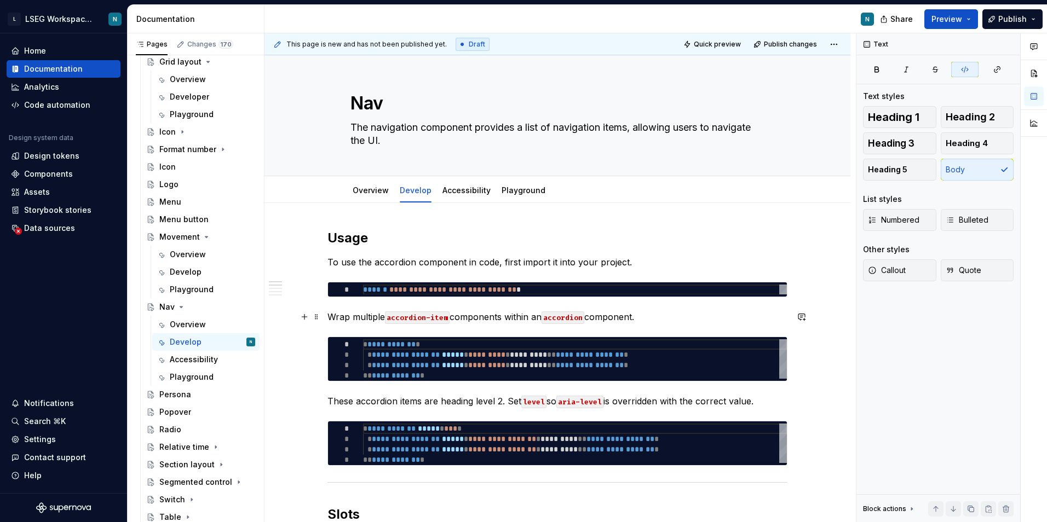
click at [400, 323] on code "accordion-item" at bounding box center [417, 318] width 65 height 13
click at [529, 318] on code "accordion" at bounding box center [536, 318] width 43 height 13
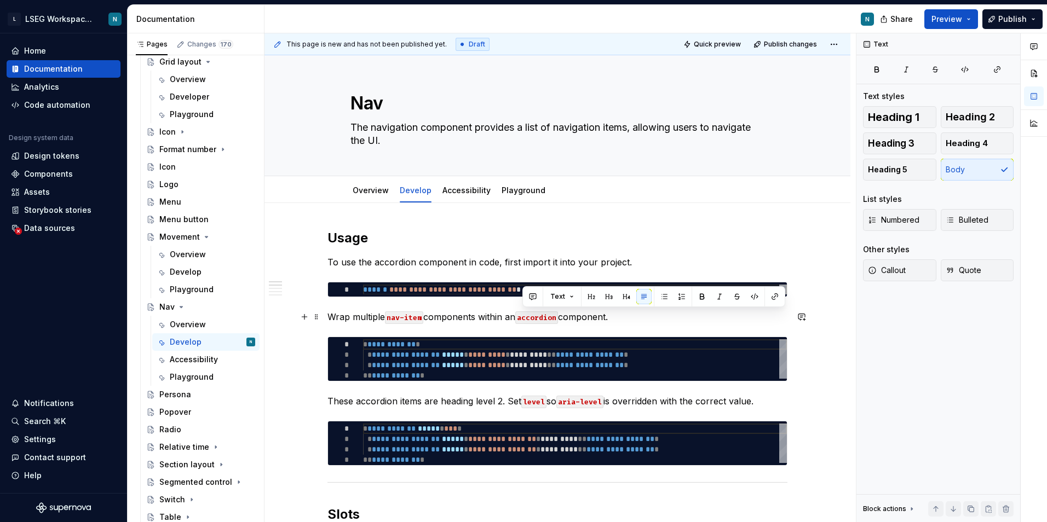
click at [516, 314] on p "Wrap multiple nav-item components within an accordion component." at bounding box center [557, 316] width 460 height 13
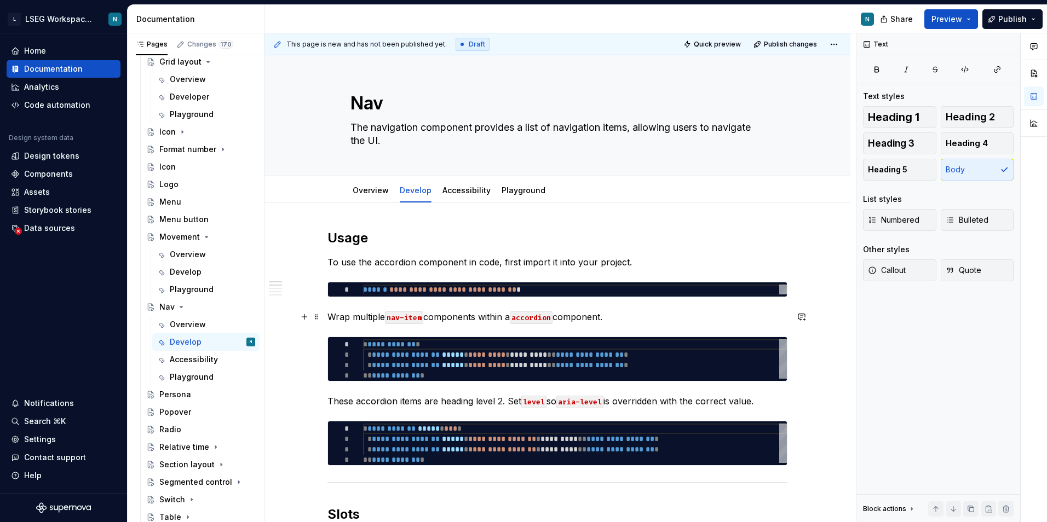
click at [518, 315] on code "accordion" at bounding box center [531, 318] width 43 height 13
type textarea "*"
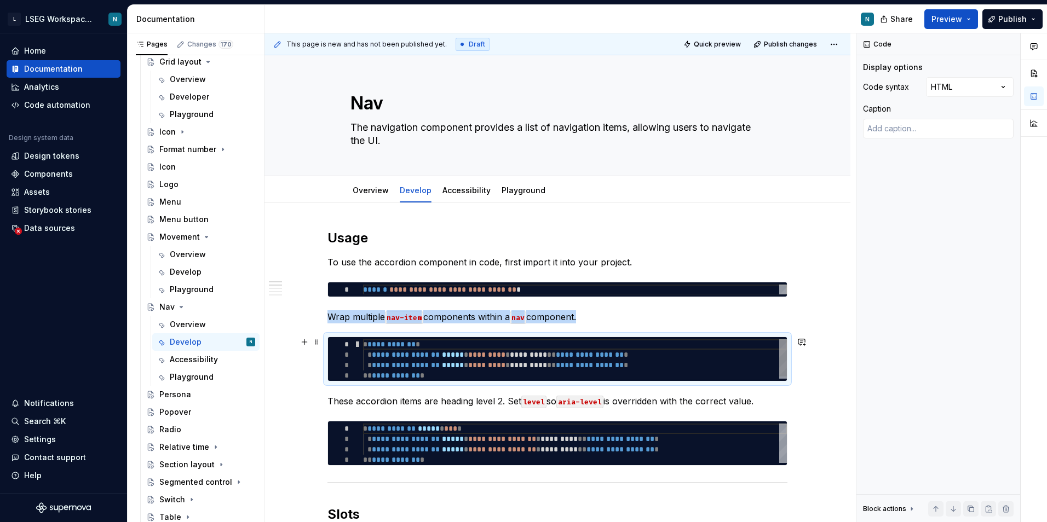
click at [362, 347] on div at bounding box center [357, 344] width 14 height 10
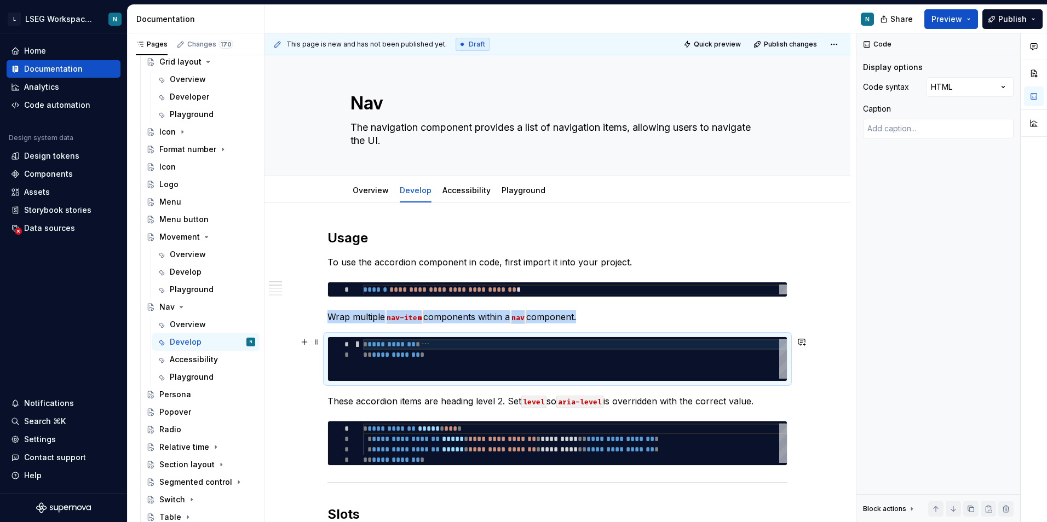
click at [357, 345] on div at bounding box center [357, 344] width 14 height 10
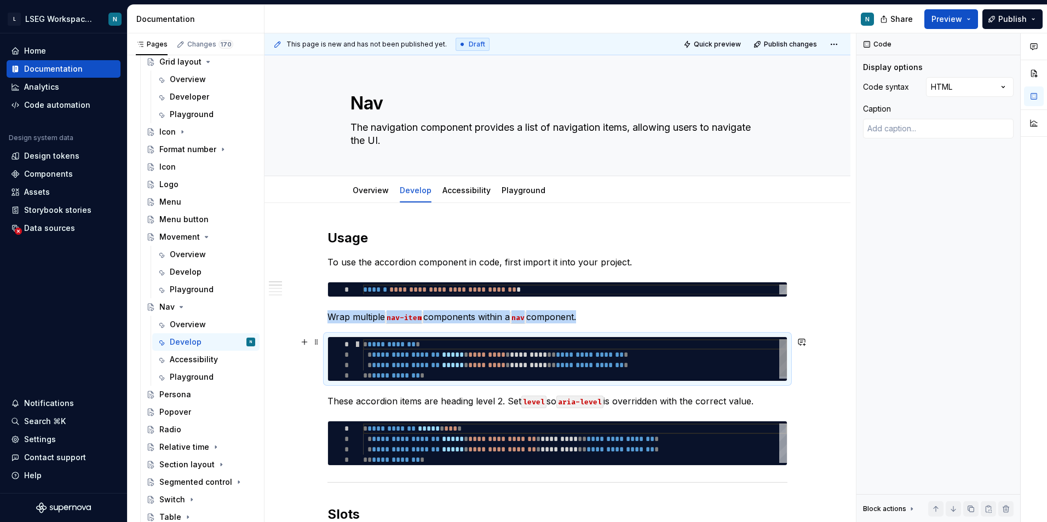
type textarea "**********"
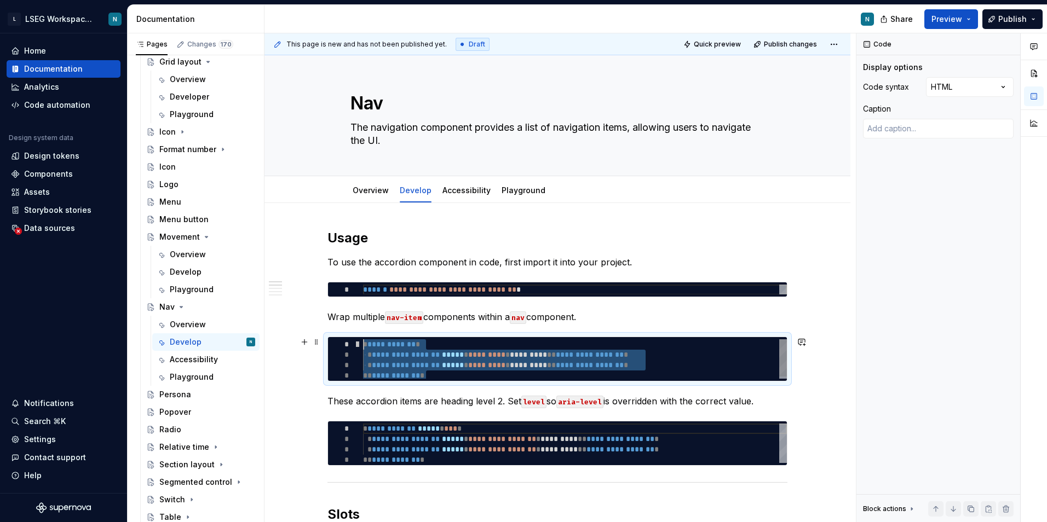
drag, startPoint x: 439, startPoint y: 375, endPoint x: 356, endPoint y: 342, distance: 89.2
click at [363, 342] on div "**********" at bounding box center [575, 360] width 424 height 42
type textarea "*"
type textarea "**********"
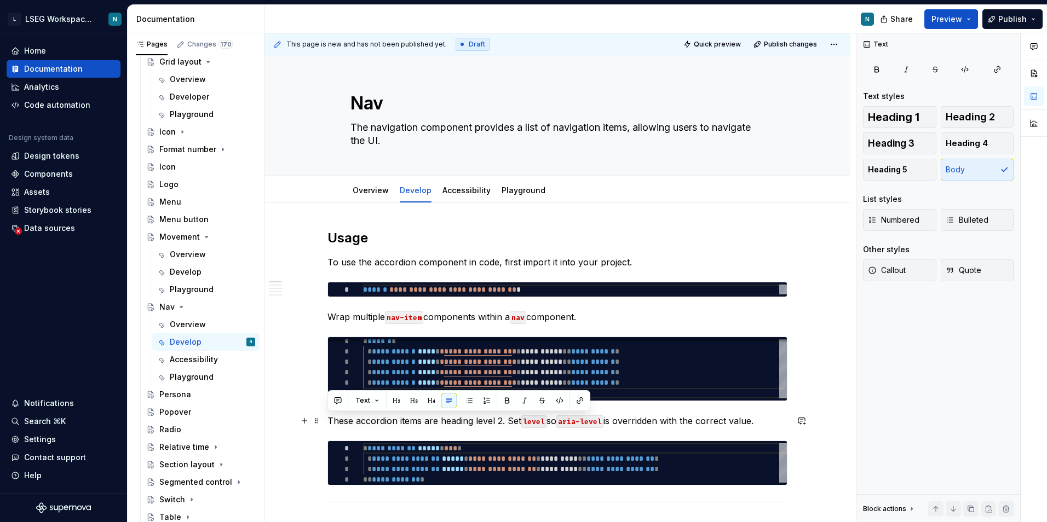
drag, startPoint x: 327, startPoint y: 420, endPoint x: 763, endPoint y: 424, distance: 435.8
click at [763, 424] on p "These accordion items are heading level 2. Set level so aria-level is overridde…" at bounding box center [557, 420] width 460 height 13
click at [349, 426] on p "The navigation item can be used with a navigation group to provide grouping for…" at bounding box center [557, 420] width 460 height 13
click at [353, 424] on p "The navigation item can be used with a navigation group to provide grouping for…" at bounding box center [557, 420] width 460 height 13
drag, startPoint x: 347, startPoint y: 423, endPoint x: 409, endPoint y: 420, distance: 62.5
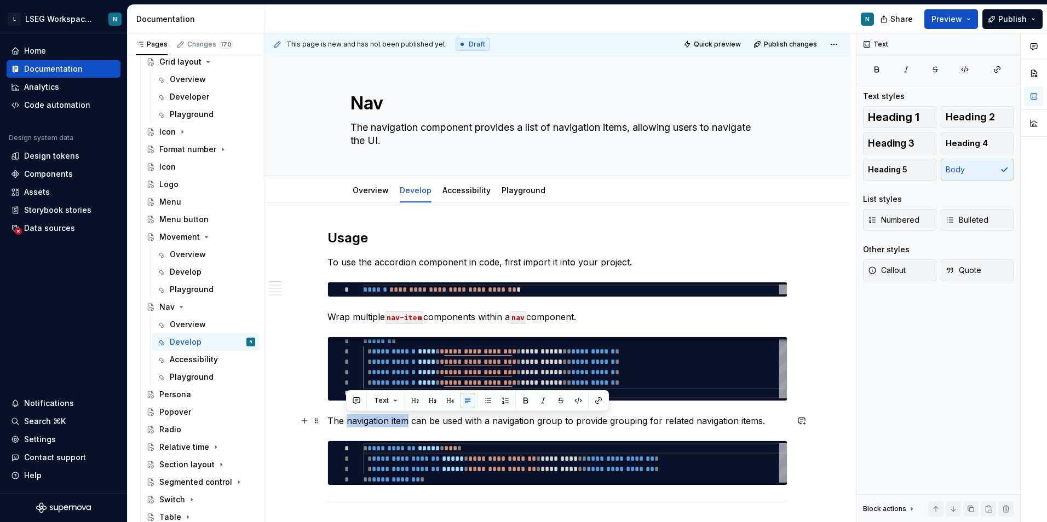
click at [409, 420] on p "The navigation item can be used with a navigation group to provide grouping for…" at bounding box center [557, 420] width 460 height 13
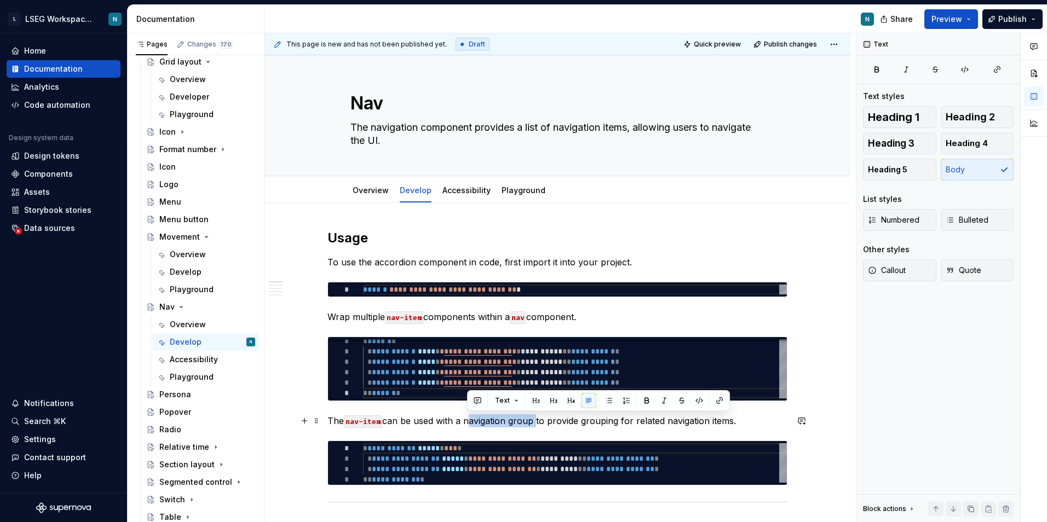
drag, startPoint x: 468, startPoint y: 424, endPoint x: 535, endPoint y: 423, distance: 66.8
click at [535, 423] on p "The nav-item can be used with a navigation group to provide grouping for relate…" at bounding box center [557, 420] width 460 height 13
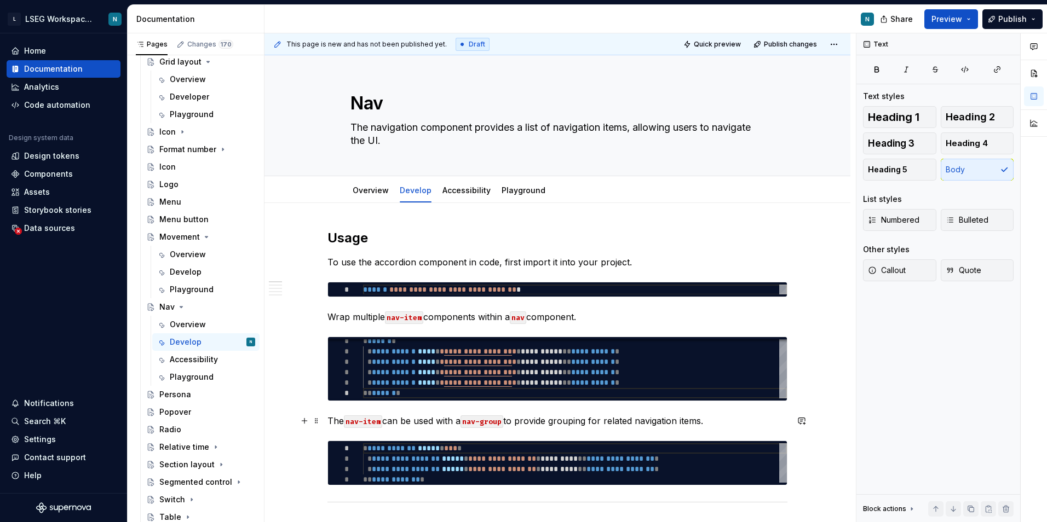
click at [715, 421] on p "The nav-item can be used with a nav-group to provide grouping for related navig…" at bounding box center [557, 420] width 460 height 13
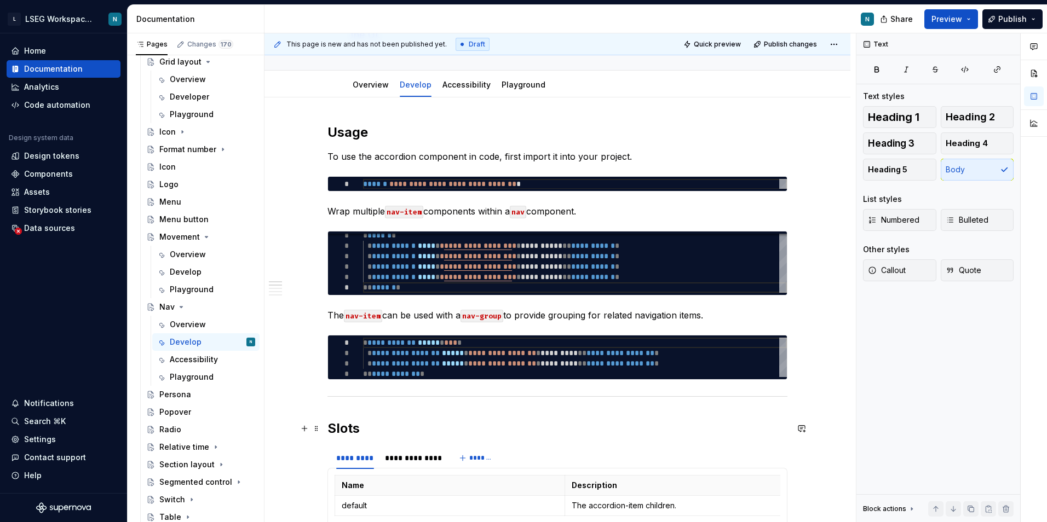
scroll to position [109, 0]
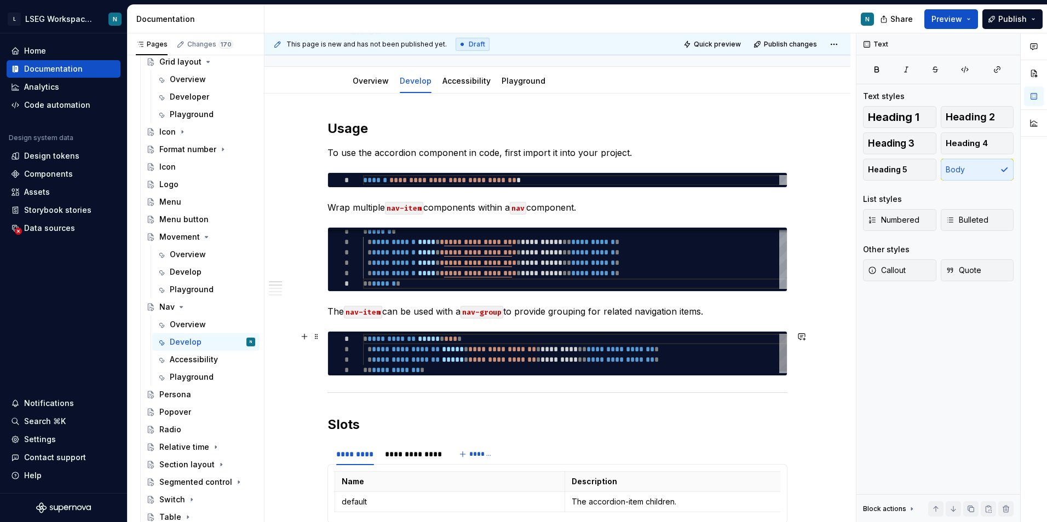
type textarea "*"
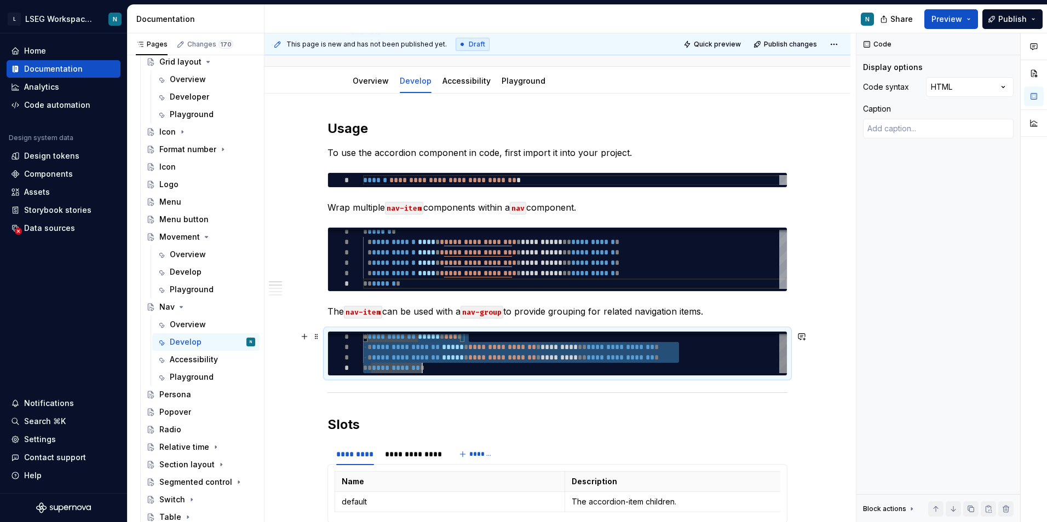
drag, startPoint x: 365, startPoint y: 340, endPoint x: 420, endPoint y: 371, distance: 63.2
click at [420, 371] on div "**********" at bounding box center [575, 353] width 424 height 42
drag, startPoint x: 431, startPoint y: 366, endPoint x: 359, endPoint y: 338, distance: 77.7
click at [363, 338] on div "**********" at bounding box center [575, 355] width 424 height 42
type textarea "**********"
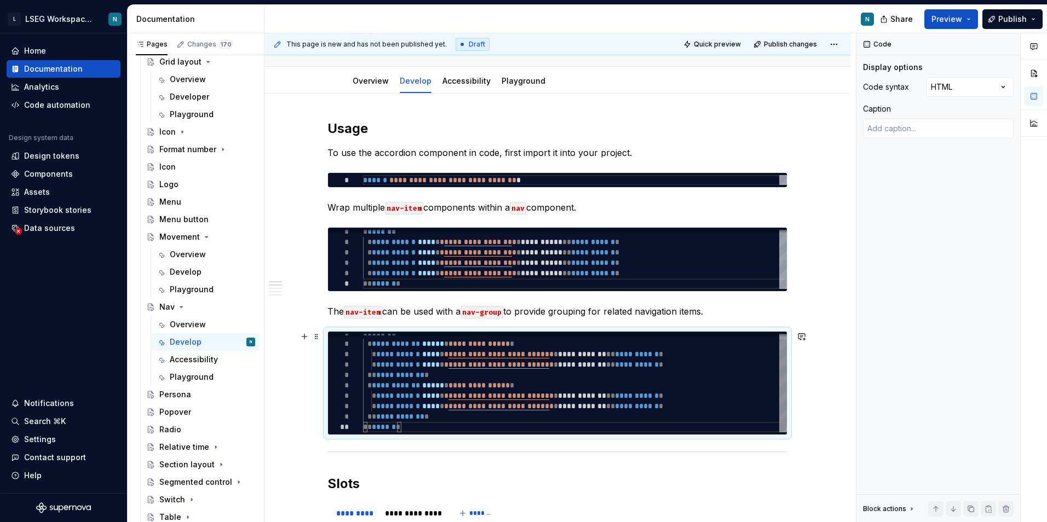
click at [722, 402] on div "**********" at bounding box center [575, 380] width 424 height 104
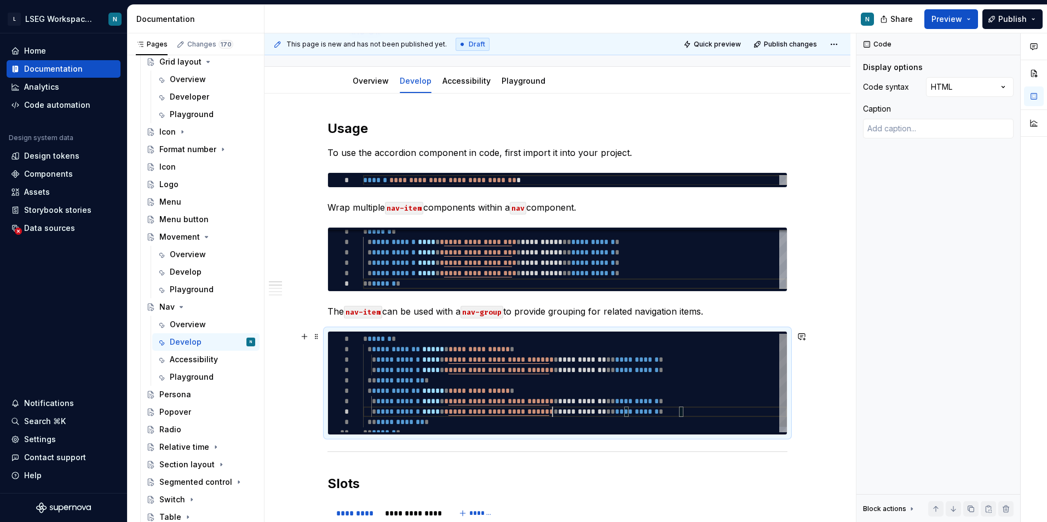
click at [554, 408] on div "**********" at bounding box center [575, 386] width 424 height 104
click at [444, 449] on div at bounding box center [557, 451] width 460 height 7
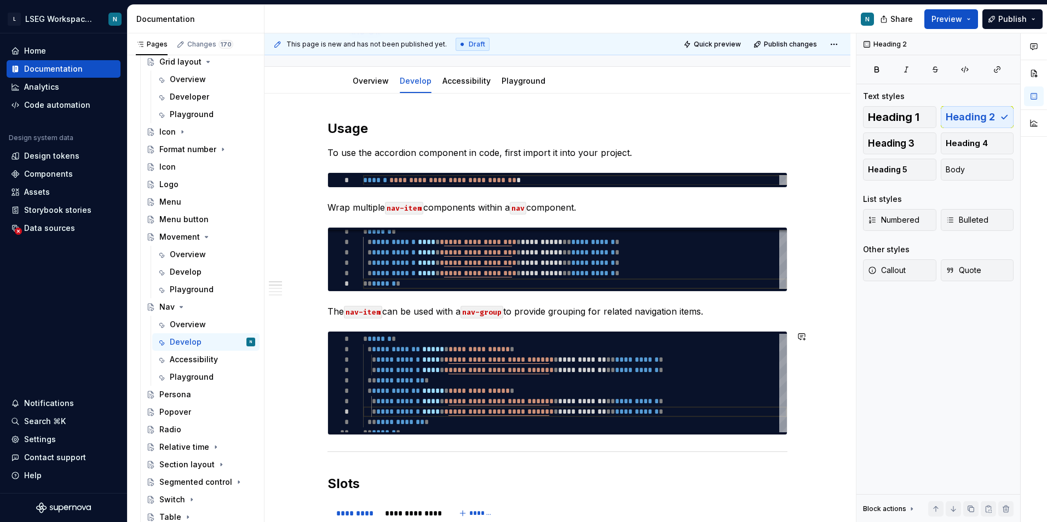
click at [301, 449] on button "button" at bounding box center [304, 453] width 15 height 15
drag, startPoint x: 591, startPoint y: 487, endPoint x: 356, endPoint y: 464, distance: 235.5
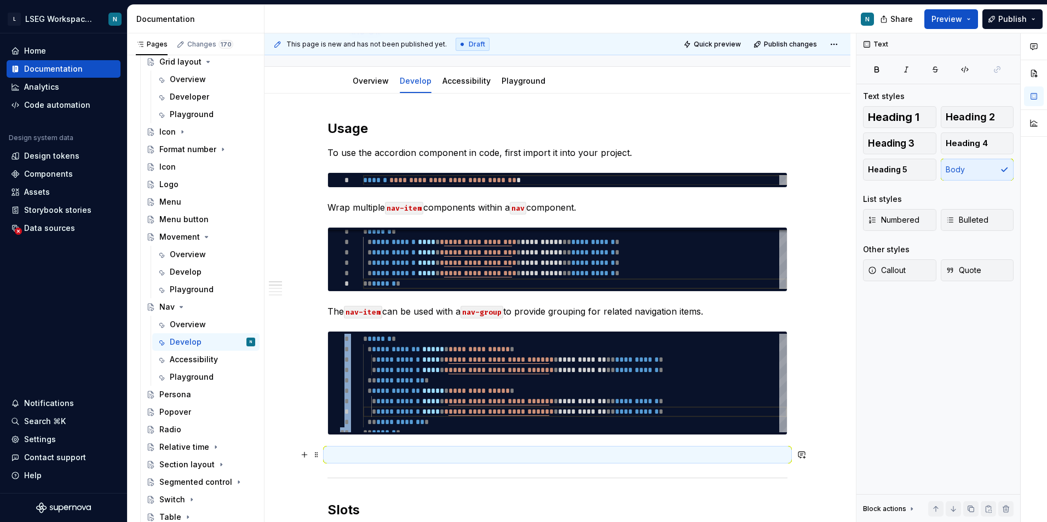
click at [435, 453] on p at bounding box center [557, 454] width 460 height 13
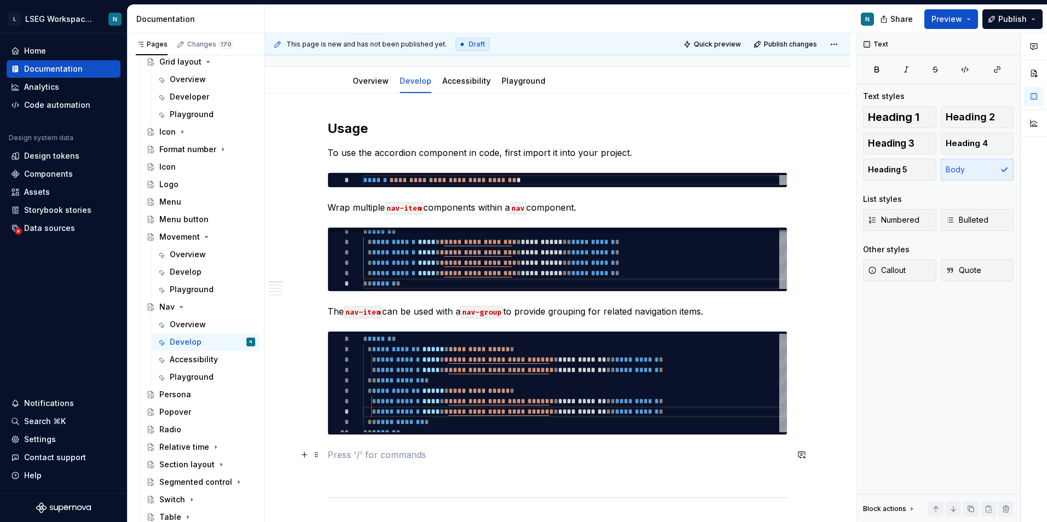
click at [384, 448] on p at bounding box center [557, 454] width 460 height 13
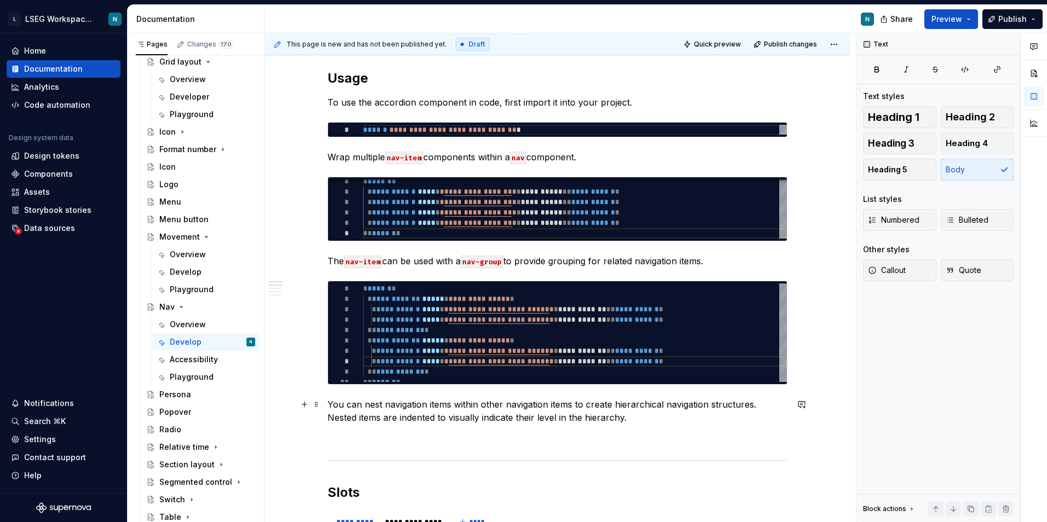
scroll to position [164, 0]
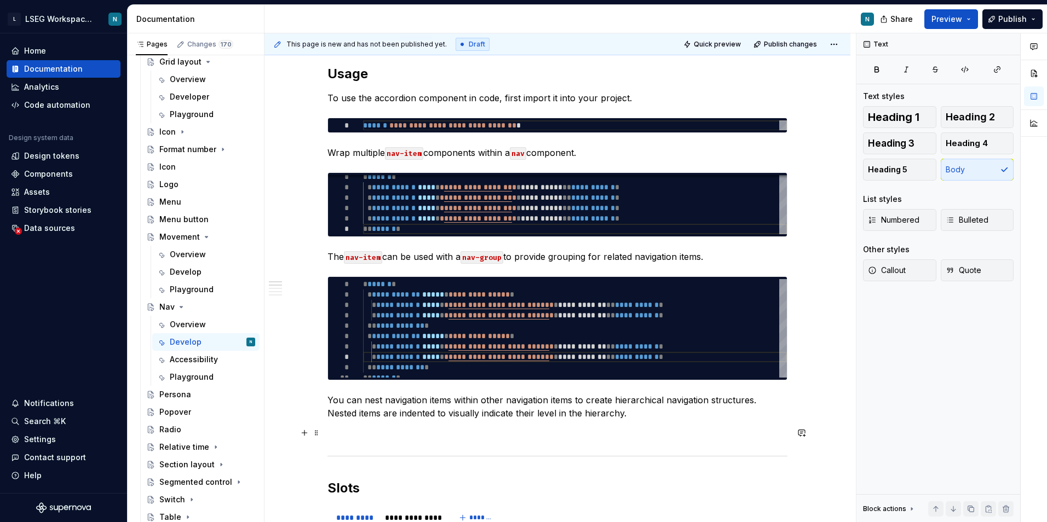
click at [384, 430] on p at bounding box center [557, 432] width 460 height 13
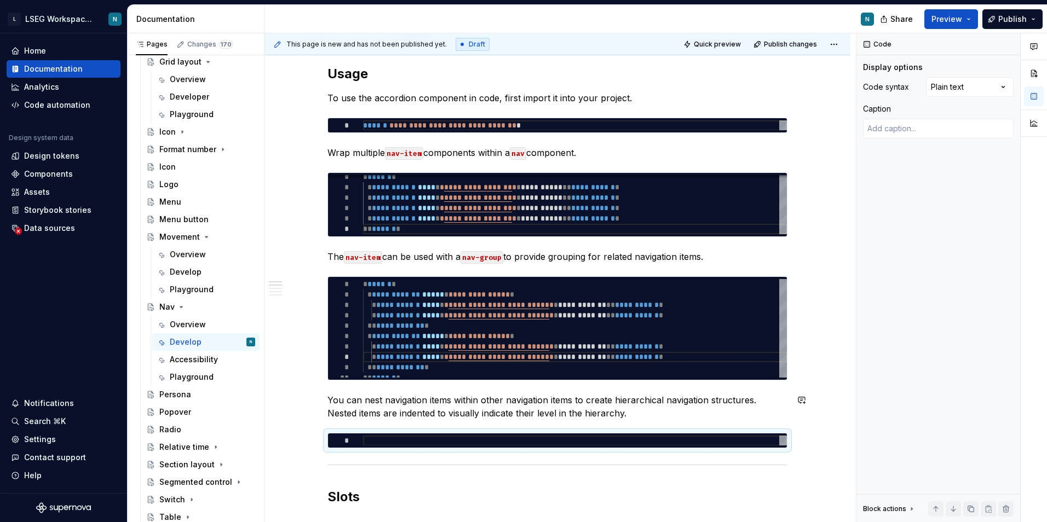
type textarea "*"
type textarea "**********"
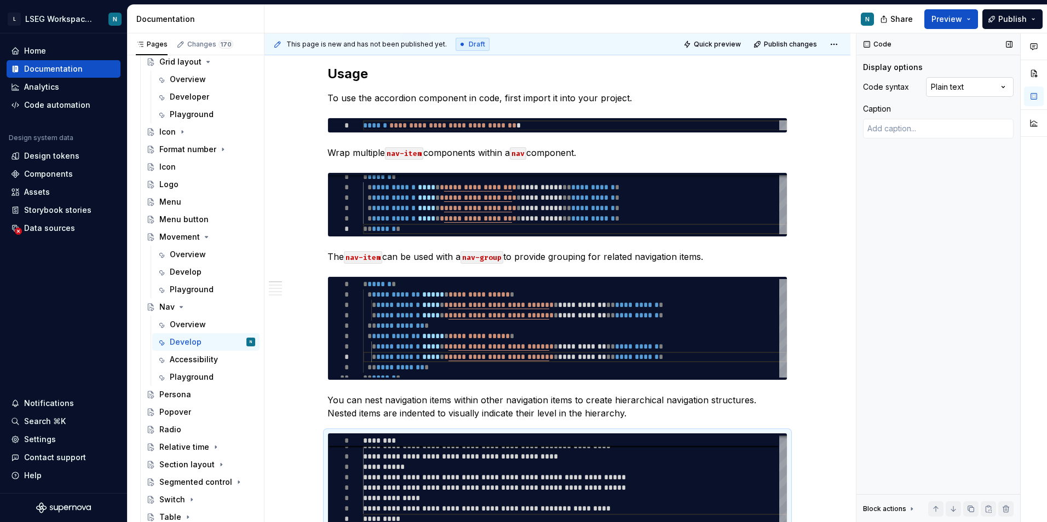
click at [994, 83] on div "Comments Open comments No comments yet Select ‘Comment’ from the block context …" at bounding box center [951, 277] width 191 height 489
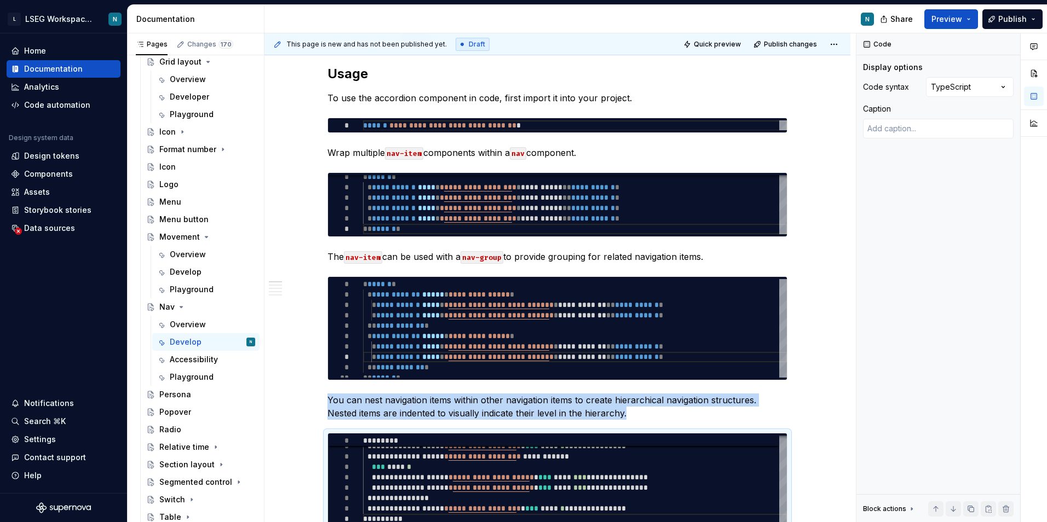
scroll to position [169, 0]
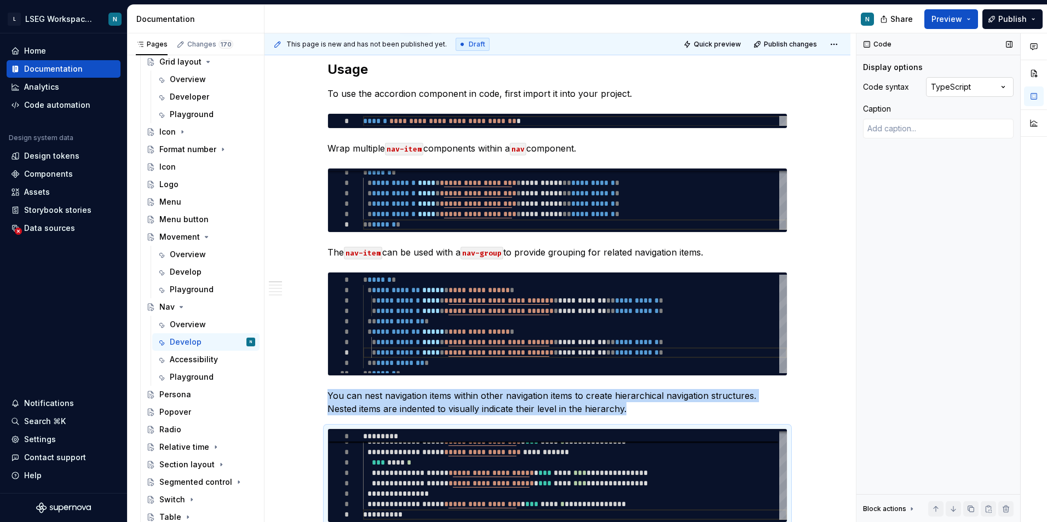
click at [961, 96] on div "Comments Open comments No comments yet Select ‘Comment’ from the block context …" at bounding box center [951, 277] width 191 height 489
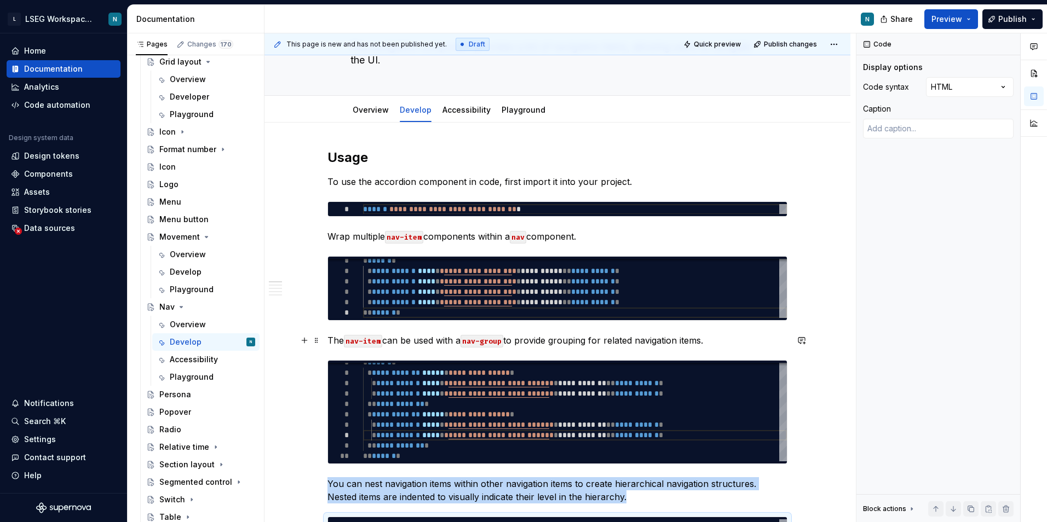
scroll to position [59, 0]
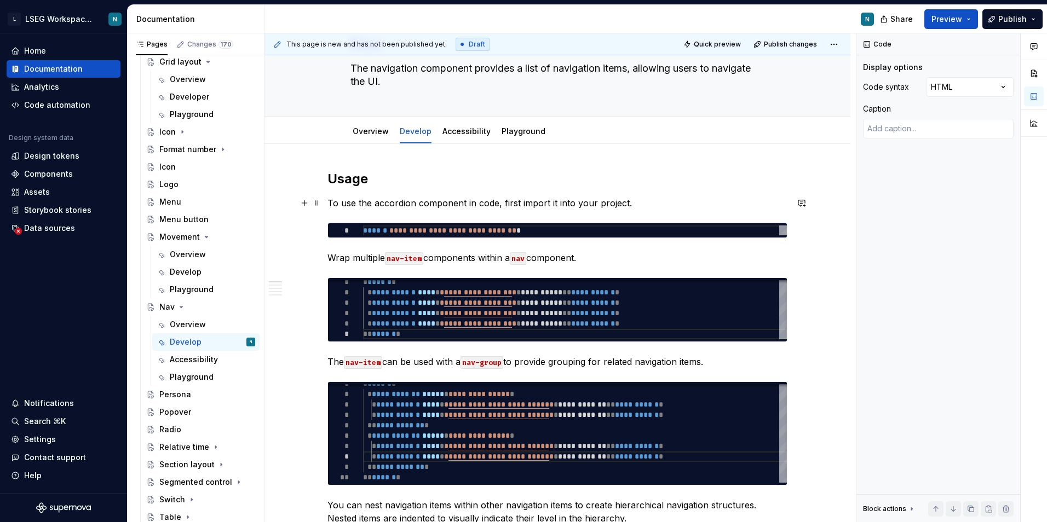
click at [391, 200] on p "To use the accordion component in code, first import it into your project." at bounding box center [557, 203] width 460 height 13
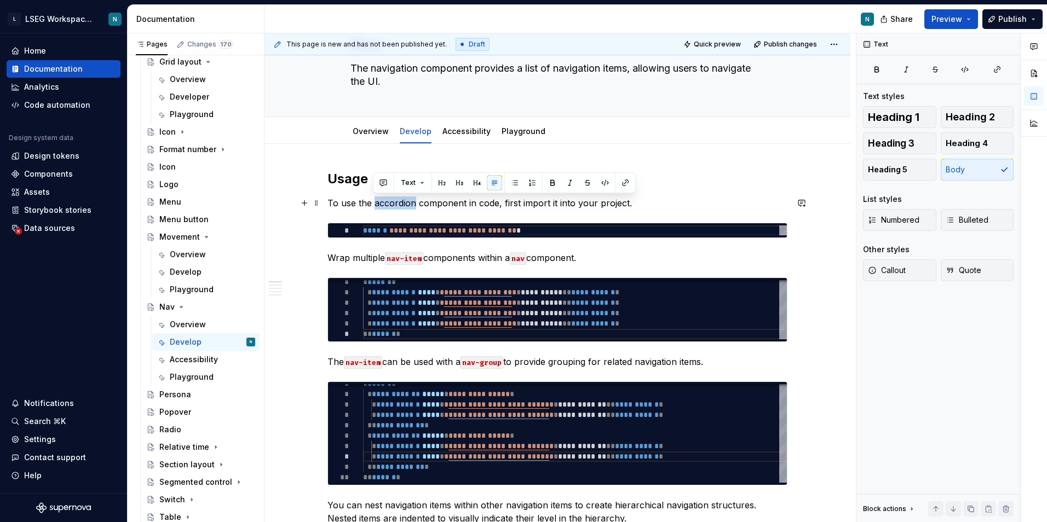
click at [391, 200] on p "To use the accordion component in code, first import it into your project." at bounding box center [557, 203] width 460 height 13
click at [416, 200] on p "To use the nav component in code, first import it into your project." at bounding box center [557, 203] width 460 height 13
click at [661, 201] on p "To use the nav component in code, first import it into your project." at bounding box center [557, 203] width 460 height 13
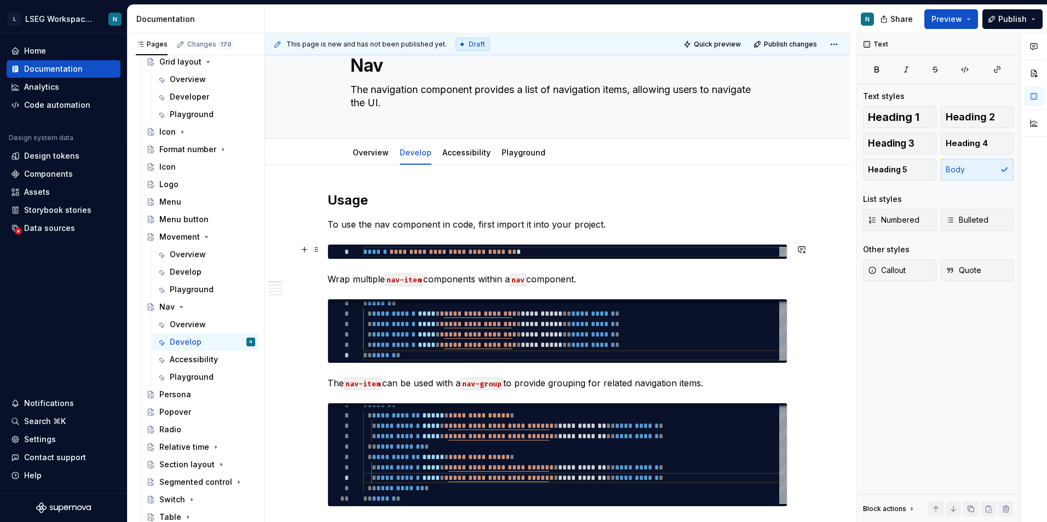
scroll to position [4, 0]
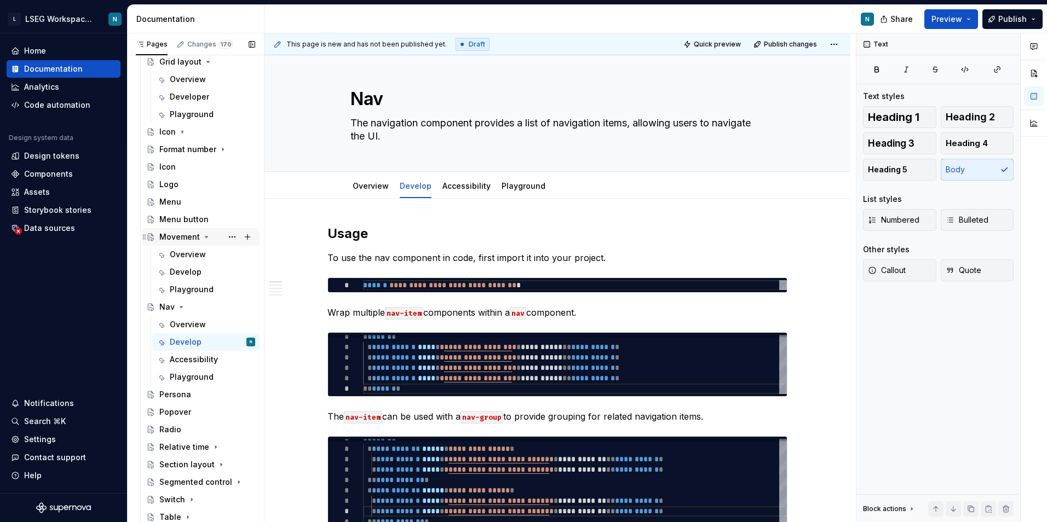
click at [191, 237] on div "Movement" at bounding box center [179, 237] width 41 height 11
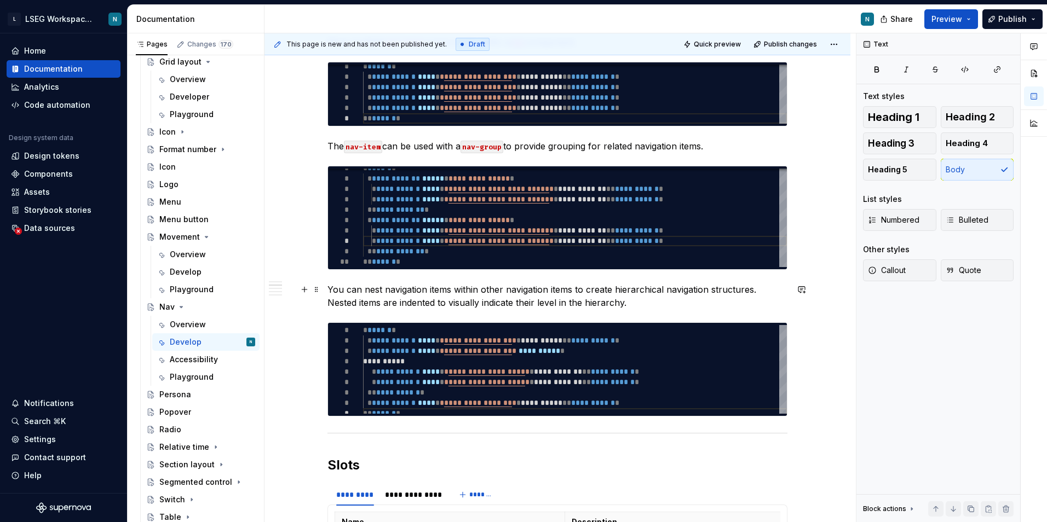
scroll to position [278, 0]
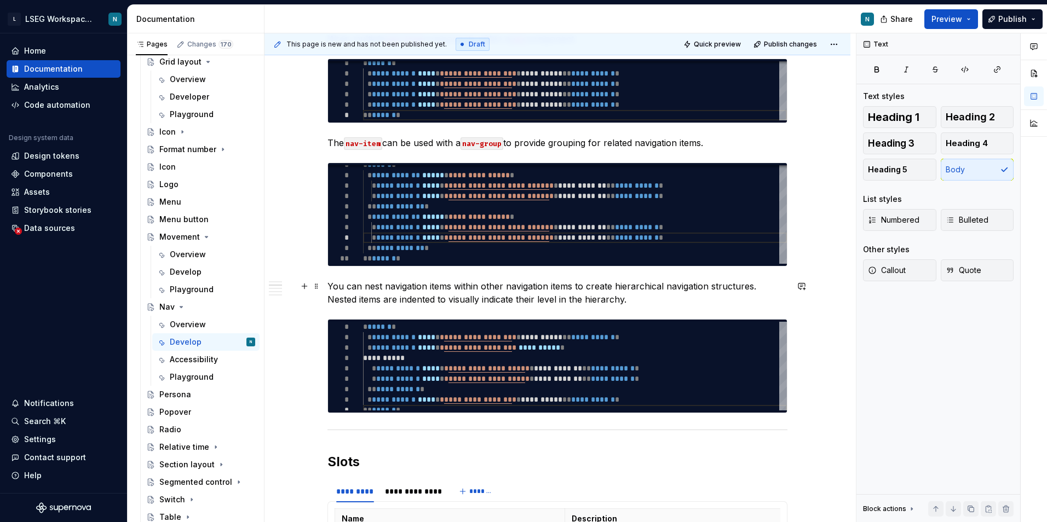
click at [657, 300] on p "You can nest navigation items within other navigation items to create hierarchi…" at bounding box center [557, 293] width 460 height 26
type textarea "*"
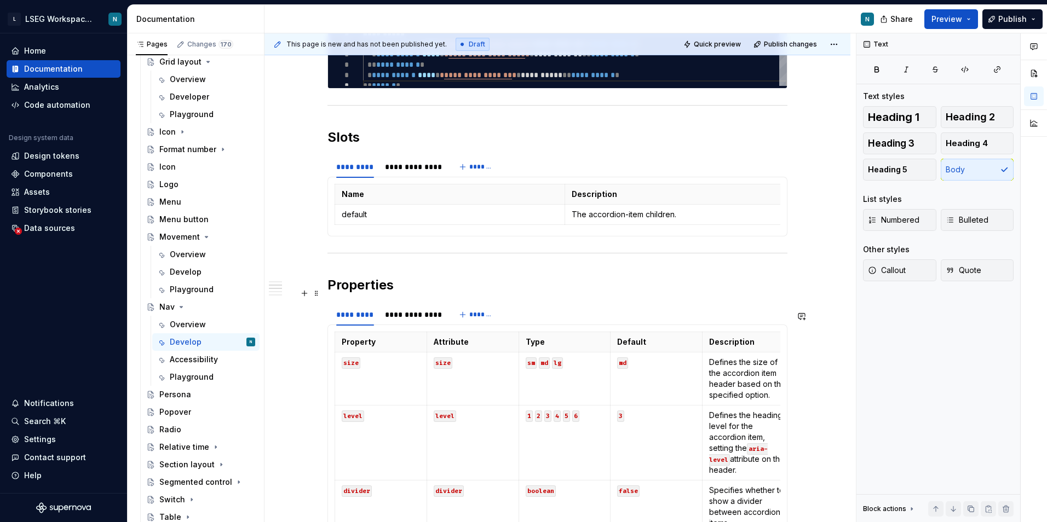
scroll to position [607, 0]
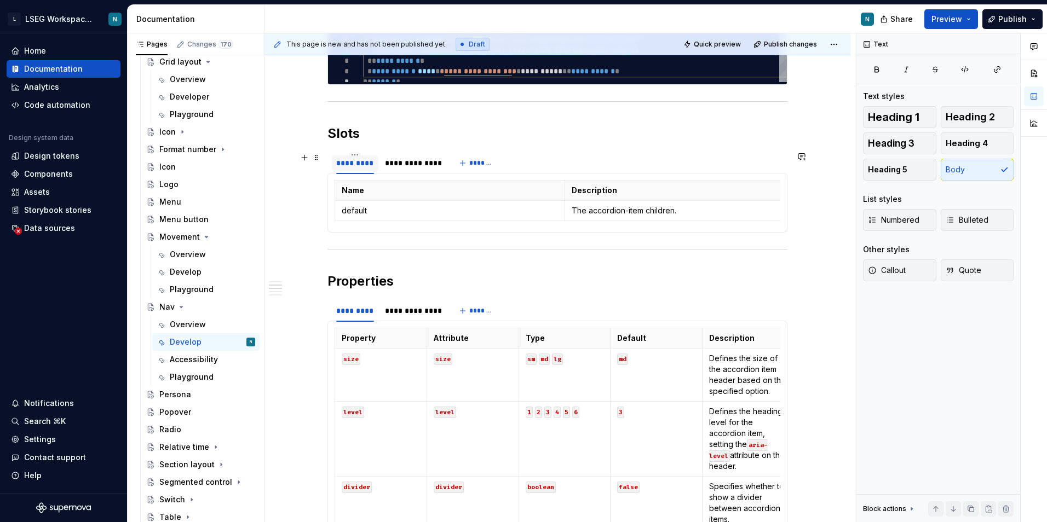
click at [358, 166] on div "*********" at bounding box center [355, 163] width 38 height 11
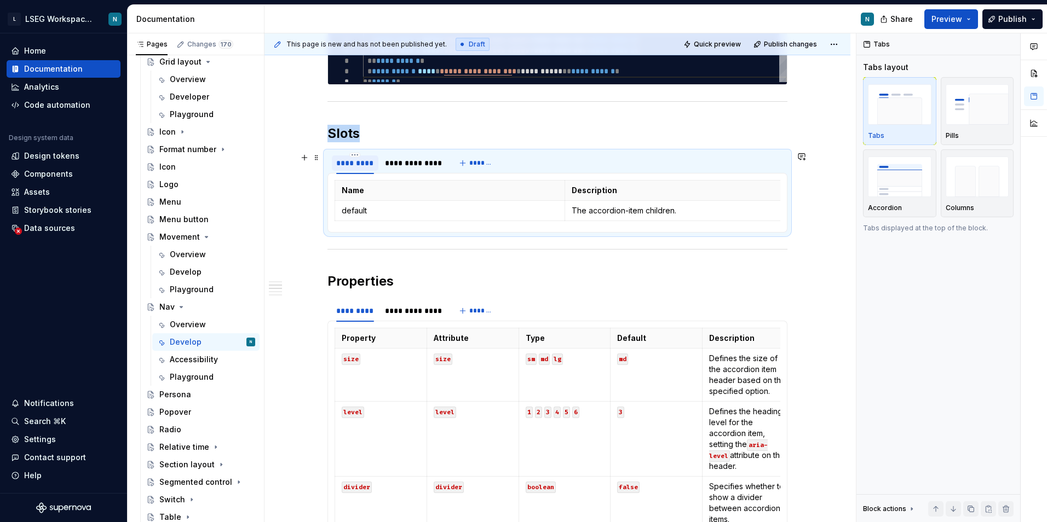
click at [358, 166] on div "*********" at bounding box center [355, 163] width 38 height 11
type input "***"
click at [410, 167] on div "**********" at bounding box center [387, 163] width 55 height 11
click at [410, 166] on div "**********" at bounding box center [388, 163] width 55 height 11
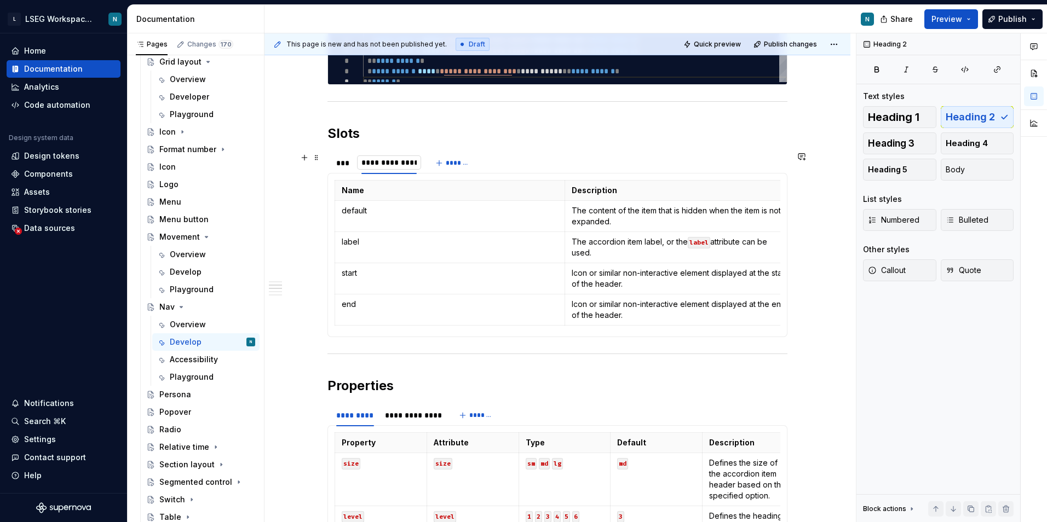
click at [392, 166] on input "**********" at bounding box center [389, 163] width 64 height 20
type input "********"
click at [347, 169] on div "***" at bounding box center [343, 162] width 23 height 15
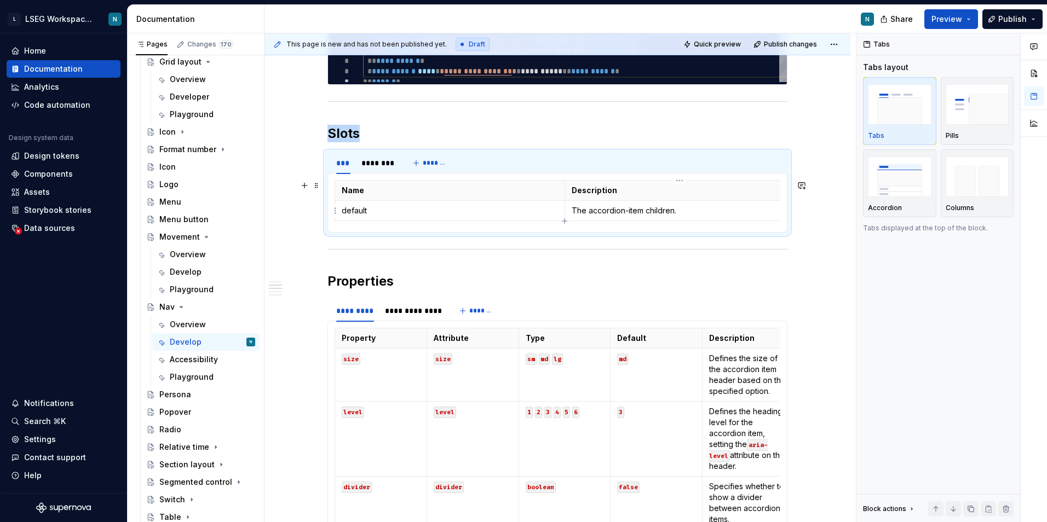
click at [597, 213] on p "The accordion-item children." at bounding box center [680, 210] width 216 height 11
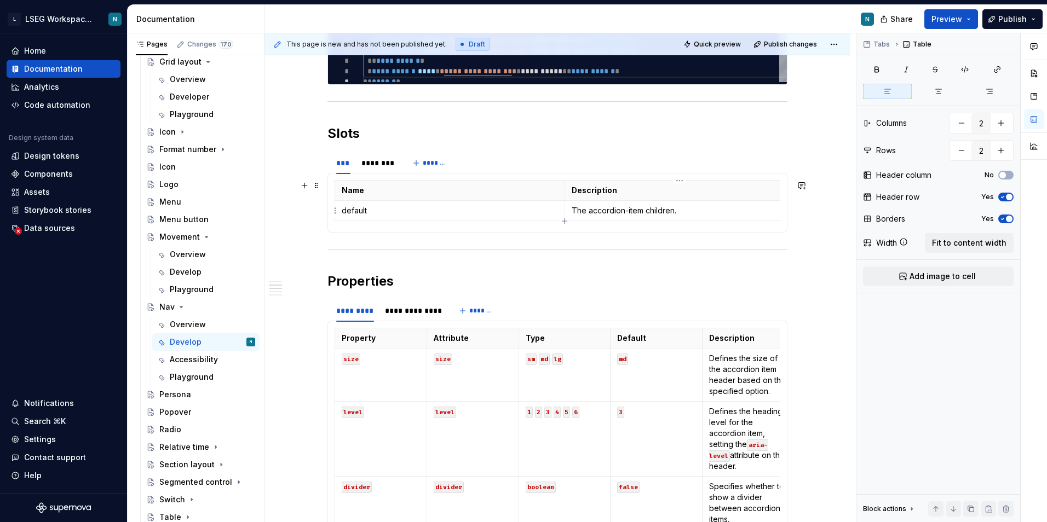
click at [591, 213] on p "The accordion-item children." at bounding box center [680, 210] width 216 height 11
click at [592, 214] on p "The accordion-item children." at bounding box center [680, 210] width 216 height 11
drag, startPoint x: 586, startPoint y: 211, endPoint x: 688, endPoint y: 210, distance: 101.8
click at [689, 210] on p "The accordion-item children." at bounding box center [680, 210] width 216 height 11
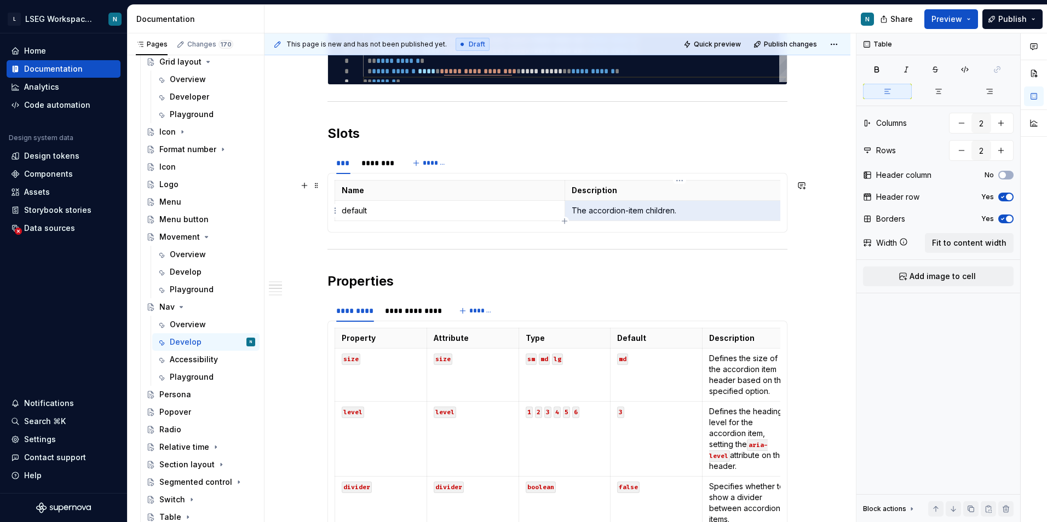
click at [661, 207] on p "The accordion-item children." at bounding box center [680, 210] width 216 height 11
drag, startPoint x: 620, startPoint y: 215, endPoint x: 609, endPoint y: 215, distance: 10.9
click at [619, 215] on p "The accordion-item children." at bounding box center [680, 210] width 216 height 11
click at [583, 209] on p "The accordion-item children." at bounding box center [680, 210] width 216 height 11
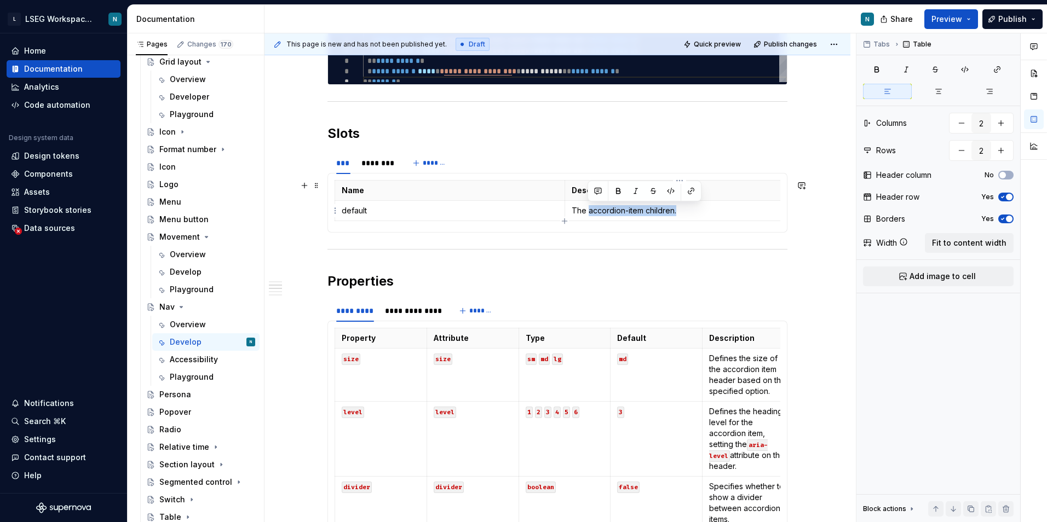
click at [703, 212] on p "The accordion-item children." at bounding box center [680, 210] width 216 height 11
click at [981, 237] on button "Fit to content width" at bounding box center [969, 243] width 89 height 20
click at [961, 245] on span "Fit to content width" at bounding box center [969, 243] width 74 height 11
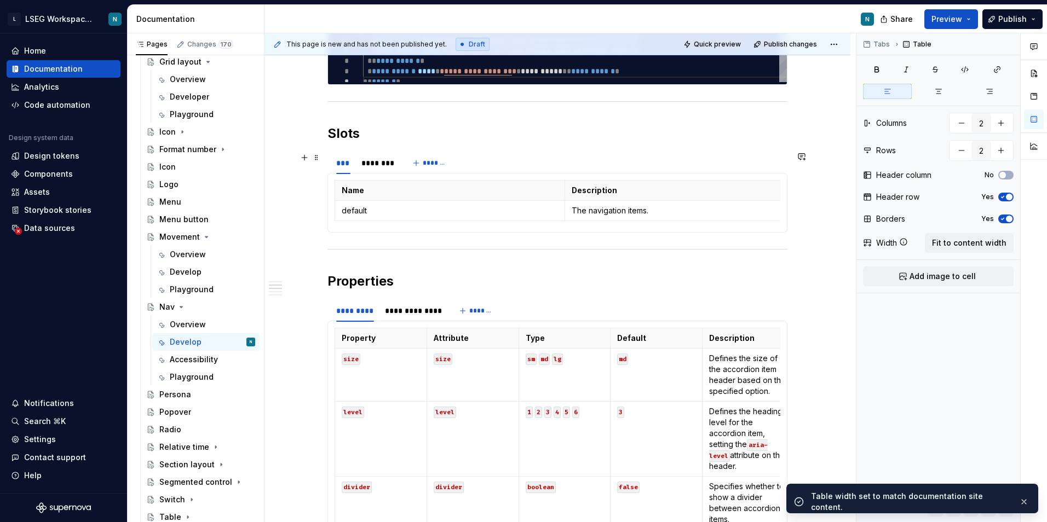
click at [377, 174] on div "*** ********" at bounding box center [364, 165] width 75 height 27
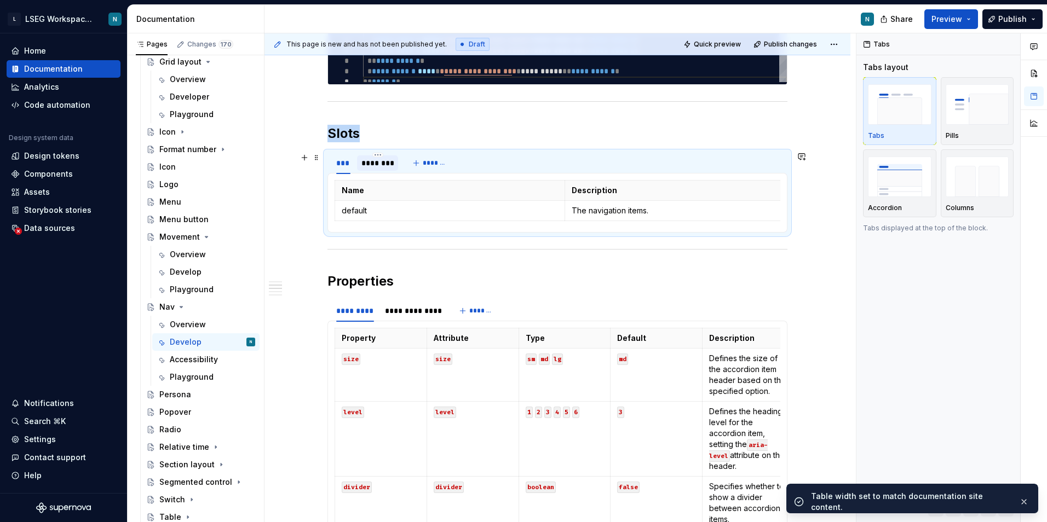
click at [377, 169] on div "********" at bounding box center [377, 162] width 41 height 15
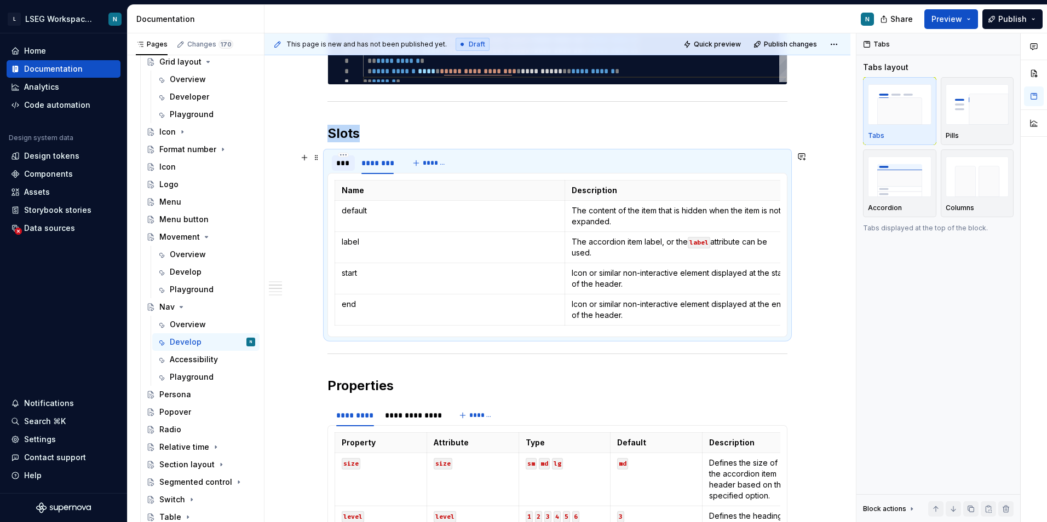
click at [348, 172] on div at bounding box center [343, 172] width 23 height 1
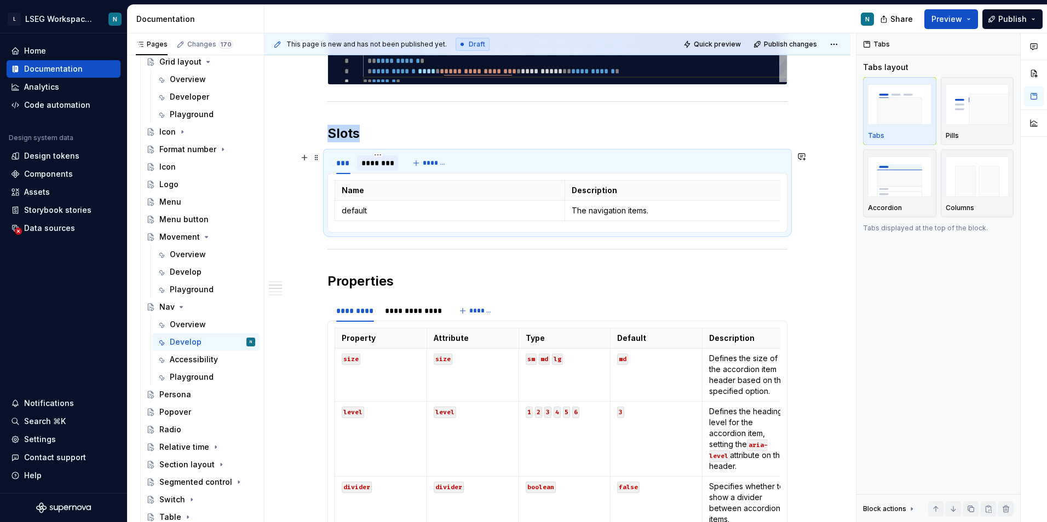
click at [377, 169] on div "********" at bounding box center [377, 162] width 41 height 15
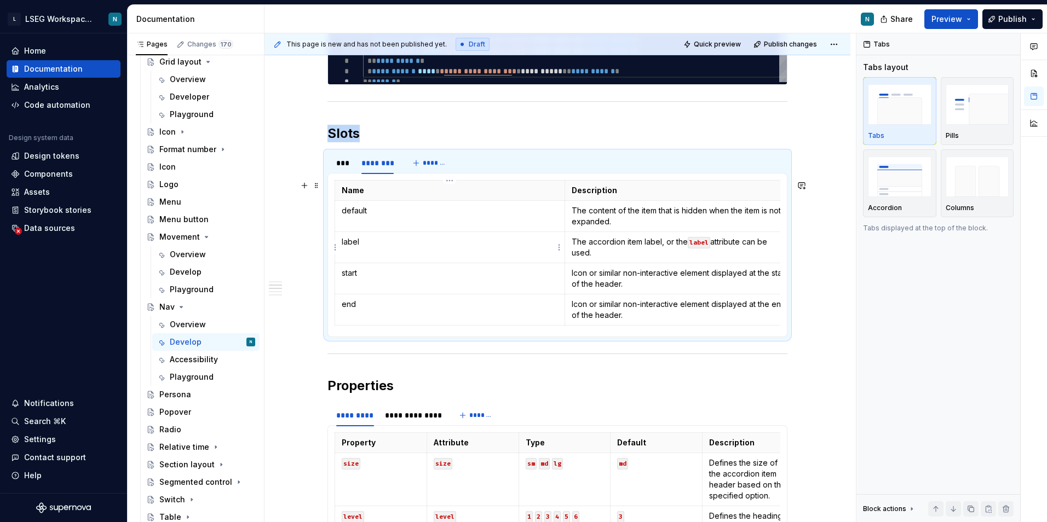
type textarea "*"
click at [350, 166] on div "***" at bounding box center [343, 163] width 14 height 11
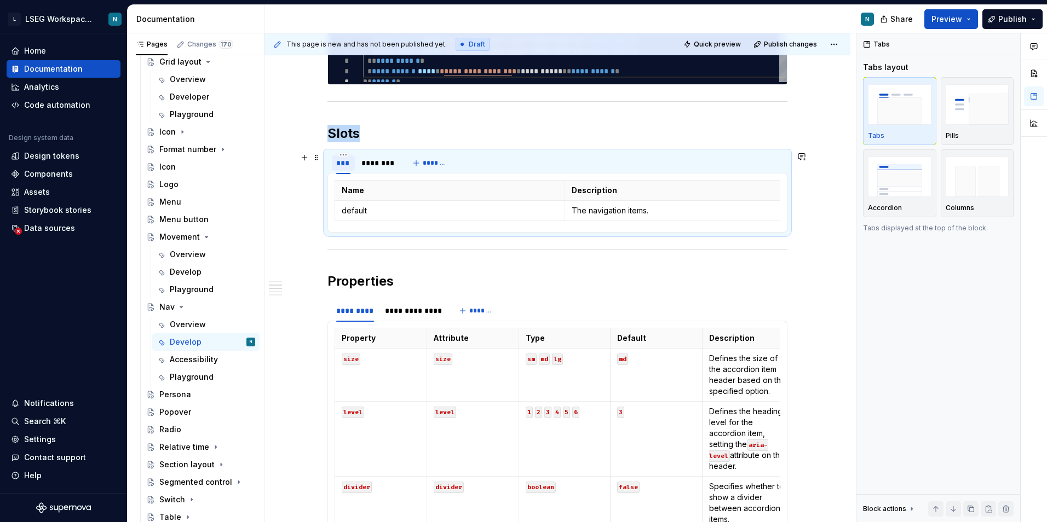
click at [343, 158] on div "***" at bounding box center [343, 163] width 14 height 11
click at [344, 155] on html "L LSEG Workspace Design System N Home Documentation Analytics Code automation D…" at bounding box center [523, 261] width 1047 height 522
click at [377, 188] on div "Duplicate tab" at bounding box center [393, 188] width 71 height 11
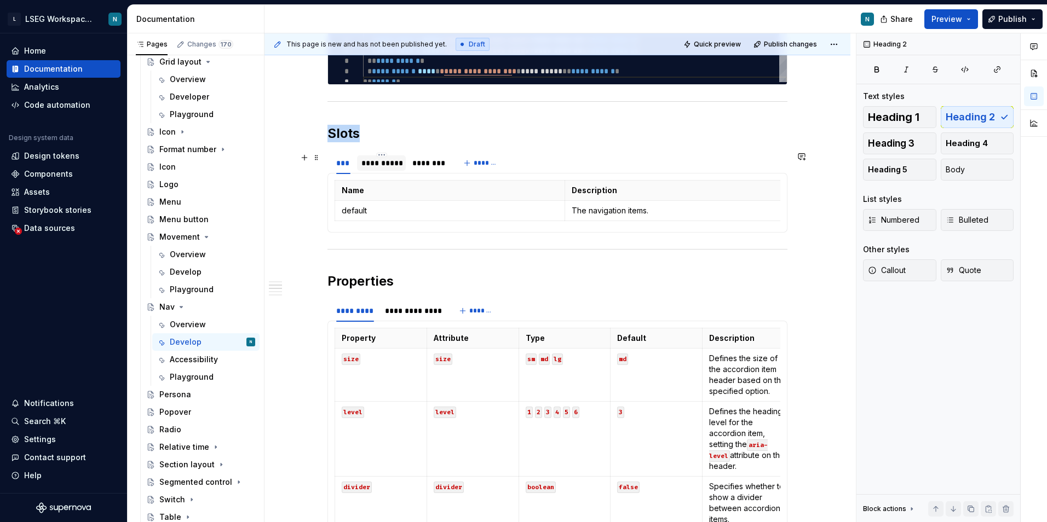
click at [386, 164] on div "**********" at bounding box center [381, 163] width 40 height 11
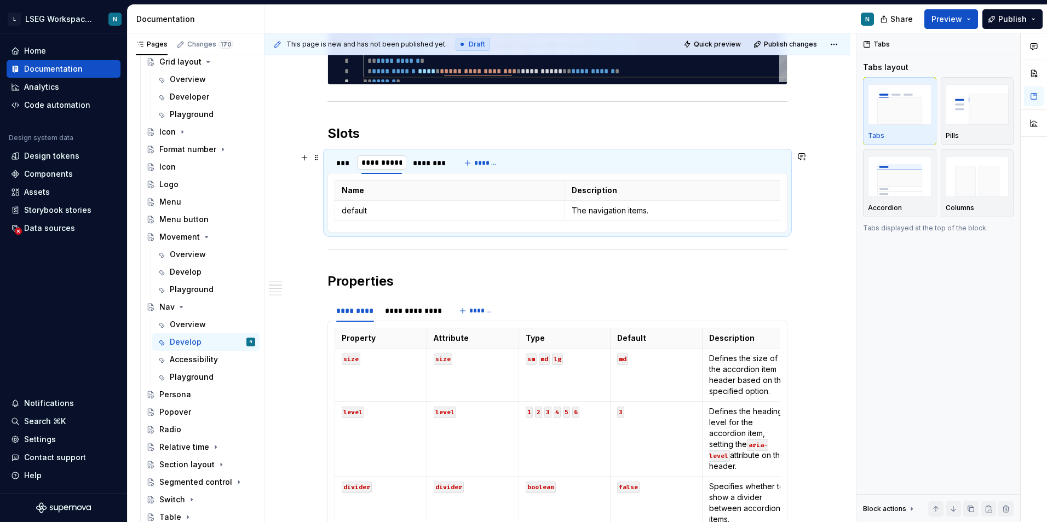
click at [386, 163] on input "**********" at bounding box center [381, 163] width 49 height 20
click at [382, 164] on input "**********" at bounding box center [381, 163] width 49 height 20
drag, startPoint x: 377, startPoint y: 165, endPoint x: 410, endPoint y: 164, distance: 32.9
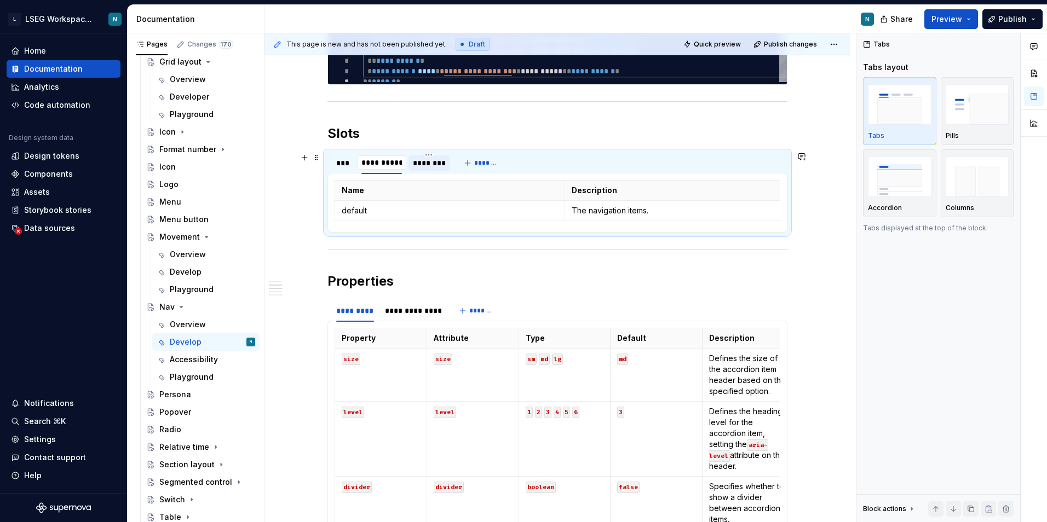
click at [410, 164] on div "**********" at bounding box center [390, 165] width 126 height 27
type input "*********"
click at [348, 166] on div "***" at bounding box center [343, 163] width 14 height 11
click at [385, 164] on div "*********" at bounding box center [380, 163] width 38 height 11
click at [416, 164] on div "********" at bounding box center [427, 163] width 32 height 11
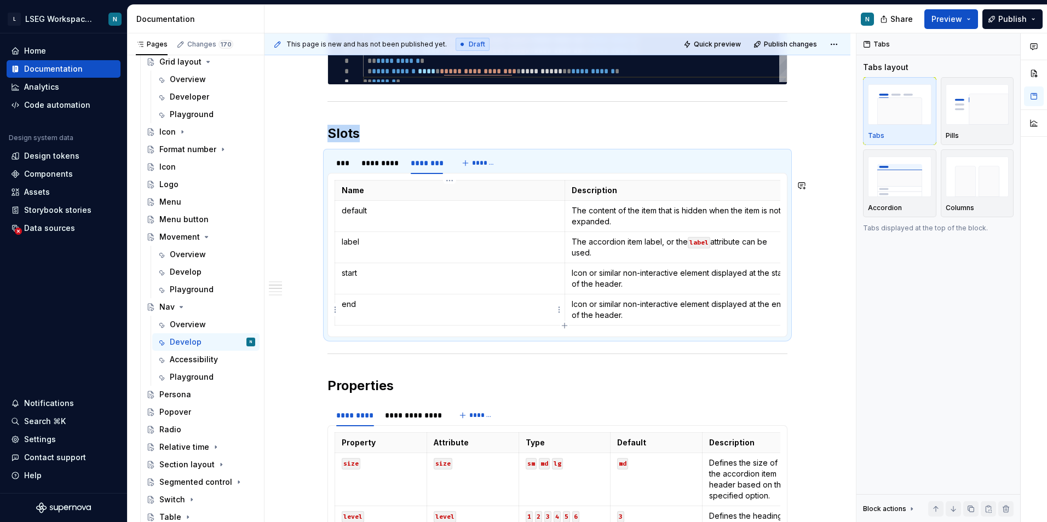
click at [356, 316] on td "end" at bounding box center [450, 310] width 230 height 31
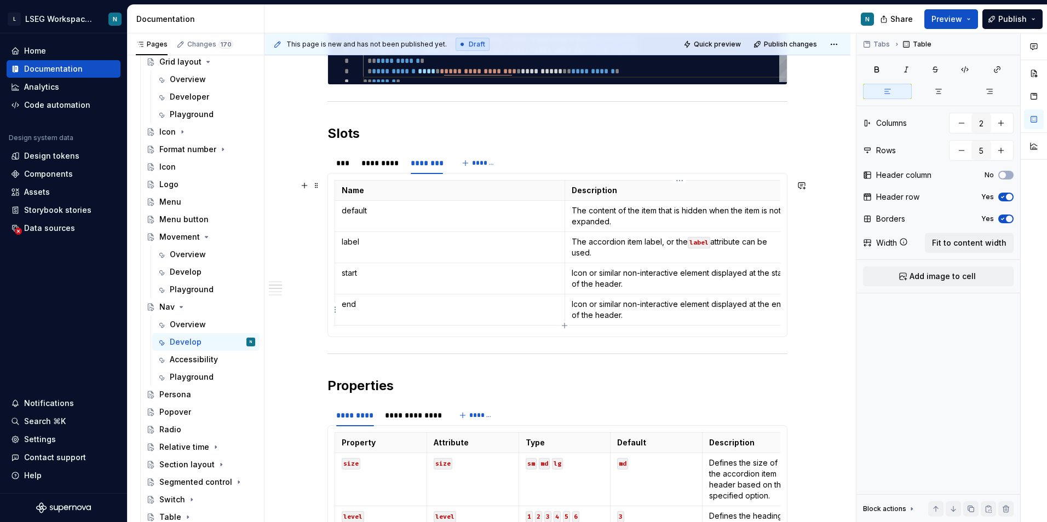
drag, startPoint x: 681, startPoint y: 317, endPoint x: 399, endPoint y: 293, distance: 282.9
click at [681, 317] on p "Icon or similar non-interactive element displayed at the end of the header." at bounding box center [680, 310] width 216 height 22
click at [336, 309] on html "L LSEG Workspace Design System N Home Documentation Analytics Code automation D…" at bounding box center [523, 261] width 1047 height 522
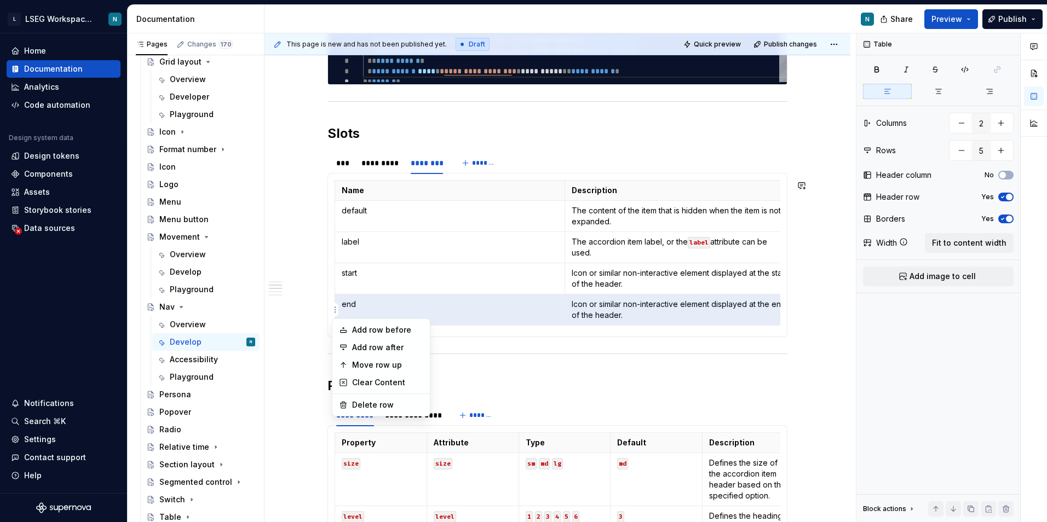
click at [493, 293] on html "L LSEG Workspace Design System N Home Documentation Analytics Code automation D…" at bounding box center [523, 261] width 1047 height 522
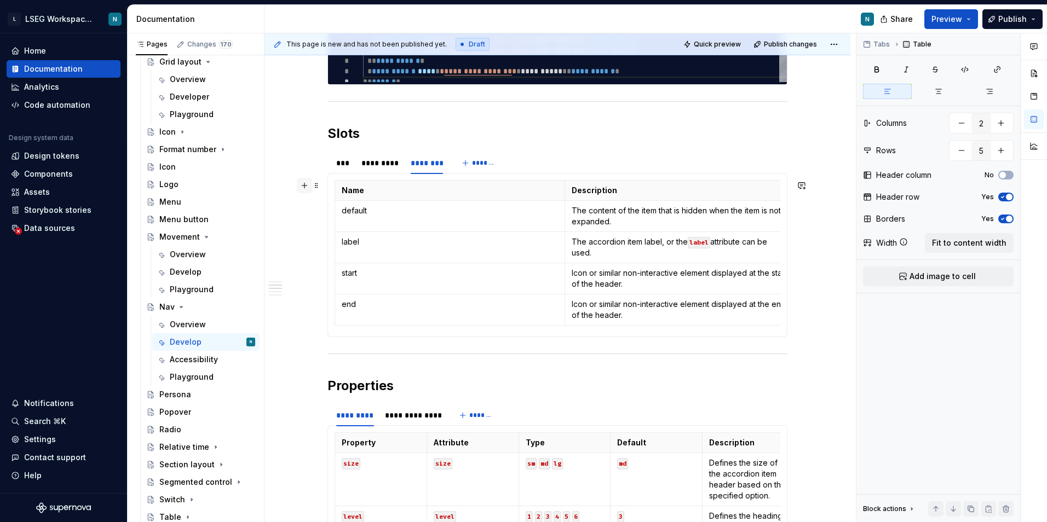
click at [307, 189] on button "button" at bounding box center [304, 185] width 15 height 15
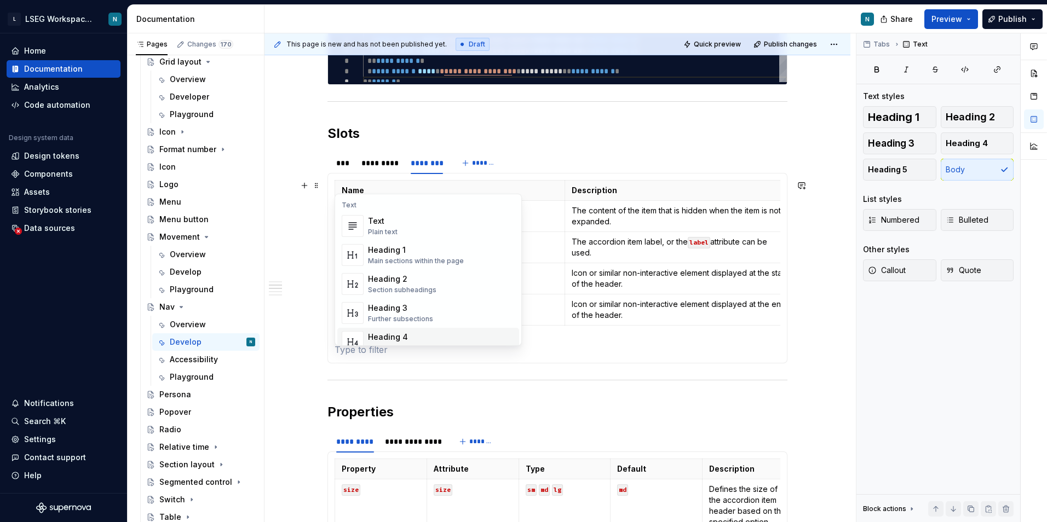
click at [419, 353] on p at bounding box center [558, 349] width 446 height 13
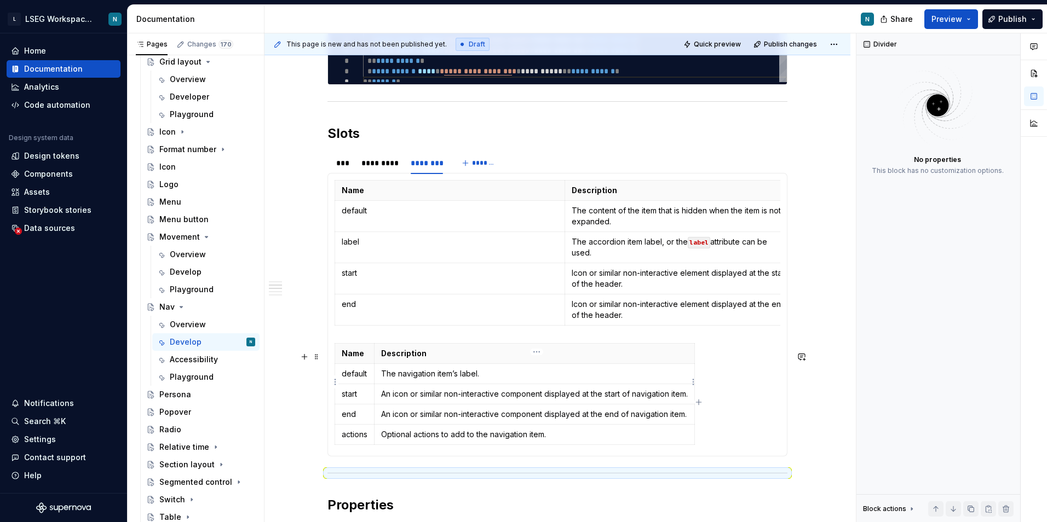
click at [631, 378] on p "The navigation item’s label." at bounding box center [534, 373] width 307 height 11
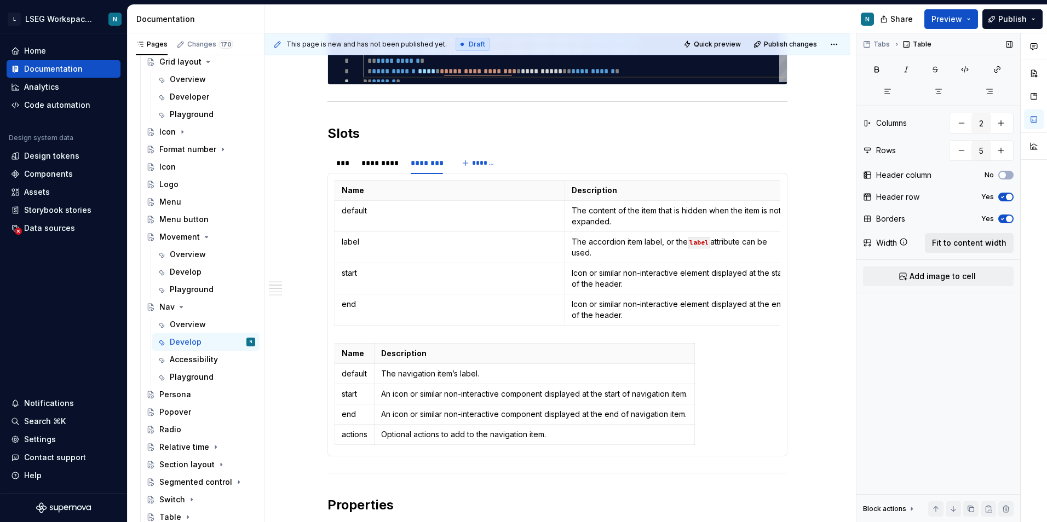
click at [971, 240] on span "Fit to content width" at bounding box center [969, 243] width 74 height 11
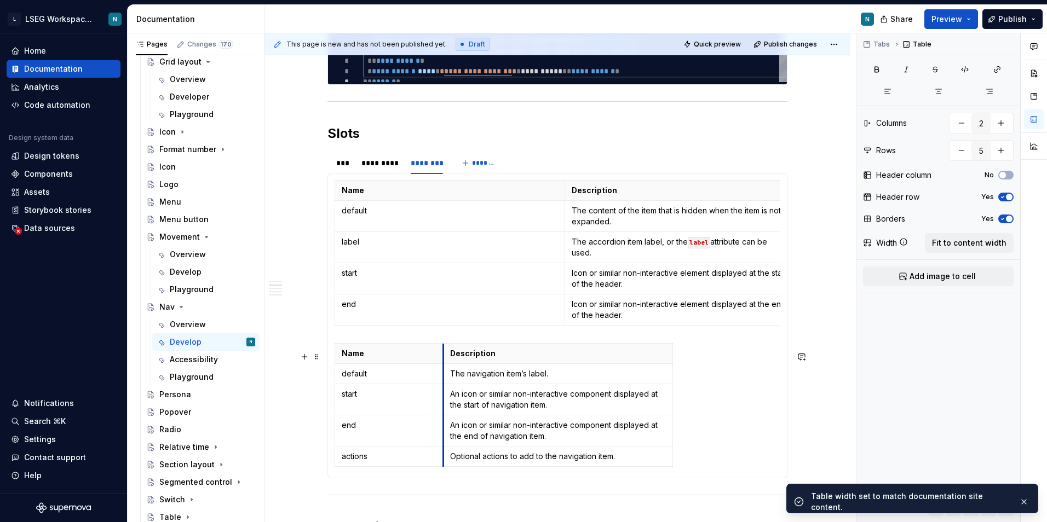
drag, startPoint x: 564, startPoint y: 367, endPoint x: 443, endPoint y: 373, distance: 121.7
click at [443, 373] on tbody "Name Description default The navigation item’s label. start An icon or similar …" at bounding box center [504, 405] width 338 height 123
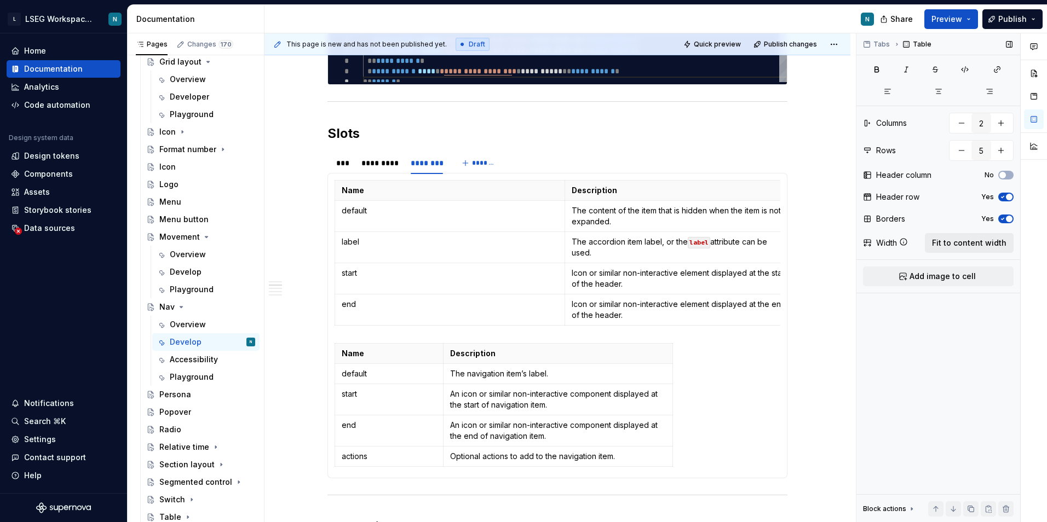
click at [948, 242] on span "Fit to content width" at bounding box center [969, 243] width 74 height 11
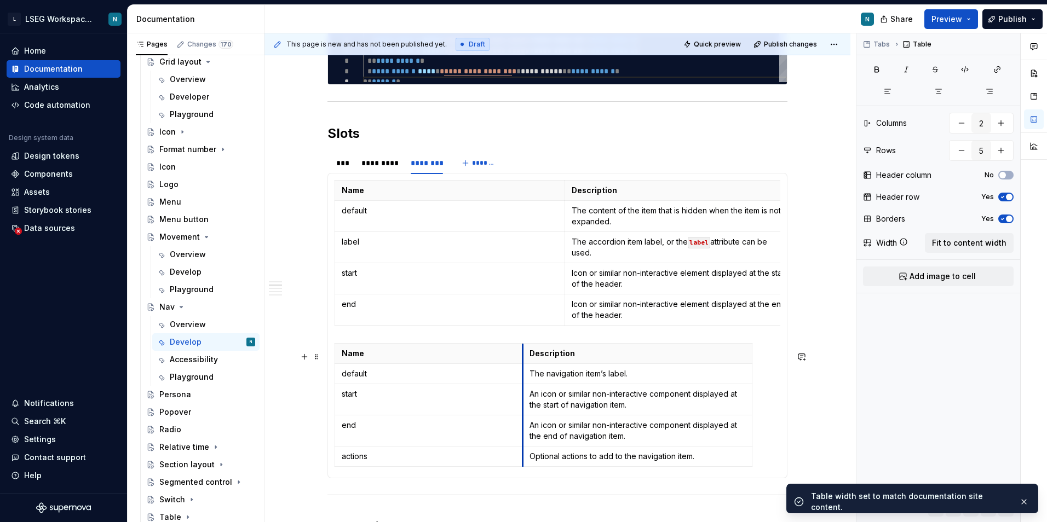
drag, startPoint x: 563, startPoint y: 366, endPoint x: 519, endPoint y: 373, distance: 44.9
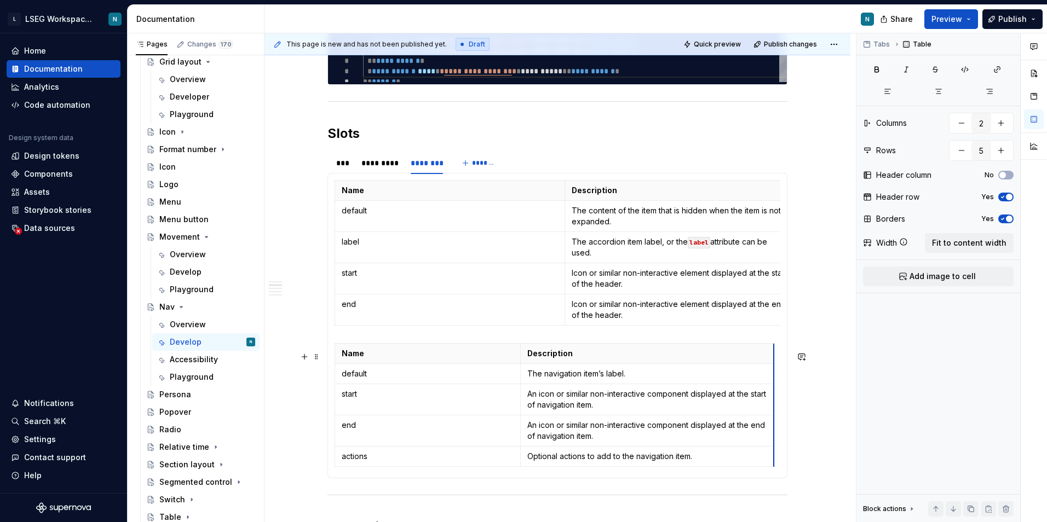
drag, startPoint x: 748, startPoint y: 364, endPoint x: 772, endPoint y: 362, distance: 24.1
drag, startPoint x: 522, startPoint y: 364, endPoint x: 467, endPoint y: 363, distance: 55.3
click at [510, 364] on th "Description" at bounding box center [636, 354] width 253 height 20
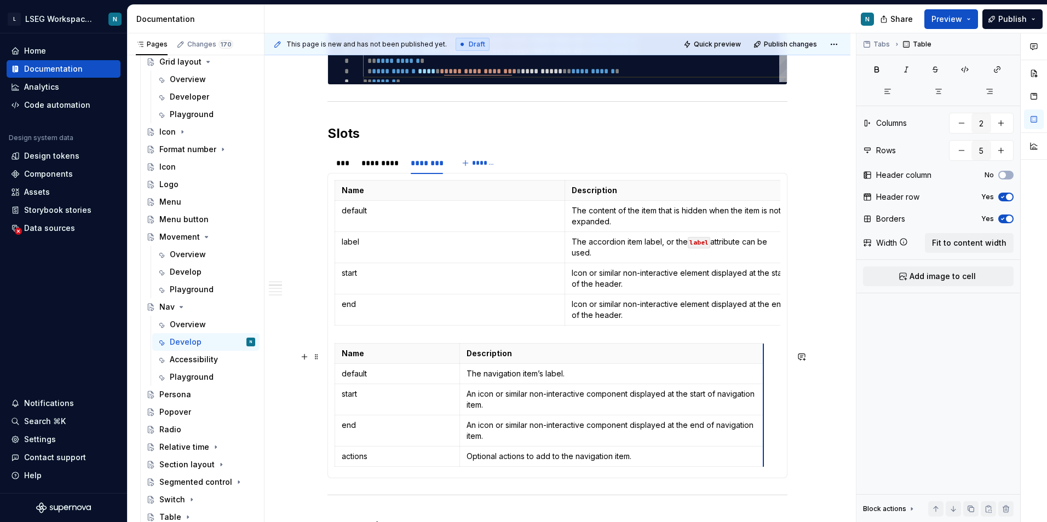
drag, startPoint x: 711, startPoint y: 364, endPoint x: 762, endPoint y: 366, distance: 50.4
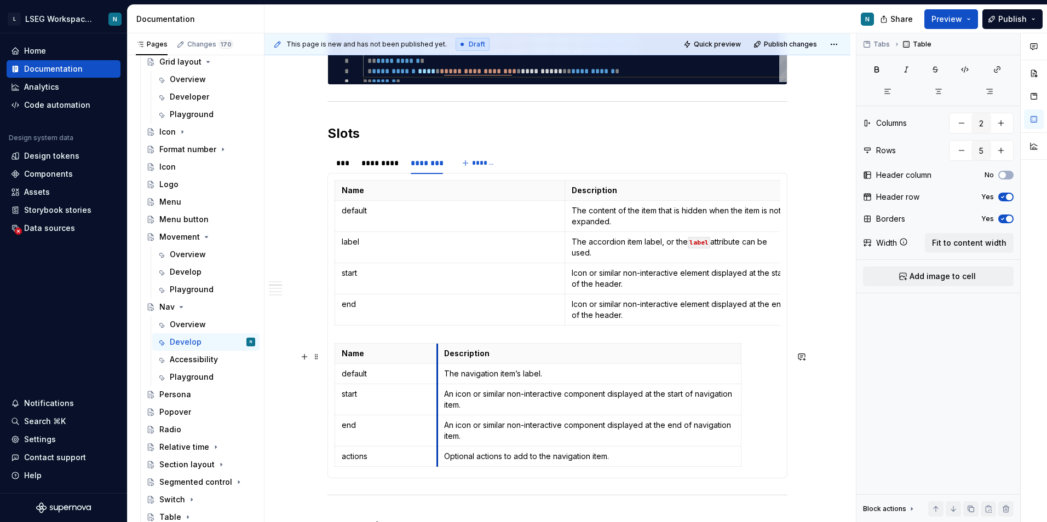
drag, startPoint x: 460, startPoint y: 361, endPoint x: 437, endPoint y: 362, distance: 22.5
click at [437, 362] on th "Description" at bounding box center [589, 354] width 304 height 20
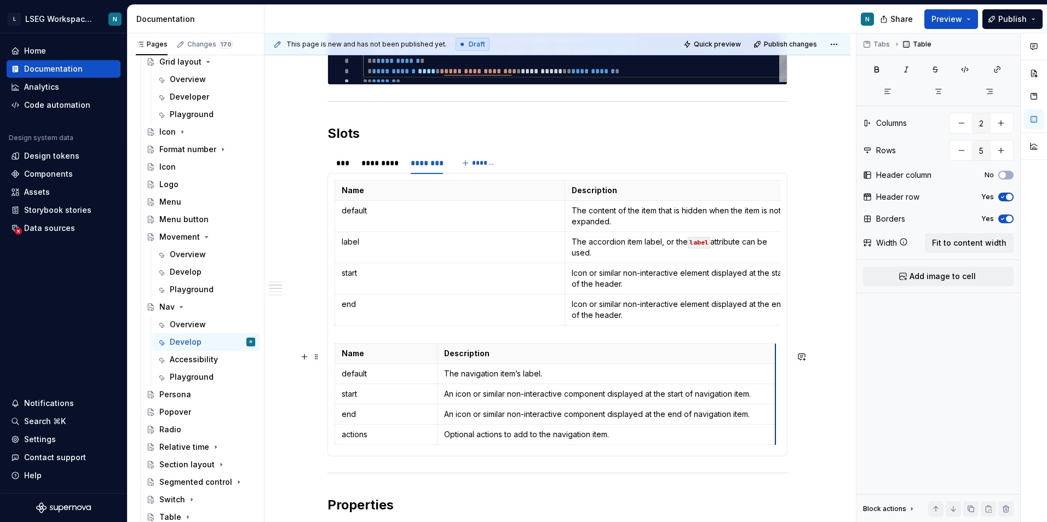
drag, startPoint x: 740, startPoint y: 363, endPoint x: 775, endPoint y: 365, distance: 34.5
click at [391, 192] on p "Name" at bounding box center [450, 190] width 216 height 11
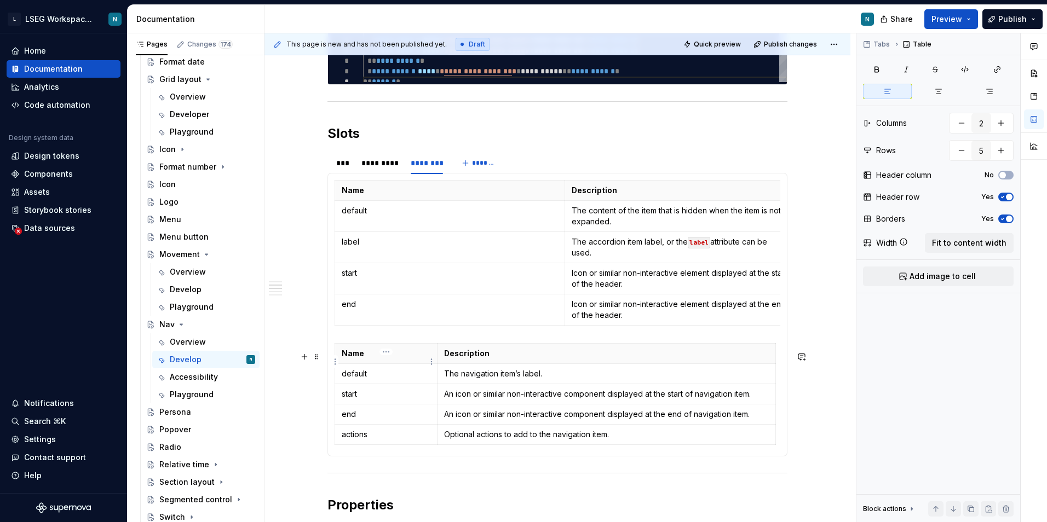
scroll to position [692, 0]
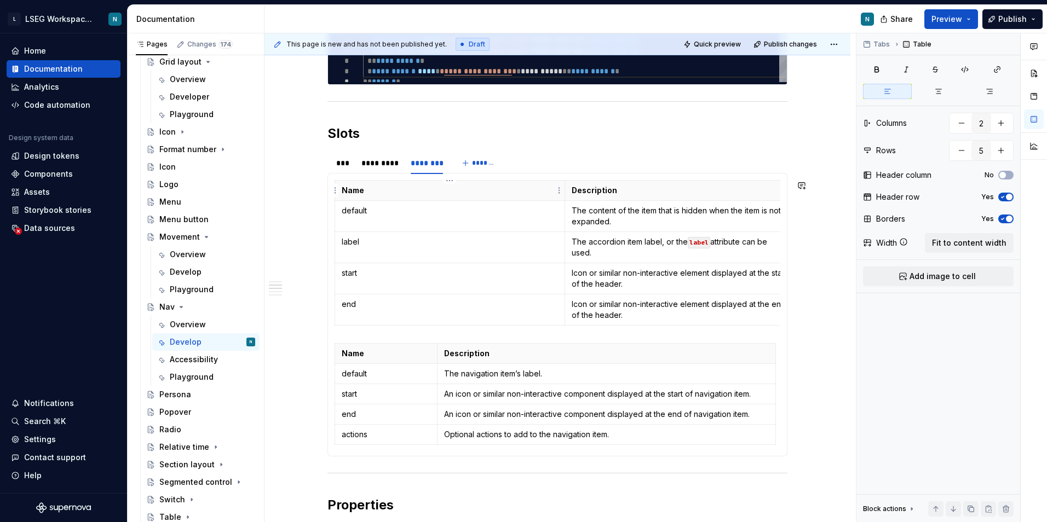
click at [362, 198] on th "Name" at bounding box center [450, 191] width 230 height 20
click at [316, 188] on span at bounding box center [316, 185] width 9 height 15
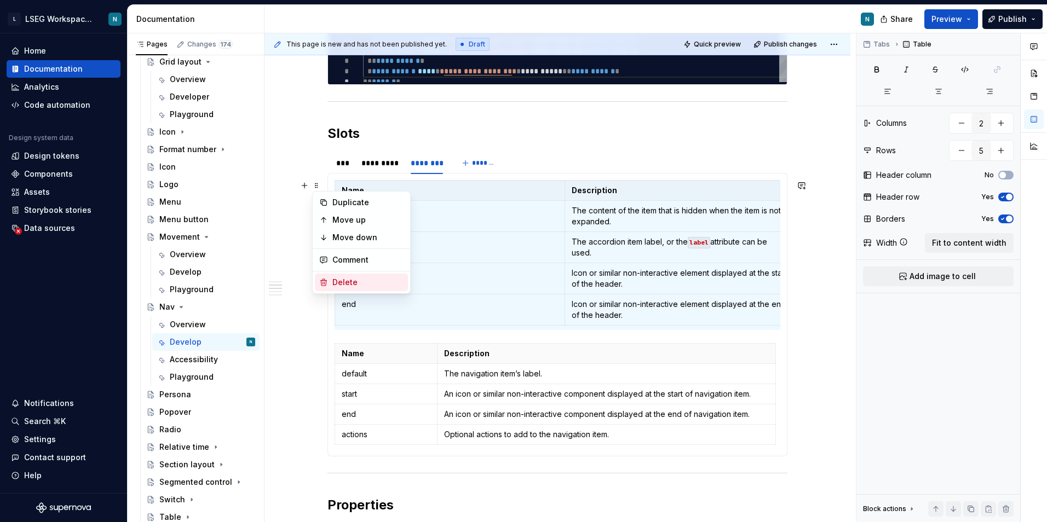
click at [371, 279] on div "Delete" at bounding box center [367, 282] width 71 height 11
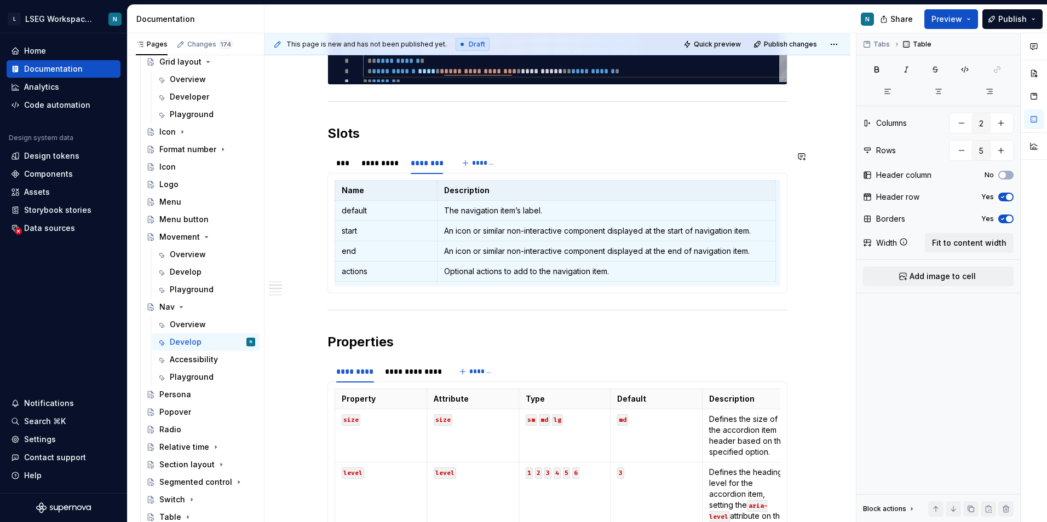
click at [805, 305] on div "**********" at bounding box center [557, 458] width 586 height 1722
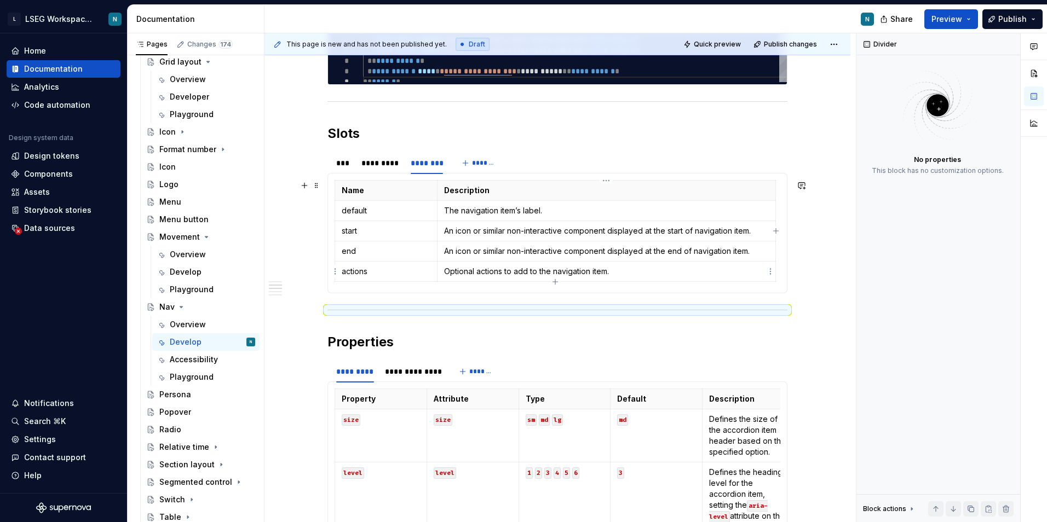
click at [726, 263] on td "Optional actions to add to the navigation item." at bounding box center [606, 272] width 338 height 20
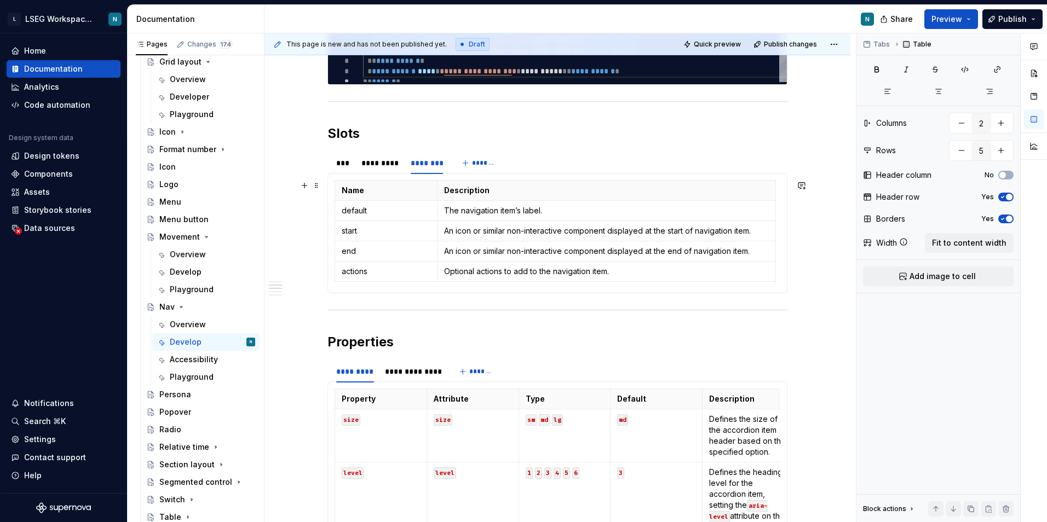
click at [800, 239] on div "**********" at bounding box center [557, 458] width 586 height 1722
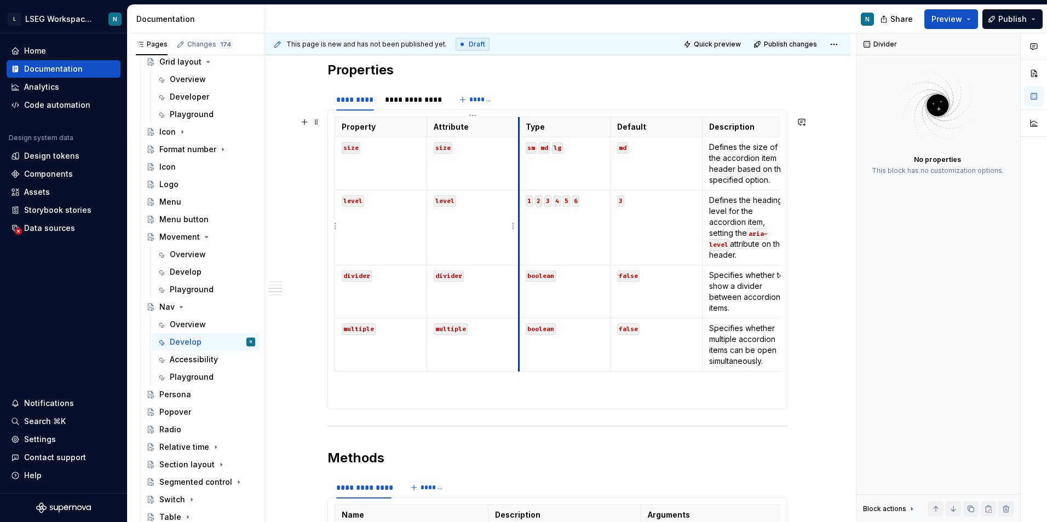
scroll to position [880, 0]
click at [305, 126] on button "button" at bounding box center [304, 120] width 15 height 15
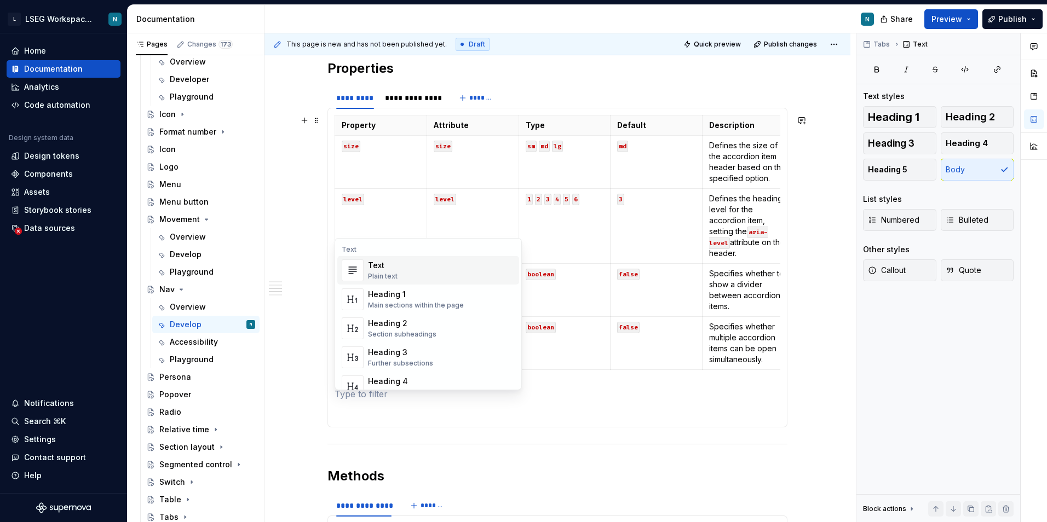
scroll to position [674, 0]
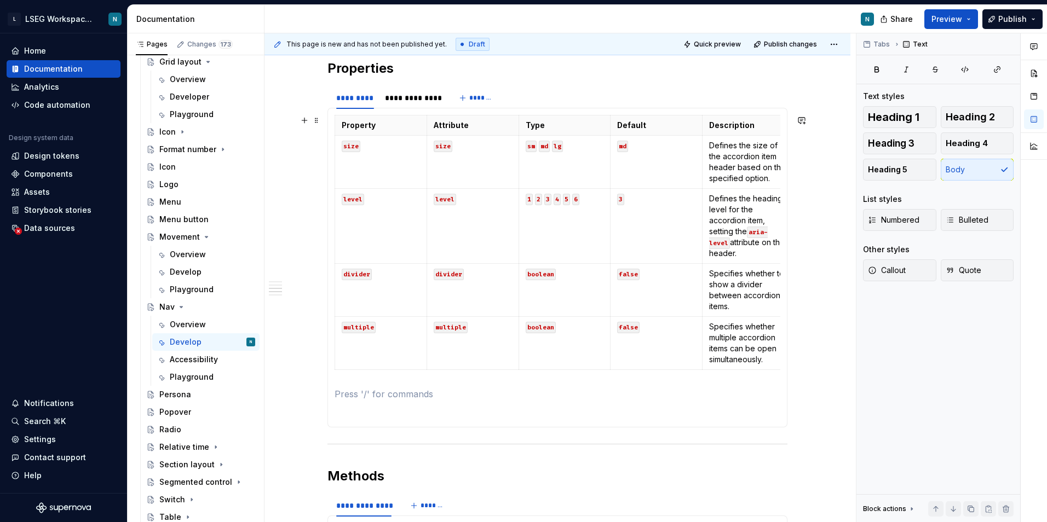
click at [379, 396] on p at bounding box center [558, 394] width 446 height 13
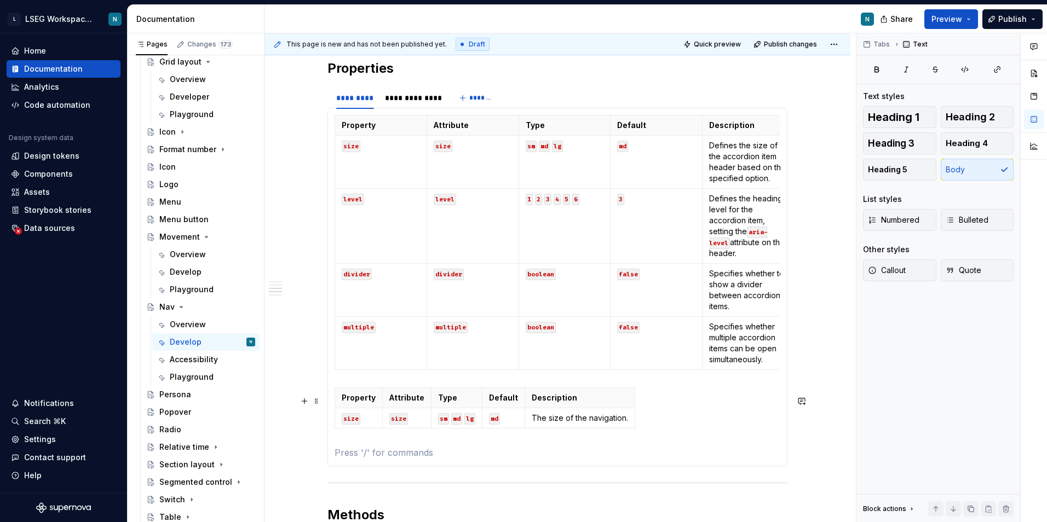
click at [637, 415] on div "Property Attribute Type Default Description size size sm md lg md The size of t…" at bounding box center [558, 410] width 446 height 45
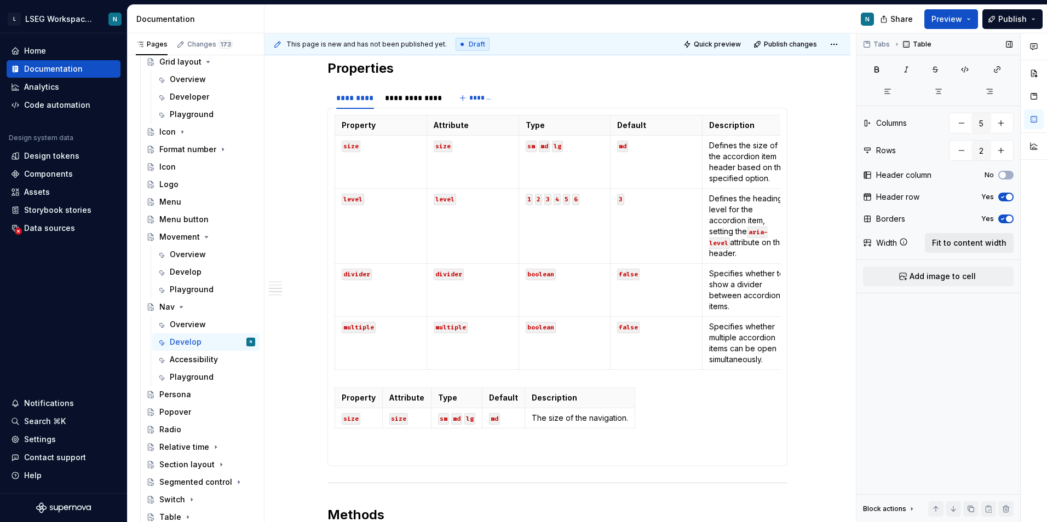
click at [951, 241] on span "Fit to content width" at bounding box center [969, 243] width 74 height 11
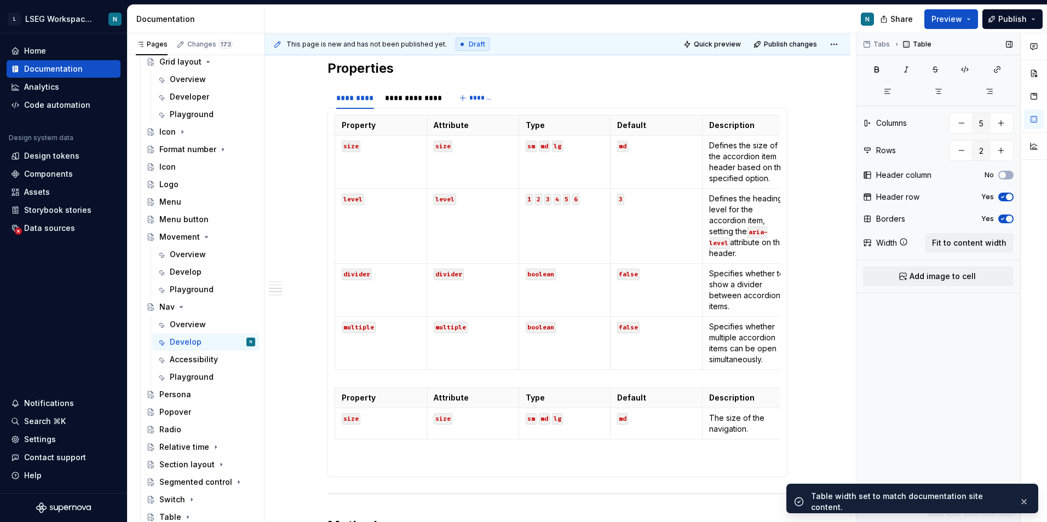
type textarea "*"
click at [319, 120] on span at bounding box center [316, 120] width 9 height 15
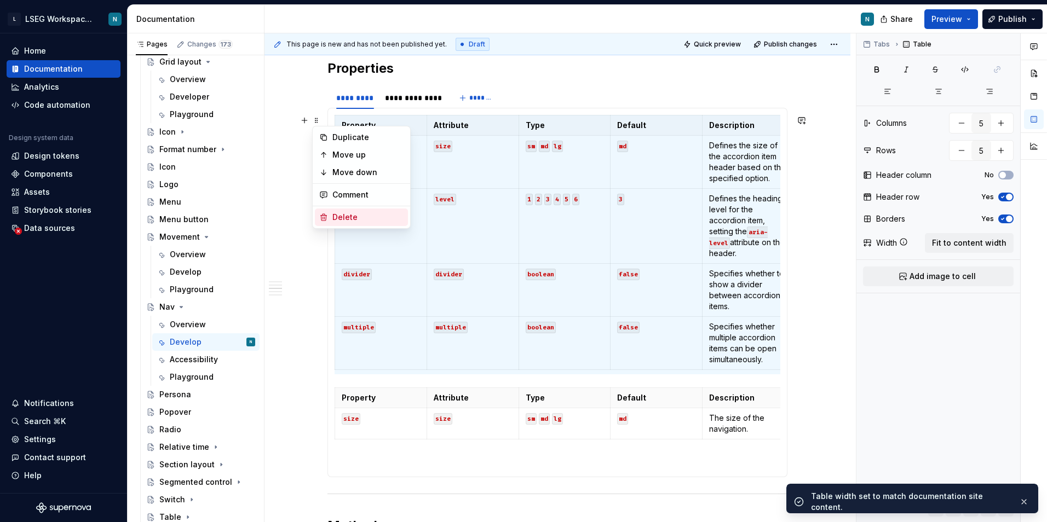
click at [376, 218] on div "Delete" at bounding box center [367, 217] width 71 height 11
type input "2"
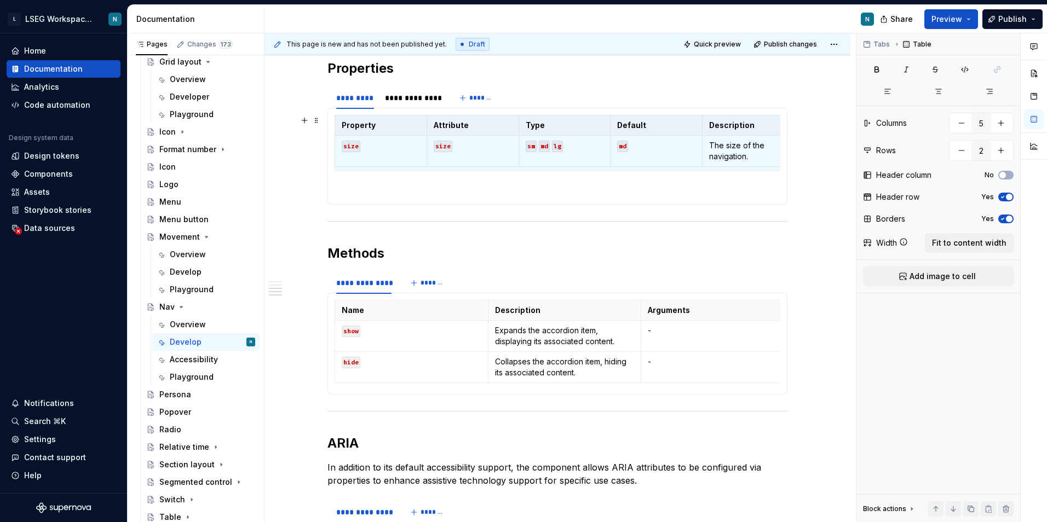
type textarea "*"
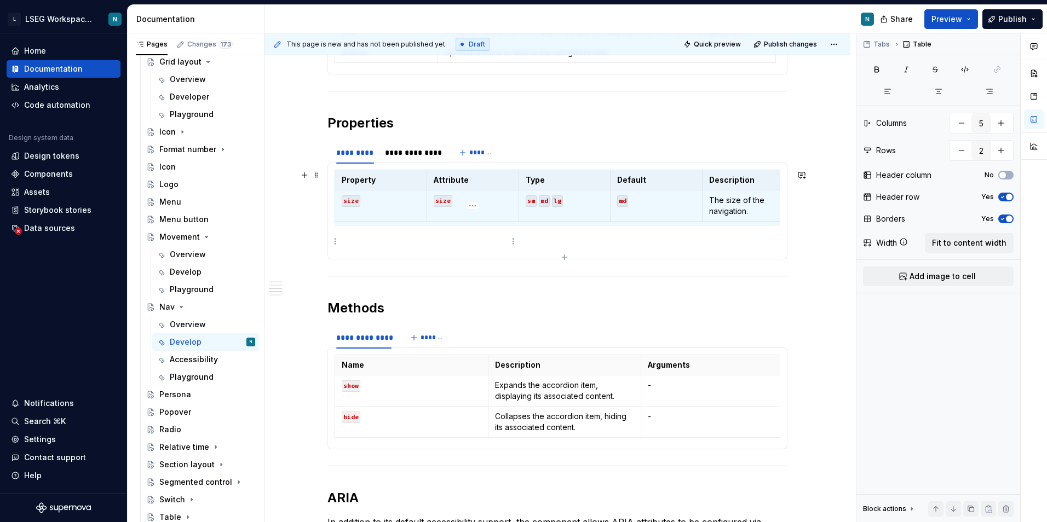
scroll to position [771, 0]
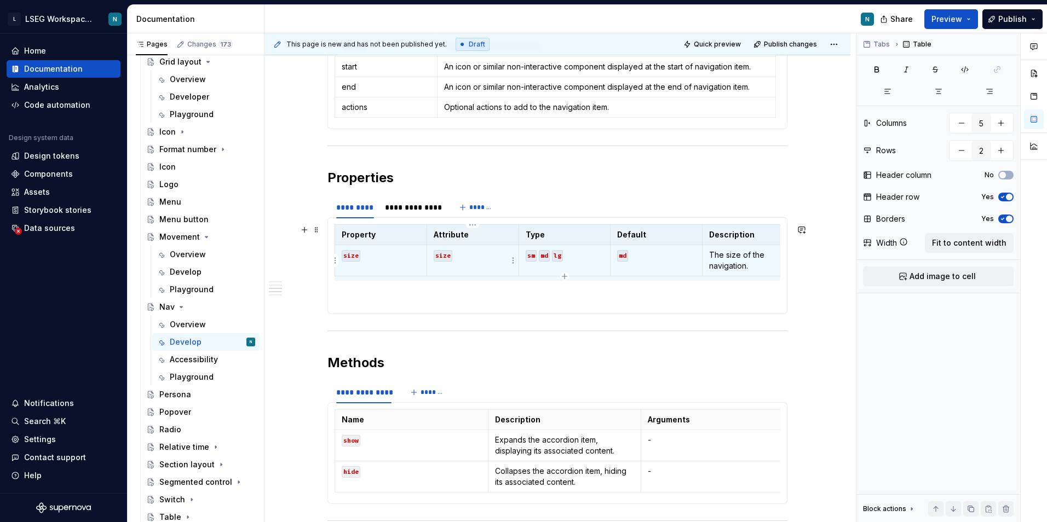
click at [480, 263] on td "size" at bounding box center [472, 260] width 92 height 31
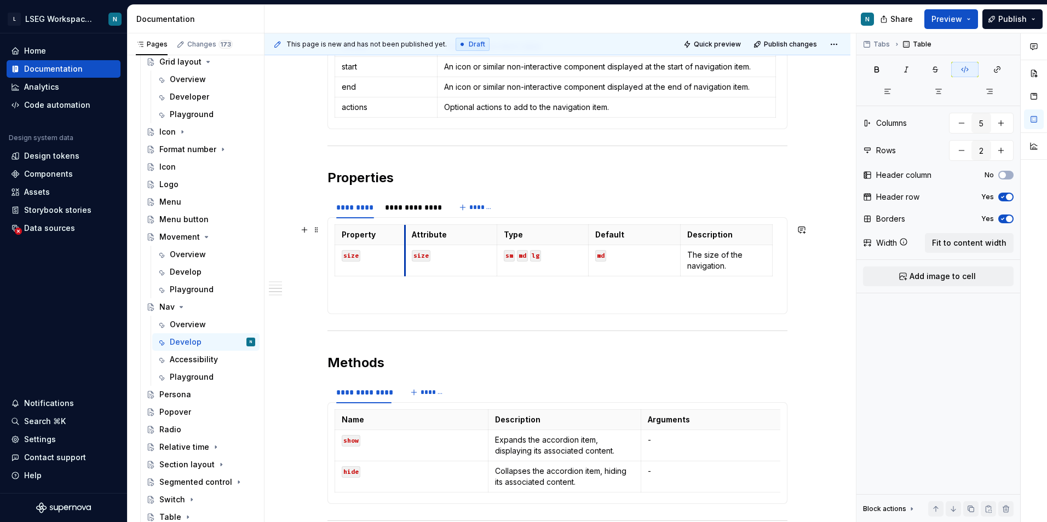
drag, startPoint x: 425, startPoint y: 237, endPoint x: 403, endPoint y: 240, distance: 22.1
drag, startPoint x: 496, startPoint y: 235, endPoint x: 474, endPoint y: 238, distance: 22.0
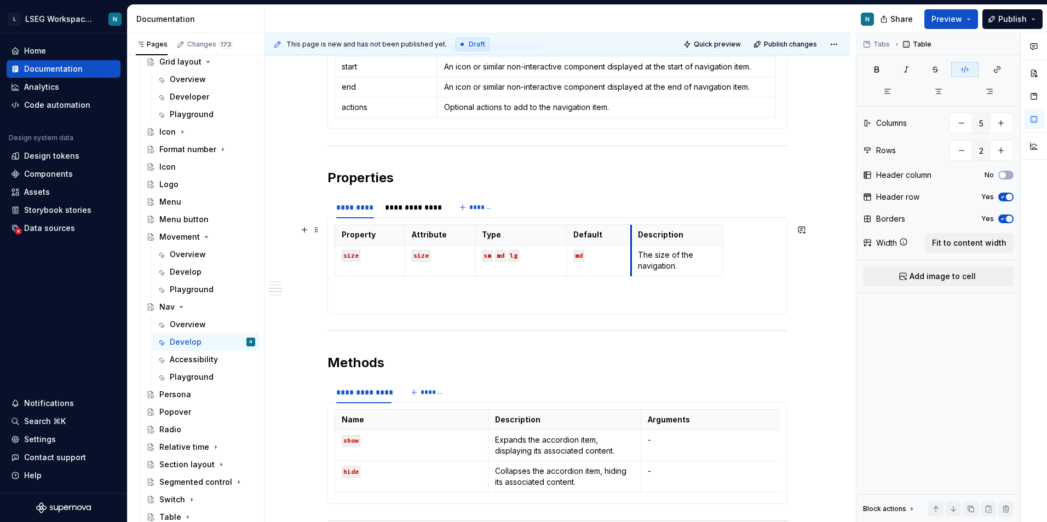
drag, startPoint x: 659, startPoint y: 231, endPoint x: 631, endPoint y: 237, distance: 27.9
click at [631, 237] on th "Description" at bounding box center [677, 235] width 92 height 20
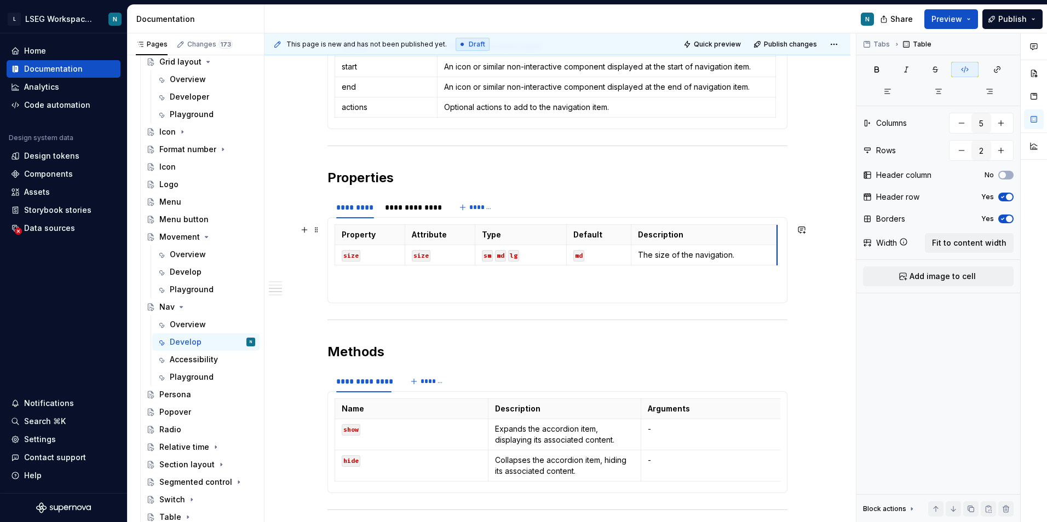
drag, startPoint x: 722, startPoint y: 230, endPoint x: 776, endPoint y: 233, distance: 54.2
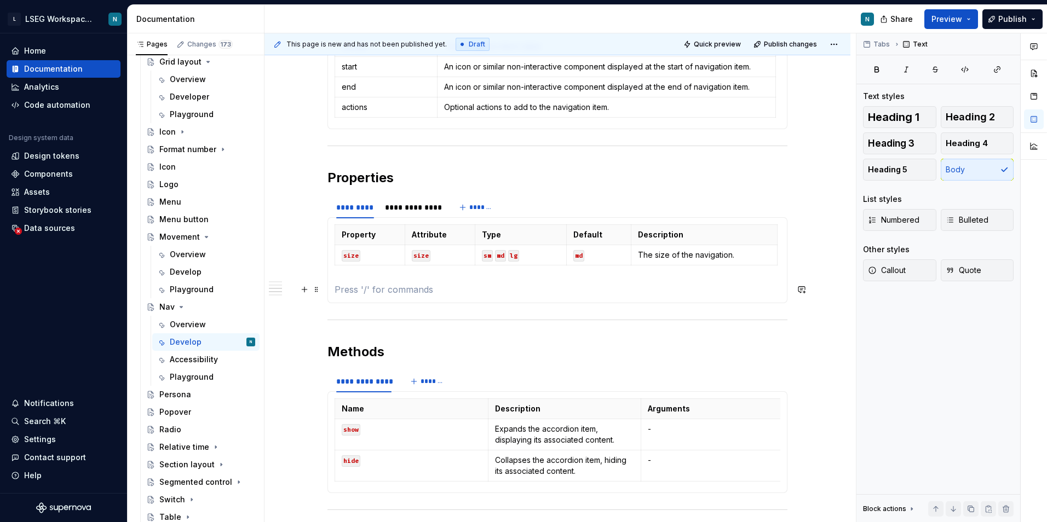
click at [711, 278] on section-item-column "Property Attribute Type Default Description size size sm md lg md The size of t…" at bounding box center [558, 260] width 446 height 72
drag, startPoint x: 631, startPoint y: 234, endPoint x: 638, endPoint y: 232, distance: 7.4
click at [638, 232] on th "Description" at bounding box center [711, 235] width 146 height 20
drag, startPoint x: 779, startPoint y: 237, endPoint x: 772, endPoint y: 237, distance: 6.6
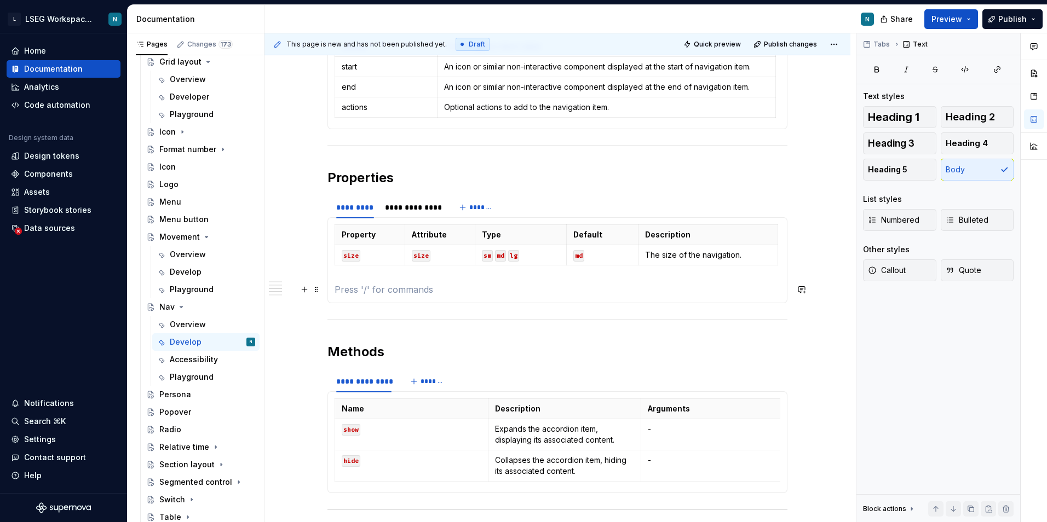
click at [701, 282] on section-item-column "Property Attribute Type Default Description size size sm md lg md The size of t…" at bounding box center [558, 260] width 446 height 72
click at [362, 210] on div "*********" at bounding box center [355, 207] width 38 height 11
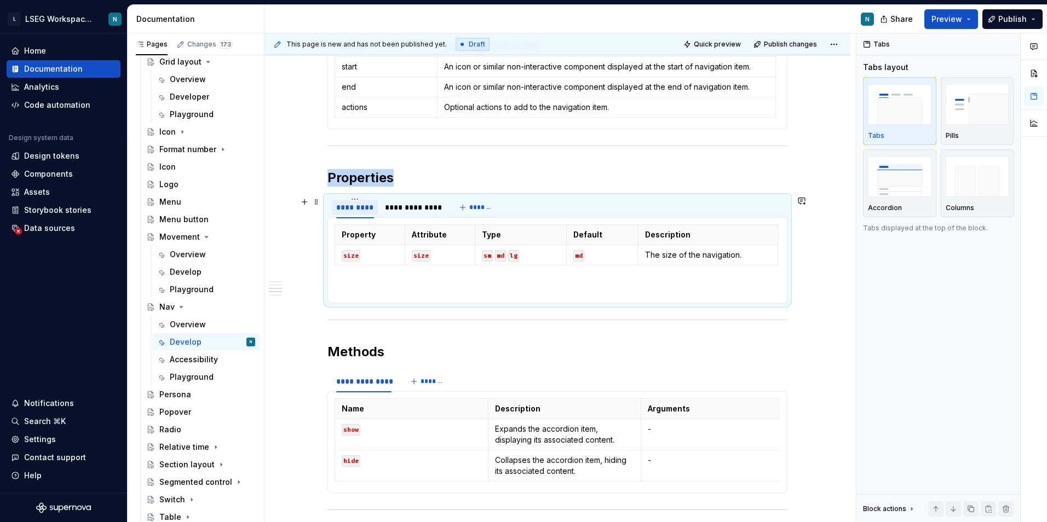
click at [356, 205] on div "*********" at bounding box center [355, 207] width 38 height 11
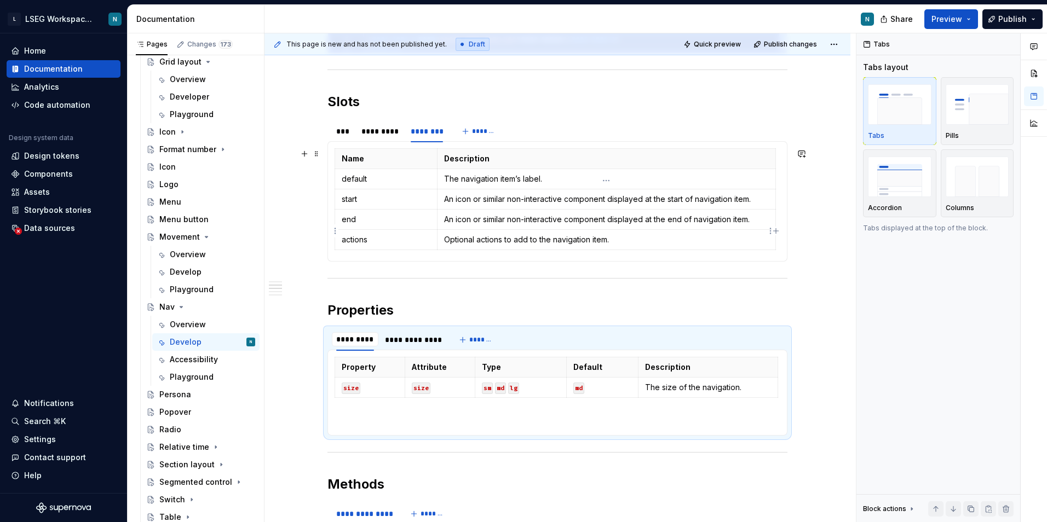
scroll to position [661, 0]
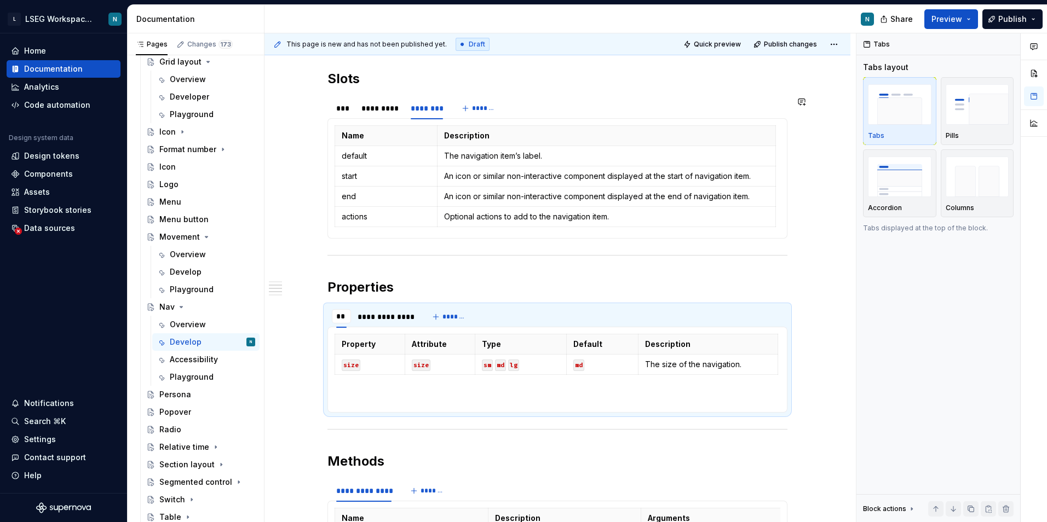
type input "***"
click at [514, 318] on div "**********" at bounding box center [557, 317] width 460 height 22
click at [391, 314] on div "**********" at bounding box center [388, 317] width 55 height 11
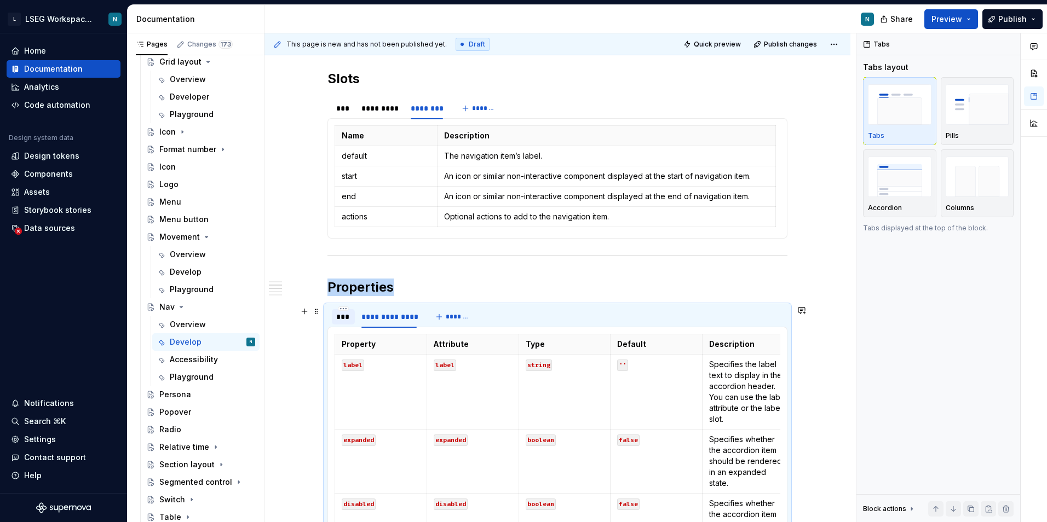
click at [339, 315] on div "***" at bounding box center [343, 317] width 14 height 11
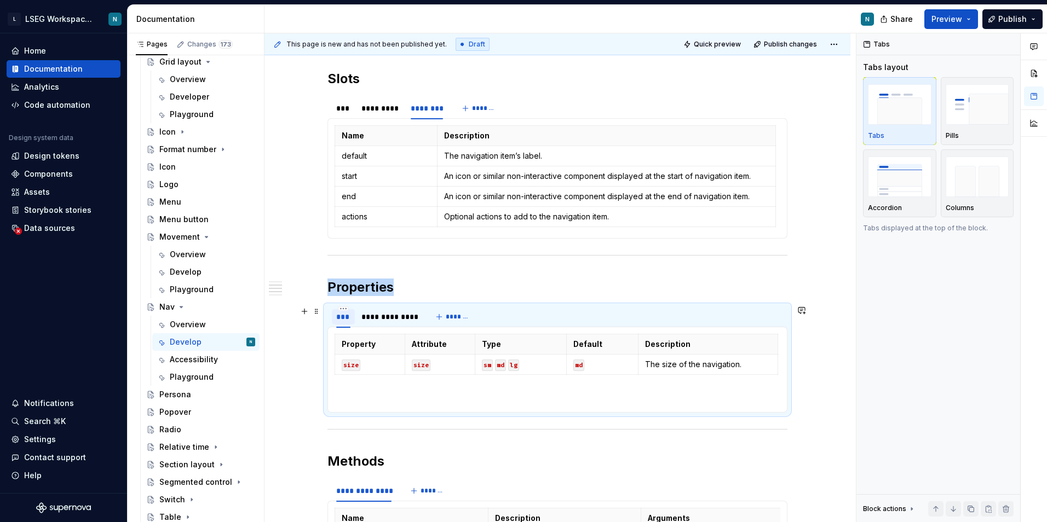
click at [350, 310] on div "***" at bounding box center [343, 316] width 23 height 15
click at [342, 309] on html "L LSEG Workspace Design System N Home Documentation Analytics Code automation D…" at bounding box center [523, 261] width 1047 height 522
click at [394, 341] on div "Duplicate tab" at bounding box center [393, 342] width 71 height 11
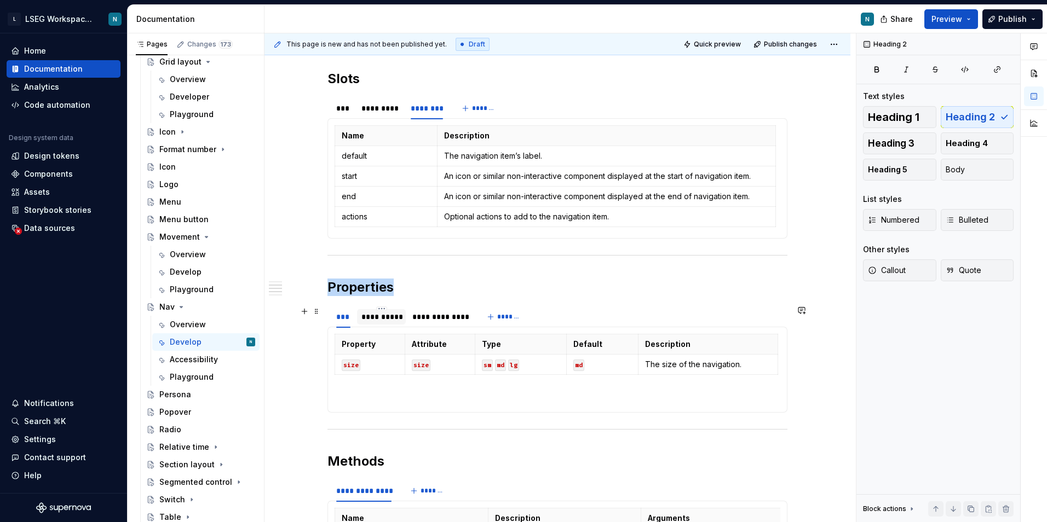
click at [382, 316] on div "**********" at bounding box center [381, 317] width 40 height 11
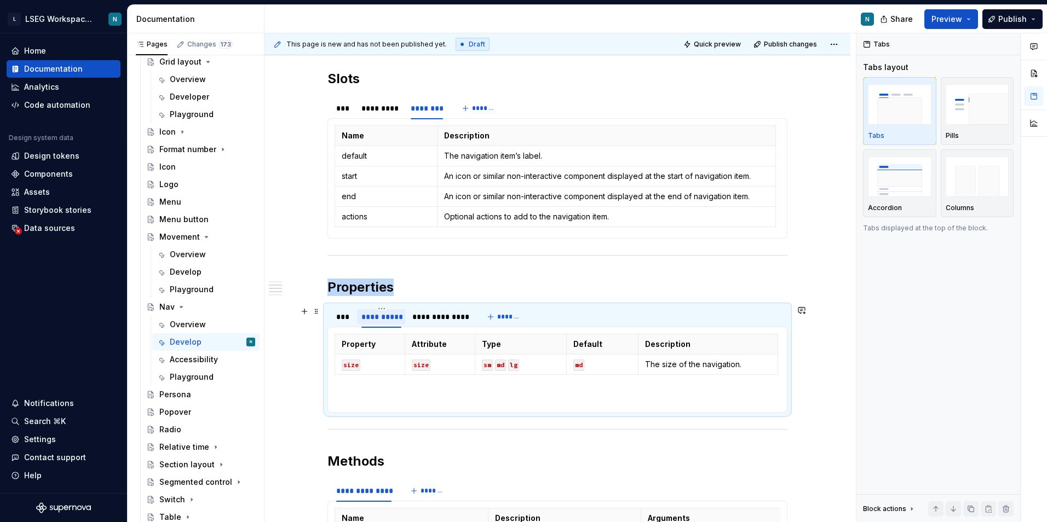
click at [382, 316] on div "**********" at bounding box center [381, 317] width 40 height 11
click at [381, 317] on input "**********" at bounding box center [381, 317] width 49 height 20
drag, startPoint x: 379, startPoint y: 320, endPoint x: 403, endPoint y: 318, distance: 24.2
click at [403, 318] on input "**********" at bounding box center [381, 317] width 49 height 20
type input "*********"
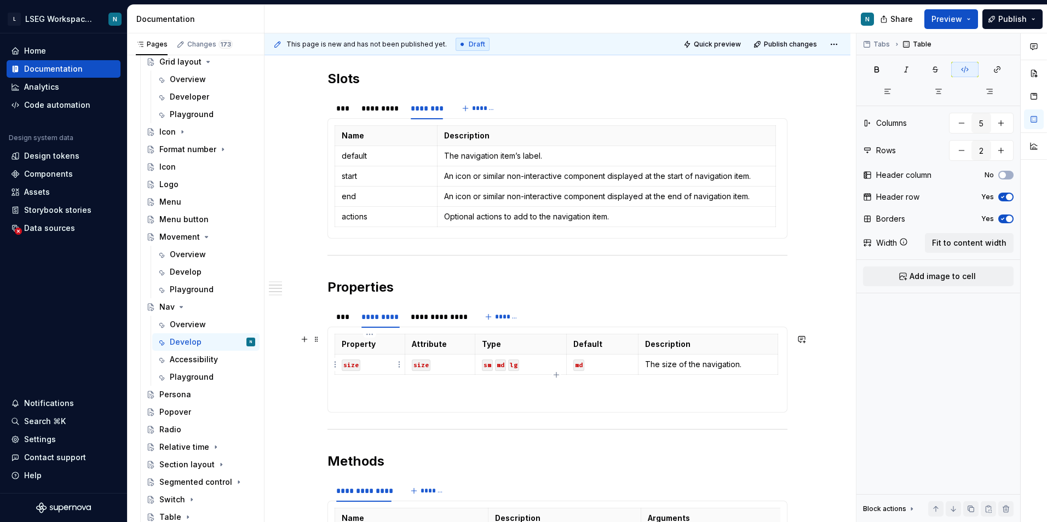
click at [349, 364] on code "size" at bounding box center [351, 365] width 19 height 11
click at [579, 366] on code "md" at bounding box center [578, 365] width 11 height 11
click at [518, 364] on p "string" at bounding box center [521, 364] width 78 height 11
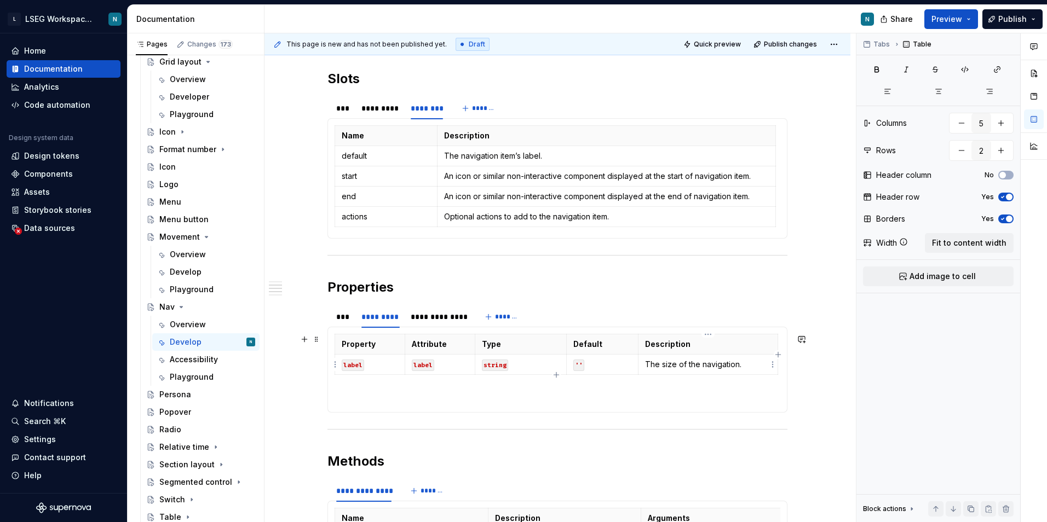
click at [665, 366] on p "The size of the navigation." at bounding box center [708, 364] width 126 height 11
type textarea "*"
click at [678, 369] on p "The size of the navigation." at bounding box center [708, 364] width 126 height 11
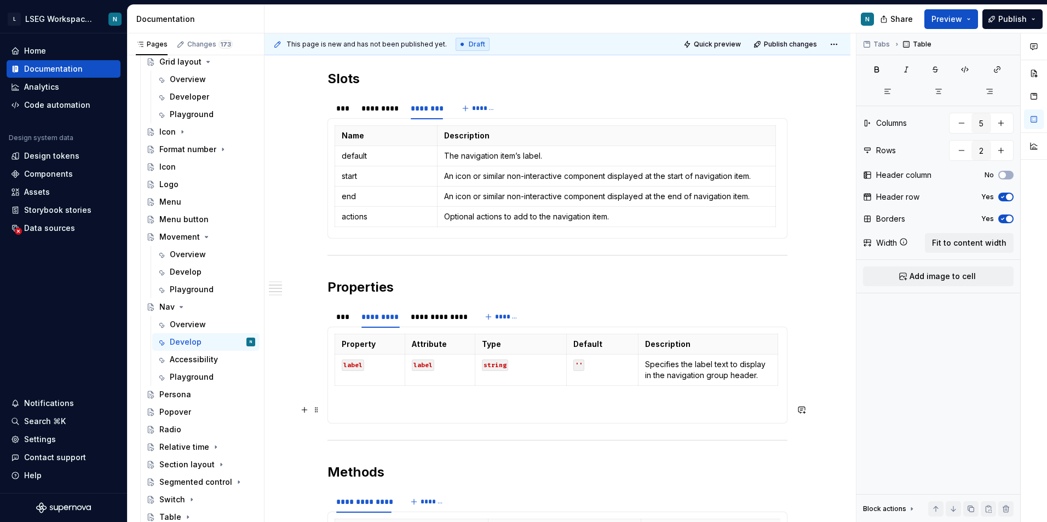
click at [636, 400] on section-item-column "Property Attribute Type Default Description label label string '' Specifies the…" at bounding box center [558, 375] width 446 height 83
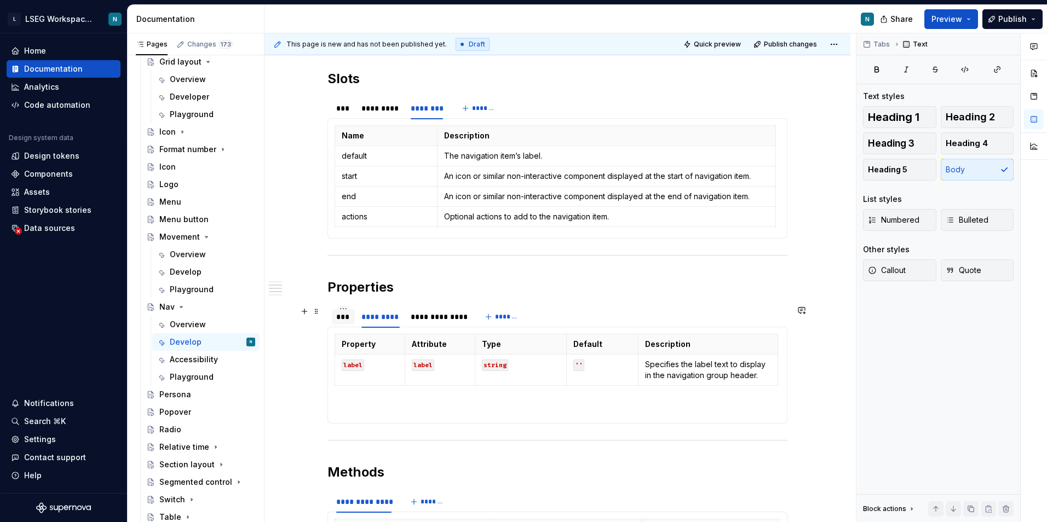
click at [346, 323] on div "***" at bounding box center [343, 316] width 23 height 15
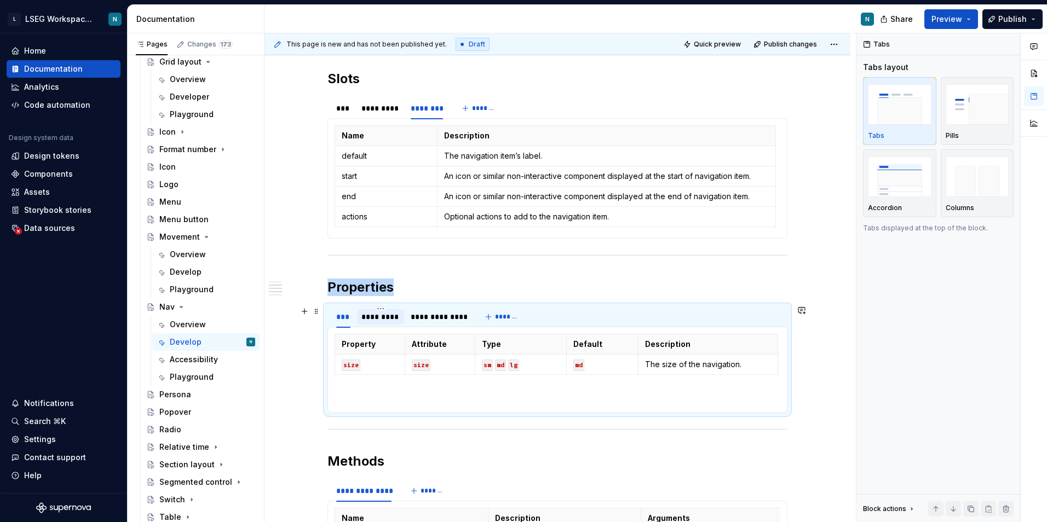
click at [383, 319] on div "*********" at bounding box center [380, 317] width 38 height 11
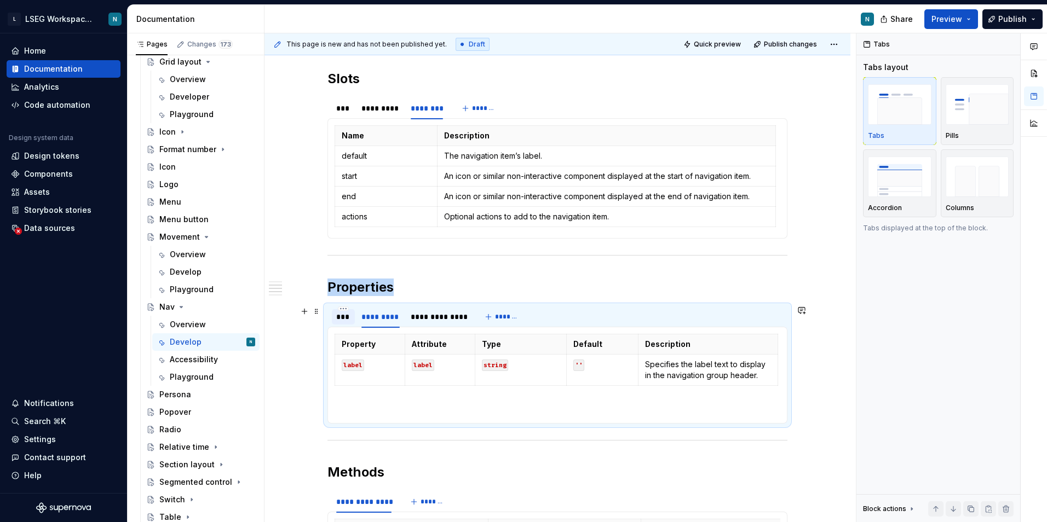
click at [351, 315] on div "***" at bounding box center [343, 316] width 23 height 15
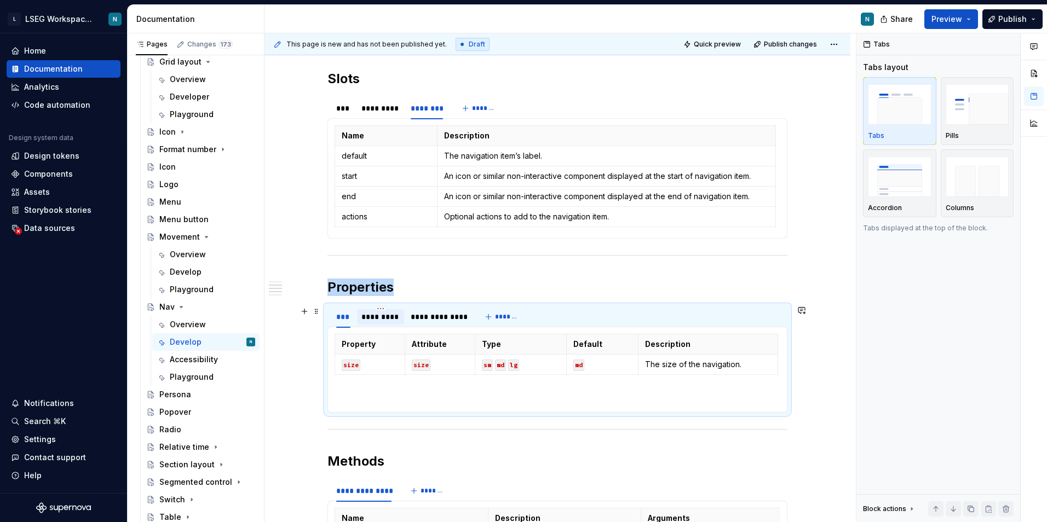
click at [388, 316] on div "*********" at bounding box center [380, 317] width 38 height 11
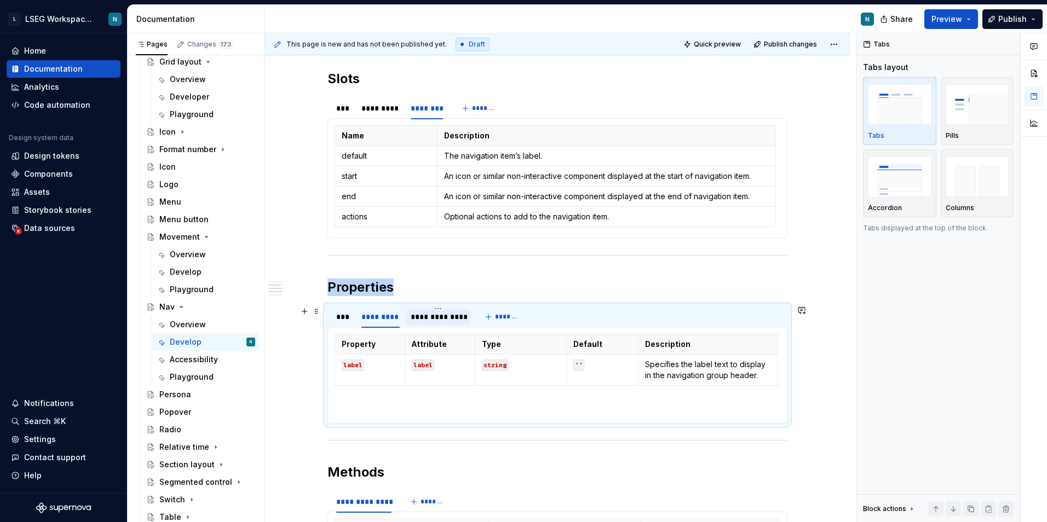
click at [431, 315] on div "**********" at bounding box center [438, 317] width 55 height 11
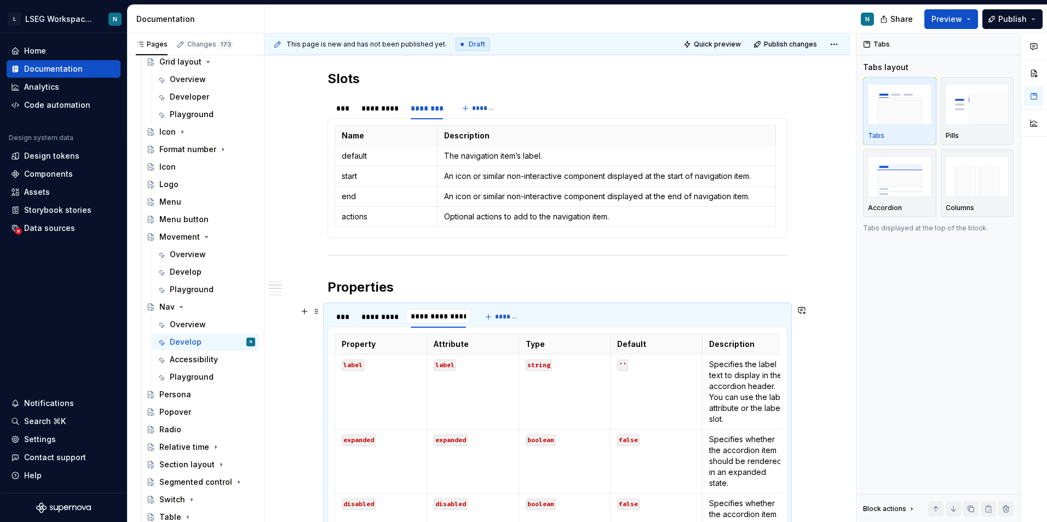
click at [431, 315] on input "**********" at bounding box center [438, 317] width 64 height 20
type input "********"
click at [545, 319] on div "*** ********* ******** ******** *******" at bounding box center [557, 317] width 460 height 22
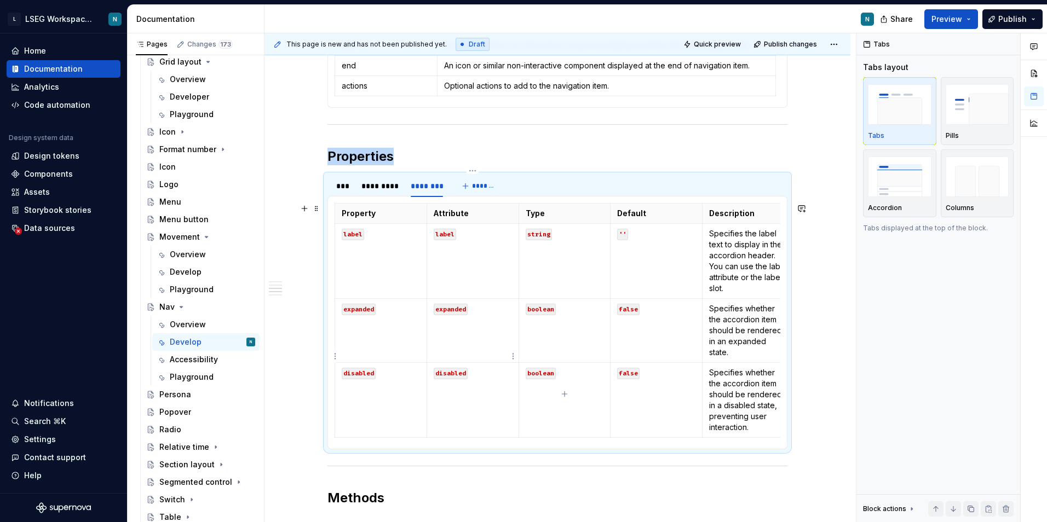
scroll to position [771, 0]
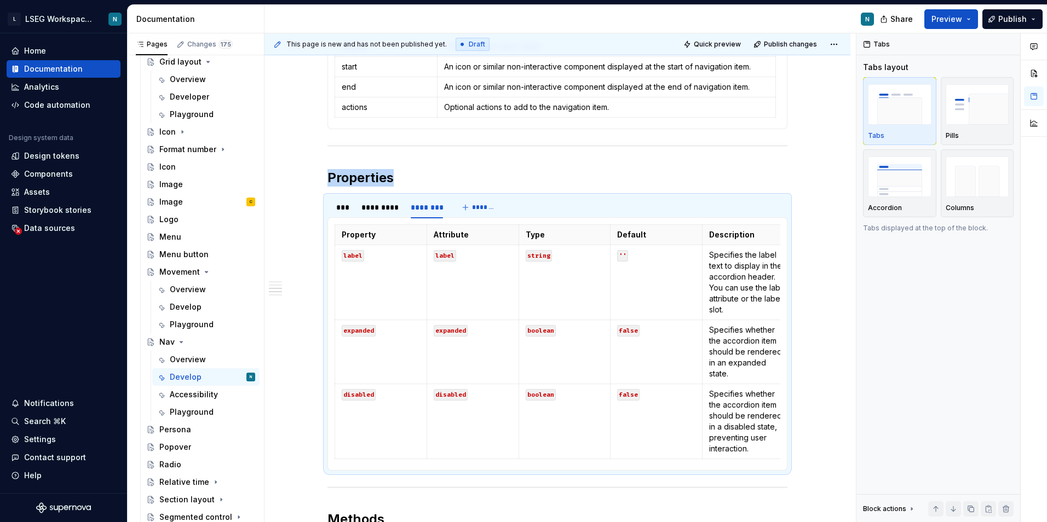
type textarea "*"
click at [307, 232] on button "button" at bounding box center [304, 229] width 15 height 15
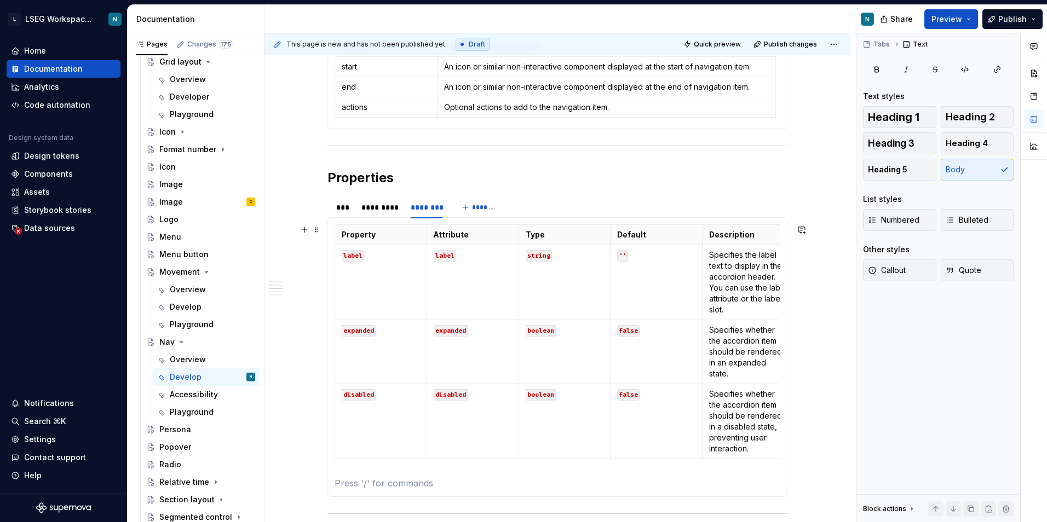
click at [385, 471] on section-item-column "Property Attribute Type Default Description label label string '' Specifies the…" at bounding box center [558, 357] width 446 height 266
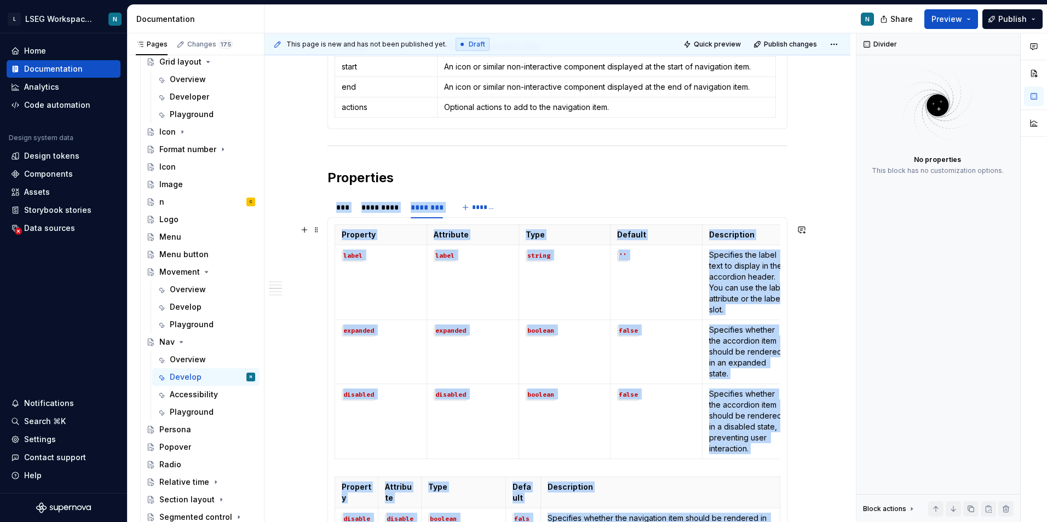
scroll to position [795, 0]
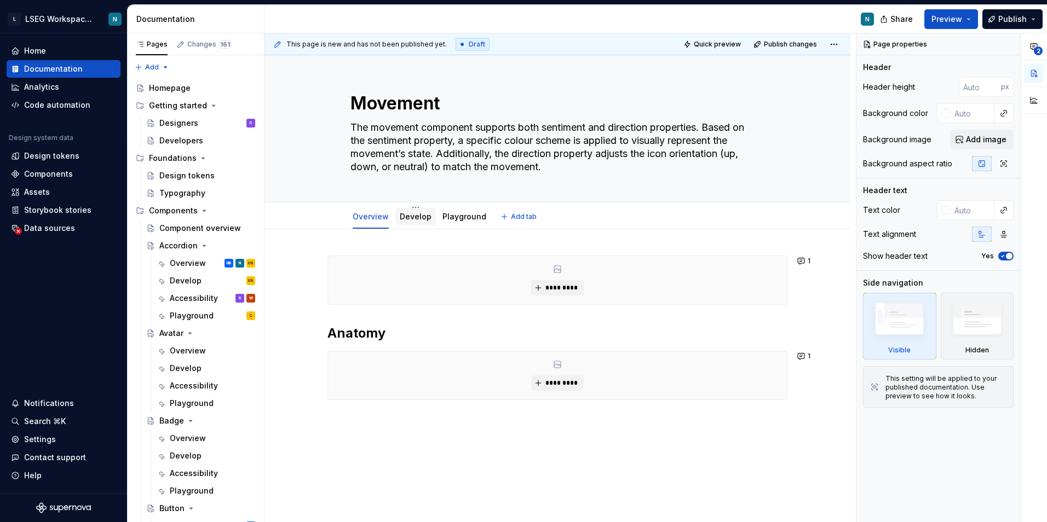
click at [411, 224] on div "Develop" at bounding box center [415, 217] width 41 height 18
drag, startPoint x: 411, startPoint y: 224, endPoint x: 419, endPoint y: 216, distance: 10.8
click at [419, 216] on link "Develop" at bounding box center [416, 216] width 32 height 9
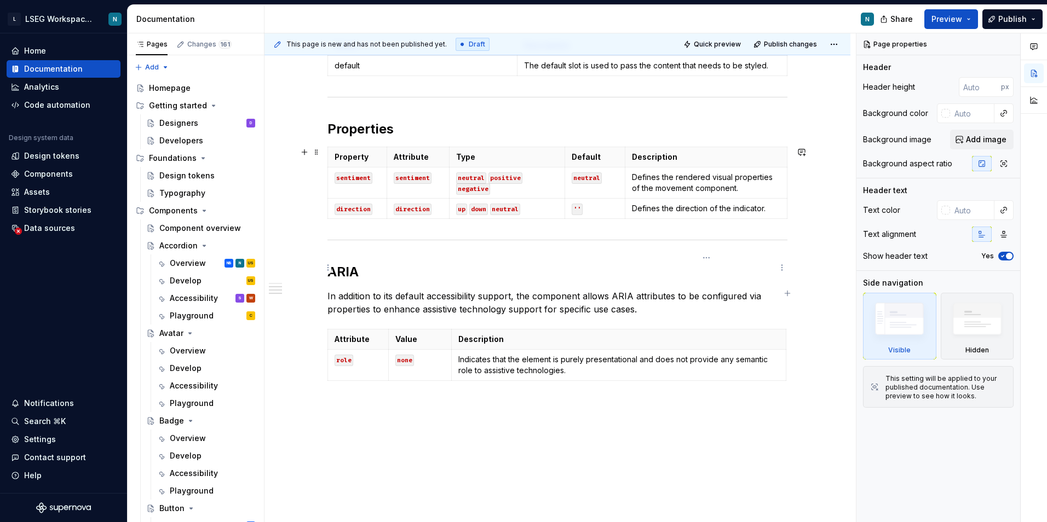
scroll to position [498, 0]
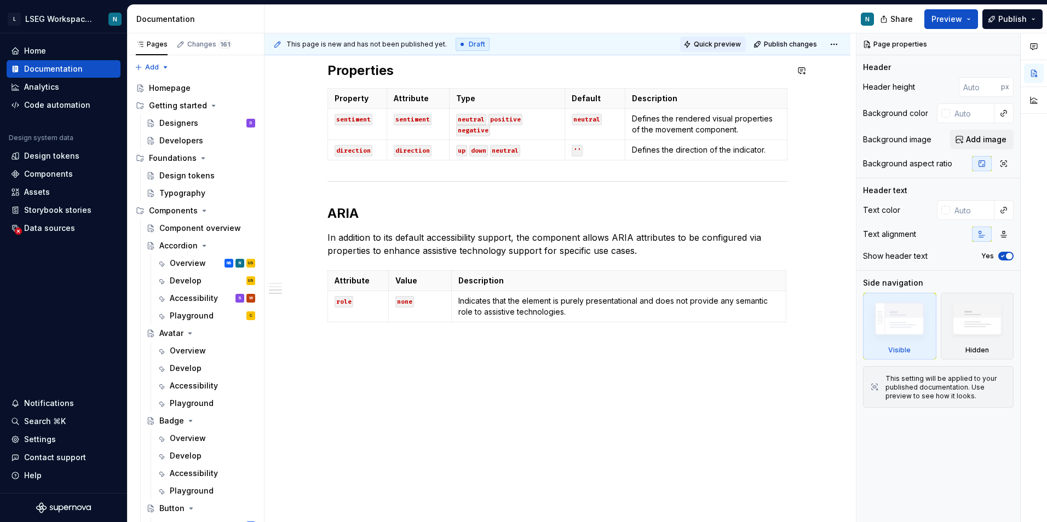
click at [704, 37] on button "Quick preview" at bounding box center [713, 44] width 66 height 15
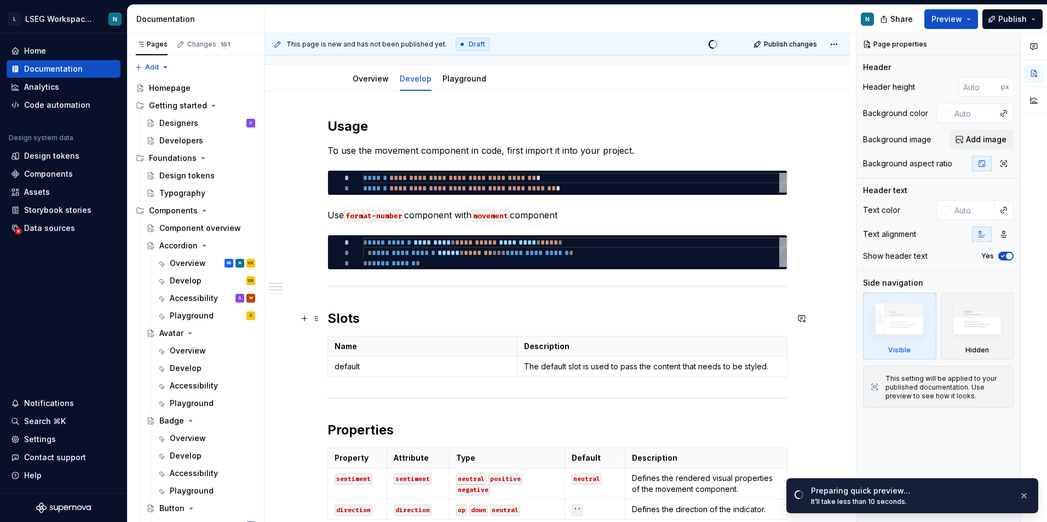
scroll to position [0, 0]
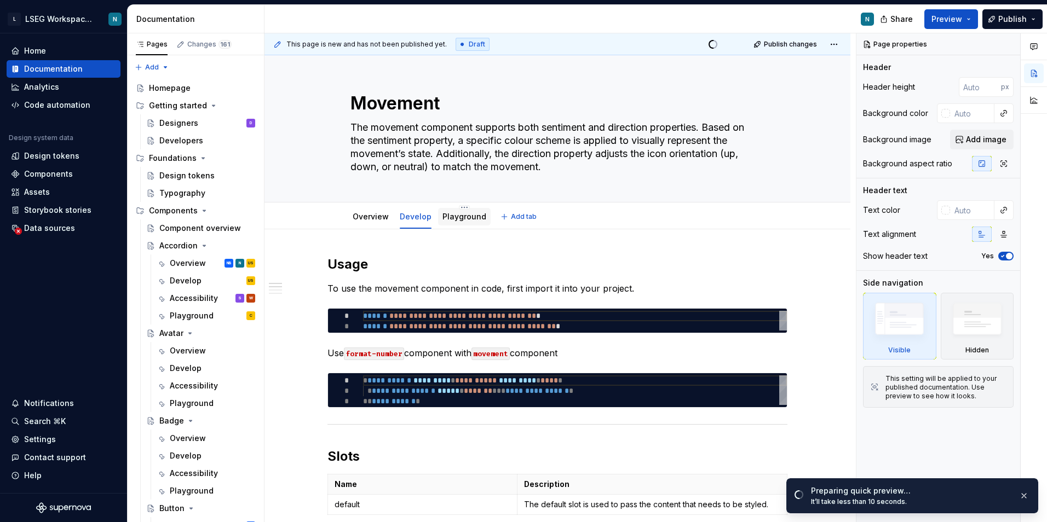
click at [446, 220] on link "Playground" at bounding box center [464, 216] width 44 height 9
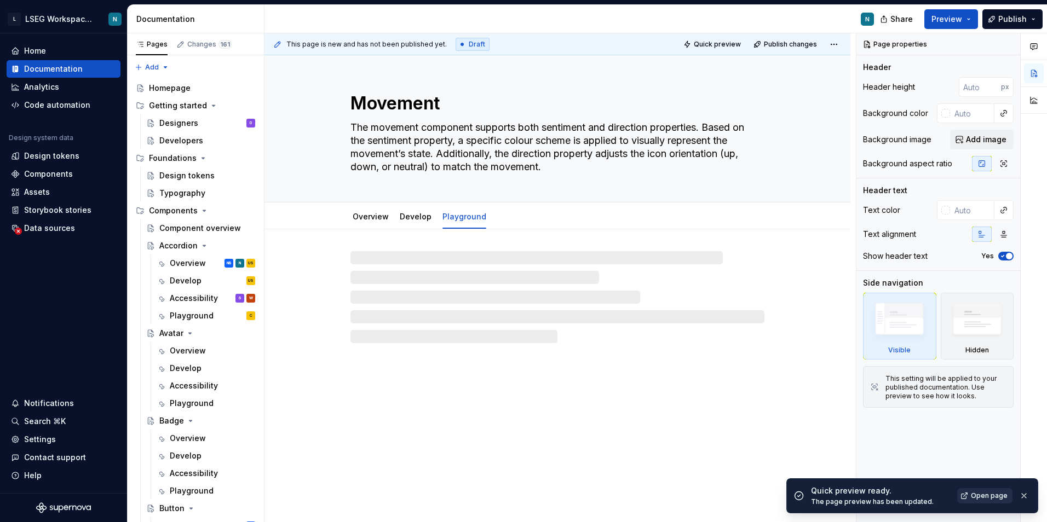
click at [972, 494] on link "Open page" at bounding box center [984, 495] width 55 height 15
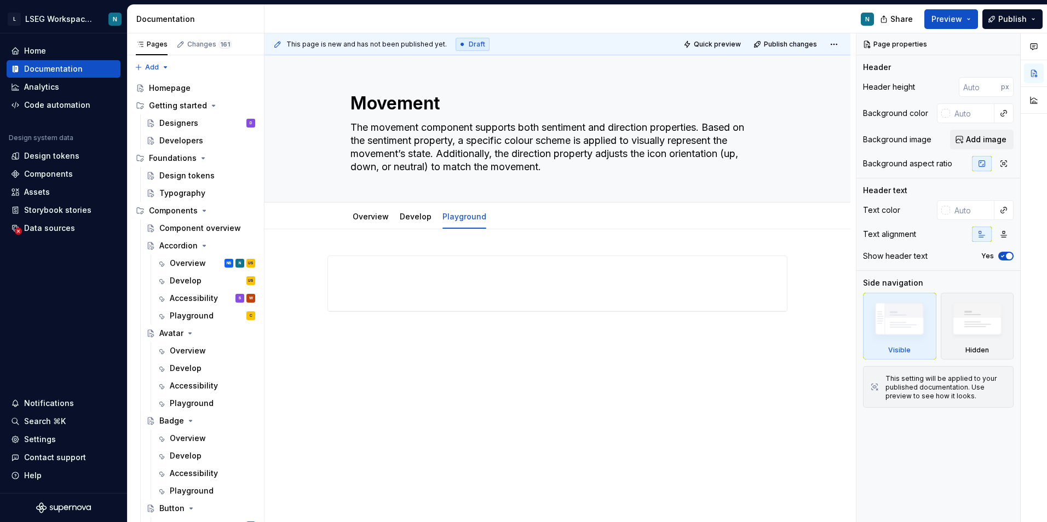
type textarea "*"
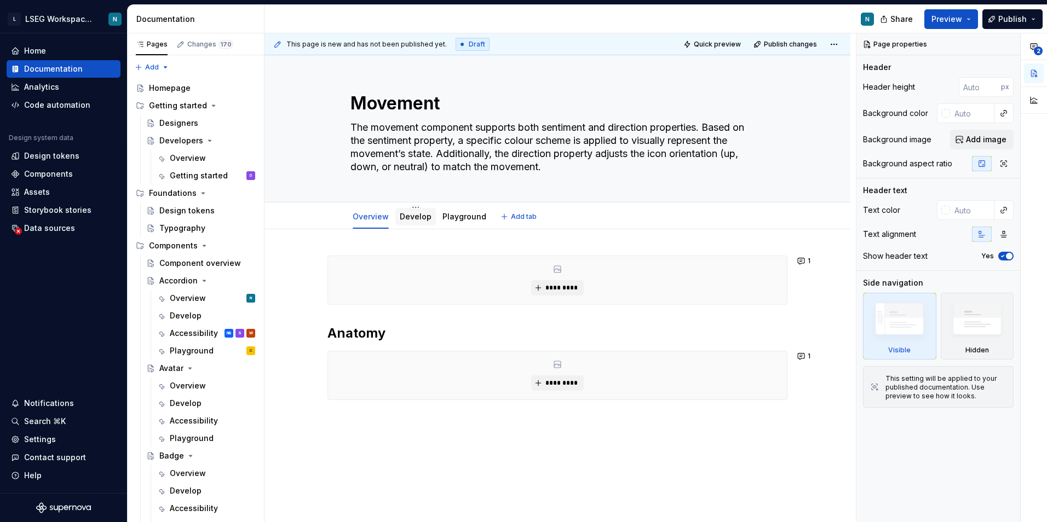
click at [415, 221] on div "Develop" at bounding box center [416, 216] width 32 height 11
click at [408, 220] on link "Develop" at bounding box center [416, 216] width 32 height 9
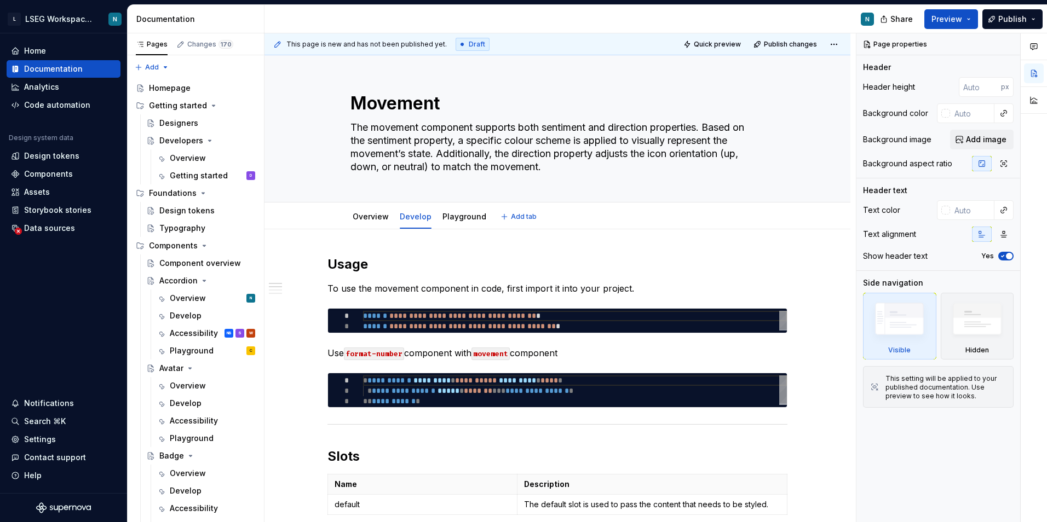
type textarea "*"
